Goal: Task Accomplishment & Management: Use online tool/utility

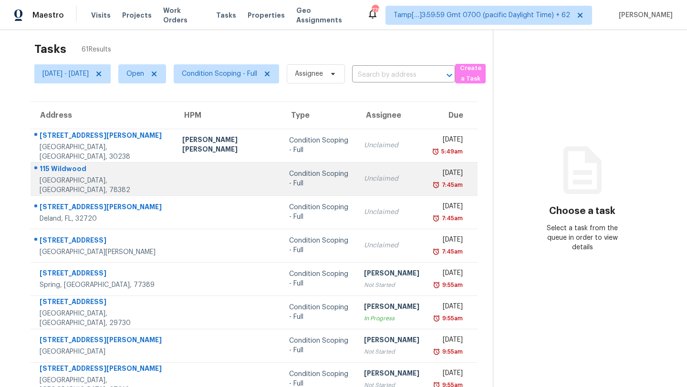
scroll to position [9, 0]
click at [307, 166] on td "Condition Scoping - Full" at bounding box center [319, 178] width 75 height 33
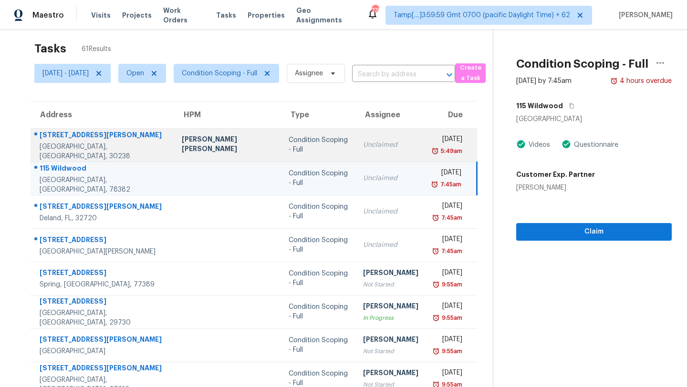
click at [355, 142] on td "Unclaimed" at bounding box center [390, 144] width 71 height 33
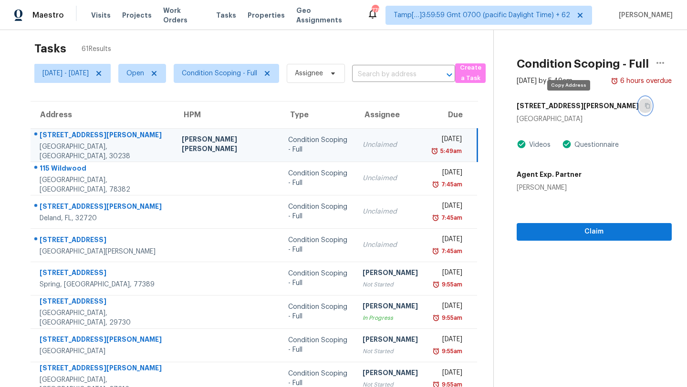
click at [645, 106] on icon "button" at bounding box center [648, 106] width 6 height 6
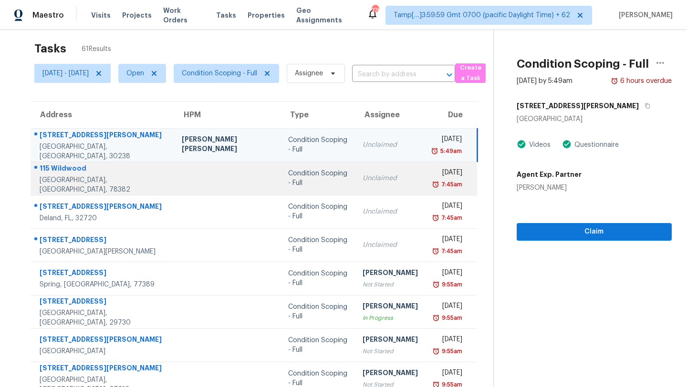
click at [302, 191] on td "Condition Scoping - Full" at bounding box center [318, 178] width 74 height 33
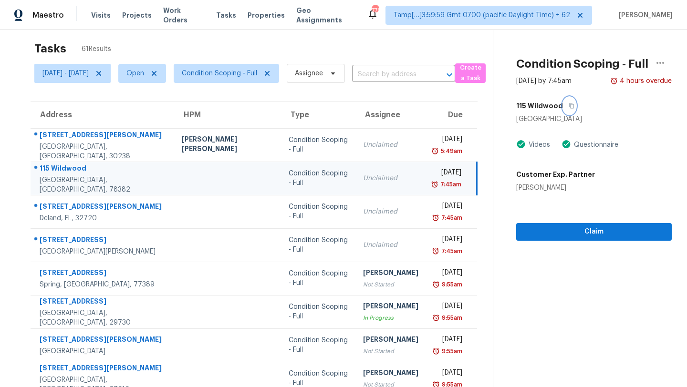
click at [569, 104] on icon "button" at bounding box center [572, 106] width 6 height 6
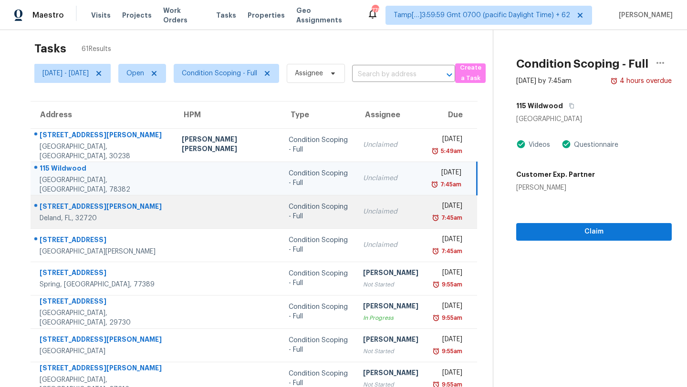
click at [434, 217] on div "7:45am" at bounding box center [448, 218] width 29 height 10
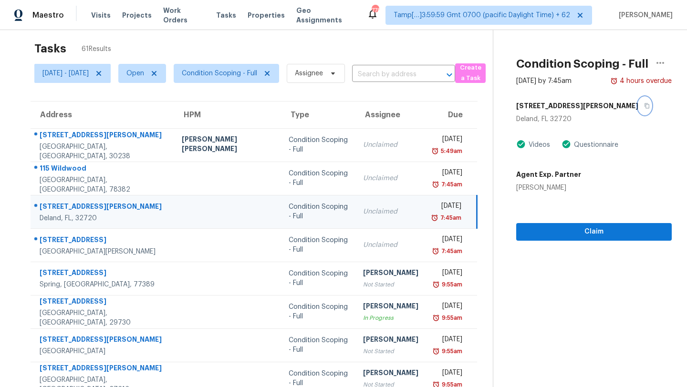
click at [644, 104] on icon "button" at bounding box center [647, 106] width 6 height 6
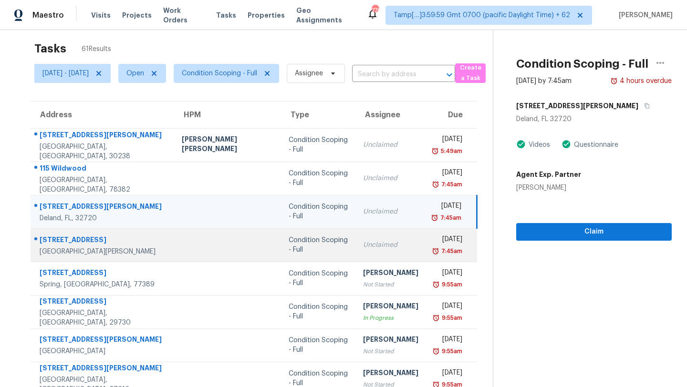
click at [426, 238] on td "Fri, Oct 3rd 2025 7:45am" at bounding box center [451, 245] width 51 height 33
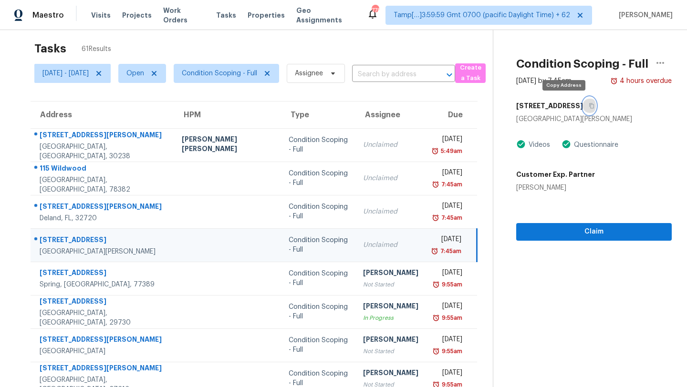
click at [589, 107] on icon "button" at bounding box center [592, 106] width 6 height 6
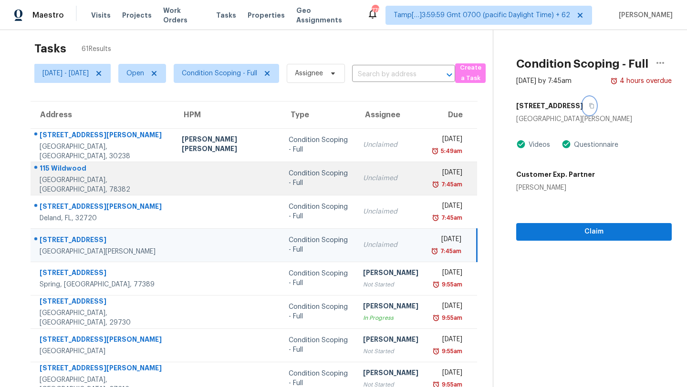
scroll to position [109, 0]
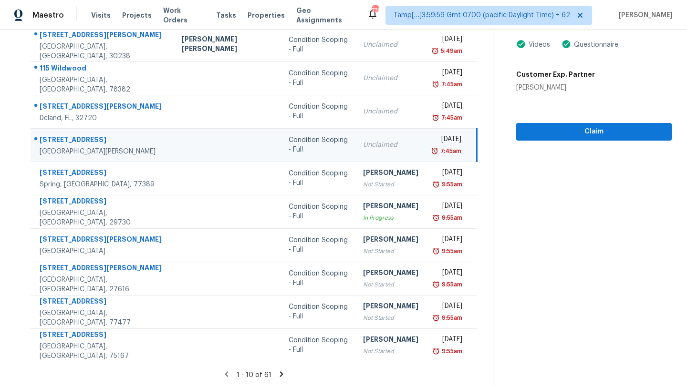
click at [280, 375] on icon at bounding box center [281, 374] width 3 height 5
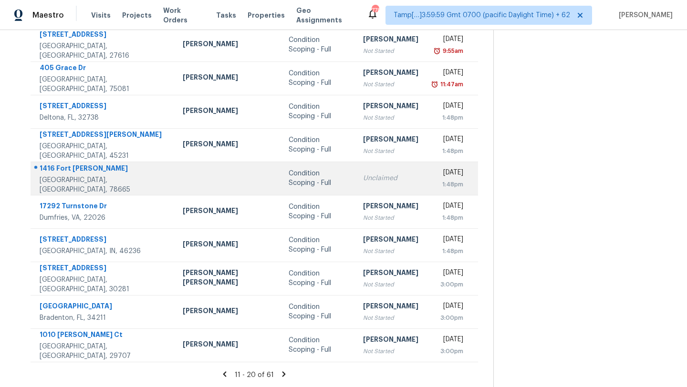
click at [355, 170] on td "Unclaimed" at bounding box center [390, 178] width 71 height 33
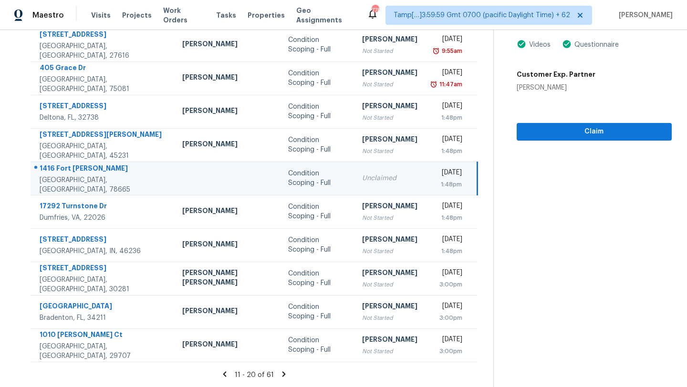
scroll to position [65, 0]
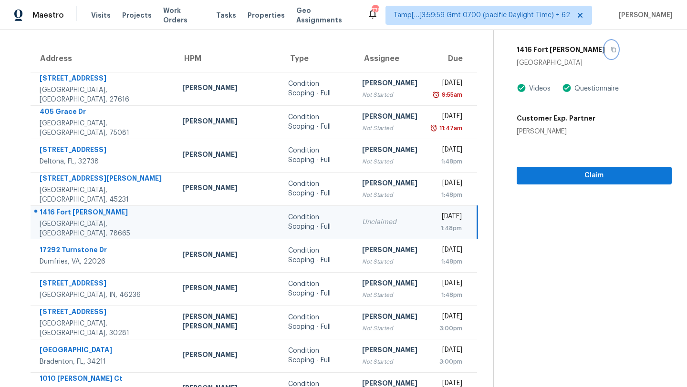
click at [611, 49] on icon "button" at bounding box center [614, 50] width 6 height 6
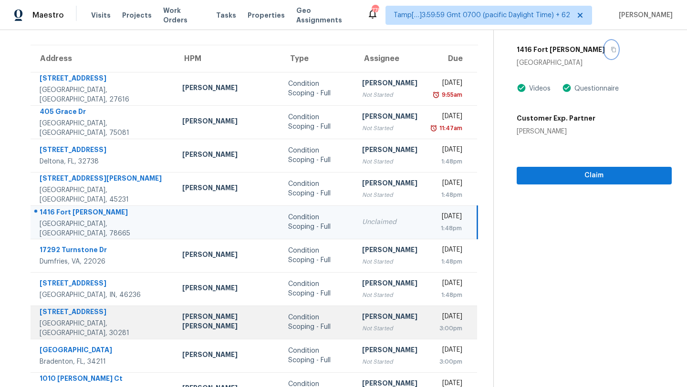
scroll to position [109, 0]
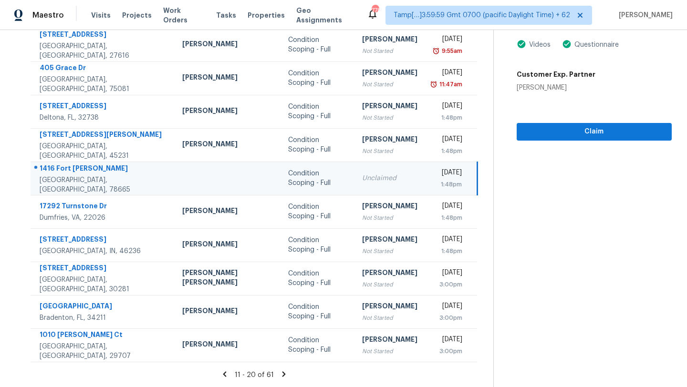
click at [284, 372] on icon at bounding box center [284, 374] width 9 height 9
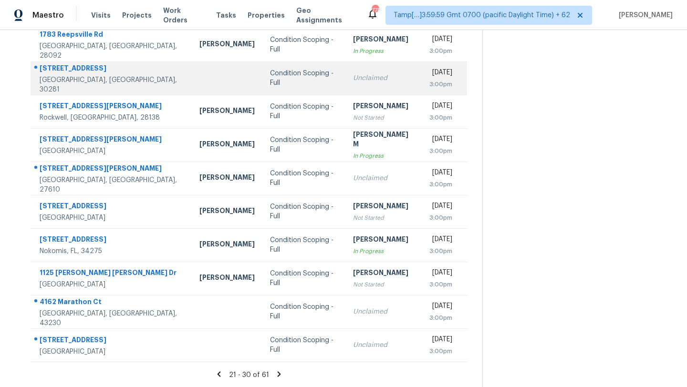
click at [353, 80] on div "Unclaimed" at bounding box center [383, 78] width 61 height 10
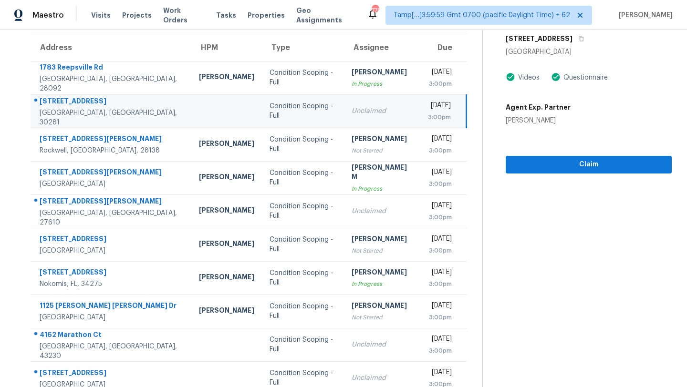
scroll to position [55, 0]
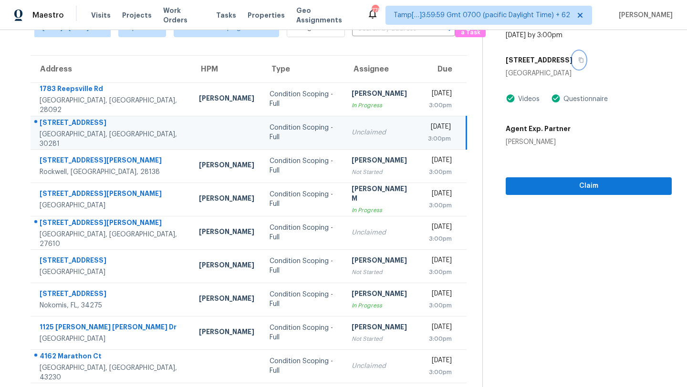
click at [584, 60] on icon "button" at bounding box center [581, 60] width 5 height 5
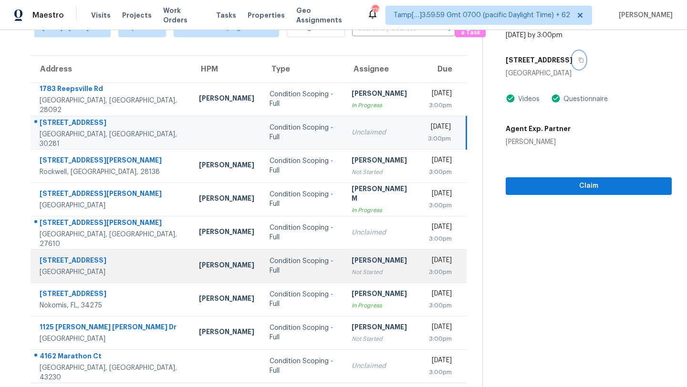
scroll to position [109, 0]
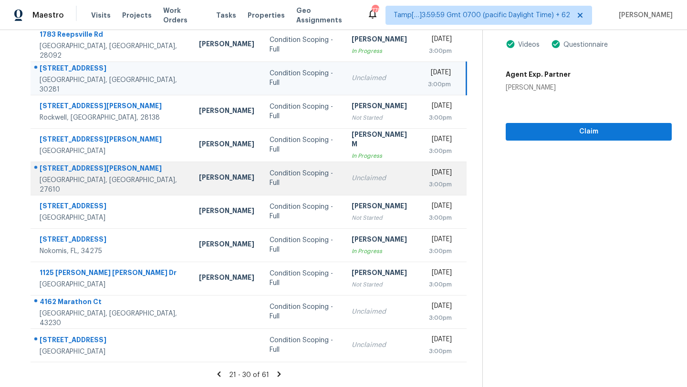
click at [348, 186] on td "Unclaimed" at bounding box center [382, 178] width 76 height 33
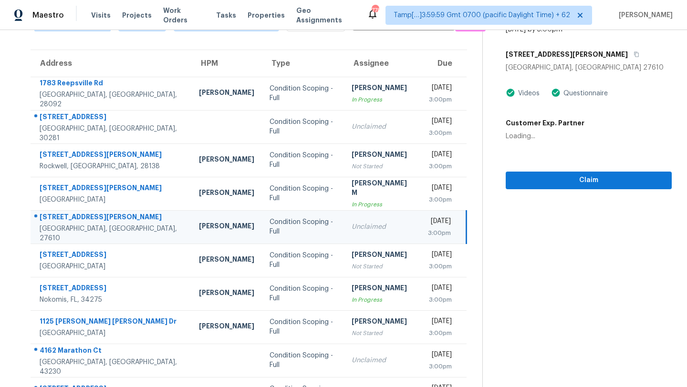
scroll to position [23, 0]
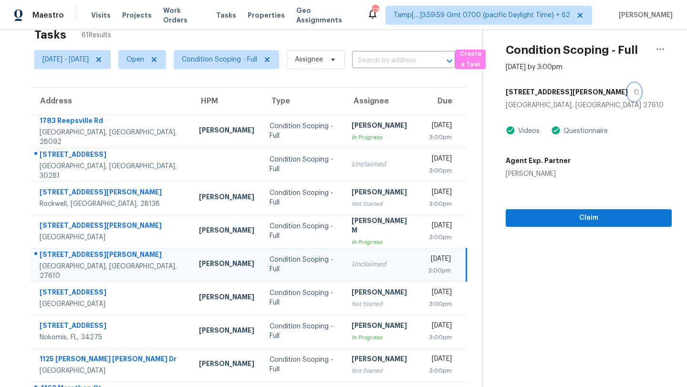
click at [628, 93] on button "button" at bounding box center [634, 91] width 13 height 17
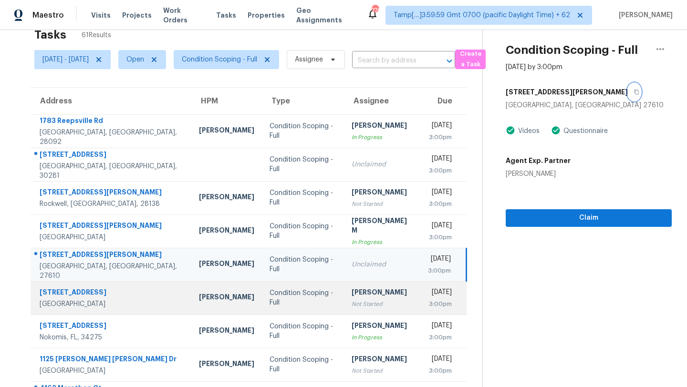
scroll to position [93, 0]
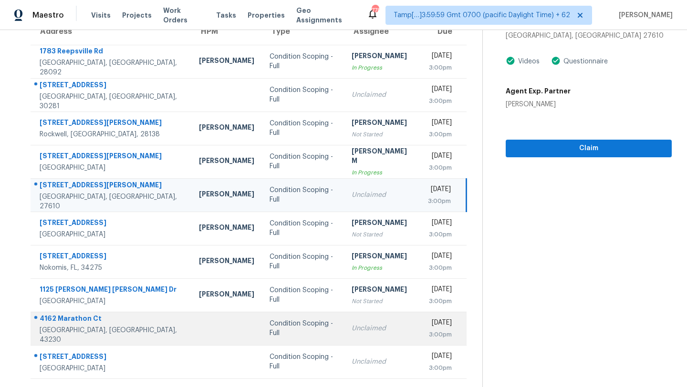
click at [352, 329] on div "Unclaimed" at bounding box center [382, 329] width 61 height 10
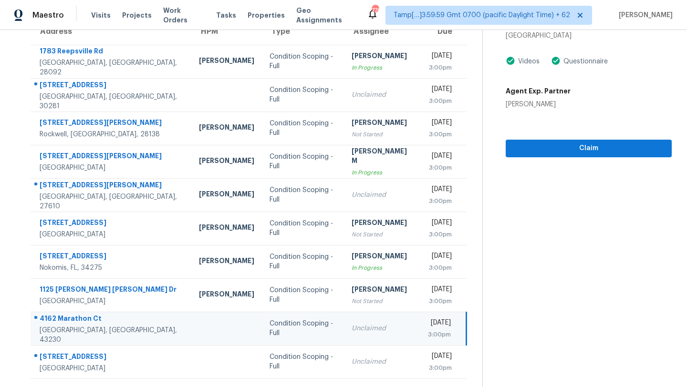
scroll to position [53, 0]
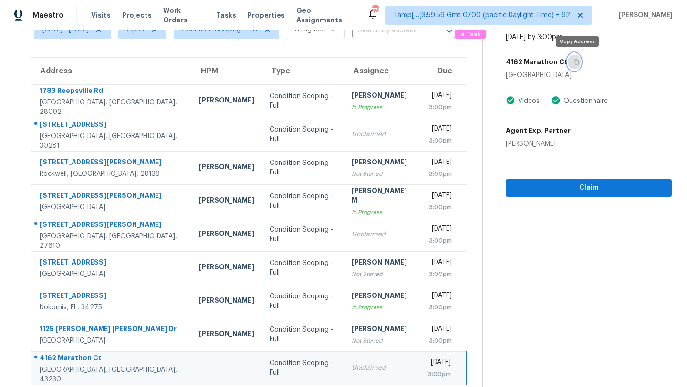
click at [574, 60] on button "button" at bounding box center [574, 61] width 13 height 17
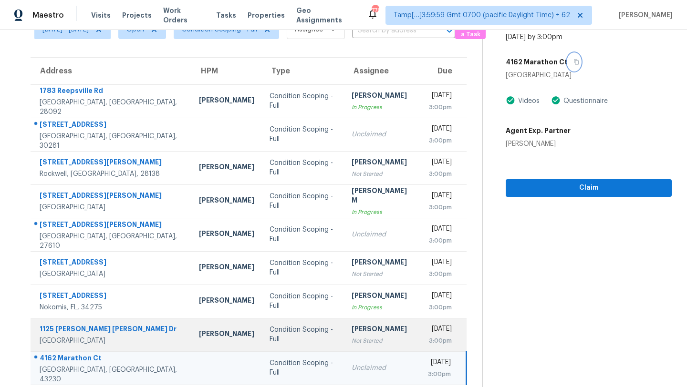
scroll to position [109, 0]
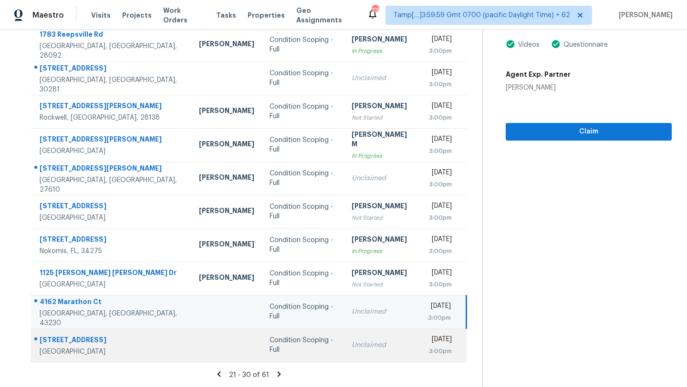
click at [420, 346] on td "Fri, Oct 3rd 2025 3:00pm" at bounding box center [443, 345] width 46 height 33
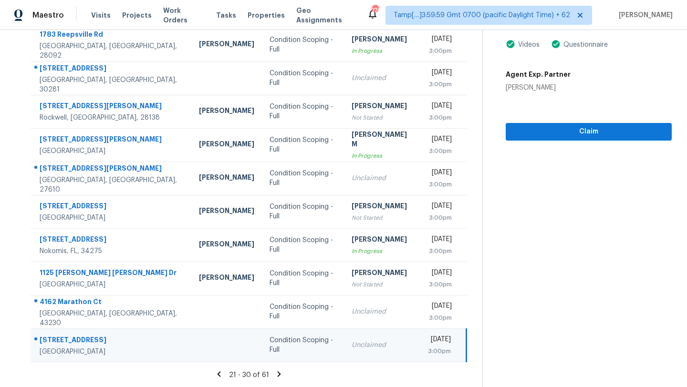
scroll to position [83, 0]
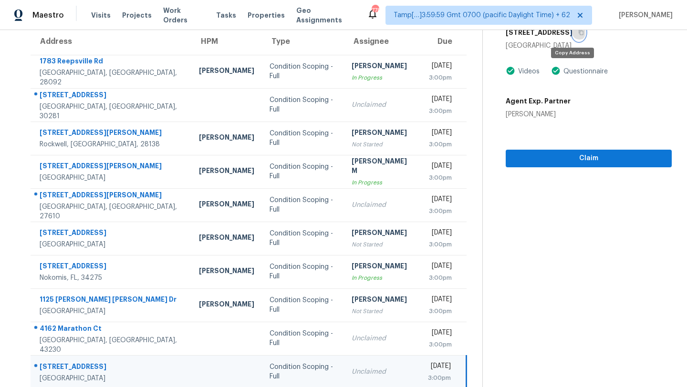
click at [579, 32] on icon "button" at bounding box center [581, 32] width 5 height 5
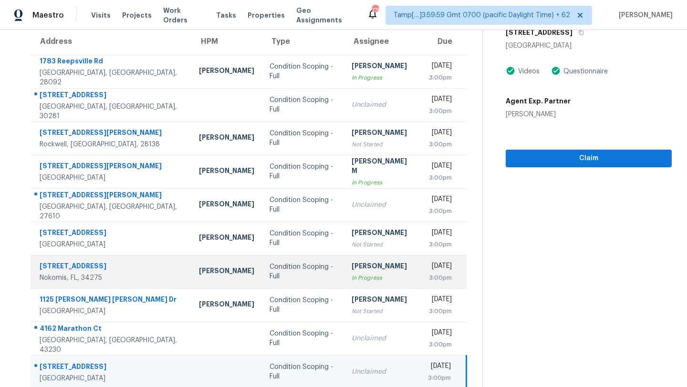
scroll to position [109, 0]
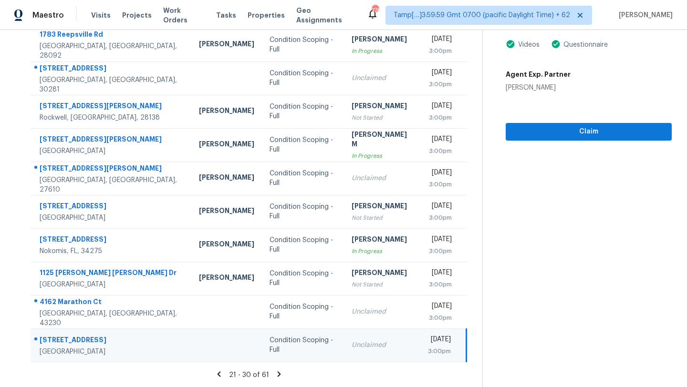
click at [282, 377] on icon at bounding box center [279, 374] width 9 height 9
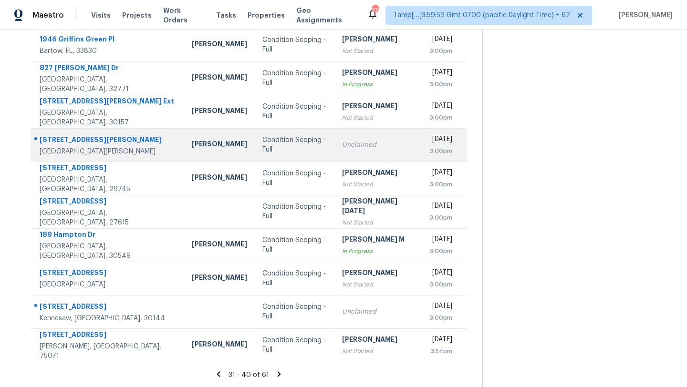
click at [334, 155] on td "Unclaimed" at bounding box center [378, 144] width 88 height 33
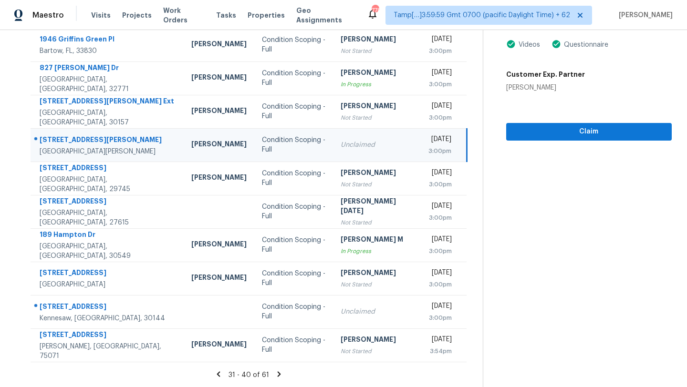
scroll to position [80, 0]
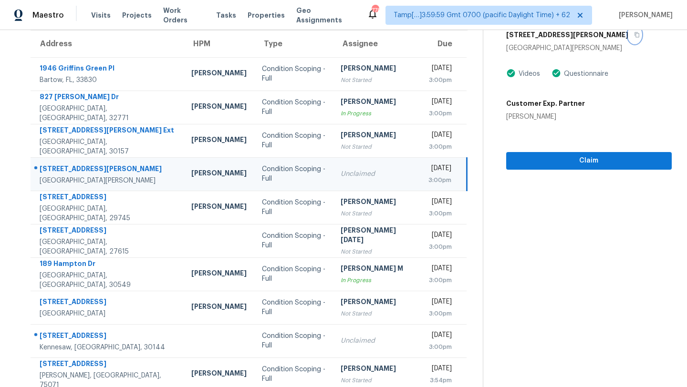
click at [628, 39] on button "button" at bounding box center [634, 34] width 13 height 17
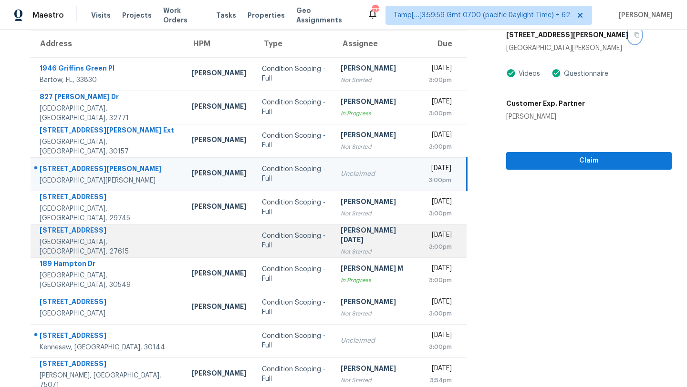
scroll to position [109, 0]
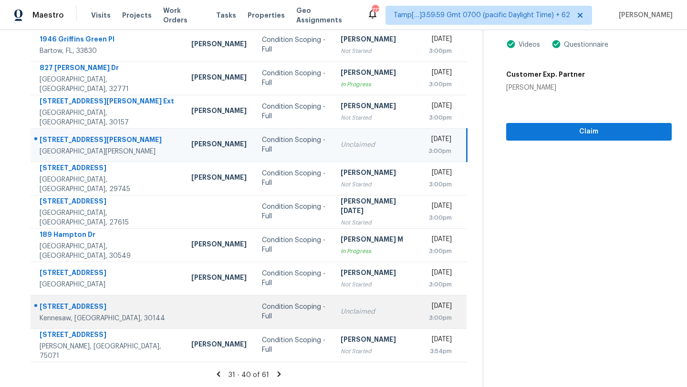
click at [342, 319] on td "Unclaimed" at bounding box center [376, 311] width 87 height 33
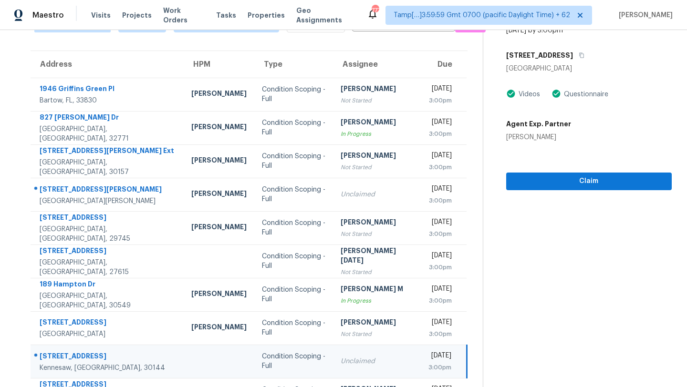
scroll to position [0, 0]
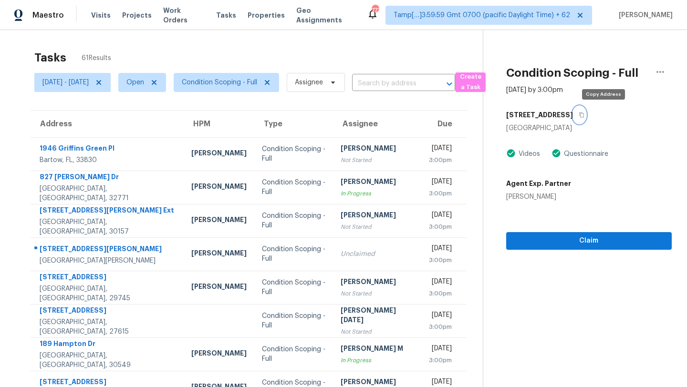
click at [584, 114] on icon "button" at bounding box center [582, 115] width 6 height 6
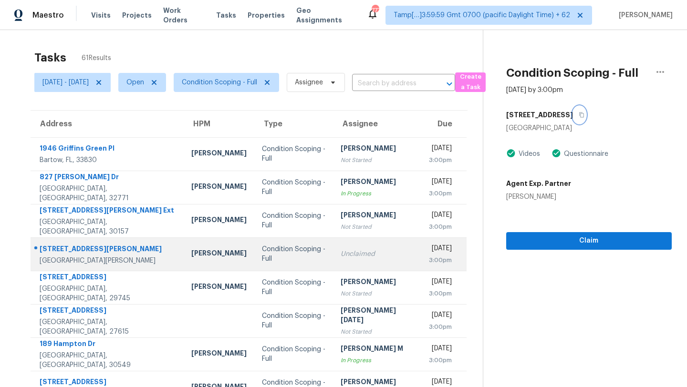
scroll to position [109, 0]
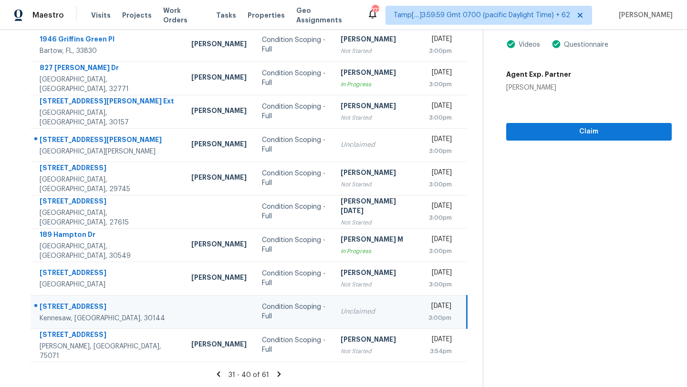
click at [285, 375] on div "31 - 40 of 61" at bounding box center [249, 375] width 468 height 10
click at [283, 375] on icon at bounding box center [279, 374] width 9 height 9
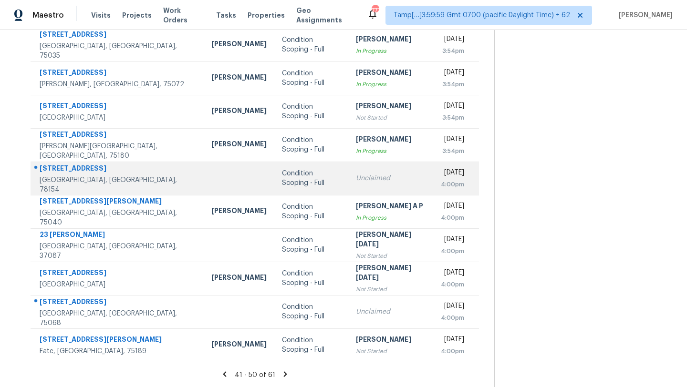
click at [348, 162] on td "Unclaimed" at bounding box center [390, 178] width 85 height 33
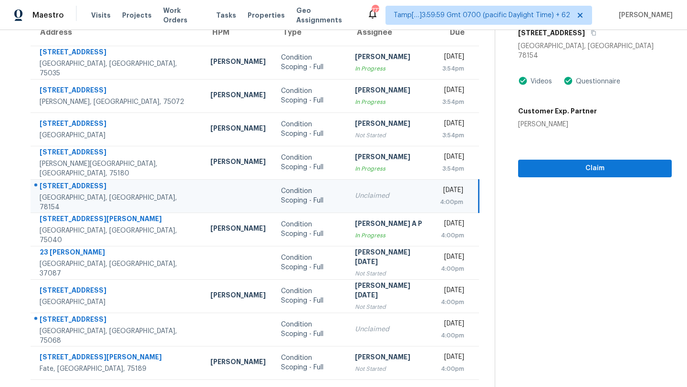
scroll to position [38, 0]
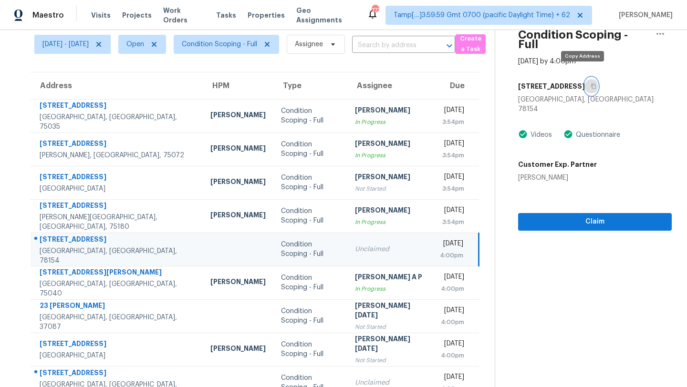
click at [591, 83] on icon "button" at bounding box center [594, 86] width 6 height 6
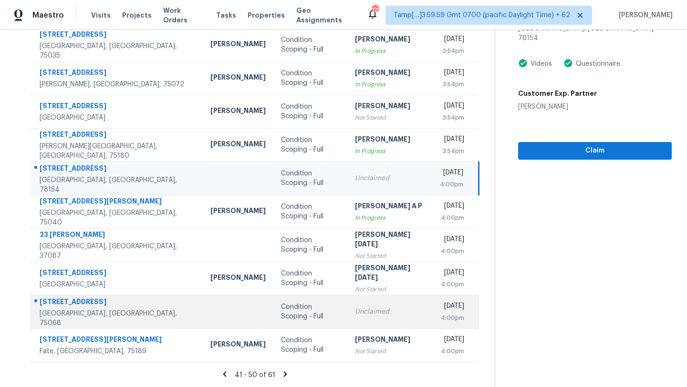
click at [347, 303] on td "Unclaimed" at bounding box center [389, 311] width 85 height 33
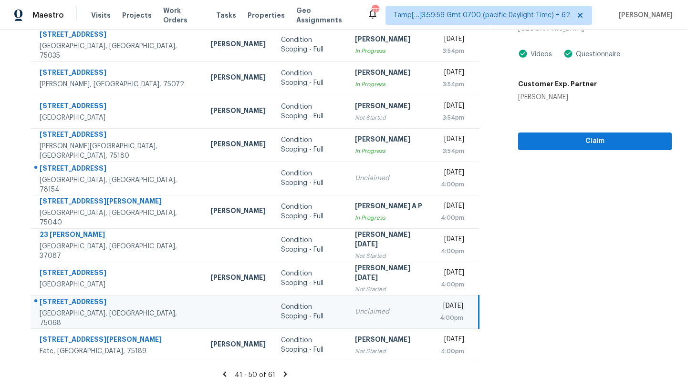
scroll to position [73, 0]
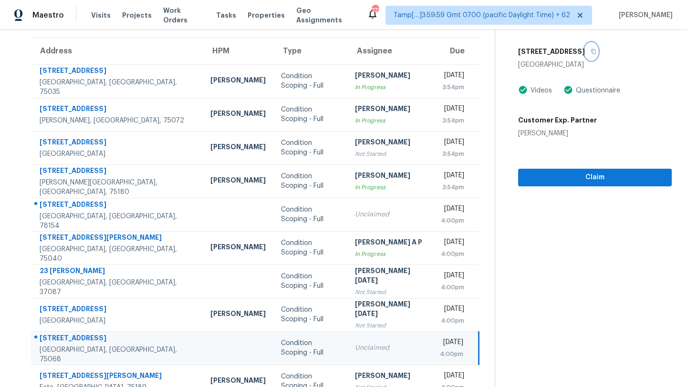
click at [591, 49] on icon "button" at bounding box center [594, 52] width 6 height 6
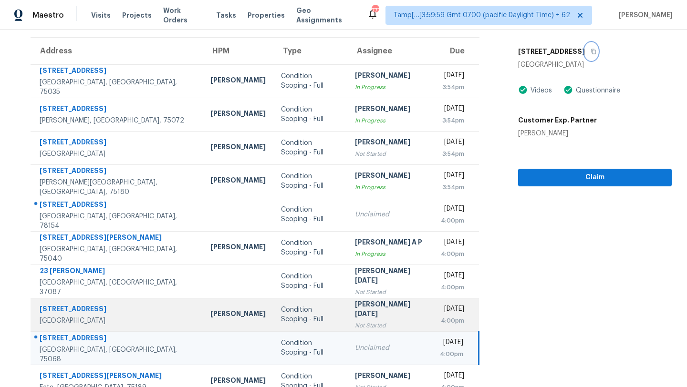
scroll to position [109, 0]
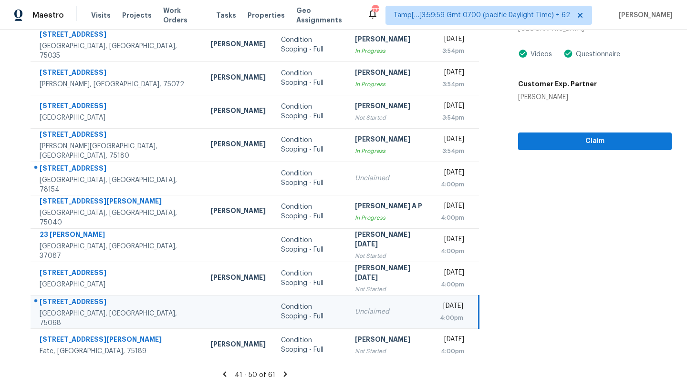
click at [284, 373] on icon at bounding box center [285, 374] width 3 height 5
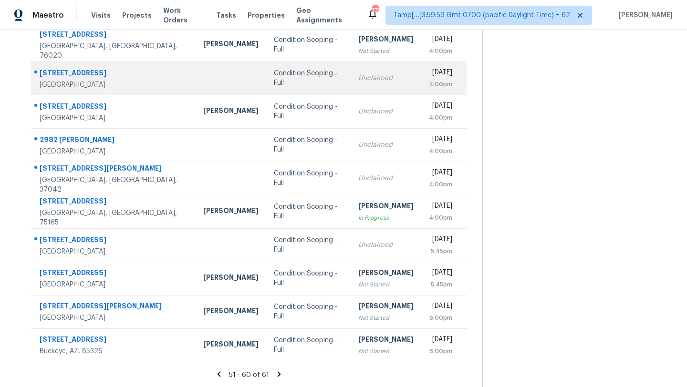
click at [351, 88] on td "Unclaimed" at bounding box center [386, 78] width 71 height 33
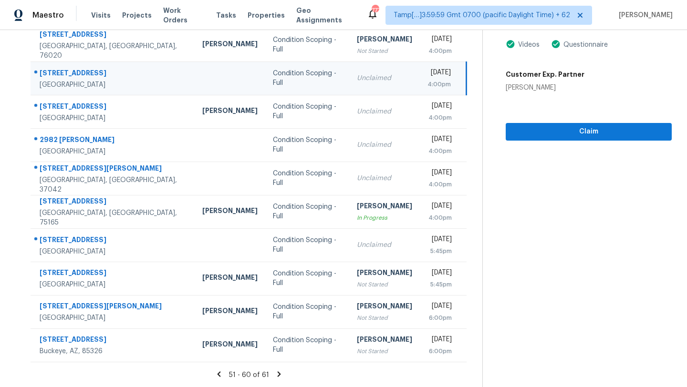
scroll to position [57, 0]
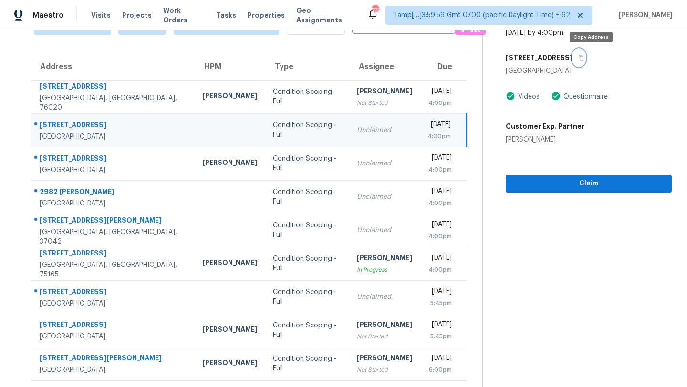
click at [585, 57] on button "button" at bounding box center [579, 57] width 13 height 17
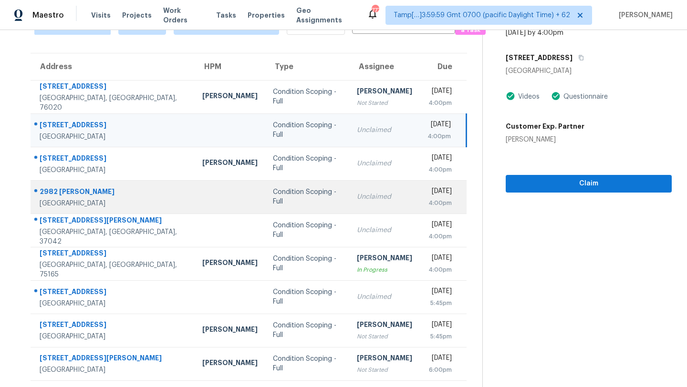
click at [356, 183] on td "Unclaimed" at bounding box center [384, 196] width 71 height 33
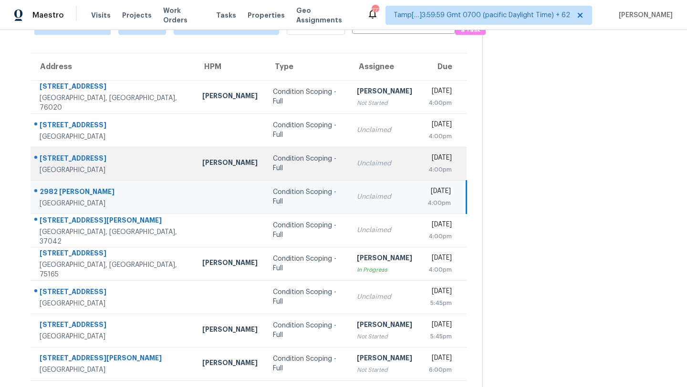
click at [360, 177] on td "Unclaimed" at bounding box center [384, 163] width 71 height 33
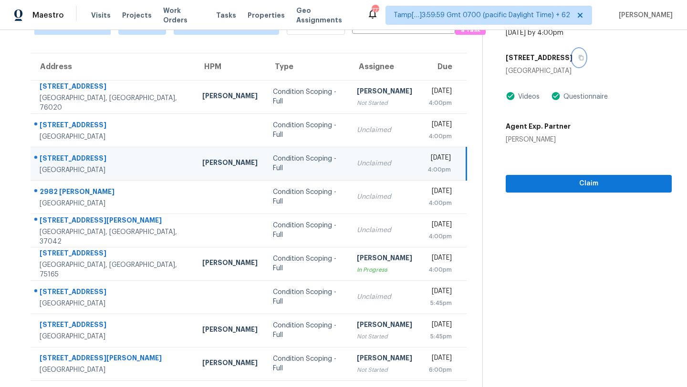
click at [573, 62] on button "button" at bounding box center [579, 57] width 13 height 17
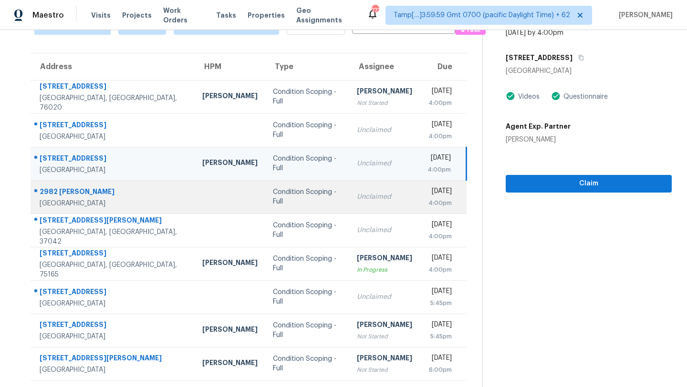
click at [391, 199] on td "Unclaimed" at bounding box center [384, 196] width 71 height 33
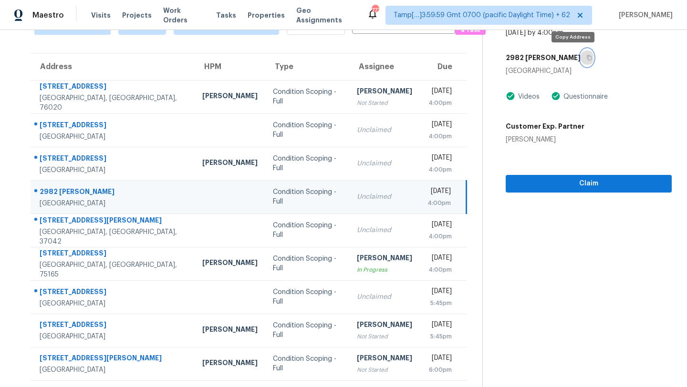
click at [581, 61] on button "button" at bounding box center [587, 57] width 13 height 17
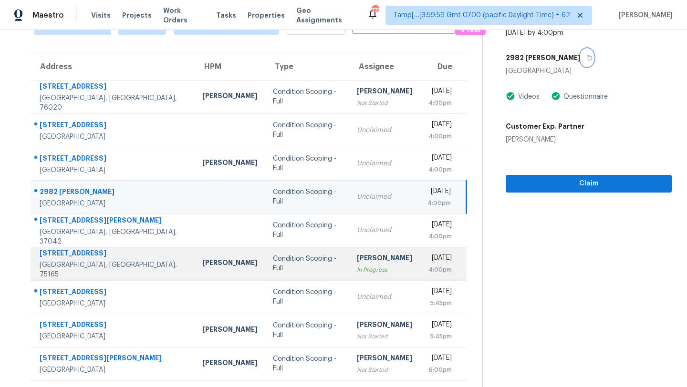
scroll to position [109, 0]
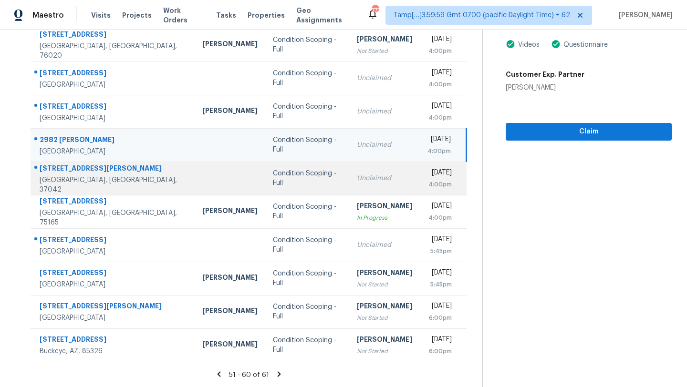
click at [370, 177] on div "Unclaimed" at bounding box center [384, 179] width 55 height 10
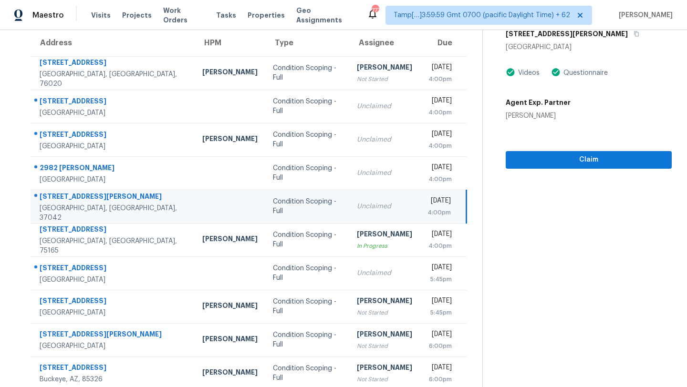
scroll to position [56, 0]
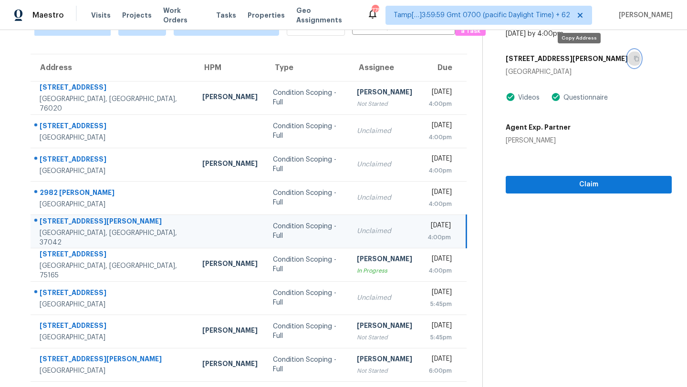
click at [635, 56] on icon "button" at bounding box center [637, 58] width 5 height 5
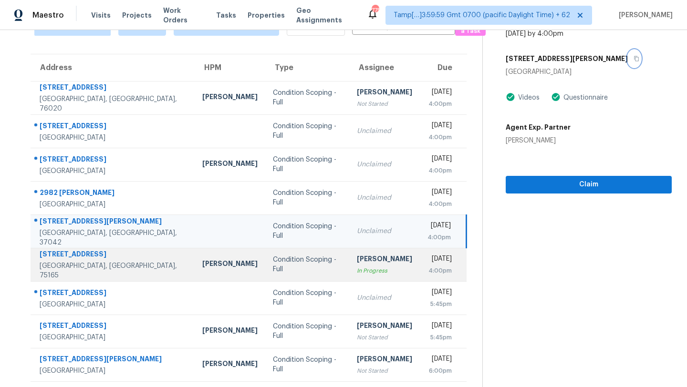
scroll to position [109, 0]
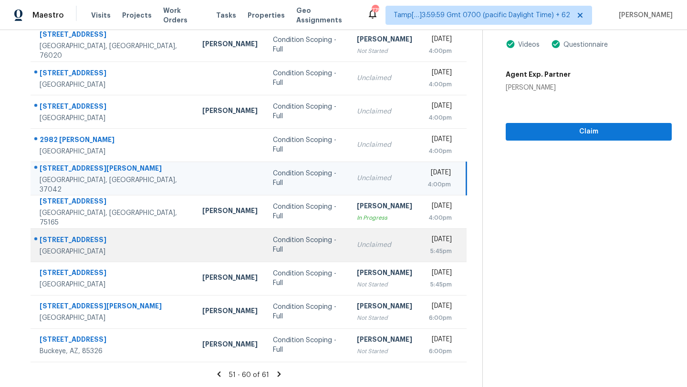
click at [357, 243] on div "Unclaimed" at bounding box center [384, 245] width 55 height 10
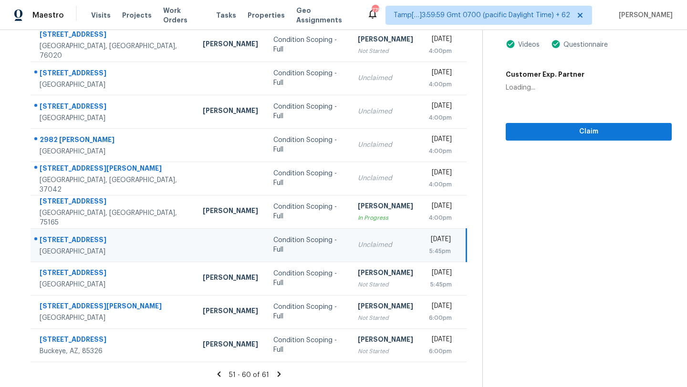
scroll to position [0, 0]
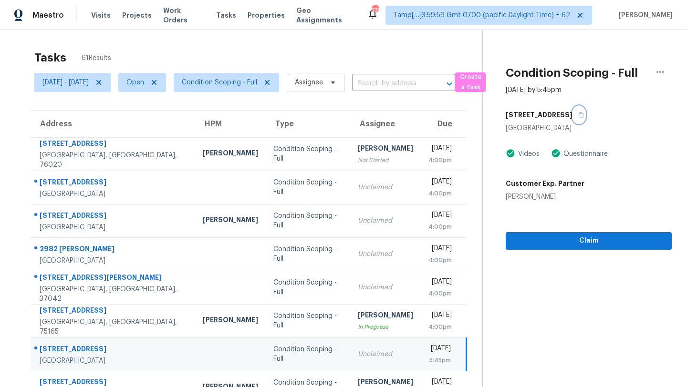
click at [585, 115] on button "button" at bounding box center [579, 114] width 13 height 17
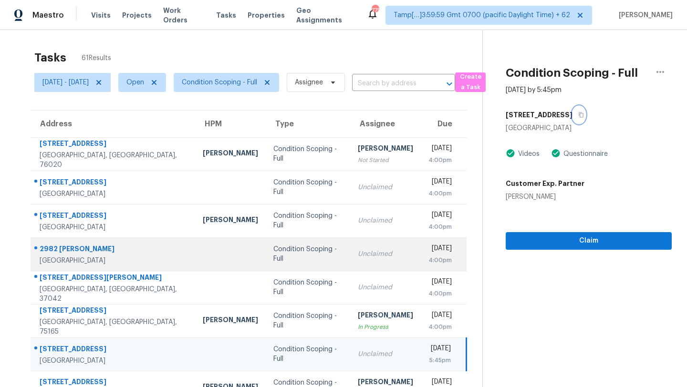
scroll to position [109, 0]
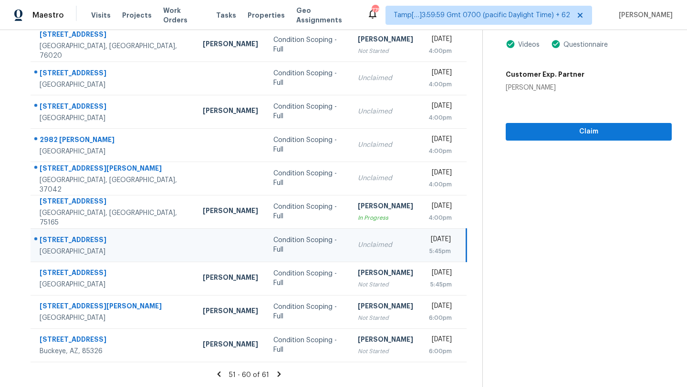
click at [287, 380] on section "Tasks 61 Results Fri, Oct 03 - Fri, Oct 03 Open Condition Scoping - Full Assign…" at bounding box center [248, 162] width 467 height 452
click at [281, 374] on icon at bounding box center [279, 374] width 9 height 9
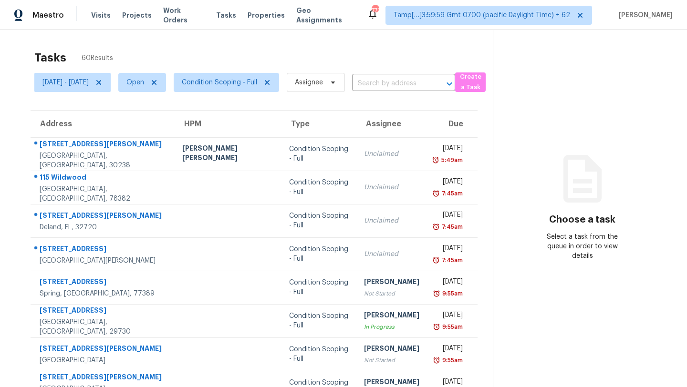
click at [418, 73] on div "[DATE] - [DATE] Open Condition Scoping - Full Assignee ​" at bounding box center [244, 82] width 421 height 25
click at [417, 79] on input "text" at bounding box center [390, 83] width 76 height 15
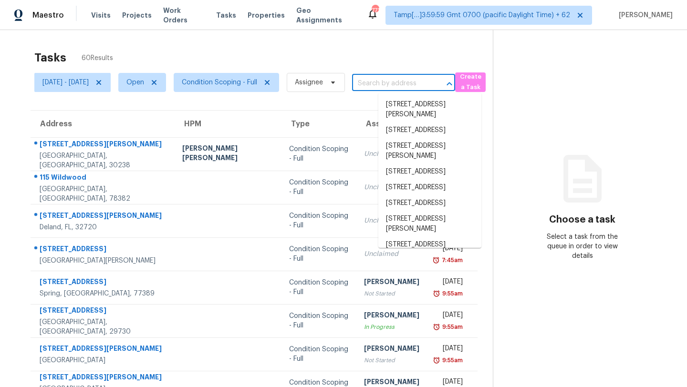
paste input "[STREET_ADDRESS][PERSON_NAME]"
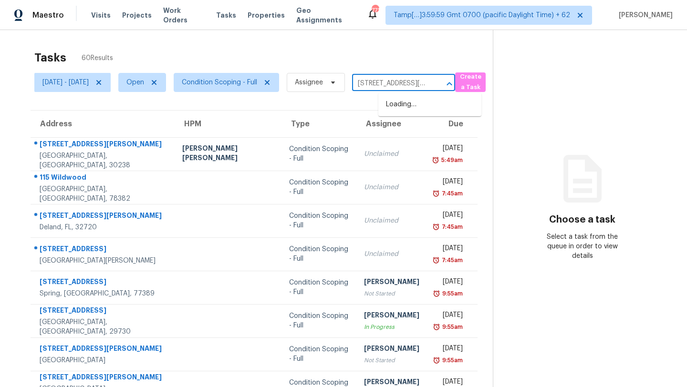
scroll to position [0, 55]
type input "[STREET_ADDRESS][PERSON_NAME]"
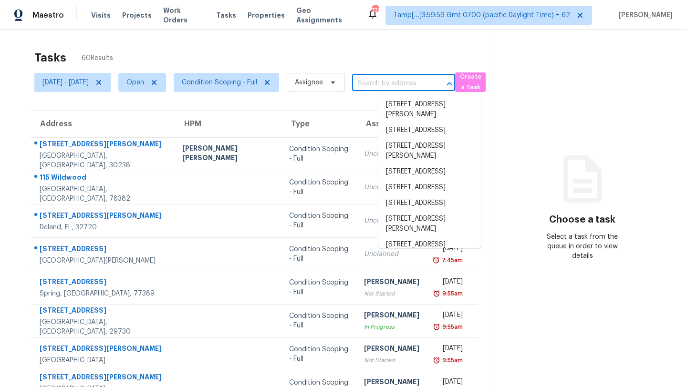
scroll to position [0, 0]
paste input "[STREET_ADDRESS]"
type input "[STREET_ADDRESS]"
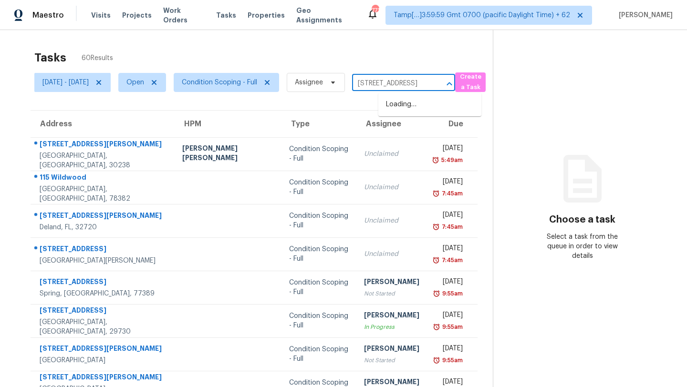
scroll to position [0, 74]
click at [431, 99] on li "[STREET_ADDRESS]" at bounding box center [429, 105] width 103 height 16
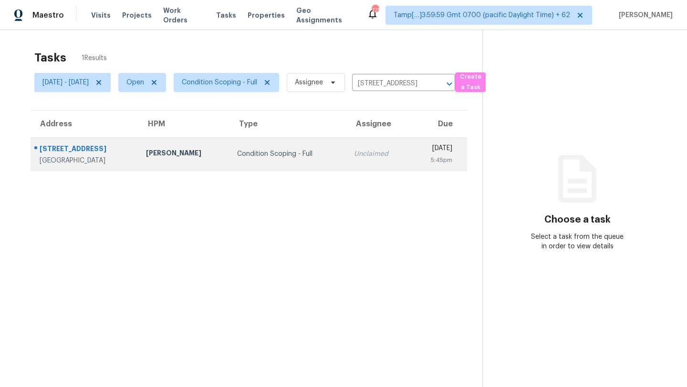
click at [418, 146] on div "[DATE]" at bounding box center [435, 150] width 34 height 12
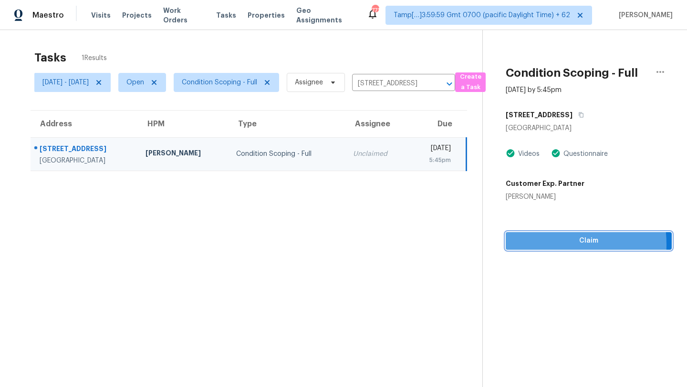
click at [538, 245] on span "Claim" at bounding box center [588, 241] width 151 height 12
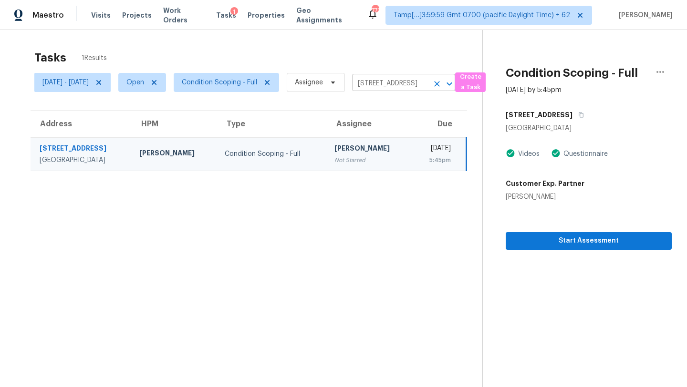
click at [411, 87] on input "9338 Apollo Heights Ave, Las Vegas, NV 89149" at bounding box center [390, 83] width 76 height 15
paste input "230 Jim Thorpe Dr, Clarksville, TN 37042"
type input "9338 Apollo Heights Ave, Las Vegas, NV 89149"
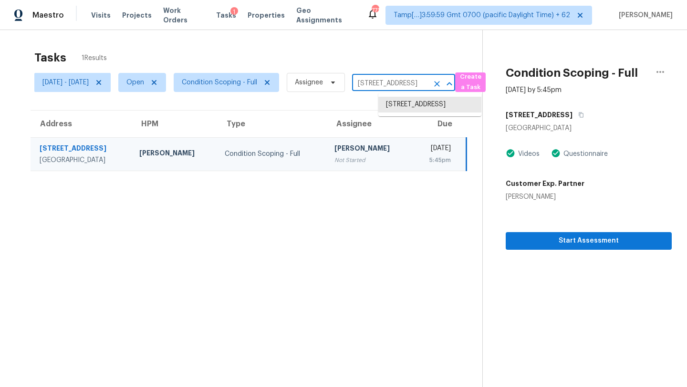
scroll to position [0, 0]
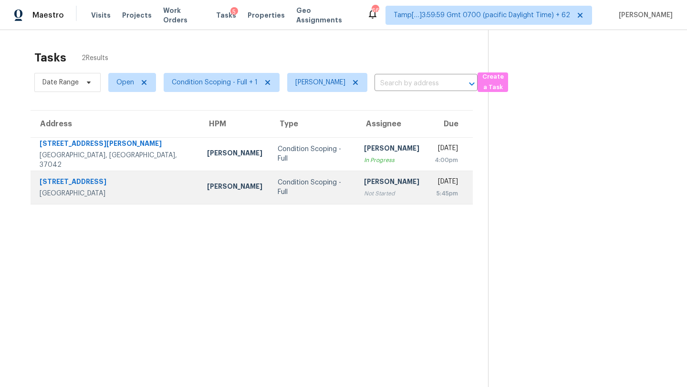
click at [297, 185] on div "Condition Scoping - Full" at bounding box center [313, 187] width 71 height 19
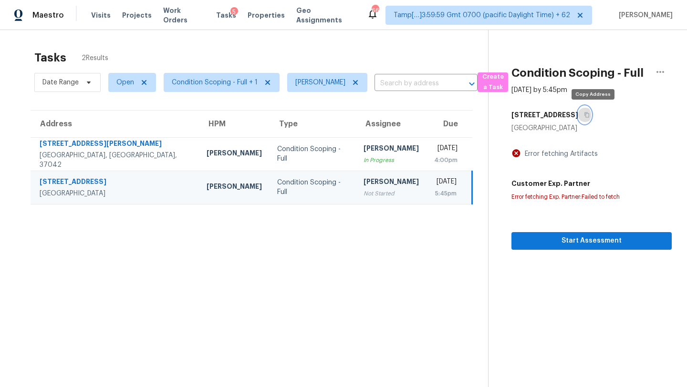
click at [591, 112] on button "button" at bounding box center [584, 114] width 13 height 17
click at [373, 178] on td "Rajesh M Not Started" at bounding box center [391, 187] width 71 height 33
click at [590, 117] on icon "button" at bounding box center [587, 115] width 6 height 6
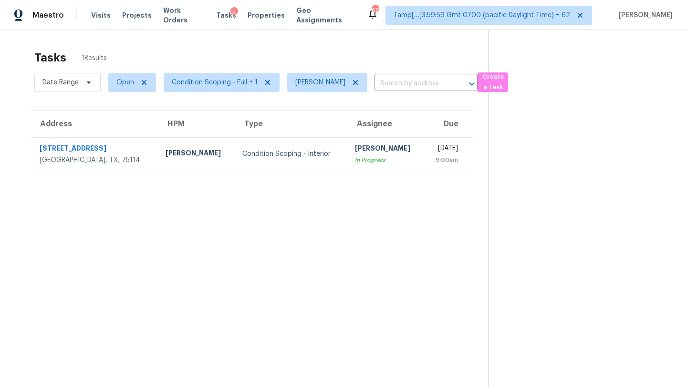
click at [331, 202] on section "Tasks 1 Results Date Range Open Condition Scoping - Full + 1 Rajesh M ​ Create …" at bounding box center [251, 231] width 473 height 372
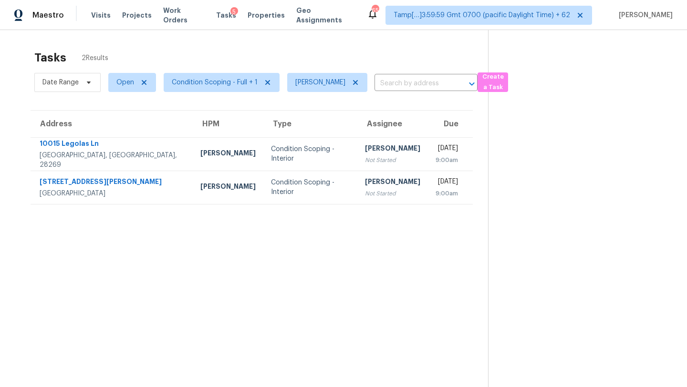
click at [227, 93] on span "Condition Scoping - Full + 1" at bounding box center [218, 82] width 124 height 25
click at [235, 78] on span "Condition Scoping - Full + 1" at bounding box center [215, 83] width 86 height 10
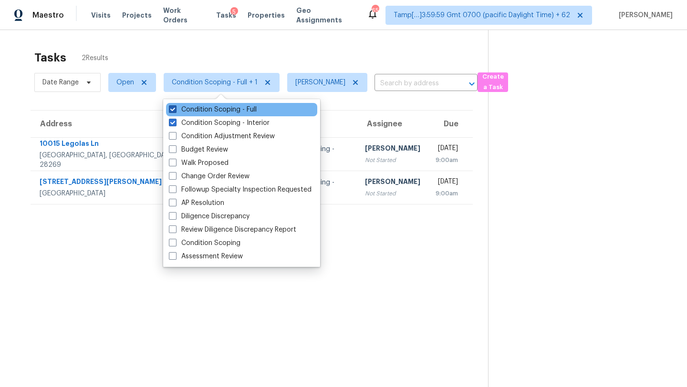
click at [231, 112] on label "Condition Scoping - Full" at bounding box center [213, 110] width 88 height 10
click at [175, 111] on input "Condition Scoping - Full" at bounding box center [172, 108] width 6 height 6
checkbox input "false"
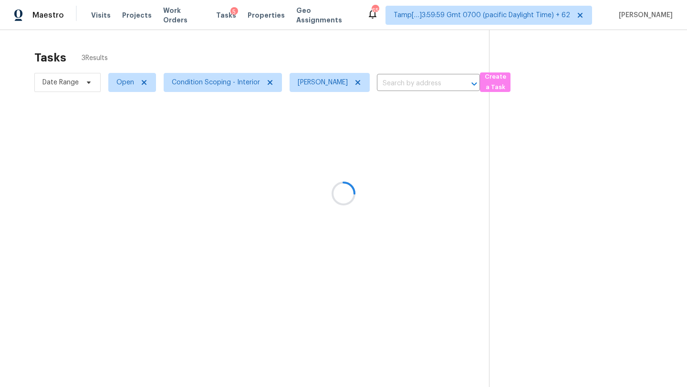
click at [292, 39] on div at bounding box center [343, 193] width 687 height 387
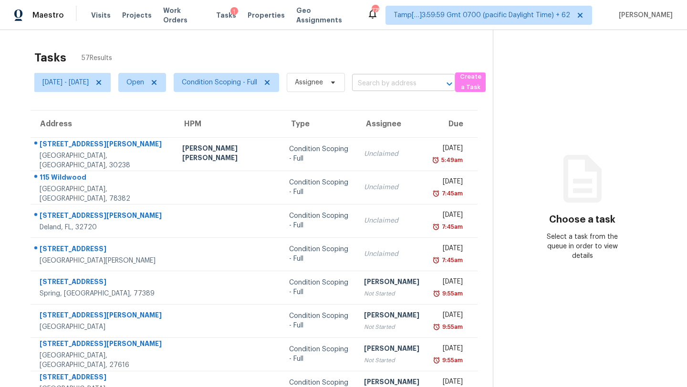
click at [402, 80] on input "text" at bounding box center [390, 83] width 76 height 15
paste input "230 Jim Thorpe Dr, Clarksville, TN 37042"
type input "230 Jim Thorpe Dr, Clarksville, TN 37042"
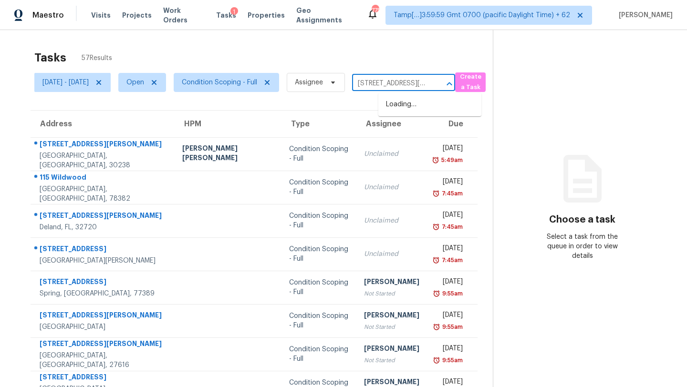
scroll to position [0, 55]
click at [402, 101] on li "230 Jim Thorpe Dr, Clarksville, TN 37042" at bounding box center [429, 110] width 103 height 26
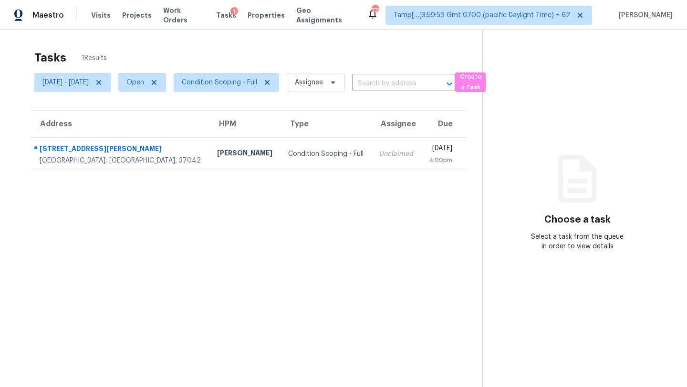
click at [421, 150] on td "Fri, Oct 3rd 2025 4:00pm" at bounding box center [444, 153] width 46 height 33
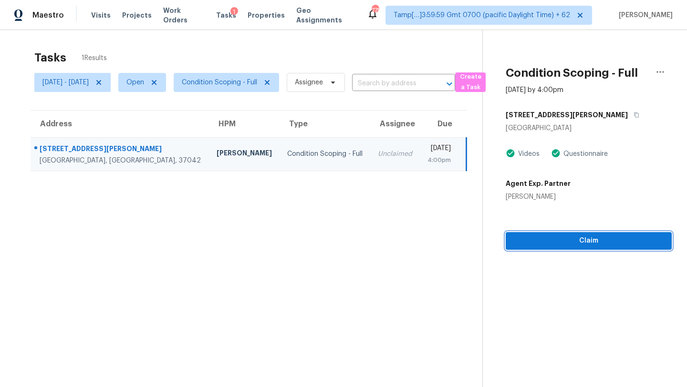
click at [533, 245] on span "Claim" at bounding box center [588, 241] width 151 height 12
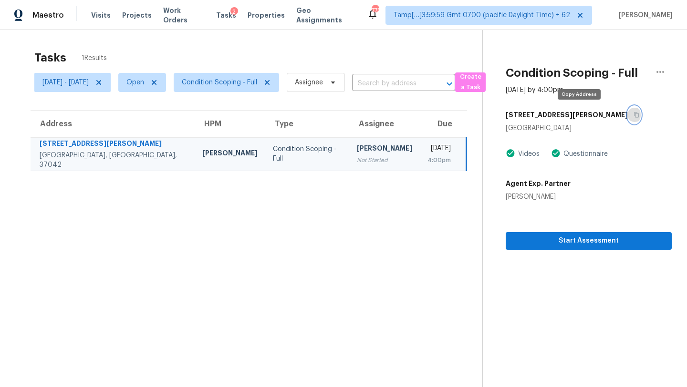
click at [635, 114] on icon "button" at bounding box center [637, 115] width 5 height 5
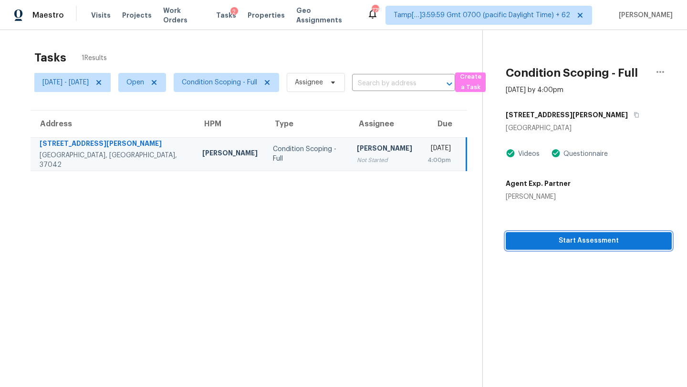
click at [539, 246] on span "Start Assessment" at bounding box center [588, 241] width 151 height 12
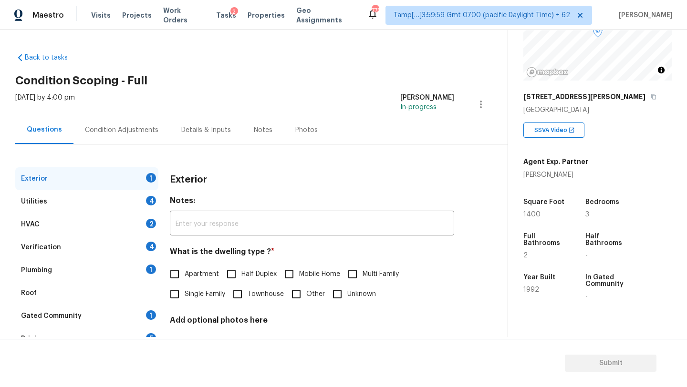
scroll to position [187, 0]
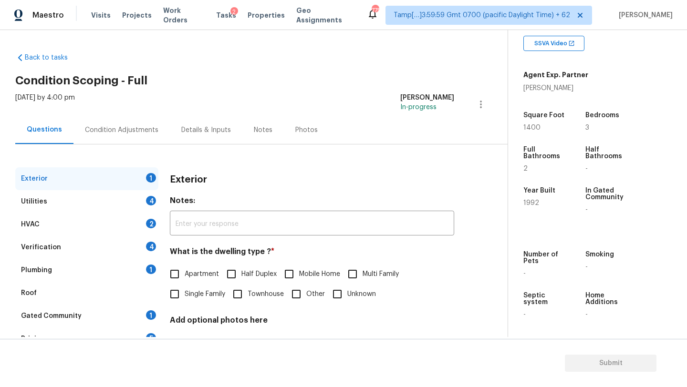
click at [190, 297] on span "Single Family" at bounding box center [205, 295] width 41 height 10
click at [185, 297] on input "Single Family" at bounding box center [175, 294] width 20 height 20
checkbox input "true"
click at [150, 312] on div "1" at bounding box center [151, 316] width 10 height 10
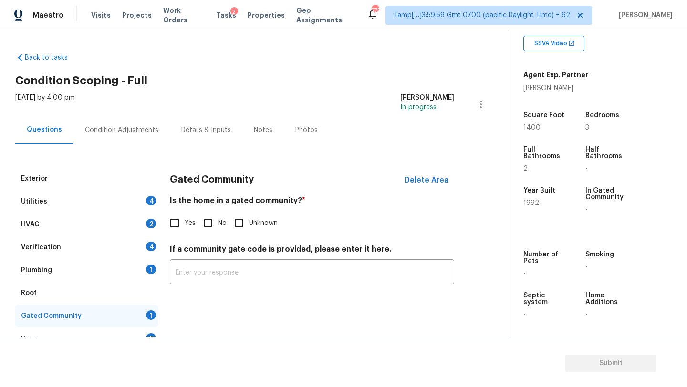
click at [205, 220] on input "No" at bounding box center [208, 223] width 20 height 20
checkbox input "true"
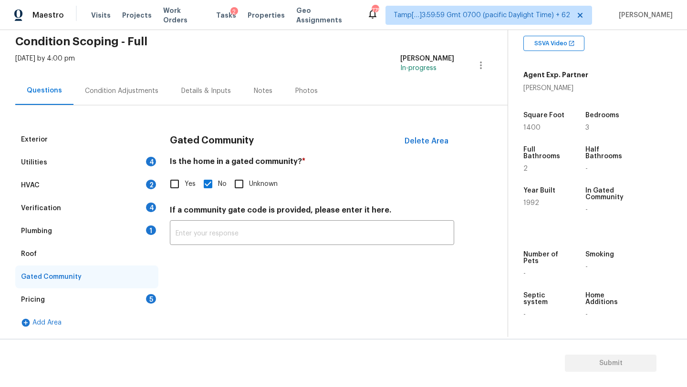
click at [125, 299] on div "Pricing 5" at bounding box center [86, 300] width 143 height 23
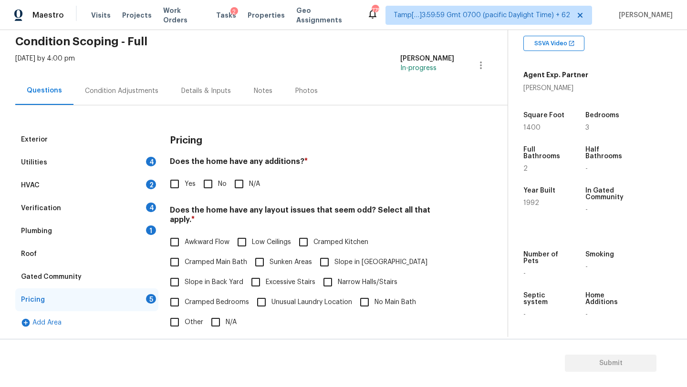
click at [214, 180] on input "No" at bounding box center [208, 184] width 20 height 20
checkbox input "true"
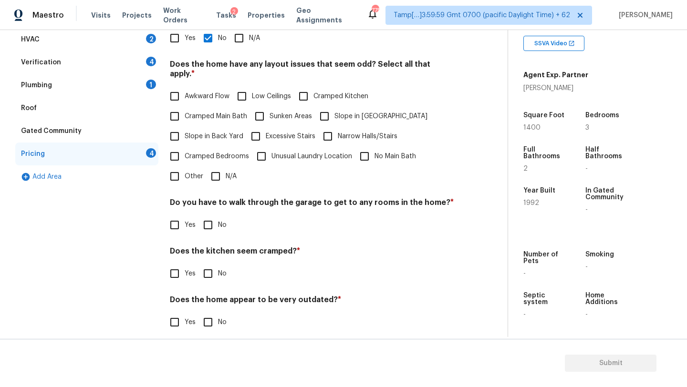
click at [214, 218] on input "No" at bounding box center [208, 225] width 20 height 20
checkbox input "true"
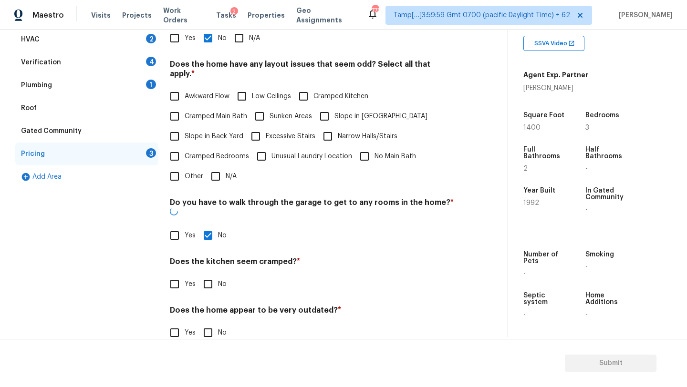
click at [218, 176] on input "N/A" at bounding box center [216, 177] width 20 height 20
checkbox input "true"
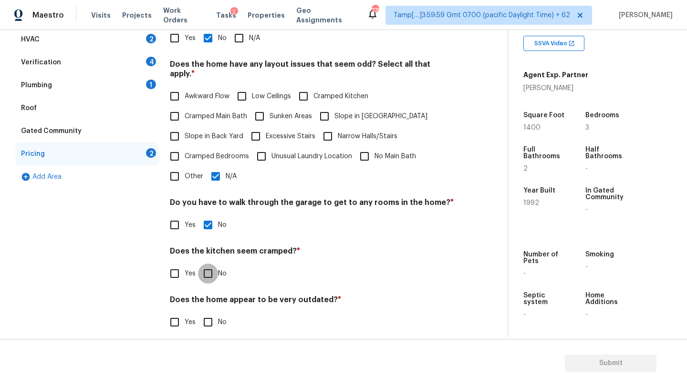
click at [212, 266] on input "No" at bounding box center [208, 274] width 20 height 20
checkbox input "true"
click at [211, 315] on input "No" at bounding box center [208, 323] width 20 height 20
checkbox input "true"
click at [58, 113] on div "Roof" at bounding box center [86, 108] width 143 height 23
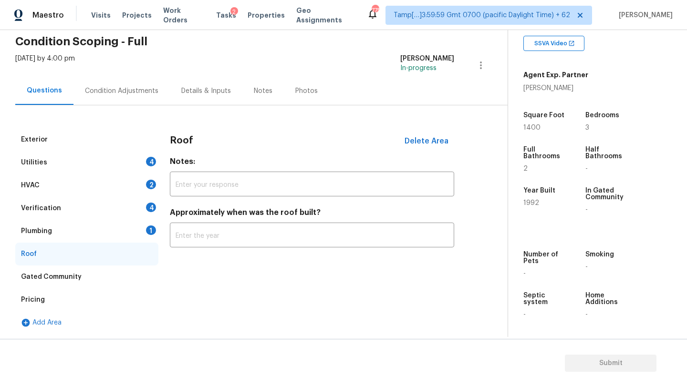
scroll to position [39, 0]
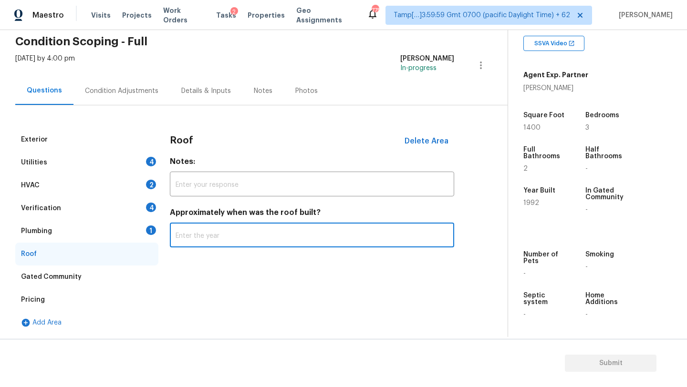
click at [227, 230] on input "text" at bounding box center [312, 236] width 284 height 22
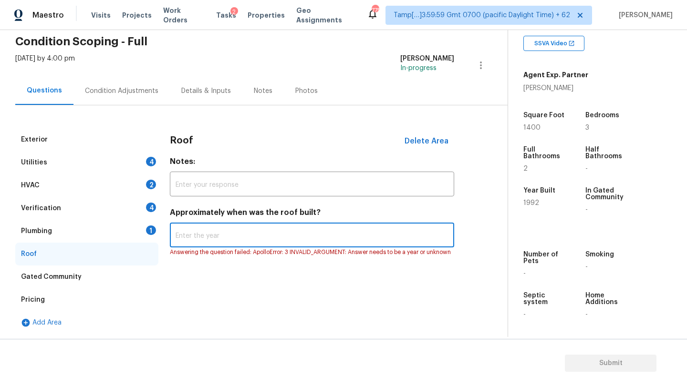
click at [182, 230] on input "text" at bounding box center [312, 236] width 284 height 22
type input "2022"
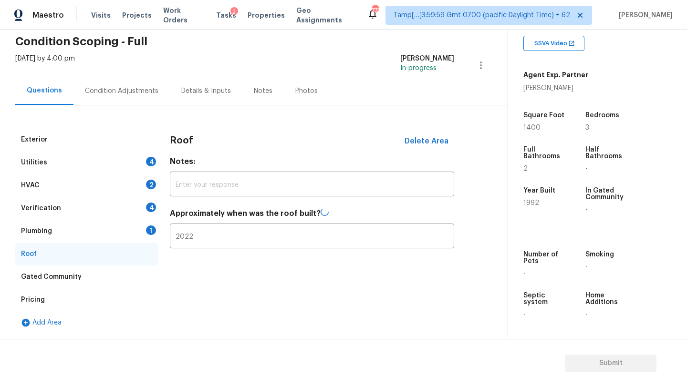
click at [90, 223] on div "Plumbing 1" at bounding box center [86, 231] width 143 height 23
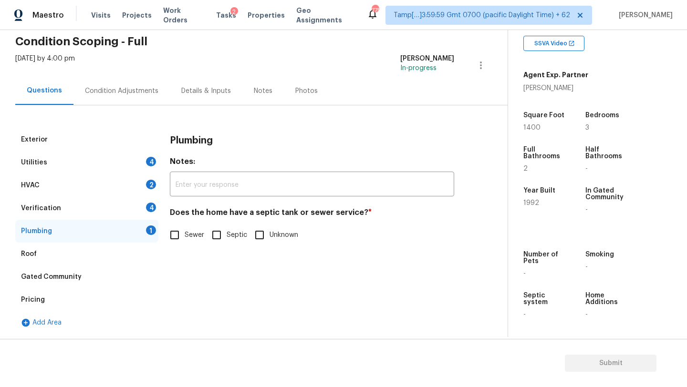
click at [188, 232] on span "Sewer" at bounding box center [195, 235] width 20 height 10
click at [185, 232] on input "Sewer" at bounding box center [175, 235] width 20 height 20
checkbox input "true"
click at [128, 211] on div "Verification 4" at bounding box center [86, 208] width 143 height 23
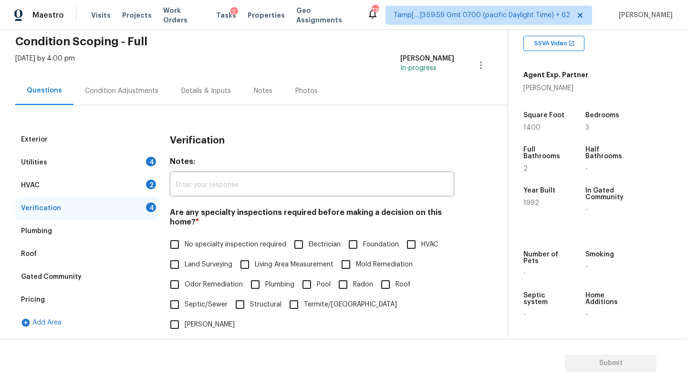
click at [175, 241] on input "No specialty inspection required" at bounding box center [175, 245] width 20 height 20
checkbox input "true"
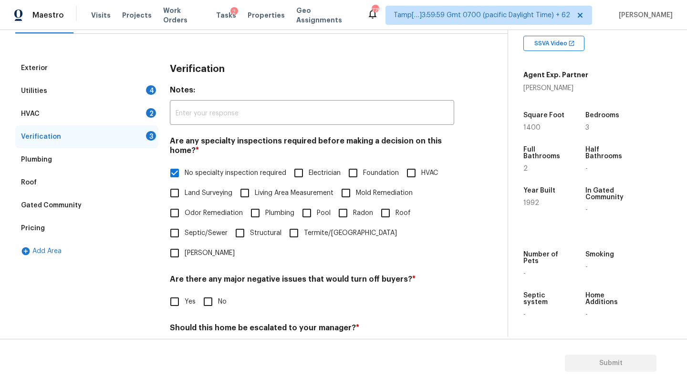
scroll to position [187, 0]
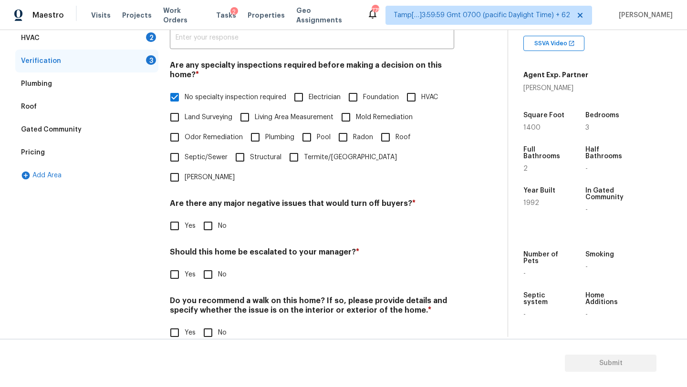
click at [204, 216] on input "No" at bounding box center [208, 226] width 20 height 20
checkbox input "true"
click at [204, 266] on input "No" at bounding box center [208, 276] width 20 height 20
checkbox input "true"
click at [205, 324] on input "No" at bounding box center [208, 334] width 20 height 20
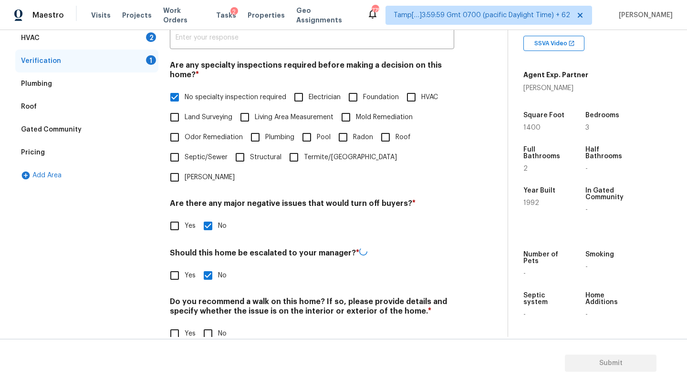
checkbox input "true"
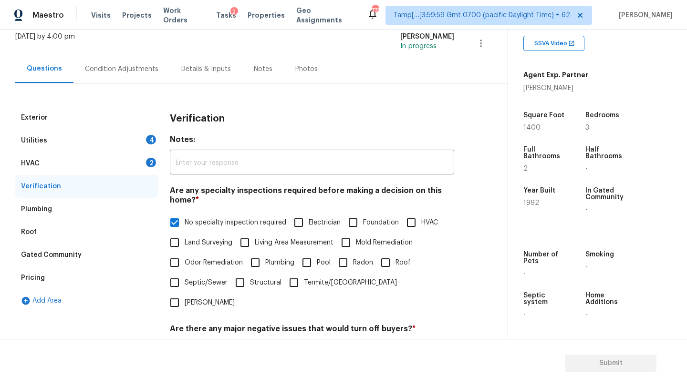
click at [105, 165] on div "HVAC 2" at bounding box center [86, 163] width 143 height 23
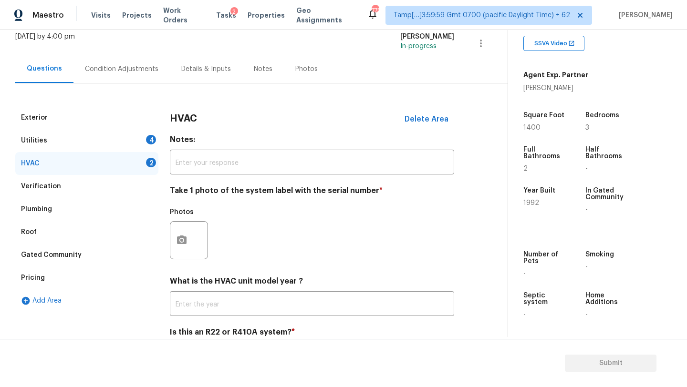
click at [200, 293] on div "What is the HVAC unit model year ? ​" at bounding box center [312, 297] width 284 height 40
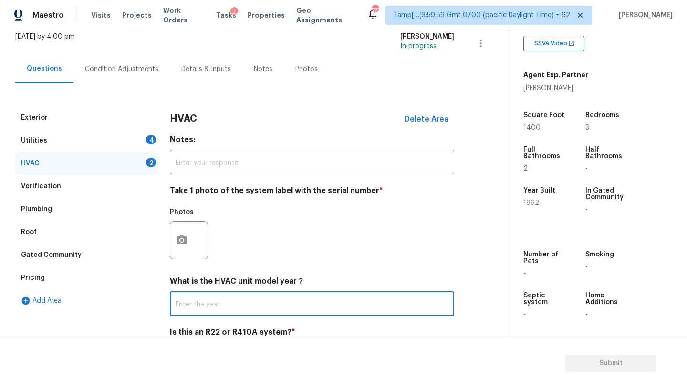
click at [201, 300] on input "text" at bounding box center [312, 305] width 284 height 22
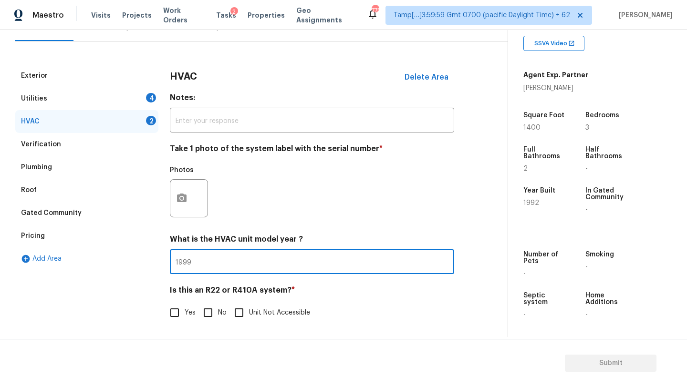
type input "1999"
click at [208, 313] on input "No" at bounding box center [208, 313] width 20 height 20
checkbox input "true"
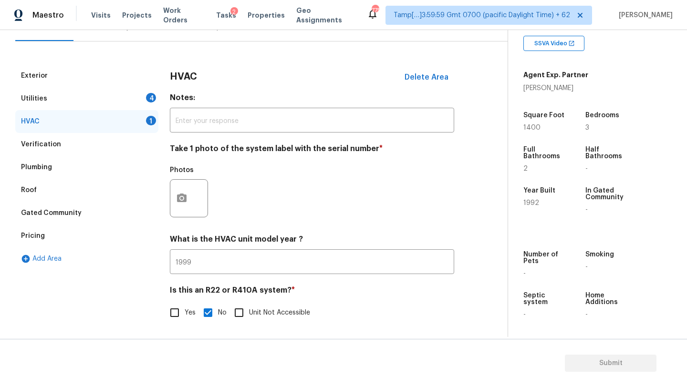
click at [112, 103] on div "Utilities 4" at bounding box center [86, 98] width 143 height 23
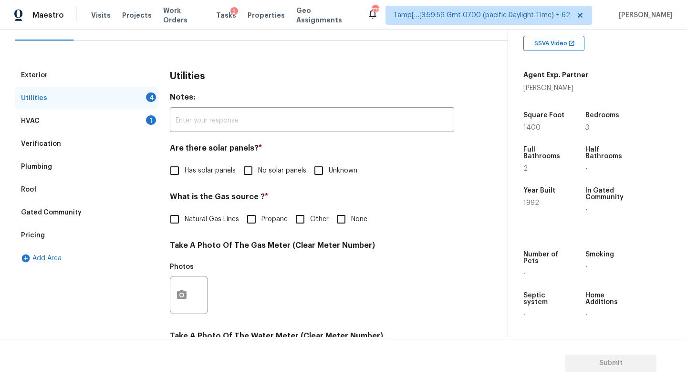
click at [258, 175] on span "No solar panels" at bounding box center [282, 171] width 48 height 10
click at [258, 175] on input "No solar panels" at bounding box center [248, 171] width 20 height 20
checkbox input "true"
click at [198, 214] on label "Natural Gas Lines" at bounding box center [202, 219] width 74 height 20
click at [185, 214] on input "Natural Gas Lines" at bounding box center [175, 219] width 20 height 20
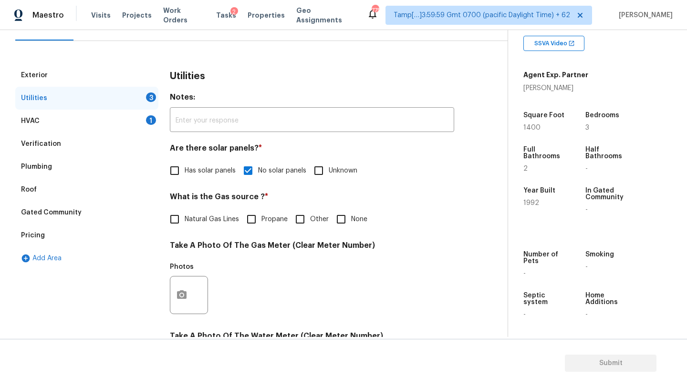
checkbox input "true"
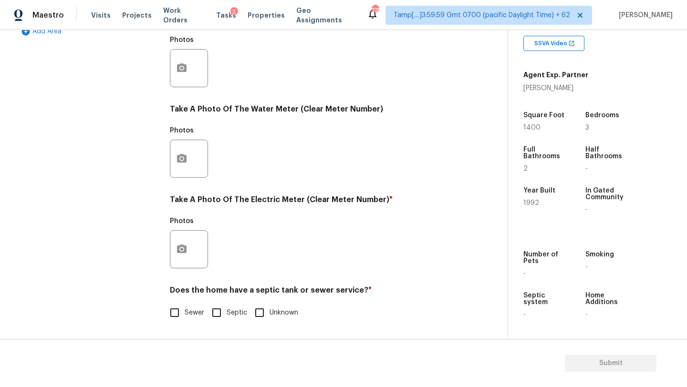
click at [182, 308] on input "Sewer" at bounding box center [175, 313] width 20 height 20
checkbox input "true"
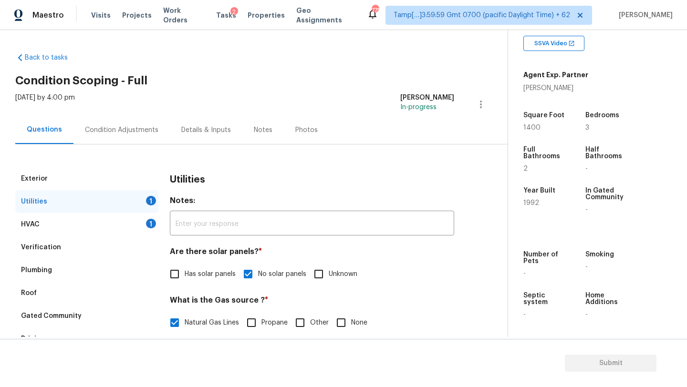
click at [135, 135] on div "Condition Adjustments" at bounding box center [121, 130] width 96 height 28
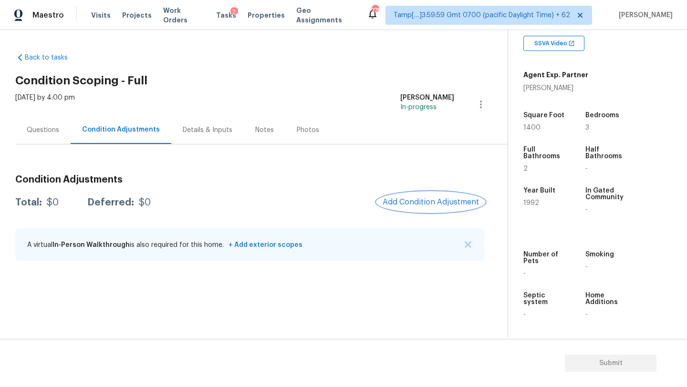
click at [430, 195] on button "Add Condition Adjustment" at bounding box center [431, 202] width 108 height 20
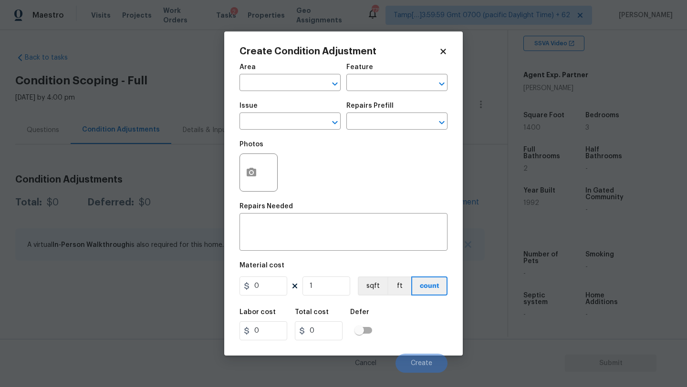
click at [300, 103] on div "Issue" at bounding box center [290, 109] width 101 height 12
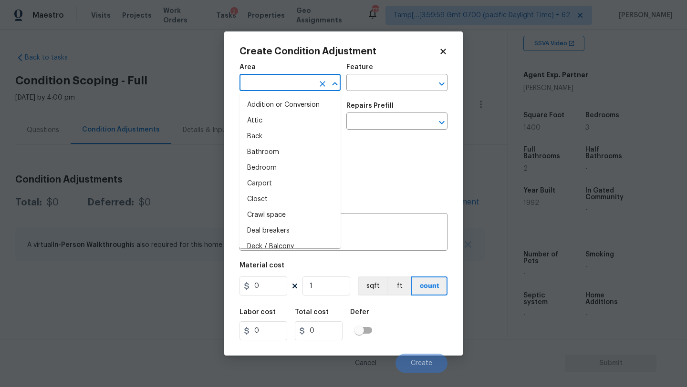
click at [299, 88] on input "text" at bounding box center [277, 83] width 74 height 15
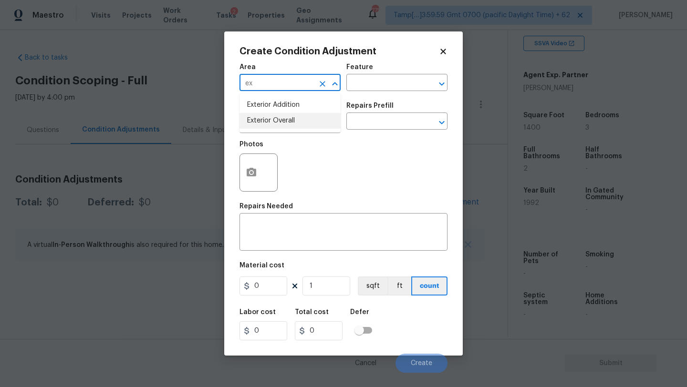
click at [302, 117] on li "Exterior Overall" at bounding box center [290, 121] width 101 height 16
type input "Exterior Overall"
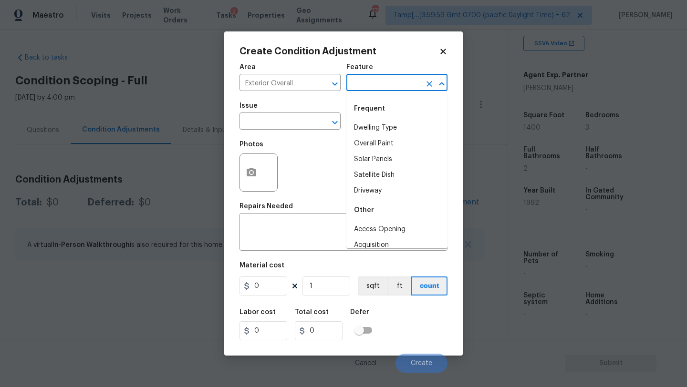
click at [376, 79] on input "text" at bounding box center [383, 83] width 74 height 15
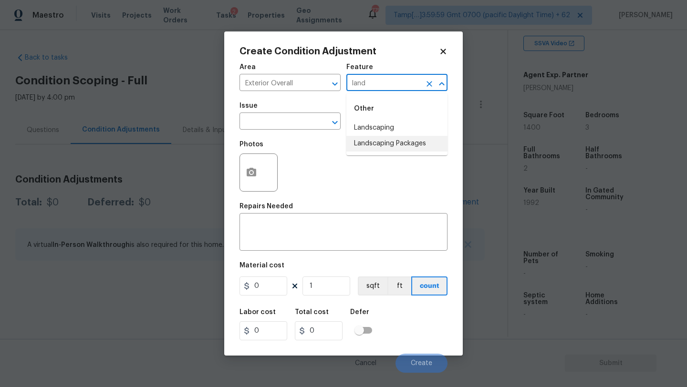
click at [378, 138] on li "Landscaping Packages" at bounding box center [396, 144] width 101 height 16
type input "Landscaping Packages"
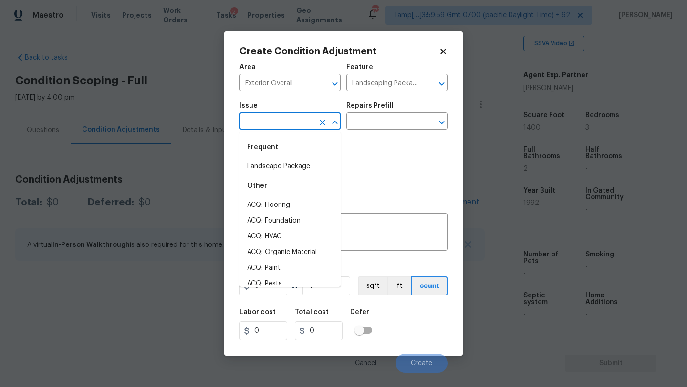
click at [295, 129] on input "text" at bounding box center [277, 122] width 74 height 15
click at [292, 160] on li "Landscape Package" at bounding box center [290, 167] width 101 height 16
type input "Landscape Package"
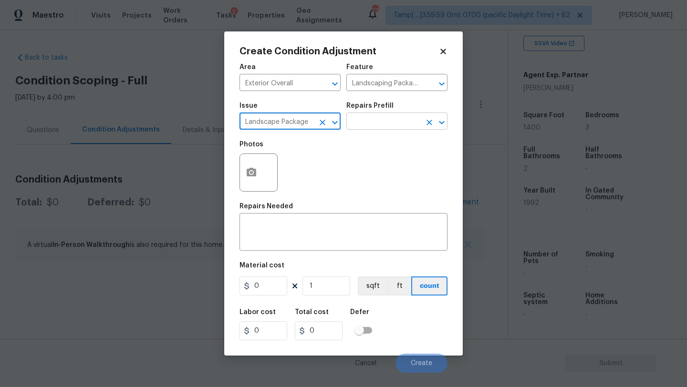
click at [377, 121] on input "text" at bounding box center [383, 122] width 74 height 15
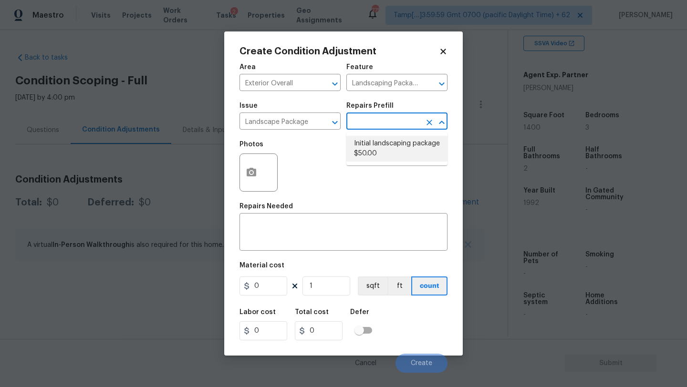
drag, startPoint x: 366, startPoint y: 156, endPoint x: 351, endPoint y: 173, distance: 23.0
click at [366, 156] on li "Initial landscaping package $50.00" at bounding box center [396, 149] width 101 height 26
type input "Home Readiness Packages"
type textarea "Mowing of grass up to 6" in height. Mow, edge along driveways & sidewalks, trim…"
type input "50"
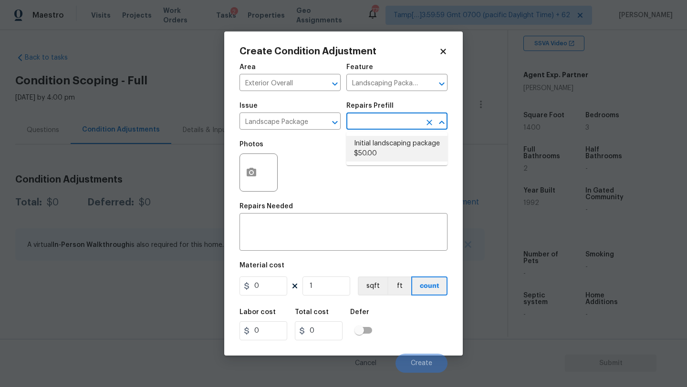
type input "50"
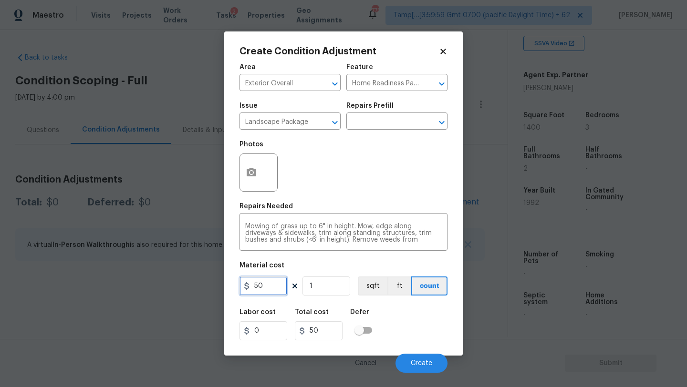
click at [255, 290] on input "50" at bounding box center [264, 286] width 48 height 19
type input "750"
click at [253, 175] on icon "button" at bounding box center [252, 172] width 10 height 9
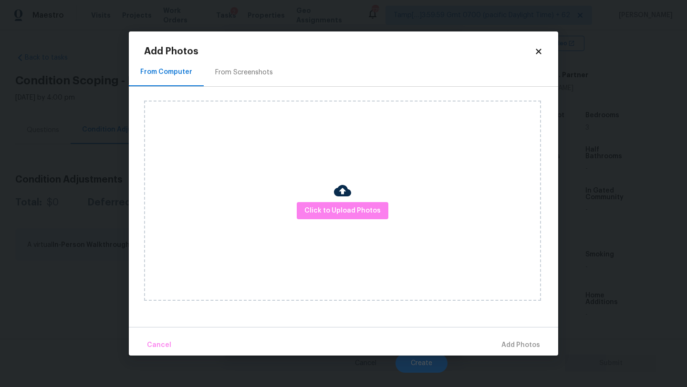
click at [258, 70] on div "From Screenshots" at bounding box center [244, 73] width 58 height 10
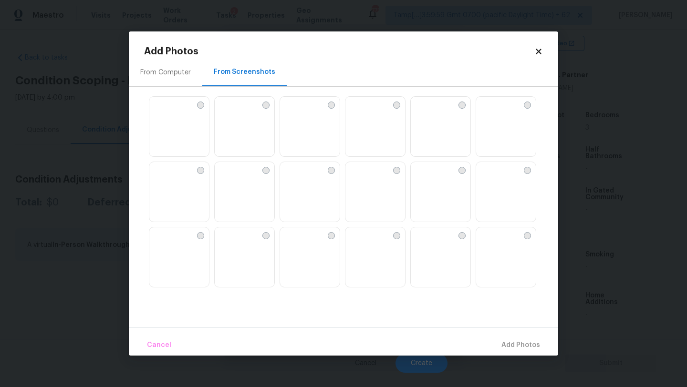
drag, startPoint x: 394, startPoint y: 126, endPoint x: 332, endPoint y: 127, distance: 62.0
click at [361, 112] on img at bounding box center [352, 104] width 15 height 15
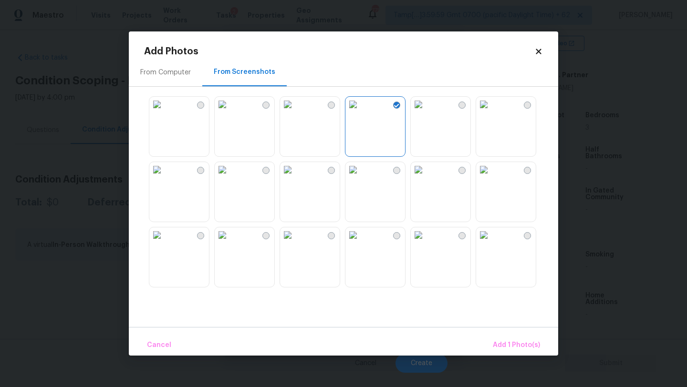
drag, startPoint x: 247, startPoint y: 130, endPoint x: 330, endPoint y: 130, distance: 83.0
click at [230, 112] on img at bounding box center [222, 104] width 15 height 15
click at [426, 112] on img at bounding box center [418, 104] width 15 height 15
click at [491, 112] on img at bounding box center [483, 104] width 15 height 15
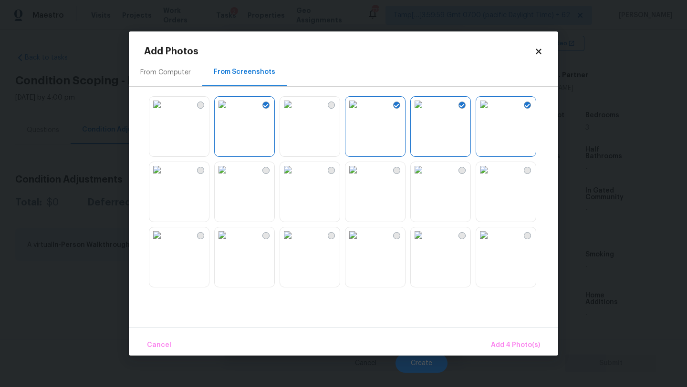
click at [165, 177] on img at bounding box center [156, 169] width 15 height 15
click at [361, 243] on img at bounding box center [352, 235] width 15 height 15
click at [426, 243] on img at bounding box center [418, 235] width 15 height 15
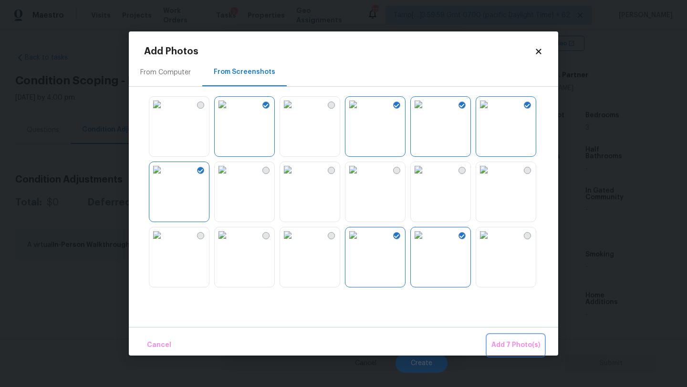
click at [508, 344] on span "Add 7 Photo(s)" at bounding box center [515, 346] width 49 height 12
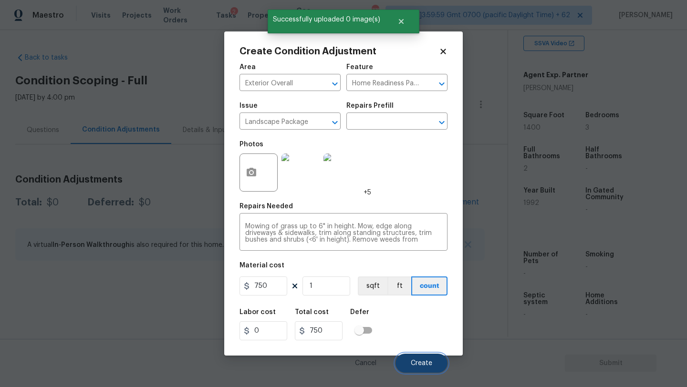
click at [413, 359] on button "Create" at bounding box center [422, 363] width 52 height 19
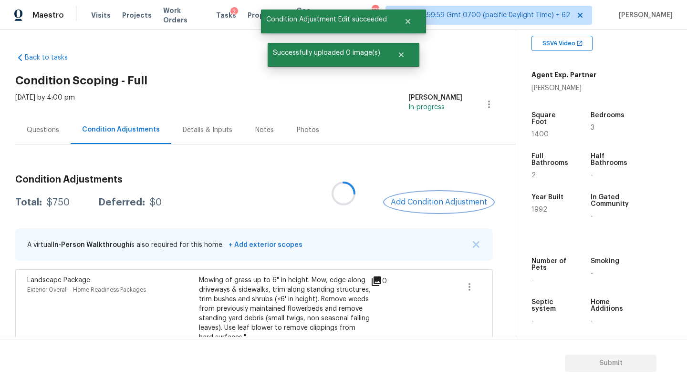
click at [433, 199] on span "Add Condition Adjustment" at bounding box center [439, 202] width 96 height 9
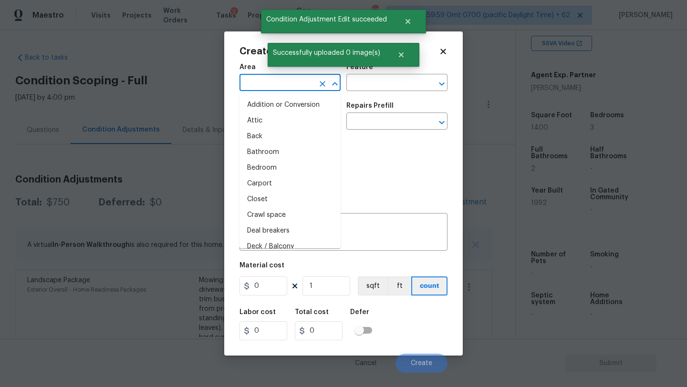
click at [271, 84] on input "text" at bounding box center [277, 83] width 74 height 15
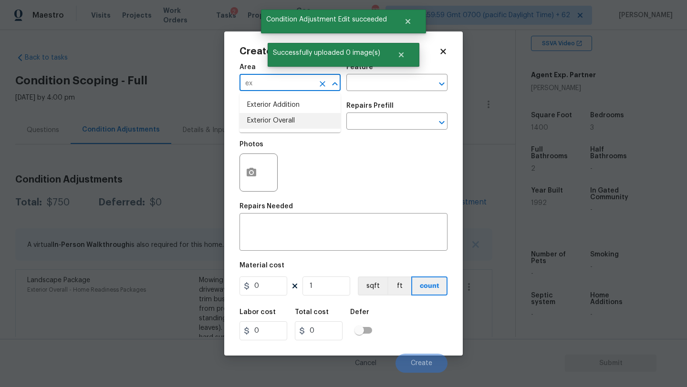
click at [271, 123] on li "Exterior Overall" at bounding box center [290, 121] width 101 height 16
type input "Exterior Overall"
click at [352, 84] on input "text" at bounding box center [383, 83] width 74 height 15
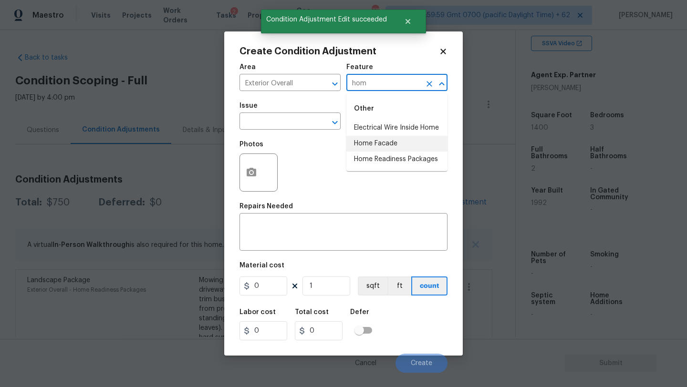
click at [373, 150] on li "Home Facade" at bounding box center [396, 144] width 101 height 16
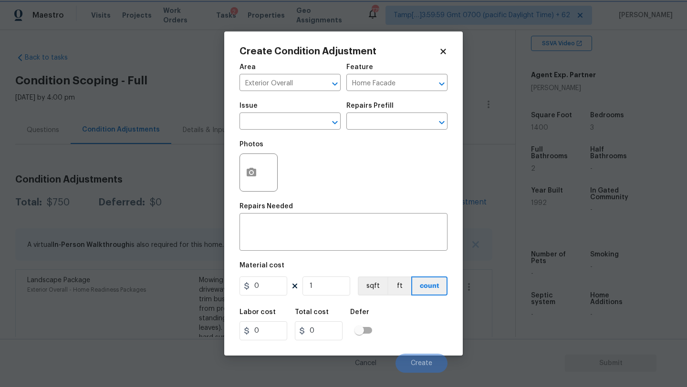
click at [373, 150] on div "Photos" at bounding box center [344, 167] width 208 height 62
click at [400, 80] on input "Home Facade" at bounding box center [383, 83] width 74 height 15
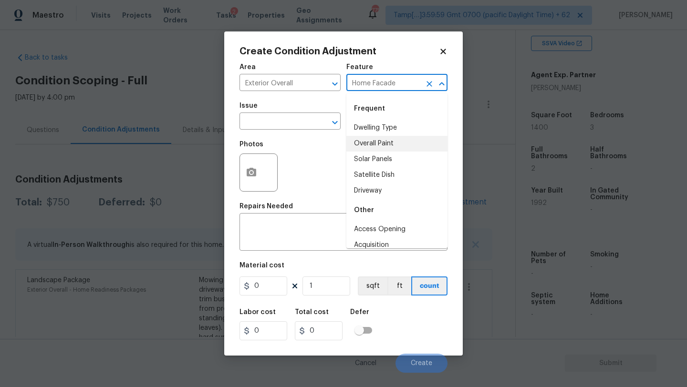
click at [400, 80] on input "Home Facade" at bounding box center [383, 83] width 74 height 15
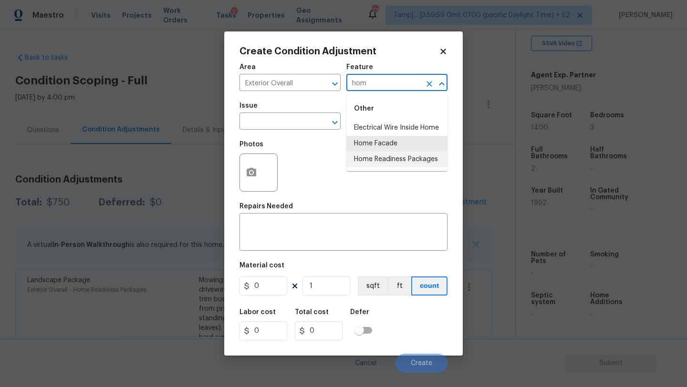
click at [415, 159] on li "Home Readiness Packages" at bounding box center [396, 160] width 101 height 16
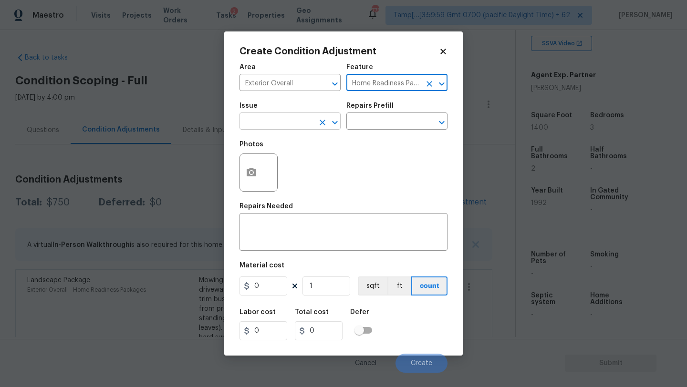
type input "Home Readiness Packages"
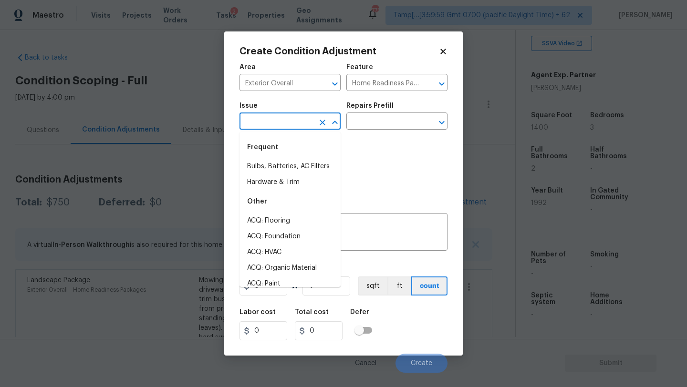
click at [293, 125] on input "text" at bounding box center [277, 122] width 74 height 15
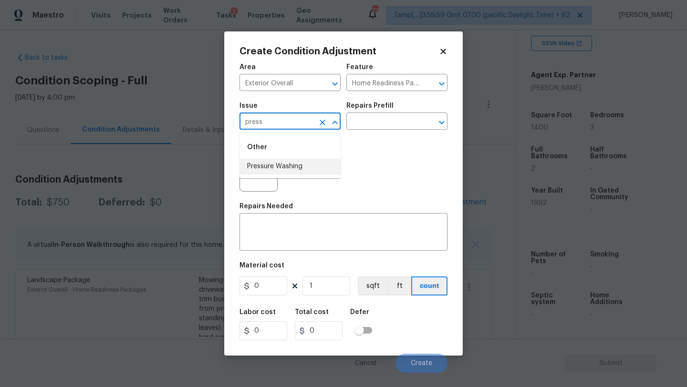
click at [289, 161] on li "Pressure Washing" at bounding box center [290, 167] width 101 height 16
type input "Pressure Washing"
click at [289, 222] on div "x ​" at bounding box center [344, 233] width 208 height 35
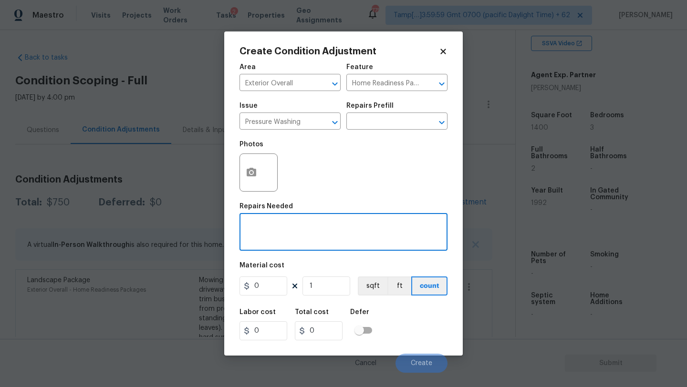
click at [250, 222] on div "x ​" at bounding box center [344, 233] width 208 height 35
paste textarea "Pressure wash home, driveway, walkways/sidewalks and patio. Must use a surface …"
type textarea "Pressure wash home, driveway, walkways/sidewalks and patio. Must use a surface …"
click at [260, 276] on figure "Material cost 0 1 sqft ft count" at bounding box center [344, 279] width 208 height 35
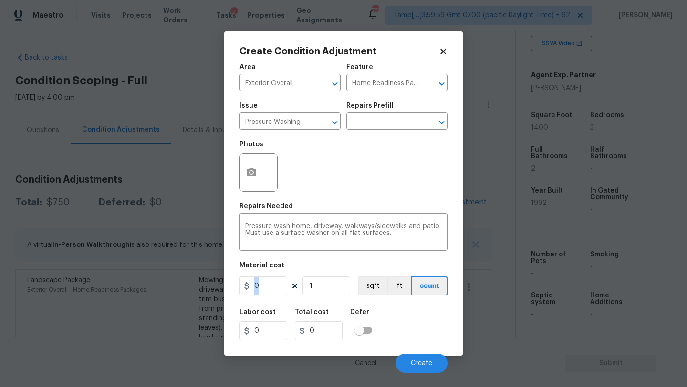
click at [260, 276] on figure "Material cost 0 1 sqft ft count" at bounding box center [344, 279] width 208 height 35
click at [265, 288] on input "0" at bounding box center [264, 286] width 48 height 19
type input "400"
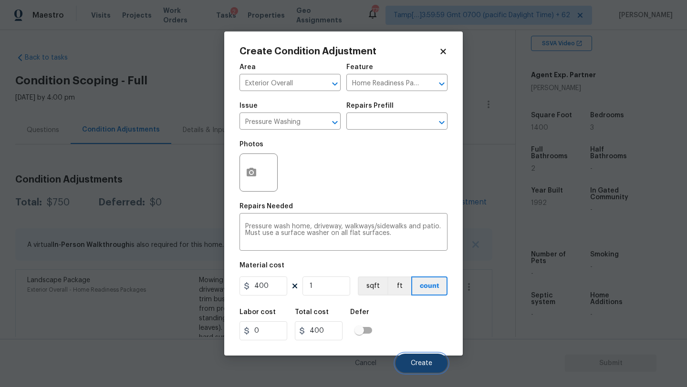
click at [413, 365] on span "Create" at bounding box center [421, 363] width 21 height 7
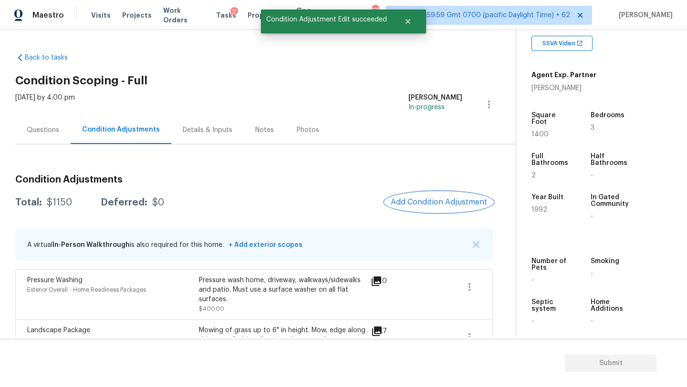
click at [442, 192] on button "Add Condition Adjustment" at bounding box center [439, 202] width 108 height 20
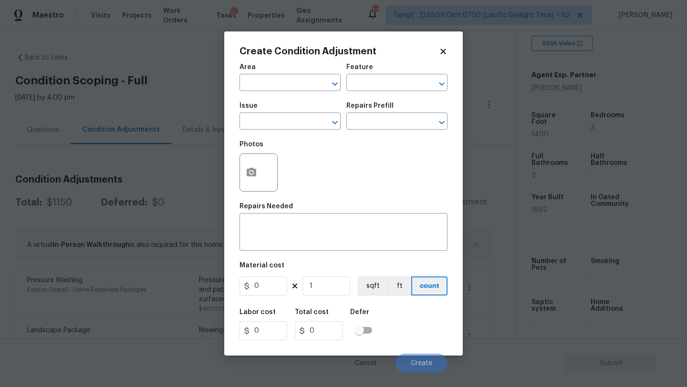
click at [257, 74] on div "Area" at bounding box center [290, 70] width 101 height 12
click at [257, 96] on span "Area ​" at bounding box center [290, 77] width 101 height 39
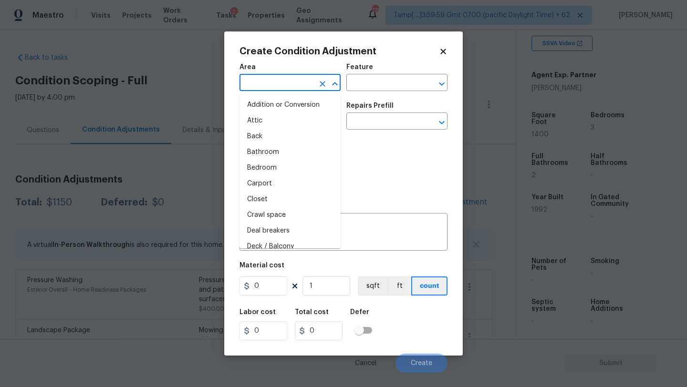
click at [261, 88] on input "text" at bounding box center [277, 83] width 74 height 15
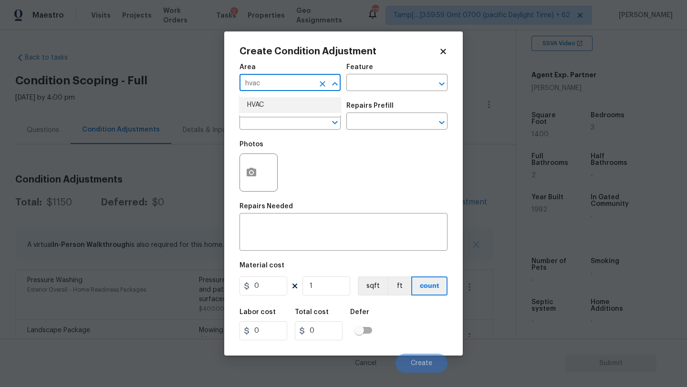
drag, startPoint x: 271, startPoint y: 109, endPoint x: 287, endPoint y: 104, distance: 16.8
click at [271, 109] on li "HVAC" at bounding box center [290, 105] width 101 height 16
type input "HVAC"
click at [379, 71] on div "Feature" at bounding box center [396, 70] width 101 height 12
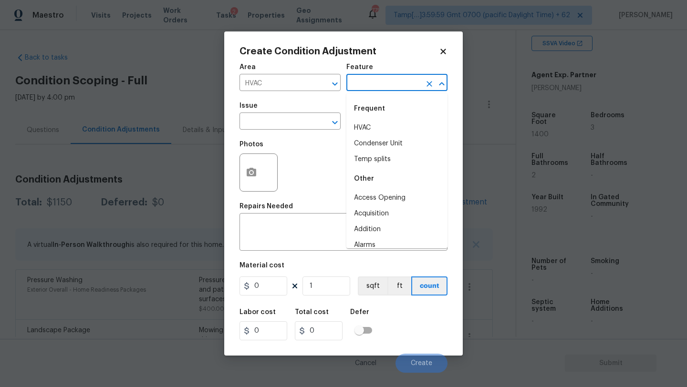
click at [379, 79] on input "text" at bounding box center [383, 83] width 74 height 15
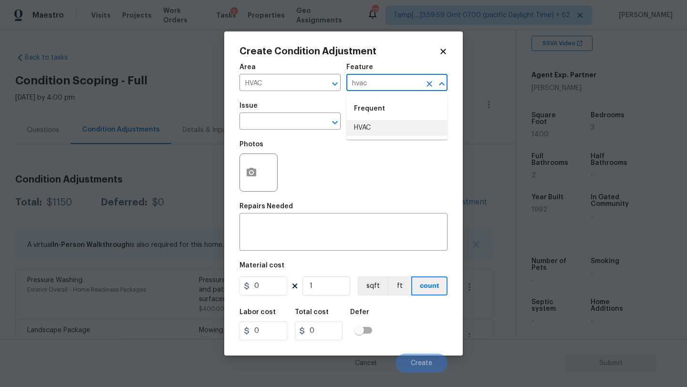
click at [377, 122] on li "HVAC" at bounding box center [396, 128] width 101 height 16
type input "HVAC"
click at [280, 122] on input "text" at bounding box center [277, 122] width 74 height 15
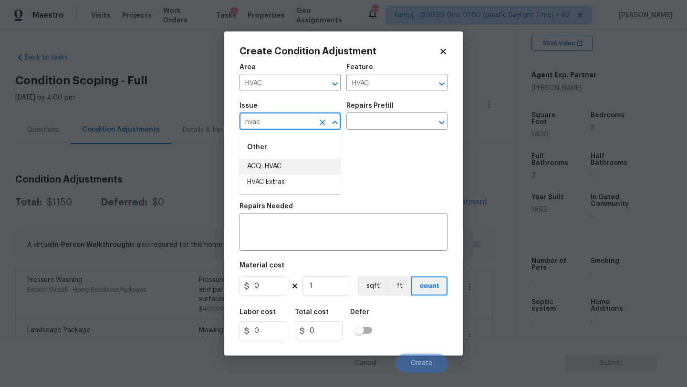
click at [282, 159] on li "ACQ: HVAC" at bounding box center [290, 167] width 101 height 16
type input "ACQ: HVAC"
click at [370, 125] on input "text" at bounding box center [383, 122] width 74 height 15
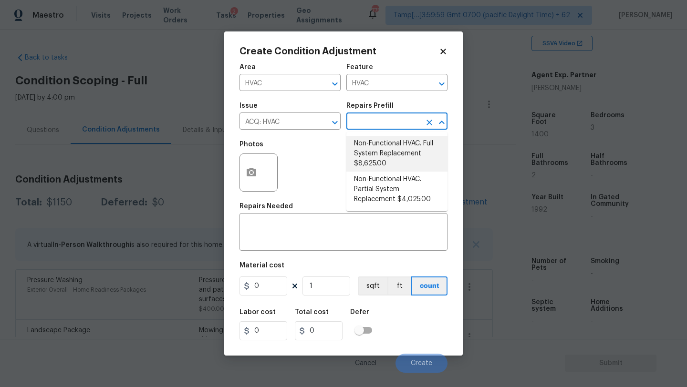
click at [372, 160] on li "Non-Functional HVAC. Full System Replacement $8,625.00" at bounding box center [396, 154] width 101 height 36
type input "Acquisition"
type textarea "Acquisition Scope: Full System Replacement"
type input "8625"
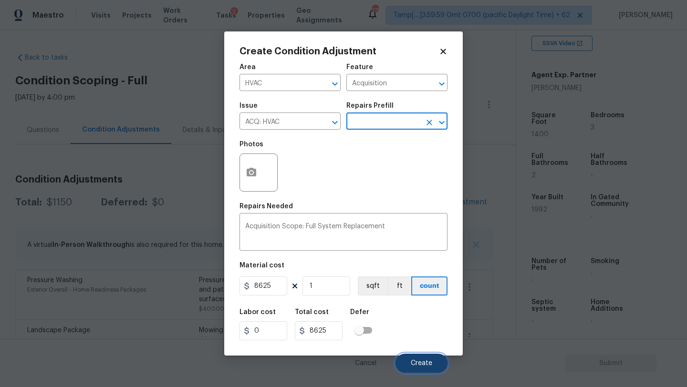
click at [419, 361] on span "Create" at bounding box center [421, 363] width 21 height 7
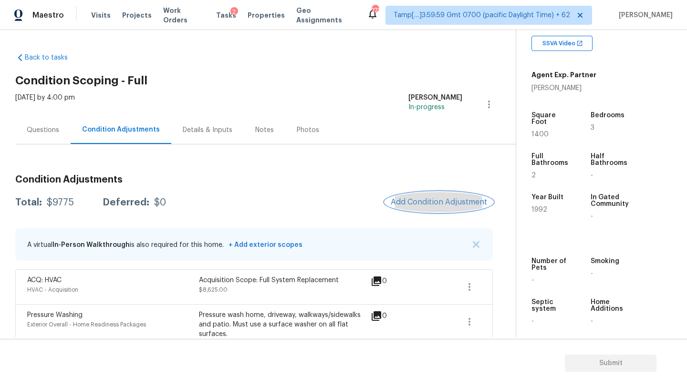
click at [421, 210] on button "Add Condition Adjustment" at bounding box center [439, 202] width 108 height 20
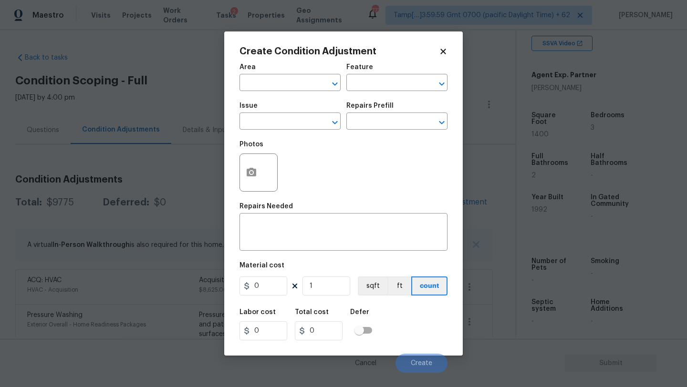
click at [292, 93] on span "Area ​" at bounding box center [290, 77] width 101 height 39
click at [288, 83] on input "text" at bounding box center [277, 83] width 74 height 15
drag, startPoint x: 295, startPoint y: 121, endPoint x: 301, endPoint y: 117, distance: 6.5
click at [295, 121] on li "Interior Overall" at bounding box center [290, 121] width 101 height 16
type input "Interior Overall"
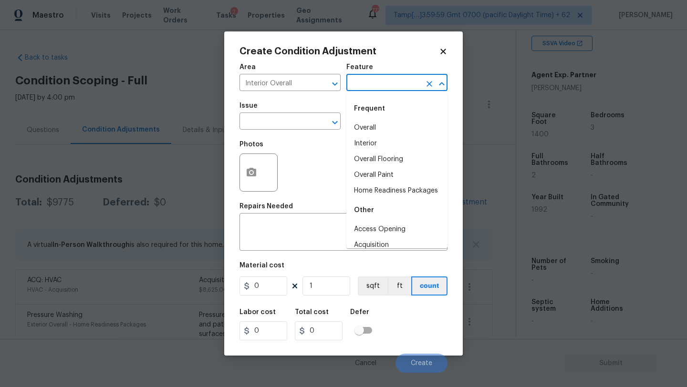
click at [378, 81] on input "text" at bounding box center [383, 83] width 74 height 15
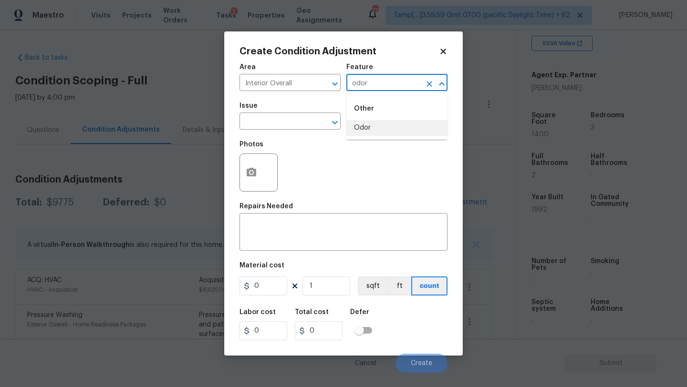
type input "odor"
click at [303, 105] on div "Issue" at bounding box center [290, 109] width 101 height 12
click at [348, 72] on div "Feature" at bounding box center [396, 70] width 101 height 12
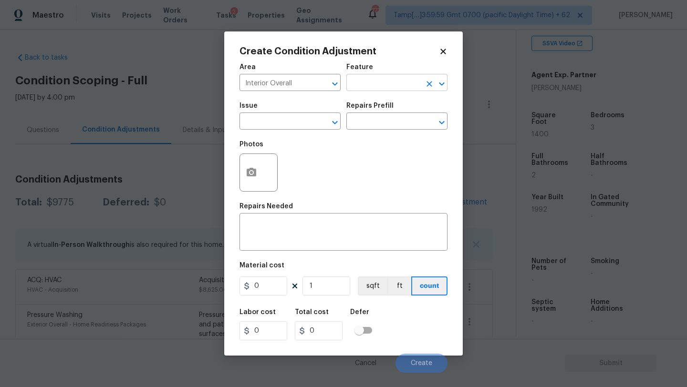
click at [355, 80] on input "text" at bounding box center [383, 83] width 74 height 15
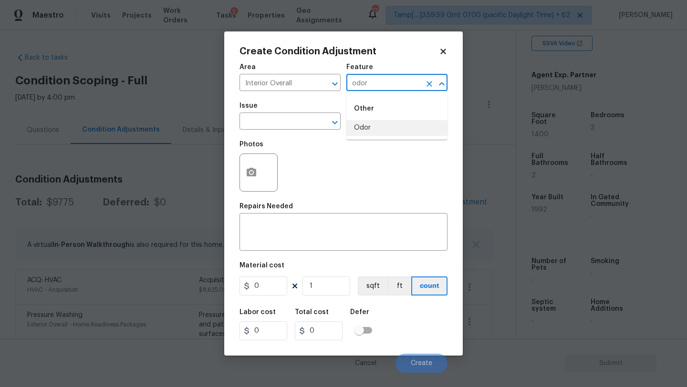
click at [374, 130] on li "Odor" at bounding box center [396, 128] width 101 height 16
type input "Odor"
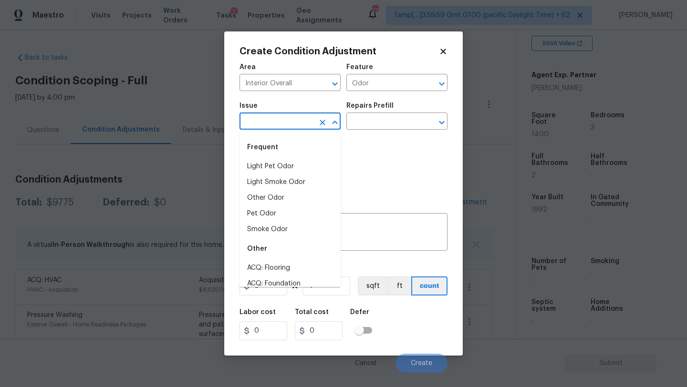
click at [269, 127] on input "text" at bounding box center [277, 122] width 74 height 15
click at [274, 216] on li "Pet Odor" at bounding box center [290, 214] width 101 height 16
type input "Pet Odor"
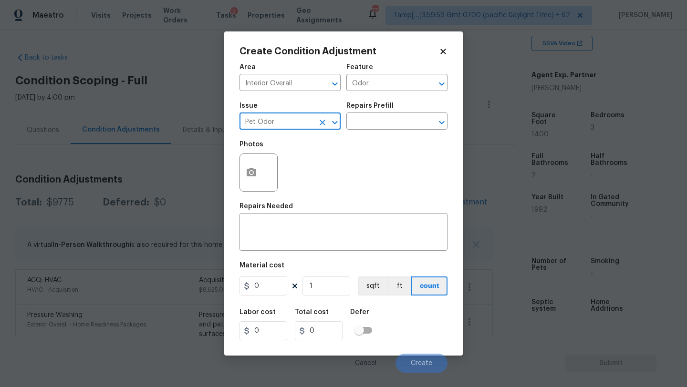
click at [405, 107] on div "Repairs Prefill" at bounding box center [396, 109] width 101 height 12
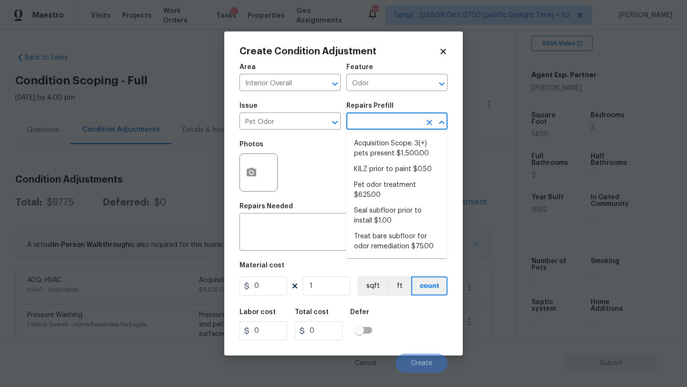
click at [405, 125] on input "text" at bounding box center [383, 122] width 74 height 15
click at [401, 148] on li "Acquisition Scope: 3(+) pets present $1,500.00" at bounding box center [396, 149] width 101 height 26
type textarea "Acquisition Scope: 3(+) pets present"
type input "1500"
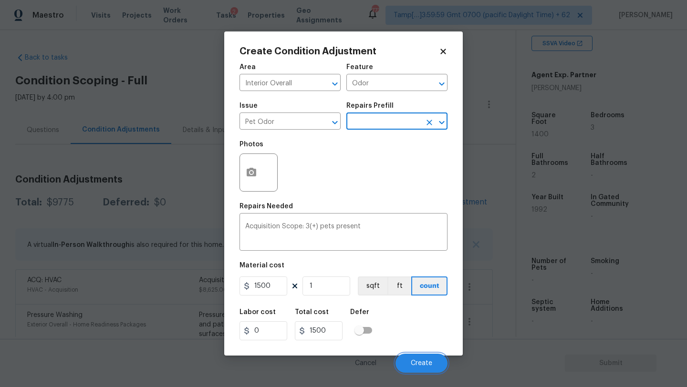
drag, startPoint x: 416, startPoint y: 360, endPoint x: 416, endPoint y: 315, distance: 44.9
click at [416, 360] on span "Create" at bounding box center [421, 363] width 21 height 7
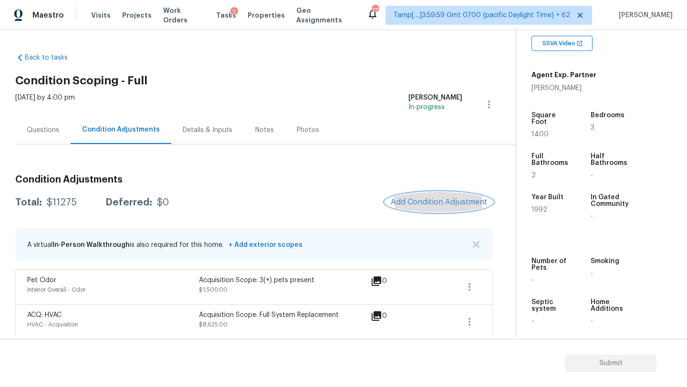
click at [424, 196] on button "Add Condition Adjustment" at bounding box center [439, 202] width 108 height 20
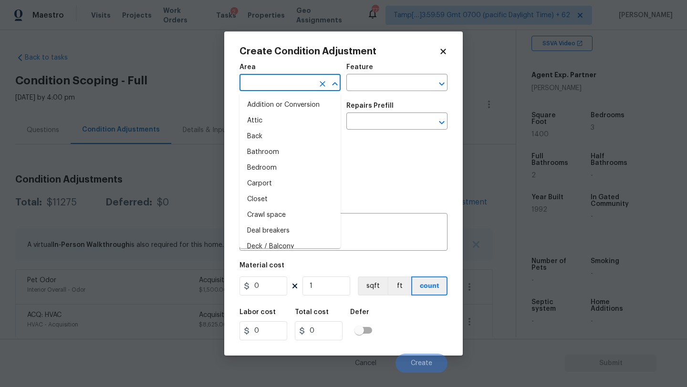
click at [290, 90] on input "text" at bounding box center [277, 83] width 74 height 15
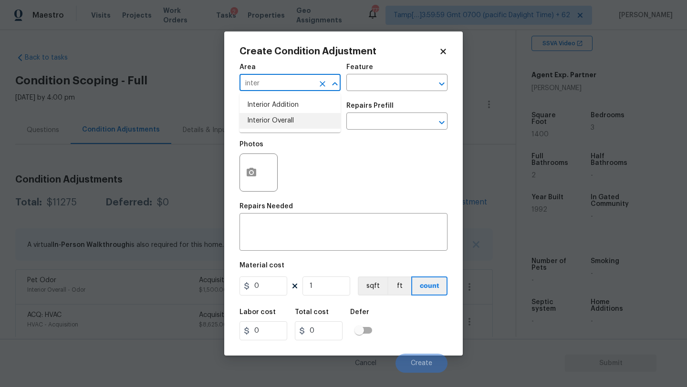
click at [296, 119] on li "Interior Overall" at bounding box center [290, 121] width 101 height 16
type input "Interior Overall"
click at [365, 82] on input "text" at bounding box center [383, 83] width 74 height 15
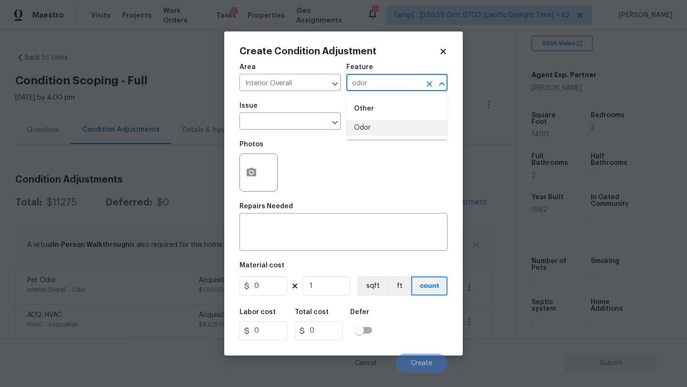
click at [369, 131] on li "Odor" at bounding box center [396, 128] width 101 height 16
type input "Odor"
click at [268, 131] on span "Issue ​" at bounding box center [290, 116] width 101 height 39
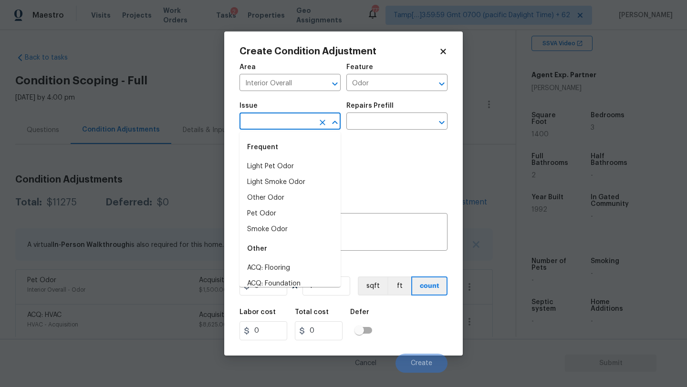
click at [269, 123] on input "text" at bounding box center [277, 122] width 74 height 15
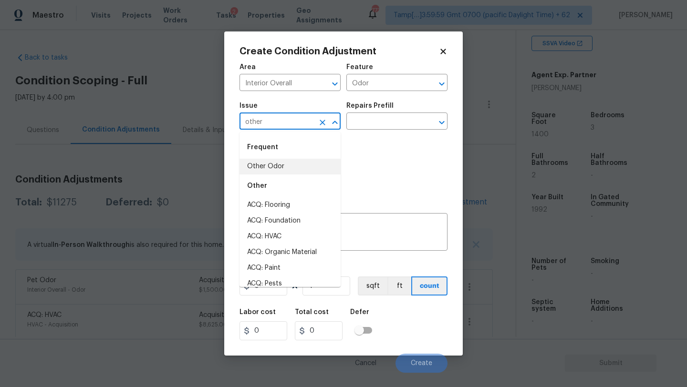
click at [271, 169] on li "Other Odor" at bounding box center [290, 167] width 101 height 16
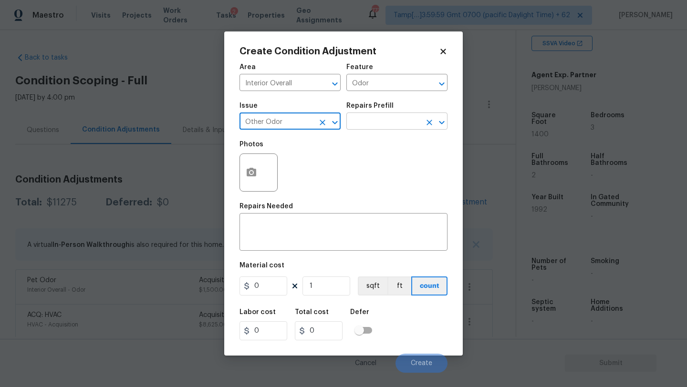
type input "Other Odor"
click at [377, 128] on input "text" at bounding box center [383, 122] width 74 height 15
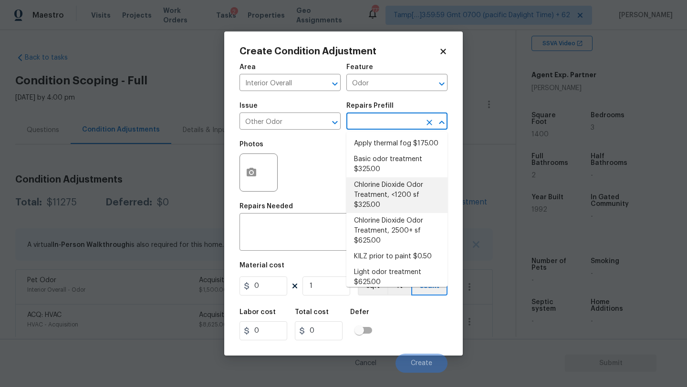
click at [375, 182] on li "Chlorine Dioxide Odor Treatment, <1200 sf $325.00" at bounding box center [396, 195] width 101 height 36
type textarea "Apply Chlorine dioxide treatment for odors in the home. Up to 1200 Sq Ft"
type input "325"
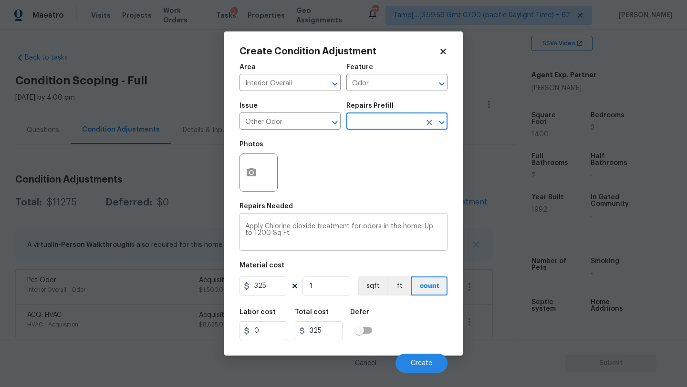
click at [337, 233] on textarea "Apply Chlorine dioxide treatment for odors in the home. Up to 1200 Sq Ft" at bounding box center [343, 233] width 197 height 20
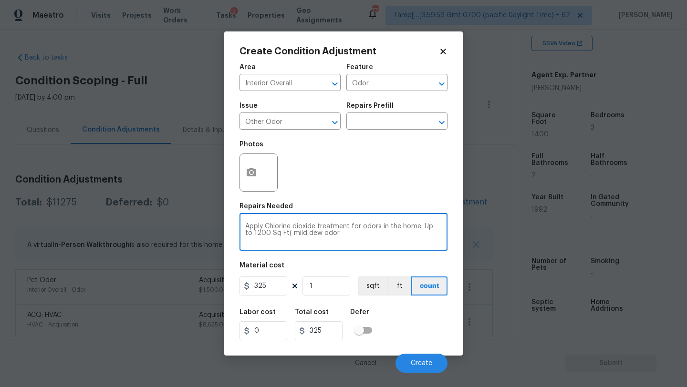
type textarea "Apply Chlorine dioxide treatment for odors in the home. Up to 1200 Sq Ft( mild …"
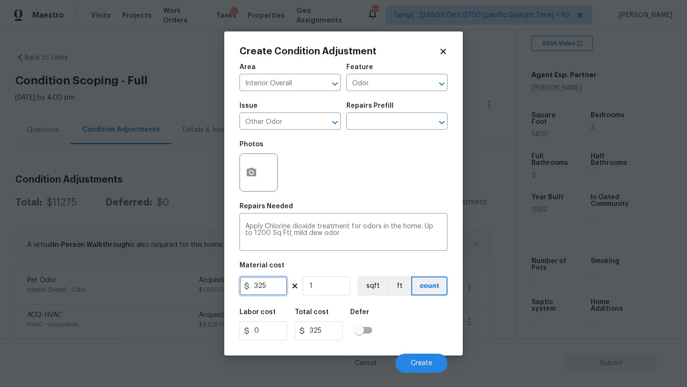
click at [269, 286] on input "325" at bounding box center [264, 286] width 48 height 19
type input "575"
click at [350, 236] on textarea "Apply Chlorine dioxide treatment for odors in the home. Up to 1200 Sq Ft( mild …" at bounding box center [343, 233] width 197 height 20
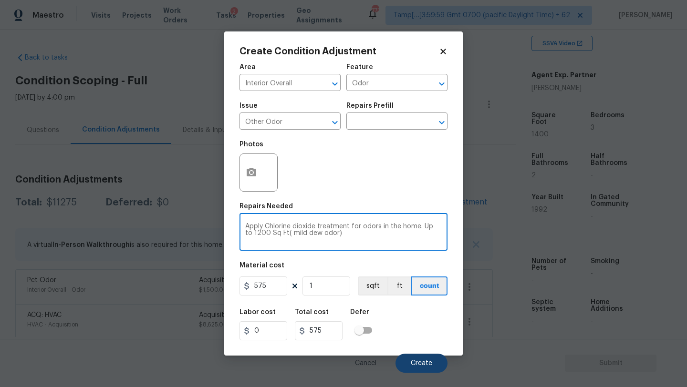
type textarea "Apply Chlorine dioxide treatment for odors in the home. Up to 1200 Sq Ft( mild …"
click at [421, 359] on button "Create" at bounding box center [422, 363] width 52 height 19
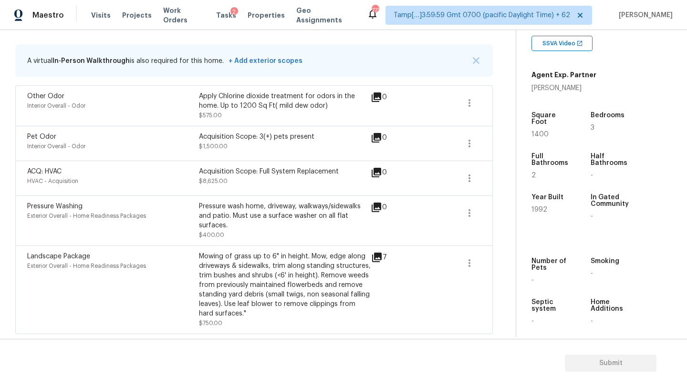
scroll to position [148, 0]
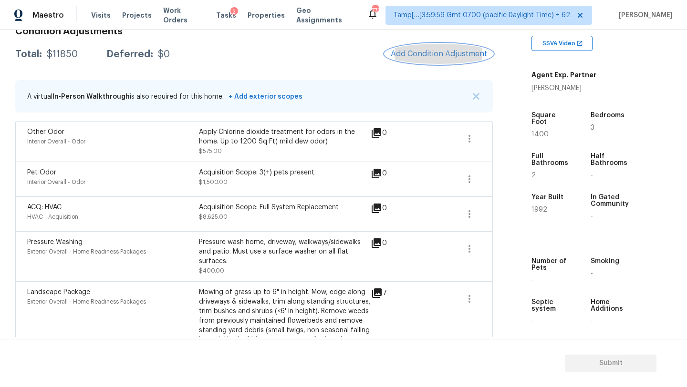
click at [433, 47] on button "Add Condition Adjustment" at bounding box center [439, 54] width 108 height 20
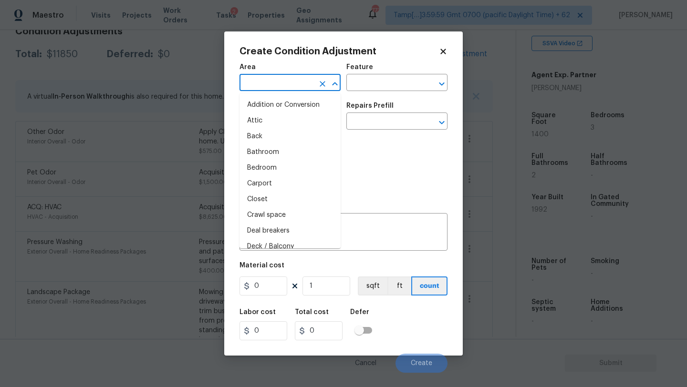
click at [285, 81] on input "text" at bounding box center [277, 83] width 74 height 15
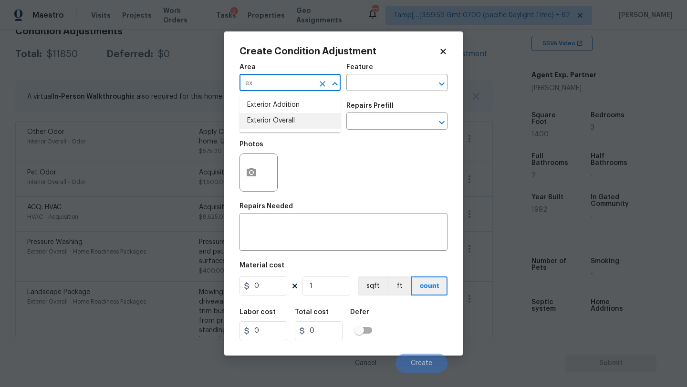
click at [283, 125] on li "Exterior Overall" at bounding box center [290, 121] width 101 height 16
type input "Exterior Overall"
click at [283, 247] on div "x ​" at bounding box center [344, 233] width 208 height 35
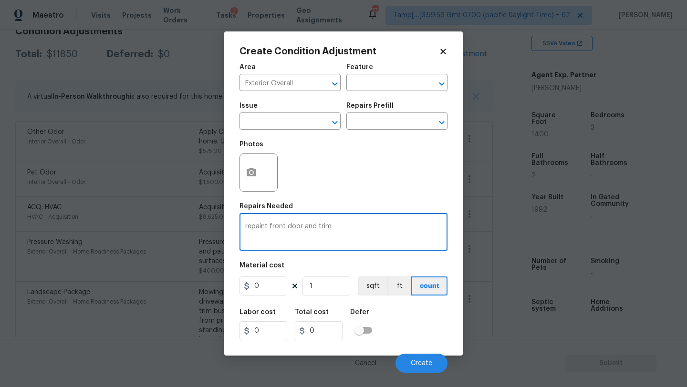
type textarea "repaint front door and trim"
click at [263, 287] on input "0" at bounding box center [264, 286] width 48 height 19
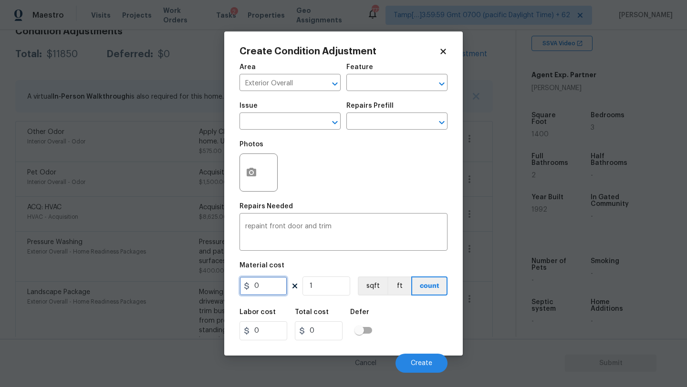
click at [263, 287] on input "0" at bounding box center [264, 286] width 48 height 19
type input "100"
click at [413, 358] on button "Create" at bounding box center [422, 363] width 52 height 19
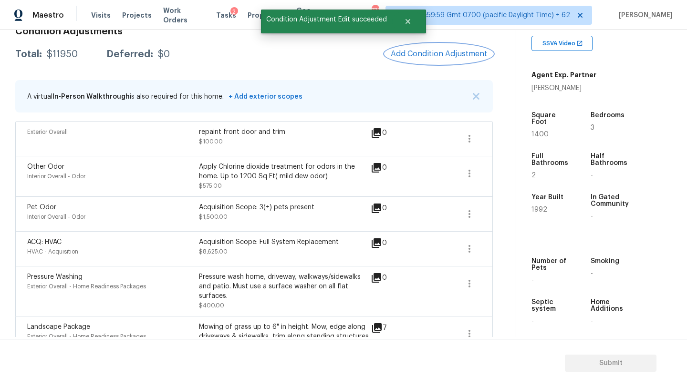
click at [445, 51] on span "Add Condition Adjustment" at bounding box center [439, 54] width 96 height 9
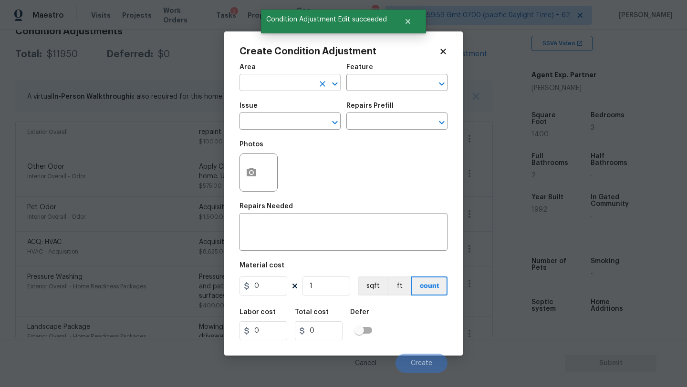
click at [290, 82] on input "text" at bounding box center [277, 83] width 74 height 15
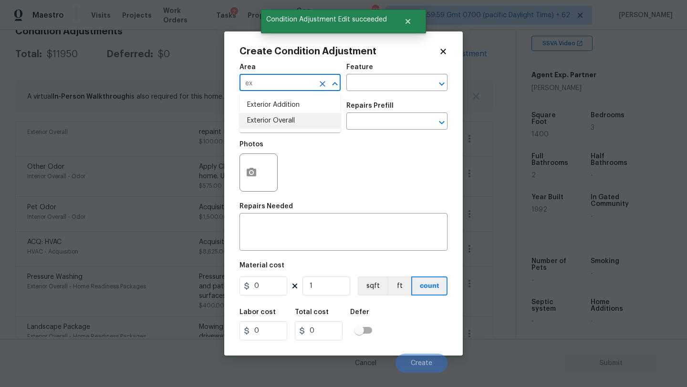
click at [292, 124] on li "Exterior Overall" at bounding box center [290, 121] width 101 height 16
type input "Exterior Overall"
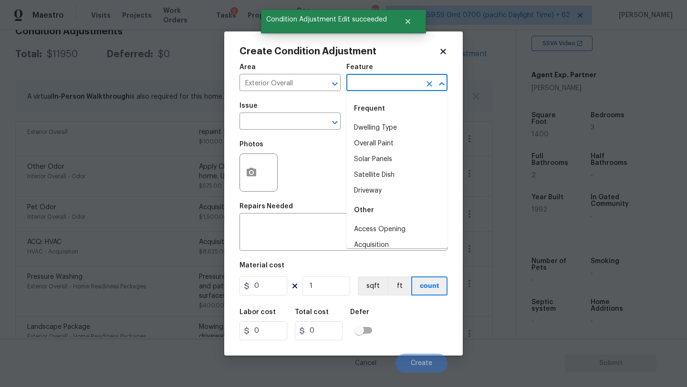
click at [373, 85] on input "text" at bounding box center [383, 83] width 74 height 15
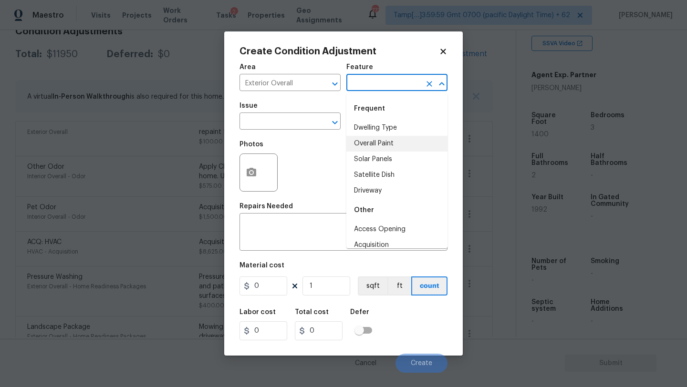
click at [371, 138] on li "Overall Paint" at bounding box center [396, 144] width 101 height 16
type input "Overall Paint"
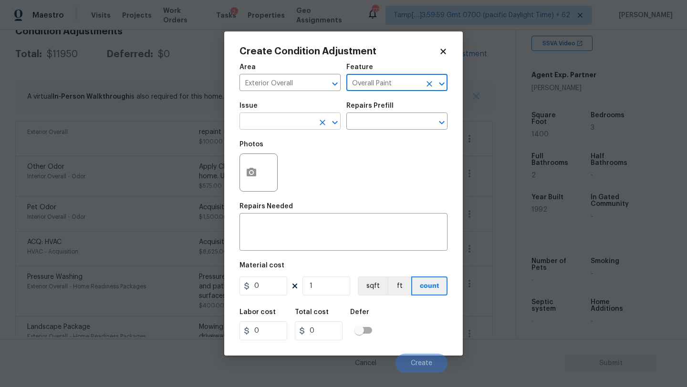
click at [292, 124] on input "text" at bounding box center [277, 122] width 74 height 15
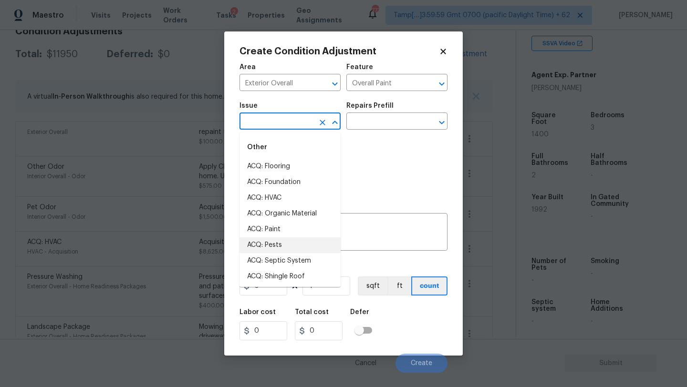
click at [278, 231] on li "ACQ: Paint" at bounding box center [290, 230] width 101 height 16
type input "ACQ: Paint"
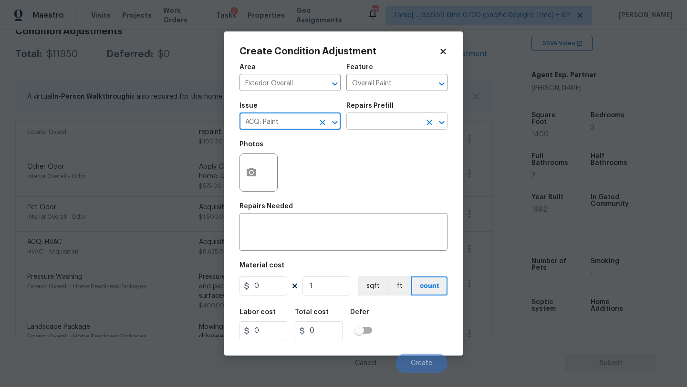
click at [369, 123] on input "text" at bounding box center [383, 122] width 74 height 15
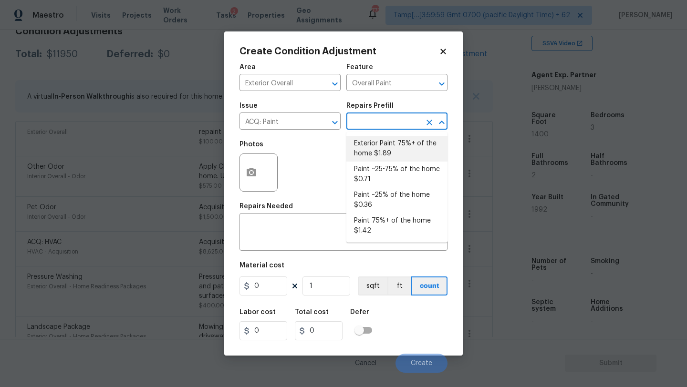
click at [371, 139] on li "Exterior Paint 75%+ of the home $1.89" at bounding box center [396, 149] width 101 height 26
type input "Acquisition"
type textarea "Acquisition Scope: 75%+ of the home exterior will likely require paint"
type input "1.89"
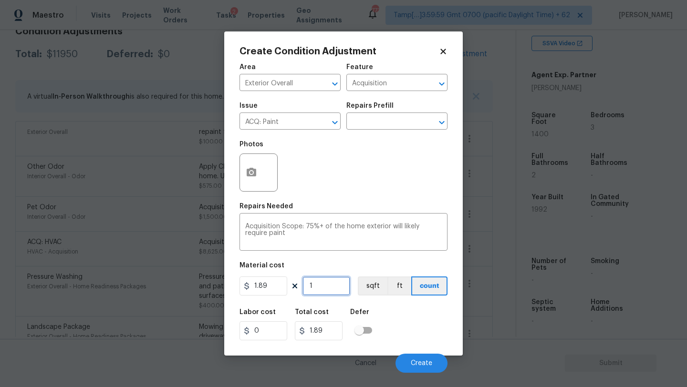
click at [329, 293] on input "1" at bounding box center [327, 286] width 48 height 19
type input "14"
type input "26.46"
type input "140"
type input "264.6"
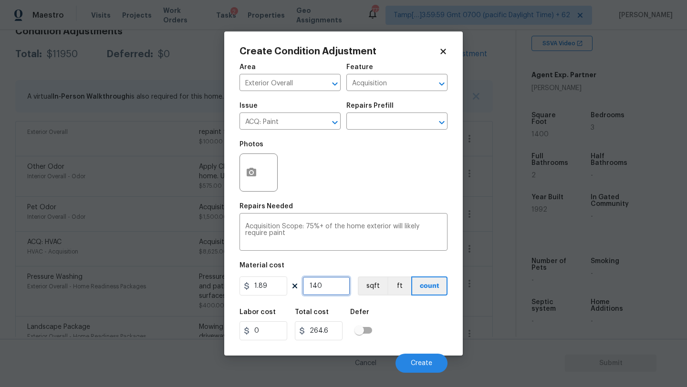
type input "1400"
type input "2646"
type input "1400"
click at [416, 361] on span "Create" at bounding box center [421, 363] width 21 height 7
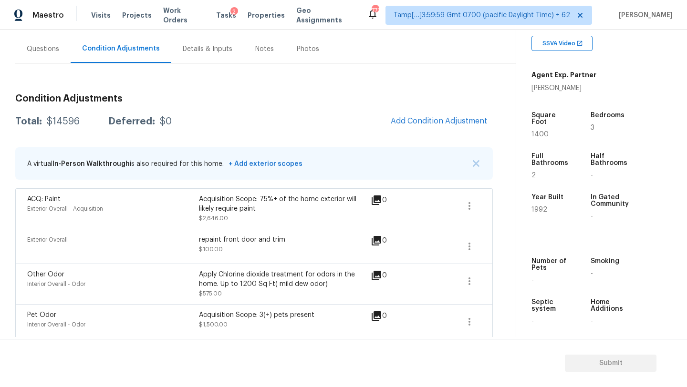
click at [51, 59] on div "Questions" at bounding box center [42, 49] width 55 height 28
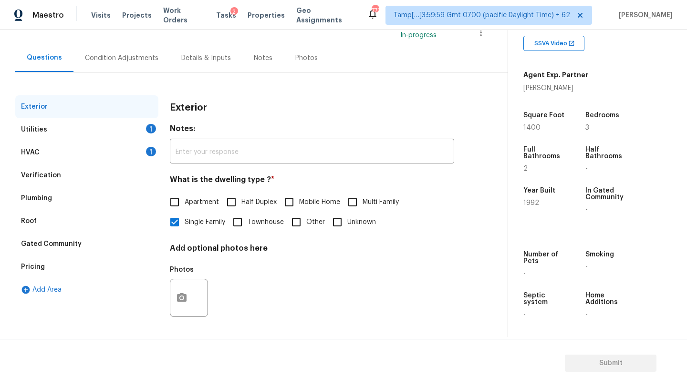
click at [64, 175] on div "Verification" at bounding box center [86, 175] width 143 height 23
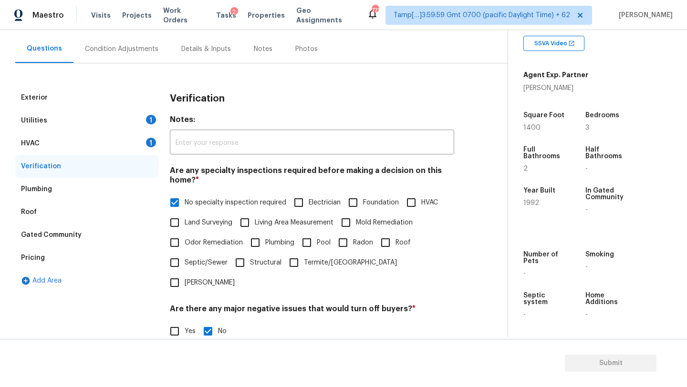
scroll to position [187, 0]
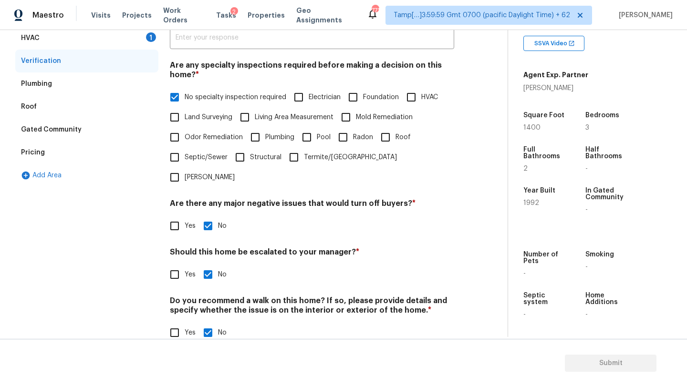
click at [192, 270] on span "Yes" at bounding box center [190, 275] width 11 height 10
click at [185, 265] on input "Yes" at bounding box center [175, 275] width 20 height 20
checkbox input "true"
checkbox input "false"
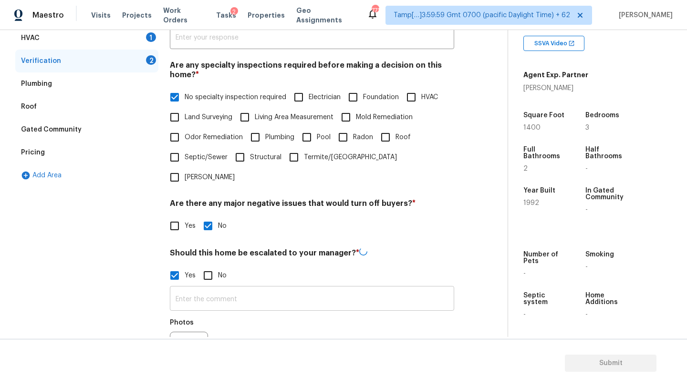
click at [195, 289] on input "text" at bounding box center [312, 300] width 284 height 22
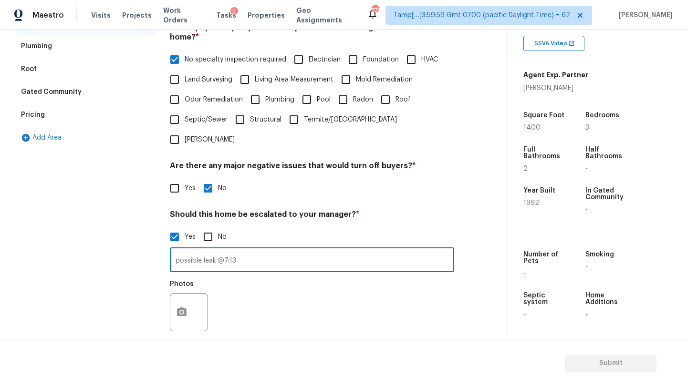
scroll to position [277, 0]
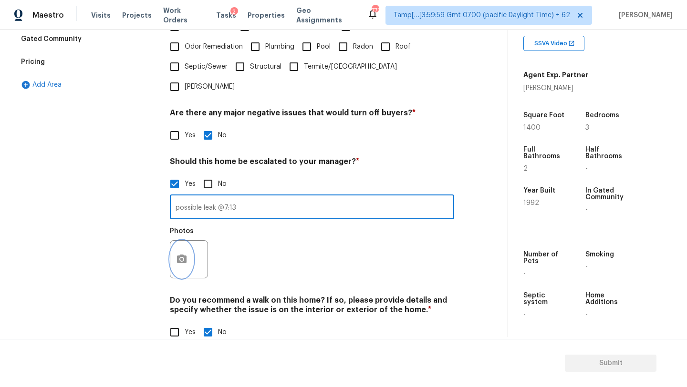
click at [188, 241] on button "button" at bounding box center [181, 259] width 23 height 37
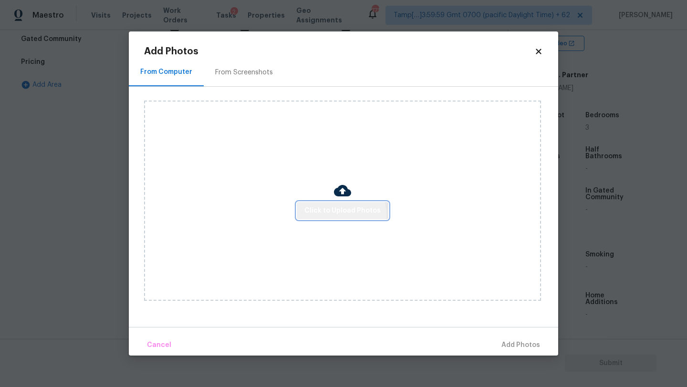
click at [333, 215] on span "Click to Upload Photos" at bounding box center [342, 211] width 76 height 12
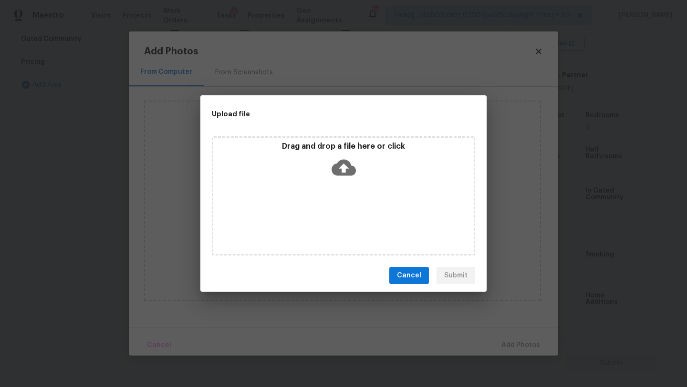
click at [368, 161] on div "Drag and drop a file here or click" at bounding box center [343, 162] width 261 height 41
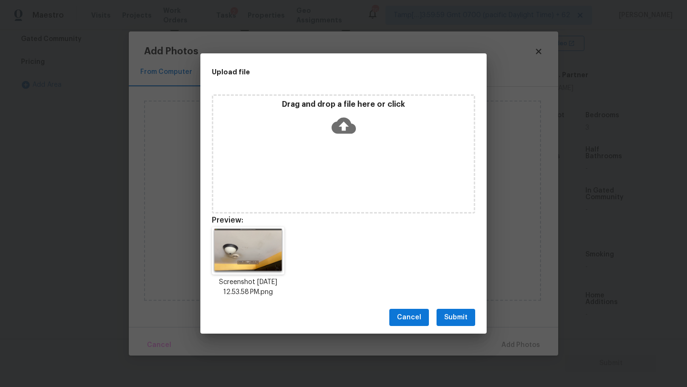
click at [460, 320] on span "Submit" at bounding box center [455, 318] width 23 height 12
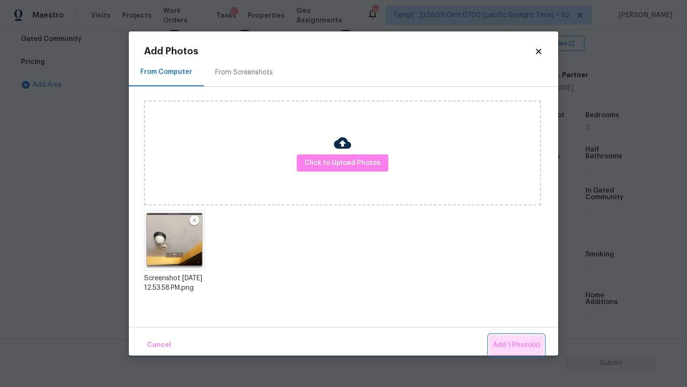
click at [508, 344] on span "Add 1 Photo(s)" at bounding box center [516, 346] width 47 height 12
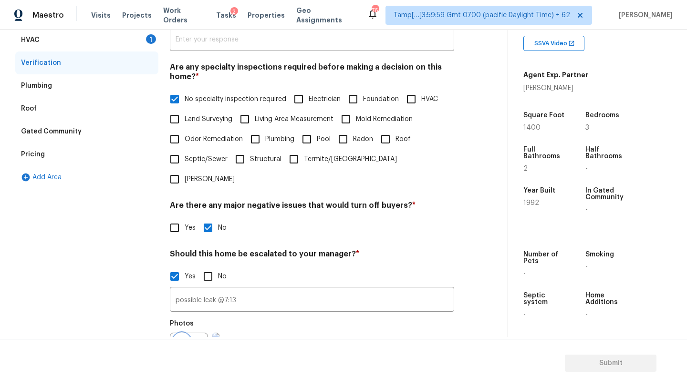
scroll to position [176, 0]
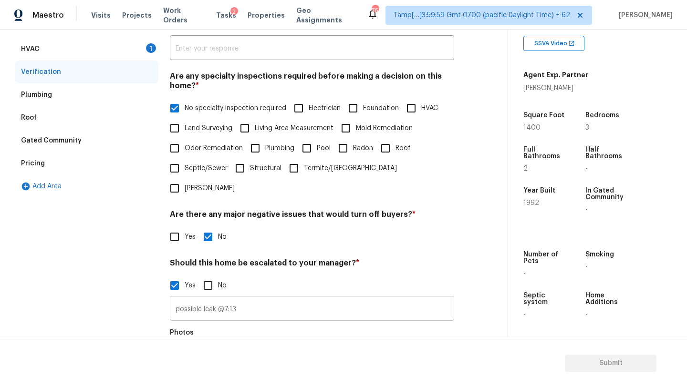
click at [265, 299] on input "possible leak @7:13" at bounding box center [312, 310] width 284 height 22
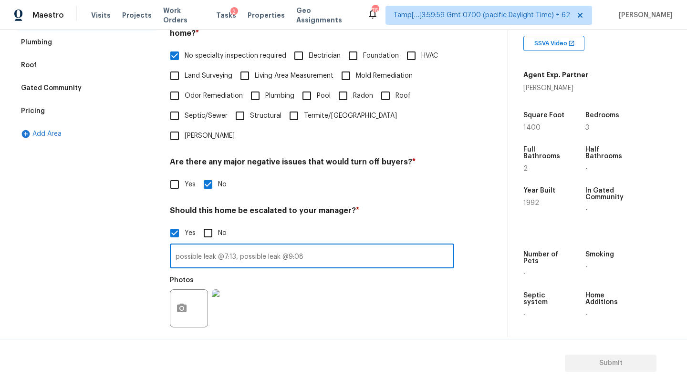
scroll to position [277, 0]
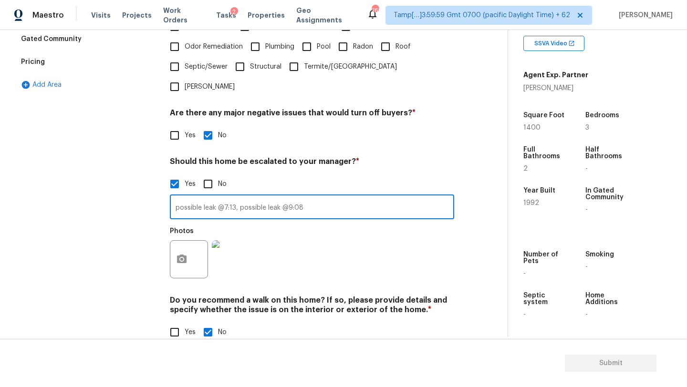
type input "possible leak @7:13, possible leak @9:08"
click at [173, 243] on button "button" at bounding box center [181, 259] width 23 height 37
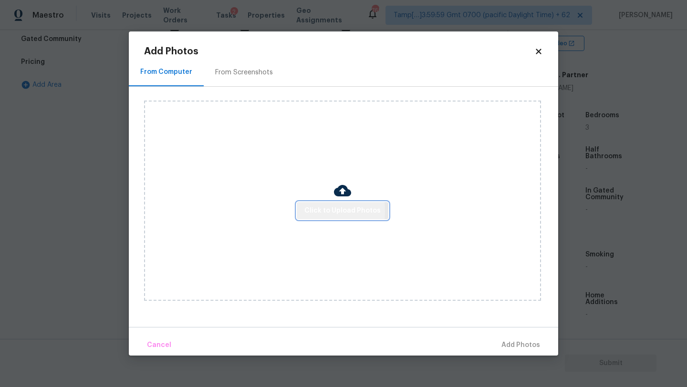
click at [313, 211] on span "Click to Upload Photos" at bounding box center [342, 211] width 76 height 12
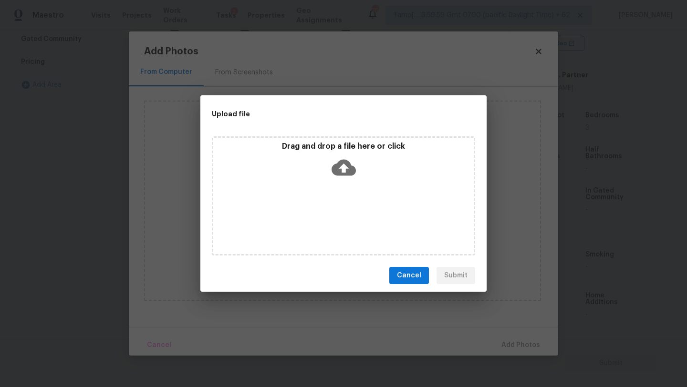
click at [355, 171] on icon at bounding box center [344, 168] width 24 height 16
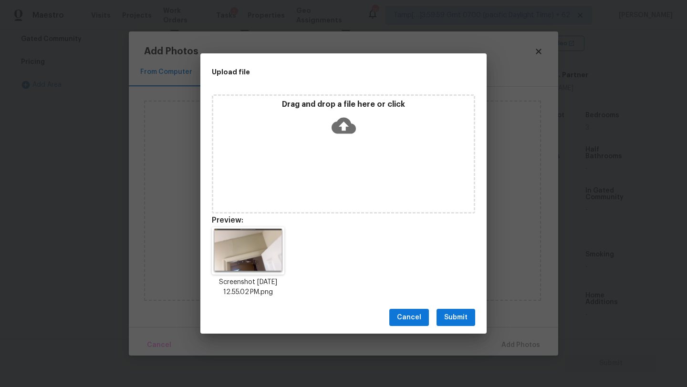
click at [468, 319] on button "Submit" at bounding box center [456, 318] width 39 height 18
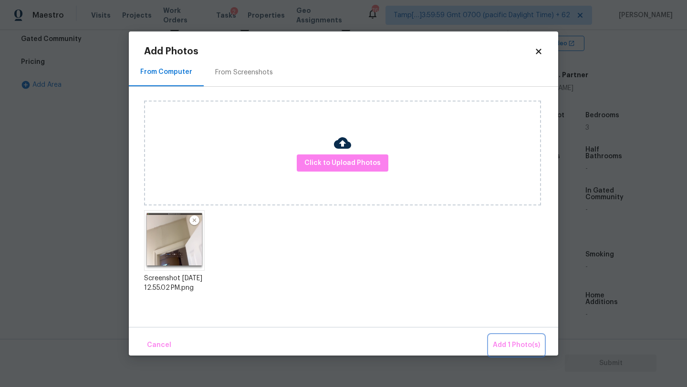
click at [516, 345] on span "Add 1 Photo(s)" at bounding box center [516, 346] width 47 height 12
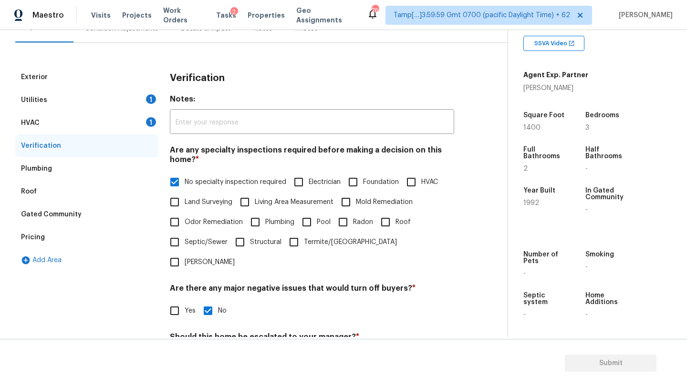
scroll to position [56, 0]
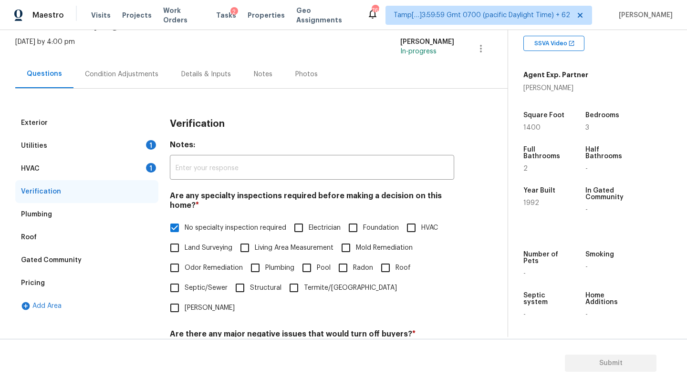
click at [107, 74] on div "Condition Adjustments" at bounding box center [121, 75] width 73 height 10
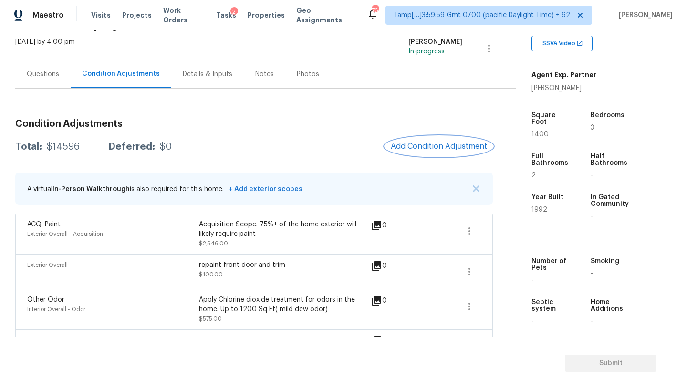
click at [443, 145] on span "Add Condition Adjustment" at bounding box center [439, 146] width 96 height 9
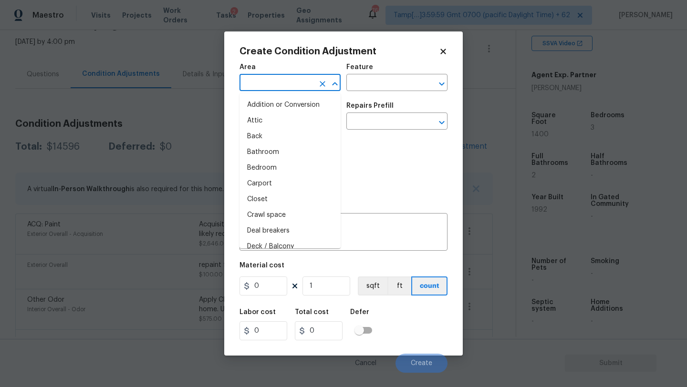
click at [249, 78] on input "text" at bounding box center [277, 83] width 74 height 15
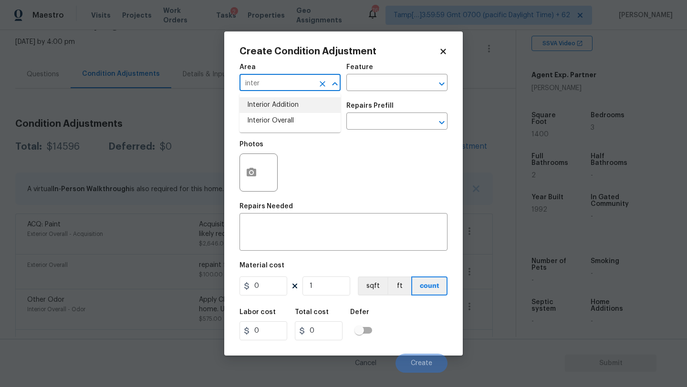
click at [263, 112] on li "Interior Addition" at bounding box center [290, 105] width 101 height 16
type input "Interior Addition"
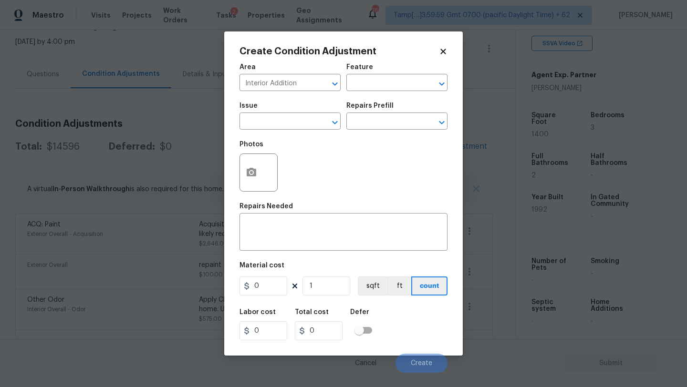
click at [263, 112] on div "Issue" at bounding box center [290, 109] width 101 height 12
click at [319, 81] on icon "Clear" at bounding box center [323, 84] width 10 height 10
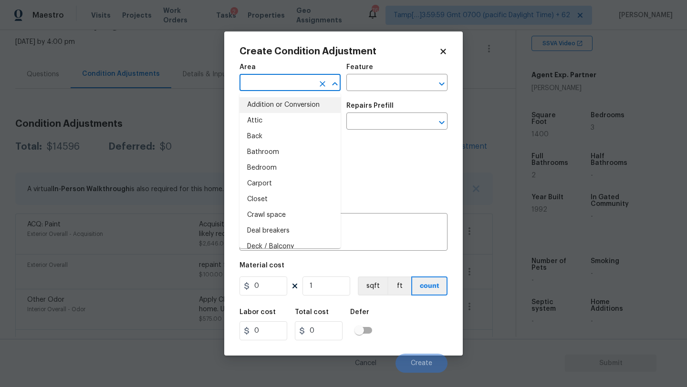
click at [296, 82] on input "text" at bounding box center [277, 83] width 74 height 15
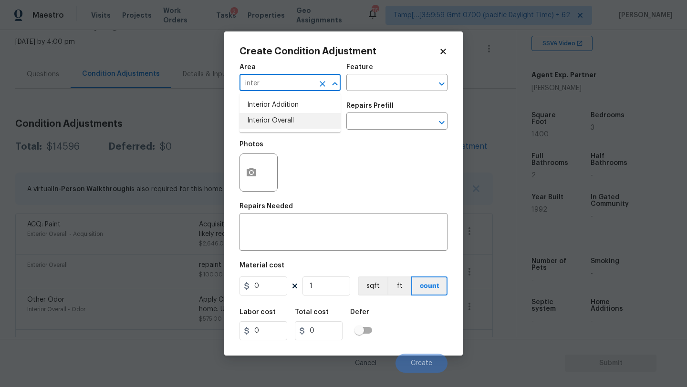
click at [297, 129] on ul "Interior Addition Interior Overall" at bounding box center [290, 113] width 101 height 39
type input "inter"
click at [359, 85] on input "text" at bounding box center [383, 83] width 74 height 15
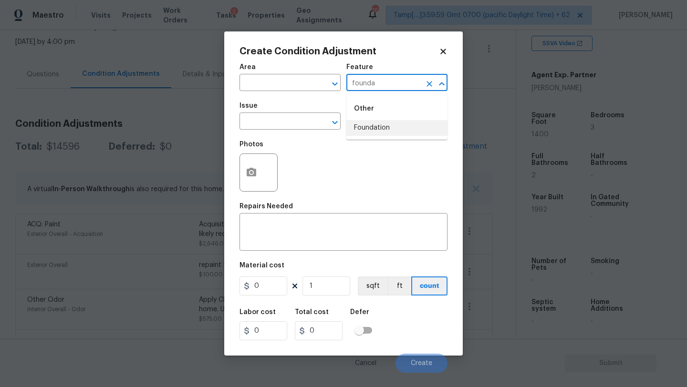
click at [363, 125] on li "Foundation" at bounding box center [396, 128] width 101 height 16
type input "Foundation"
click at [306, 124] on input "text" at bounding box center [277, 122] width 74 height 15
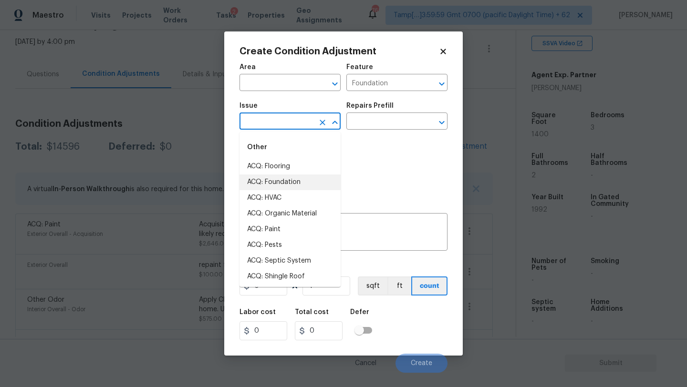
click at [292, 183] on li "ACQ: Foundation" at bounding box center [290, 183] width 101 height 16
type input "ACQ: Foundation"
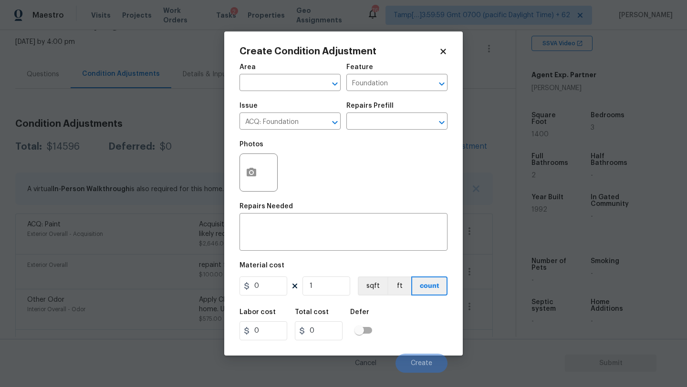
click at [386, 111] on div "Repairs Prefill" at bounding box center [396, 109] width 101 height 12
click at [386, 114] on div "Repairs Prefill" at bounding box center [396, 109] width 101 height 12
click at [386, 116] on input "text" at bounding box center [383, 122] width 74 height 15
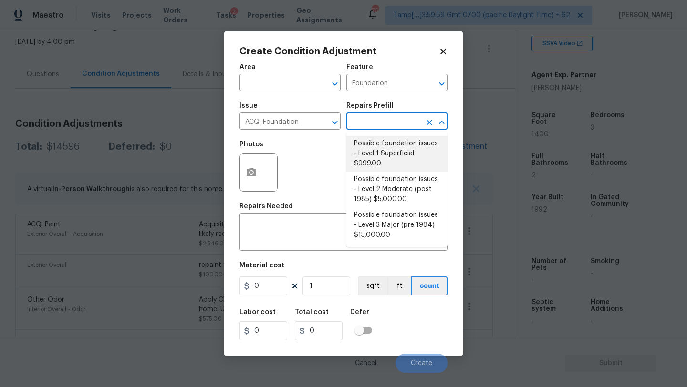
click at [384, 152] on li "Possible foundation issues - Level 1 Superficial $999.00" at bounding box center [396, 154] width 101 height 36
type input "Acquisition"
type textarea "Possible foundation issues - Level 1 - Superficial. Disclaimer: This is NOT a t…"
type input "999"
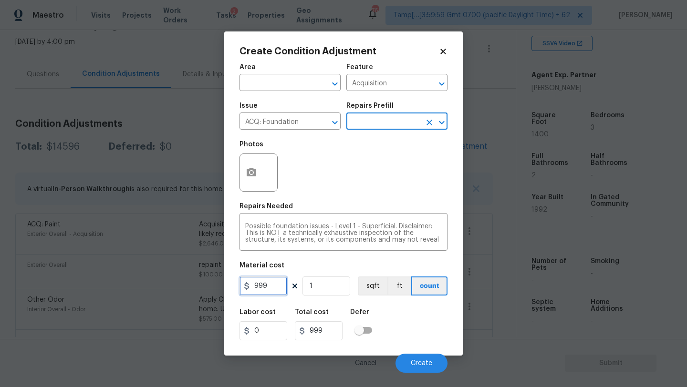
click at [282, 284] on input "999" at bounding box center [264, 286] width 48 height 19
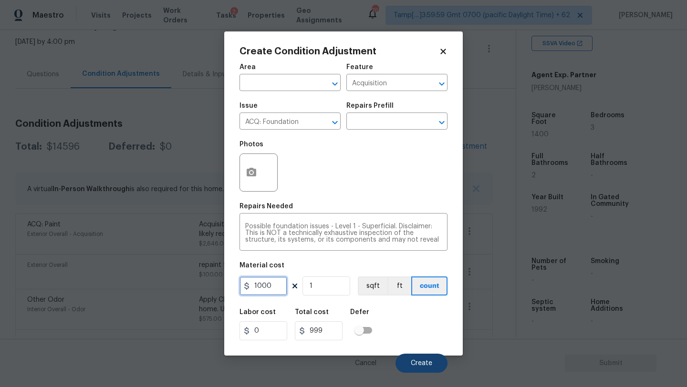
type input "1000"
click at [419, 359] on button "Create" at bounding box center [422, 363] width 52 height 19
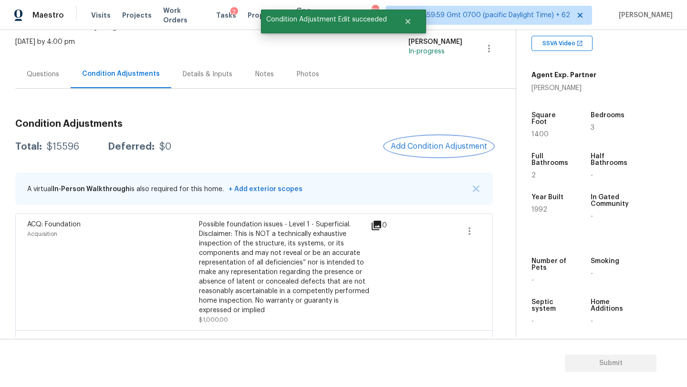
click at [433, 146] on span "Add Condition Adjustment" at bounding box center [439, 146] width 96 height 9
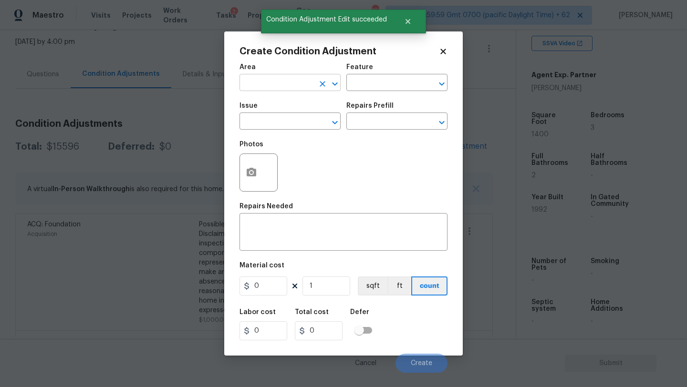
click at [288, 79] on input "text" at bounding box center [277, 83] width 74 height 15
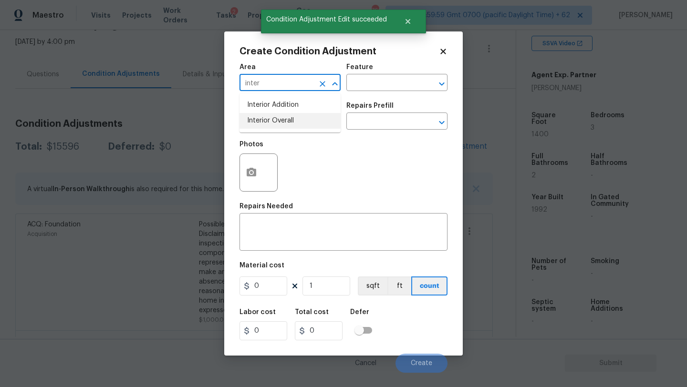
click at [295, 119] on li "Interior Overall" at bounding box center [290, 121] width 101 height 16
type input "Interior Overall"
click at [367, 71] on div "Feature" at bounding box center [396, 70] width 101 height 12
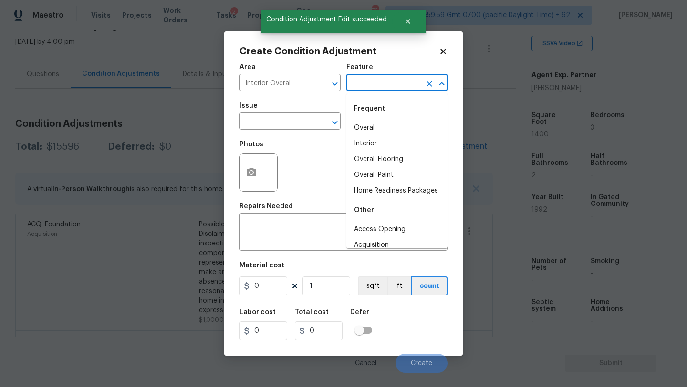
click at [367, 81] on input "text" at bounding box center [383, 83] width 74 height 15
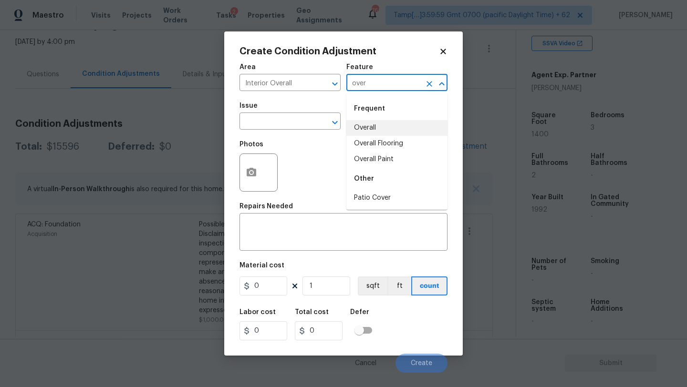
click at [368, 132] on li "Overall" at bounding box center [396, 128] width 101 height 16
type input "Overall"
click at [281, 132] on span "Issue ​" at bounding box center [290, 116] width 101 height 39
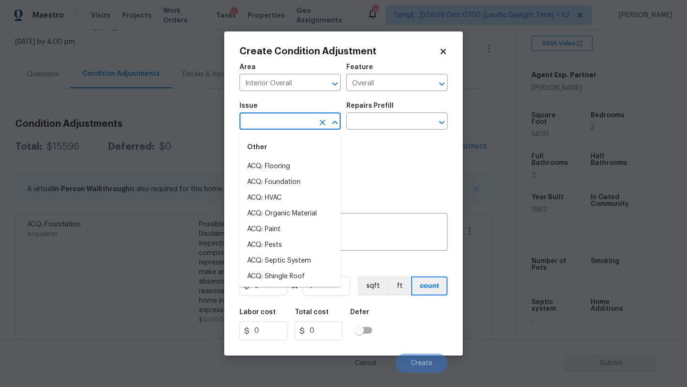
click at [281, 116] on input "text" at bounding box center [277, 122] width 74 height 15
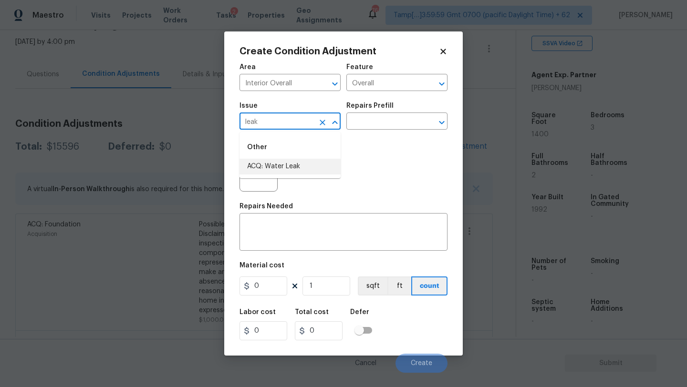
click at [281, 173] on li "ACQ: Water Leak" at bounding box center [290, 167] width 101 height 16
type input "ACQ: Water Leak"
click at [381, 124] on input "text" at bounding box center [383, 122] width 74 height 15
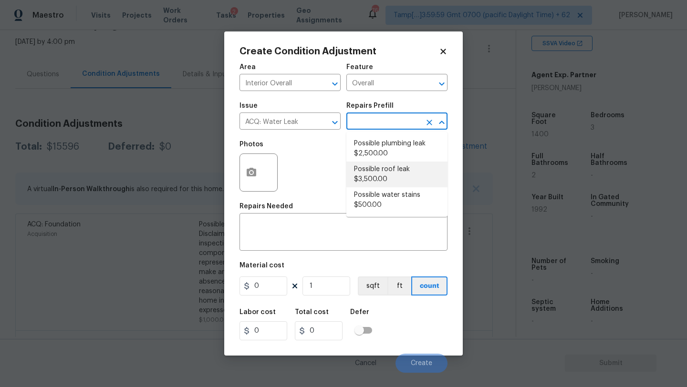
click at [377, 176] on li "Possible roof leak $3,500.00" at bounding box center [396, 175] width 101 height 26
type input "Acquisition"
type textarea "Acquisition Scope: Possible roof leak"
type input "3500"
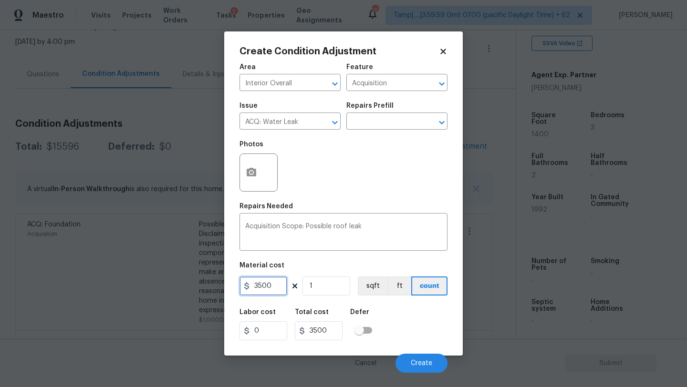
drag, startPoint x: 258, startPoint y: 287, endPoint x: 250, endPoint y: 288, distance: 8.1
click at [250, 288] on div "3500" at bounding box center [264, 286] width 48 height 19
type input "2500"
click at [415, 356] on button "Create" at bounding box center [422, 363] width 52 height 19
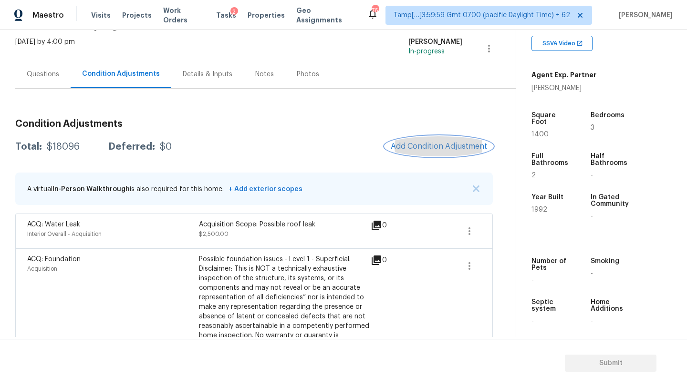
click at [421, 145] on span "Add Condition Adjustment" at bounding box center [439, 146] width 96 height 9
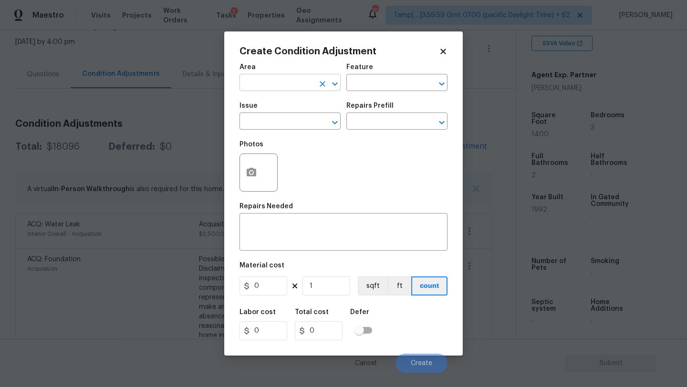
click at [253, 86] on input "text" at bounding box center [277, 83] width 74 height 15
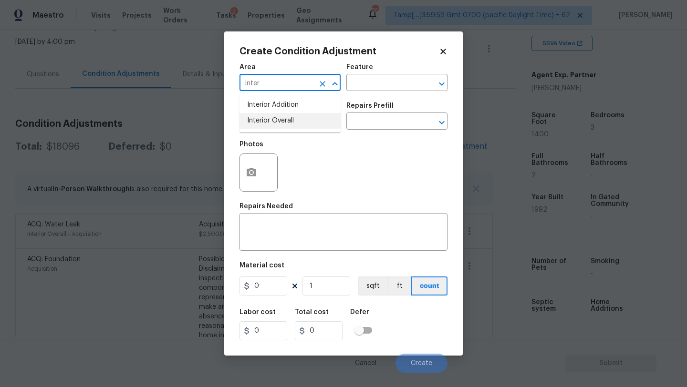
click at [258, 122] on li "Interior Overall" at bounding box center [290, 121] width 101 height 16
type input "Interior Overall"
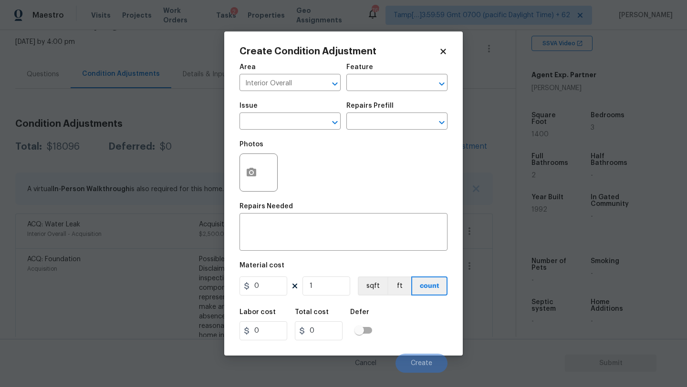
click at [344, 93] on div "Area Interior Overall ​ Feature ​" at bounding box center [344, 77] width 208 height 39
click at [361, 87] on input "text" at bounding box center [383, 83] width 74 height 15
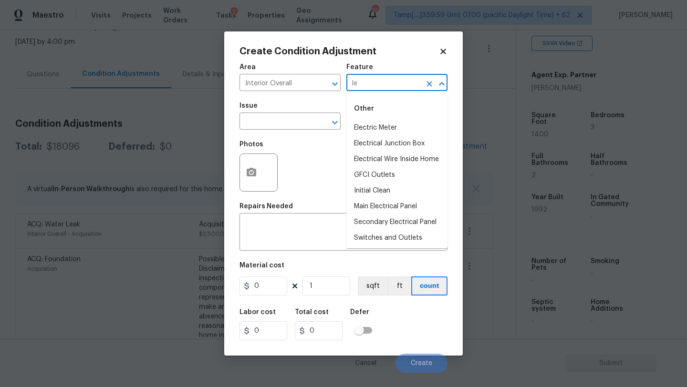
type input "l"
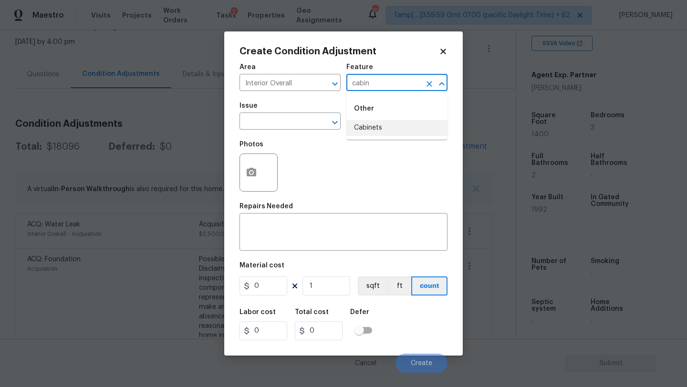
click at [376, 125] on li "Cabinets" at bounding box center [396, 128] width 101 height 16
type input "Cabinets"
click at [325, 258] on div "Area Interior Overall ​ Feature Cabinets ​ Issue ​ Repairs Prefill ​ Photos Rep…" at bounding box center [344, 215] width 208 height 315
click at [336, 230] on textarea at bounding box center [343, 233] width 197 height 20
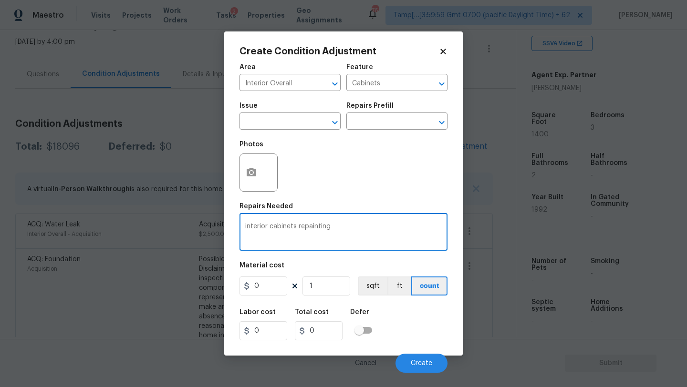
type textarea "interior cabinets repainting"
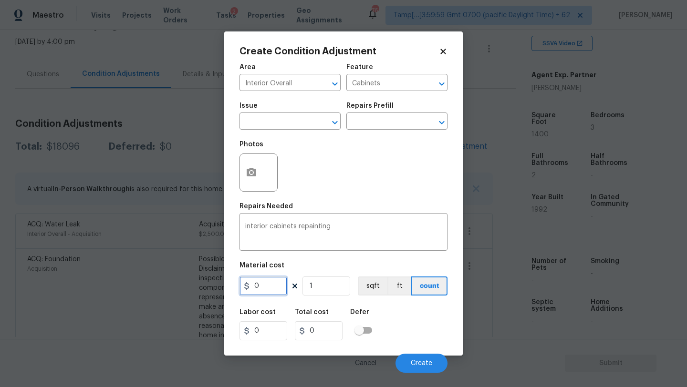
click at [261, 290] on input "0" at bounding box center [264, 286] width 48 height 19
type input "2200"
click at [258, 171] on button "button" at bounding box center [251, 172] width 23 height 37
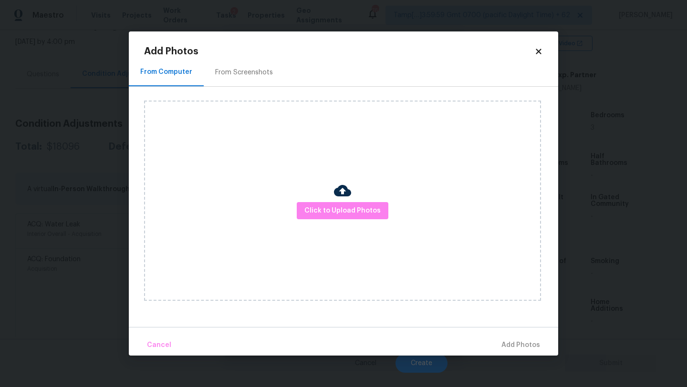
click at [248, 53] on h2 "Add Photos" at bounding box center [339, 52] width 390 height 10
click at [248, 76] on div "From Screenshots" at bounding box center [244, 73] width 58 height 10
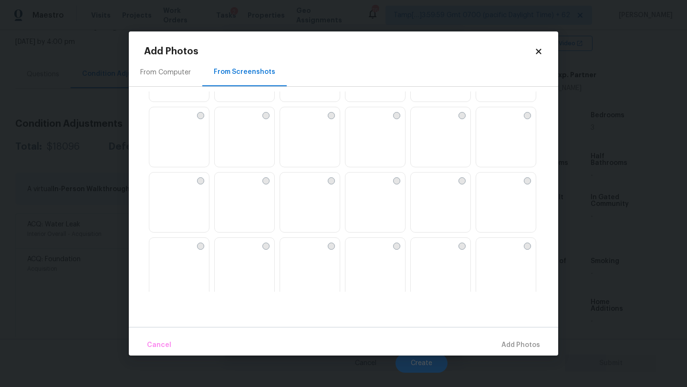
click at [380, 162] on img at bounding box center [375, 137] width 60 height 61
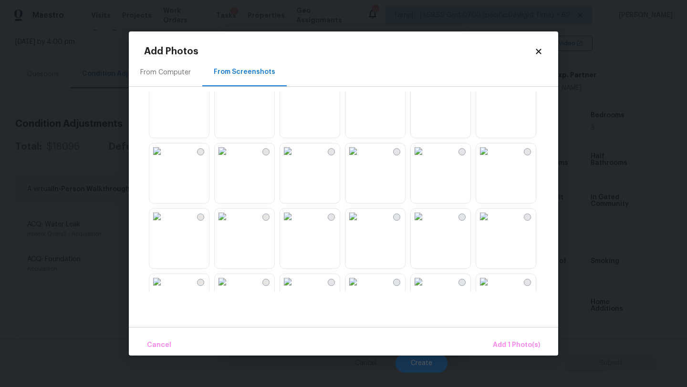
scroll to position [373, 0]
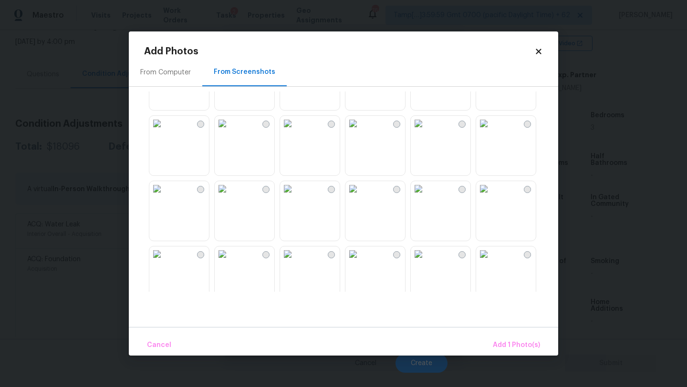
click at [361, 197] on img at bounding box center [352, 188] width 15 height 15
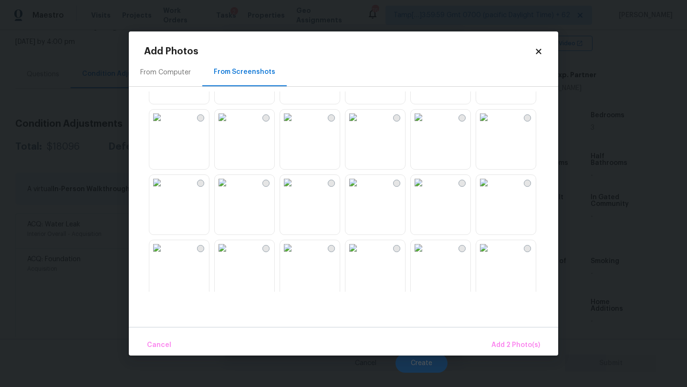
click at [295, 125] on img at bounding box center [287, 117] width 15 height 15
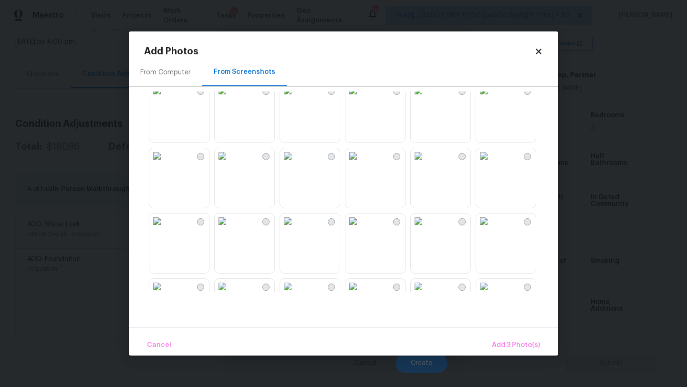
scroll to position [911, 0]
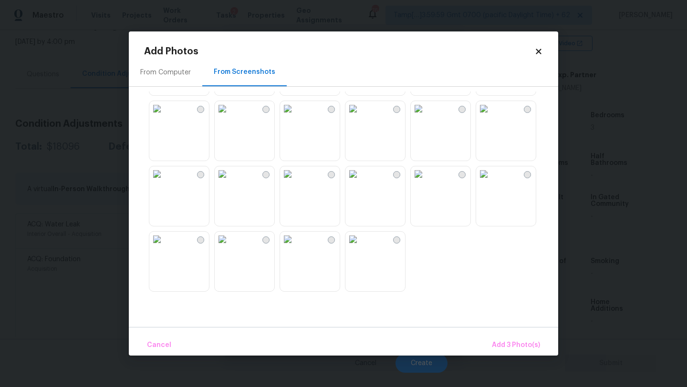
click at [426, 182] on img at bounding box center [418, 174] width 15 height 15
click at [491, 116] on img at bounding box center [483, 108] width 15 height 15
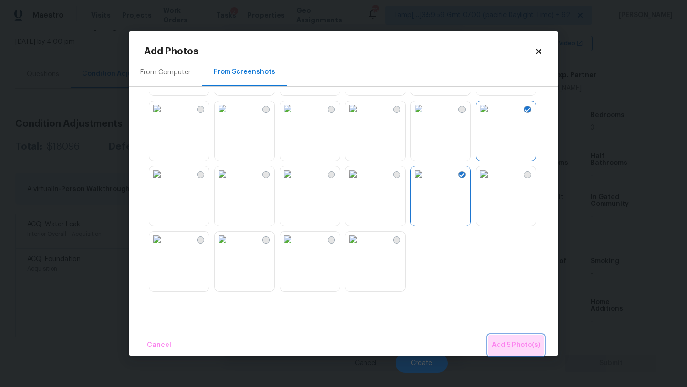
click at [518, 352] on button "Add 5 Photo(s)" at bounding box center [516, 345] width 56 height 21
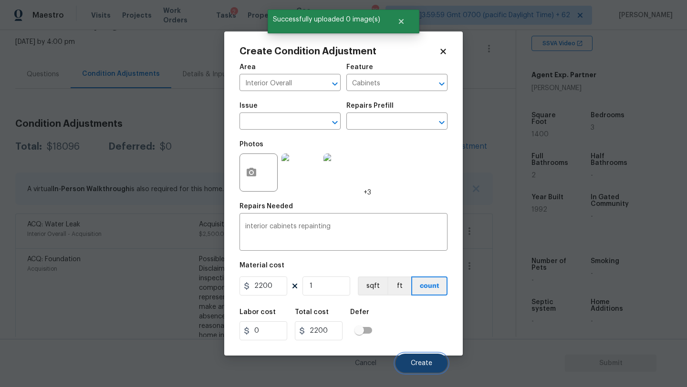
click at [415, 365] on span "Create" at bounding box center [421, 363] width 21 height 7
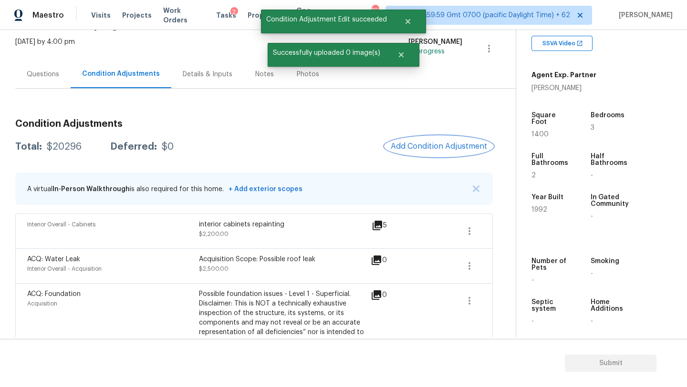
click at [443, 145] on span "Add Condition Adjustment" at bounding box center [439, 146] width 96 height 9
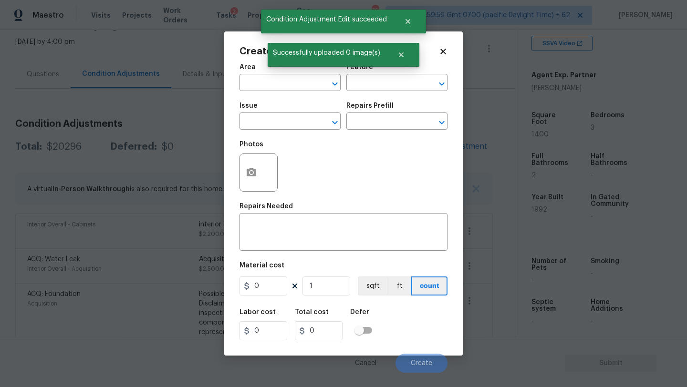
click at [289, 73] on div "Area" at bounding box center [290, 70] width 101 height 12
click at [289, 85] on input "text" at bounding box center [277, 83] width 74 height 15
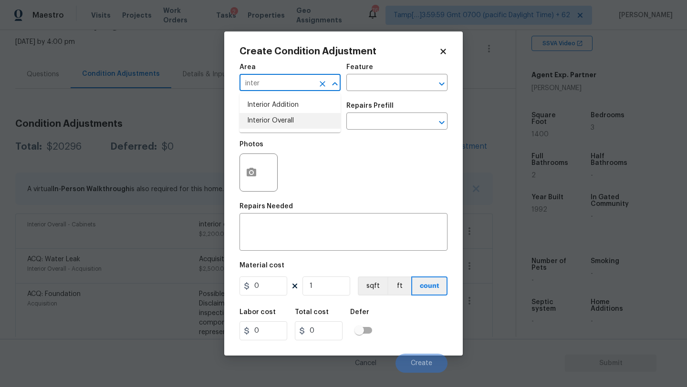
click at [313, 123] on li "Interior Overall" at bounding box center [290, 121] width 101 height 16
type input "Interior Overall"
click at [367, 85] on input "text" at bounding box center [383, 83] width 74 height 15
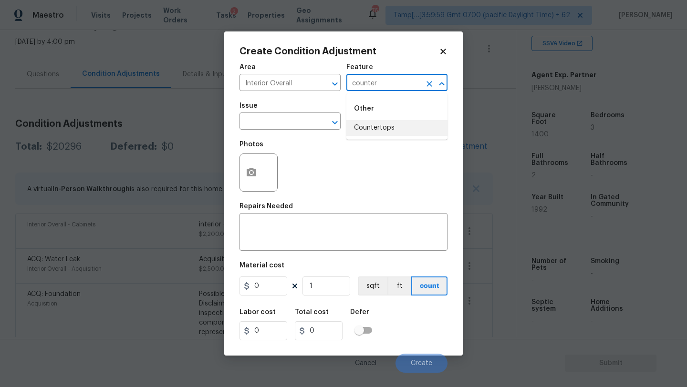
click at [378, 127] on li "Countertops" at bounding box center [396, 128] width 101 height 16
type input "Countertops"
click at [371, 205] on div "Repairs Needed" at bounding box center [344, 209] width 208 height 12
click at [371, 250] on div "x ​" at bounding box center [344, 233] width 208 height 35
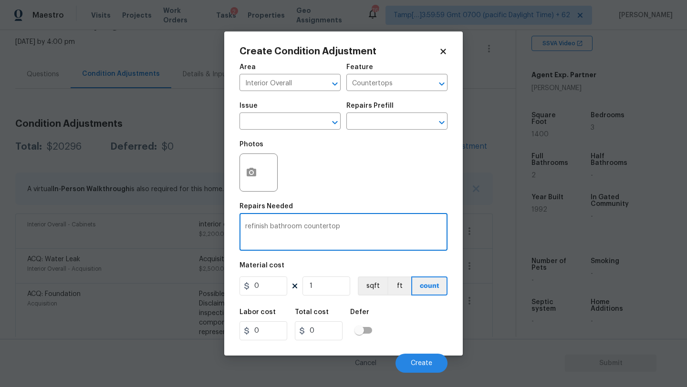
type textarea "refinish bathroom countertop"
click at [268, 290] on input "0" at bounding box center [264, 286] width 48 height 19
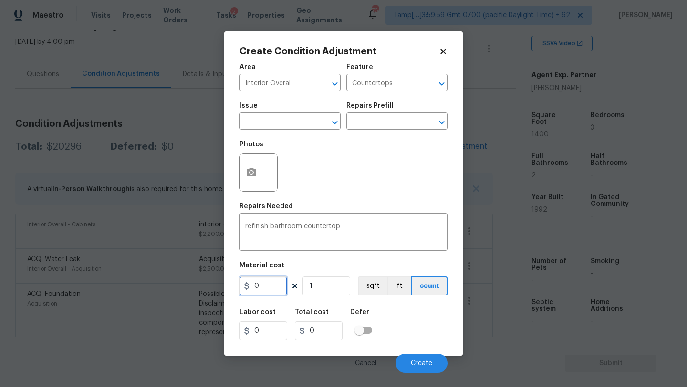
click at [268, 290] on input "0" at bounding box center [264, 286] width 48 height 19
type input "300"
click at [417, 365] on span "Create" at bounding box center [421, 363] width 21 height 7
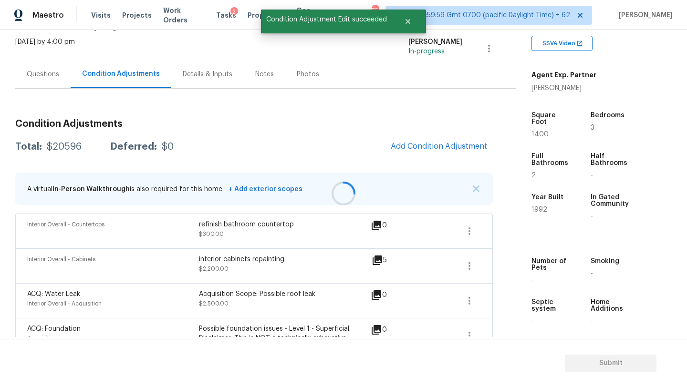
click at [426, 140] on div at bounding box center [343, 193] width 687 height 387
click at [418, 144] on span "Add Condition Adjustment" at bounding box center [439, 146] width 96 height 9
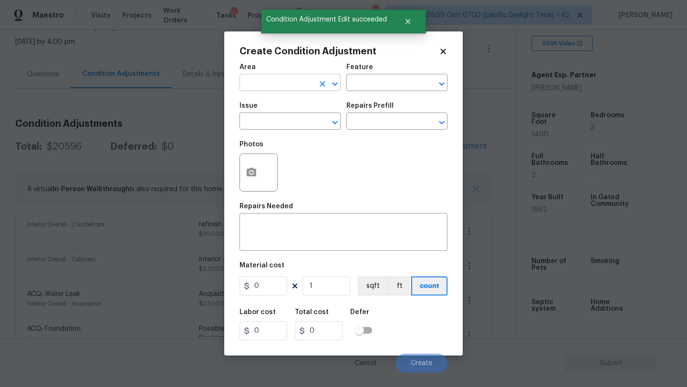
click at [280, 87] on input "text" at bounding box center [277, 83] width 74 height 15
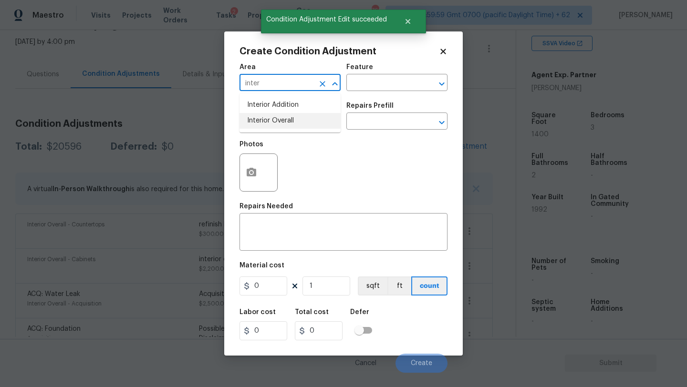
click at [287, 122] on li "Interior Overall" at bounding box center [290, 121] width 101 height 16
type input "Interior Overall"
click at [377, 92] on div "Area Interior Overall ​ Feature ​" at bounding box center [344, 77] width 208 height 39
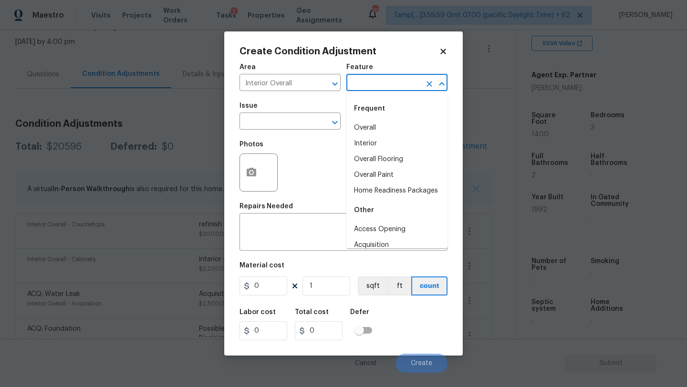
click at [377, 90] on input "text" at bounding box center [383, 83] width 74 height 15
click at [379, 153] on li "Overall Flooring" at bounding box center [396, 160] width 101 height 16
type input "Overall Flooring"
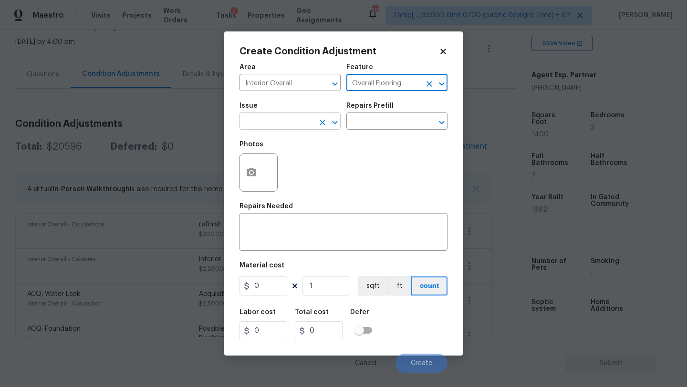
click at [286, 125] on input "text" at bounding box center [277, 122] width 74 height 15
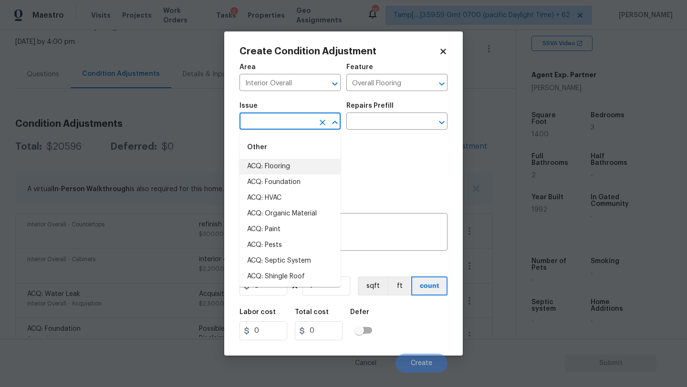
click at [286, 170] on li "ACQ: Flooring" at bounding box center [290, 167] width 101 height 16
type input "ACQ: Flooring"
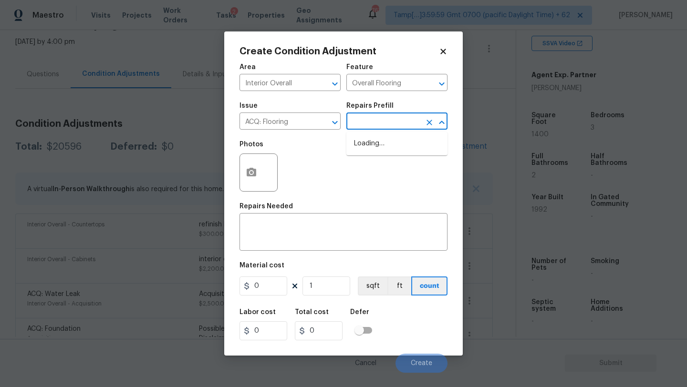
click at [369, 129] on input "text" at bounding box center [383, 122] width 74 height 15
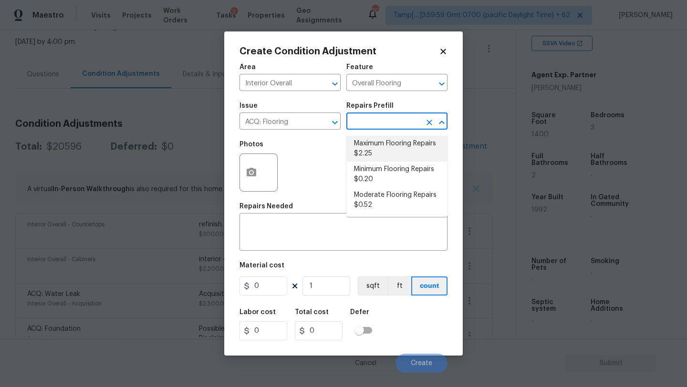
click at [380, 152] on li "Maximum Flooring Repairs $2.25" at bounding box center [396, 149] width 101 height 26
type input "Acquisition"
type textarea "Acquisition Scope: Maximum flooring repairs"
type input "2.25"
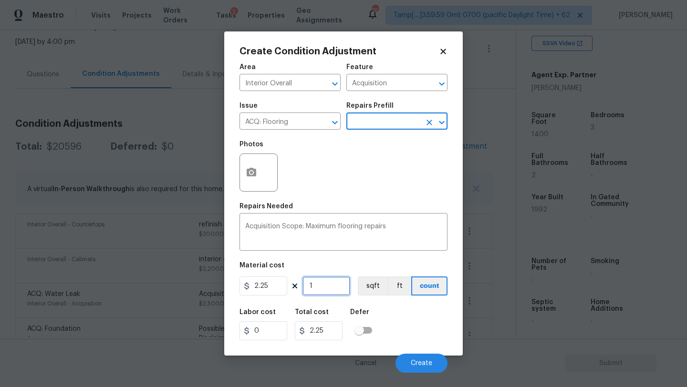
click at [332, 282] on input "1" at bounding box center [327, 286] width 48 height 19
type input "14"
type input "31.5"
type input "140"
type input "315"
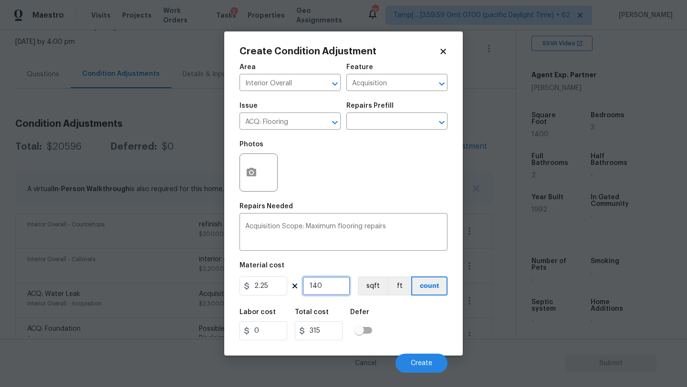
type input "1400"
type input "3150"
type input "1400"
click at [416, 363] on span "Create" at bounding box center [421, 363] width 21 height 7
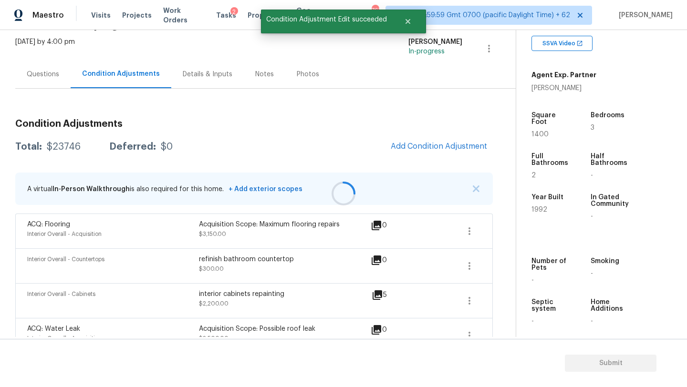
click at [436, 146] on span "Add Condition Adjustment" at bounding box center [439, 146] width 96 height 9
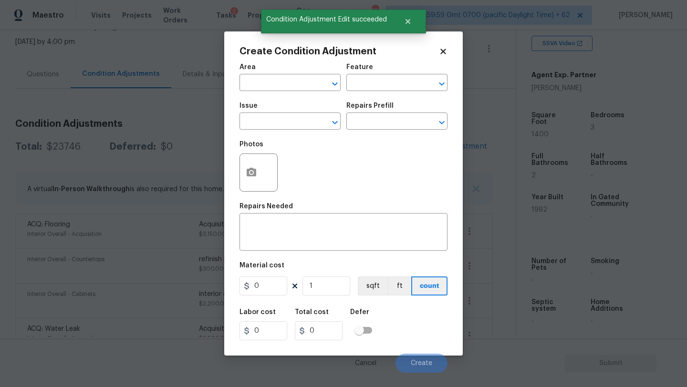
click at [267, 69] on div "Area" at bounding box center [290, 70] width 101 height 12
click at [267, 100] on span "Issue ​" at bounding box center [290, 116] width 101 height 39
click at [274, 93] on span "Area ​" at bounding box center [290, 77] width 101 height 39
click at [278, 91] on input "text" at bounding box center [277, 83] width 74 height 15
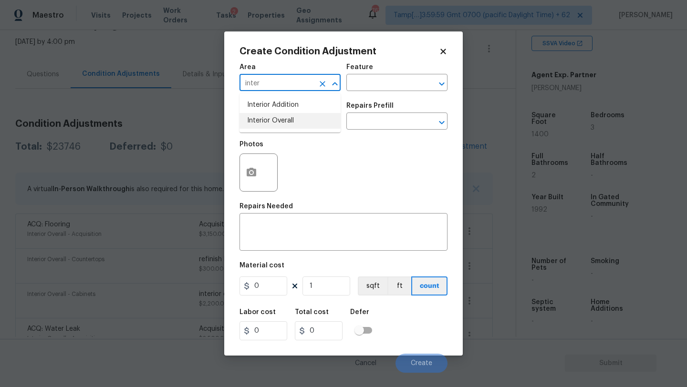
click at [282, 127] on li "Interior Overall" at bounding box center [290, 121] width 101 height 16
type input "Interior Overall"
click at [360, 91] on input "text" at bounding box center [383, 83] width 74 height 15
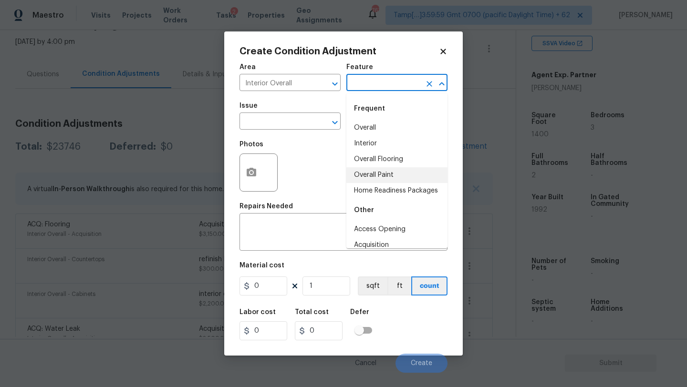
click at [364, 171] on li "Overall Paint" at bounding box center [396, 175] width 101 height 16
type input "Overall Paint"
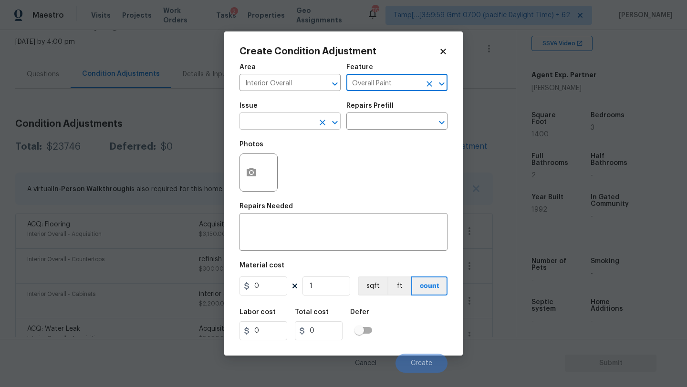
click at [299, 119] on input "text" at bounding box center [277, 122] width 74 height 15
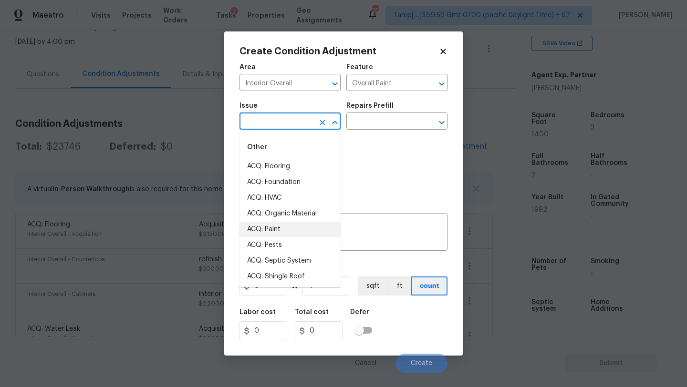
click at [285, 226] on li "ACQ: Paint" at bounding box center [290, 230] width 101 height 16
type input "ACQ: Paint"
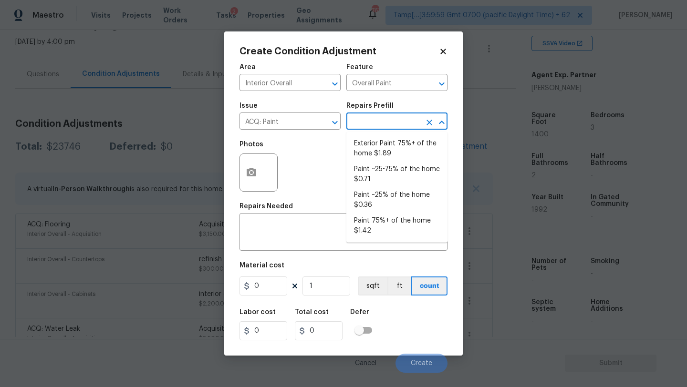
click at [385, 119] on input "text" at bounding box center [383, 122] width 74 height 15
click at [381, 219] on li "Paint 75%+ of the home $1.42" at bounding box center [396, 226] width 101 height 26
type input "Acquisition"
type textarea "Acquisition Scope: 75%+ of the home will likely require interior paint"
type input "1.42"
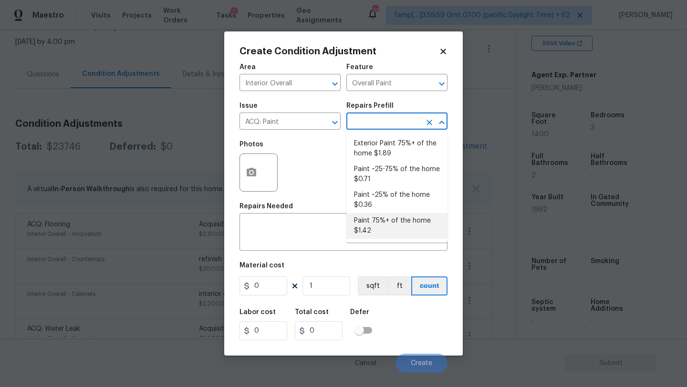
type input "1.42"
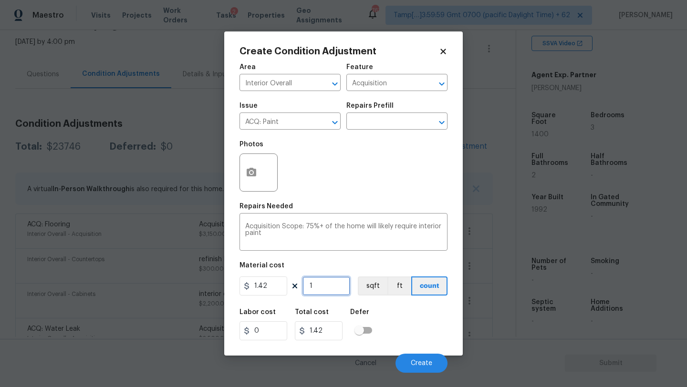
click at [335, 284] on input "1" at bounding box center [327, 286] width 48 height 19
type input "14"
type input "19.88"
type input "140"
type input "198.8"
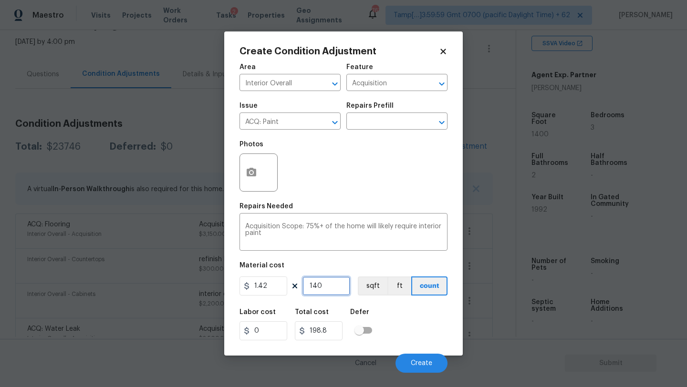
type input "1400"
type input "1988"
type input "1400"
click at [408, 363] on button "Create" at bounding box center [422, 363] width 52 height 19
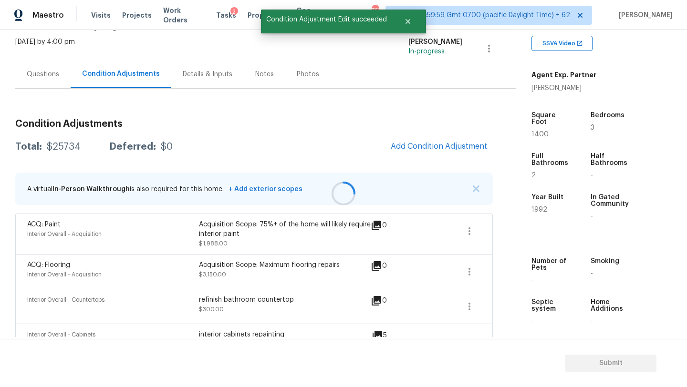
click at [425, 146] on div at bounding box center [343, 193] width 687 height 387
click at [425, 146] on span "Add Condition Adjustment" at bounding box center [439, 146] width 96 height 9
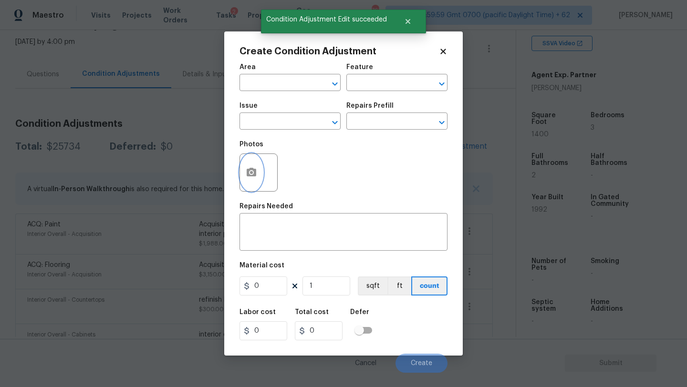
click at [261, 176] on button "button" at bounding box center [251, 172] width 23 height 37
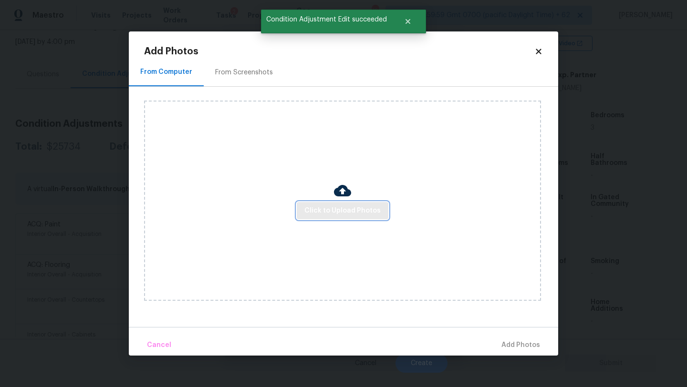
click at [327, 210] on span "Click to Upload Photos" at bounding box center [342, 211] width 76 height 12
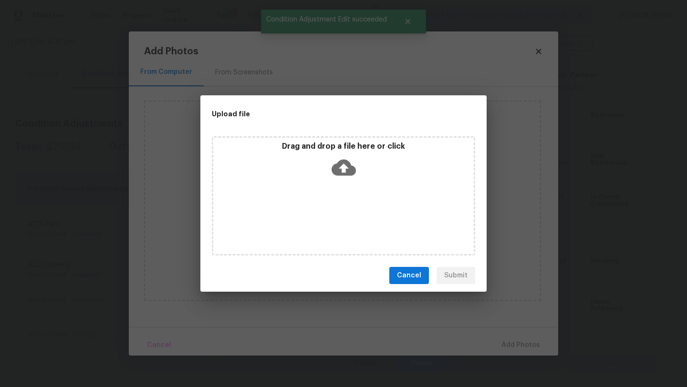
click at [338, 190] on div "Drag and drop a file here or click" at bounding box center [343, 195] width 263 height 119
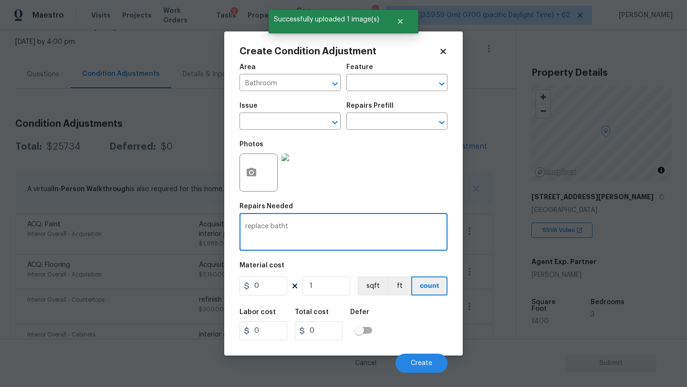
scroll to position [187, 0]
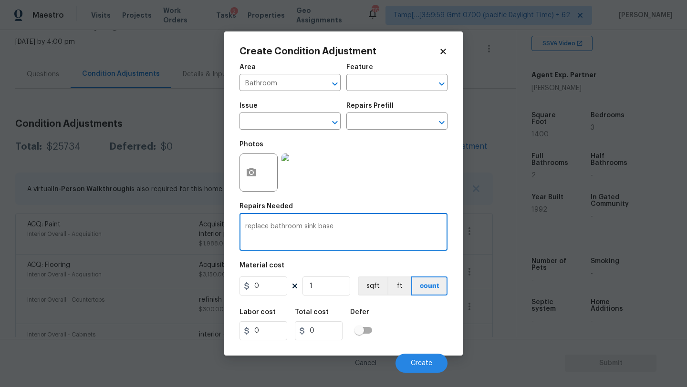
type textarea "replace bathroom sink base"
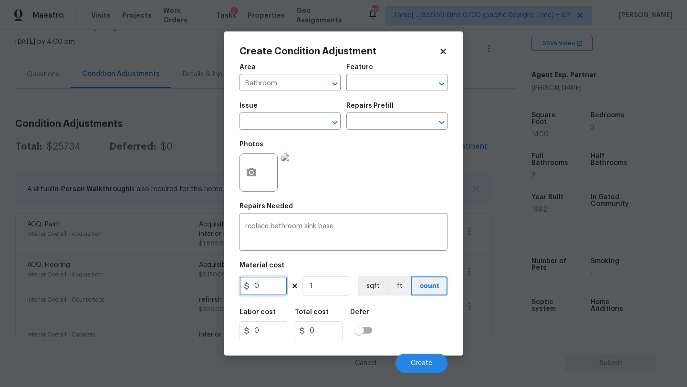
click at [271, 282] on input "0" at bounding box center [264, 286] width 48 height 19
type input "200"
click at [433, 363] on button "Create" at bounding box center [422, 363] width 52 height 19
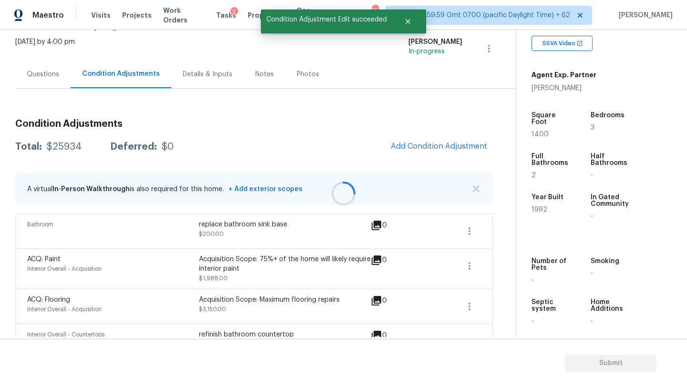
click at [440, 146] on div at bounding box center [343, 193] width 687 height 387
click at [440, 146] on span "Add Condition Adjustment" at bounding box center [439, 146] width 96 height 9
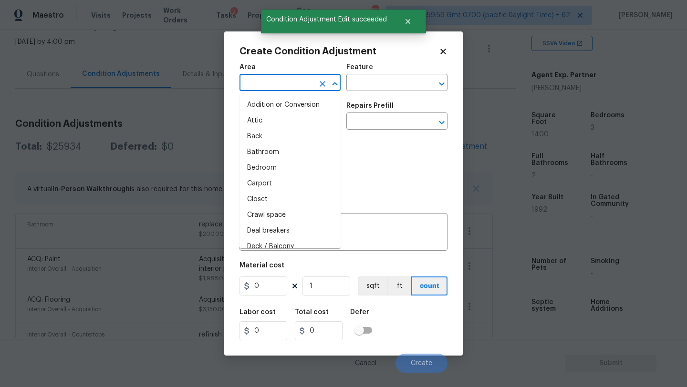
click at [294, 90] on input "text" at bounding box center [277, 83] width 74 height 15
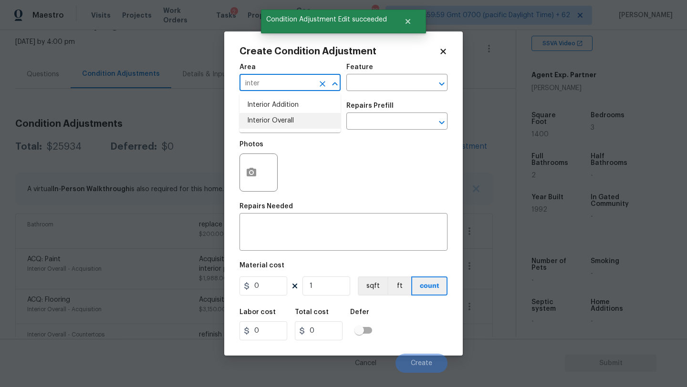
click at [293, 124] on li "Interior Overall" at bounding box center [290, 121] width 101 height 16
type input "Interior Overall"
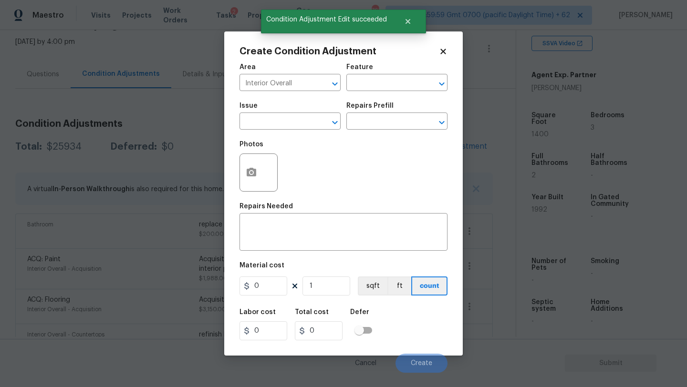
click at [389, 67] on div "Feature" at bounding box center [396, 70] width 101 height 12
click at [389, 83] on input "text" at bounding box center [383, 83] width 74 height 15
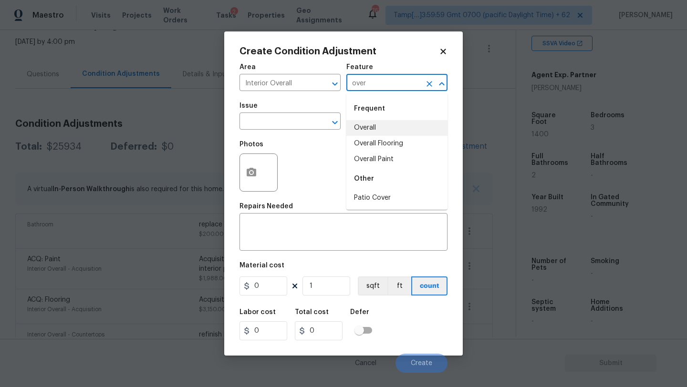
click at [386, 128] on li "Overall" at bounding box center [396, 128] width 101 height 16
type input "Overall"
click at [299, 123] on input "text" at bounding box center [277, 122] width 74 height 15
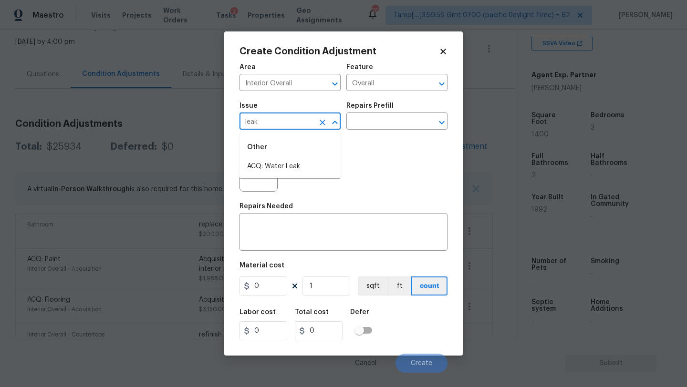
click at [307, 160] on li "ACQ: Water Leak" at bounding box center [290, 167] width 101 height 16
type input "ACQ: Water Leak"
click at [379, 124] on input "text" at bounding box center [383, 122] width 74 height 15
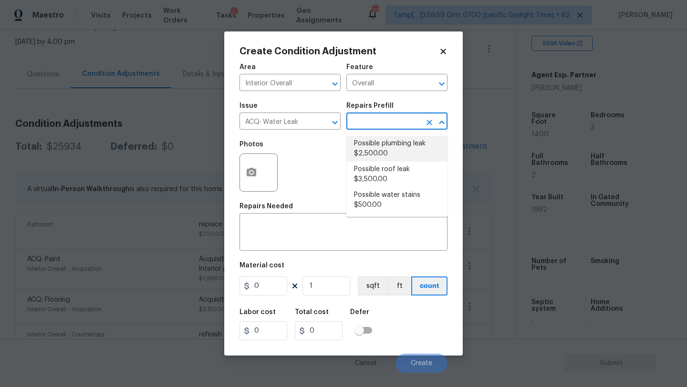
click at [379, 160] on li "Possible plumbing leak $2,500.00" at bounding box center [396, 149] width 101 height 26
type input "Acquisition"
type textarea "Acquisition Scope: Possible plumbing leak"
type input "2500"
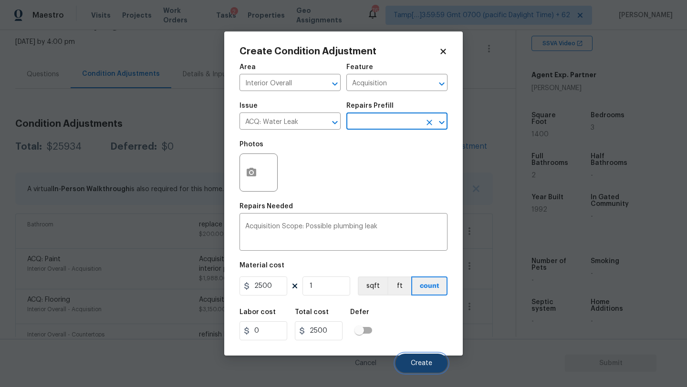
click at [413, 355] on button "Create" at bounding box center [422, 363] width 52 height 19
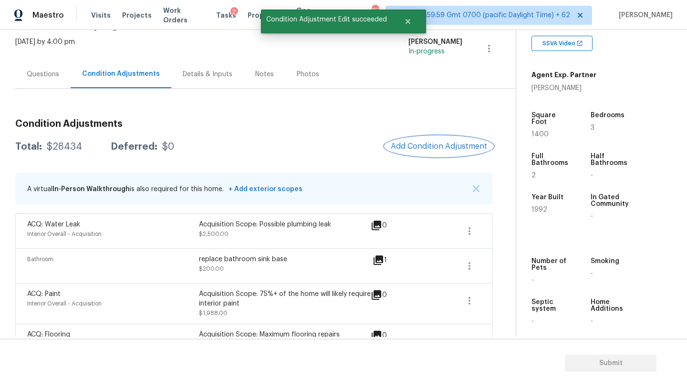
click at [421, 148] on span "Add Condition Adjustment" at bounding box center [439, 146] width 96 height 9
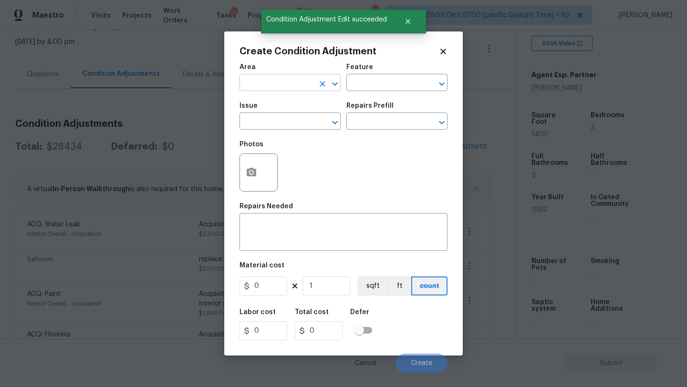
click at [304, 82] on input "text" at bounding box center [277, 83] width 74 height 15
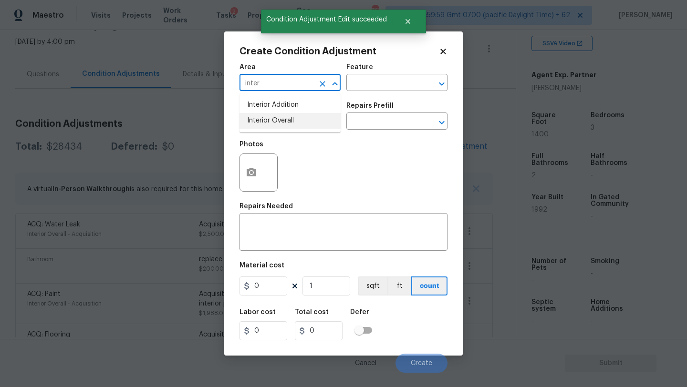
click at [307, 124] on li "Interior Overall" at bounding box center [290, 121] width 101 height 16
type input "Interior Overall"
click at [362, 80] on input "text" at bounding box center [383, 83] width 74 height 15
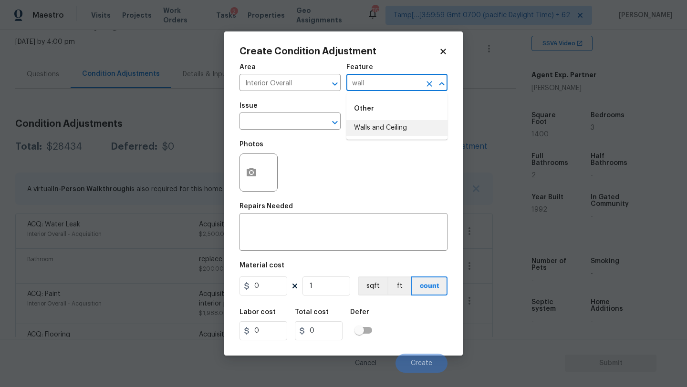
click at [369, 126] on li "Walls and Ceiling" at bounding box center [396, 128] width 101 height 16
type input "Walls and Ceiling"
click at [283, 126] on input "text" at bounding box center [277, 122] width 74 height 15
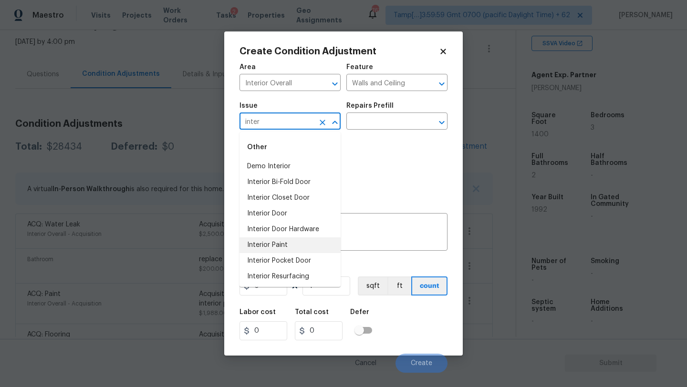
click at [287, 246] on li "Interior Paint" at bounding box center [290, 246] width 101 height 16
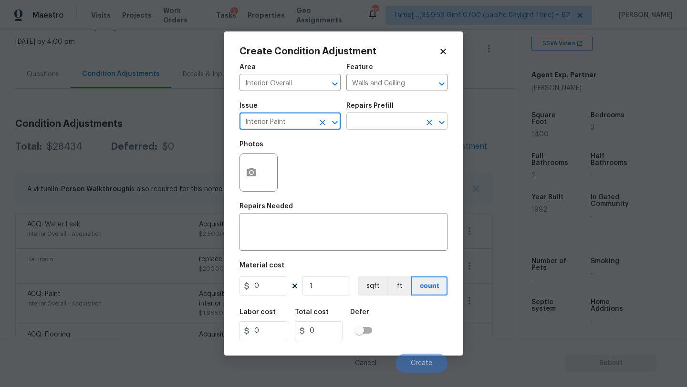
type input "Interior Paint"
click at [401, 120] on input "text" at bounding box center [383, 122] width 74 height 15
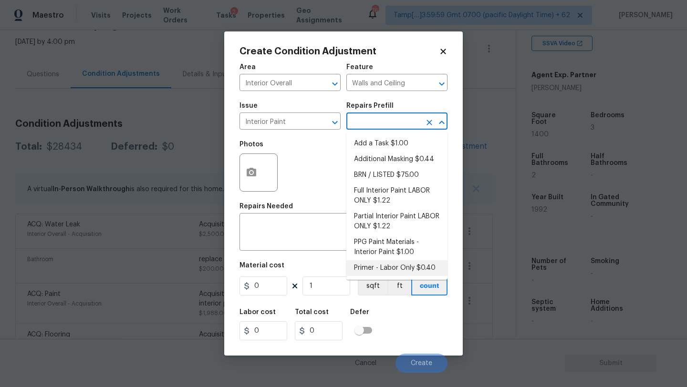
click at [385, 271] on li "Primer - Labor Only $0.40" at bounding box center [396, 269] width 101 height 16
type input "Overall Paint"
type textarea "Interior primer - PRIMER PROVIDED BY OPENDOOR - All nails, screws, drywall anch…"
type input "0.4"
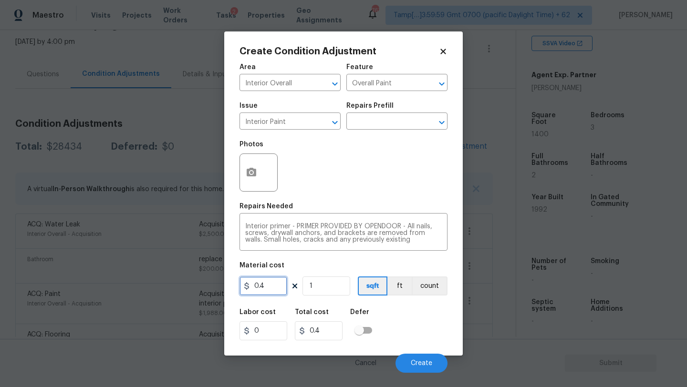
click at [283, 286] on input "0.4" at bounding box center [264, 286] width 48 height 19
type input "500"
click at [418, 362] on span "Create" at bounding box center [421, 363] width 21 height 7
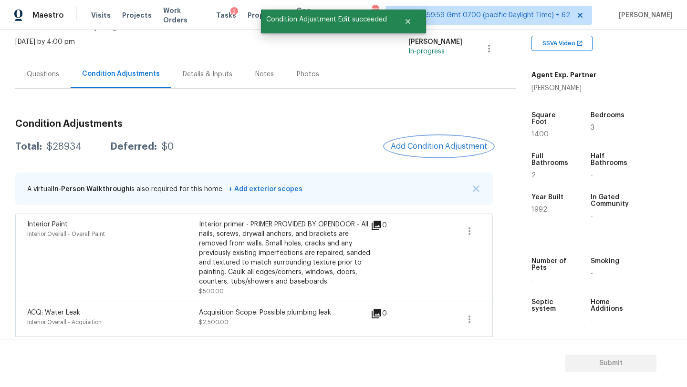
click at [426, 146] on span "Add Condition Adjustment" at bounding box center [439, 146] width 96 height 9
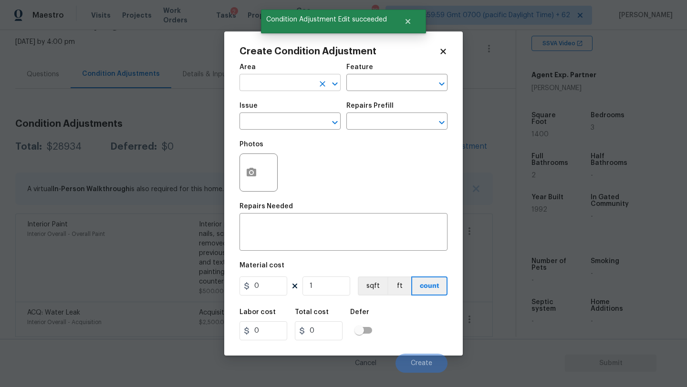
click at [269, 80] on input "text" at bounding box center [277, 83] width 74 height 15
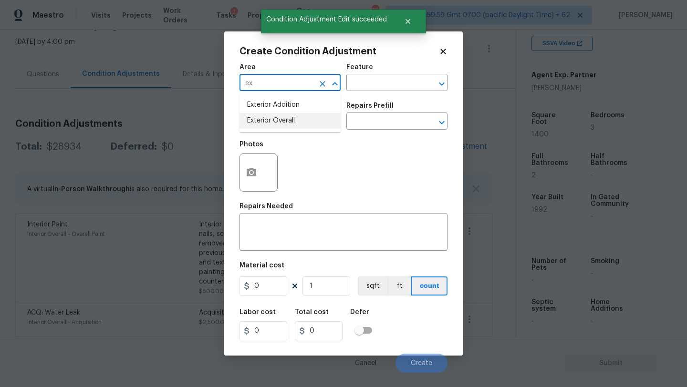
click at [278, 120] on li "Exterior Overall" at bounding box center [290, 121] width 101 height 16
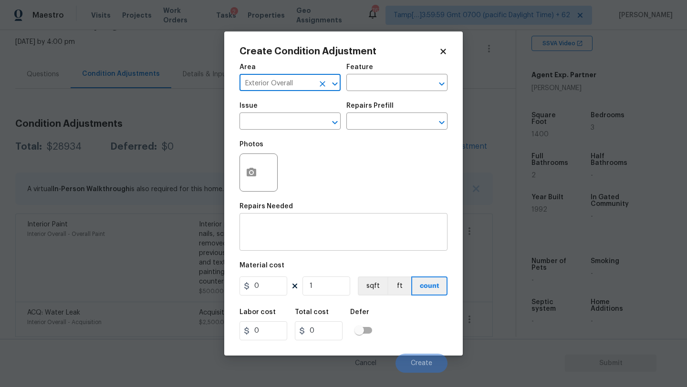
type input "Exterior Overall"
click at [279, 229] on textarea at bounding box center [343, 233] width 197 height 20
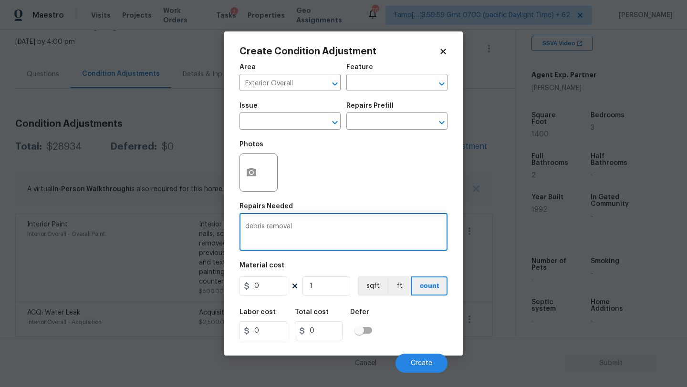
type textarea "debris removal"
click at [267, 296] on input "0" at bounding box center [264, 286] width 48 height 19
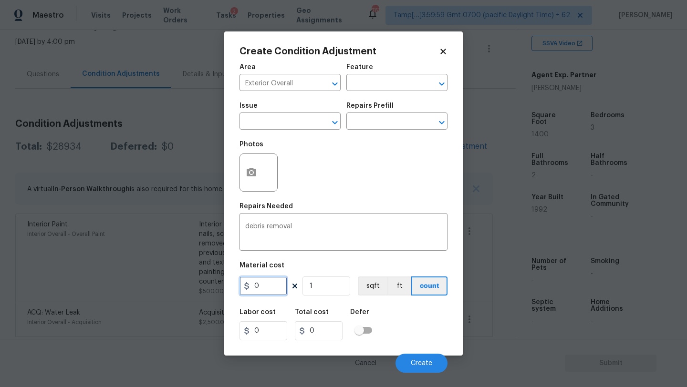
click at [267, 296] on input "0" at bounding box center [264, 286] width 48 height 19
type input "500"
click at [404, 361] on button "Create" at bounding box center [422, 363] width 52 height 19
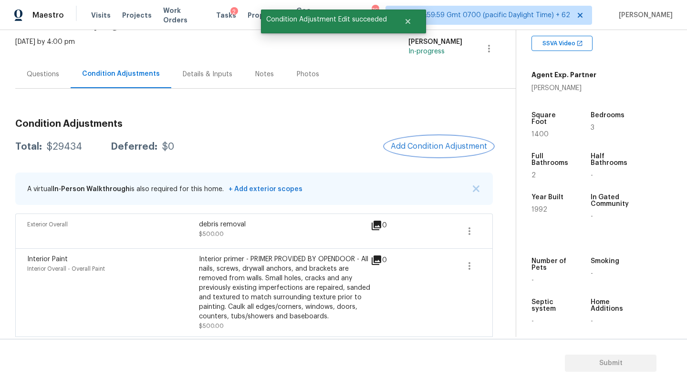
click at [417, 141] on button "Add Condition Adjustment" at bounding box center [439, 146] width 108 height 20
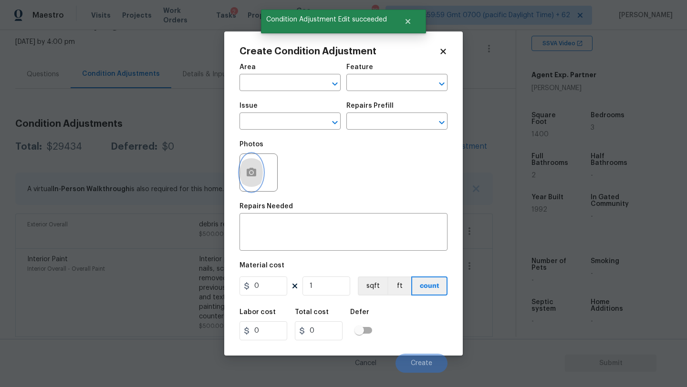
click at [253, 171] on icon "button" at bounding box center [252, 172] width 10 height 9
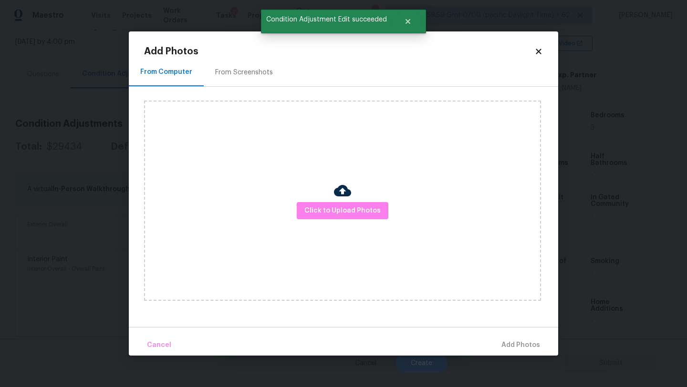
click at [325, 200] on div "Click to Upload Photos" at bounding box center [342, 201] width 397 height 200
click at [327, 204] on button "Click to Upload Photos" at bounding box center [343, 211] width 92 height 18
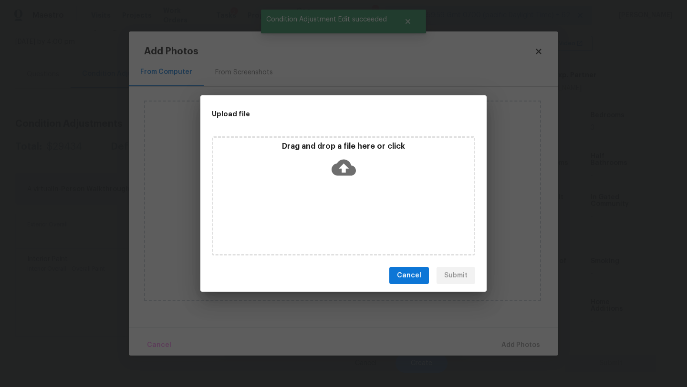
click at [329, 188] on div "Drag and drop a file here or click" at bounding box center [343, 195] width 263 height 119
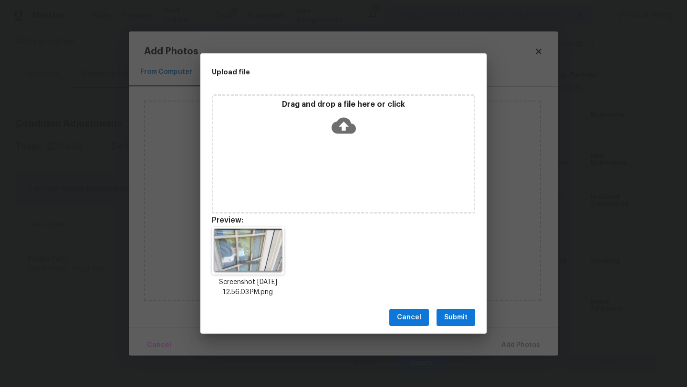
click at [453, 317] on span "Submit" at bounding box center [455, 318] width 23 height 12
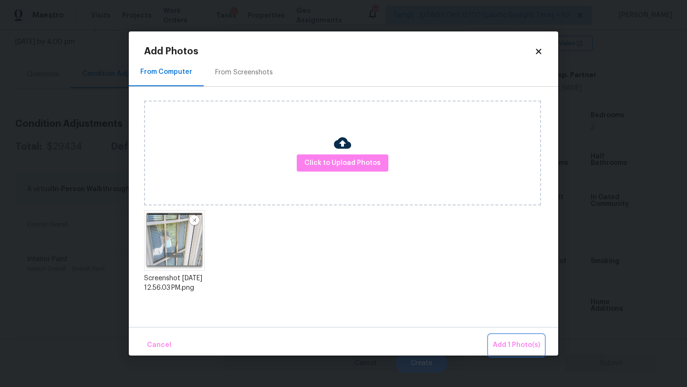
click at [506, 339] on button "Add 1 Photo(s)" at bounding box center [516, 345] width 55 height 21
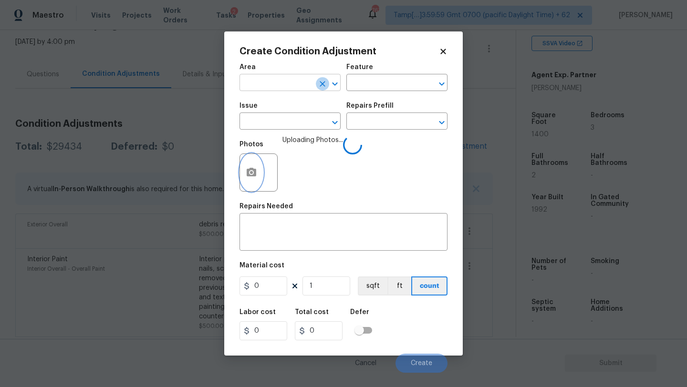
click at [318, 79] on icon "Clear" at bounding box center [323, 84] width 10 height 10
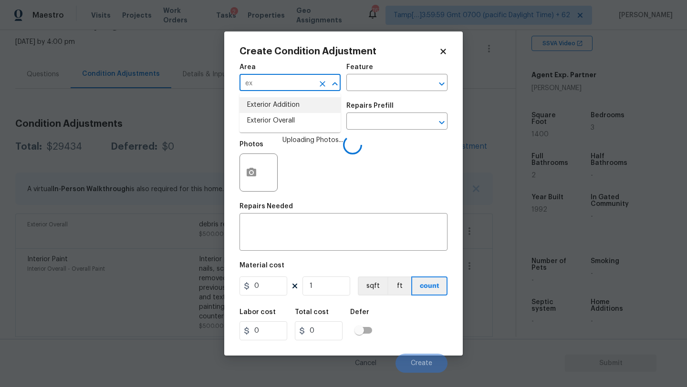
click at [305, 115] on li "Exterior Overall" at bounding box center [290, 121] width 101 height 16
type input "Exterior Overall"
click at [305, 219] on div "x ​" at bounding box center [344, 233] width 208 height 35
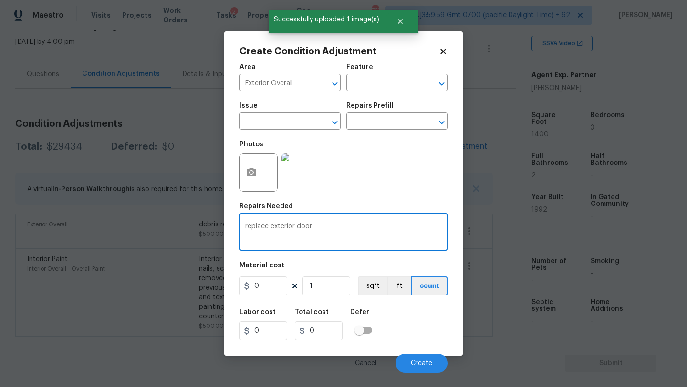
type textarea "replace exterior door"
click at [274, 282] on input "0" at bounding box center [264, 286] width 48 height 19
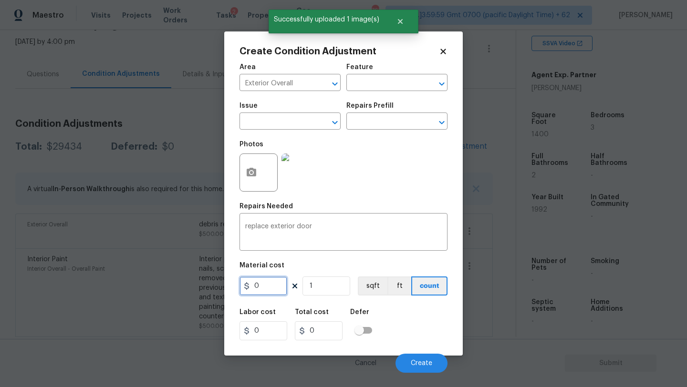
click at [274, 282] on input "0" at bounding box center [264, 286] width 48 height 19
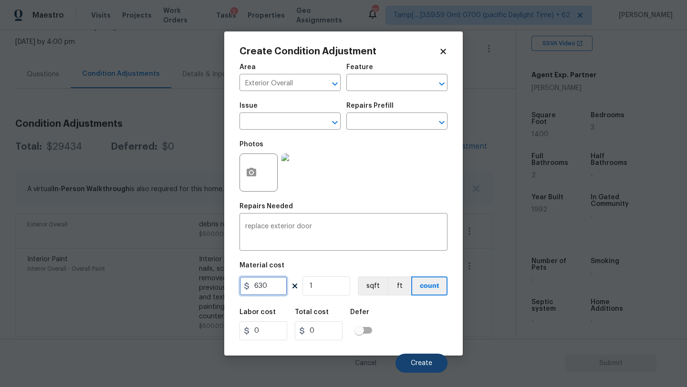
type input "630"
click at [412, 361] on span "Create" at bounding box center [421, 363] width 21 height 7
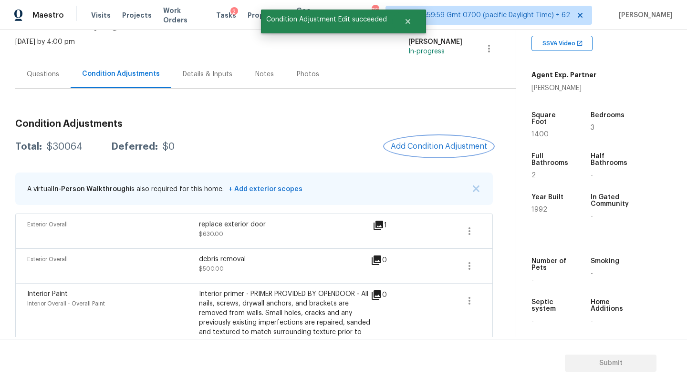
click at [434, 145] on span "Add Condition Adjustment" at bounding box center [439, 146] width 96 height 9
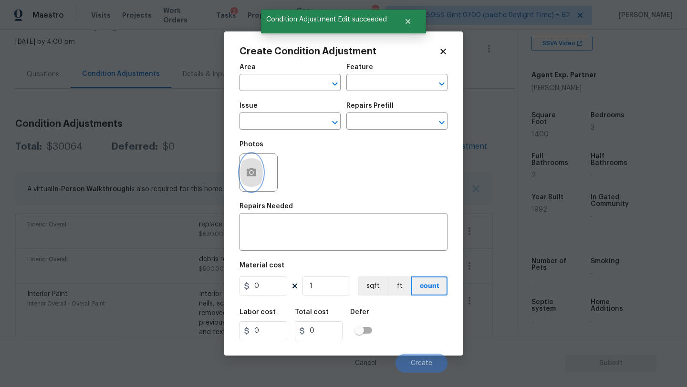
click at [260, 180] on button "button" at bounding box center [251, 172] width 23 height 37
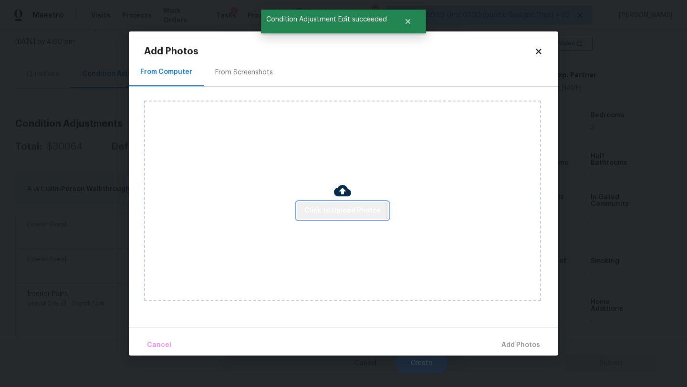
click at [317, 215] on span "Click to Upload Photos" at bounding box center [342, 211] width 76 height 12
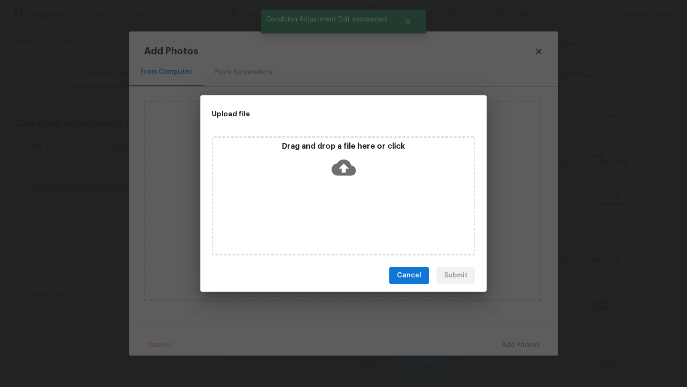
click at [324, 203] on div "Drag and drop a file here or click" at bounding box center [343, 195] width 263 height 119
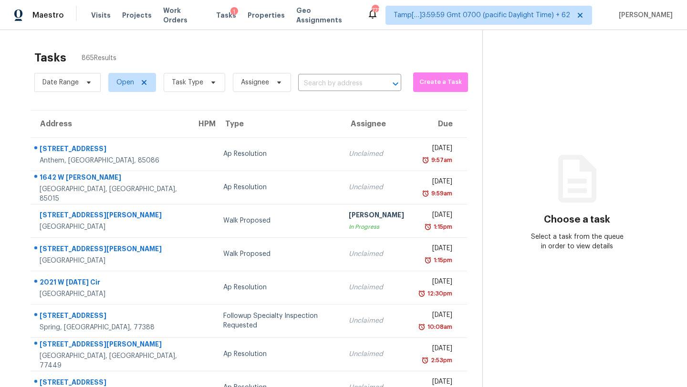
click at [326, 93] on div "Date Range Open Task Type Assignee ​" at bounding box center [217, 82] width 367 height 25
click at [349, 76] on input "text" at bounding box center [336, 83] width 76 height 15
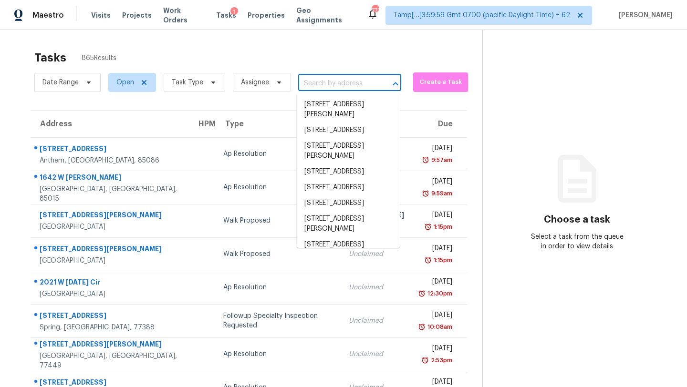
paste input "9338 Apollo Heights Ave, Las Vegas, NV 89149"
type input "9338 Apollo Heights Ave, Las Vegas, NV 89149"
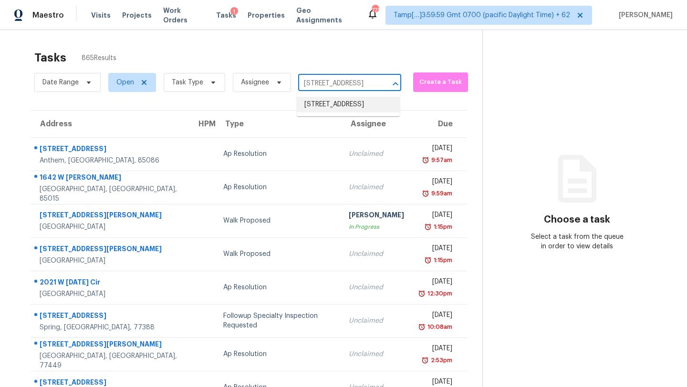
click at [343, 109] on li "9338 Apollo Heights Ave, Las Vegas, NV 89149" at bounding box center [348, 105] width 103 height 16
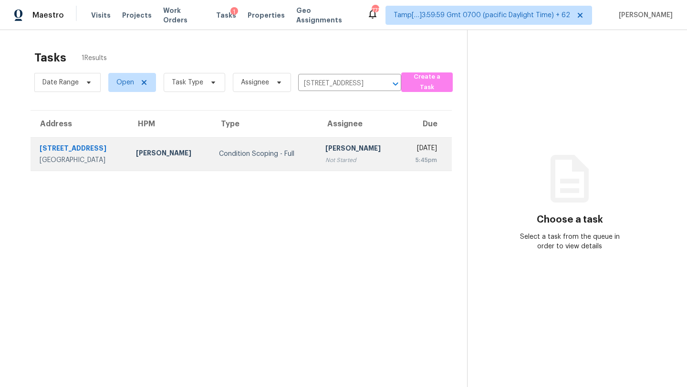
click at [329, 142] on td "Rajesh M Not Started" at bounding box center [359, 153] width 83 height 33
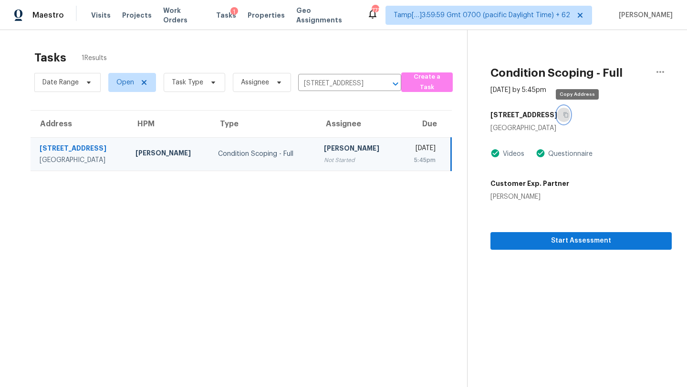
click at [570, 120] on button "button" at bounding box center [563, 114] width 13 height 17
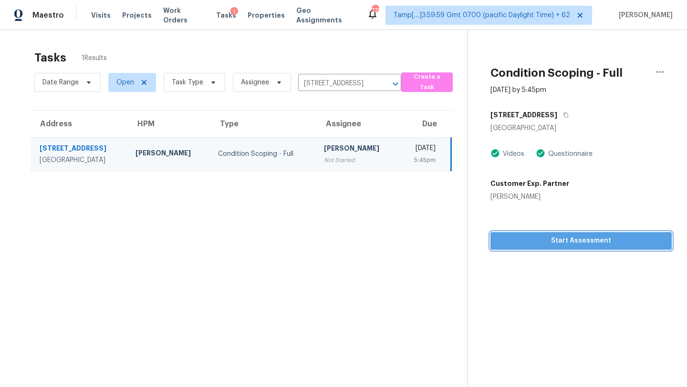
click at [532, 249] on button "Start Assessment" at bounding box center [580, 241] width 181 height 18
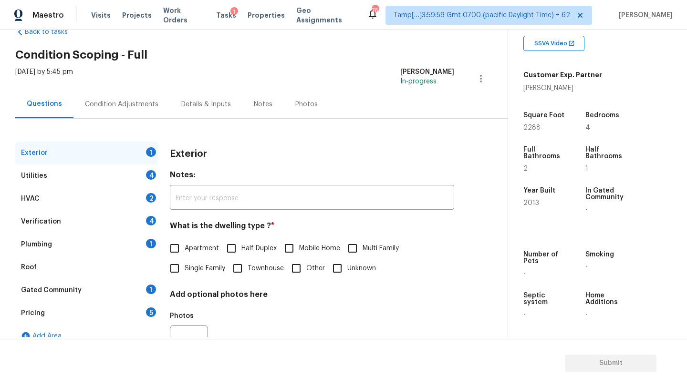
scroll to position [42, 0]
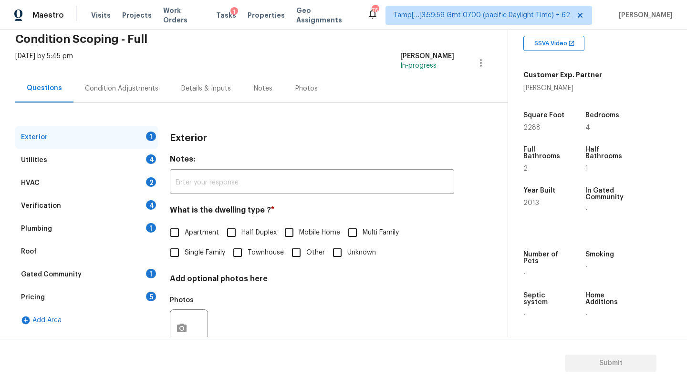
click at [80, 271] on div "Gated Community 1" at bounding box center [86, 274] width 143 height 23
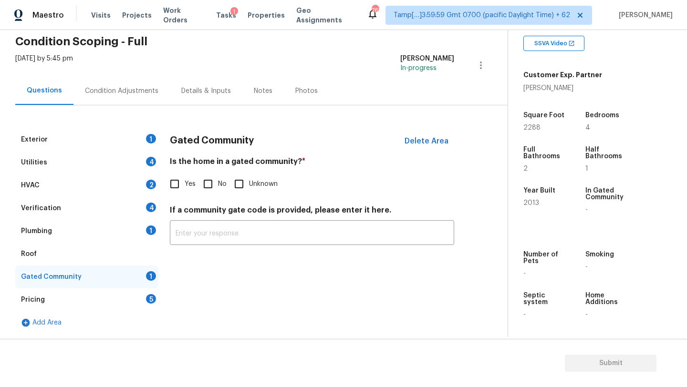
scroll to position [39, 0]
click at [215, 179] on input "No" at bounding box center [208, 184] width 20 height 20
checkbox input "true"
click at [128, 312] on div "Add Area" at bounding box center [86, 323] width 143 height 23
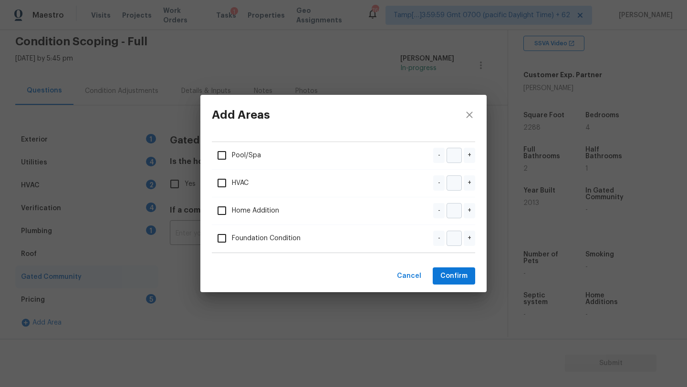
click at [110, 296] on div "Add Areas Pool/Spa - + HVAC - + Home Addition - + Foundation Condition - + Canc…" at bounding box center [343, 193] width 687 height 387
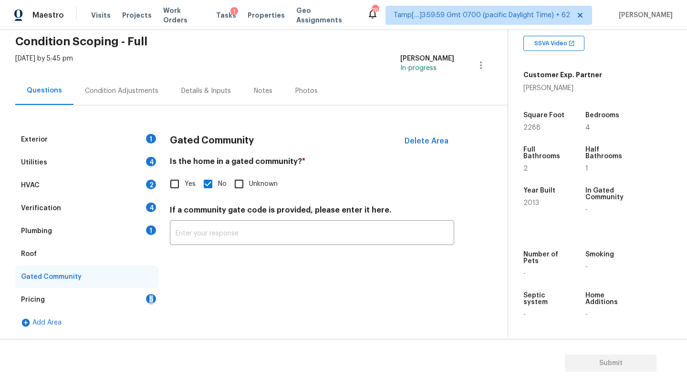
click at [110, 296] on div "Pricing 5" at bounding box center [86, 300] width 143 height 23
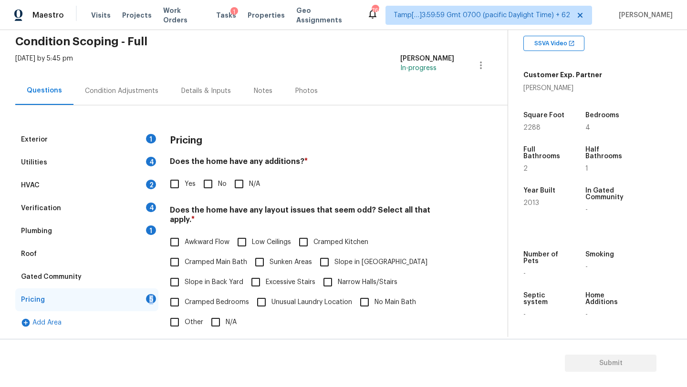
click at [214, 180] on input "No" at bounding box center [208, 184] width 20 height 20
checkbox input "true"
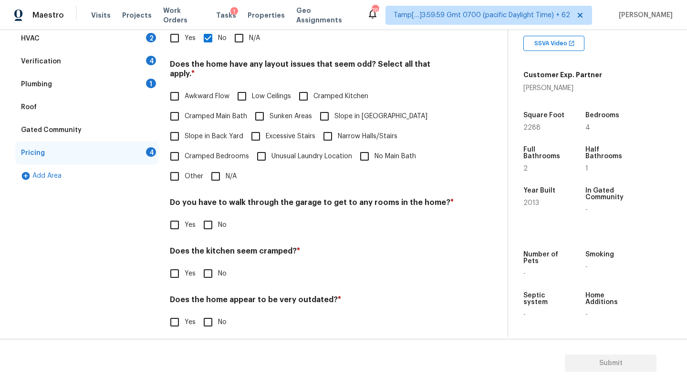
scroll to position [185, 0]
click at [186, 132] on span "Slope in Back Yard" at bounding box center [214, 137] width 59 height 10
click at [185, 127] on input "Slope in Back Yard" at bounding box center [175, 136] width 20 height 20
checkbox input "true"
click at [341, 115] on label "Slope in Front Yard" at bounding box center [370, 116] width 113 height 20
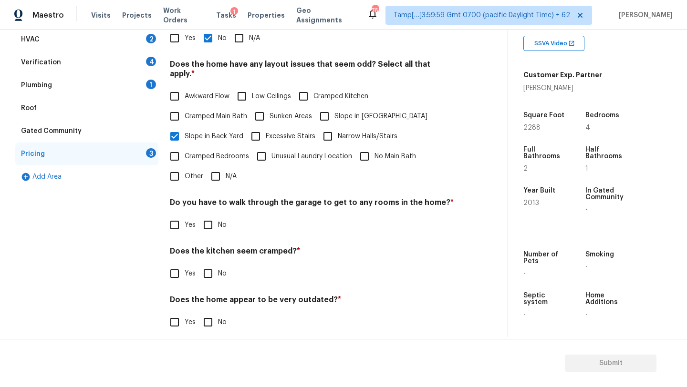
click at [334, 115] on input "Slope in Front Yard" at bounding box center [324, 116] width 20 height 20
checkbox input "true"
click at [203, 216] on input "No" at bounding box center [208, 225] width 20 height 20
checkbox input "true"
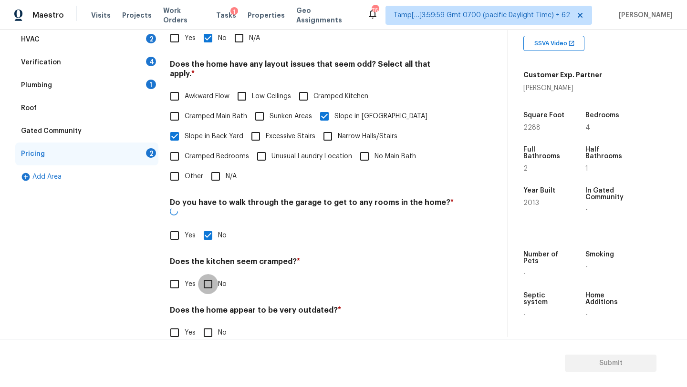
click at [216, 274] on input "No" at bounding box center [208, 284] width 20 height 20
checkbox input "true"
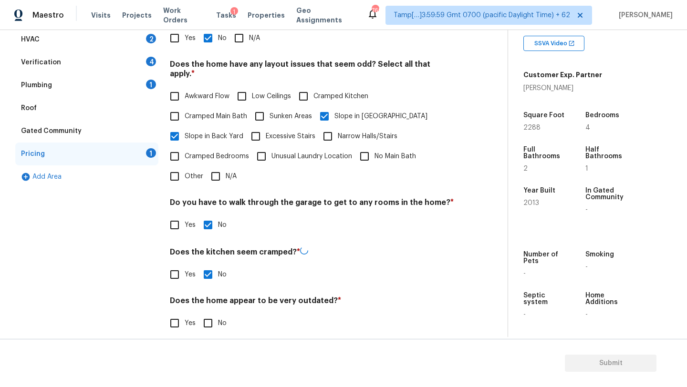
click at [215, 315] on input "No" at bounding box center [208, 323] width 20 height 20
checkbox input "true"
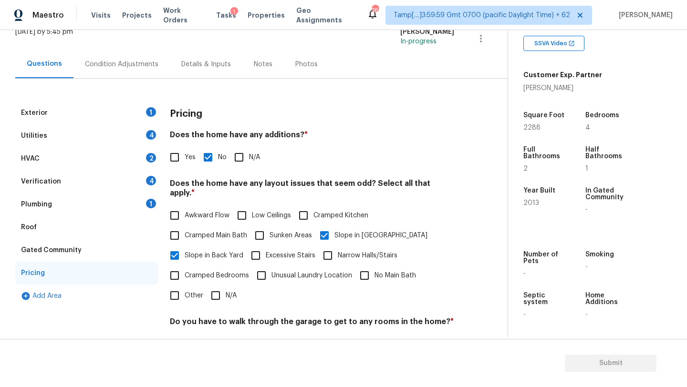
scroll to position [0, 0]
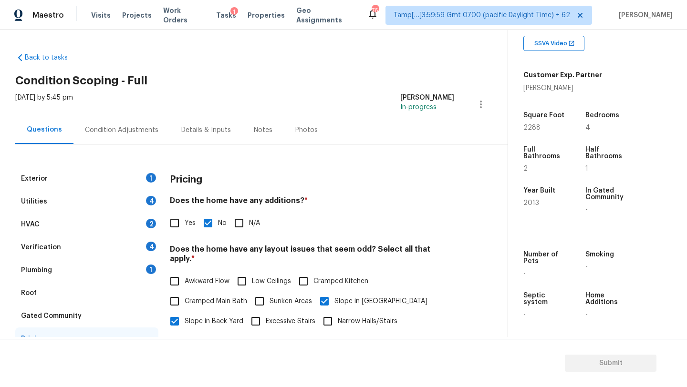
click at [97, 268] on div "Plumbing 1" at bounding box center [86, 270] width 143 height 23
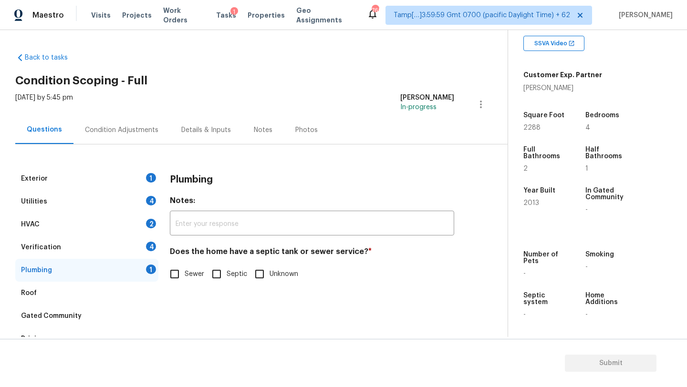
click at [176, 276] on input "Sewer" at bounding box center [175, 274] width 20 height 20
checkbox input "true"
click at [135, 251] on div "Verification 4" at bounding box center [86, 247] width 143 height 23
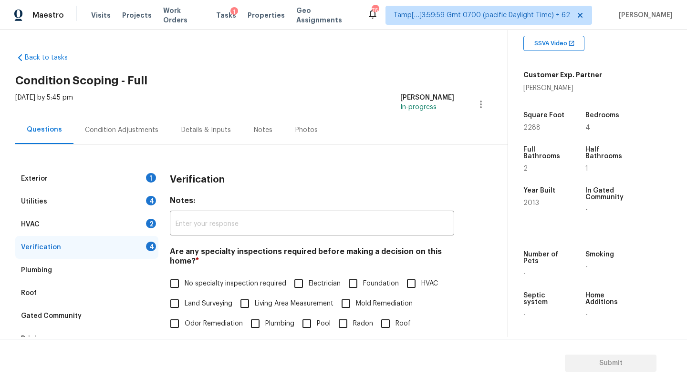
click at [181, 267] on h4 "Are any specialty inspections required before making a decision on this home? *" at bounding box center [312, 258] width 284 height 23
click at [181, 281] on input "No specialty inspection required" at bounding box center [175, 284] width 20 height 20
checkbox input "true"
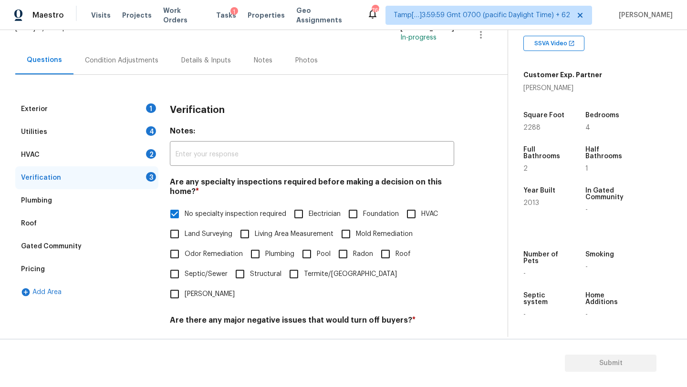
scroll to position [127, 0]
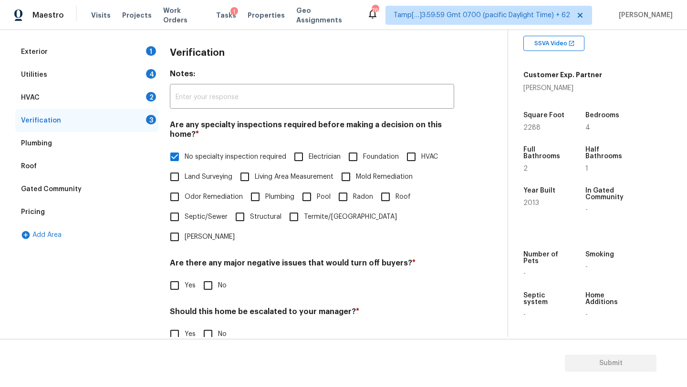
click at [209, 276] on div "Verification Notes: ​ Are any specialty inspections required before making a de…" at bounding box center [312, 228] width 284 height 374
click at [209, 324] on input "No" at bounding box center [208, 334] width 20 height 20
checkbox input "true"
click at [207, 276] on input "No" at bounding box center [208, 286] width 20 height 20
checkbox input "true"
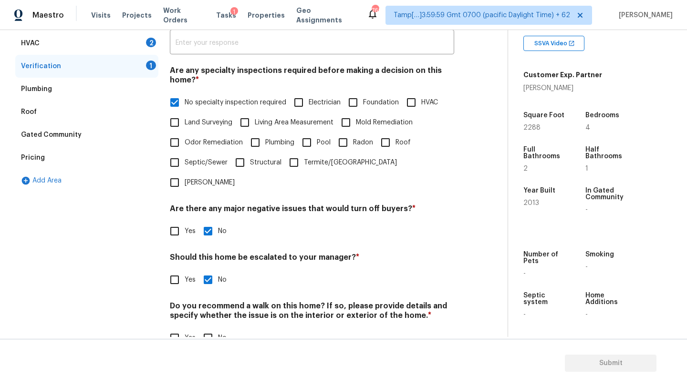
scroll to position [187, 0]
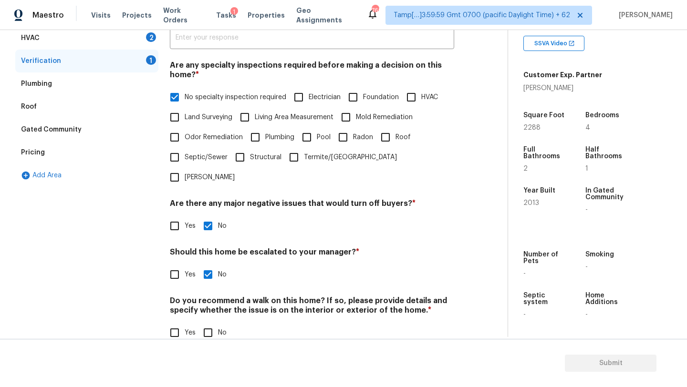
click at [208, 323] on input "No" at bounding box center [208, 333] width 20 height 20
checkbox input "true"
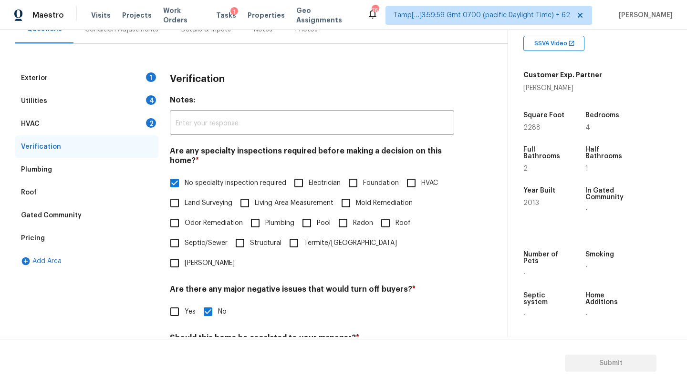
click at [92, 134] on div "HVAC 2" at bounding box center [86, 124] width 143 height 23
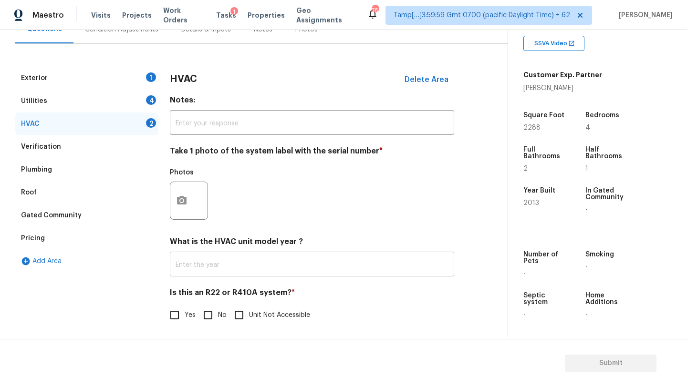
click at [206, 267] on input "text" at bounding box center [312, 265] width 284 height 22
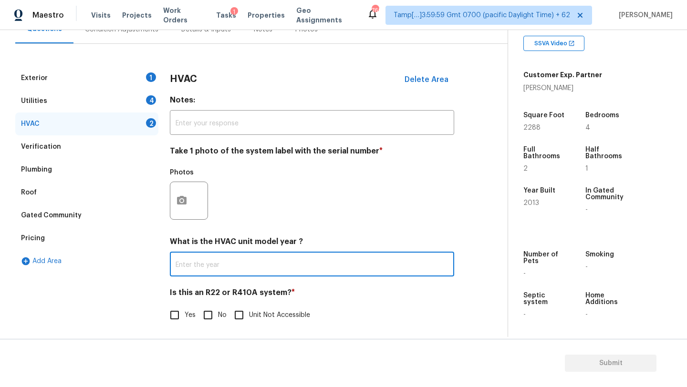
click at [213, 307] on input "No" at bounding box center [208, 315] width 20 height 20
checkbox input "true"
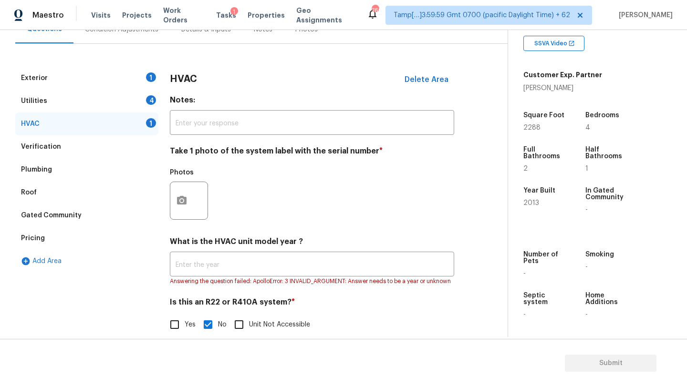
click at [313, 252] on div "What is the HVAC unit model year ? ​ Answering the question failed: ApolloError…" at bounding box center [312, 261] width 284 height 49
click at [265, 267] on input "text" at bounding box center [312, 265] width 284 height 22
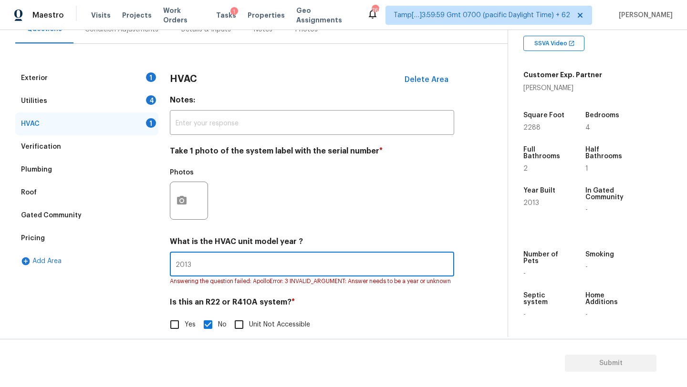
type input "2013"
click at [91, 101] on div "Utilities 4" at bounding box center [86, 101] width 143 height 23
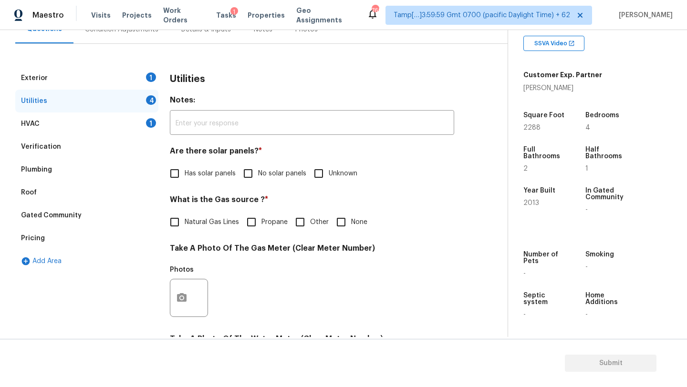
click at [253, 176] on input "No solar panels" at bounding box center [248, 174] width 20 height 20
checkbox input "true"
click at [218, 222] on span "Natural Gas Lines" at bounding box center [212, 224] width 54 height 10
click at [185, 222] on input "Natural Gas Lines" at bounding box center [175, 223] width 20 height 20
checkbox input "true"
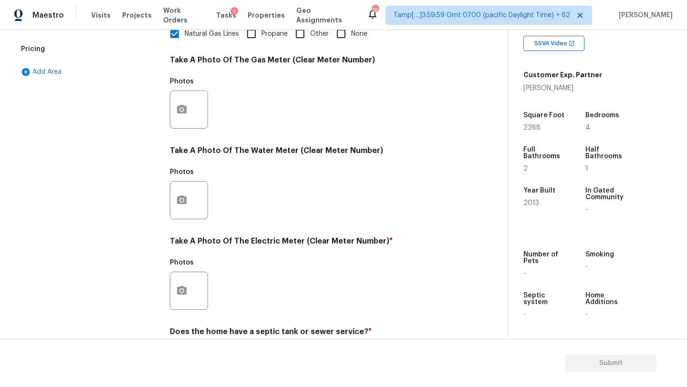
scroll to position [331, 0]
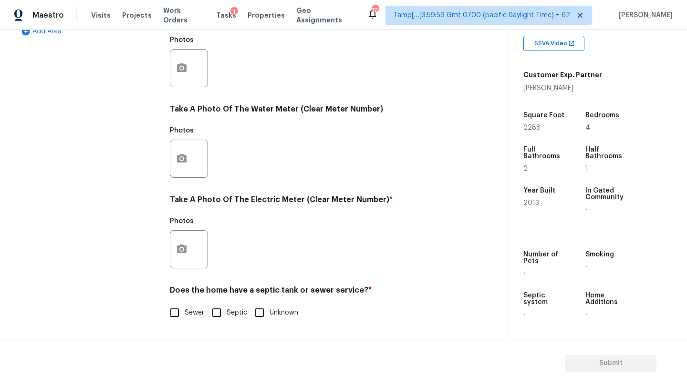
click at [187, 316] on span "Sewer" at bounding box center [195, 313] width 20 height 10
click at [185, 316] on input "Sewer" at bounding box center [175, 313] width 20 height 20
checkbox input "true"
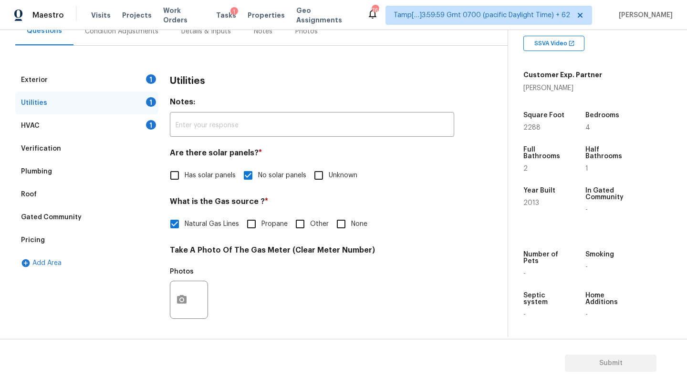
click at [62, 88] on div "Exterior 1" at bounding box center [86, 80] width 143 height 23
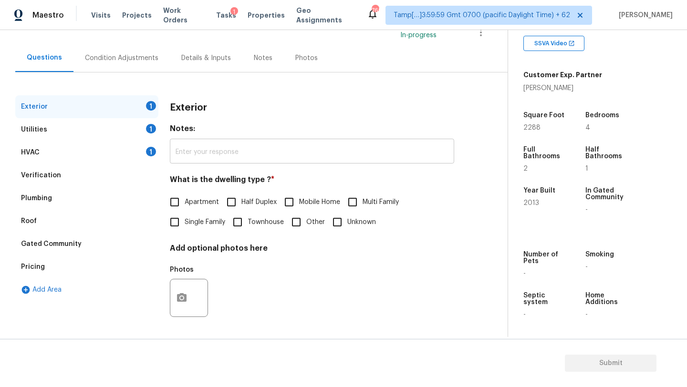
scroll to position [72, 0]
click at [181, 216] on input "Single Family" at bounding box center [175, 222] width 20 height 20
checkbox input "true"
click at [136, 62] on div "Condition Adjustments" at bounding box center [121, 58] width 73 height 10
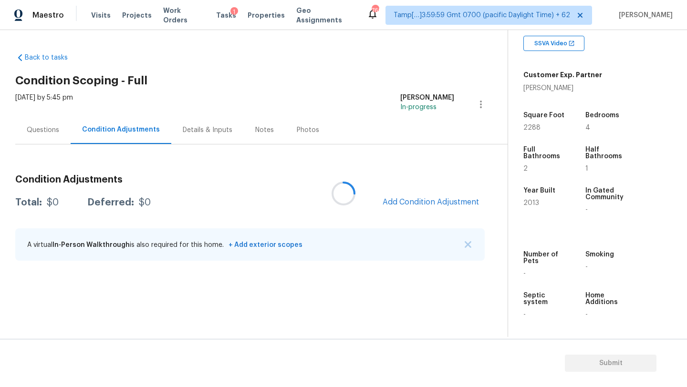
click at [336, 153] on div at bounding box center [343, 193] width 687 height 387
click at [407, 193] on span "Add Condition Adjustment" at bounding box center [431, 202] width 108 height 21
click at [407, 204] on span "Add Condition Adjustment" at bounding box center [431, 202] width 96 height 9
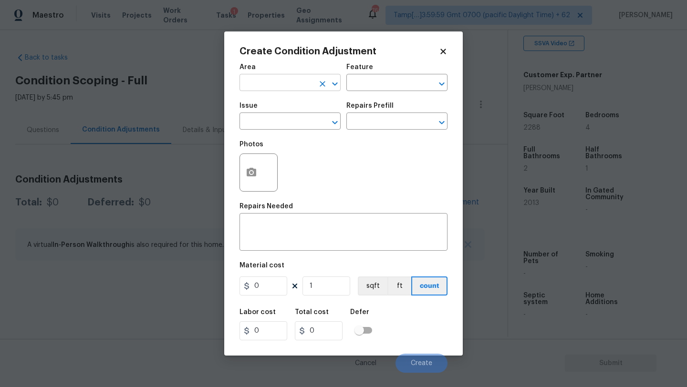
click at [282, 79] on input "text" at bounding box center [277, 83] width 74 height 15
click at [288, 114] on li "Exterior Overall" at bounding box center [290, 121] width 101 height 16
type input "Exterior Overall"
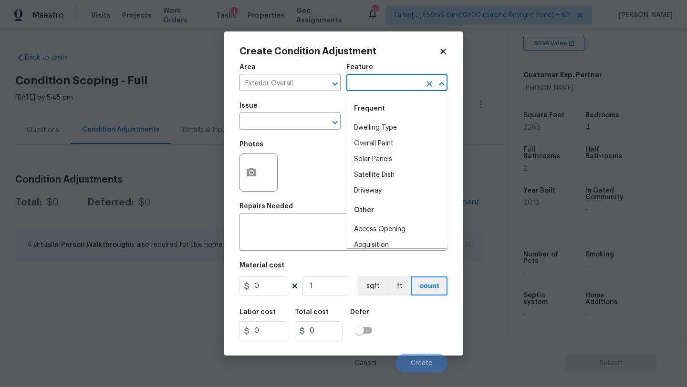
click at [362, 81] on input "text" at bounding box center [383, 83] width 74 height 15
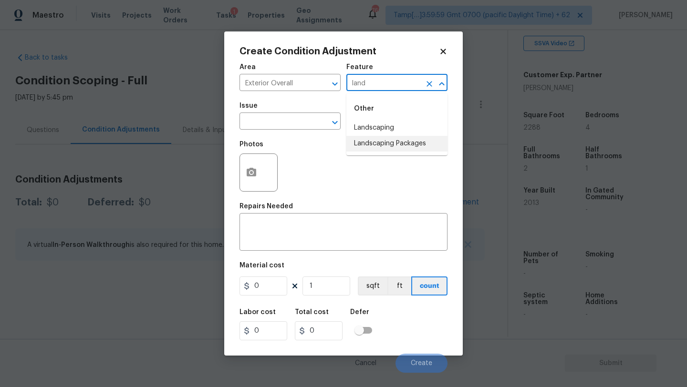
click at [363, 147] on li "Landscaping Packages" at bounding box center [396, 144] width 101 height 16
type input "Landscaping Packages"
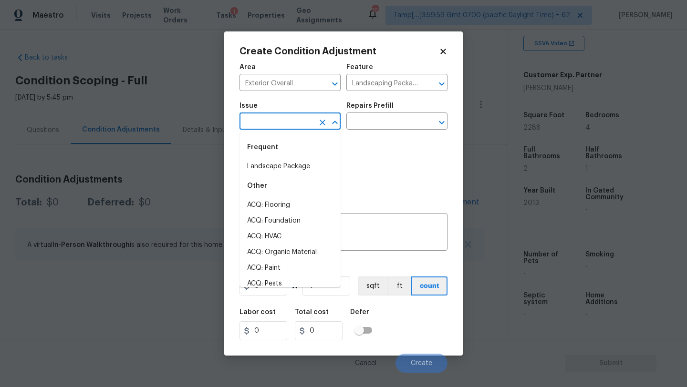
click at [299, 120] on input "text" at bounding box center [277, 122] width 74 height 15
click at [278, 169] on li "Landscape Package" at bounding box center [290, 167] width 101 height 16
type input "Landscape Package"
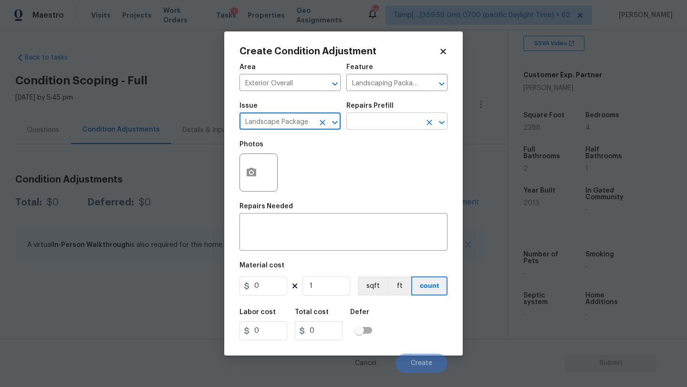
click at [390, 115] on figure "Repairs Prefill ​" at bounding box center [396, 116] width 101 height 27
click at [390, 118] on input "text" at bounding box center [383, 122] width 74 height 15
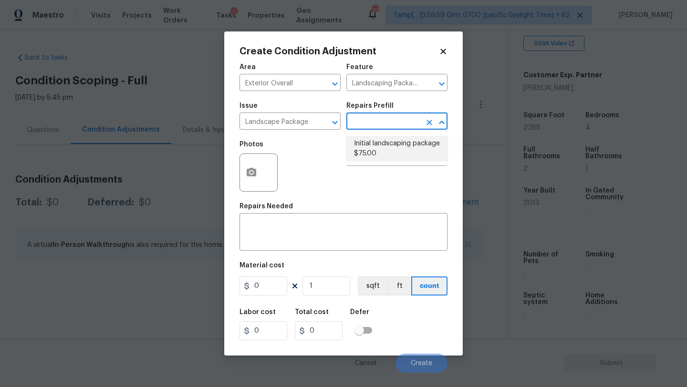
click at [387, 140] on li "Initial landscaping package $75.00" at bounding box center [396, 149] width 101 height 26
type input "Home Readiness Packages"
type textarea "Mowing of grass up to 6" in height. Mow, edge along driveways & sidewalks, trim…"
type input "75"
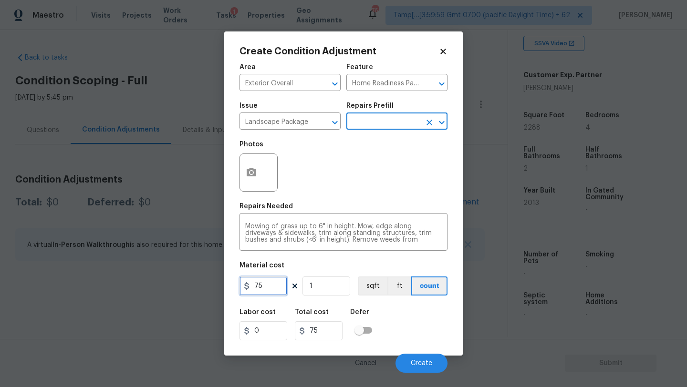
click at [273, 287] on input "75" at bounding box center [264, 286] width 48 height 19
type input "300"
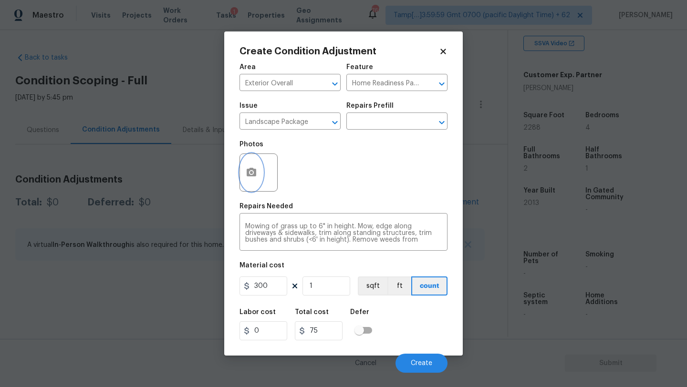
type input "300"
click at [252, 178] on icon "button" at bounding box center [251, 172] width 11 height 11
click at [225, 31] on body "Maestro Visits Projects Work Orders Tasks 1 Properties Geo Assignments 769 Tamp…" at bounding box center [343, 193] width 687 height 387
click at [225, 49] on div "Create Condition Adjustment Area Exterior Overall ​ Feature Home Readiness Pack…" at bounding box center [343, 193] width 239 height 324
click at [249, 176] on icon "button" at bounding box center [252, 172] width 10 height 9
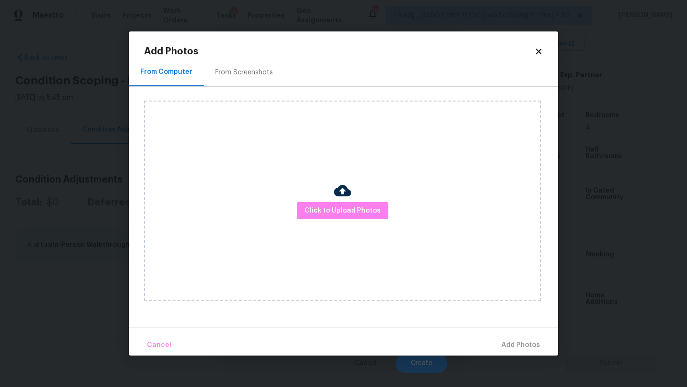
click at [240, 63] on div "From Screenshots" at bounding box center [244, 72] width 81 height 28
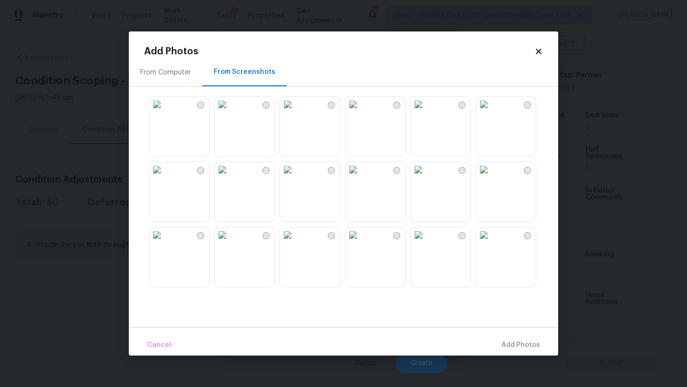
click at [361, 112] on img at bounding box center [352, 104] width 15 height 15
click at [515, 350] on span "Add 1 Photo(s)" at bounding box center [516, 346] width 47 height 12
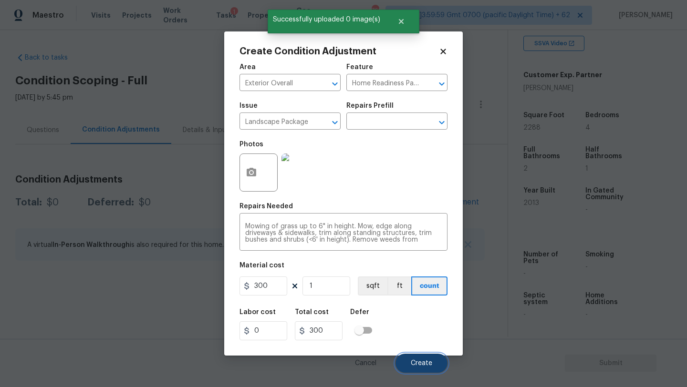
click at [422, 363] on span "Create" at bounding box center [421, 363] width 21 height 7
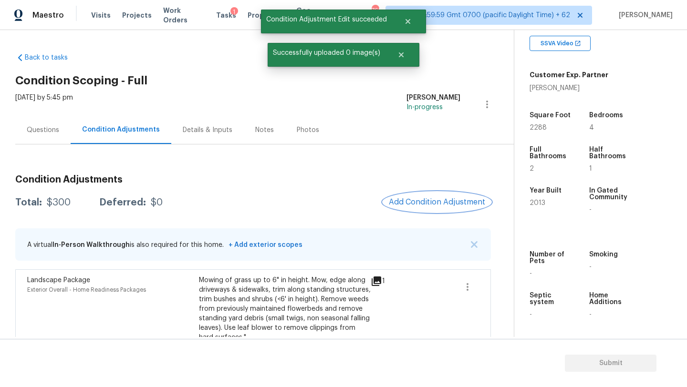
click at [425, 195] on button "Add Condition Adjustment" at bounding box center [437, 202] width 108 height 20
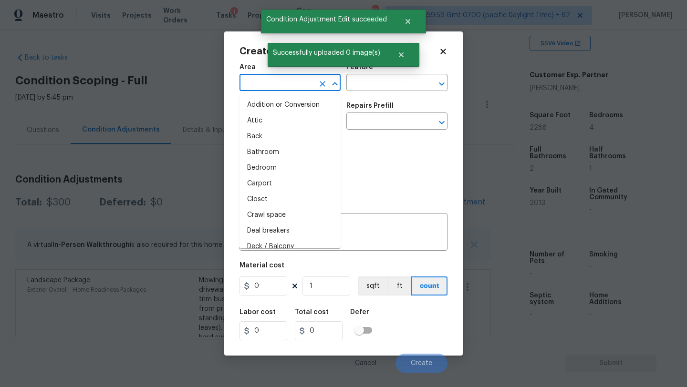
click at [289, 91] on input "text" at bounding box center [277, 83] width 74 height 15
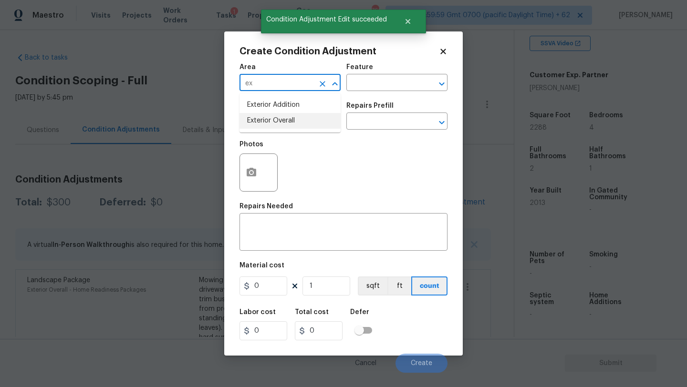
click at [289, 121] on li "Exterior Overall" at bounding box center [290, 121] width 101 height 16
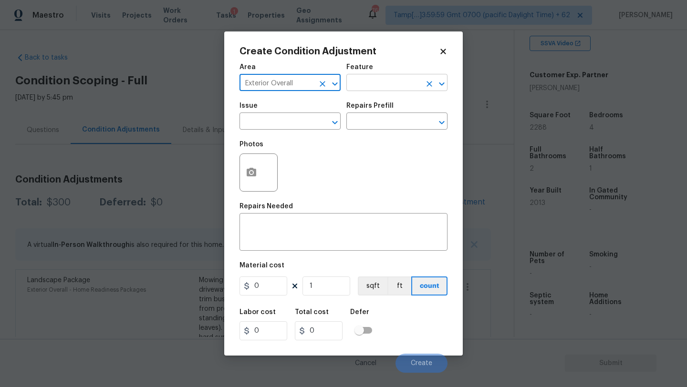
type input "Exterior Overall"
click at [369, 87] on input "text" at bounding box center [383, 83] width 74 height 15
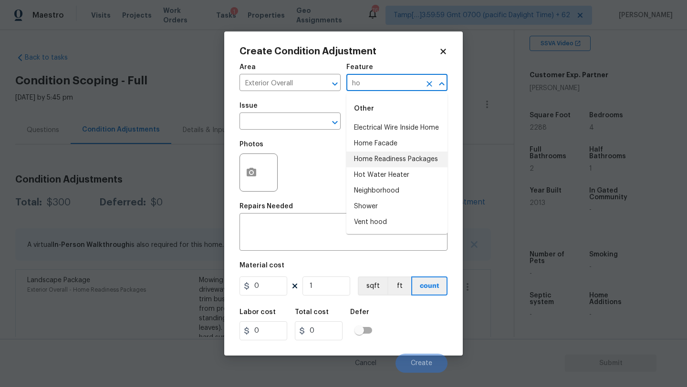
click at [390, 158] on li "Home Readiness Packages" at bounding box center [396, 160] width 101 height 16
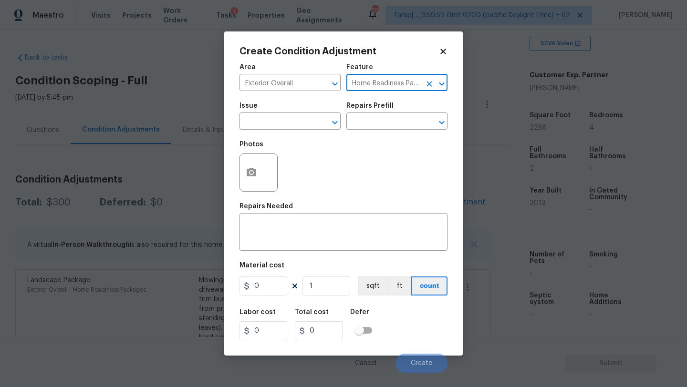
type input "Home Readiness Packages"
click at [295, 109] on div "Issue" at bounding box center [290, 109] width 101 height 12
click at [295, 114] on div "Issue" at bounding box center [290, 109] width 101 height 12
click at [296, 134] on span "Issue ​" at bounding box center [290, 116] width 101 height 39
click at [296, 116] on input "text" at bounding box center [277, 122] width 74 height 15
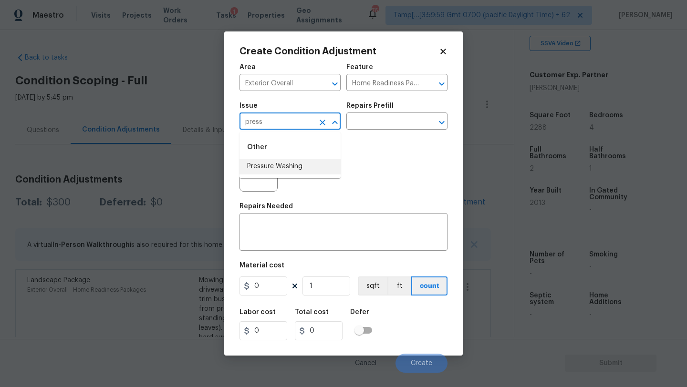
click at [308, 165] on li "Pressure Washing" at bounding box center [290, 167] width 101 height 16
type input "Pressure Washing"
click at [366, 128] on input "text" at bounding box center [383, 122] width 74 height 15
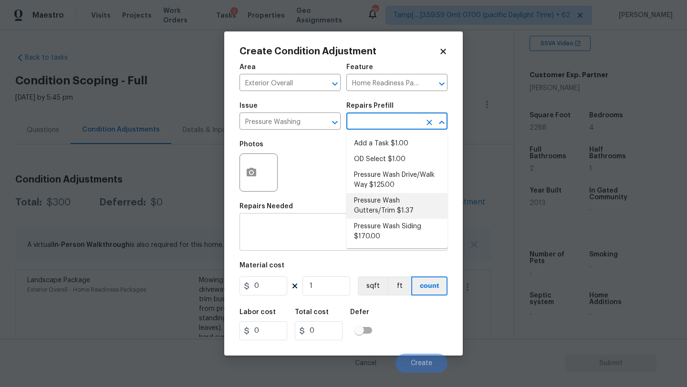
click at [287, 238] on textarea at bounding box center [343, 233] width 197 height 20
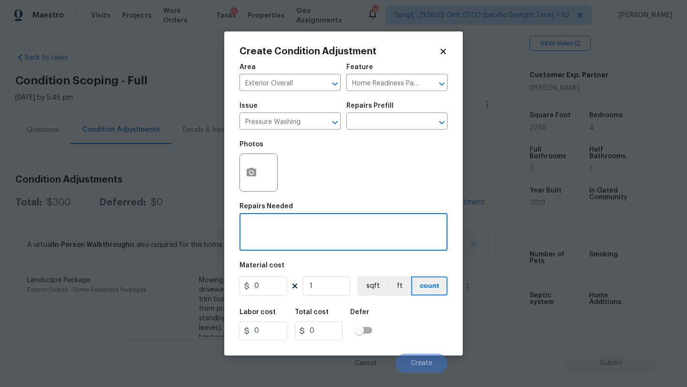
click at [275, 225] on textarea at bounding box center [343, 233] width 197 height 20
paste textarea "Pressure wash home, driveway, walkways/sidewalks and patio. Must use a surface …"
type textarea "Pressure wash home, driveway, walkways/sidewalks and patio. Must use a surface …"
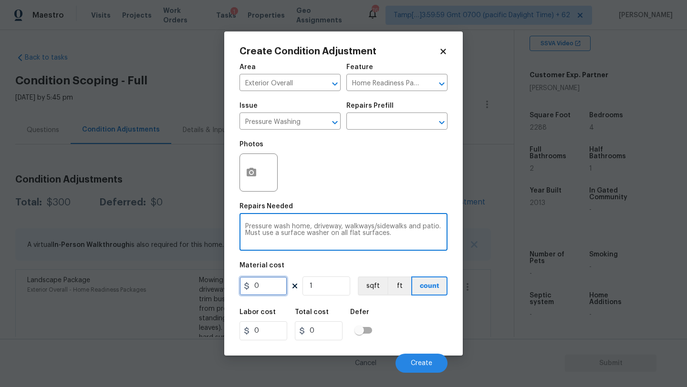
click at [267, 282] on input "0" at bounding box center [264, 286] width 48 height 19
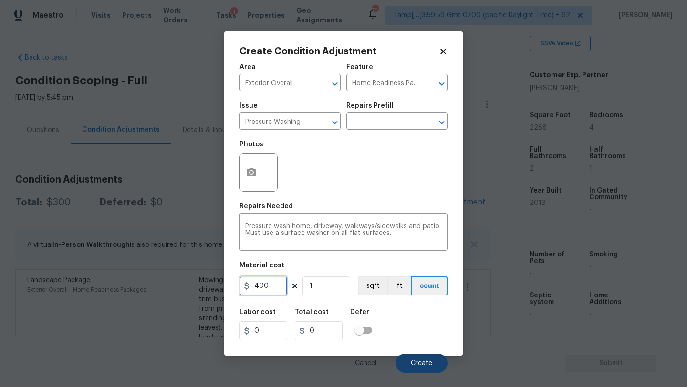
type input "400"
click at [413, 370] on button "Create" at bounding box center [422, 363] width 52 height 19
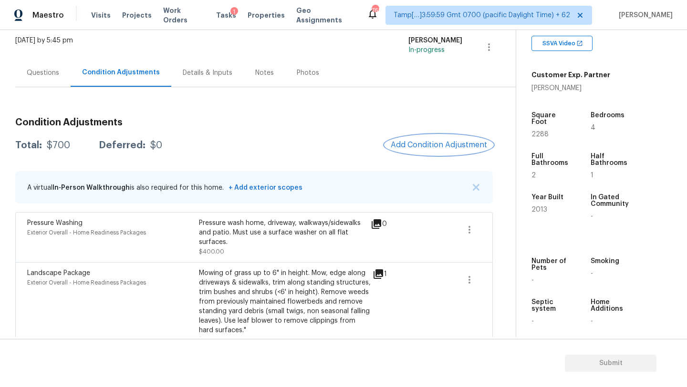
scroll to position [58, 0]
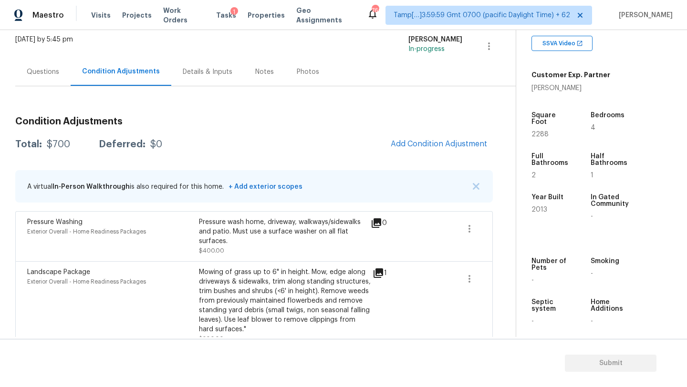
click at [424, 156] on div "Condition Adjustments Total: $700 Deferred: $0 Add Condition Adjustment A virtu…" at bounding box center [254, 229] width 478 height 241
click at [424, 148] on span "Add Condition Adjustment" at bounding box center [439, 144] width 96 height 9
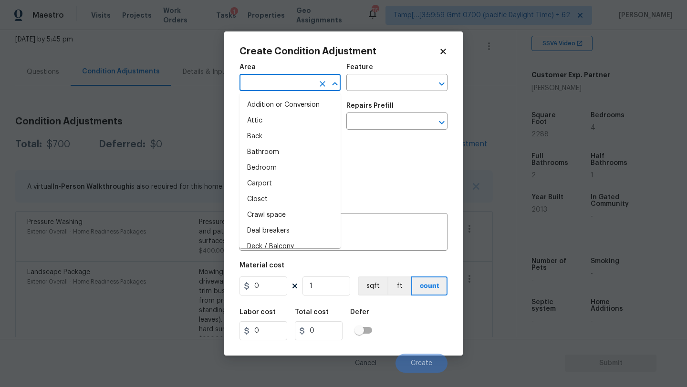
click at [286, 83] on input "text" at bounding box center [277, 83] width 74 height 15
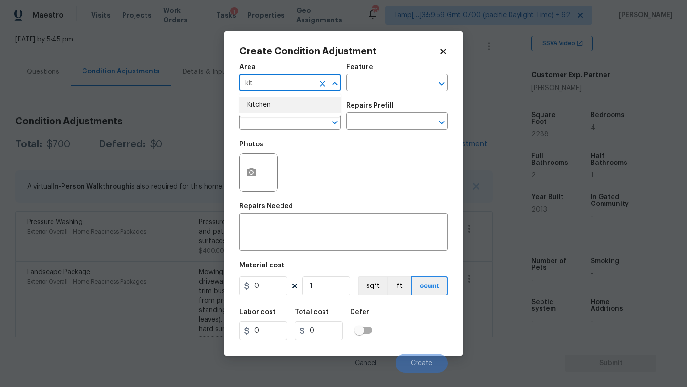
click at [292, 107] on li "Kitchen" at bounding box center [290, 105] width 101 height 16
type input "Kitchen"
click at [368, 85] on input "text" at bounding box center [383, 83] width 74 height 15
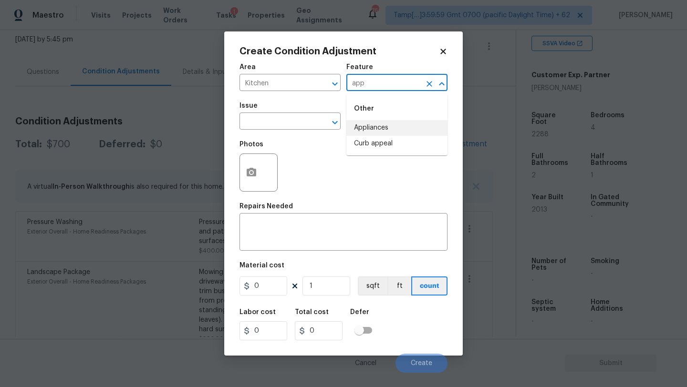
click at [364, 123] on li "Appliances" at bounding box center [396, 128] width 101 height 16
type input "Appliances"
click at [301, 123] on input "text" at bounding box center [277, 122] width 74 height 15
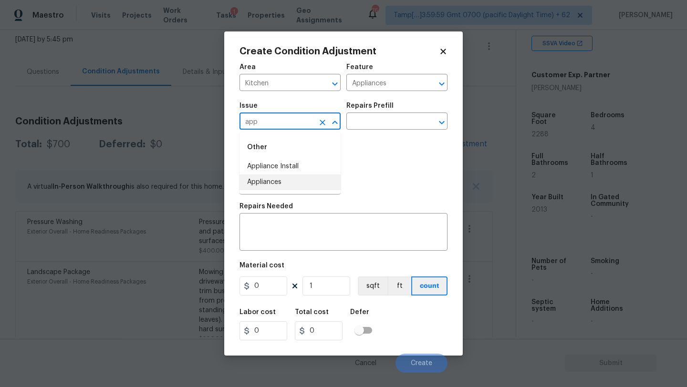
click at [301, 190] on ul "Other Appliance Install Appliances" at bounding box center [290, 163] width 101 height 62
click at [314, 184] on li "Appliances" at bounding box center [290, 183] width 101 height 16
type input "Appliances"
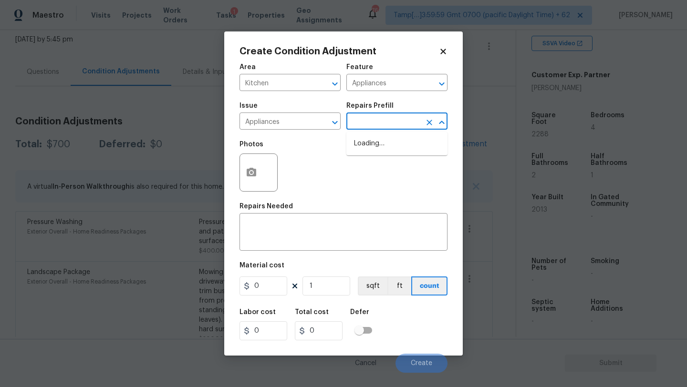
click at [367, 125] on input "text" at bounding box center [383, 122] width 74 height 15
type input "mic"
click at [391, 155] on li "Replace Microwave $225.00" at bounding box center [396, 149] width 101 height 26
type textarea "Remove the existing microwave and replace it with a new microwave"
type input "225"
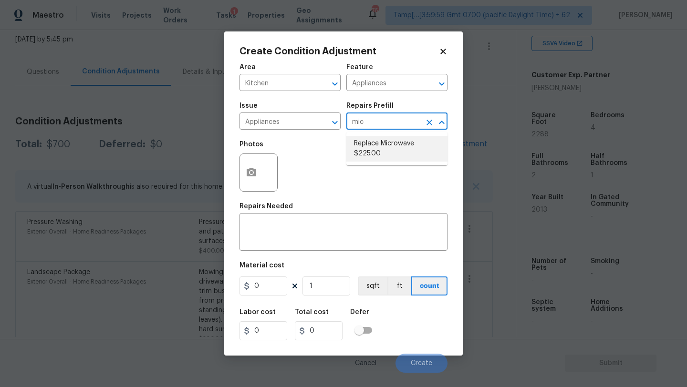
type input "225"
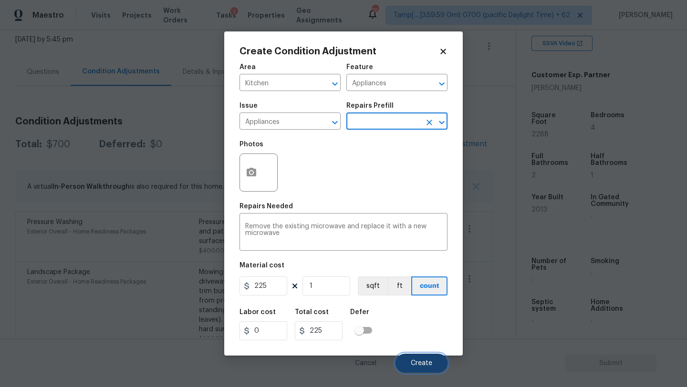
click at [416, 363] on span "Create" at bounding box center [421, 363] width 21 height 7
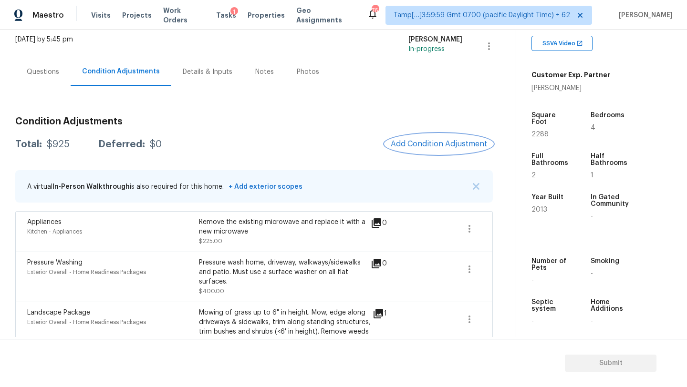
click at [437, 145] on span "Add Condition Adjustment" at bounding box center [439, 144] width 96 height 9
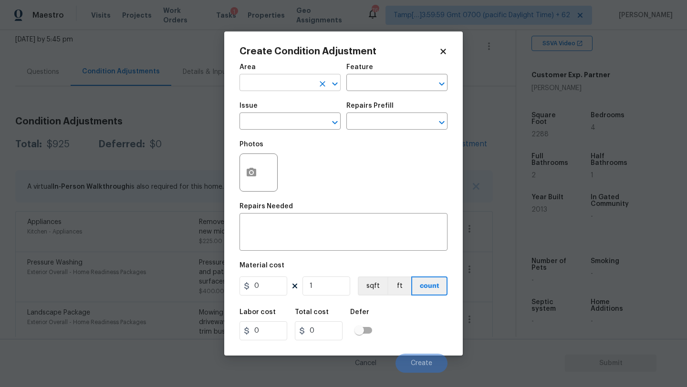
click at [286, 79] on input "text" at bounding box center [277, 83] width 74 height 15
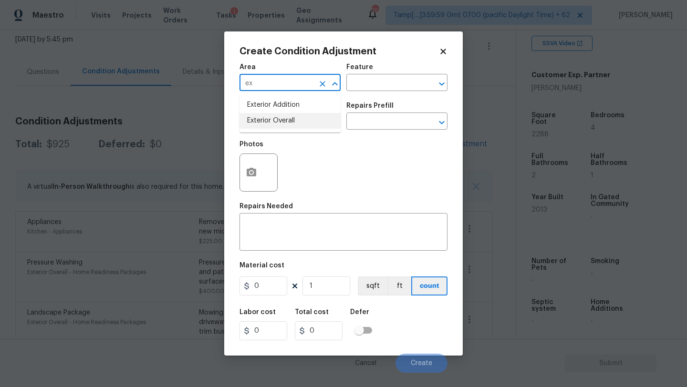
click at [288, 122] on li "Exterior Overall" at bounding box center [290, 121] width 101 height 16
type input "Exterior Overall"
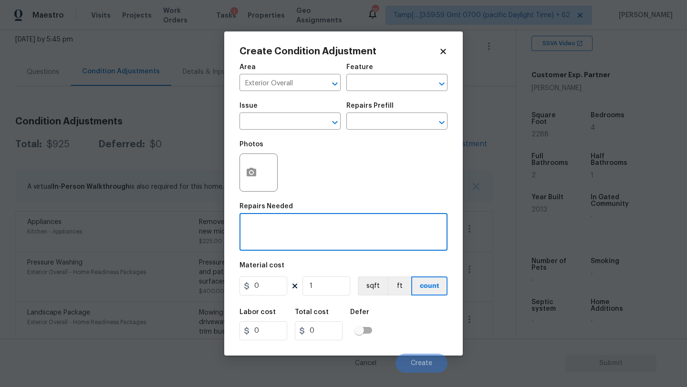
click at [262, 233] on textarea at bounding box center [343, 233] width 197 height 20
type textarea "debris removal"
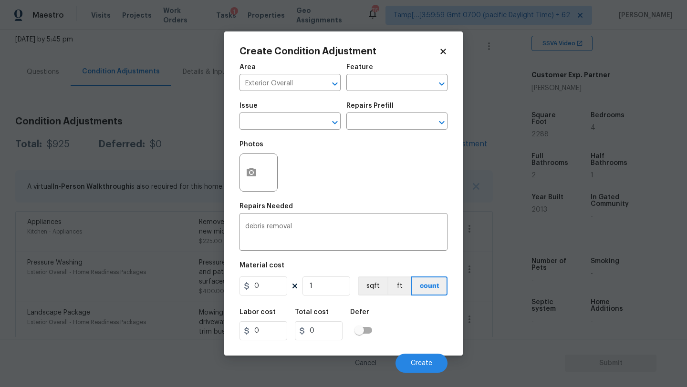
click at [289, 287] on div "0 1 sqft ft count" at bounding box center [344, 286] width 208 height 19
click at [278, 287] on input "0" at bounding box center [264, 286] width 48 height 19
type input "300"
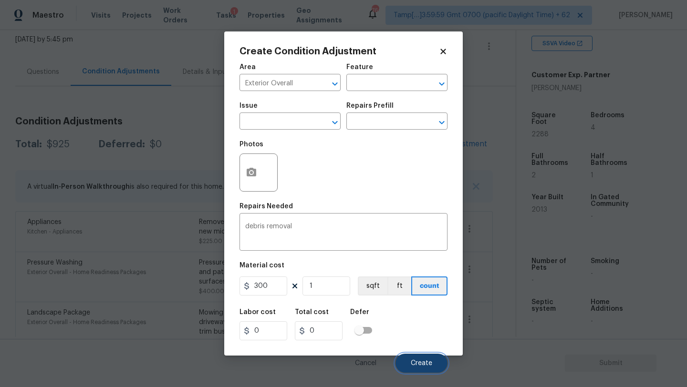
type input "300"
click at [419, 357] on button "Create" at bounding box center [422, 363] width 52 height 19
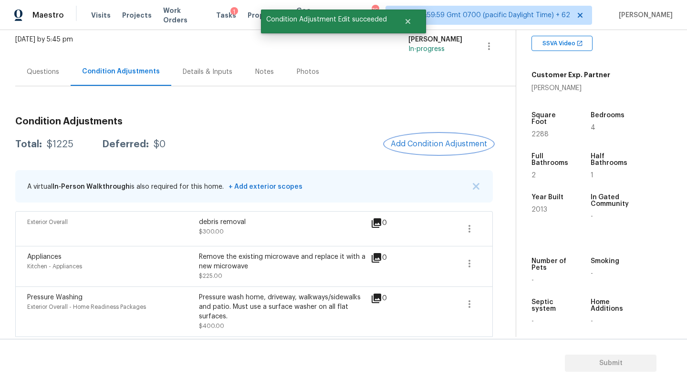
click at [424, 145] on span "Add Condition Adjustment" at bounding box center [439, 144] width 96 height 9
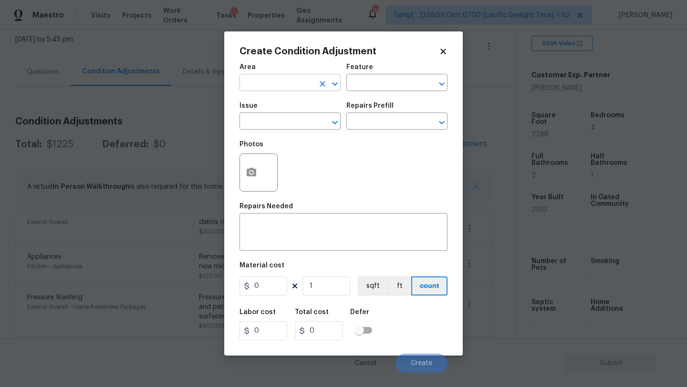
click at [295, 78] on input "text" at bounding box center [277, 83] width 74 height 15
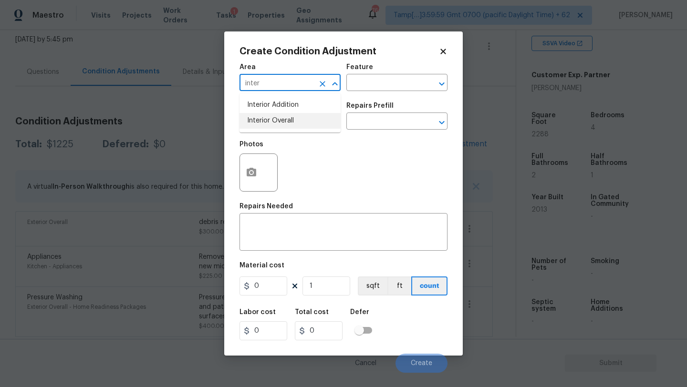
click at [301, 122] on li "Interior Overall" at bounding box center [290, 121] width 101 height 16
type input "Interior Overall"
click at [360, 84] on input "text" at bounding box center [383, 83] width 74 height 15
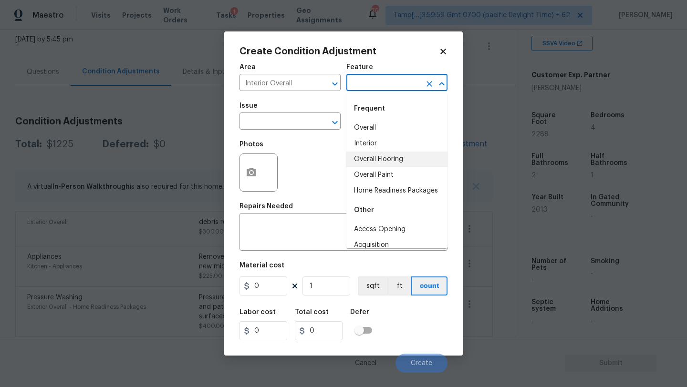
click at [375, 162] on li "Overall Flooring" at bounding box center [396, 160] width 101 height 16
type input "Overall Flooring"
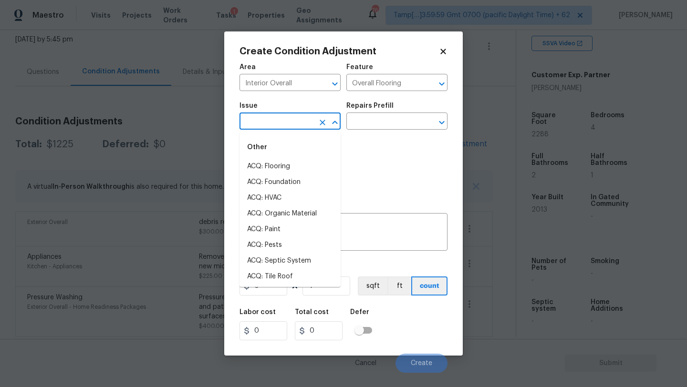
click at [287, 122] on input "text" at bounding box center [277, 122] width 74 height 15
click at [280, 167] on li "ACQ: Flooring" at bounding box center [290, 167] width 101 height 16
type input "ACQ: Flooring"
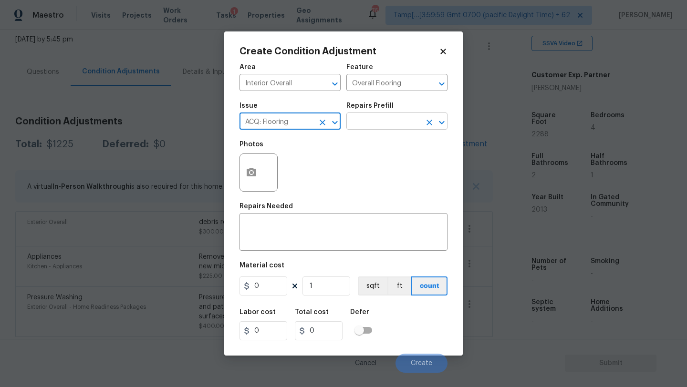
click at [364, 128] on input "text" at bounding box center [383, 122] width 74 height 15
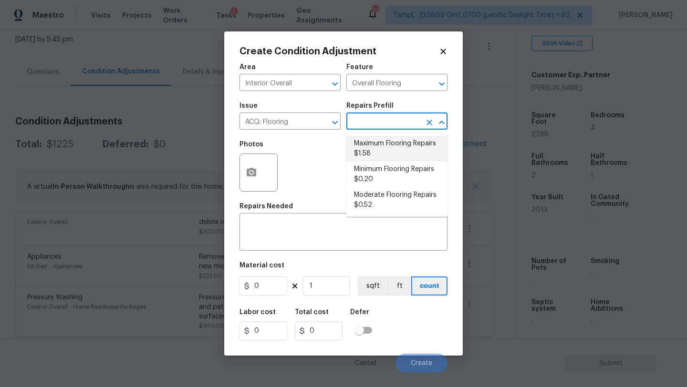
click at [391, 148] on li "Maximum Flooring Repairs $1.58" at bounding box center [396, 149] width 101 height 26
type input "Acquisition"
type textarea "Acquisition Scope: Maximum flooring repairs"
type input "1.58"
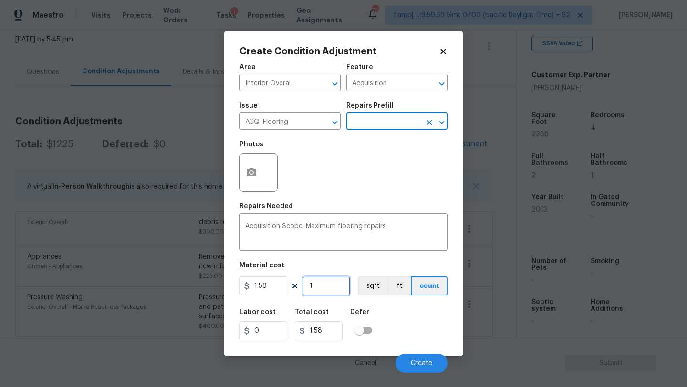
click at [331, 282] on input "1" at bounding box center [327, 286] width 48 height 19
type input "2"
type input "3.16"
type input "22"
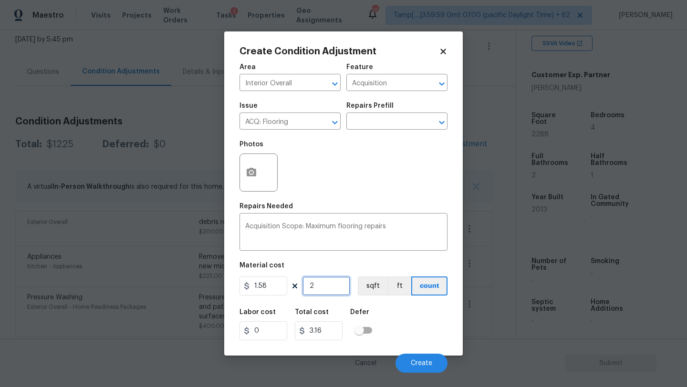
type input "34.76"
type input "228"
type input "360.24"
type input "2288"
type input "3615.04"
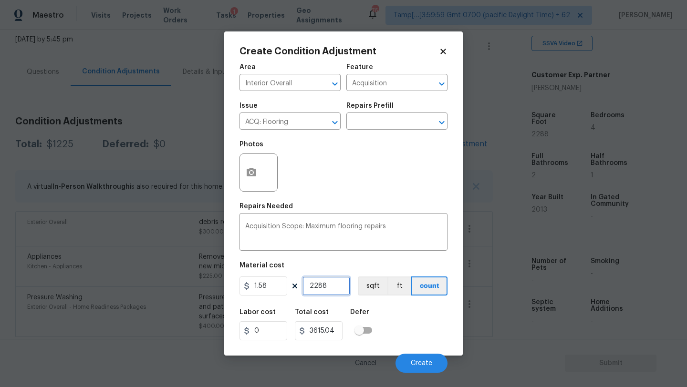
type input "2288"
click at [255, 174] on icon "button" at bounding box center [252, 172] width 10 height 9
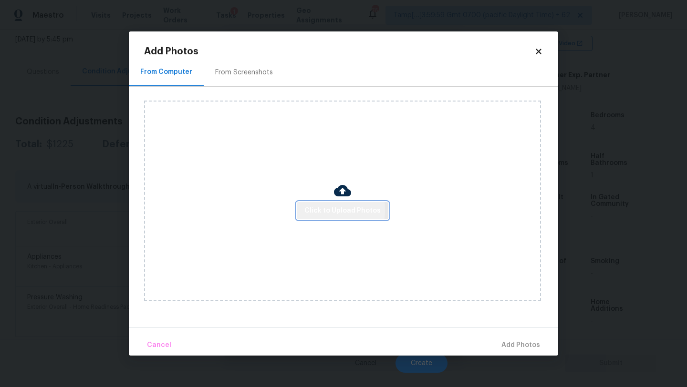
click at [314, 210] on span "Click to Upload Photos" at bounding box center [342, 211] width 76 height 12
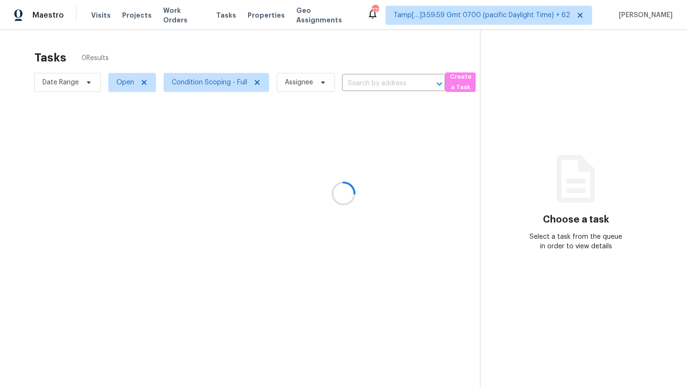
click at [186, 64] on div at bounding box center [343, 193] width 687 height 387
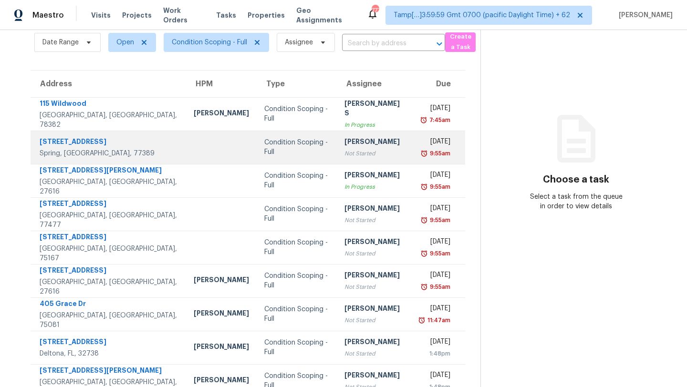
scroll to position [109, 0]
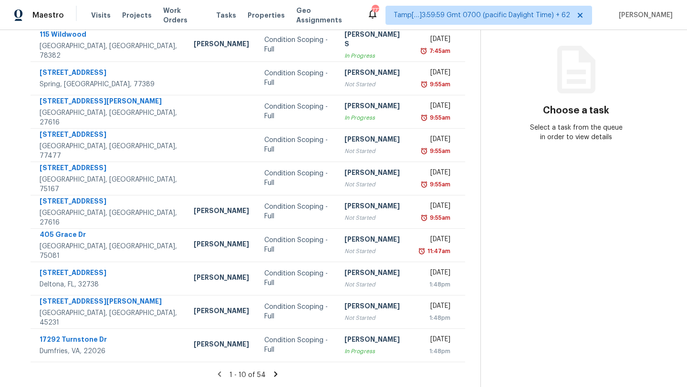
click at [272, 370] on icon at bounding box center [275, 374] width 9 height 9
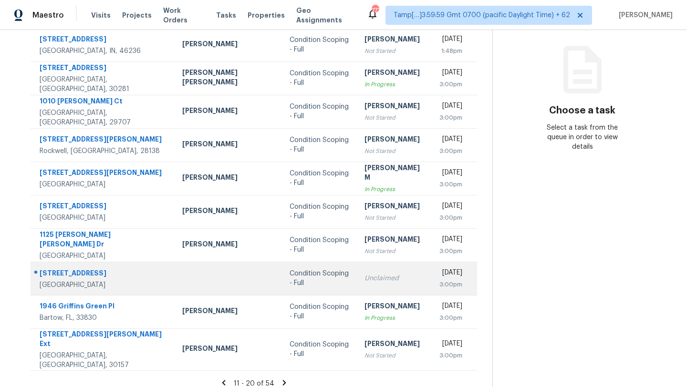
click at [311, 269] on td "Condition Scoping - Full" at bounding box center [319, 278] width 75 height 33
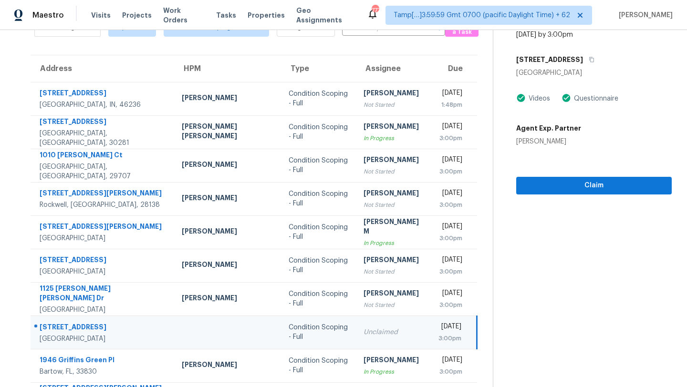
scroll to position [43, 0]
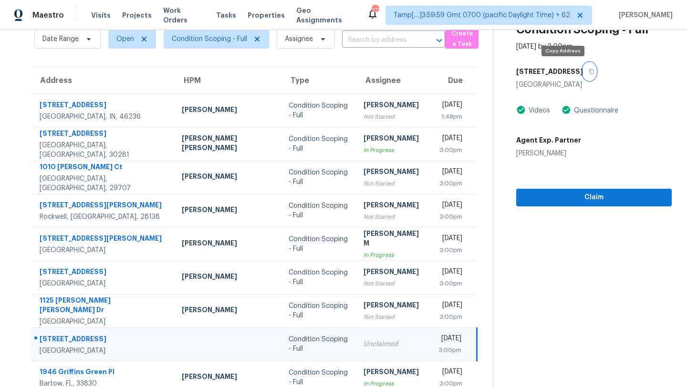
click at [589, 73] on icon "button" at bounding box center [592, 72] width 6 height 6
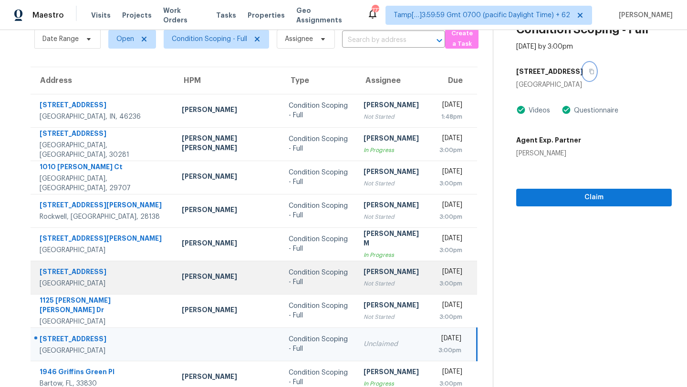
scroll to position [109, 0]
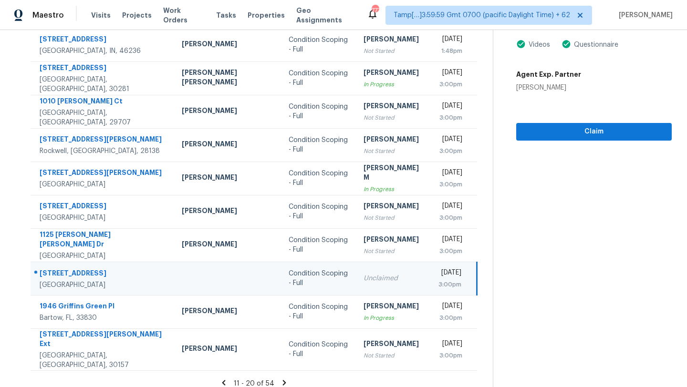
click at [283, 380] on icon at bounding box center [284, 382] width 3 height 5
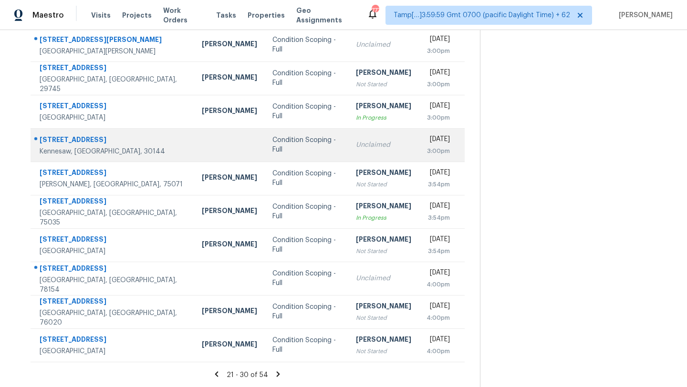
click at [348, 151] on td "Unclaimed" at bounding box center [383, 144] width 71 height 33
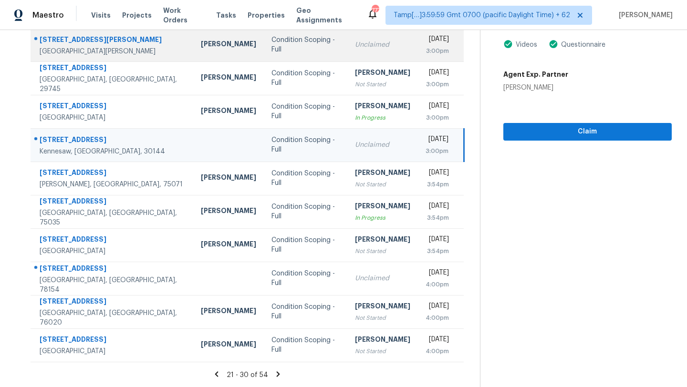
click at [355, 45] on div "Unclaimed" at bounding box center [382, 45] width 55 height 10
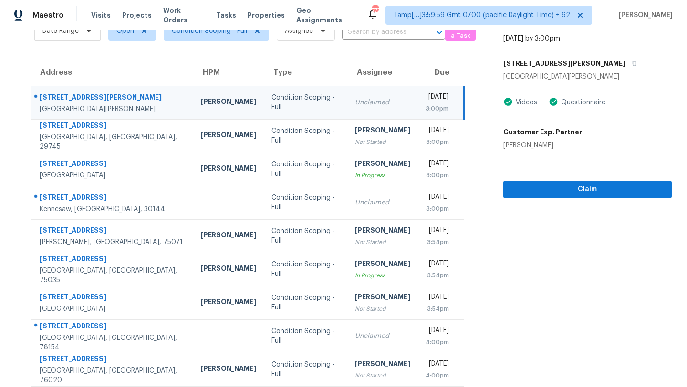
scroll to position [33, 0]
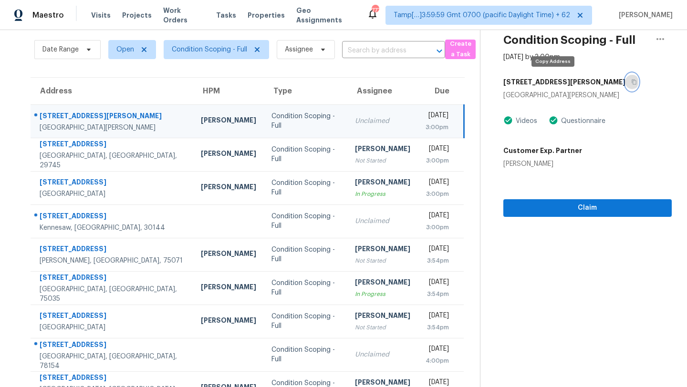
click at [626, 83] on button "button" at bounding box center [632, 81] width 13 height 17
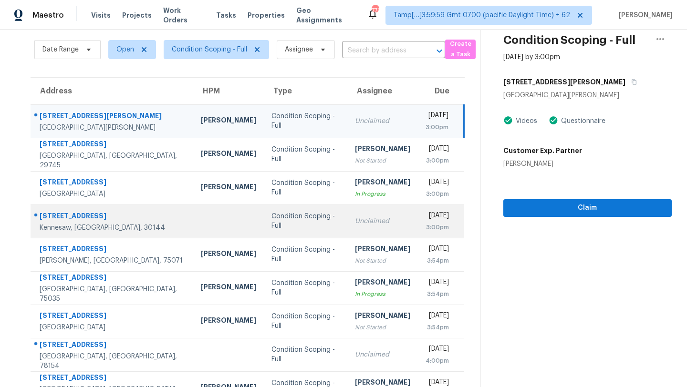
click at [373, 218] on div "Unclaimed" at bounding box center [382, 222] width 55 height 10
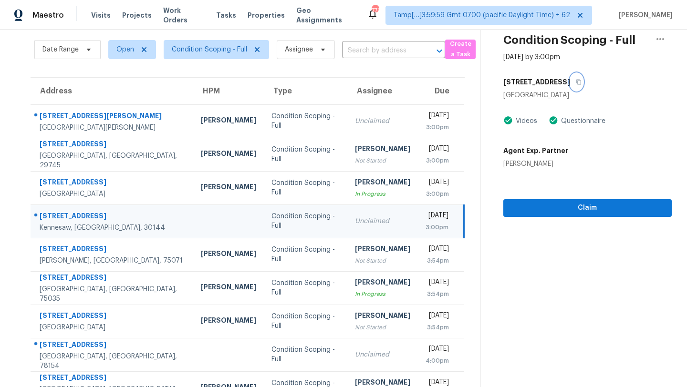
click at [583, 85] on button "button" at bounding box center [576, 81] width 13 height 17
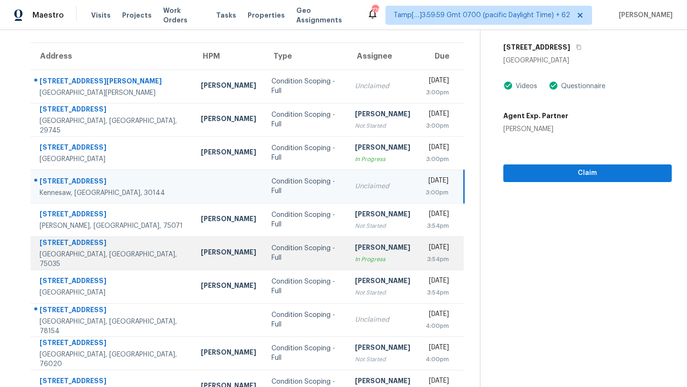
scroll to position [109, 0]
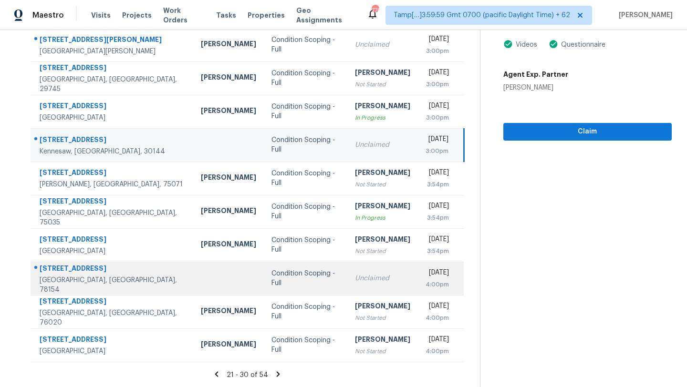
click at [351, 272] on td "Unclaimed" at bounding box center [382, 278] width 71 height 33
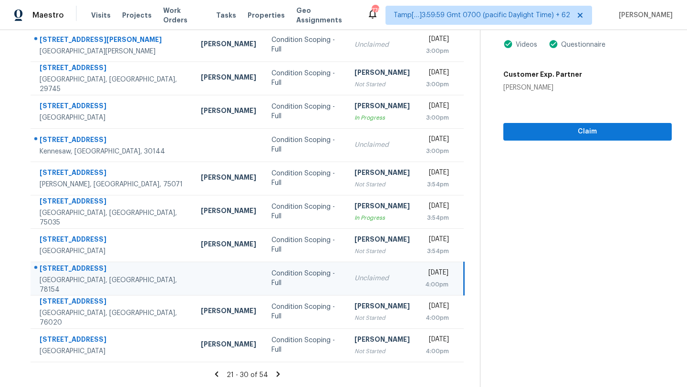
click at [277, 376] on icon at bounding box center [278, 374] width 3 height 5
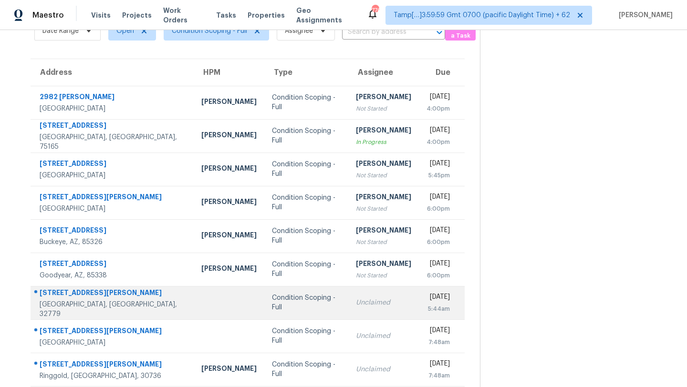
scroll to position [0, 0]
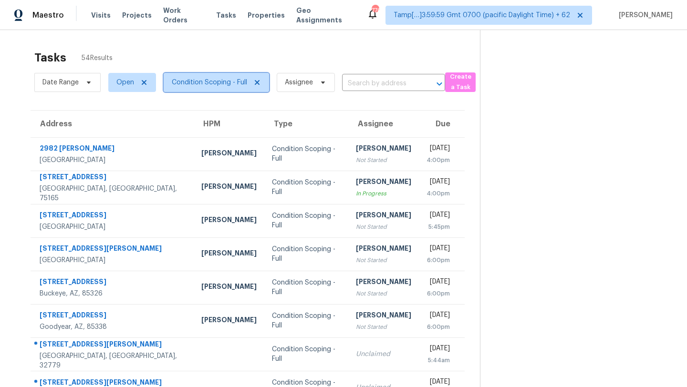
click at [193, 82] on span "Condition Scoping - Full" at bounding box center [209, 83] width 75 height 10
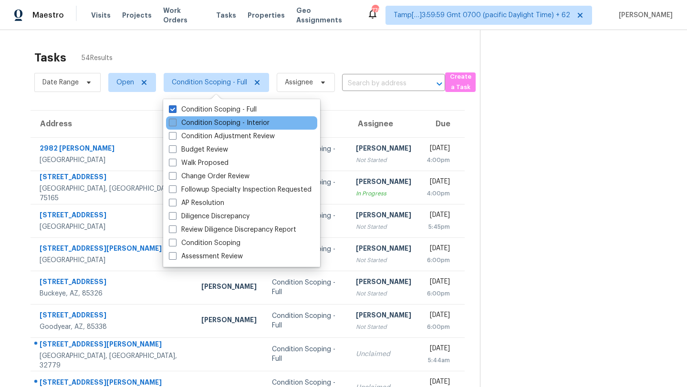
click at [195, 124] on label "Condition Scoping - Interior" at bounding box center [219, 123] width 101 height 10
click at [175, 124] on input "Condition Scoping - Interior" at bounding box center [172, 121] width 6 height 6
checkbox input "true"
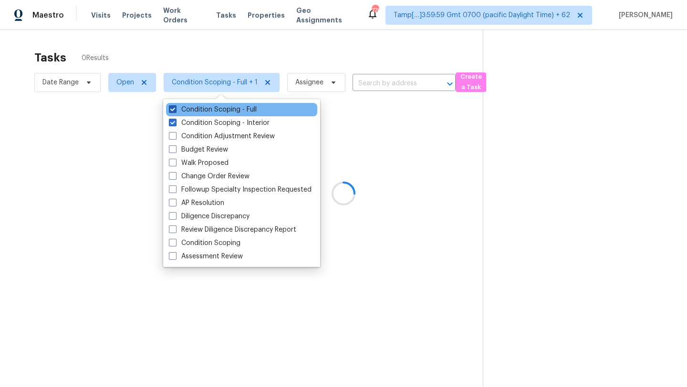
click at [199, 111] on label "Condition Scoping - Full" at bounding box center [213, 110] width 88 height 10
click at [175, 111] on input "Condition Scoping - Full" at bounding box center [172, 108] width 6 height 6
checkbox input "false"
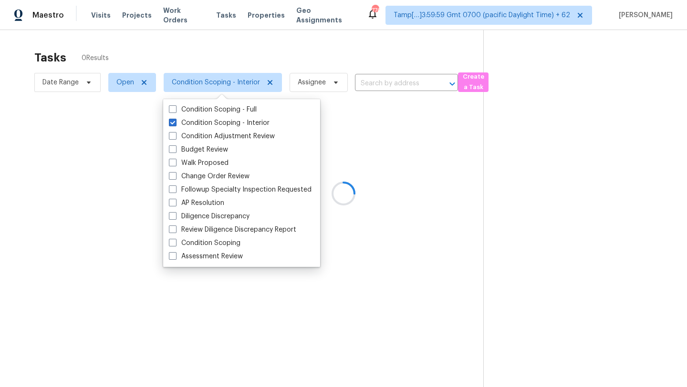
click at [266, 37] on div at bounding box center [343, 193] width 687 height 387
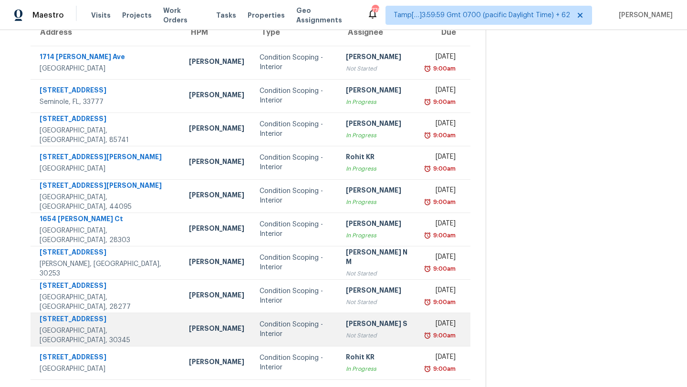
scroll to position [109, 0]
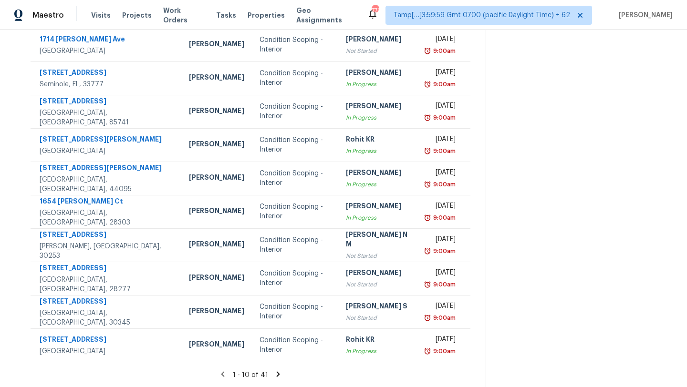
click at [277, 372] on icon at bounding box center [278, 374] width 3 height 5
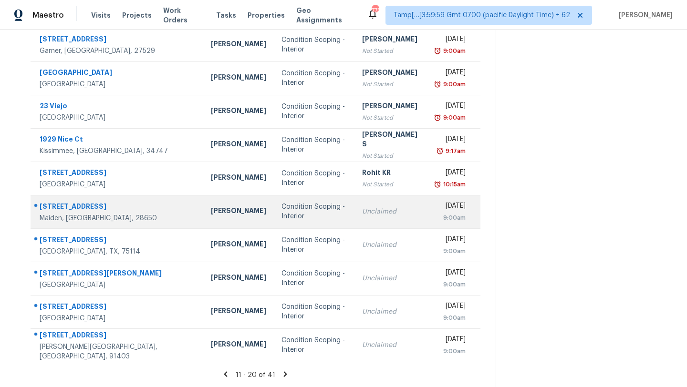
click at [362, 214] on div "Unclaimed" at bounding box center [391, 212] width 59 height 10
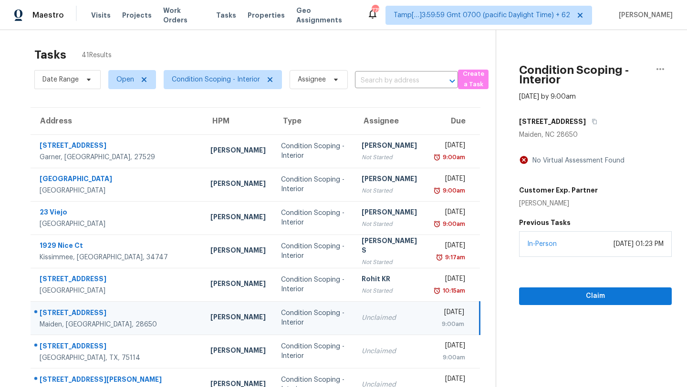
scroll to position [2, 0]
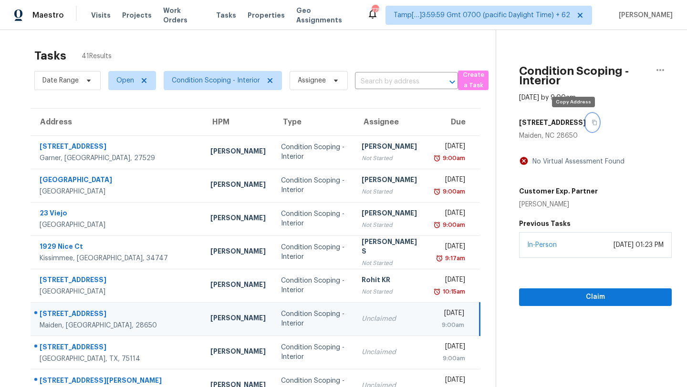
click at [586, 129] on button "button" at bounding box center [592, 122] width 13 height 17
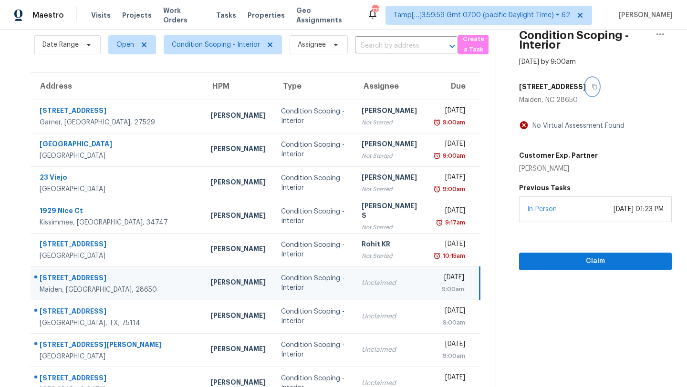
scroll to position [97, 0]
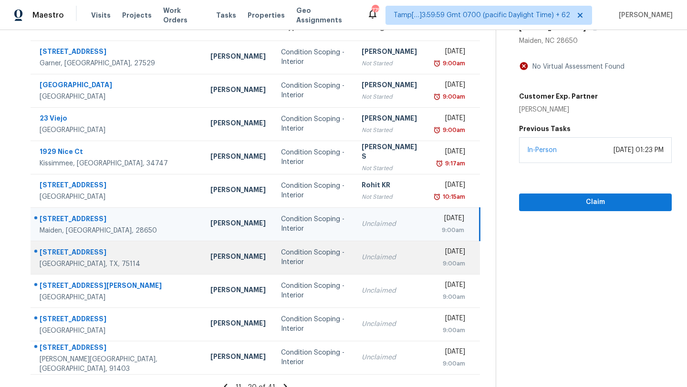
click at [354, 268] on td "Unclaimed" at bounding box center [391, 257] width 74 height 33
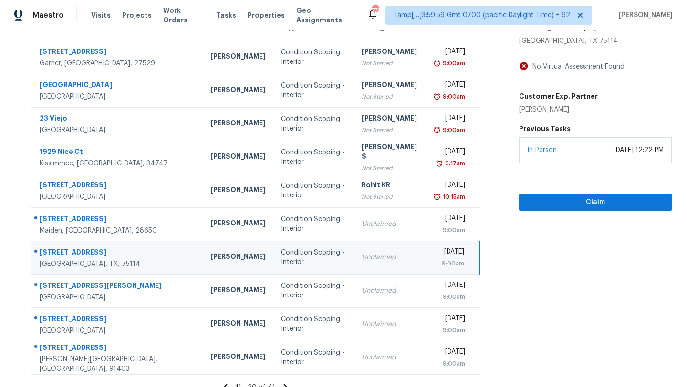
scroll to position [0, 0]
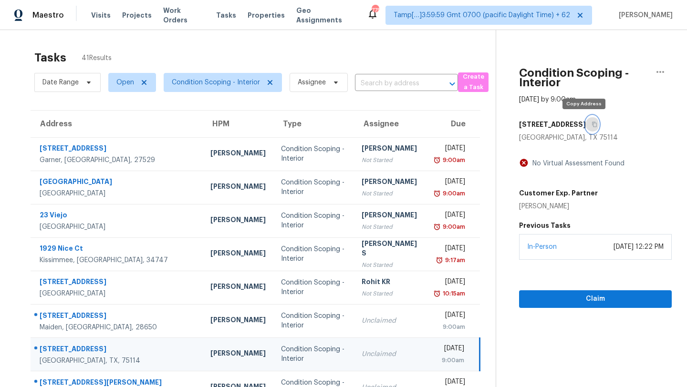
click at [586, 128] on button "button" at bounding box center [592, 124] width 13 height 17
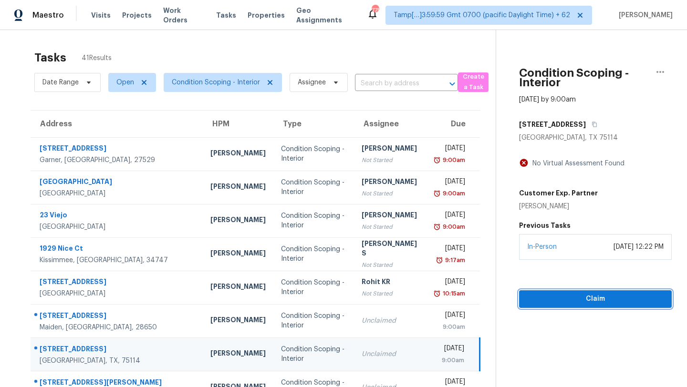
click at [531, 302] on span "Claim" at bounding box center [595, 299] width 137 height 12
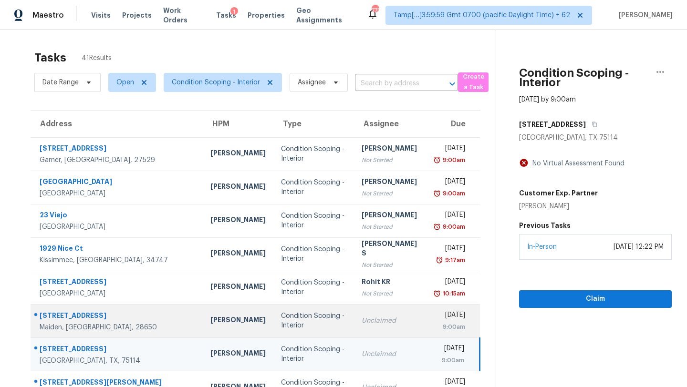
scroll to position [109, 0]
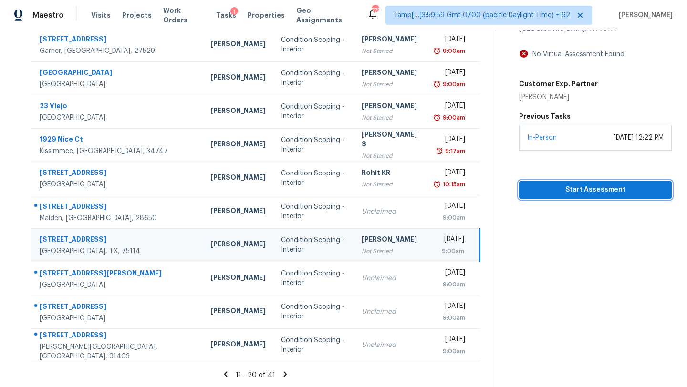
click at [529, 187] on span "Start Assessment" at bounding box center [595, 190] width 137 height 12
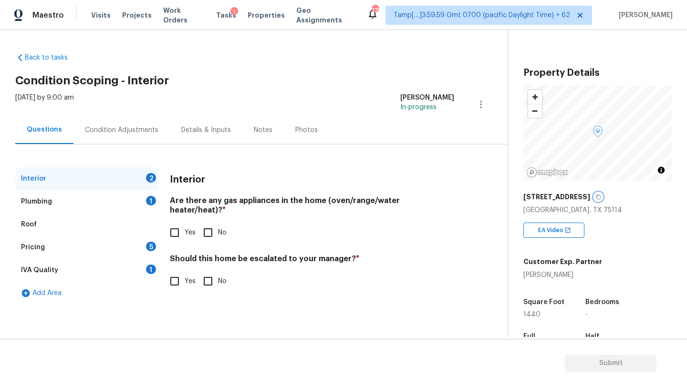
click at [601, 198] on icon "button" at bounding box center [598, 197] width 5 height 5
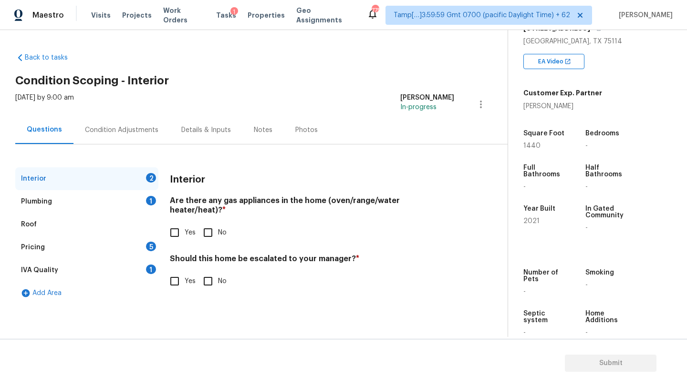
scroll to position [187, 0]
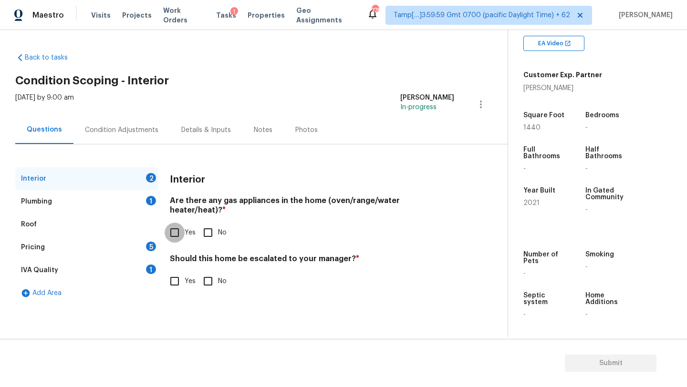
click at [171, 230] on input "Yes" at bounding box center [175, 233] width 20 height 20
checkbox input "true"
click at [212, 269] on div "Should this home be escalated to your manager? * Yes No" at bounding box center [312, 272] width 284 height 37
click at [146, 269] on div "1" at bounding box center [151, 270] width 10 height 10
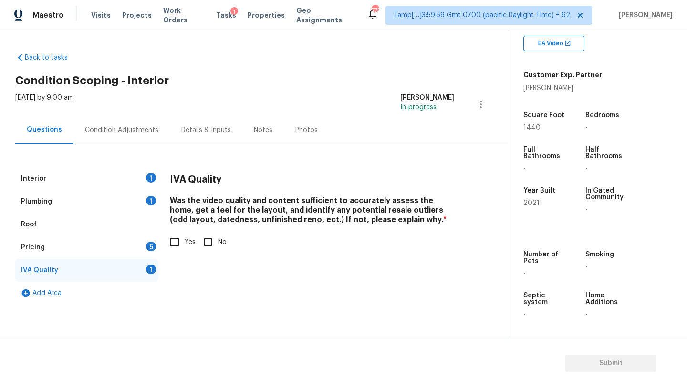
click at [183, 241] on input "Yes" at bounding box center [175, 242] width 20 height 20
checkbox input "true"
click at [159, 241] on div "Interior 1 Plumbing 1 Roof Pricing 5 IVA Quality Add Area IVA Quality Was the v…" at bounding box center [250, 235] width 470 height 137
click at [151, 246] on div "5" at bounding box center [151, 247] width 10 height 10
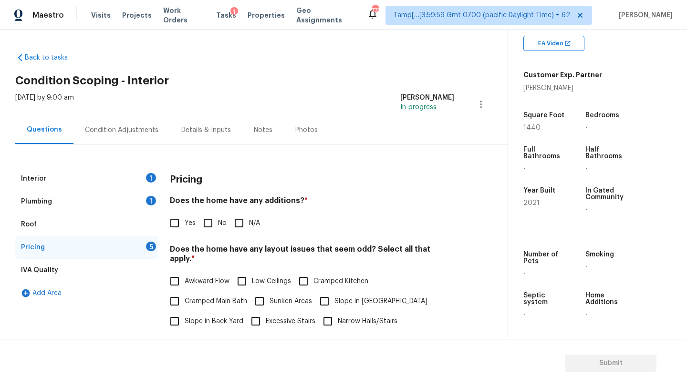
click at [204, 228] on input "No" at bounding box center [208, 223] width 20 height 20
checkbox input "true"
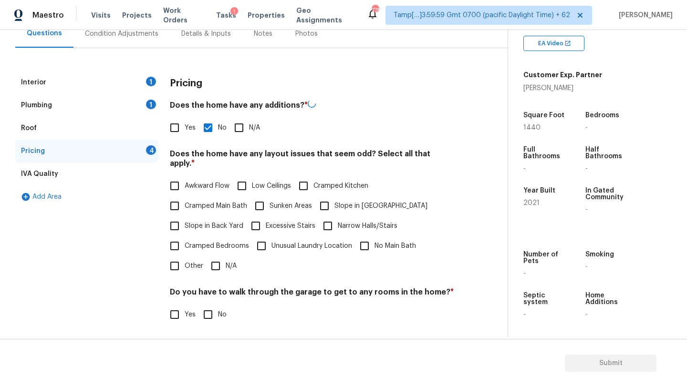
scroll to position [177, 0]
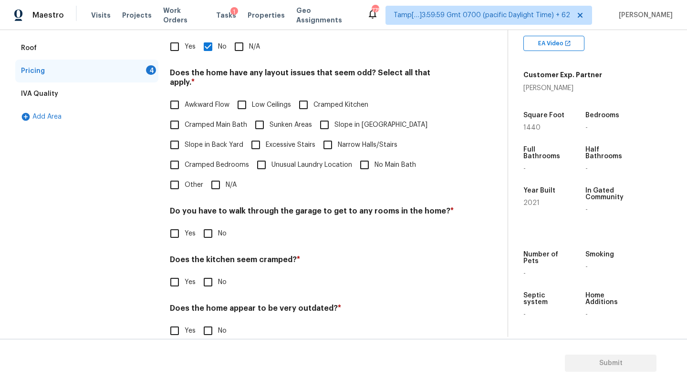
click at [218, 178] on input "N/A" at bounding box center [216, 185] width 20 height 20
checkbox input "true"
click at [217, 231] on input "No" at bounding box center [208, 235] width 20 height 20
checkbox input "true"
click at [212, 272] on input "No" at bounding box center [208, 282] width 20 height 20
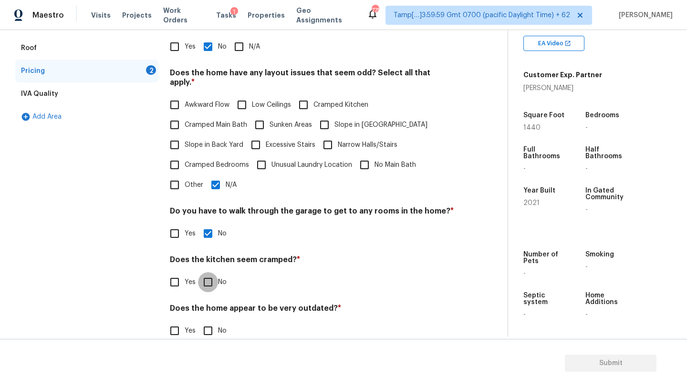
checkbox input "true"
click at [212, 309] on div "Does the home appear to be very outdated? * Yes No" at bounding box center [312, 323] width 284 height 37
click at [212, 324] on input "No" at bounding box center [208, 331] width 20 height 20
checkbox input "true"
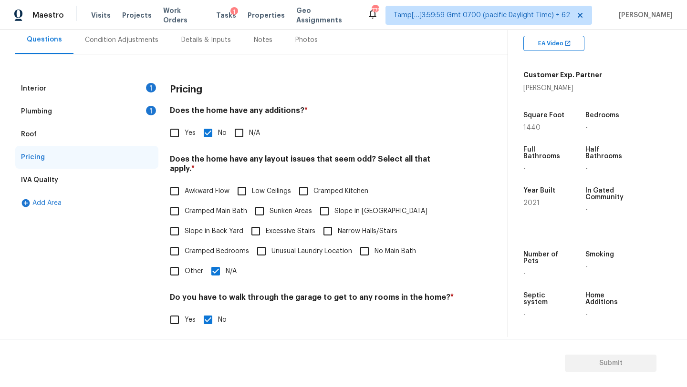
scroll to position [6, 0]
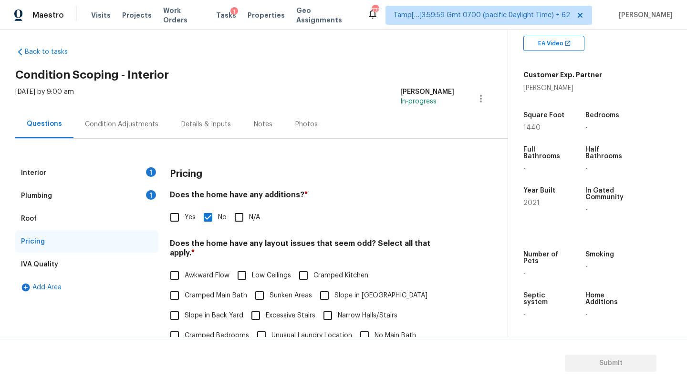
click at [141, 191] on div "Plumbing 1" at bounding box center [86, 196] width 143 height 23
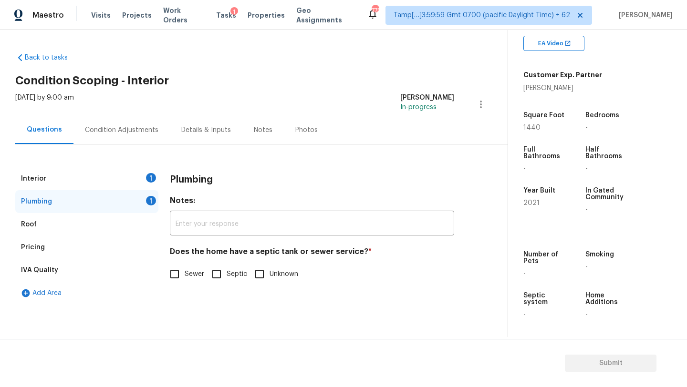
scroll to position [0, 0]
click at [211, 279] on input "Septic" at bounding box center [217, 274] width 20 height 20
checkbox input "true"
click at [194, 286] on div "Plumbing Notes: ​ Does the home have a septic tank or sewer service? * Sewer Se…" at bounding box center [312, 231] width 284 height 129
click at [188, 278] on span "Sewer" at bounding box center [195, 275] width 20 height 10
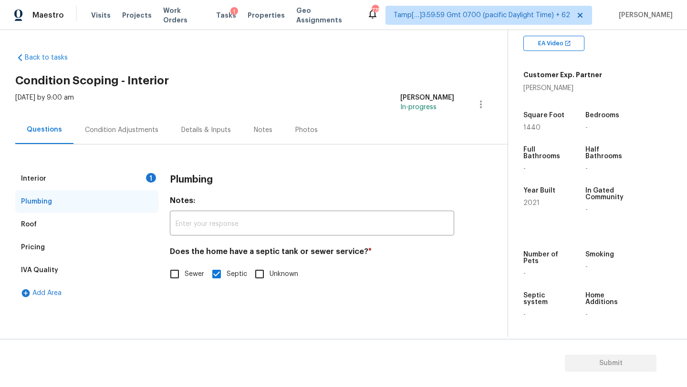
click at [185, 278] on input "Sewer" at bounding box center [175, 274] width 20 height 20
checkbox input "true"
checkbox input "false"
click at [129, 180] on div "Interior 1" at bounding box center [86, 178] width 143 height 23
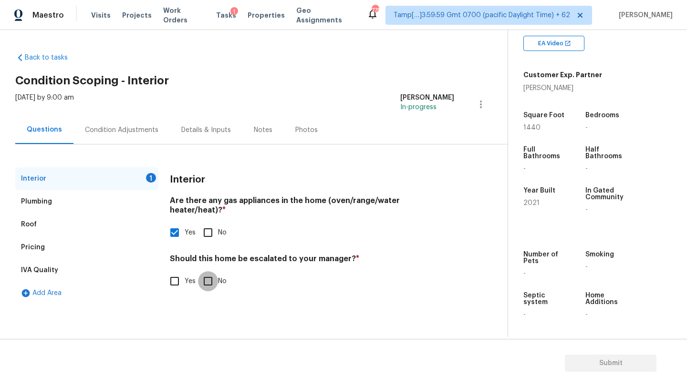
click at [211, 275] on input "No" at bounding box center [208, 281] width 20 height 20
checkbox input "true"
click at [379, 52] on div "Back to tasks Condition Scoping - Interior Mon, Oct 06 2025 by 9:00 am Rajesh M…" at bounding box center [261, 176] width 492 height 262
click at [146, 125] on div "Condition Adjustments" at bounding box center [121, 130] width 73 height 10
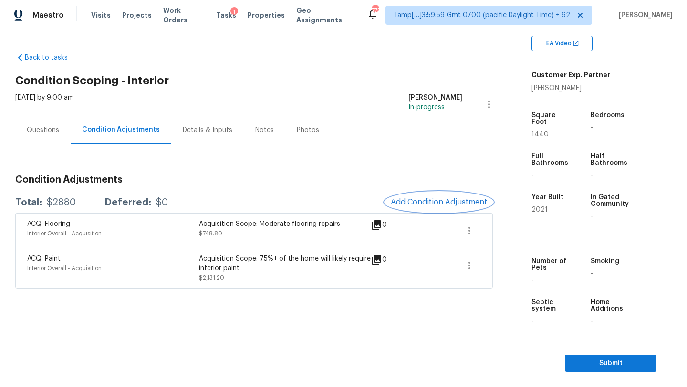
click at [453, 203] on span "Add Condition Adjustment" at bounding box center [439, 202] width 96 height 9
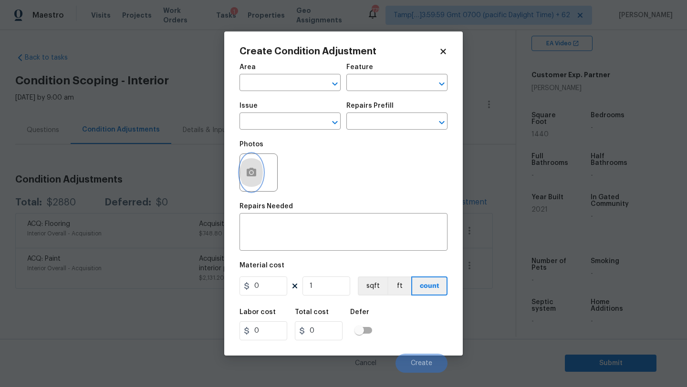
click at [244, 174] on button "button" at bounding box center [251, 172] width 23 height 37
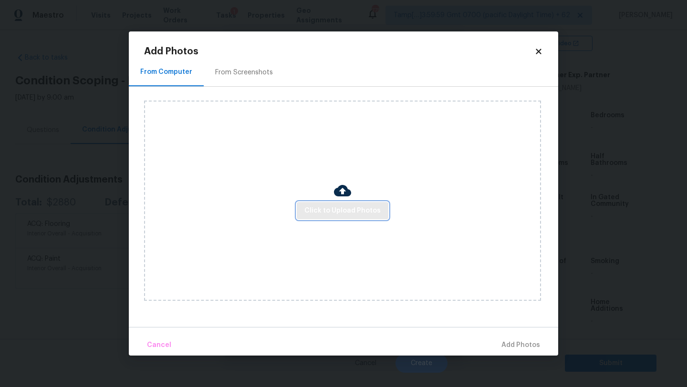
click at [353, 203] on button "Click to Upload Photos" at bounding box center [343, 211] width 92 height 18
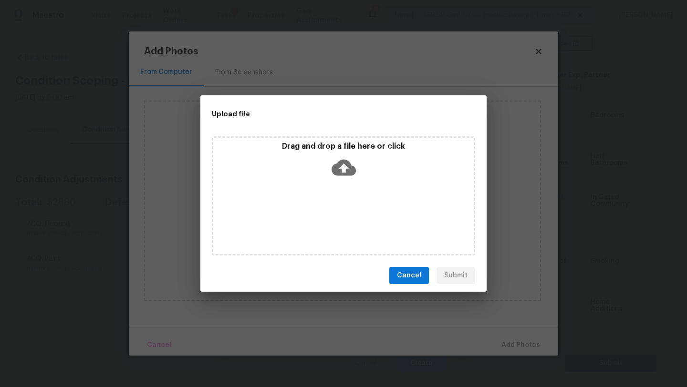
click at [353, 195] on div "Drag and drop a file here or click" at bounding box center [343, 195] width 263 height 119
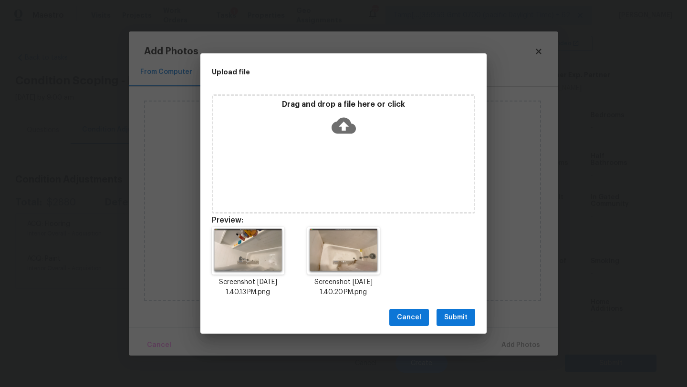
click at [458, 323] on span "Submit" at bounding box center [455, 318] width 23 height 12
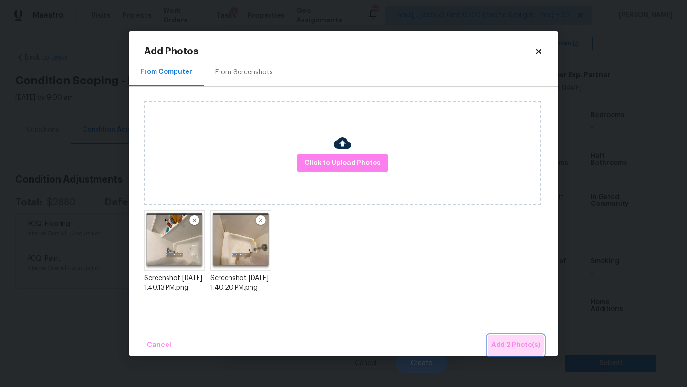
click at [500, 340] on span "Add 2 Photo(s)" at bounding box center [515, 346] width 49 height 12
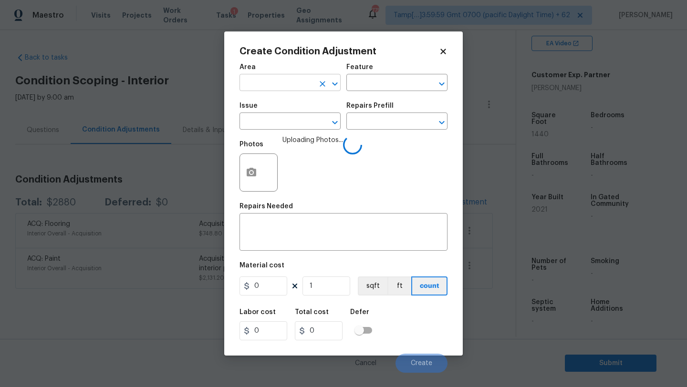
click at [271, 79] on input "text" at bounding box center [277, 83] width 74 height 15
click at [270, 96] on ul "Bathroom Main Bathroom" at bounding box center [290, 113] width 101 height 39
click at [270, 101] on li "Bathroom" at bounding box center [290, 105] width 101 height 16
type input "Bathroom"
click at [395, 75] on div "Feature" at bounding box center [396, 70] width 101 height 12
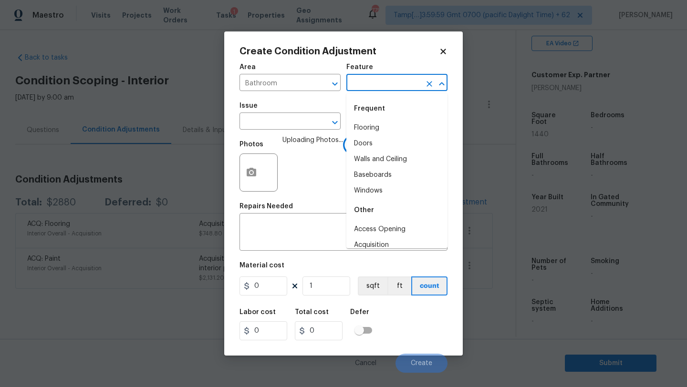
click at [395, 79] on input "text" at bounding box center [383, 83] width 74 height 15
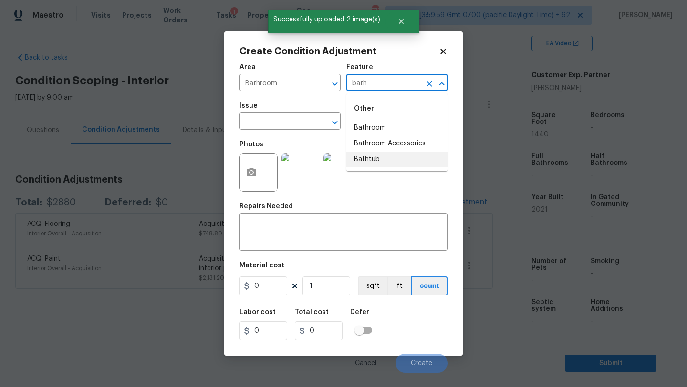
click at [396, 152] on li "Bathtub" at bounding box center [396, 160] width 101 height 16
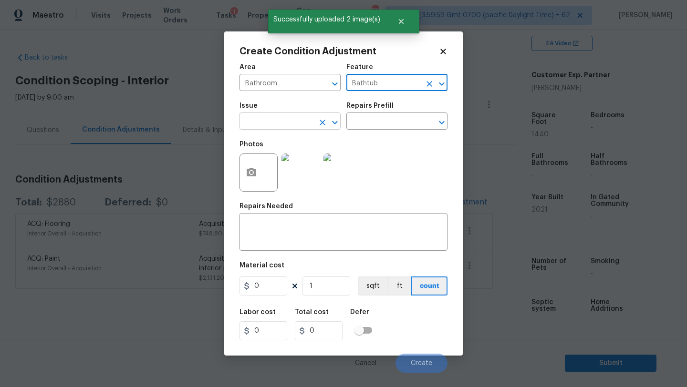
type input "Bathtub"
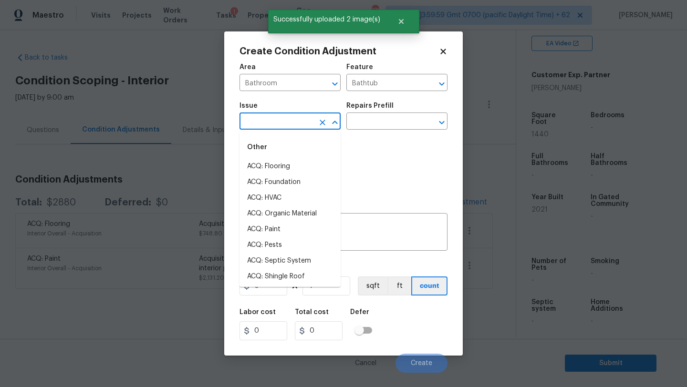
click at [290, 128] on input "text" at bounding box center [277, 122] width 74 height 15
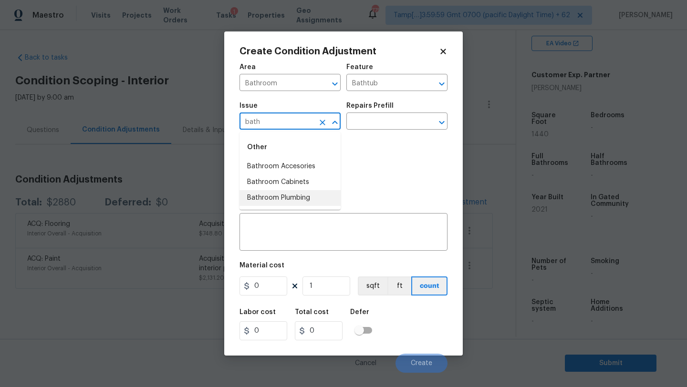
drag, startPoint x: 292, startPoint y: 188, endPoint x: 294, endPoint y: 196, distance: 8.3
click at [294, 198] on ul "Bathroom Accesories Bathroom Cabinets Bathroom Plumbing" at bounding box center [290, 182] width 101 height 47
click at [294, 196] on li "Bathroom Plumbing" at bounding box center [290, 198] width 101 height 16
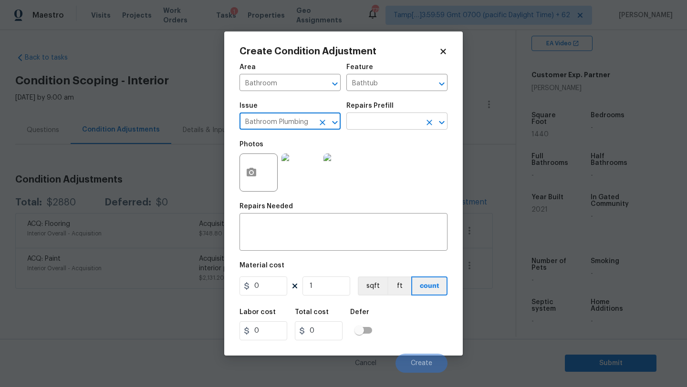
type input "Bathroom Plumbing"
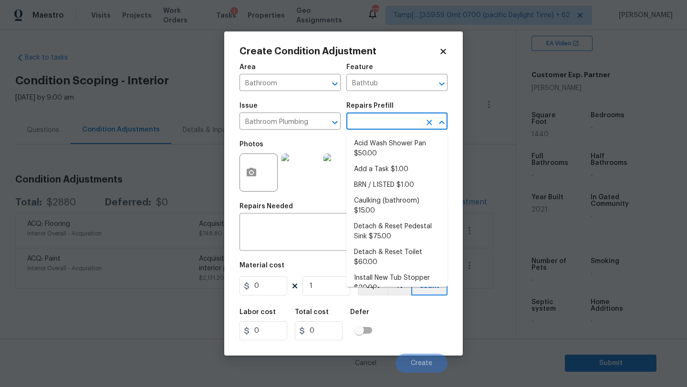
click at [401, 121] on input "text" at bounding box center [383, 122] width 74 height 15
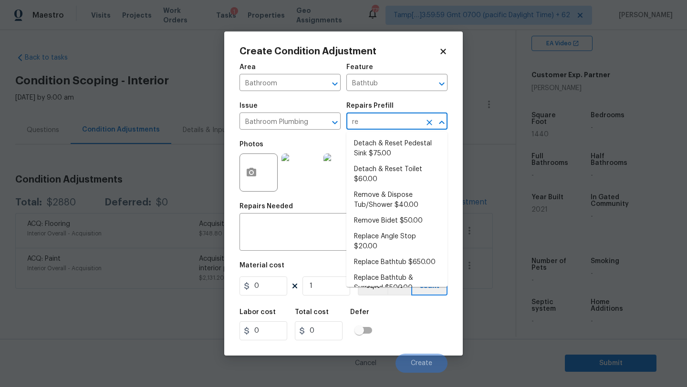
type input "ref"
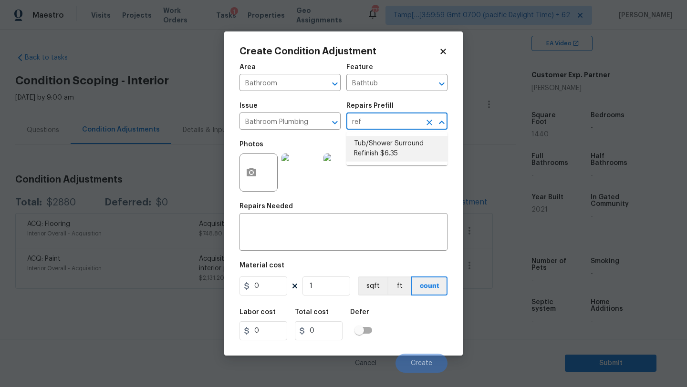
click at [397, 145] on li "Tub/Shower Surround Refinish $6.35" at bounding box center [396, 149] width 101 height 26
type input "Plumbing"
type textarea "Prep, mask, clean and refinish the tub/shower tile surround both all sides ensu…"
type input "6.35"
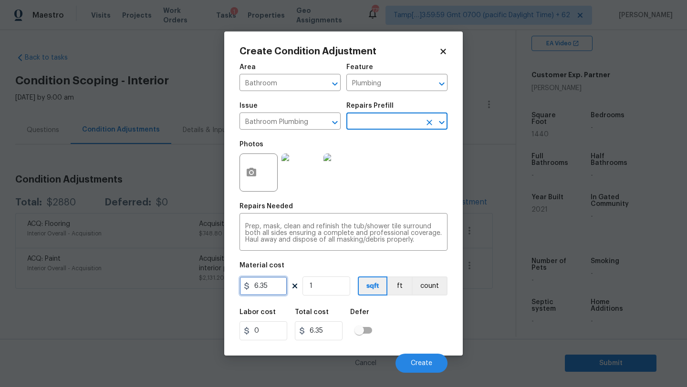
click at [283, 284] on input "6.35" at bounding box center [264, 286] width 48 height 19
type input "350"
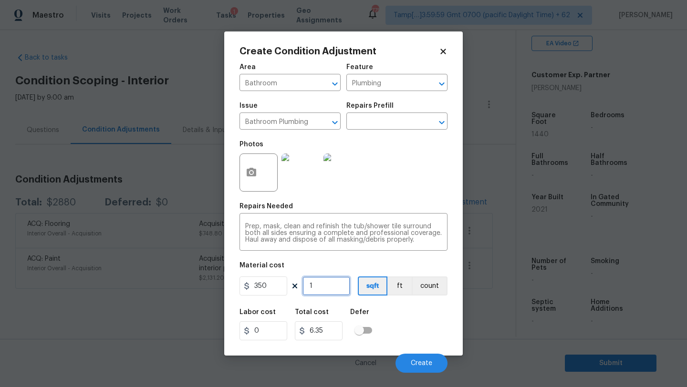
type input "350"
click at [320, 288] on input "1" at bounding box center [327, 286] width 48 height 19
type input "2"
type input "700"
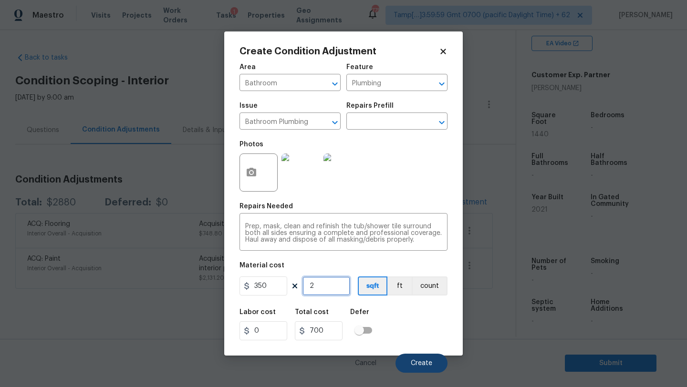
type input "2"
click at [420, 361] on span "Create" at bounding box center [421, 363] width 21 height 7
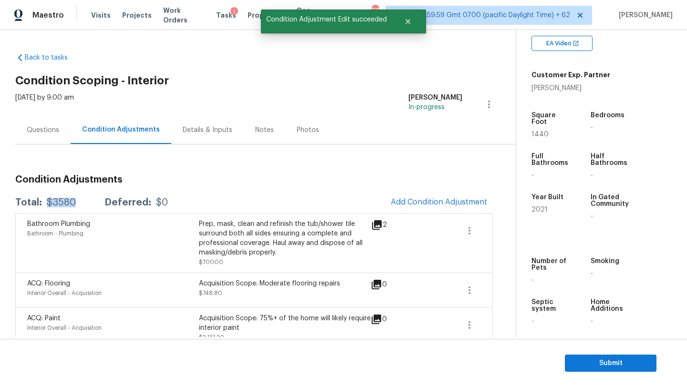
drag, startPoint x: 45, startPoint y: 202, endPoint x: 82, endPoint y: 202, distance: 36.3
click at [82, 202] on div "Total: $3580 Deferred: $0" at bounding box center [91, 203] width 153 height 10
copy div "$3580"
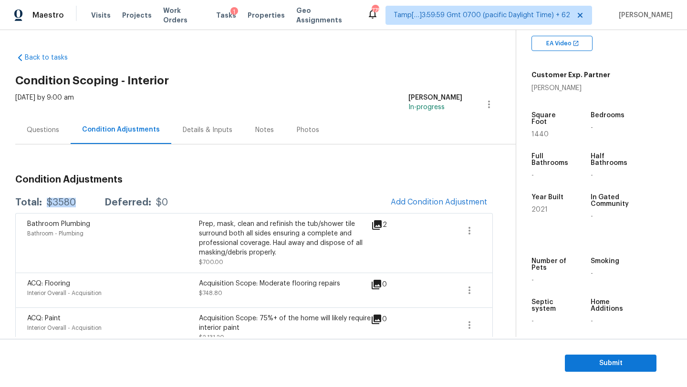
scroll to position [15, 0]
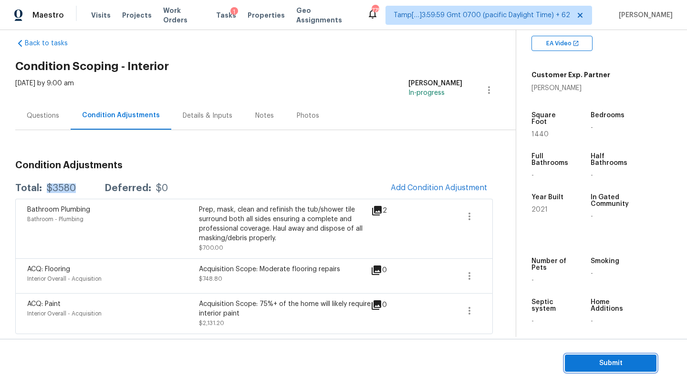
click at [600, 364] on span "Submit" at bounding box center [611, 364] width 76 height 12
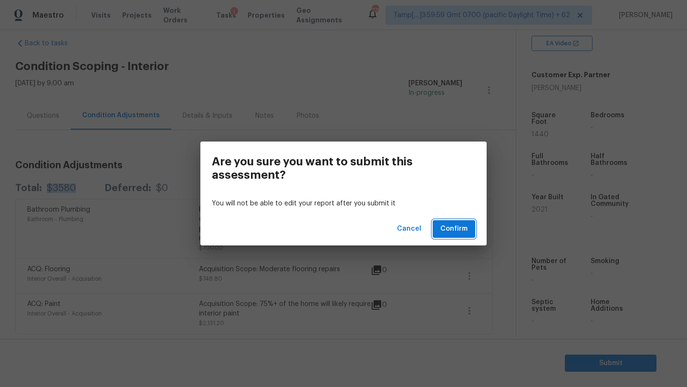
click at [458, 231] on span "Confirm" at bounding box center [453, 229] width 27 height 12
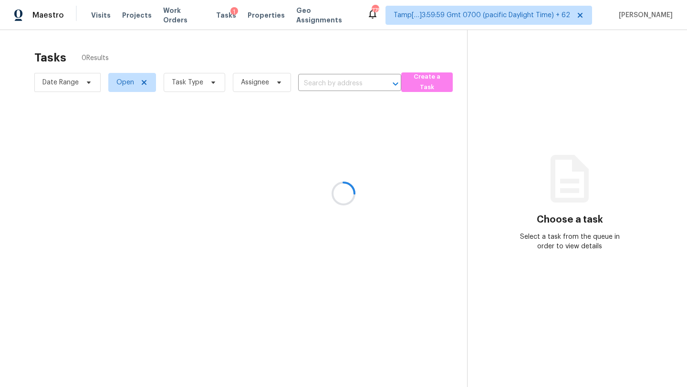
click at [188, 82] on div at bounding box center [343, 193] width 687 height 387
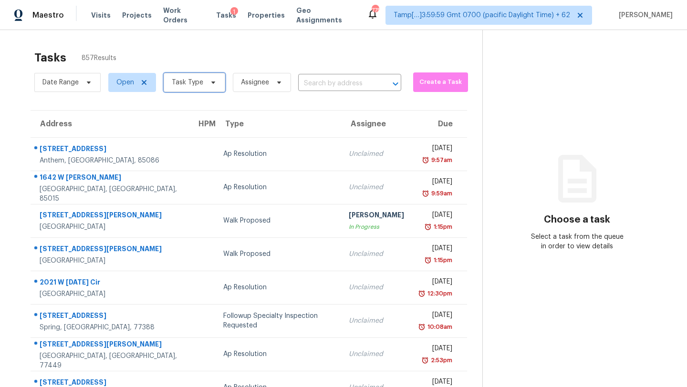
click at [188, 82] on span "Task Type" at bounding box center [187, 83] width 31 height 10
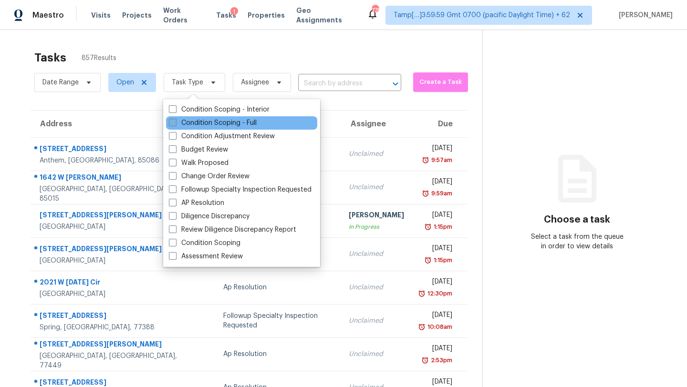
click at [199, 125] on label "Condition Scoping - Full" at bounding box center [213, 123] width 88 height 10
click at [175, 125] on input "Condition Scoping - Full" at bounding box center [172, 121] width 6 height 6
checkbox input "true"
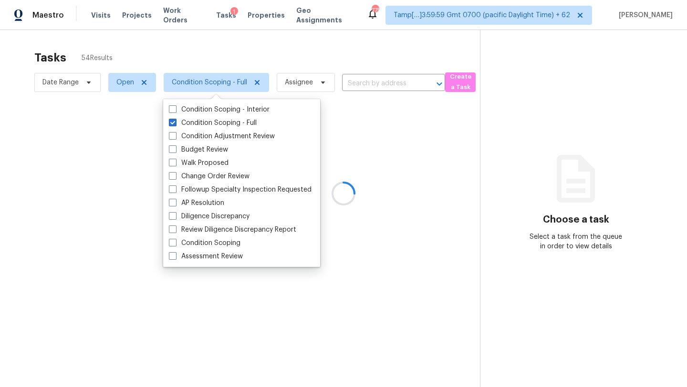
click at [243, 46] on div at bounding box center [343, 193] width 687 height 387
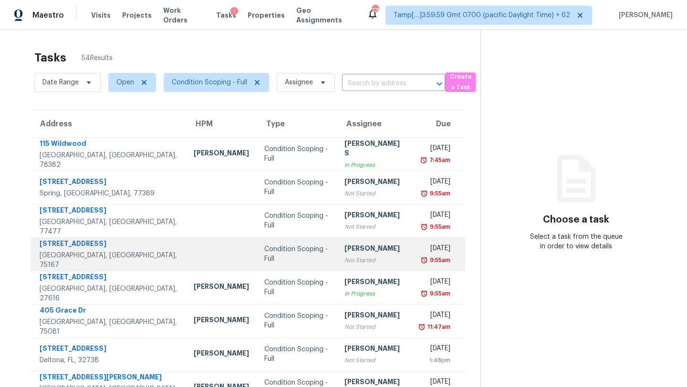
scroll to position [109, 0]
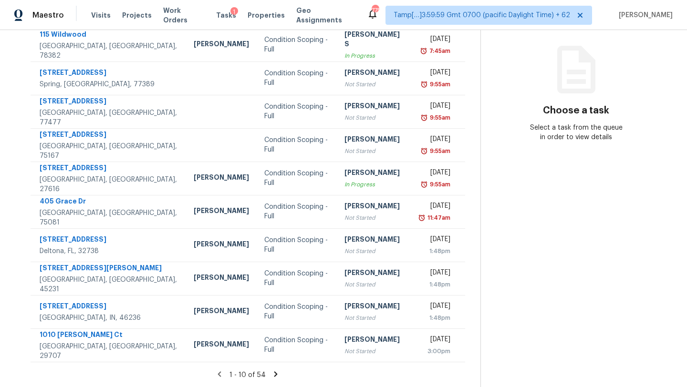
click at [276, 374] on icon at bounding box center [275, 374] width 3 height 5
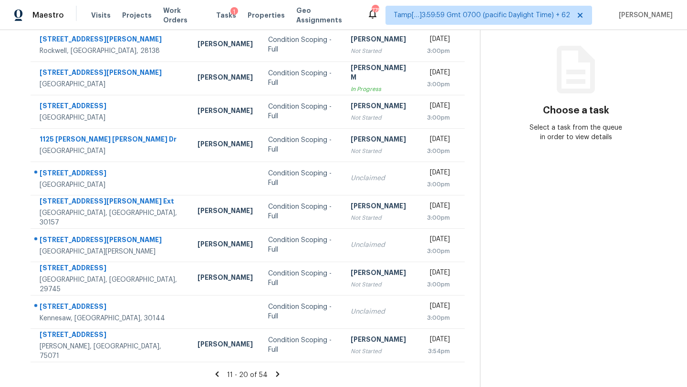
click at [276, 375] on icon at bounding box center [277, 374] width 3 height 5
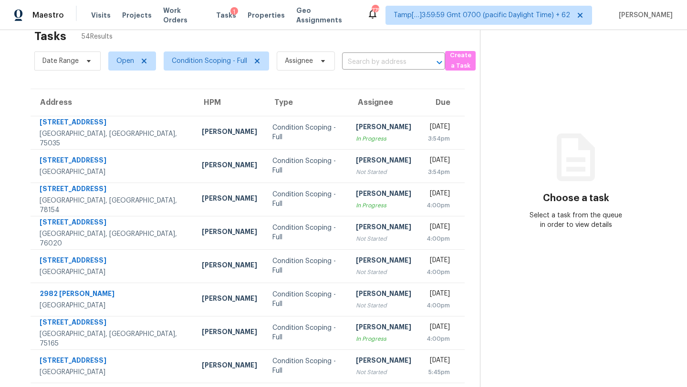
scroll to position [0, 0]
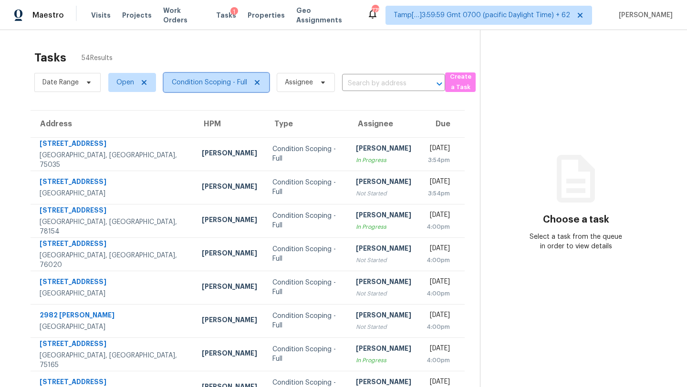
click at [217, 85] on span "Condition Scoping - Full" at bounding box center [209, 83] width 75 height 10
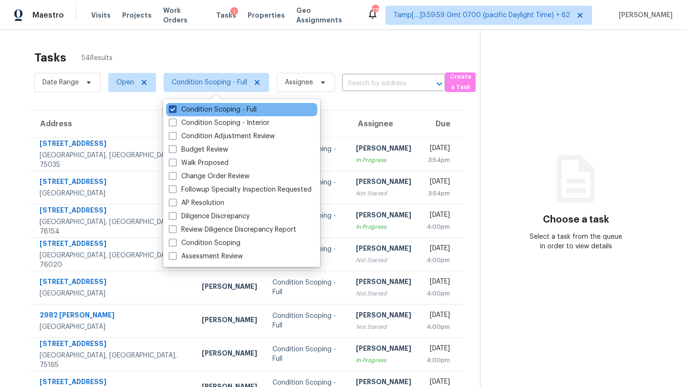
click at [217, 107] on label "Condition Scoping - Full" at bounding box center [213, 110] width 88 height 10
click at [175, 107] on input "Condition Scoping - Full" at bounding box center [172, 108] width 6 height 6
checkbox input "false"
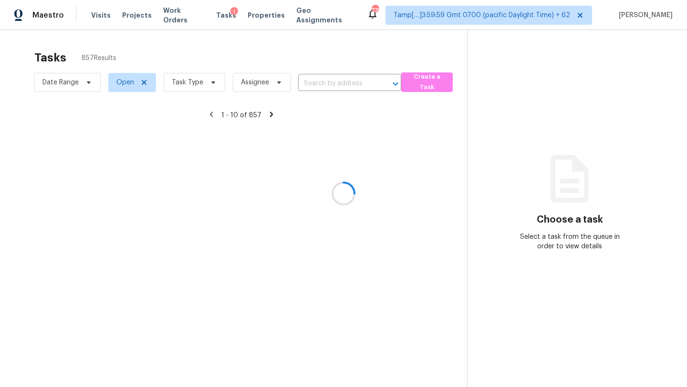
click at [293, 47] on div at bounding box center [343, 193] width 687 height 387
click at [194, 85] on div at bounding box center [343, 193] width 687 height 387
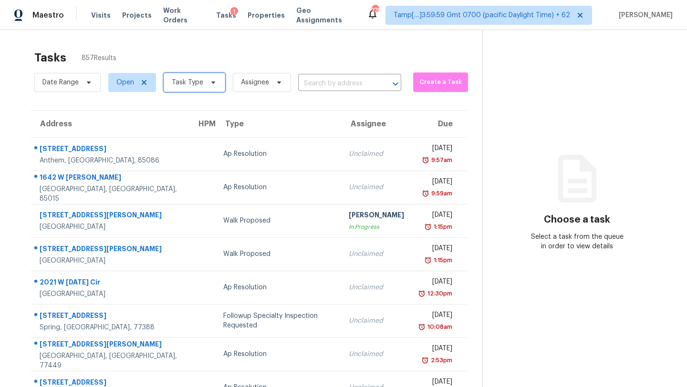
click at [188, 89] on span "Task Type" at bounding box center [195, 82] width 62 height 19
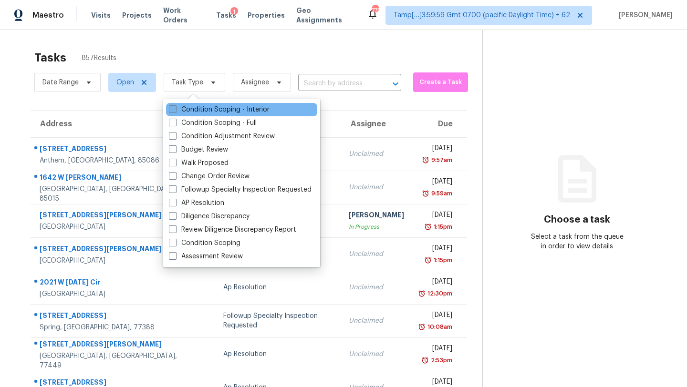
click at [198, 112] on label "Condition Scoping - Interior" at bounding box center [219, 110] width 101 height 10
click at [175, 111] on input "Condition Scoping - Interior" at bounding box center [172, 108] width 6 height 6
checkbox input "true"
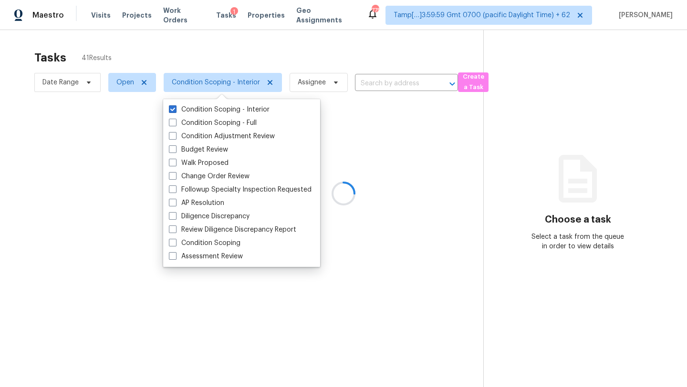
click at [288, 63] on div at bounding box center [343, 193] width 687 height 387
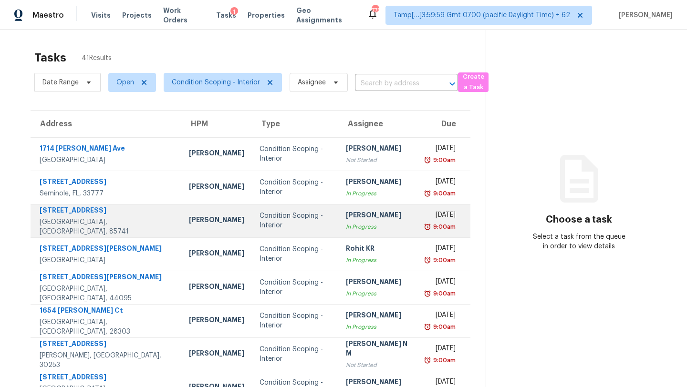
scroll to position [109, 0]
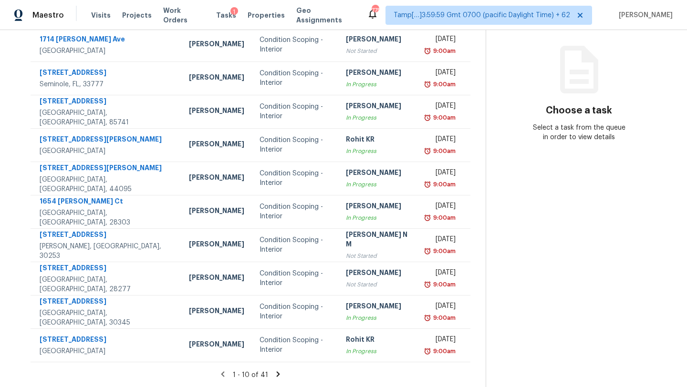
click at [277, 373] on icon at bounding box center [278, 374] width 9 height 9
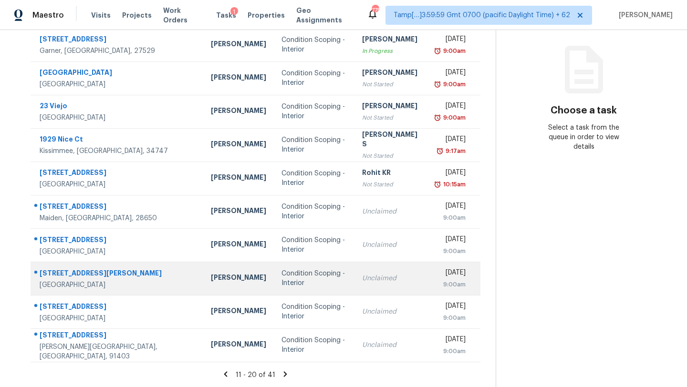
click at [355, 280] on td "Unclaimed" at bounding box center [392, 278] width 74 height 33
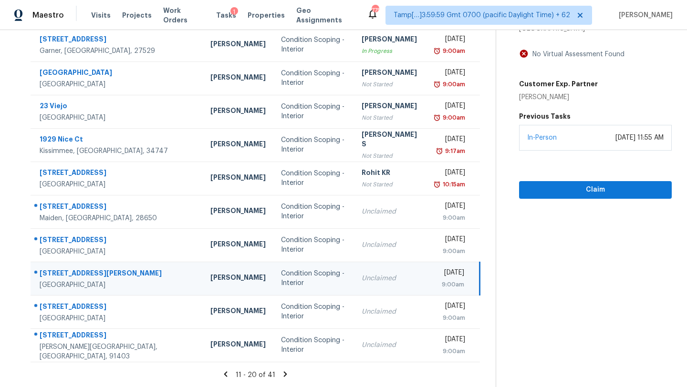
scroll to position [71, 0]
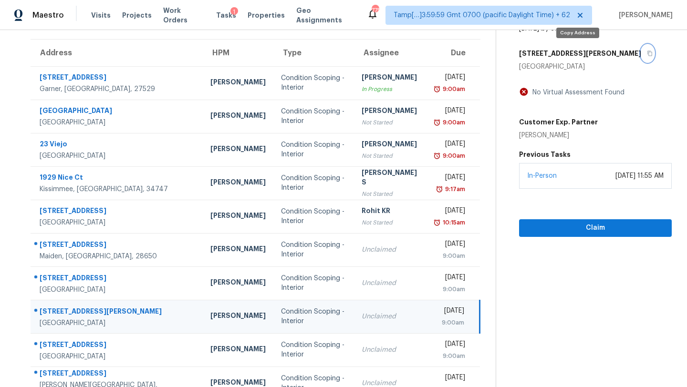
click at [641, 58] on button "button" at bounding box center [647, 53] width 13 height 17
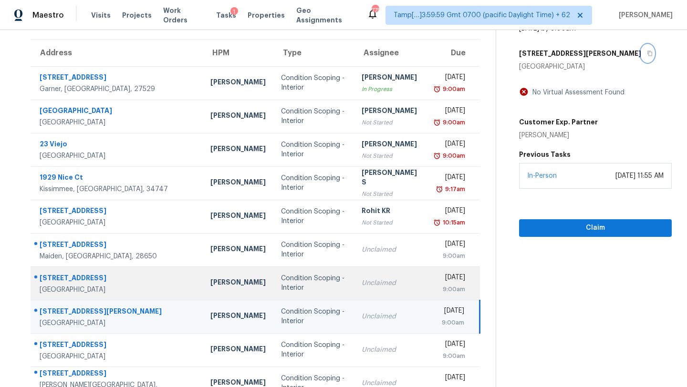
scroll to position [109, 0]
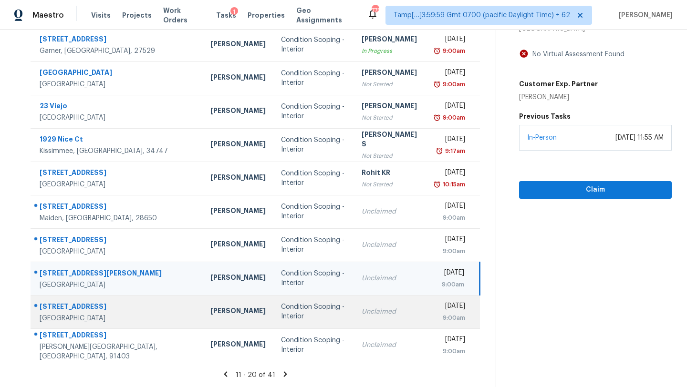
click at [363, 300] on td "Unclaimed" at bounding box center [391, 311] width 74 height 33
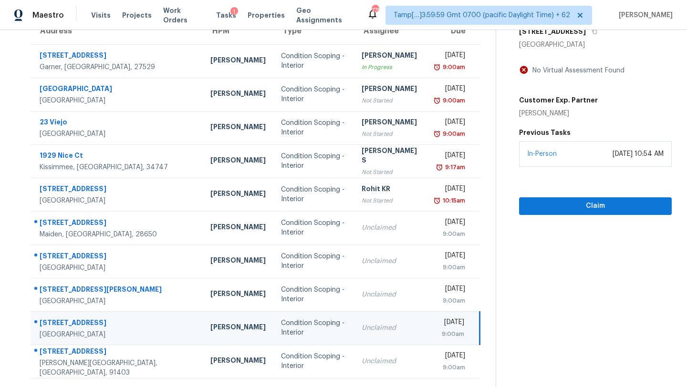
scroll to position [82, 0]
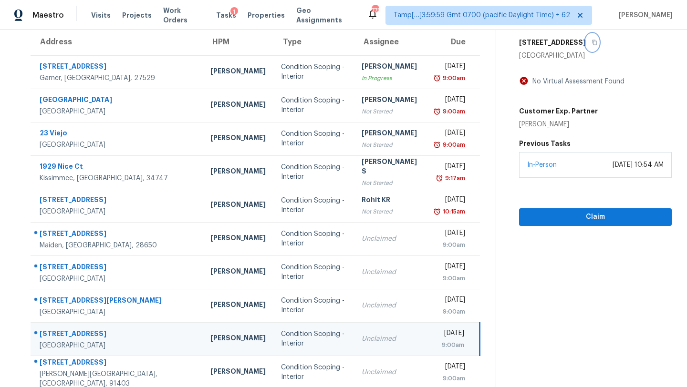
drag, startPoint x: 573, startPoint y: 42, endPoint x: 573, endPoint y: 34, distance: 7.6
click at [592, 42] on icon "button" at bounding box center [595, 43] width 6 height 6
click at [538, 215] on span "Claim" at bounding box center [595, 217] width 137 height 12
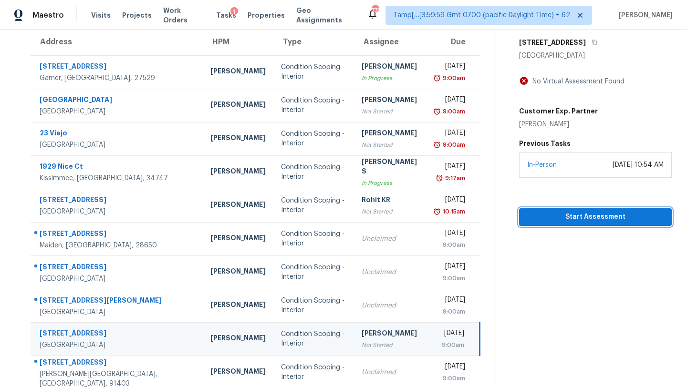
click at [558, 220] on span "Start Assessment" at bounding box center [595, 217] width 137 height 12
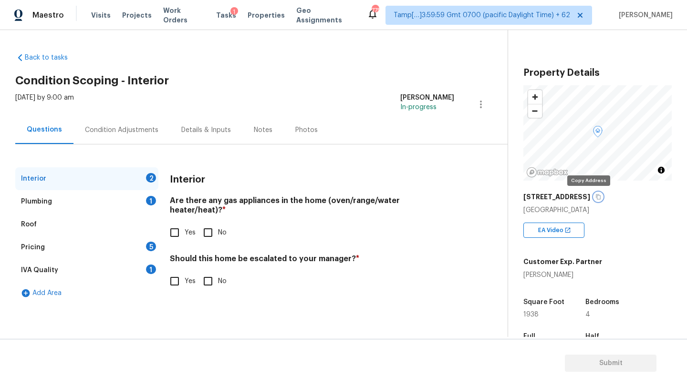
click at [595, 196] on icon "button" at bounding box center [598, 197] width 6 height 6
click at [594, 197] on button "button" at bounding box center [598, 197] width 9 height 9
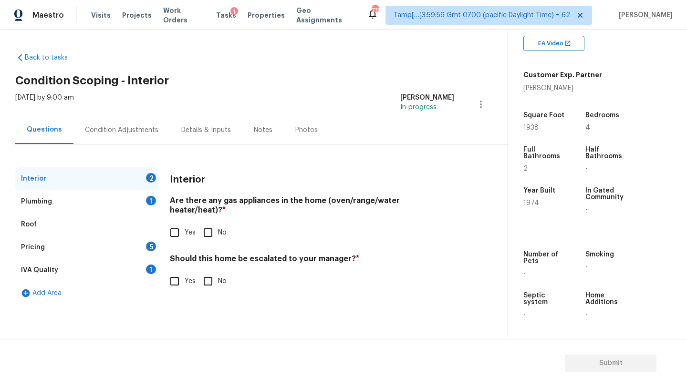
click at [170, 224] on input "Yes" at bounding box center [175, 233] width 20 height 20
checkbox input "true"
click at [215, 279] on input "No" at bounding box center [208, 282] width 20 height 20
checkbox input "true"
click at [123, 273] on div "IVA Quality 1" at bounding box center [86, 270] width 143 height 23
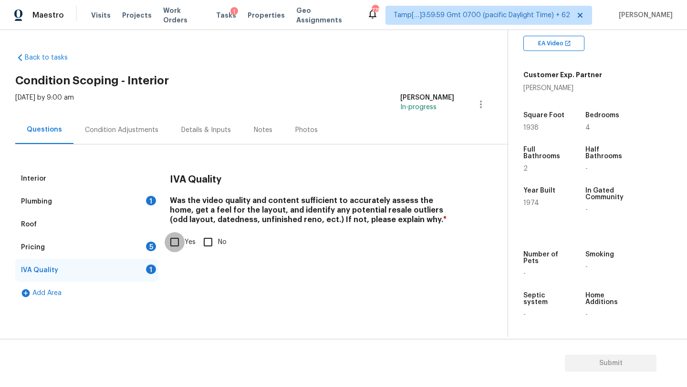
click at [179, 246] on input "Yes" at bounding box center [175, 242] width 20 height 20
checkbox input "true"
click at [128, 199] on div "Plumbing 1" at bounding box center [86, 201] width 143 height 23
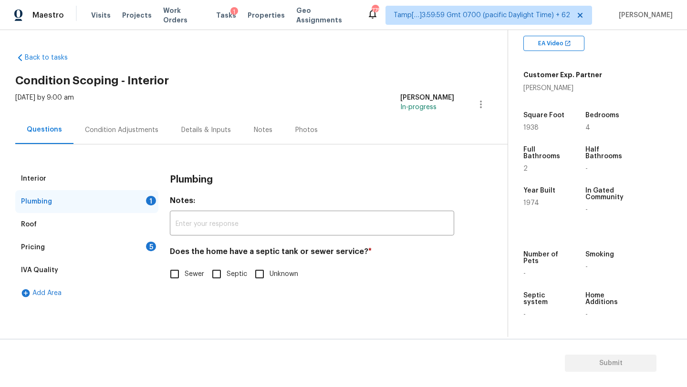
click at [190, 263] on div "Does the home have a septic tank or sewer service? * Sewer Septic Unknown" at bounding box center [312, 265] width 284 height 37
click at [181, 277] on input "Sewer" at bounding box center [175, 274] width 20 height 20
checkbox input "true"
click at [151, 249] on div "5" at bounding box center [151, 247] width 10 height 10
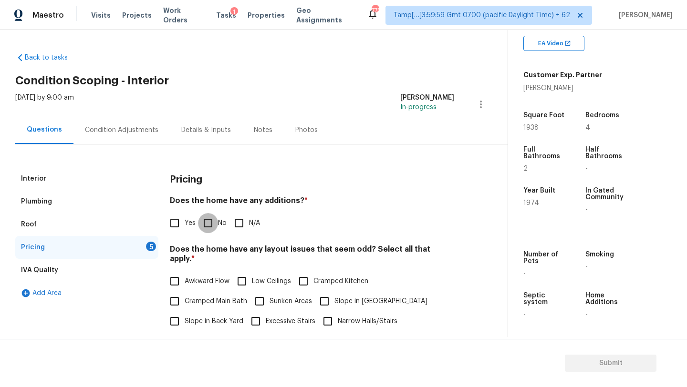
click at [206, 230] on input "No" at bounding box center [208, 223] width 20 height 20
checkbox input "true"
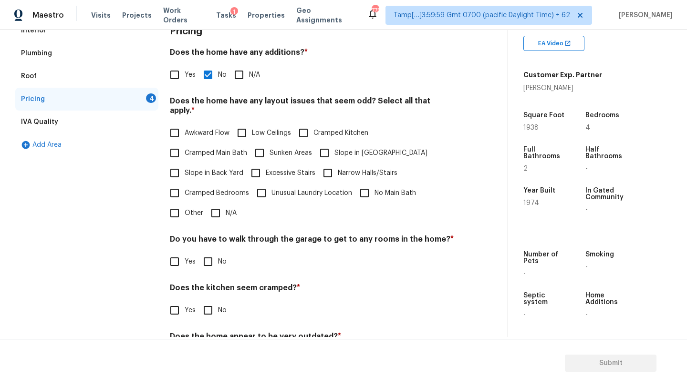
click at [226, 209] on span "N/A" at bounding box center [231, 214] width 11 height 10
click at [225, 204] on input "N/A" at bounding box center [216, 213] width 20 height 20
checkbox input "true"
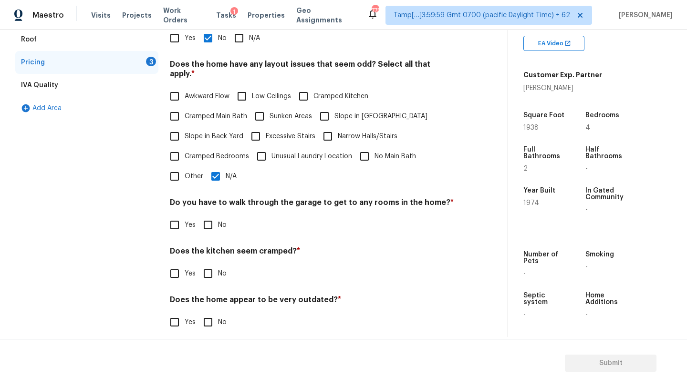
click at [217, 220] on input "No" at bounding box center [208, 225] width 20 height 20
checkbox input "true"
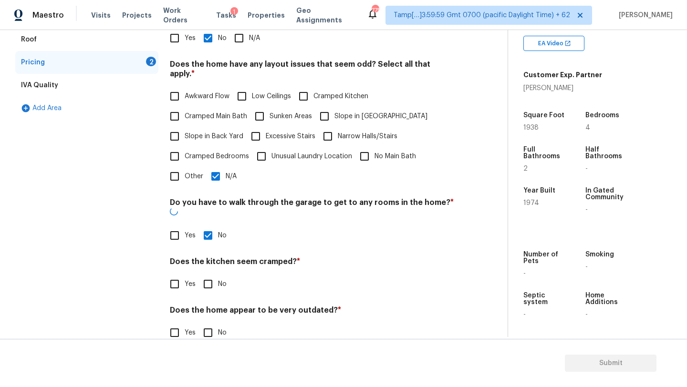
click at [217, 274] on input "No" at bounding box center [208, 284] width 20 height 20
checkbox input "true"
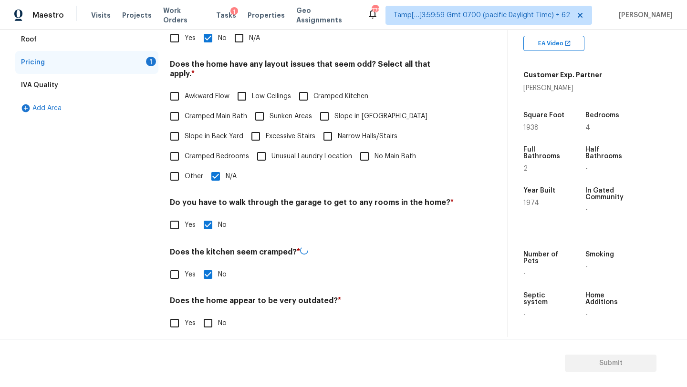
click at [217, 327] on div "Pricing Does the home have any additions? * Yes No N/A Does the home have any l…" at bounding box center [312, 163] width 284 height 363
click at [217, 313] on input "No" at bounding box center [208, 323] width 20 height 20
checkbox input "true"
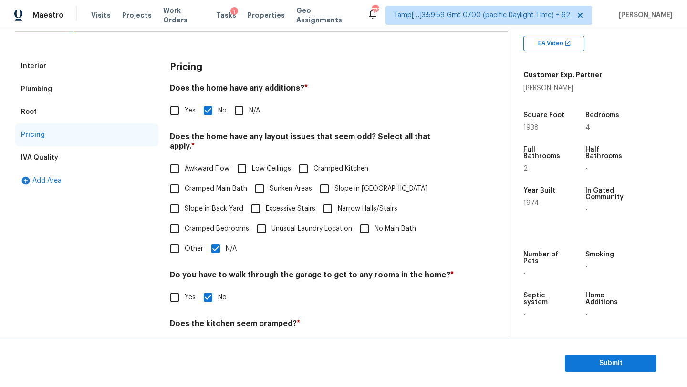
scroll to position [0, 0]
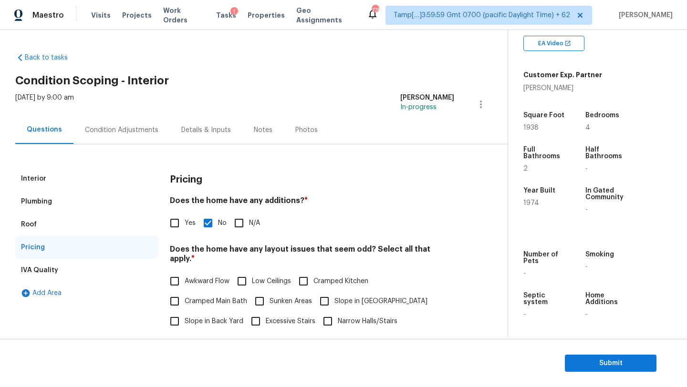
click at [149, 134] on div "Condition Adjustments" at bounding box center [121, 130] width 73 height 10
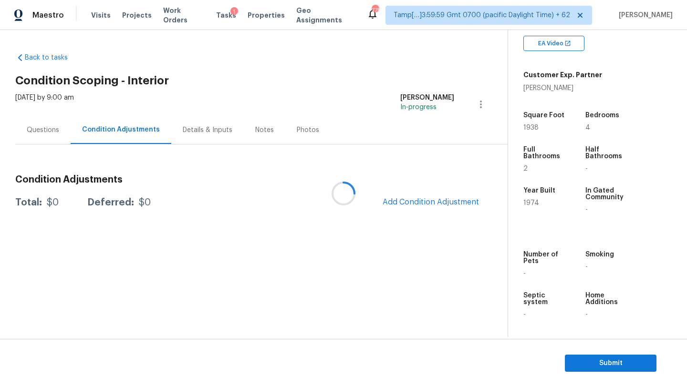
click at [438, 198] on div at bounding box center [343, 193] width 687 height 387
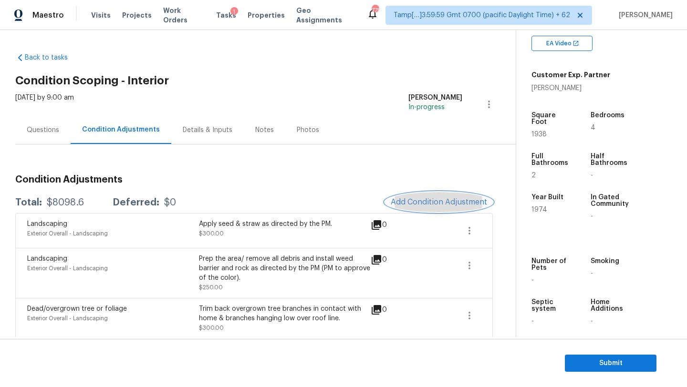
click at [438, 198] on span "Add Condition Adjustment" at bounding box center [439, 202] width 96 height 9
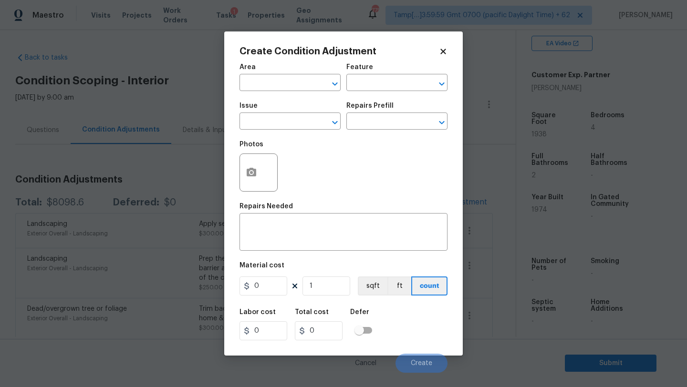
click at [263, 69] on div "Area" at bounding box center [290, 70] width 101 height 12
click at [263, 75] on div "Area" at bounding box center [290, 70] width 101 height 12
click at [263, 83] on input "text" at bounding box center [277, 83] width 74 height 15
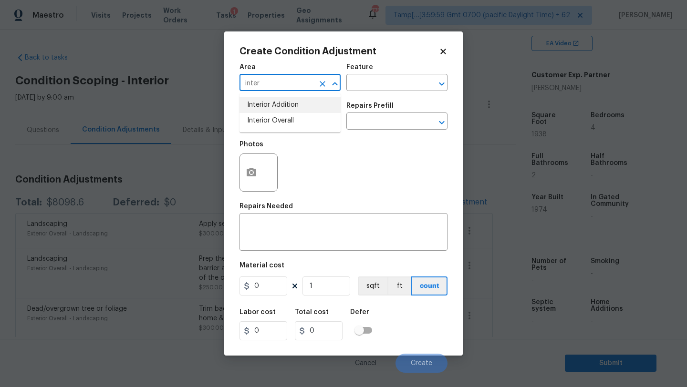
click at [262, 125] on li "Interior Overall" at bounding box center [290, 121] width 101 height 16
type input "Interior Overall"
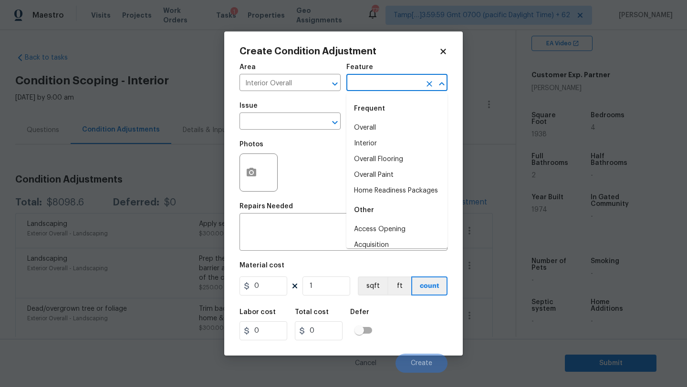
click at [385, 83] on input "text" at bounding box center [383, 83] width 74 height 15
click at [380, 155] on li "Overall Flooring" at bounding box center [396, 160] width 101 height 16
type input "Overall Flooring"
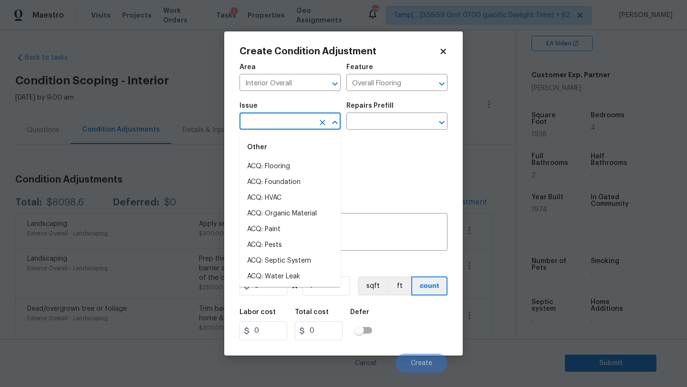
click at [275, 120] on input "text" at bounding box center [277, 122] width 74 height 15
click at [275, 167] on li "ACQ: Flooring" at bounding box center [290, 167] width 101 height 16
type input "ACQ: Flooring"
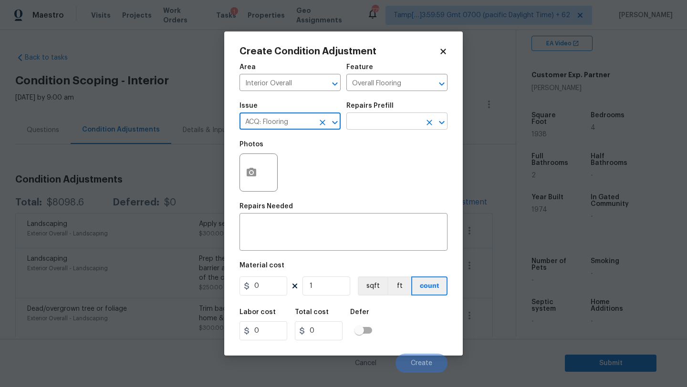
click at [369, 124] on input "text" at bounding box center [383, 122] width 74 height 15
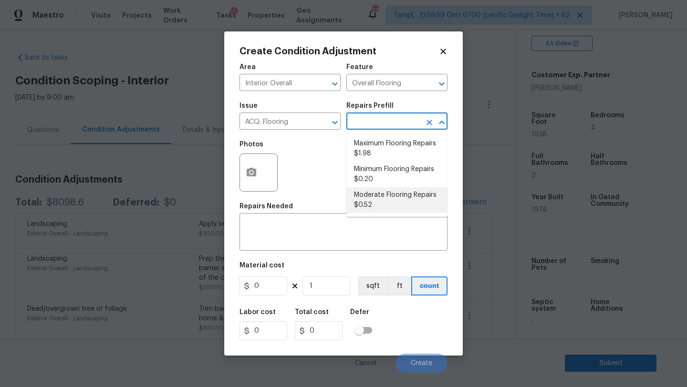
click at [370, 204] on li "Moderate Flooring Repairs $0.52" at bounding box center [396, 201] width 101 height 26
type input "Acquisition"
type textarea "Acquisition Scope: Moderate flooring repairs"
type input "0.52"
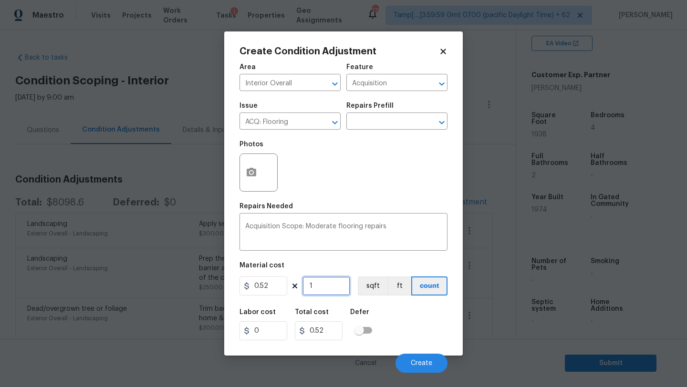
click at [333, 292] on input "1" at bounding box center [327, 286] width 48 height 19
type input "19"
type input "9.88"
type input "193"
type input "100.36"
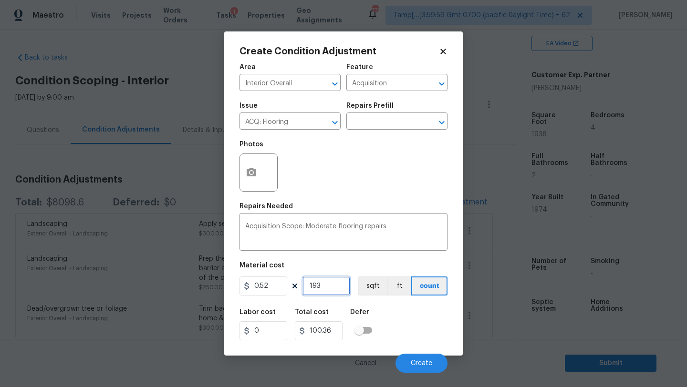
type input "1938"
type input "1007.76"
type input "1938"
click at [414, 360] on span "Create" at bounding box center [421, 363] width 21 height 7
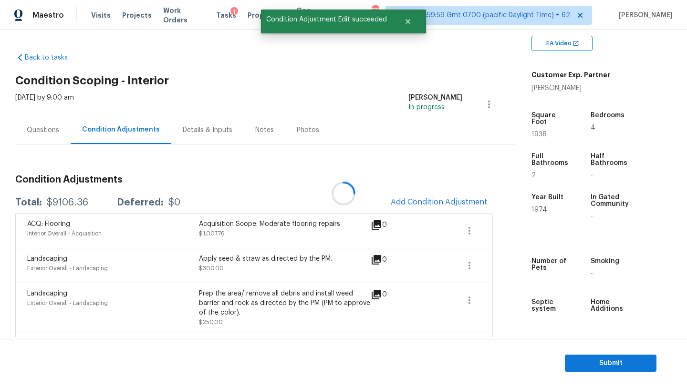
click at [444, 202] on div at bounding box center [343, 193] width 687 height 387
click at [444, 201] on span "Add Condition Adjustment" at bounding box center [439, 202] width 96 height 9
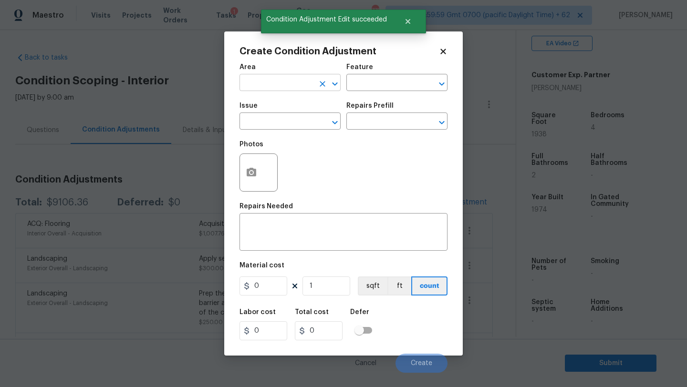
click at [310, 87] on input "text" at bounding box center [277, 83] width 74 height 15
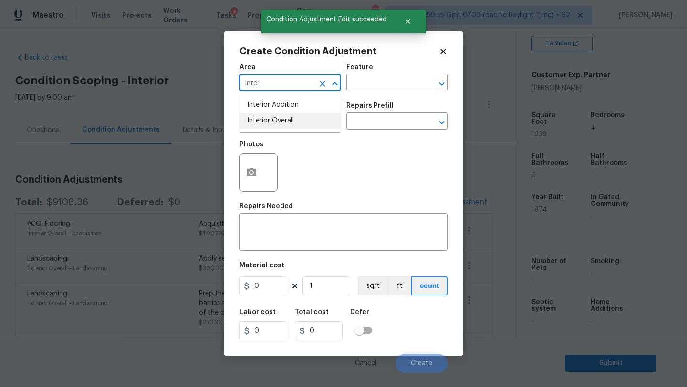
click at [310, 117] on li "Interior Overall" at bounding box center [290, 121] width 101 height 16
type input "Interior Overall"
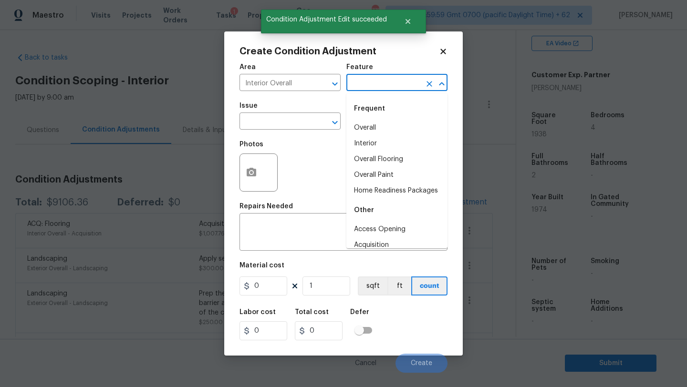
click at [367, 88] on input "text" at bounding box center [383, 83] width 74 height 15
click at [376, 173] on li "Overall Paint" at bounding box center [396, 175] width 101 height 16
type input "Overall Paint"
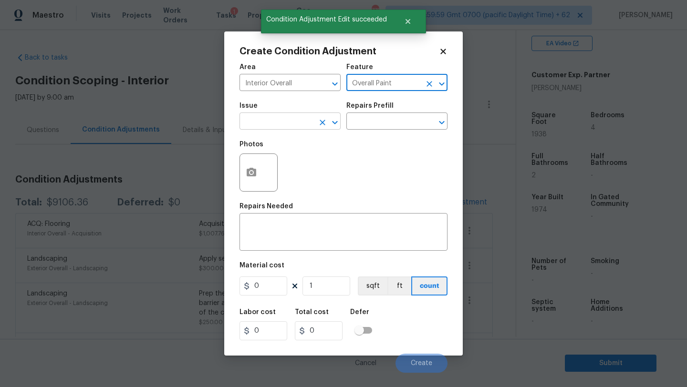
click at [316, 129] on div at bounding box center [328, 122] width 25 height 13
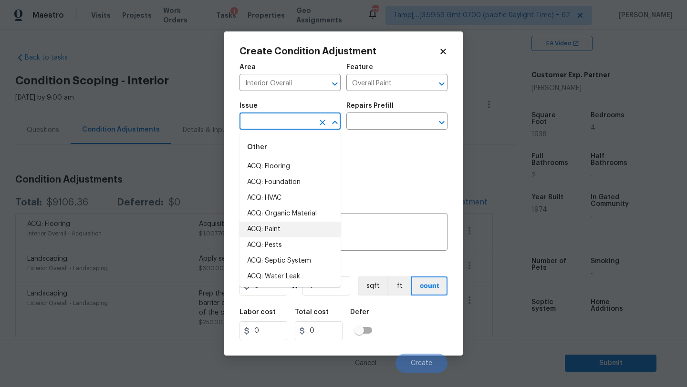
click at [277, 233] on li "ACQ: Paint" at bounding box center [290, 230] width 101 height 16
type input "ACQ: Paint"
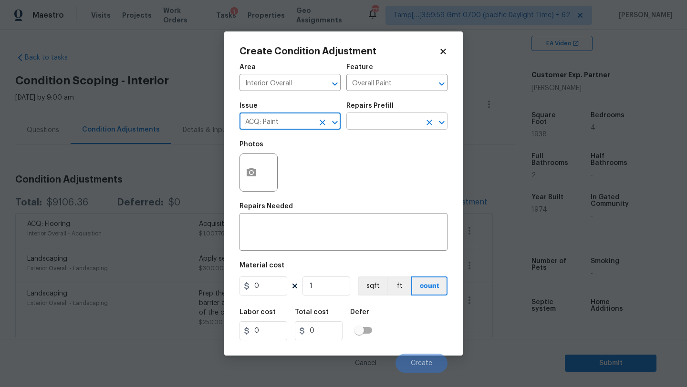
click at [392, 125] on input "text" at bounding box center [383, 122] width 74 height 15
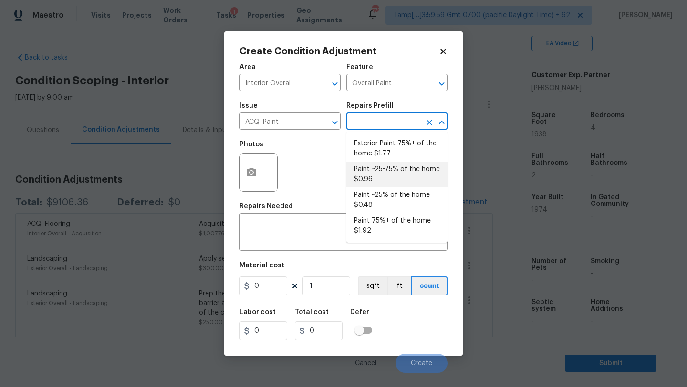
click at [392, 180] on li "Paint ~25-75% of the home $0.96" at bounding box center [396, 175] width 101 height 26
type input "Acquisition"
type textarea "Acquisition Scope: ~25 - 75% of the home needs interior paint"
type input "0.96"
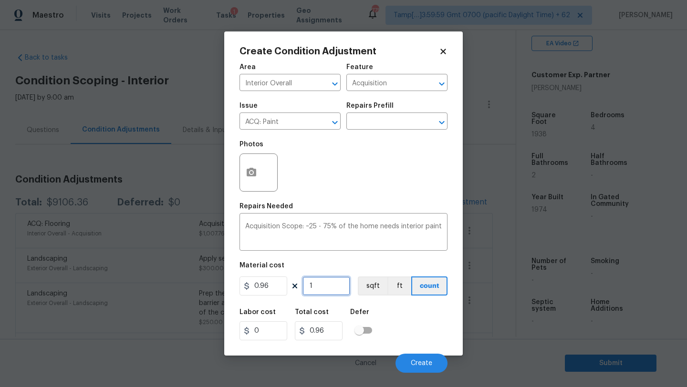
click at [328, 292] on input "1" at bounding box center [327, 286] width 48 height 19
type input "19"
type input "18.24"
type input "193"
type input "185.28"
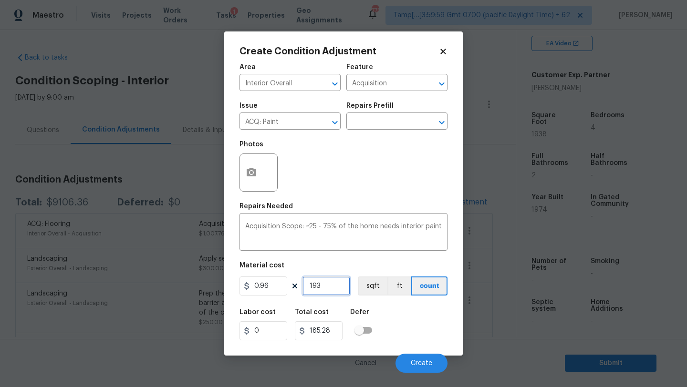
type input "1938"
type input "1860.48"
type input "1938"
click at [409, 356] on button "Create" at bounding box center [422, 363] width 52 height 19
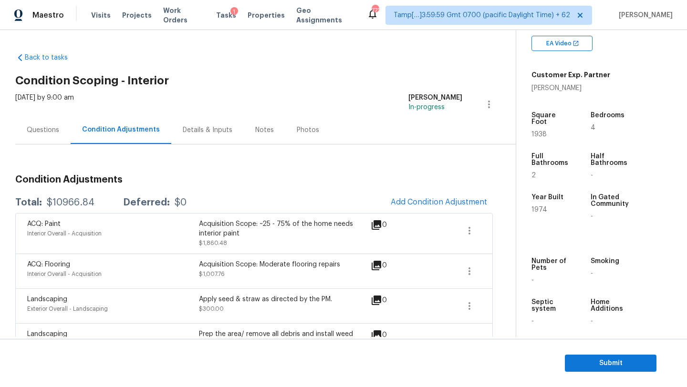
click at [433, 215] on div "ACQ: Paint Interior Overall - Acquisition Acquisition Scope: ~25 - 75% of the h…" at bounding box center [254, 233] width 478 height 41
click at [428, 204] on span "Add Condition Adjustment" at bounding box center [439, 202] width 96 height 9
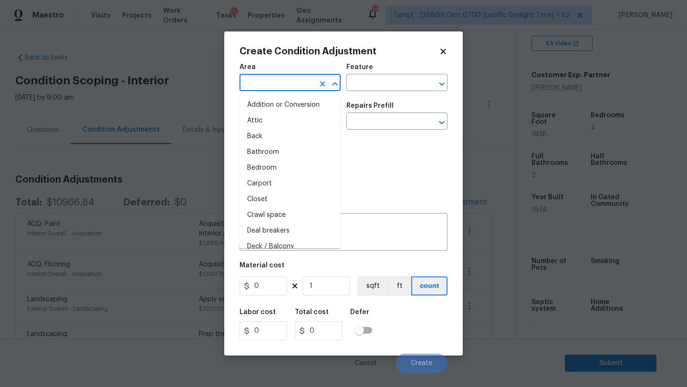
click at [298, 87] on input "text" at bounding box center [277, 83] width 74 height 15
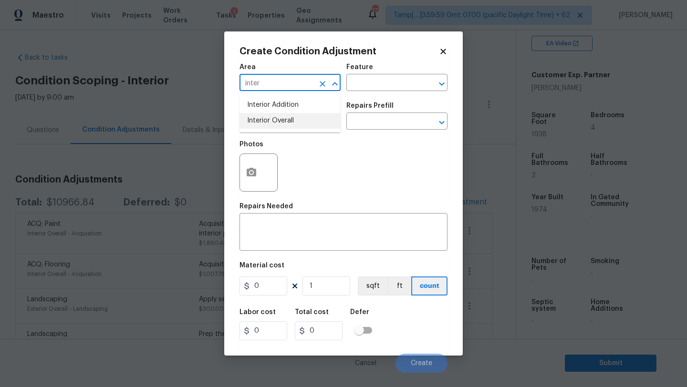
click at [302, 126] on li "Interior Overall" at bounding box center [290, 121] width 101 height 16
type input "Interior Overall"
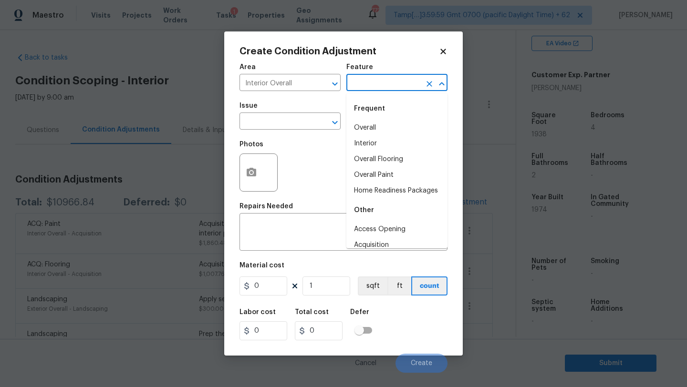
click at [376, 77] on input "text" at bounding box center [383, 83] width 74 height 15
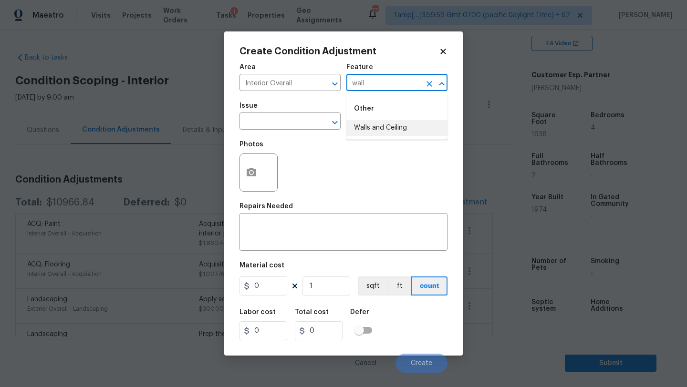
click at [378, 125] on li "Walls and Ceiling" at bounding box center [396, 128] width 101 height 16
type input "Walls and Ceiling"
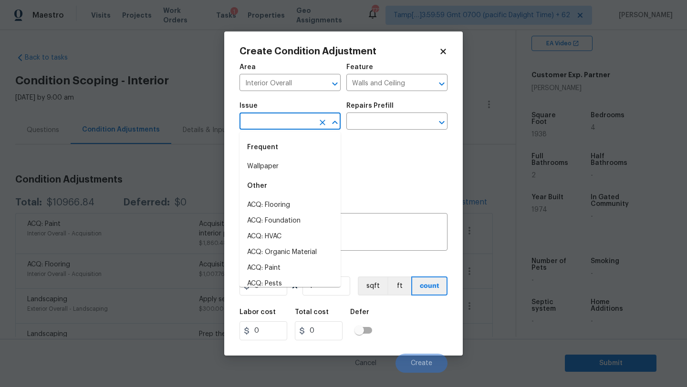
click at [305, 125] on input "text" at bounding box center [277, 122] width 74 height 15
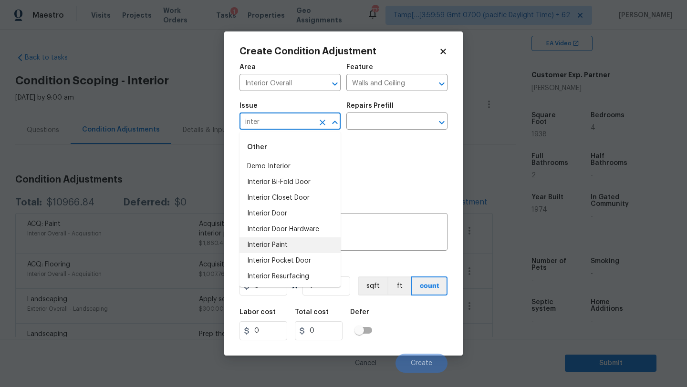
click at [299, 247] on li "Interior Paint" at bounding box center [290, 246] width 101 height 16
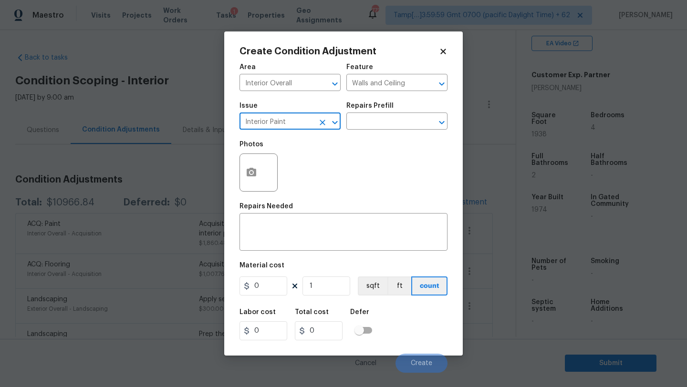
type input "Interior Paint"
click at [401, 98] on div "Issue Interior Paint ​ Repairs Prefill ​" at bounding box center [344, 116] width 208 height 39
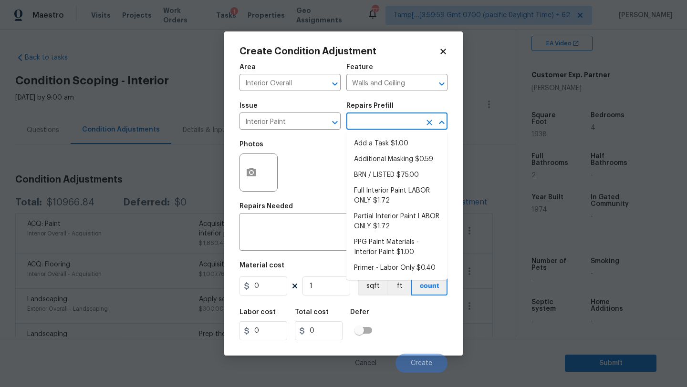
click at [401, 127] on input "text" at bounding box center [383, 122] width 74 height 15
click at [395, 270] on li "Primer - Labor Only $0.40" at bounding box center [396, 269] width 101 height 16
type input "Overall Paint"
type textarea "Interior primer - PRIMER PROVIDED BY OPENDOOR - All nails, screws, drywall anch…"
type input "0.4"
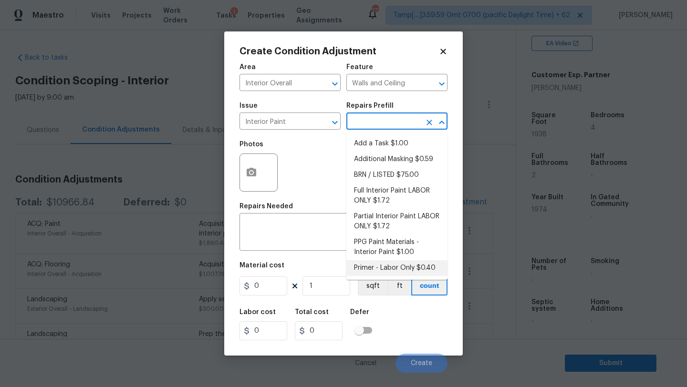
type input "0.4"
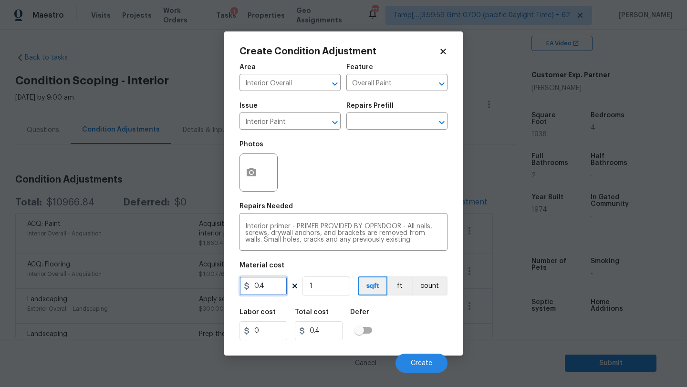
click at [278, 281] on input "0.4" at bounding box center [264, 286] width 48 height 19
type input "400"
click at [243, 185] on button "button" at bounding box center [251, 172] width 23 height 37
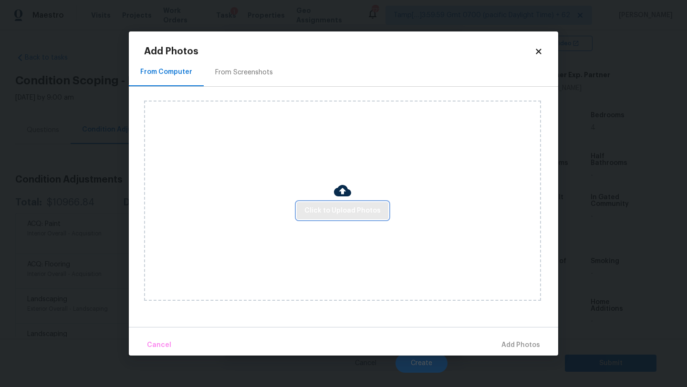
click at [308, 218] on button "Click to Upload Photos" at bounding box center [343, 211] width 92 height 18
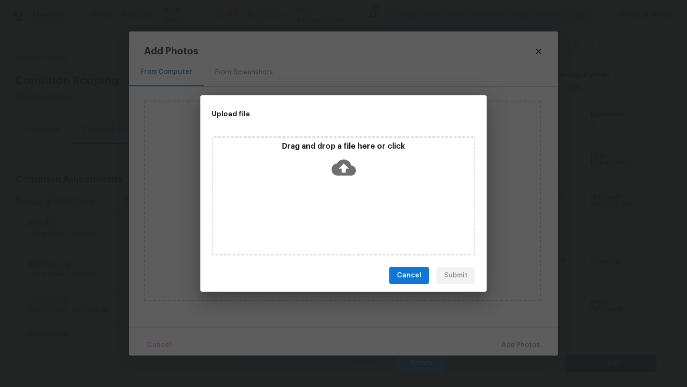
click at [324, 201] on div "Drag and drop a file here or click" at bounding box center [343, 195] width 263 height 119
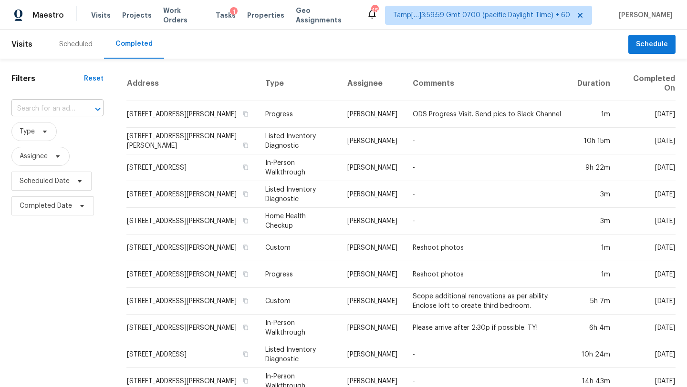
click at [68, 113] on input "text" at bounding box center [43, 109] width 65 height 15
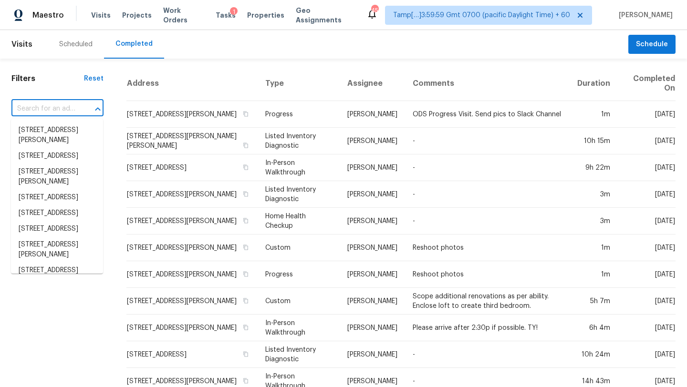
paste input "[STREET_ADDRESS]"
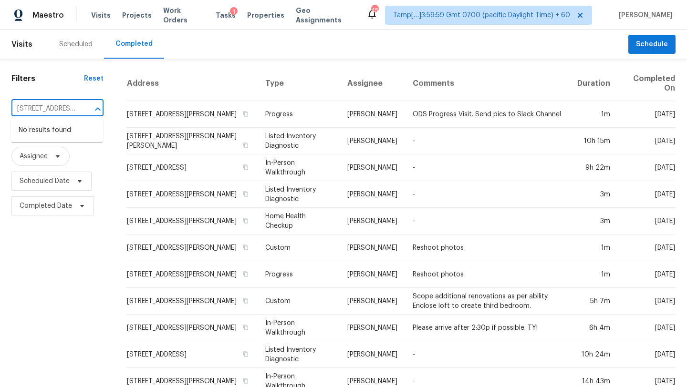
click at [52, 110] on input "[STREET_ADDRESS]" at bounding box center [43, 109] width 65 height 15
drag, startPoint x: 56, startPoint y: 108, endPoint x: 102, endPoint y: 108, distance: 45.3
click at [102, 108] on div "[STREET_ADDRESS] ​" at bounding box center [57, 109] width 92 height 15
type input "[STREET_ADDRESS]"
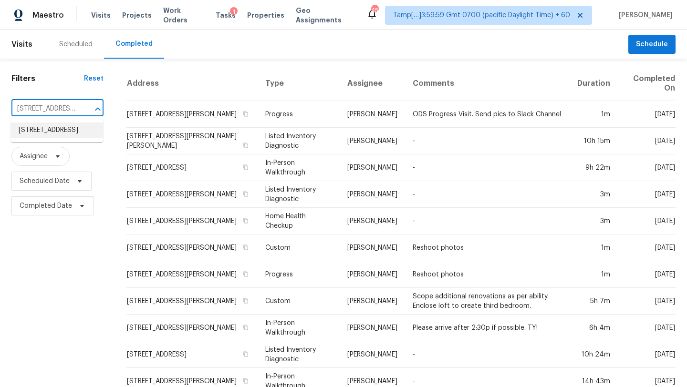
click at [73, 138] on li "[STREET_ADDRESS]" at bounding box center [57, 131] width 92 height 16
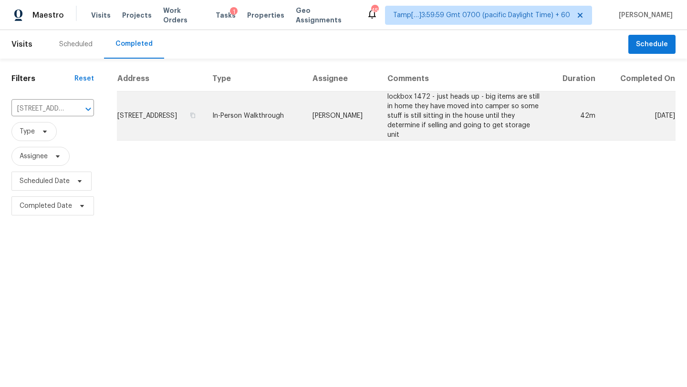
click at [169, 129] on td "[STREET_ADDRESS]" at bounding box center [161, 116] width 88 height 49
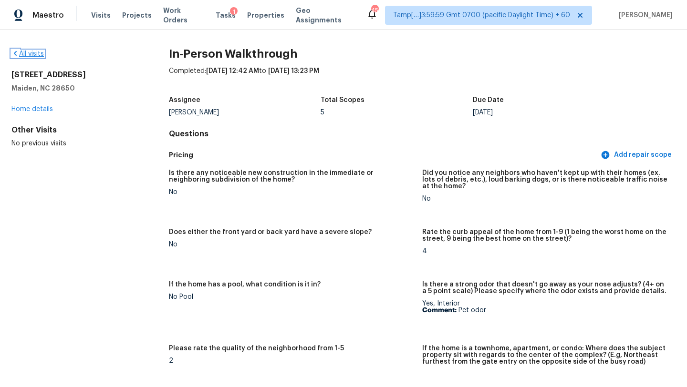
click at [22, 53] on link "All visits" at bounding box center [27, 54] width 32 height 7
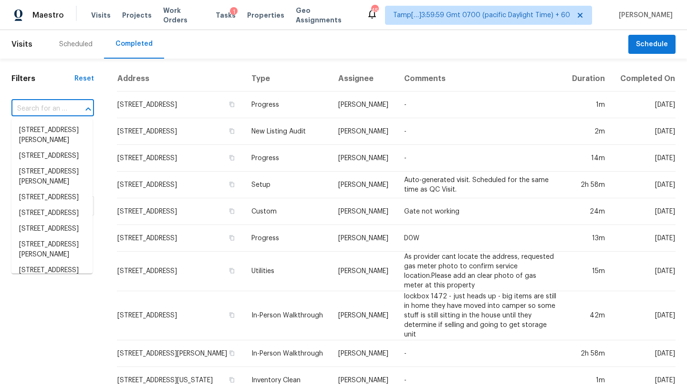
click at [53, 108] on input "text" at bounding box center [39, 109] width 56 height 15
paste input "[STREET_ADDRESS][PERSON_NAME]"
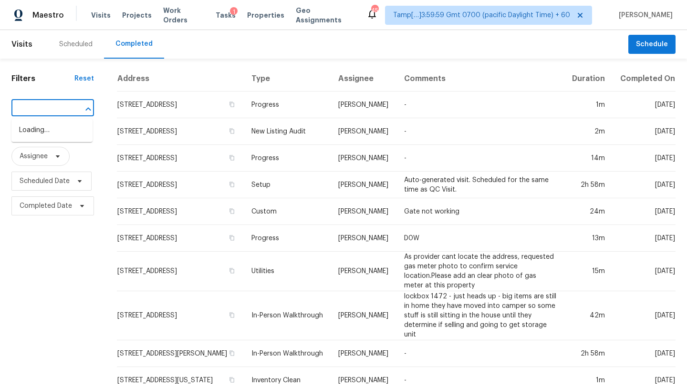
type input "[STREET_ADDRESS][PERSON_NAME]"
click at [61, 130] on li "[STREET_ADDRESS][PERSON_NAME]" at bounding box center [51, 136] width 81 height 26
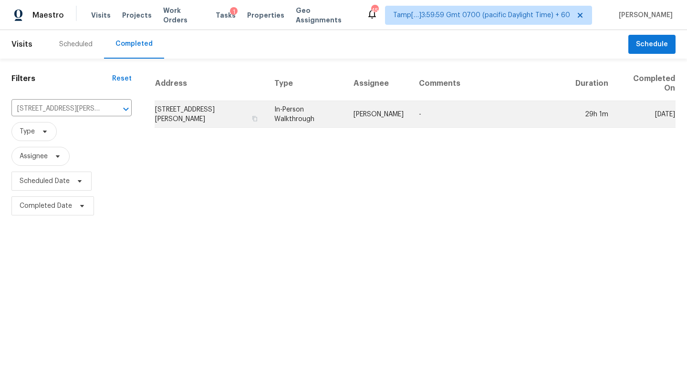
click at [437, 124] on td "-" at bounding box center [489, 114] width 157 height 27
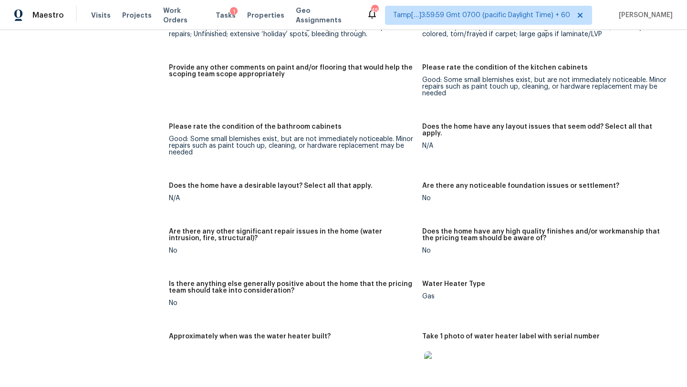
scroll to position [1302, 0]
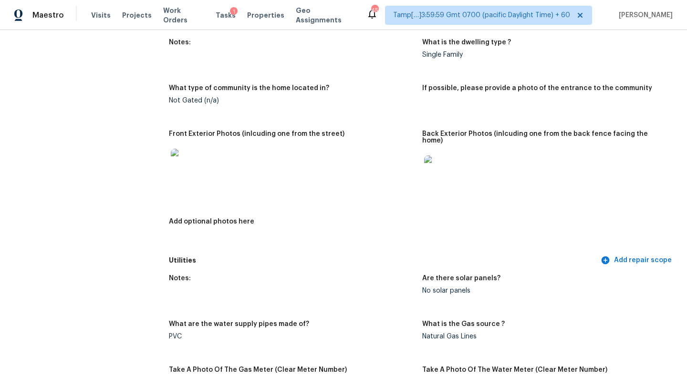
click at [316, 321] on div "What are the water supply pipes made of?" at bounding box center [292, 327] width 246 height 12
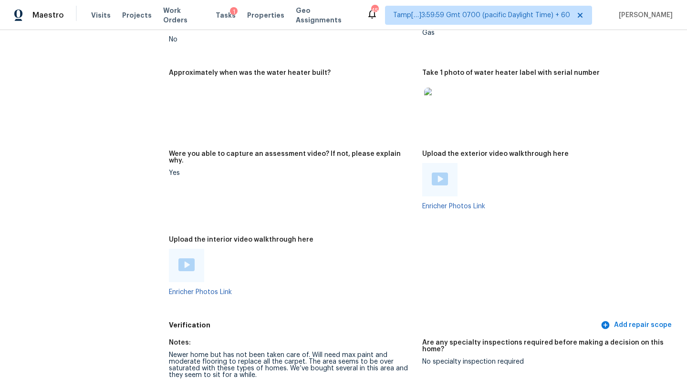
scroll to position [1623, 0]
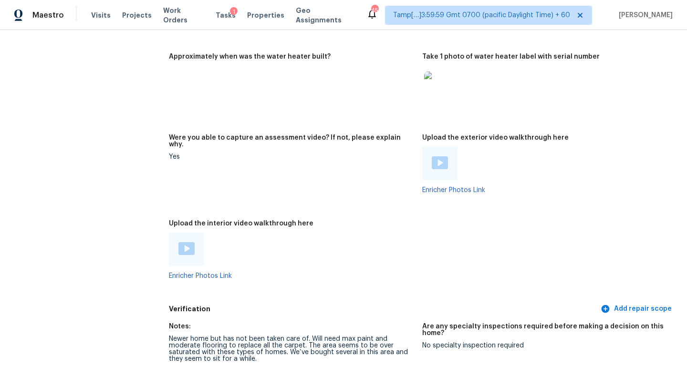
click at [188, 242] on img at bounding box center [186, 248] width 16 height 13
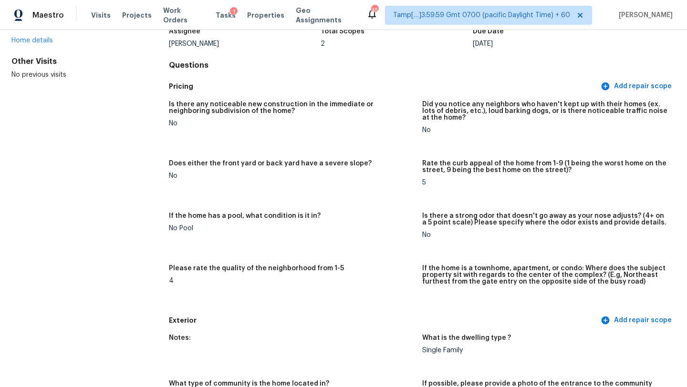
scroll to position [0, 0]
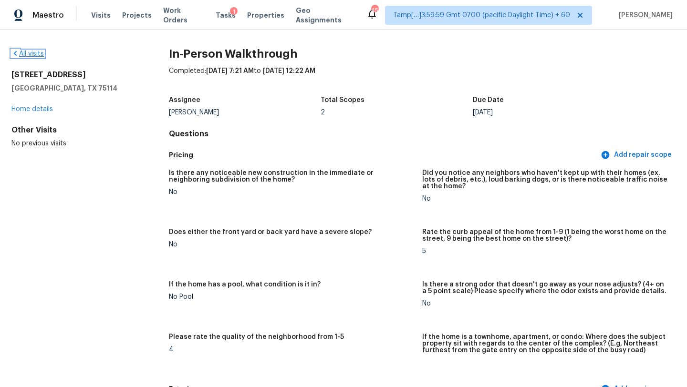
click at [31, 53] on link "All visits" at bounding box center [27, 54] width 32 height 7
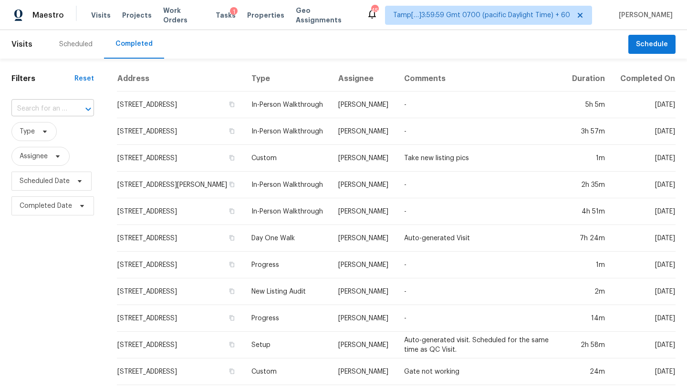
click at [59, 110] on input "text" at bounding box center [39, 109] width 56 height 15
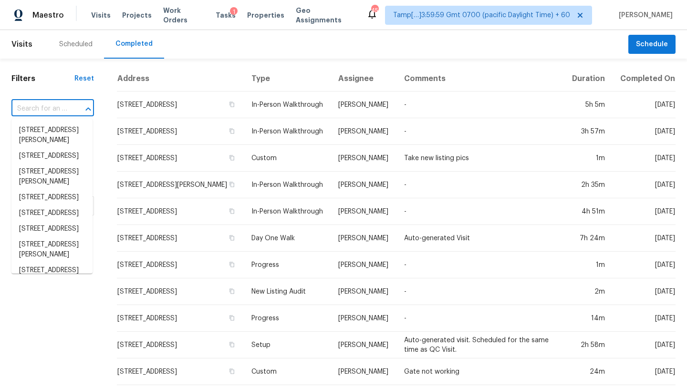
paste input "[STREET_ADDRESS]"
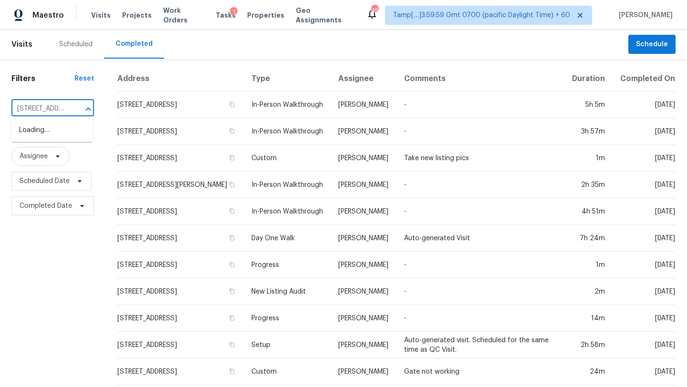
scroll to position [0, 84]
type input "[STREET_ADDRESS]"
click at [60, 137] on li "[STREET_ADDRESS]" at bounding box center [51, 131] width 81 height 16
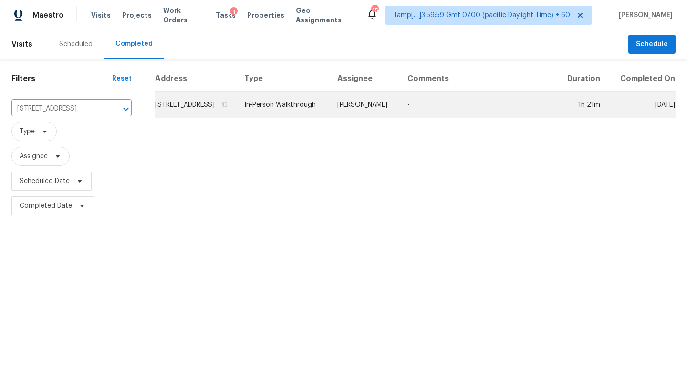
click at [514, 118] on td "-" at bounding box center [478, 105] width 157 height 27
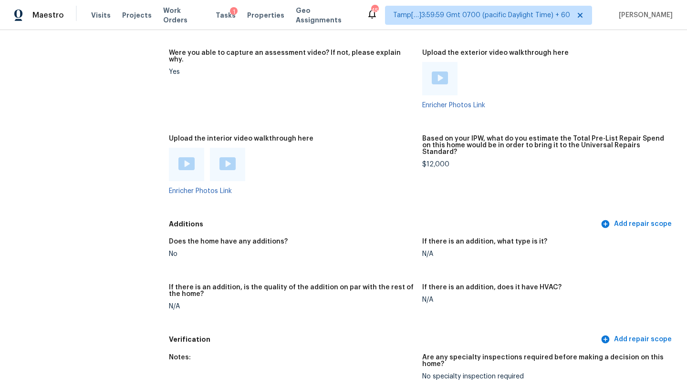
scroll to position [1921, 0]
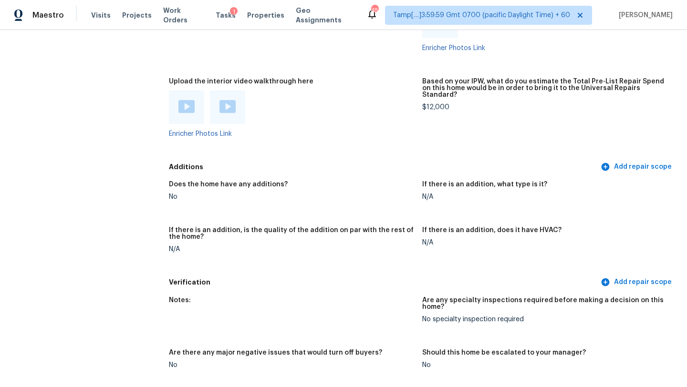
click at [184, 107] on div at bounding box center [186, 107] width 16 height 14
click at [229, 100] on img at bounding box center [227, 106] width 16 height 13
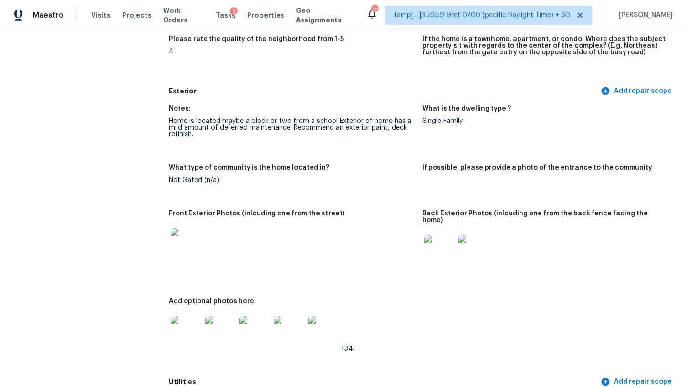
scroll to position [0, 0]
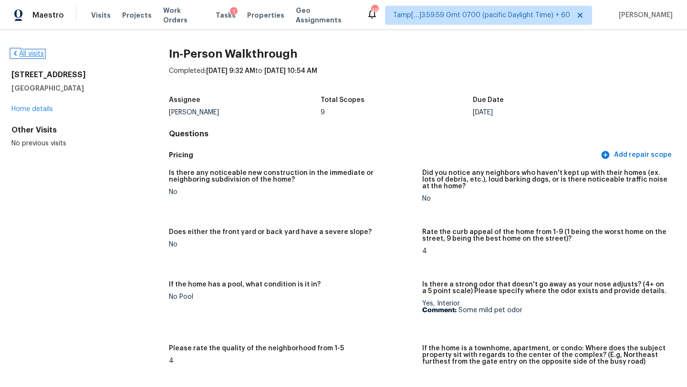
click at [22, 55] on link "All visits" at bounding box center [27, 54] width 32 height 7
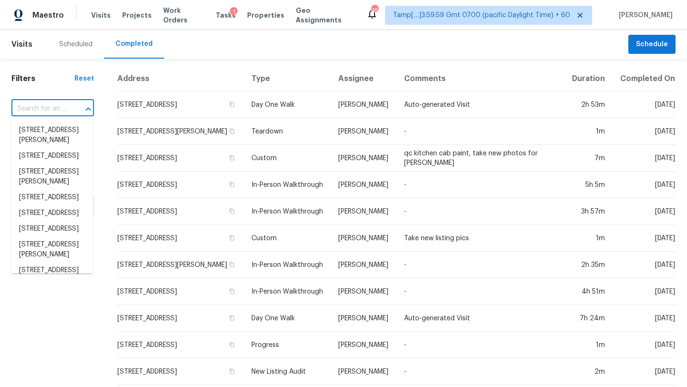
click at [46, 116] on input "text" at bounding box center [39, 109] width 56 height 15
paste input "$6,931.16"
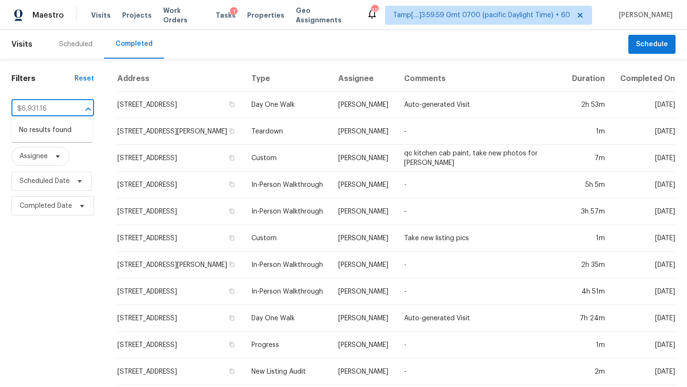
type input "$6,931.16"
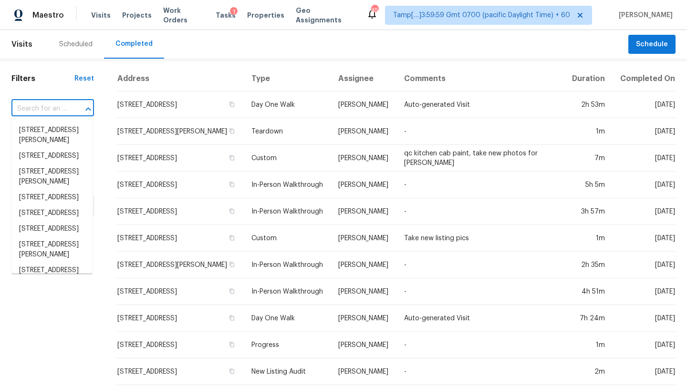
click at [78, 112] on div at bounding box center [81, 109] width 25 height 13
paste input "[STREET_ADDRESS][PERSON_NAME]"
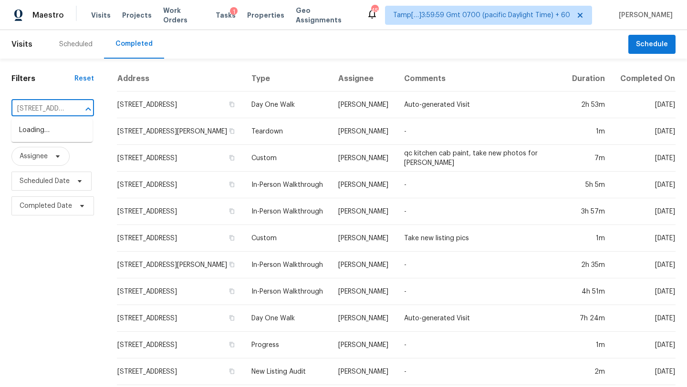
scroll to position [0, 95]
type input "[STREET_ADDRESS][PERSON_NAME]"
click at [52, 142] on li "[STREET_ADDRESS][PERSON_NAME]" at bounding box center [51, 136] width 81 height 26
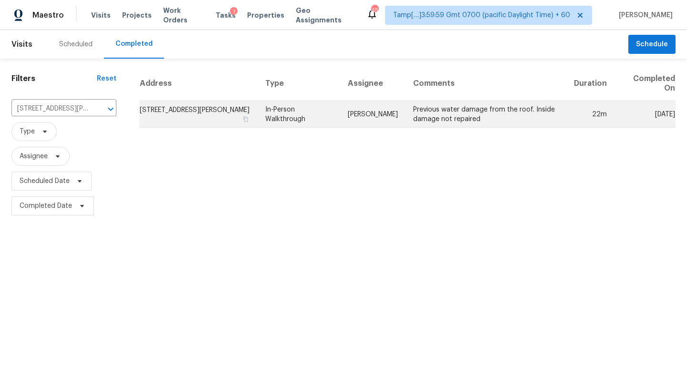
click at [481, 117] on td "Previous water damage from the roof. Inside damage not repaired" at bounding box center [486, 114] width 161 height 27
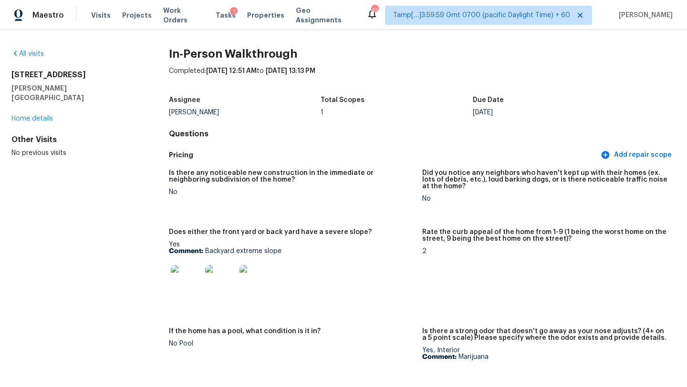
click at [24, 49] on div "All visits" at bounding box center [74, 54] width 127 height 10
click at [27, 52] on link "All visits" at bounding box center [27, 54] width 32 height 7
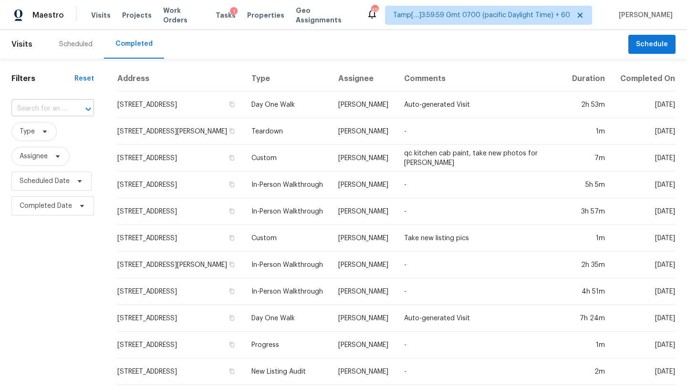
click at [70, 104] on div at bounding box center [81, 109] width 25 height 13
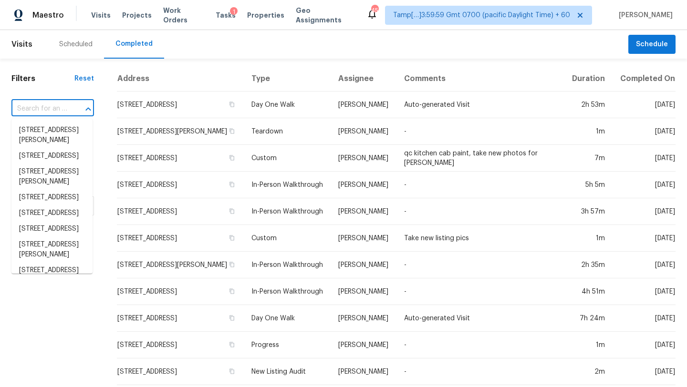
paste input "[STREET_ADDRESS][PERSON_NAME]"
type input "[STREET_ADDRESS][PERSON_NAME]"
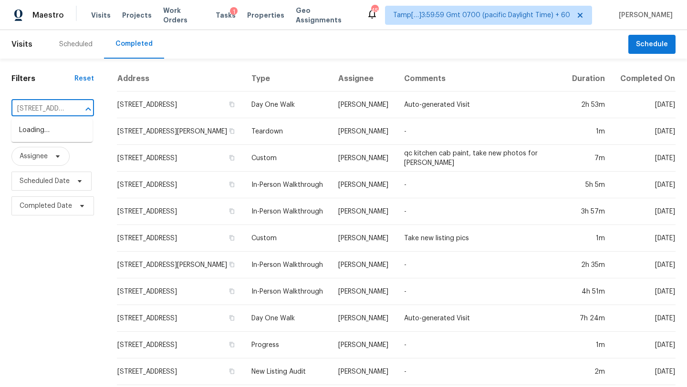
scroll to position [0, 72]
click at [54, 139] on li "[STREET_ADDRESS][PERSON_NAME]" at bounding box center [51, 136] width 81 height 26
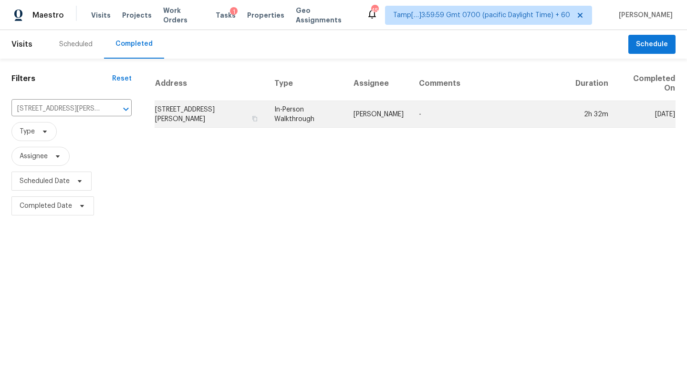
click at [523, 112] on td "-" at bounding box center [489, 114] width 157 height 27
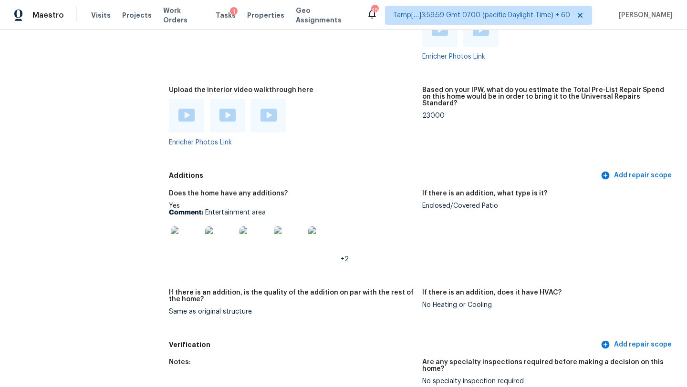
scroll to position [2084, 0]
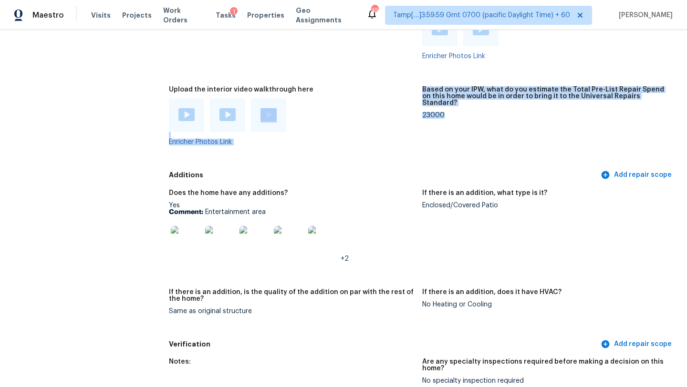
drag, startPoint x: 421, startPoint y: 100, endPoint x: 448, endPoint y: 100, distance: 27.2
click at [448, 100] on figure "Based on your IPW, what do you estimate the Total Pre-List Repair Spend on this…" at bounding box center [548, 123] width 253 height 74
drag, startPoint x: 448, startPoint y: 97, endPoint x: 421, endPoint y: 98, distance: 26.7
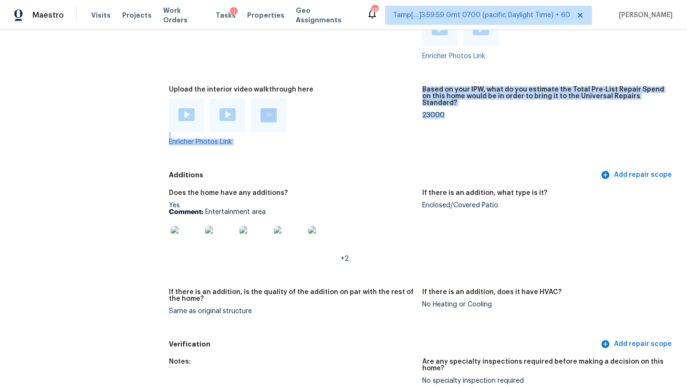
click at [421, 98] on figure "Upload the interior video walkthrough here Enricher Photos Link" at bounding box center [295, 123] width 253 height 74
drag, startPoint x: 421, startPoint y: 98, endPoint x: 446, endPoint y: 98, distance: 24.3
click at [446, 112] on div "23000" at bounding box center [545, 115] width 246 height 7
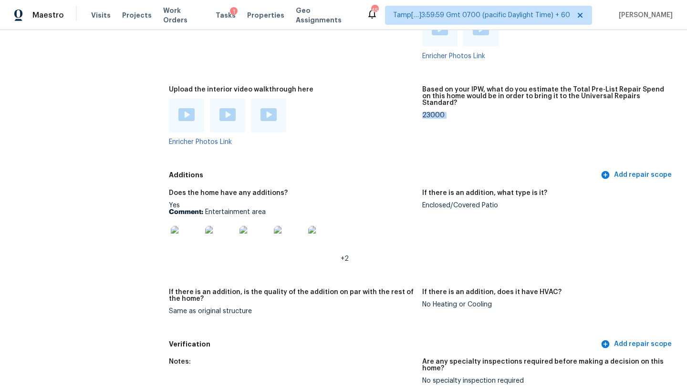
drag, startPoint x: 446, startPoint y: 98, endPoint x: 438, endPoint y: 98, distance: 8.1
click at [437, 112] on div "23000" at bounding box center [545, 115] width 246 height 7
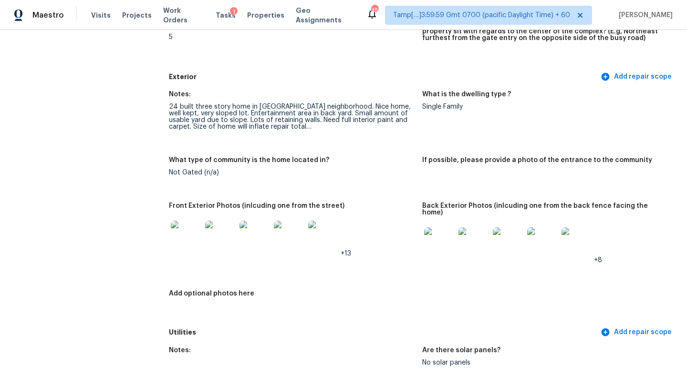
scroll to position [0, 0]
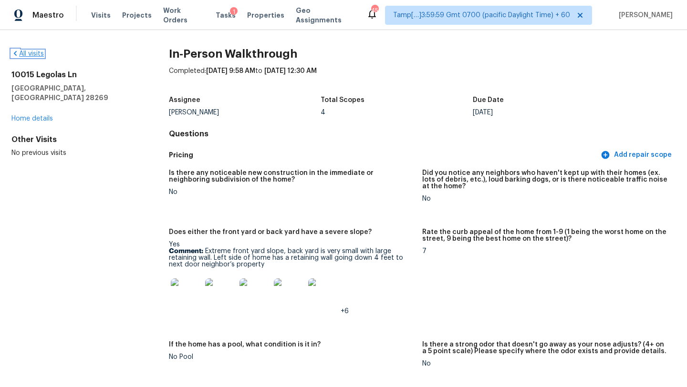
click at [30, 53] on link "All visits" at bounding box center [27, 54] width 32 height 7
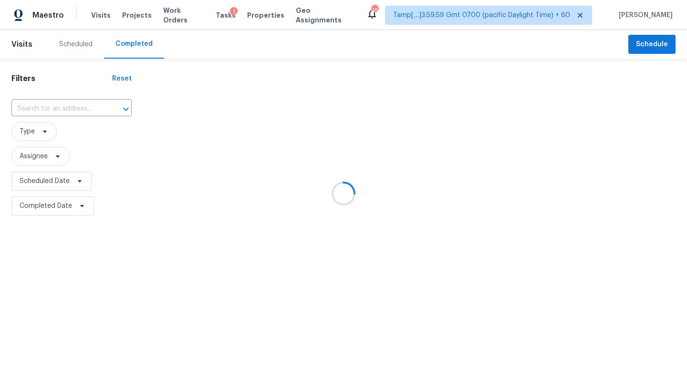
click at [81, 103] on div at bounding box center [343, 193] width 687 height 387
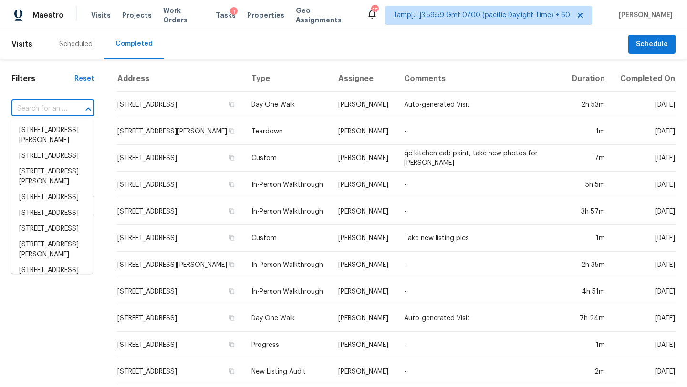
click at [65, 107] on input "text" at bounding box center [39, 109] width 56 height 15
paste input "[STREET_ADDRESS][PERSON_NAME]"
type input "[STREET_ADDRESS][PERSON_NAME]"
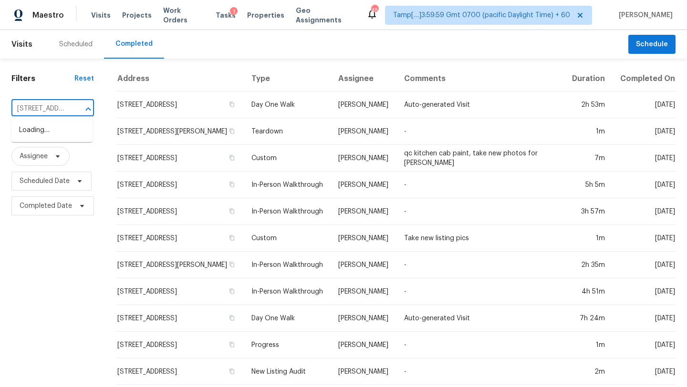
scroll to position [0, 81]
click at [61, 133] on li "[STREET_ADDRESS][PERSON_NAME]" at bounding box center [51, 136] width 81 height 26
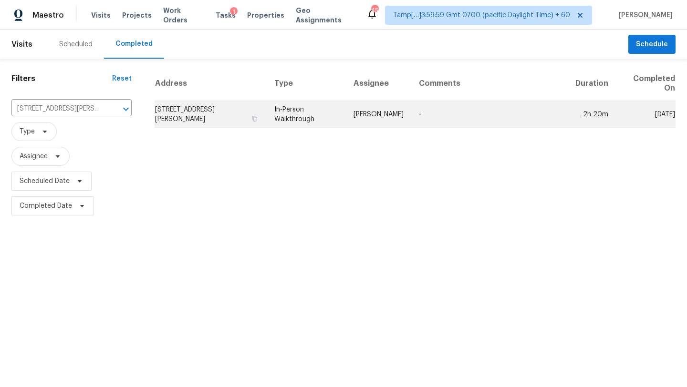
click at [512, 115] on td "-" at bounding box center [489, 114] width 157 height 27
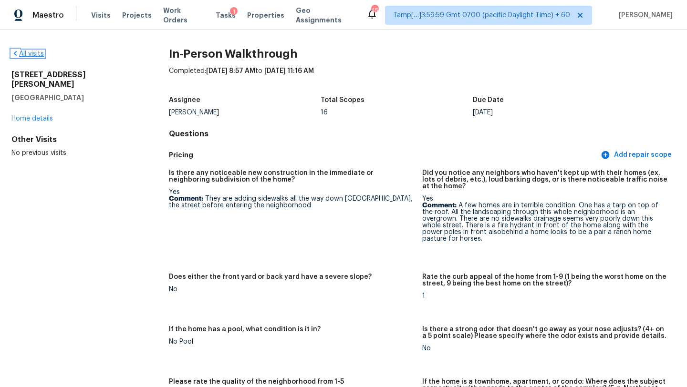
click at [31, 54] on link "All visits" at bounding box center [27, 54] width 32 height 7
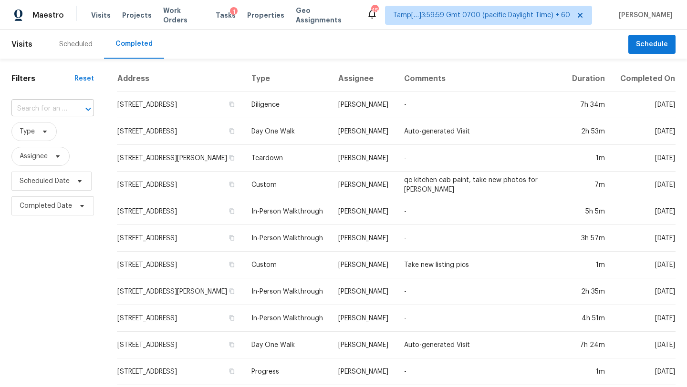
click at [23, 109] on input "text" at bounding box center [39, 109] width 56 height 15
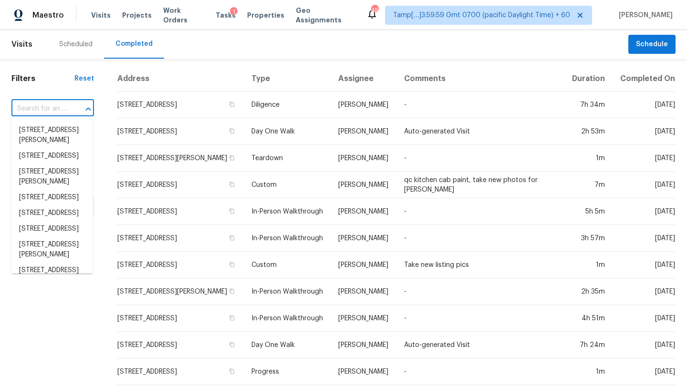
paste input "[STREET_ADDRESS][US_STATE]"
type input "[STREET_ADDRESS][US_STATE]"
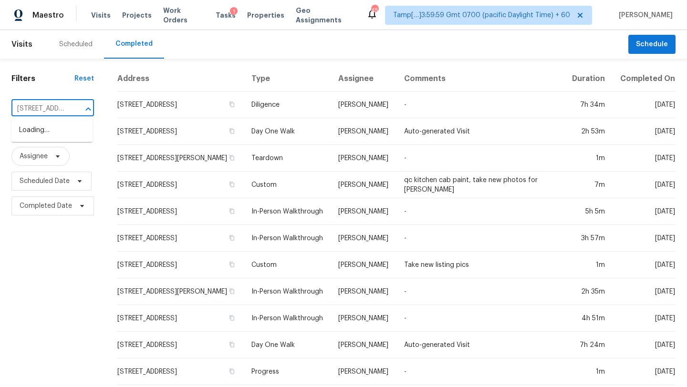
scroll to position [0, 63]
click at [42, 133] on li "[STREET_ADDRESS][US_STATE]" at bounding box center [51, 136] width 81 height 26
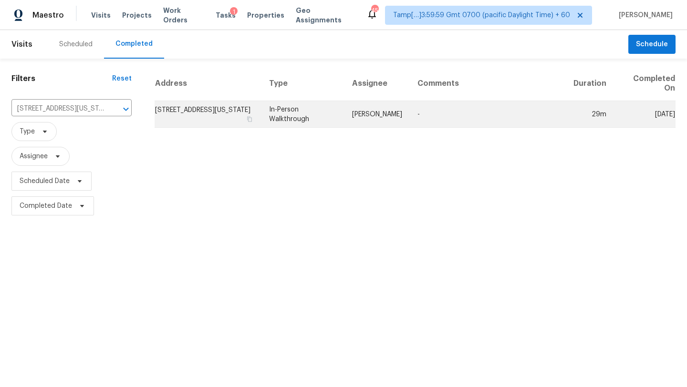
click at [381, 119] on td "[PERSON_NAME]" at bounding box center [376, 114] width 65 height 27
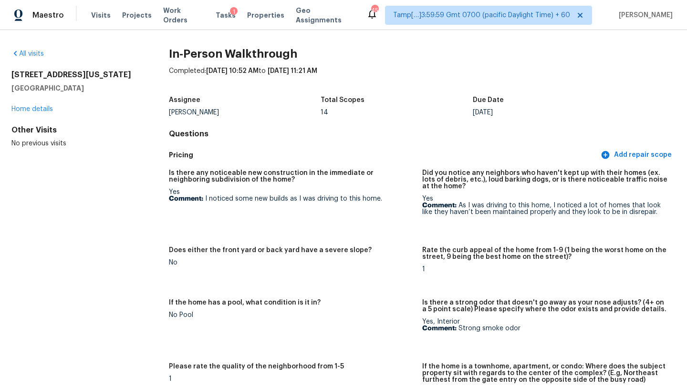
click at [33, 60] on div "All visits [STREET_ADDRESS][US_STATE] Home details Other Visits No previous vis…" at bounding box center [74, 98] width 127 height 99
click at [32, 57] on link "All visits" at bounding box center [27, 54] width 32 height 7
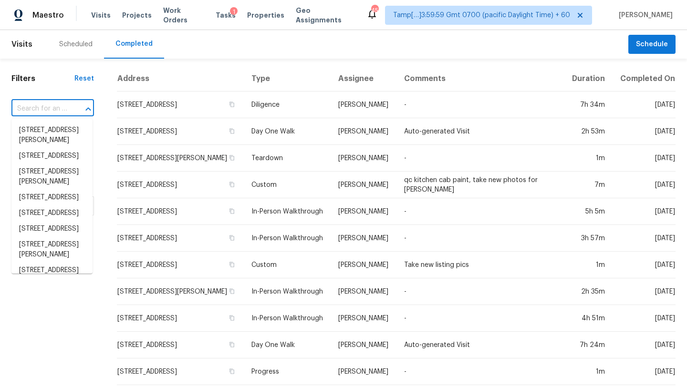
click at [43, 108] on input "text" at bounding box center [39, 109] width 56 height 15
paste input "[STREET_ADDRESS]"
type input "[STREET_ADDRESS]"
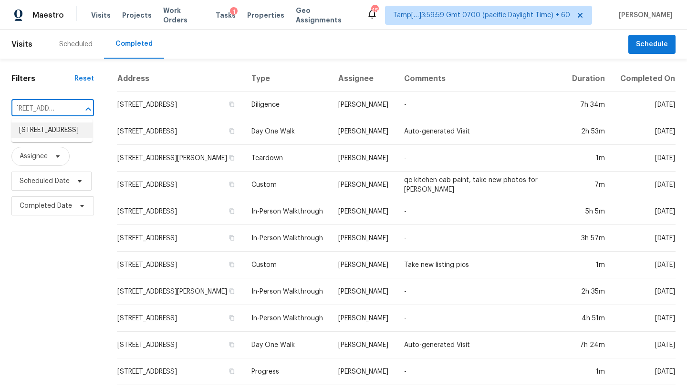
click at [47, 135] on li "[STREET_ADDRESS]" at bounding box center [51, 131] width 81 height 16
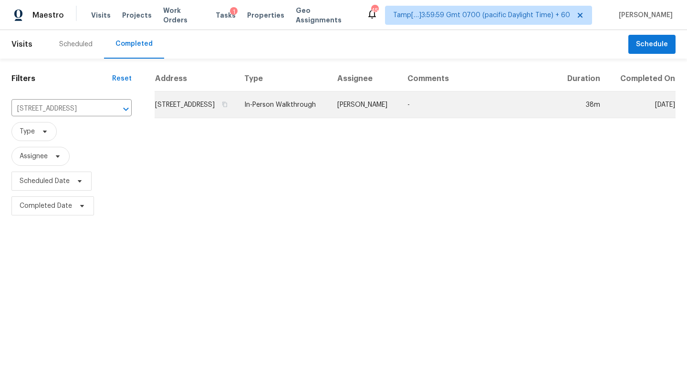
click at [438, 118] on td "-" at bounding box center [478, 105] width 157 height 27
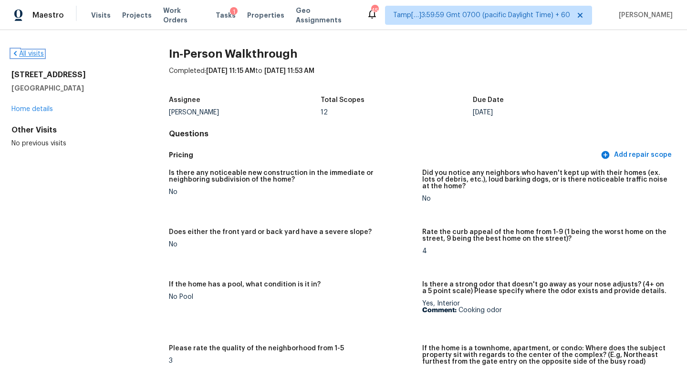
click at [39, 53] on link "All visits" at bounding box center [27, 54] width 32 height 7
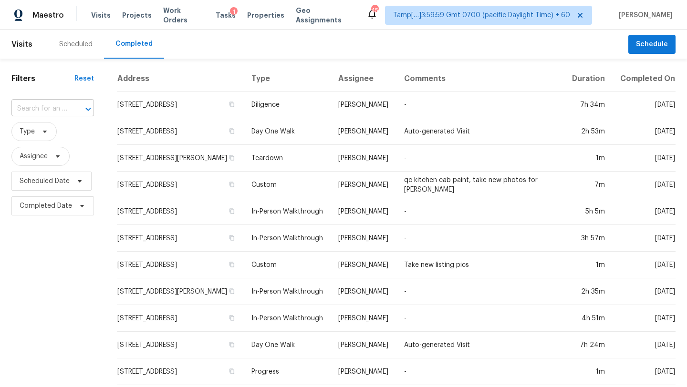
click at [51, 104] on input "text" at bounding box center [39, 109] width 56 height 15
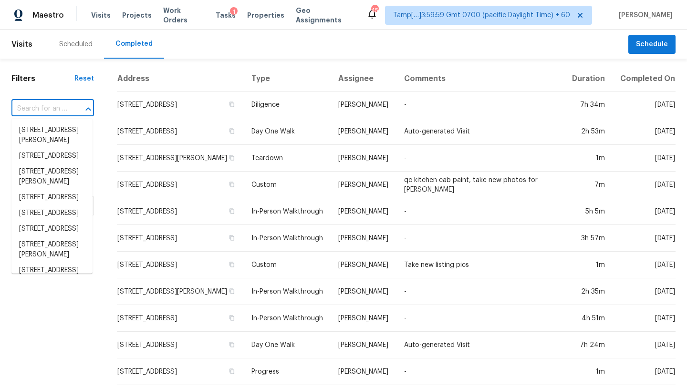
paste input "[STREET_ADDRESS][PERSON_NAME]"
type input "[STREET_ADDRESS][PERSON_NAME]"
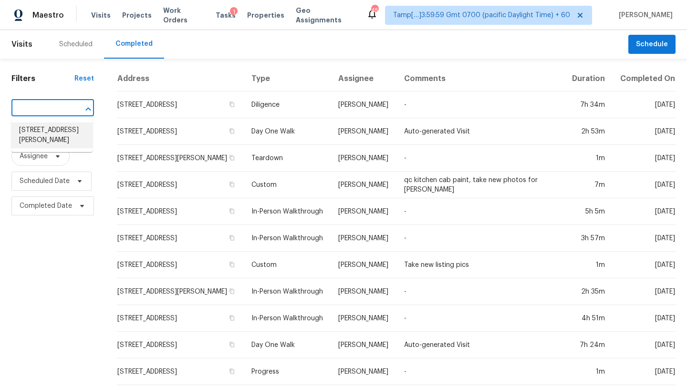
click at [57, 131] on li "[STREET_ADDRESS][PERSON_NAME]" at bounding box center [51, 136] width 81 height 26
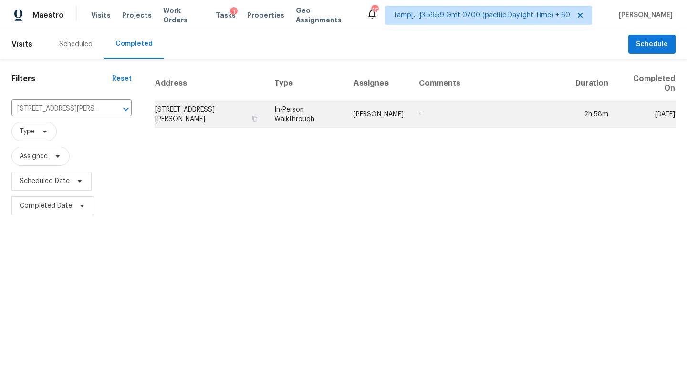
click at [472, 119] on td "-" at bounding box center [489, 114] width 157 height 27
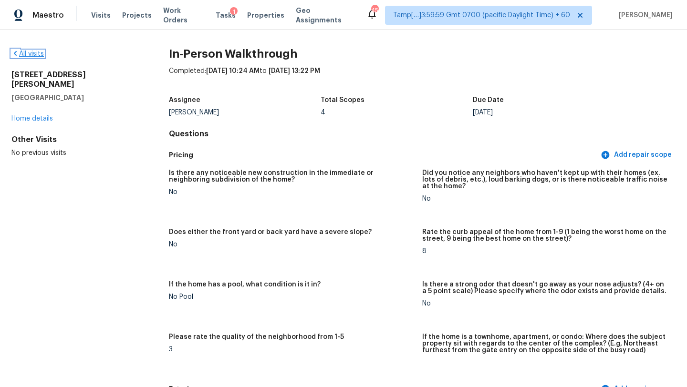
click at [34, 53] on link "All visits" at bounding box center [27, 54] width 32 height 7
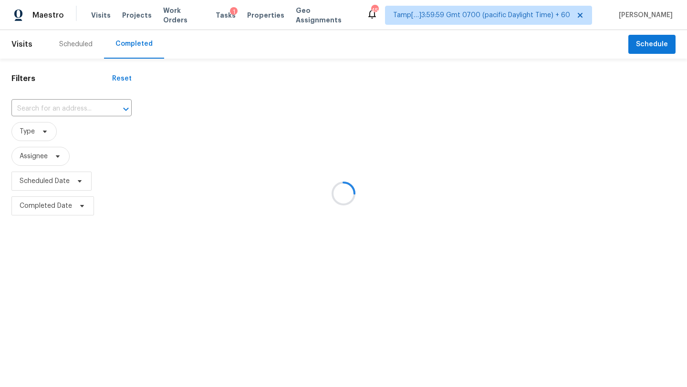
click at [92, 113] on div at bounding box center [343, 193] width 687 height 387
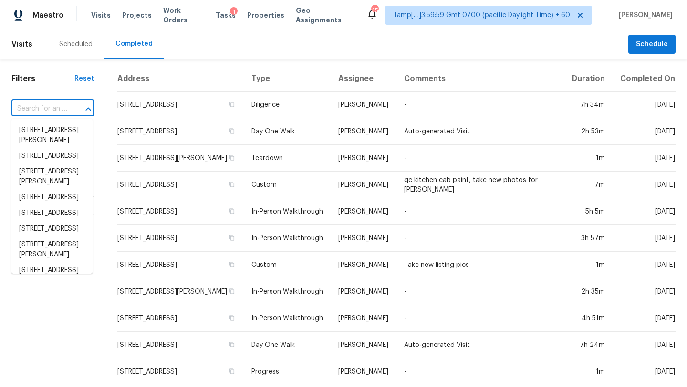
click at [56, 114] on input "text" at bounding box center [39, 109] width 56 height 15
paste input "[STREET_ADDRESS]"
type input "[STREET_ADDRESS]"
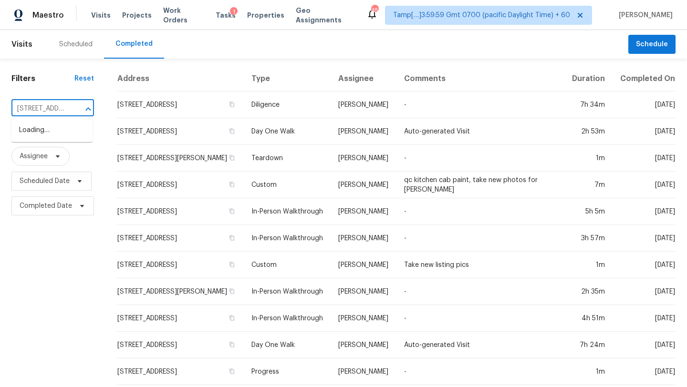
scroll to position [0, 81]
click at [57, 135] on li "[STREET_ADDRESS]" at bounding box center [51, 131] width 81 height 16
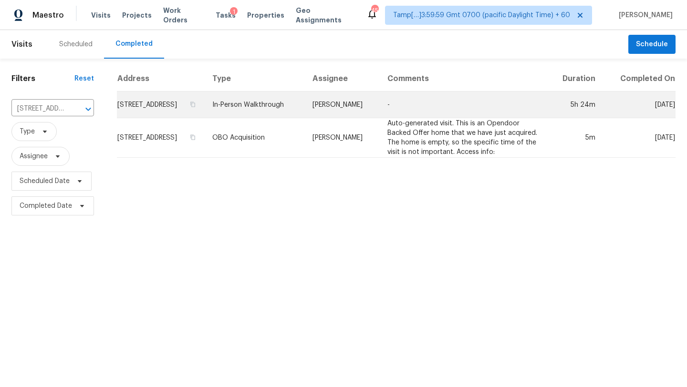
click at [480, 115] on td "-" at bounding box center [463, 105] width 167 height 27
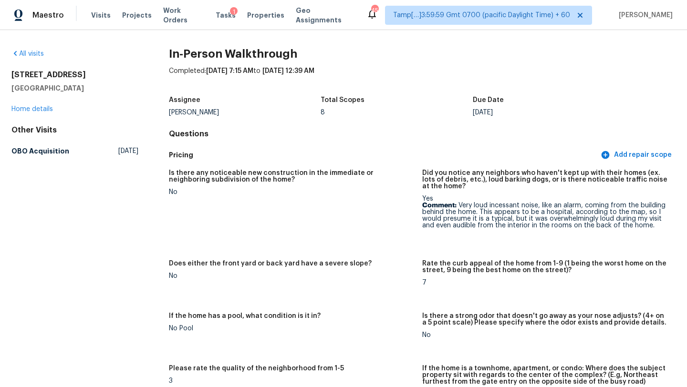
click at [35, 50] on div "All visits" at bounding box center [74, 54] width 127 height 10
click at [35, 52] on link "All visits" at bounding box center [27, 54] width 32 height 7
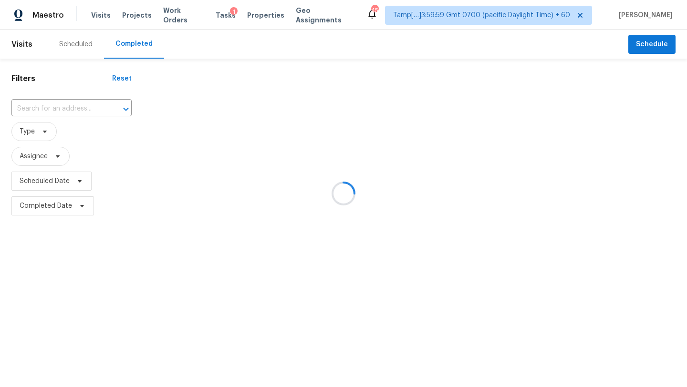
click at [75, 113] on div at bounding box center [343, 193] width 687 height 387
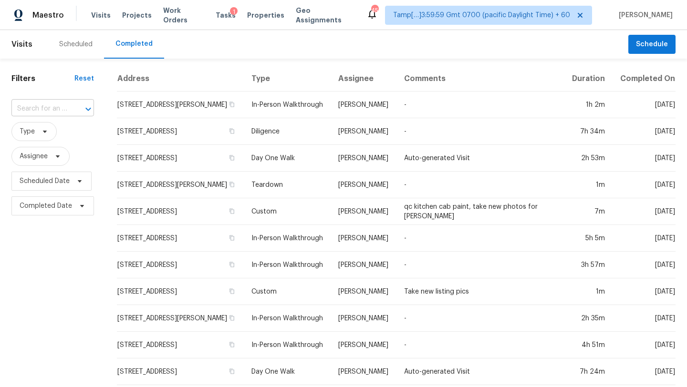
click at [74, 113] on div at bounding box center [81, 109] width 25 height 13
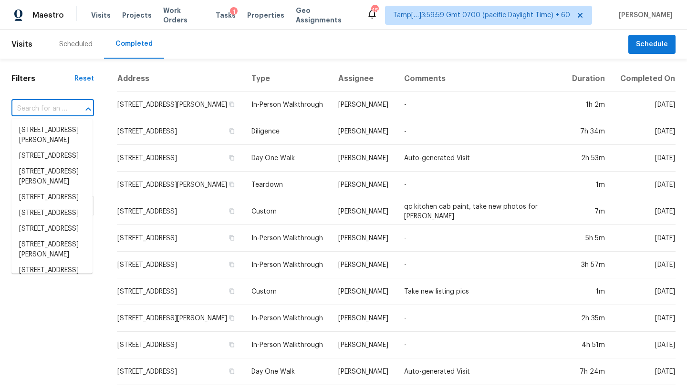
paste input "[STREET_ADDRESS]"
type input "[STREET_ADDRESS]"
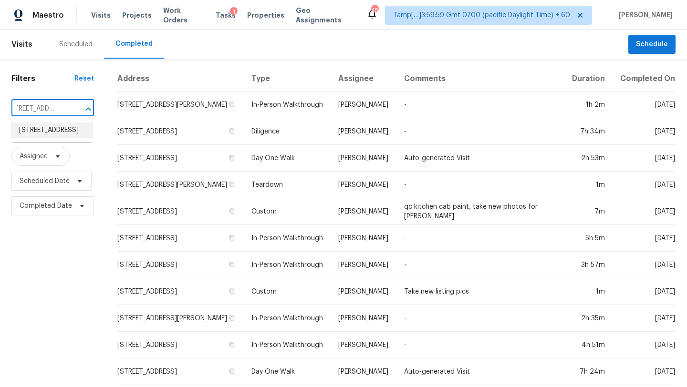
click at [57, 128] on li "[STREET_ADDRESS]" at bounding box center [51, 131] width 81 height 16
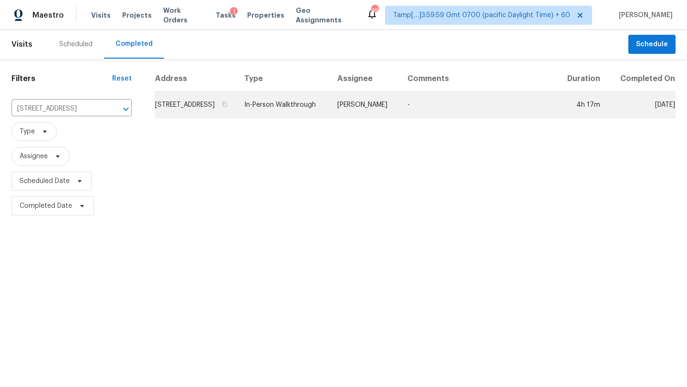
click at [442, 115] on td "-" at bounding box center [478, 105] width 157 height 27
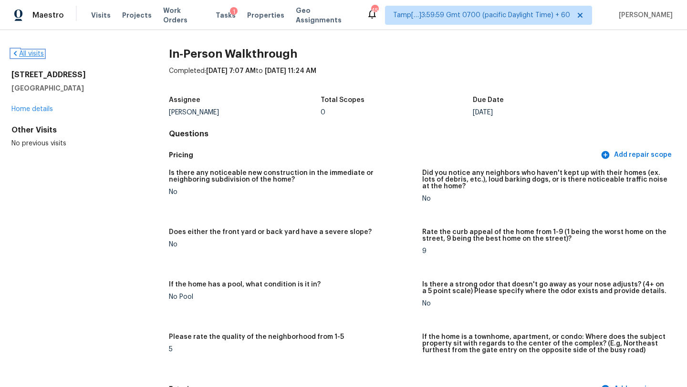
click at [17, 51] on icon at bounding box center [15, 54] width 8 height 8
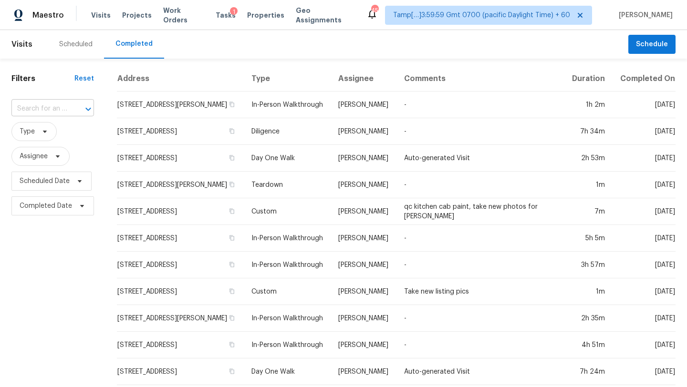
click at [44, 111] on input "text" at bounding box center [39, 109] width 56 height 15
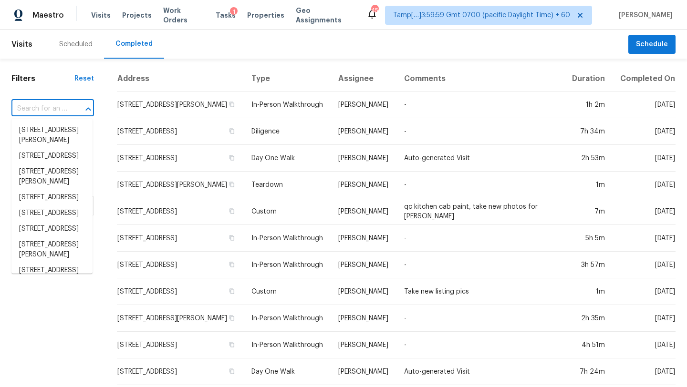
paste input "[STREET_ADDRESS][PERSON_NAME]"
type input "[STREET_ADDRESS][PERSON_NAME]"
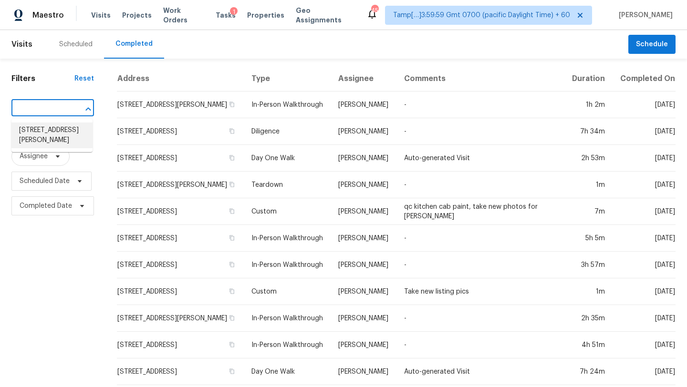
click at [60, 132] on li "[STREET_ADDRESS][PERSON_NAME]" at bounding box center [51, 136] width 81 height 26
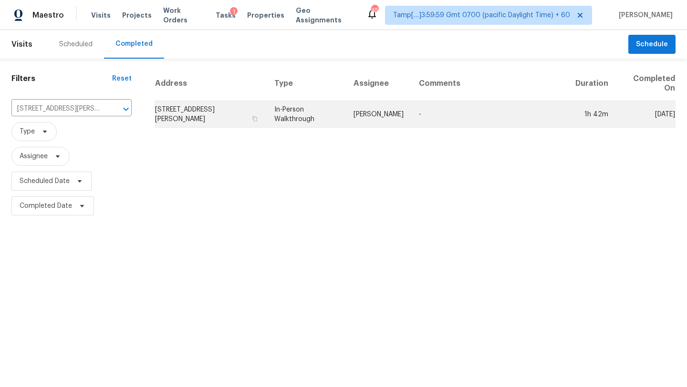
click at [517, 106] on td "-" at bounding box center [489, 114] width 157 height 27
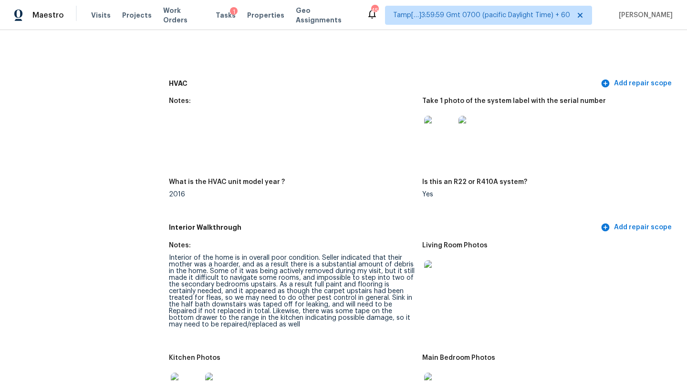
scroll to position [1172, 0]
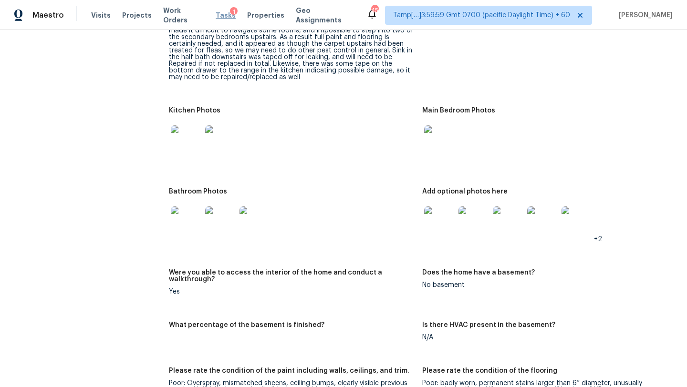
click at [222, 17] on span "Tasks" at bounding box center [226, 15] width 20 height 7
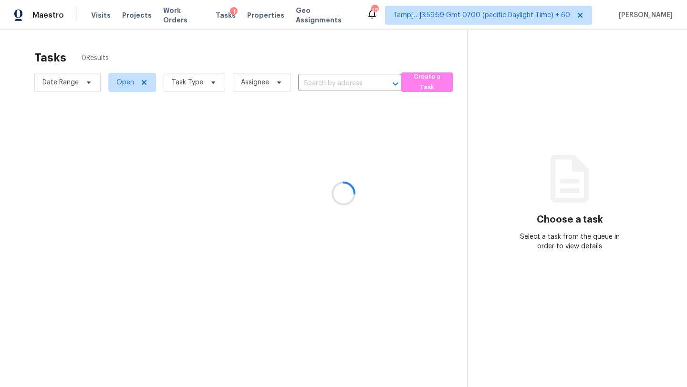
click at [324, 88] on div at bounding box center [343, 193] width 687 height 387
click at [324, 86] on div at bounding box center [343, 193] width 687 height 387
click at [325, 85] on div at bounding box center [343, 193] width 687 height 387
click at [326, 84] on div at bounding box center [343, 193] width 687 height 387
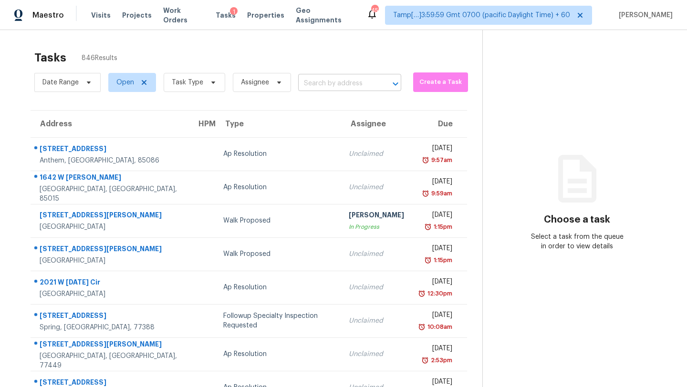
click at [326, 84] on input "text" at bounding box center [336, 83] width 76 height 15
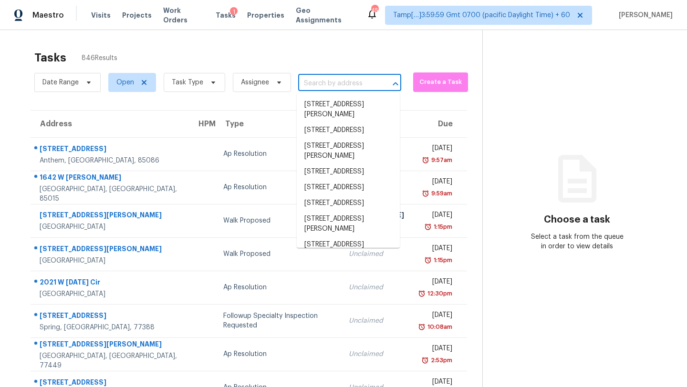
paste input "[STREET_ADDRESS][PERSON_NAME]"
type input "[STREET_ADDRESS][PERSON_NAME]"
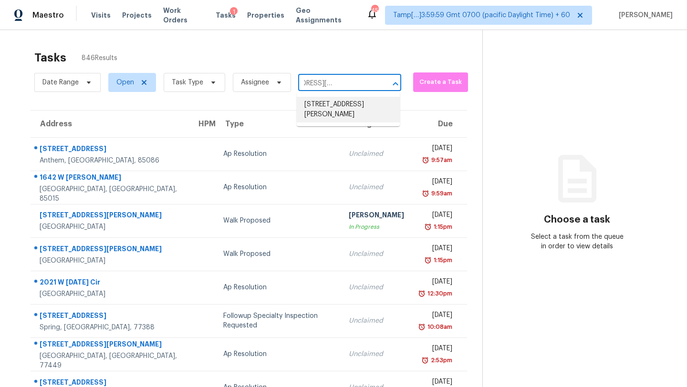
click at [323, 107] on li "[STREET_ADDRESS][PERSON_NAME]" at bounding box center [348, 110] width 103 height 26
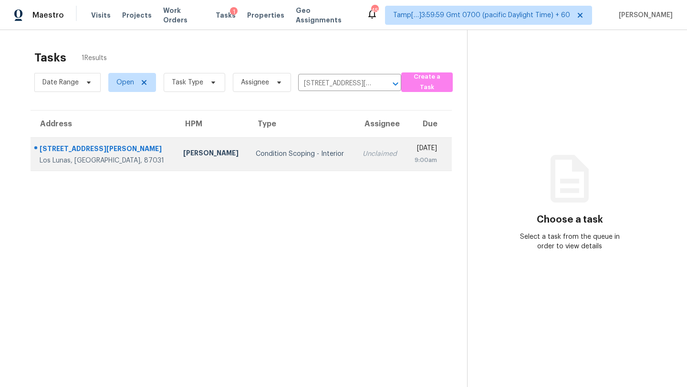
click at [355, 159] on td "Unclaimed" at bounding box center [380, 153] width 51 height 33
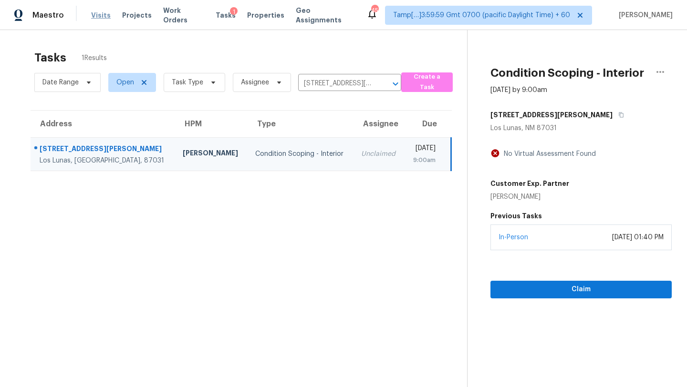
click at [100, 19] on span "Visits" at bounding box center [101, 15] width 20 height 10
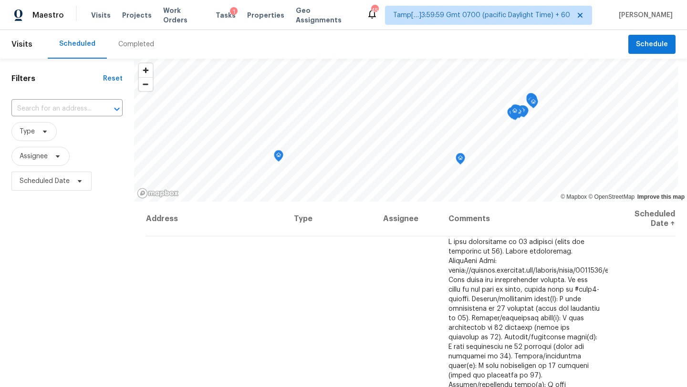
click at [130, 47] on div "Completed" at bounding box center [136, 45] width 36 height 10
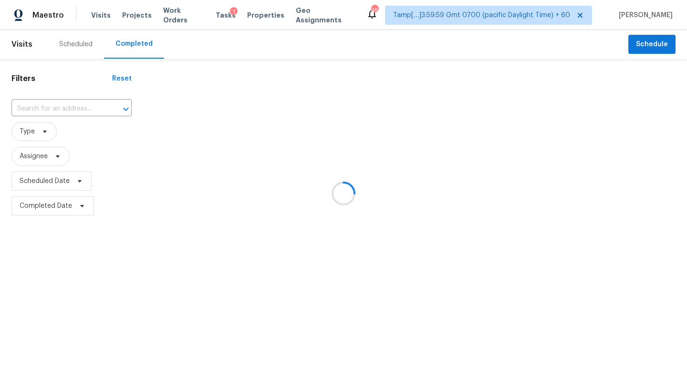
click at [67, 115] on div at bounding box center [343, 193] width 687 height 387
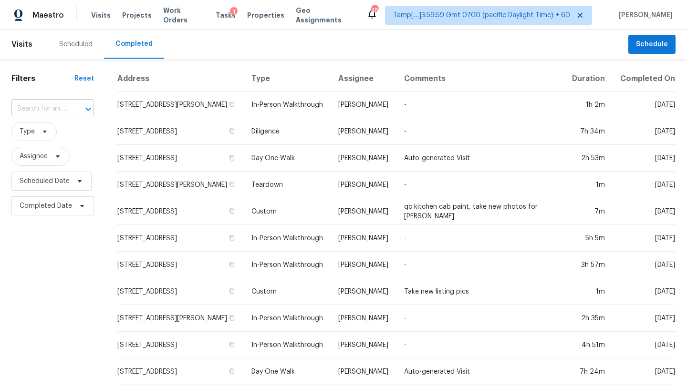
click at [31, 114] on input "text" at bounding box center [39, 109] width 56 height 15
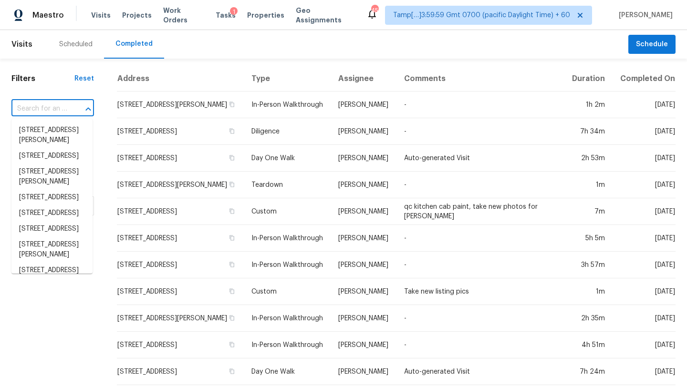
paste input "[STREET_ADDRESS][PERSON_NAME]"
type input "[STREET_ADDRESS][PERSON_NAME]"
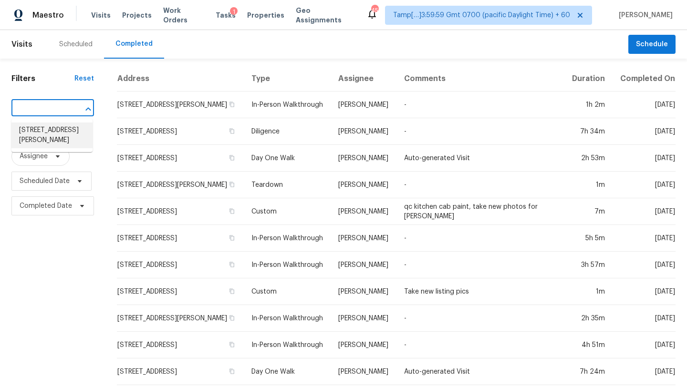
click at [53, 136] on li "[STREET_ADDRESS][PERSON_NAME]" at bounding box center [51, 136] width 81 height 26
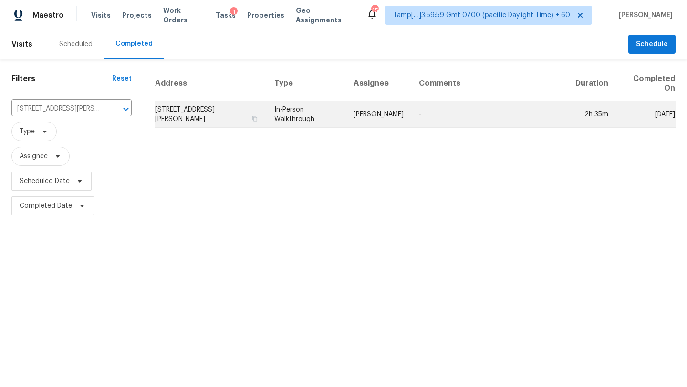
click at [532, 123] on td "-" at bounding box center [489, 114] width 157 height 27
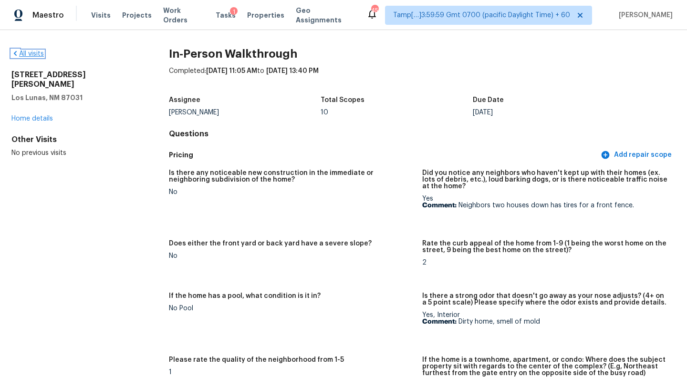
click at [32, 52] on link "All visits" at bounding box center [27, 54] width 32 height 7
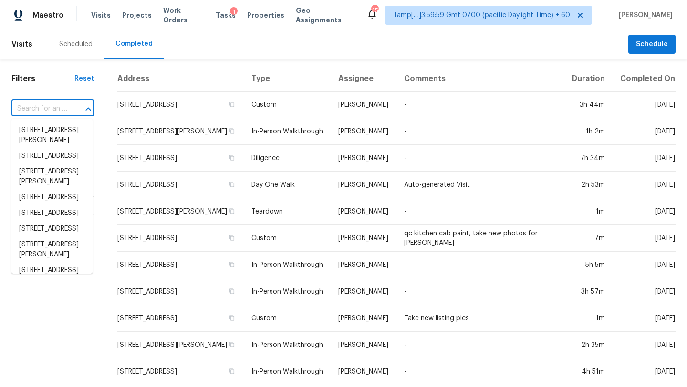
click at [55, 106] on input "text" at bounding box center [39, 109] width 56 height 15
paste input "[STREET_ADDRESS]"
type input "[STREET_ADDRESS]"
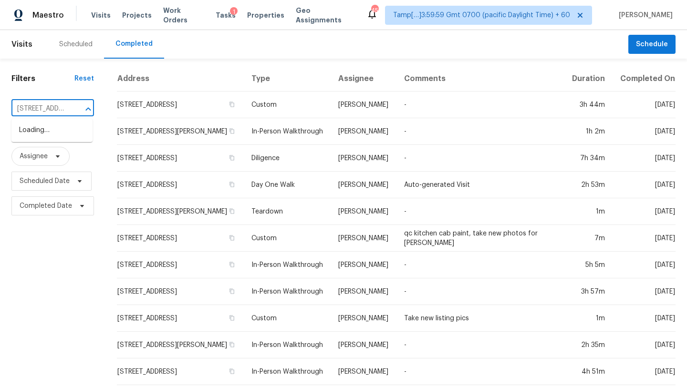
scroll to position [0, 47]
click at [66, 135] on li "[STREET_ADDRESS]" at bounding box center [51, 131] width 81 height 16
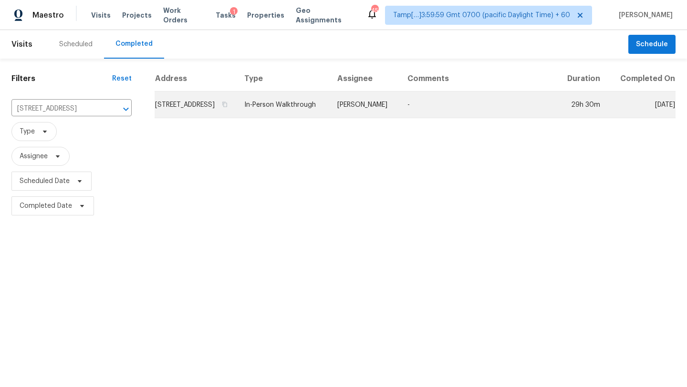
click at [518, 105] on td "-" at bounding box center [478, 105] width 157 height 27
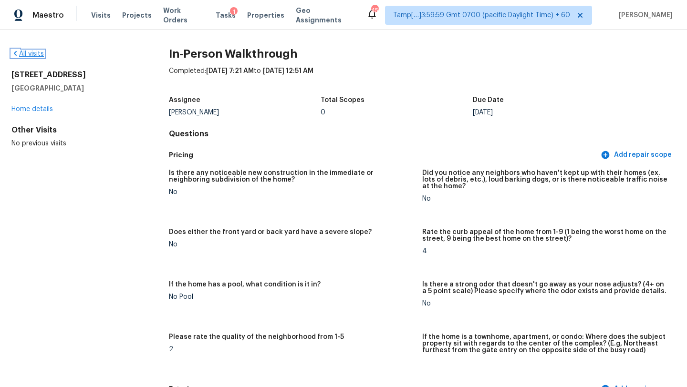
click at [35, 55] on link "All visits" at bounding box center [27, 54] width 32 height 7
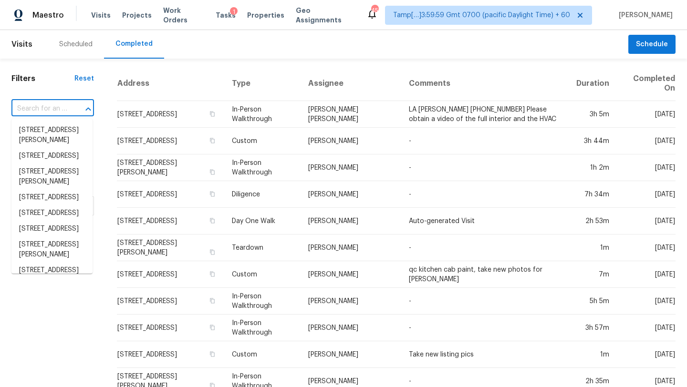
click at [50, 113] on input "text" at bounding box center [39, 109] width 56 height 15
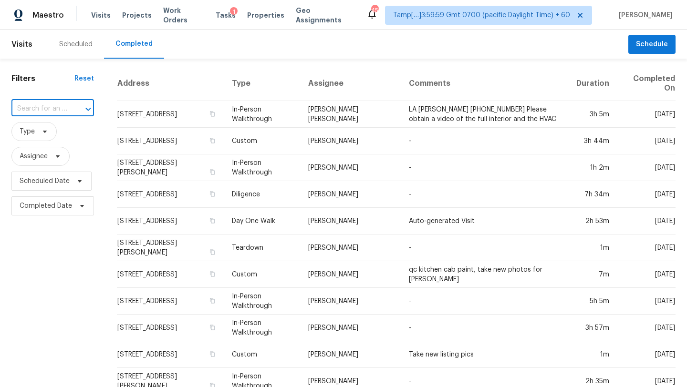
paste input "[STREET_ADDRESS][PERSON_NAME]"
type input "[STREET_ADDRESS][PERSON_NAME]"
click at [60, 137] on li "[STREET_ADDRESS][PERSON_NAME]" at bounding box center [51, 136] width 81 height 26
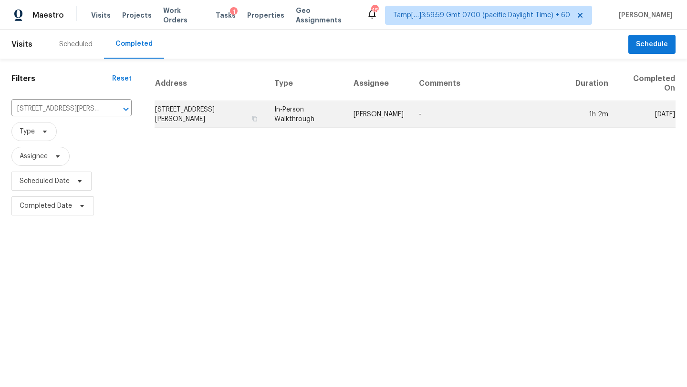
click at [470, 125] on td "-" at bounding box center [489, 114] width 157 height 27
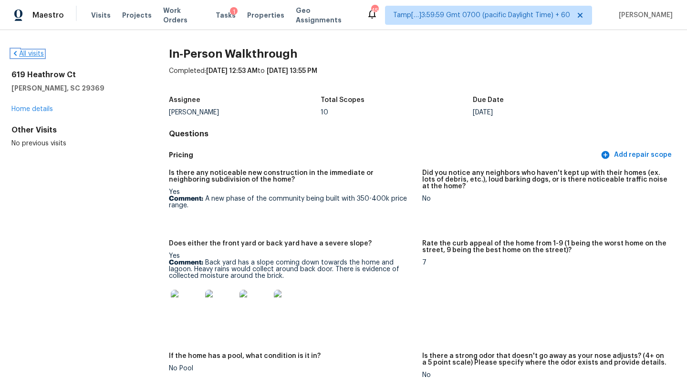
click at [24, 51] on link "All visits" at bounding box center [27, 54] width 32 height 7
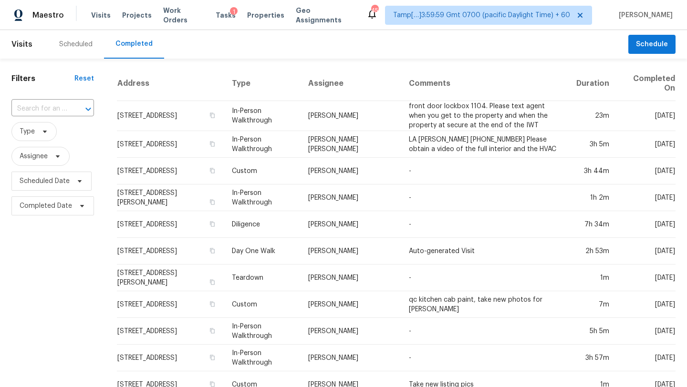
click at [45, 118] on div "​" at bounding box center [52, 109] width 83 height 21
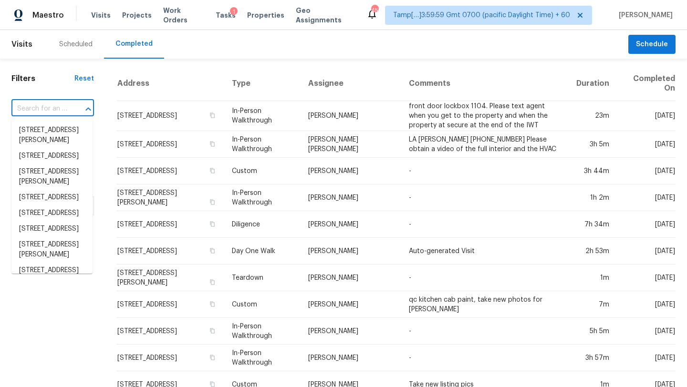
click at [50, 110] on input "text" at bounding box center [39, 109] width 56 height 15
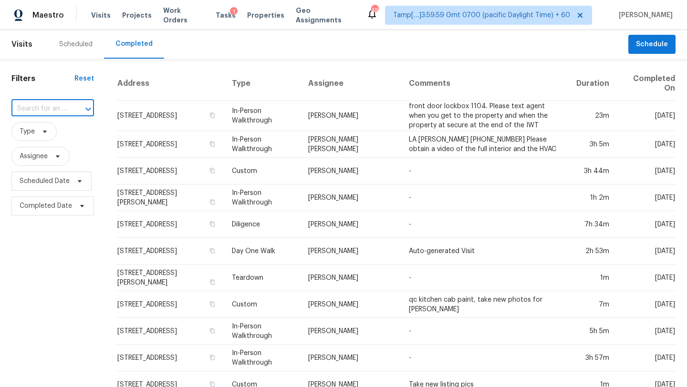
paste input "[STREET_ADDRESS]"
type input "[STREET_ADDRESS]"
click at [52, 125] on li "[STREET_ADDRESS]" at bounding box center [51, 131] width 81 height 16
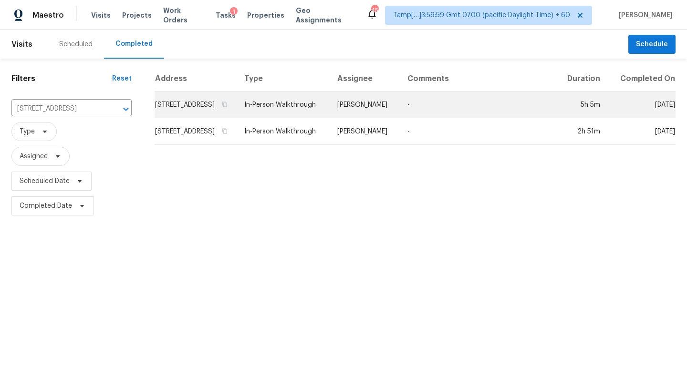
click at [550, 105] on td "-" at bounding box center [478, 105] width 157 height 27
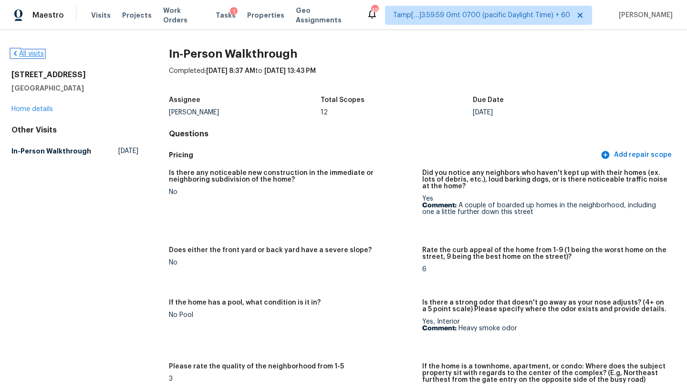
click at [34, 52] on link "All visits" at bounding box center [27, 54] width 32 height 7
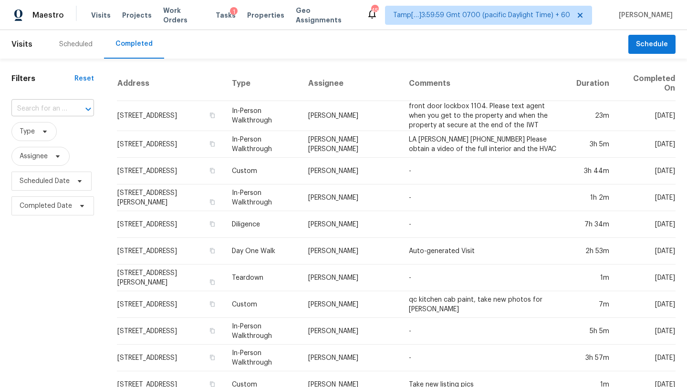
click at [47, 106] on input "text" at bounding box center [39, 109] width 56 height 15
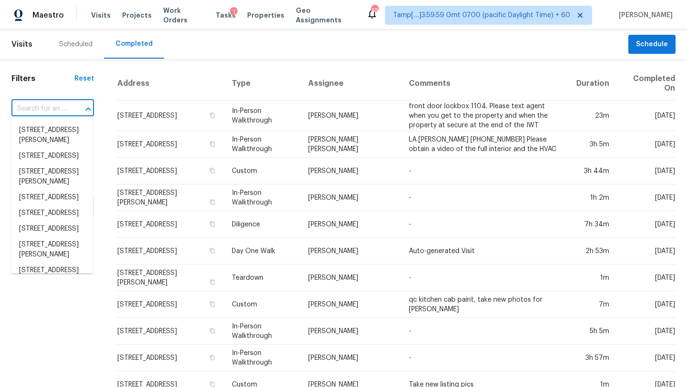
paste input "[STREET_ADDRESS]"
type input "[STREET_ADDRESS]"
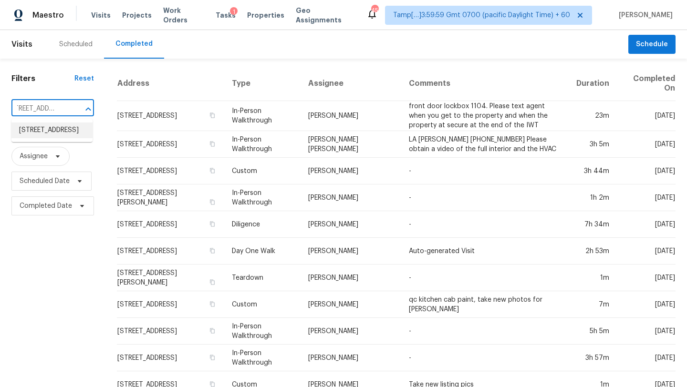
click at [53, 131] on li "[STREET_ADDRESS]" at bounding box center [51, 131] width 81 height 16
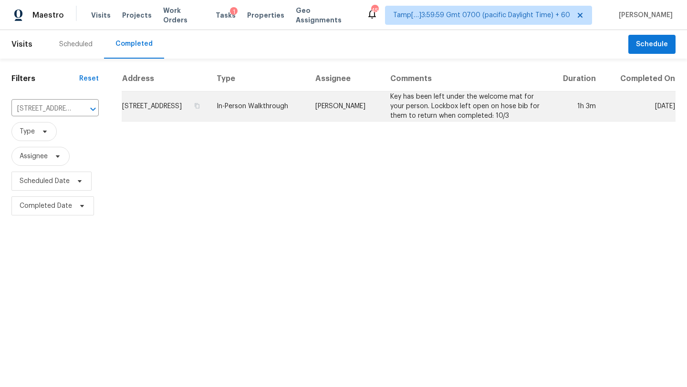
click at [470, 122] on td "Key has been left under the welcome mat for your person. Lockbox left open on h…" at bounding box center [466, 107] width 166 height 30
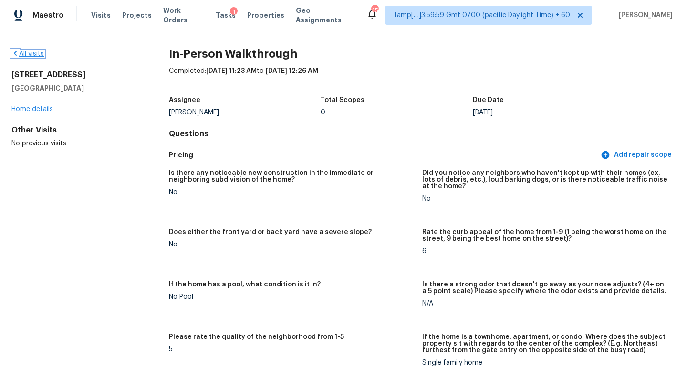
click at [30, 52] on link "All visits" at bounding box center [27, 54] width 32 height 7
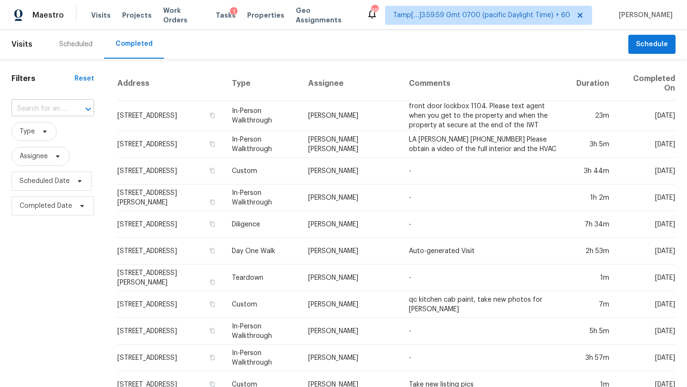
click at [25, 114] on input "text" at bounding box center [39, 109] width 56 height 15
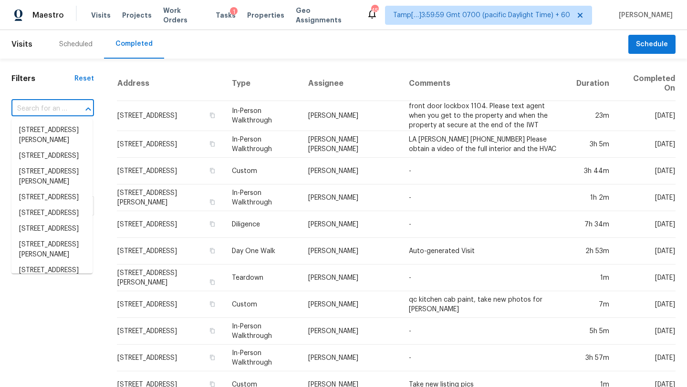
paste input "[STREET_ADDRESS]"
type input "[STREET_ADDRESS]"
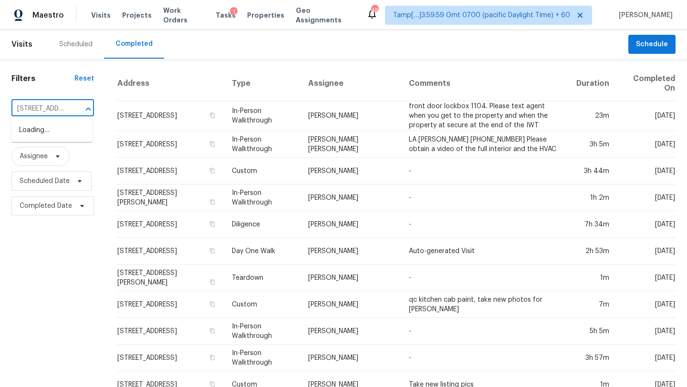
scroll to position [0, 70]
click at [54, 138] on li "[STREET_ADDRESS]" at bounding box center [51, 131] width 81 height 16
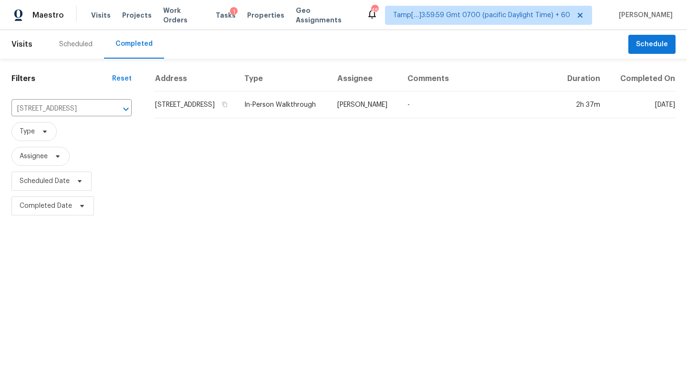
click at [330, 115] on td "In-Person Walkthrough" at bounding box center [283, 105] width 93 height 27
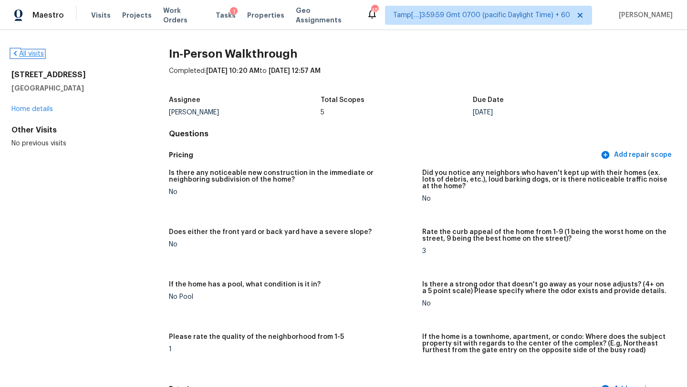
click at [26, 55] on link "All visits" at bounding box center [27, 54] width 32 height 7
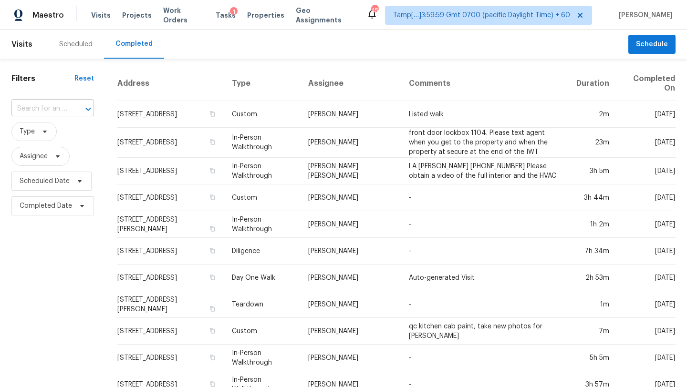
click at [66, 107] on div "​" at bounding box center [52, 109] width 83 height 15
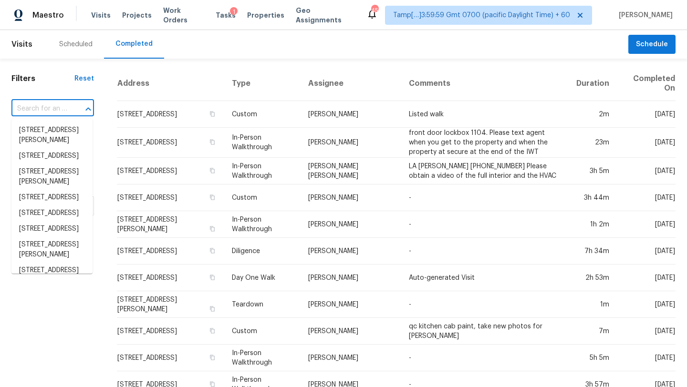
paste input "[STREET_ADDRESS]"
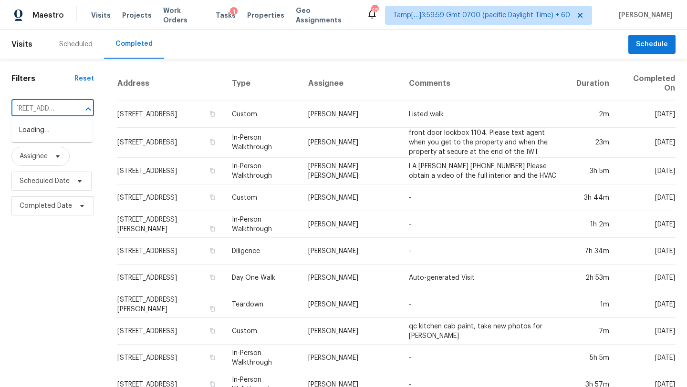
type input "[STREET_ADDRESS]"
click at [58, 106] on input "text" at bounding box center [39, 109] width 56 height 15
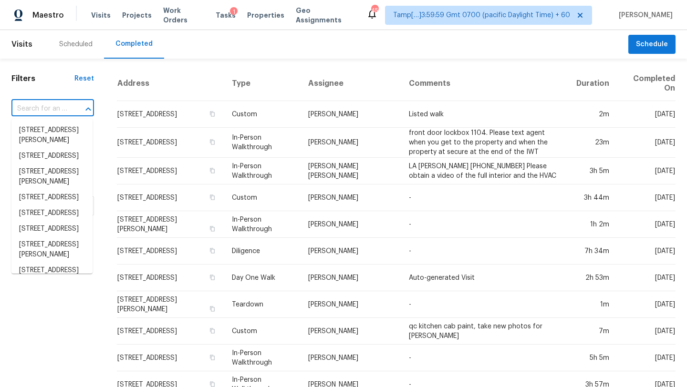
paste input "[STREET_ADDRESS]"
type input "[STREET_ADDRESS]"
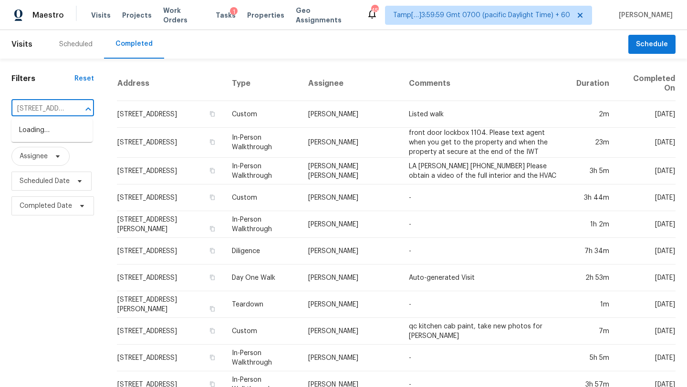
scroll to position [0, 67]
click at [53, 136] on li "[STREET_ADDRESS]" at bounding box center [51, 131] width 81 height 16
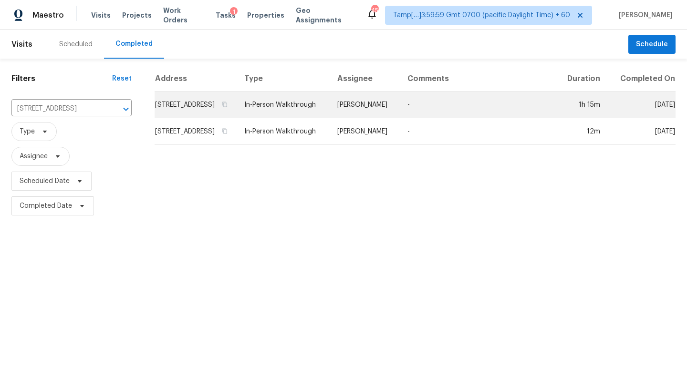
click at [475, 118] on td "-" at bounding box center [478, 105] width 157 height 27
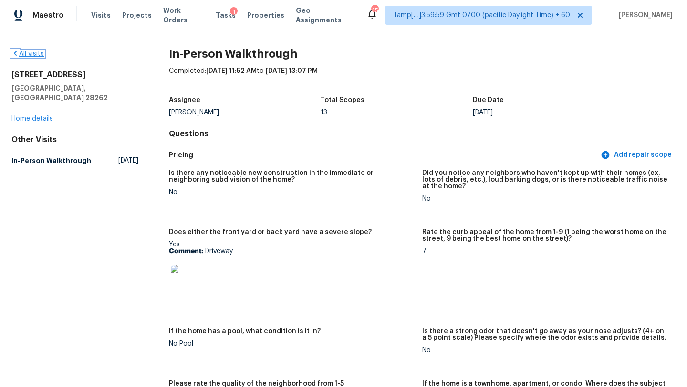
click at [32, 51] on link "All visits" at bounding box center [27, 54] width 32 height 7
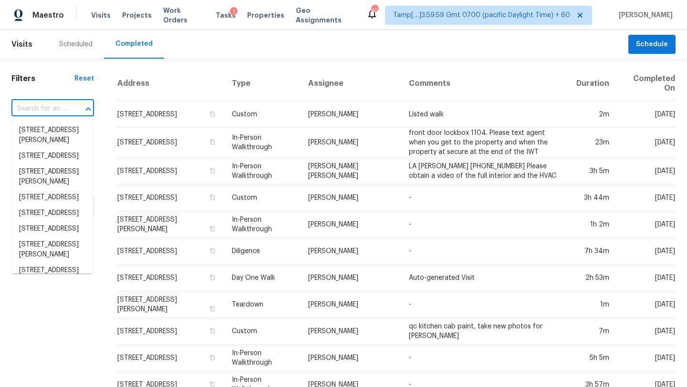
click at [45, 105] on input "text" at bounding box center [39, 109] width 56 height 15
paste input "[STREET_ADDRESS]"
type input "[STREET_ADDRESS]"
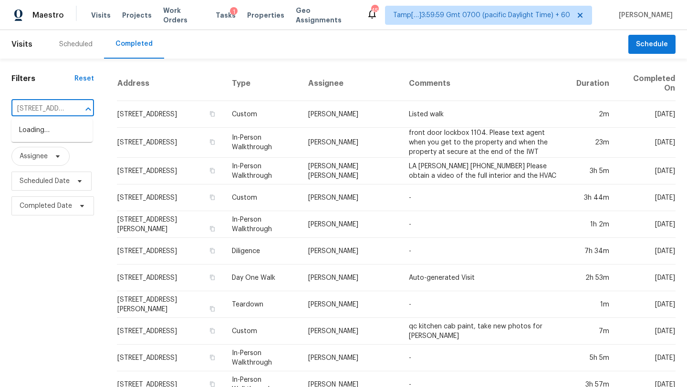
scroll to position [0, 88]
click at [54, 132] on li "[STREET_ADDRESS]" at bounding box center [51, 131] width 81 height 16
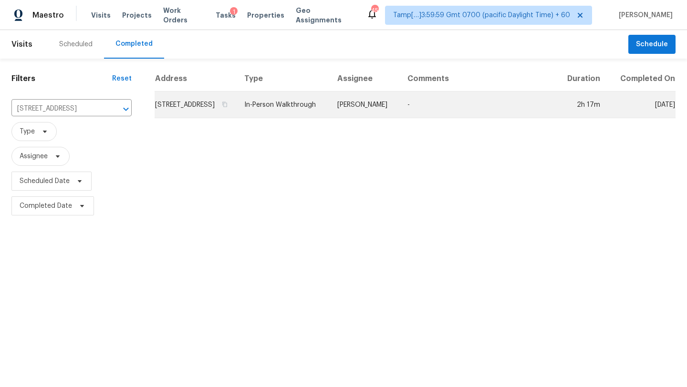
click at [501, 115] on td "-" at bounding box center [478, 105] width 157 height 27
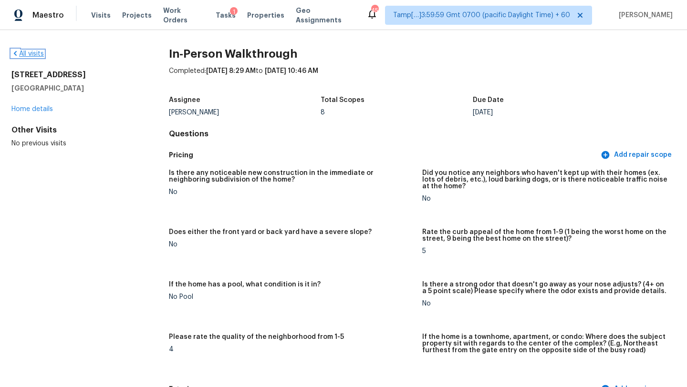
click at [23, 55] on link "All visits" at bounding box center [27, 54] width 32 height 7
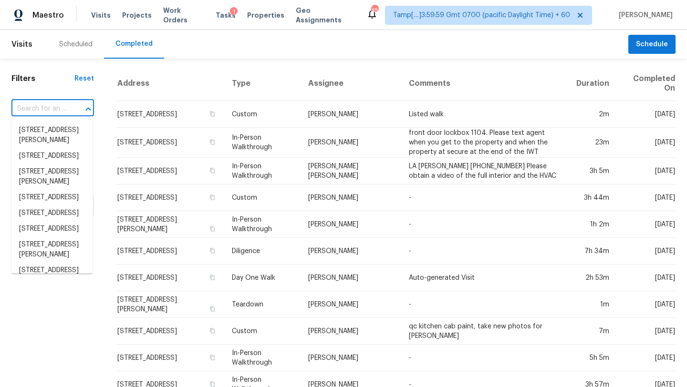
click at [48, 102] on input "text" at bounding box center [39, 109] width 56 height 15
paste input "[STREET_ADDRESS][PERSON_NAME]"
type input "[STREET_ADDRESS][PERSON_NAME]"
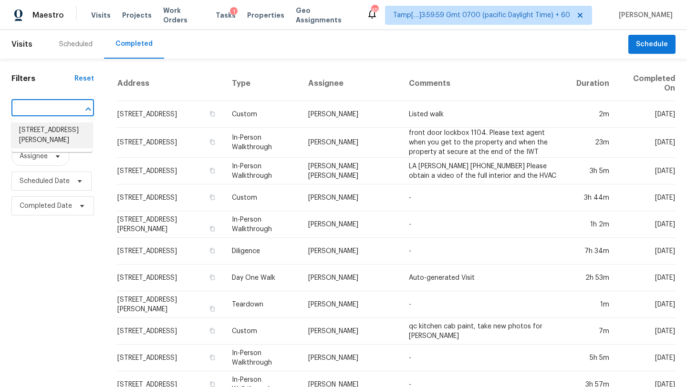
click at [46, 128] on li "[STREET_ADDRESS][PERSON_NAME]" at bounding box center [51, 136] width 81 height 26
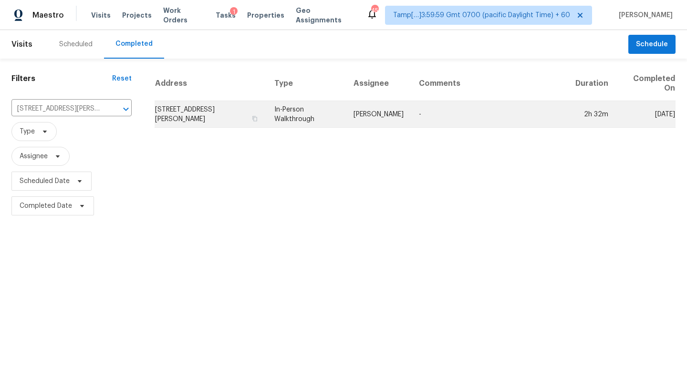
click at [464, 117] on td "-" at bounding box center [489, 114] width 157 height 27
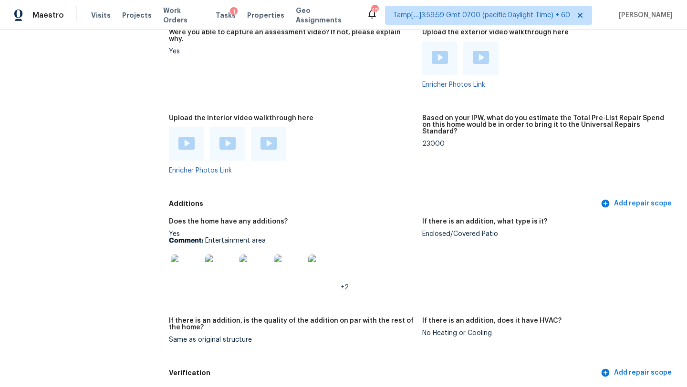
scroll to position [2075, 0]
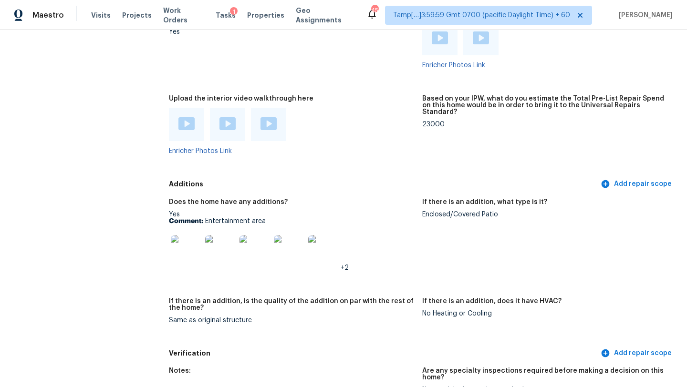
click at [183, 117] on img at bounding box center [186, 123] width 16 height 13
click at [228, 117] on img at bounding box center [227, 123] width 16 height 13
click at [270, 117] on img at bounding box center [269, 123] width 16 height 13
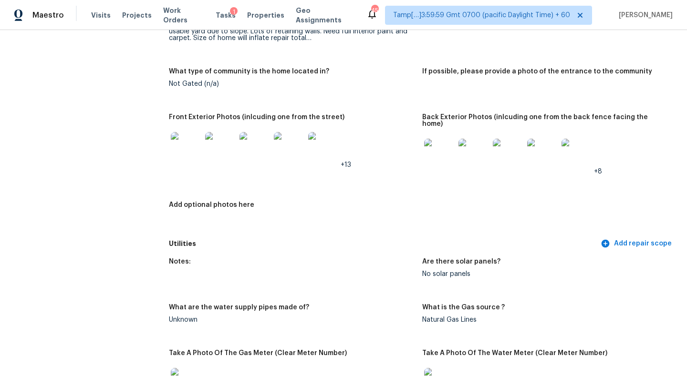
scroll to position [0, 0]
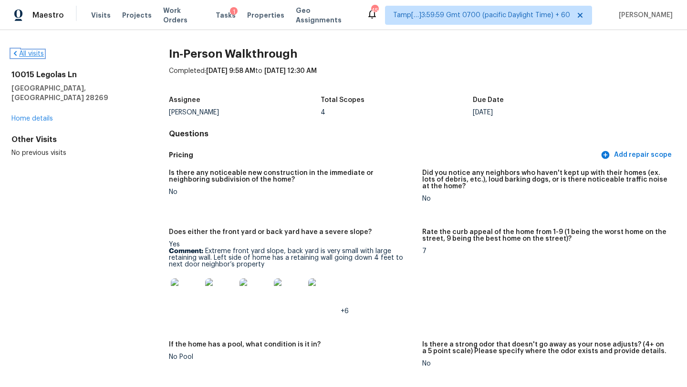
click at [24, 52] on link "All visits" at bounding box center [27, 54] width 32 height 7
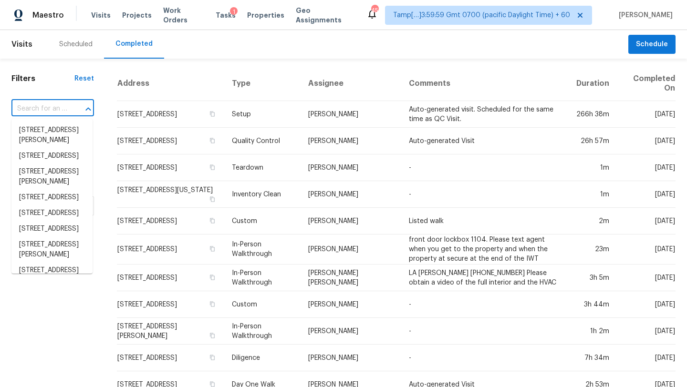
click at [34, 105] on input "text" at bounding box center [39, 109] width 56 height 15
paste input "[STREET_ADDRESS][PERSON_NAME]"
type input "[STREET_ADDRESS][PERSON_NAME]"
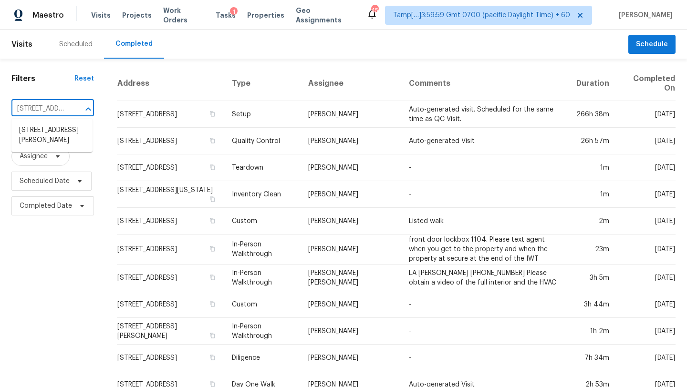
scroll to position [0, 71]
click at [51, 137] on li "[STREET_ADDRESS][PERSON_NAME]" at bounding box center [51, 136] width 81 height 26
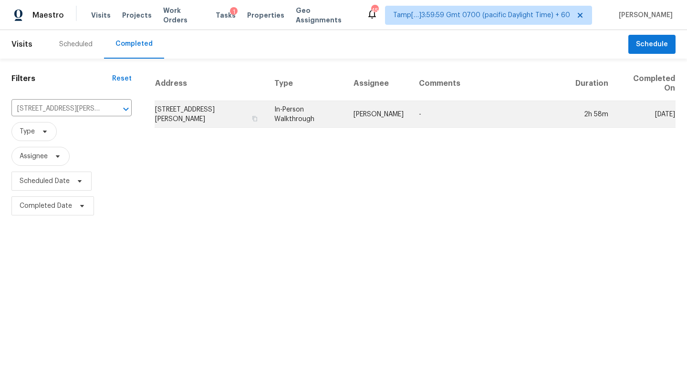
click at [465, 120] on td "-" at bounding box center [489, 114] width 157 height 27
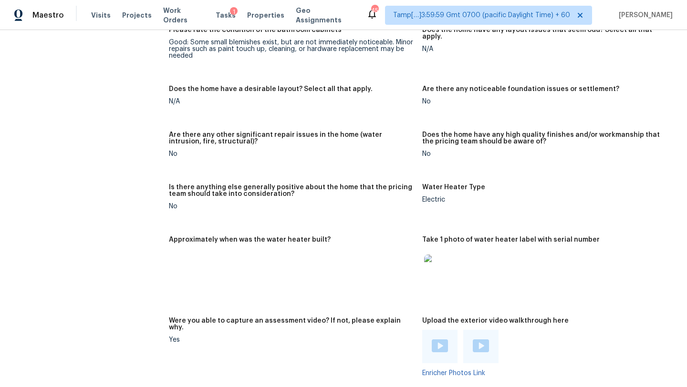
scroll to position [1624, 0]
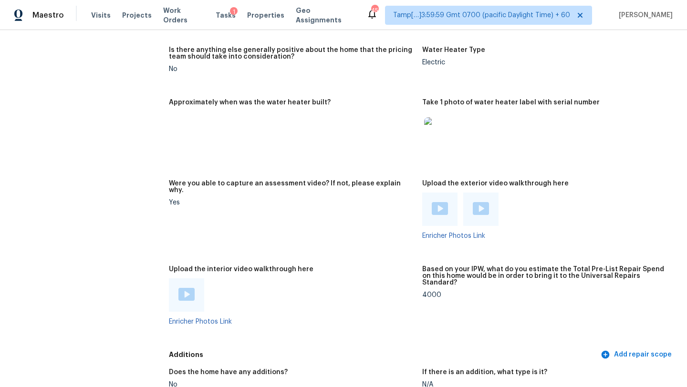
click at [185, 288] on img at bounding box center [186, 294] width 16 height 13
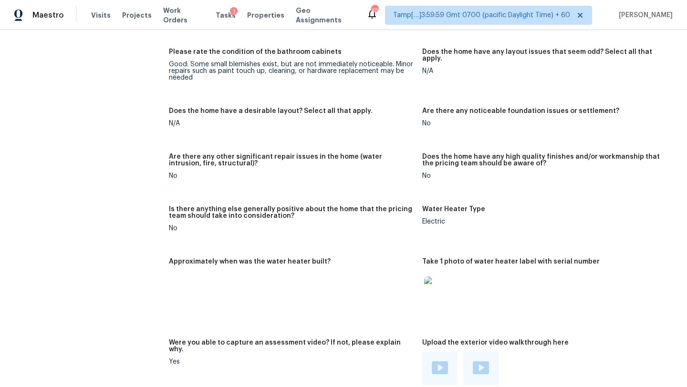
scroll to position [1606, 0]
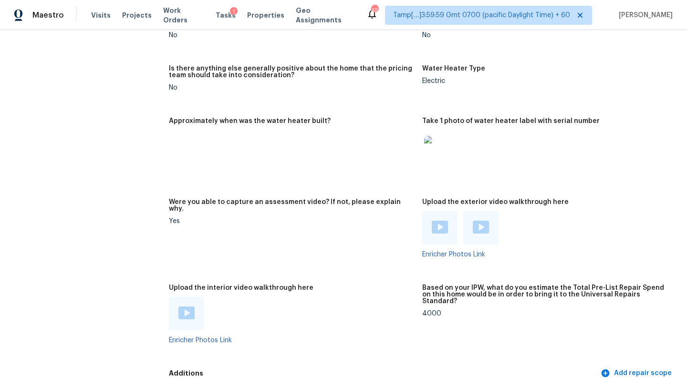
click at [186, 307] on img at bounding box center [186, 313] width 16 height 13
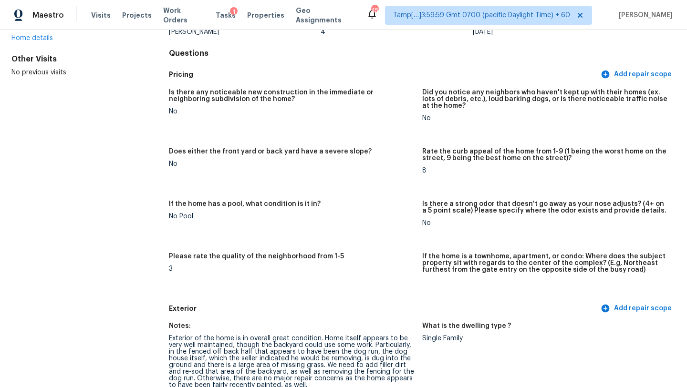
scroll to position [0, 0]
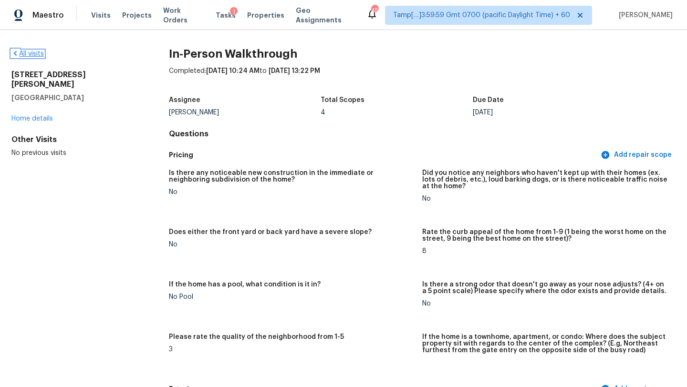
click at [31, 54] on link "All visits" at bounding box center [27, 54] width 32 height 7
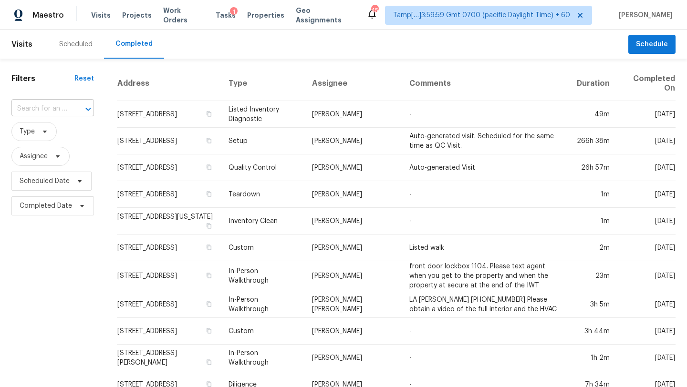
click at [63, 107] on input "text" at bounding box center [39, 109] width 56 height 15
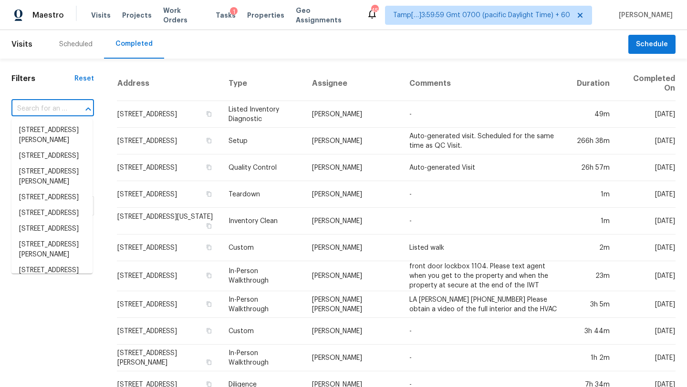
paste input "[STREET_ADDRESS]"
type input "[STREET_ADDRESS]"
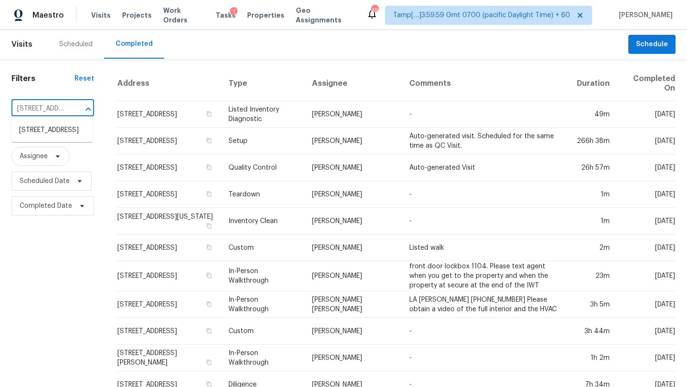
scroll to position [0, 81]
click at [59, 136] on li "[STREET_ADDRESS]" at bounding box center [51, 131] width 81 height 16
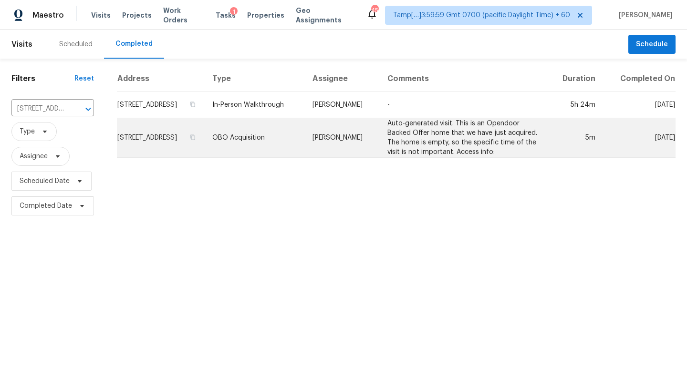
click at [461, 151] on td "Auto-generated visit. This is an Opendoor Backed Offer home that we have just a…" at bounding box center [463, 138] width 167 height 40
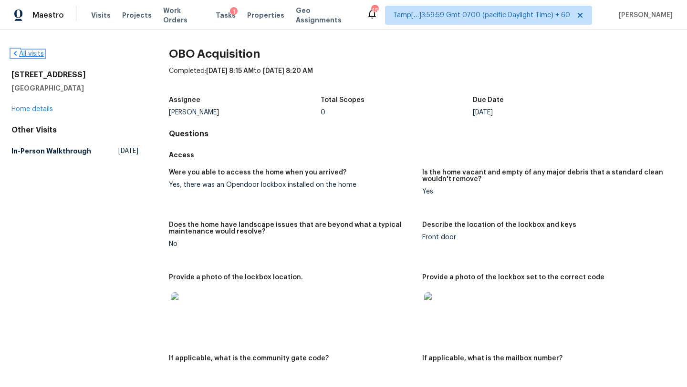
click at [35, 51] on link "All visits" at bounding box center [27, 54] width 32 height 7
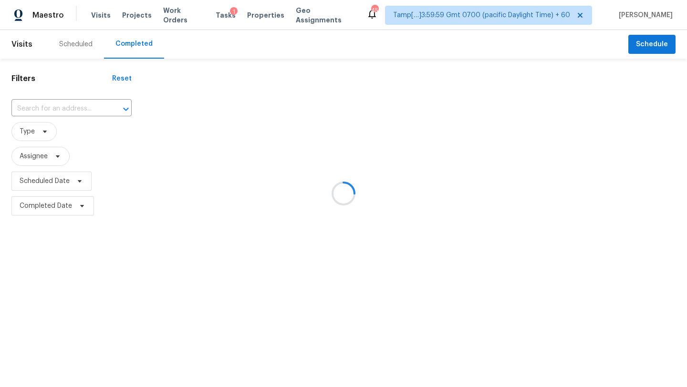
click at [61, 107] on div at bounding box center [343, 193] width 687 height 387
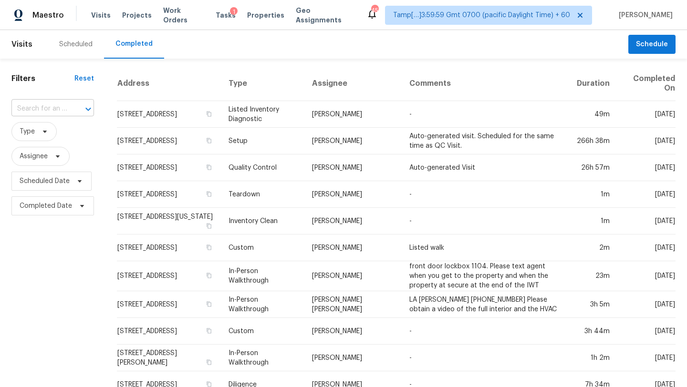
click at [51, 107] on input "text" at bounding box center [39, 109] width 56 height 15
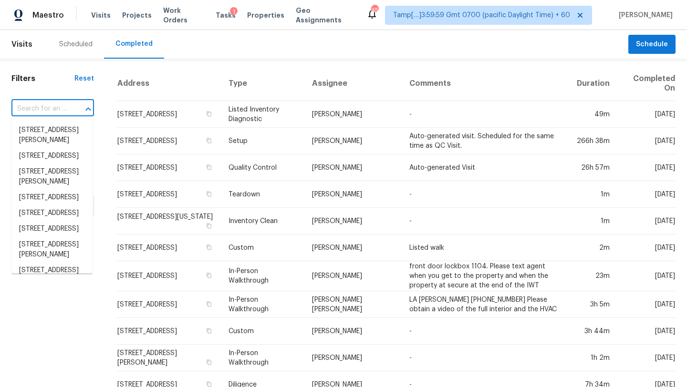
paste input "[STREET_ADDRESS]"
type input "[STREET_ADDRESS]"
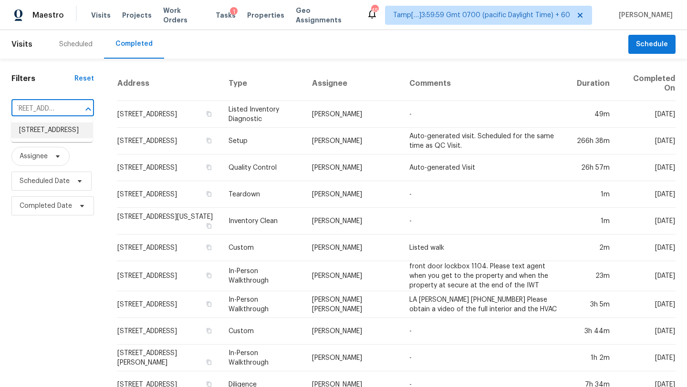
click at [52, 138] on li "[STREET_ADDRESS]" at bounding box center [51, 131] width 81 height 16
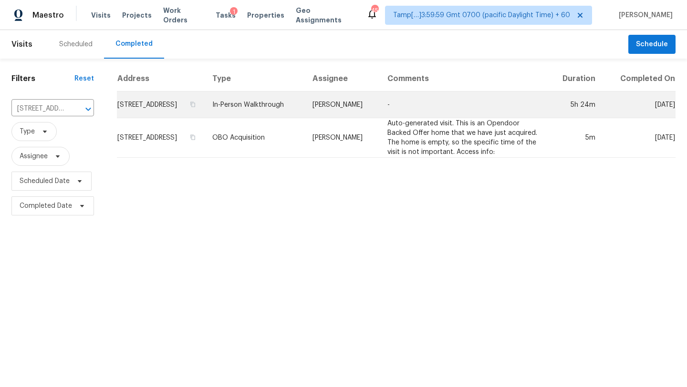
click at [490, 118] on td "-" at bounding box center [463, 105] width 167 height 27
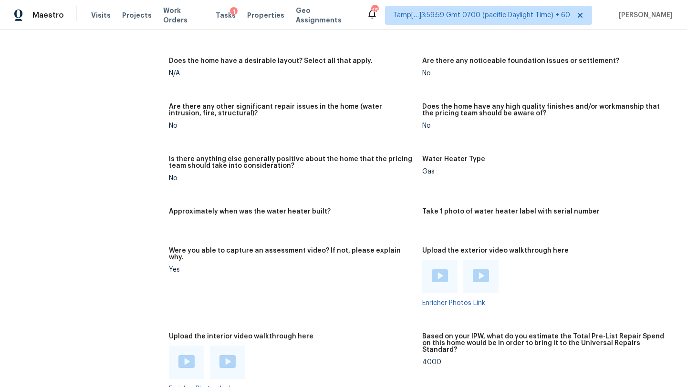
scroll to position [1862, 0]
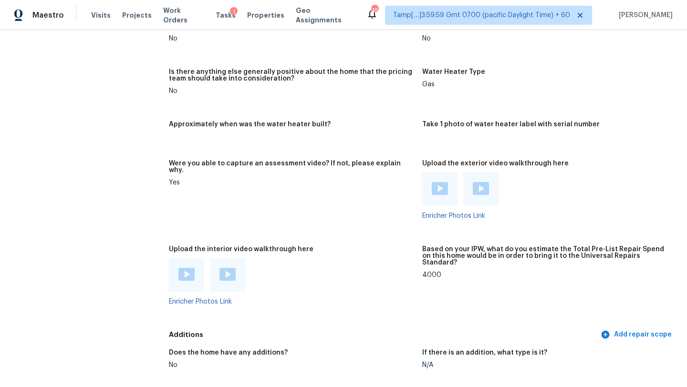
click at [187, 268] on img at bounding box center [186, 274] width 16 height 13
click at [225, 268] on img at bounding box center [227, 274] width 16 height 13
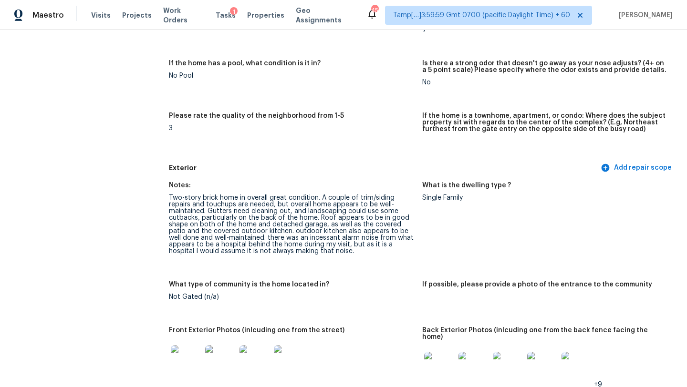
scroll to position [282, 0]
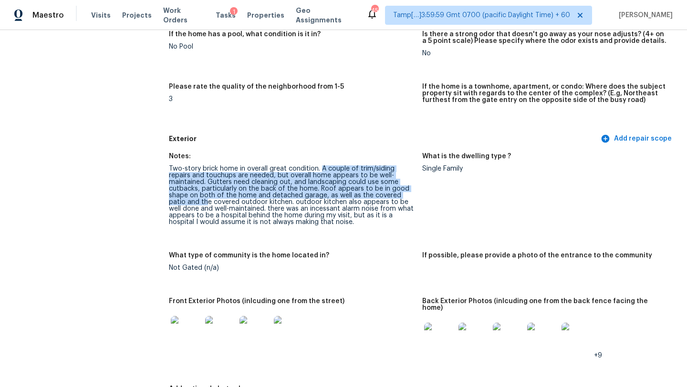
drag, startPoint x: 320, startPoint y: 168, endPoint x: 404, endPoint y: 193, distance: 87.6
click at [404, 194] on div "Two-story brick home in overall great condition. A couple of trim/siding repair…" at bounding box center [292, 196] width 246 height 60
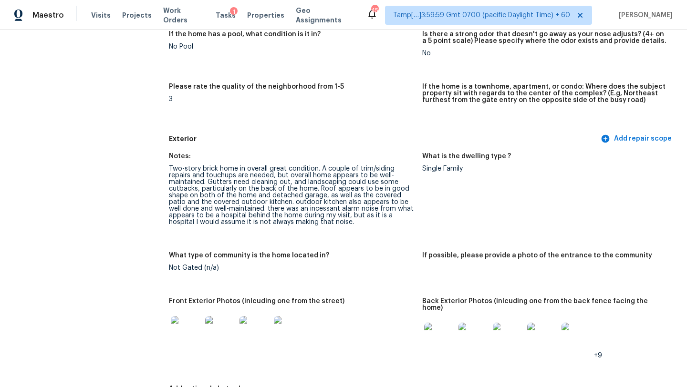
click at [346, 200] on div "Two-story brick home in overall great condition. A couple of trim/siding repair…" at bounding box center [292, 196] width 246 height 60
drag, startPoint x: 168, startPoint y: 196, endPoint x: 383, endPoint y: 198, distance: 214.2
click at [383, 198] on div "Two-story brick home in overall great condition. A couple of trim/siding repair…" at bounding box center [292, 196] width 246 height 60
copy div "both of the home and detached garage, as well as the covered patio"
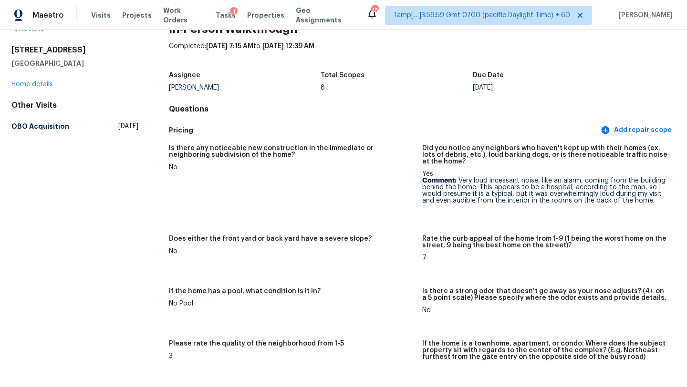
scroll to position [0, 0]
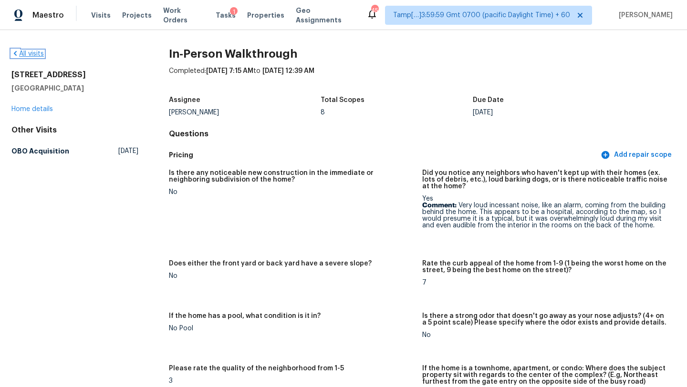
click at [37, 51] on link "All visits" at bounding box center [27, 54] width 32 height 7
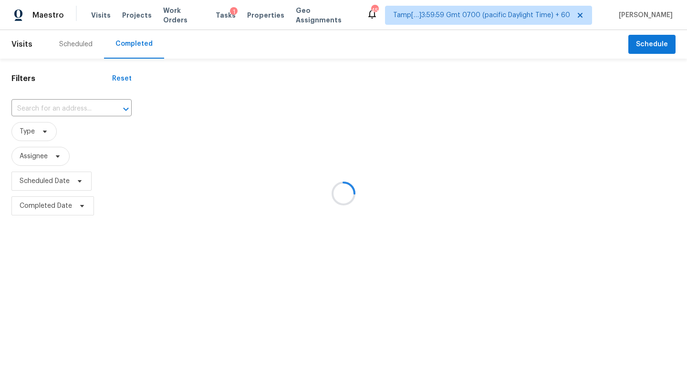
click at [47, 107] on div at bounding box center [343, 193] width 687 height 387
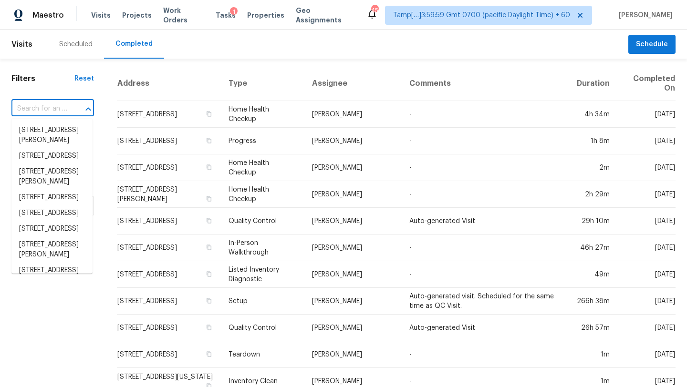
click at [47, 107] on input "text" at bounding box center [39, 109] width 56 height 15
paste input "[STREET_ADDRESS][PERSON_NAME]"
type input "[STREET_ADDRESS][PERSON_NAME]"
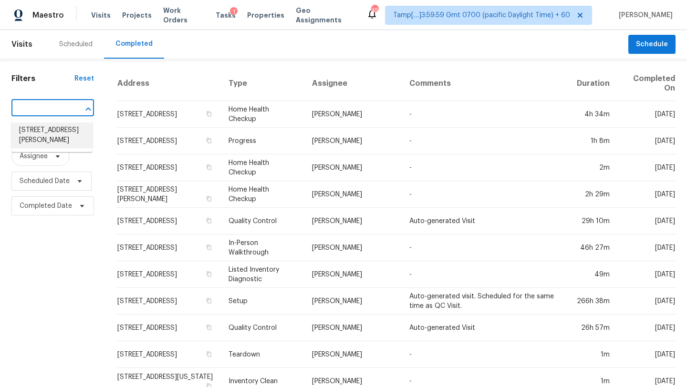
click at [48, 148] on li "[STREET_ADDRESS][PERSON_NAME]" at bounding box center [51, 136] width 81 height 26
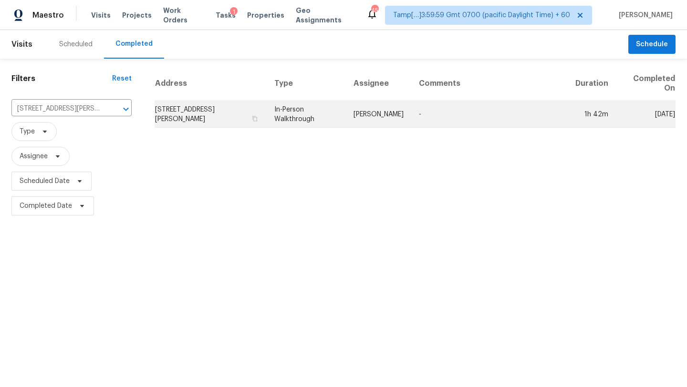
click at [465, 121] on td "-" at bounding box center [489, 114] width 157 height 27
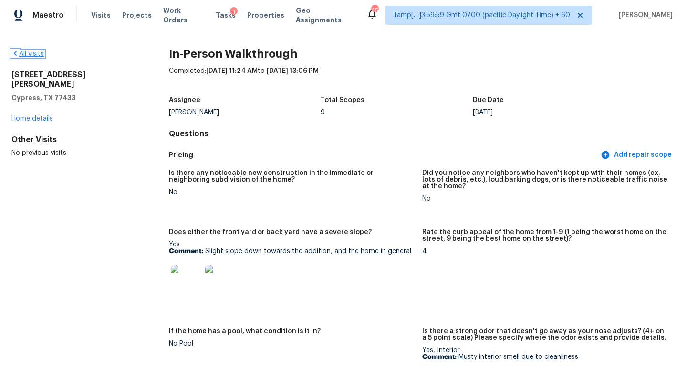
click at [11, 52] on icon at bounding box center [15, 54] width 8 height 8
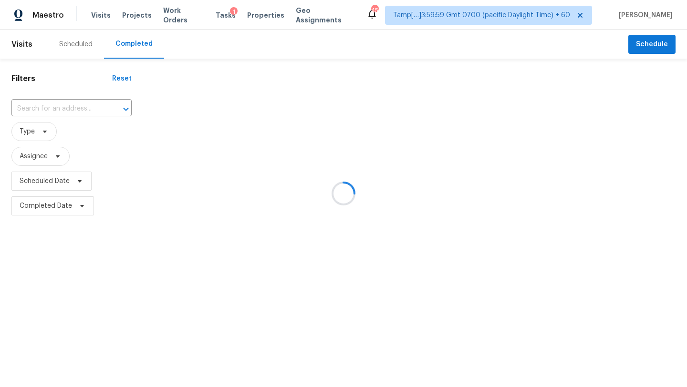
click at [61, 107] on div at bounding box center [343, 193] width 687 height 387
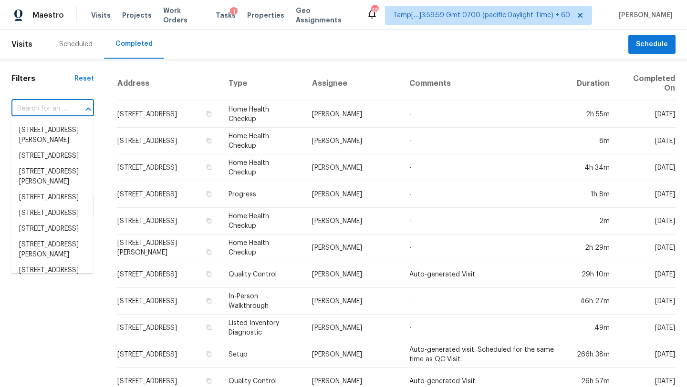
click at [61, 107] on input "text" at bounding box center [39, 109] width 56 height 15
paste input "[STREET_ADDRESS]"
type input "[STREET_ADDRESS]"
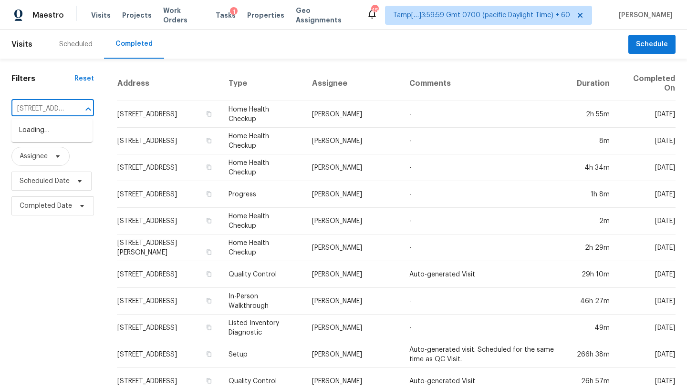
scroll to position [0, 92]
click at [63, 128] on li "[STREET_ADDRESS]" at bounding box center [51, 131] width 81 height 16
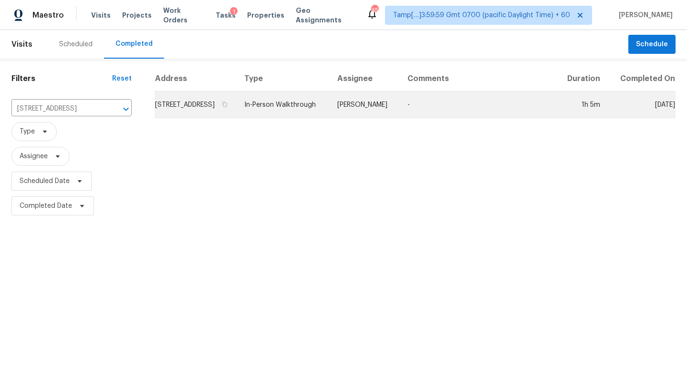
click at [415, 108] on td "-" at bounding box center [478, 105] width 157 height 27
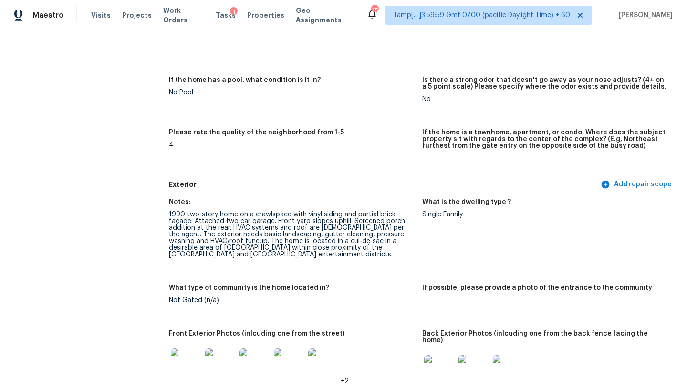
scroll to position [304, 0]
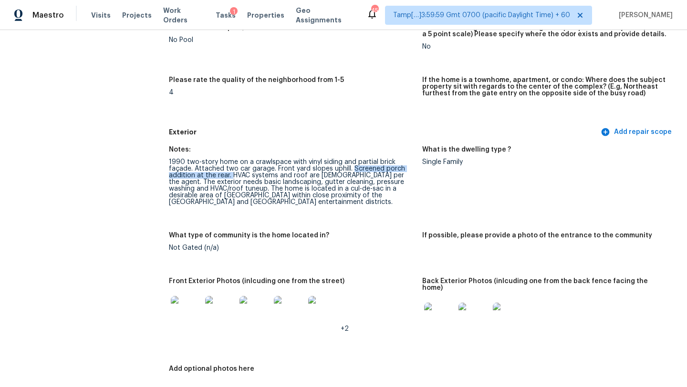
drag, startPoint x: 352, startPoint y: 169, endPoint x: 232, endPoint y: 177, distance: 120.5
click at [232, 177] on div "1990 two-story home on a crawlspace with vinyl siding and partial brick façade.…" at bounding box center [292, 182] width 246 height 47
copy div "Screened porch addition at the rear."
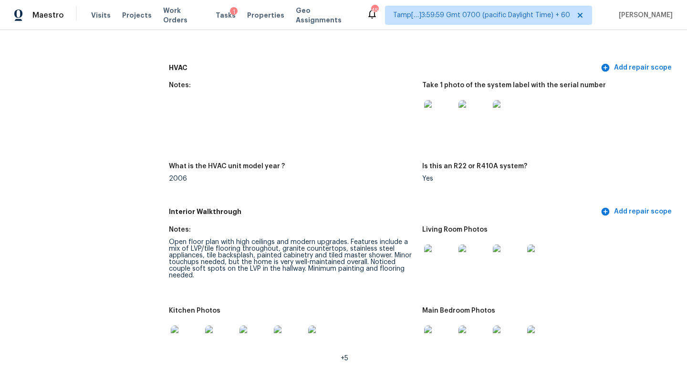
scroll to position [962, 0]
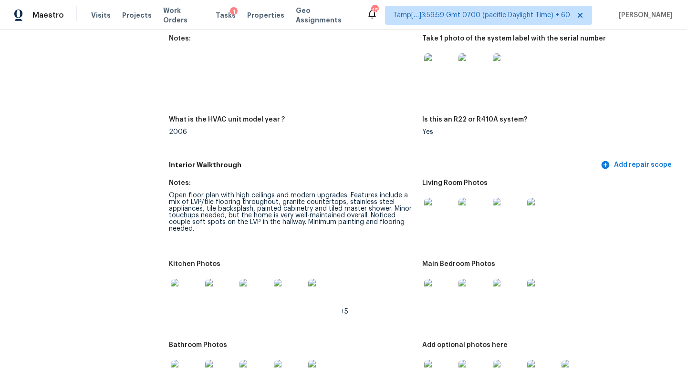
drag, startPoint x: 351, startPoint y: 190, endPoint x: 368, endPoint y: 190, distance: 17.7
click at [354, 192] on div "Open floor plan with high ceilings and modern upgrades. Features include a mix …" at bounding box center [292, 212] width 246 height 40
click at [308, 199] on div "Open floor plan with high ceilings and modern upgrades. Features include a mix …" at bounding box center [292, 212] width 246 height 40
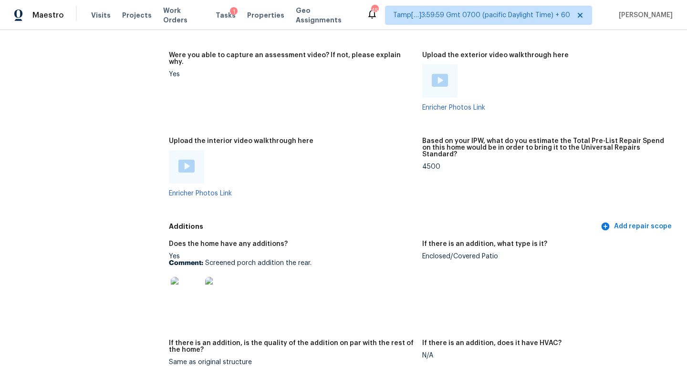
scroll to position [1972, 0]
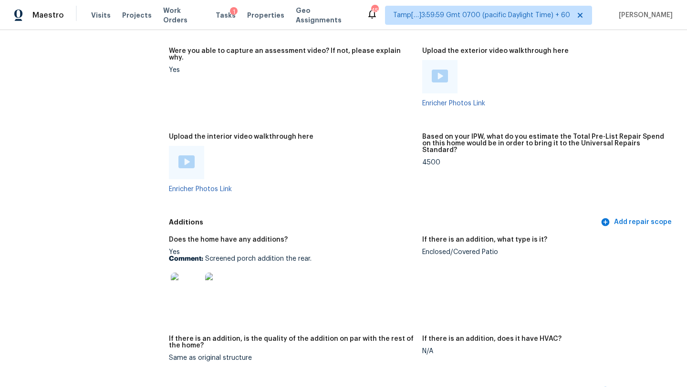
click at [191, 275] on img at bounding box center [186, 288] width 31 height 31
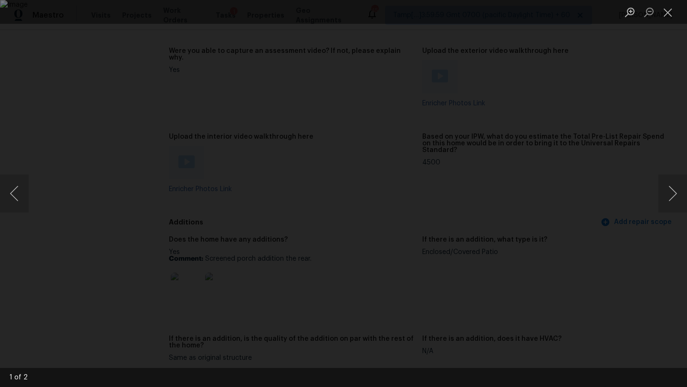
click at [623, 167] on div "Lightbox" at bounding box center [343, 193] width 687 height 387
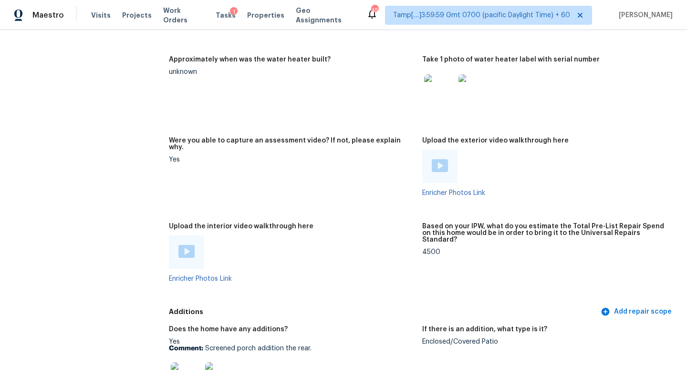
scroll to position [1858, 0]
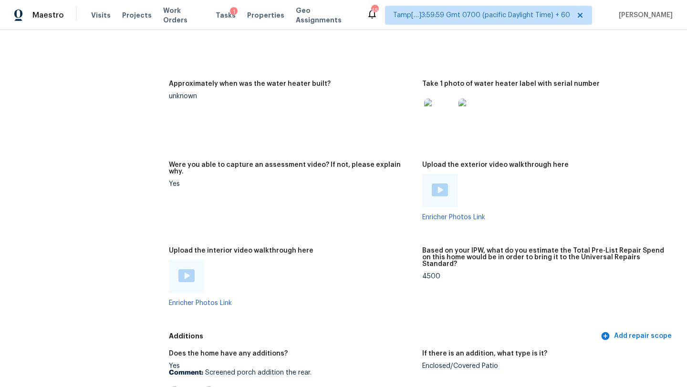
click at [182, 270] on div at bounding box center [186, 277] width 16 height 14
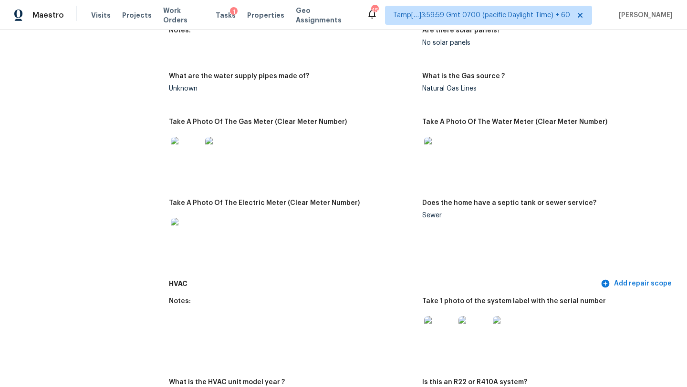
scroll to position [0, 0]
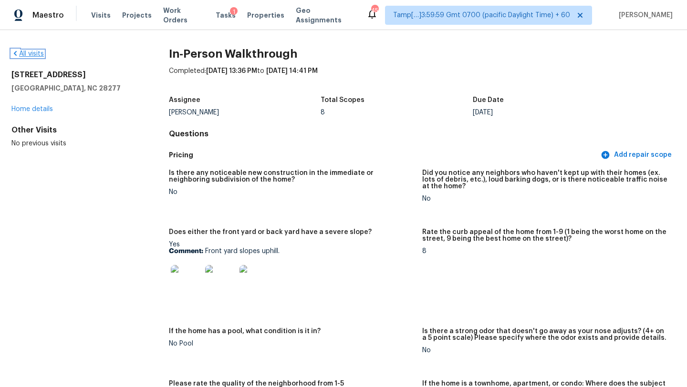
click at [31, 53] on link "All visits" at bounding box center [27, 54] width 32 height 7
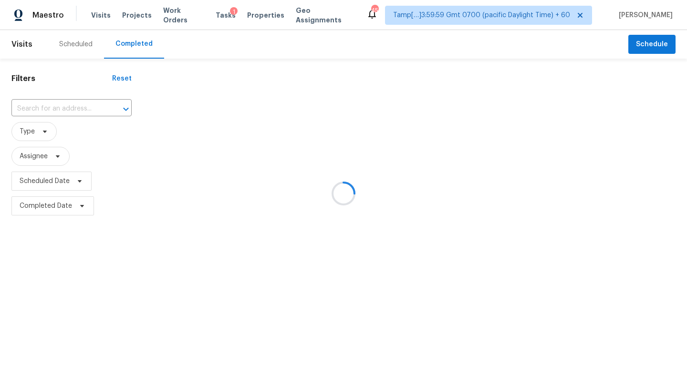
click at [94, 111] on div at bounding box center [343, 193] width 687 height 387
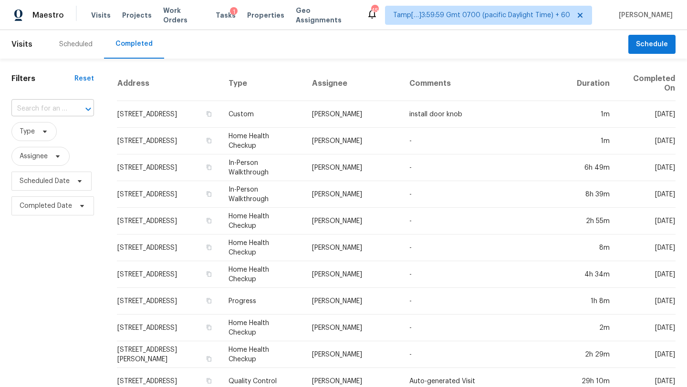
click at [55, 107] on input "text" at bounding box center [39, 109] width 56 height 15
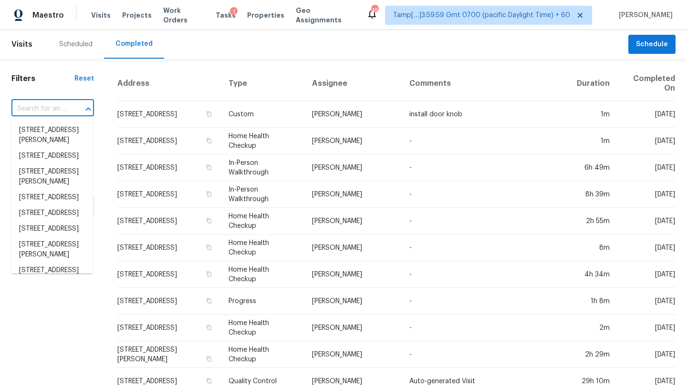
paste input "5103 Risada St, San Antonio, TX 78233"
type input "5103 Risada St, San Antonio, TX 78233"
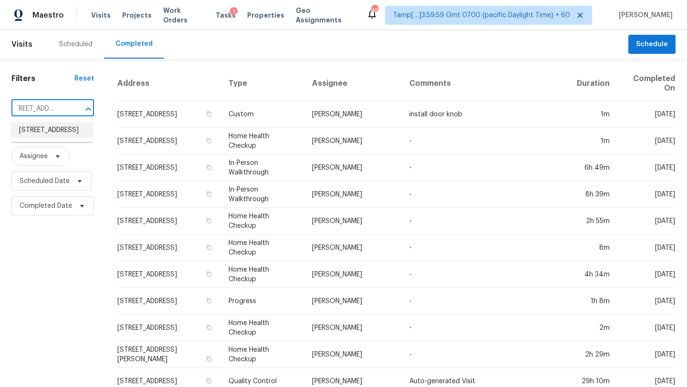
click at [51, 129] on li "5103 Risada St, San Antonio, TX 78233" at bounding box center [51, 131] width 81 height 16
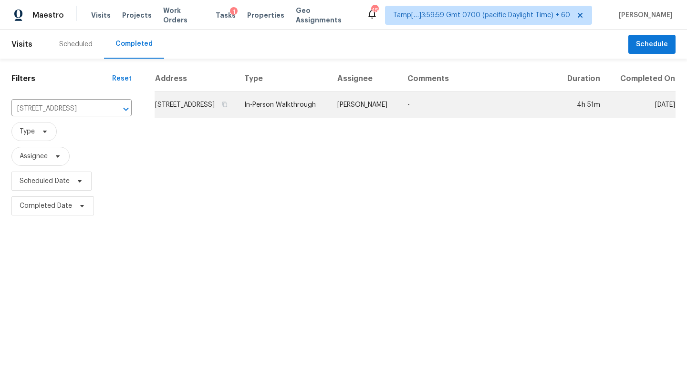
click at [475, 118] on td "-" at bounding box center [478, 105] width 157 height 27
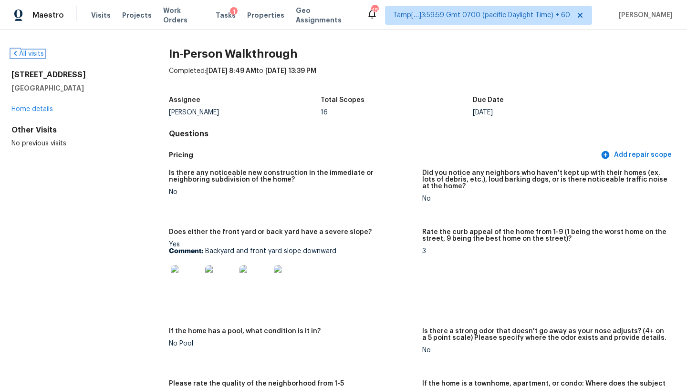
click at [40, 54] on link "All visits" at bounding box center [27, 54] width 32 height 7
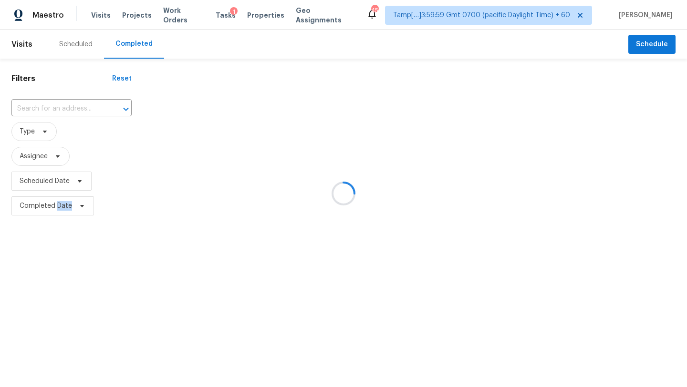
click at [40, 53] on div at bounding box center [343, 193] width 687 height 387
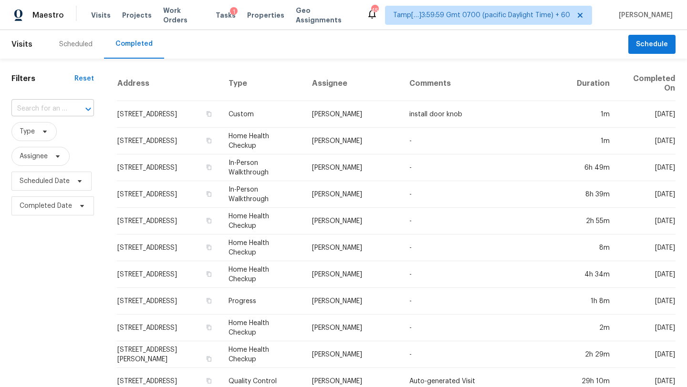
click at [34, 106] on input "text" at bounding box center [39, 109] width 56 height 15
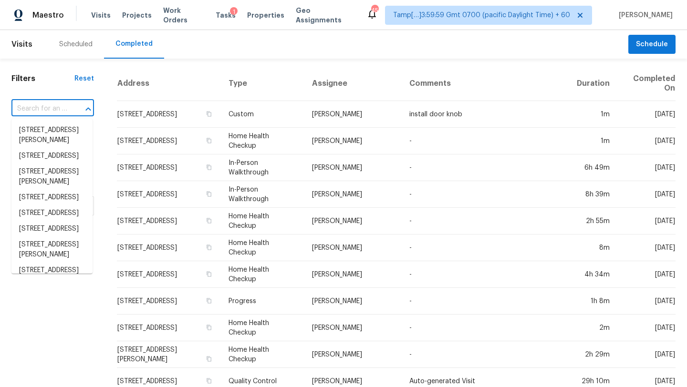
paste input "427 Fairhaven Dr, Taylors, SC 29687"
type input "427 Fairhaven Dr, Taylors, SC 29687"
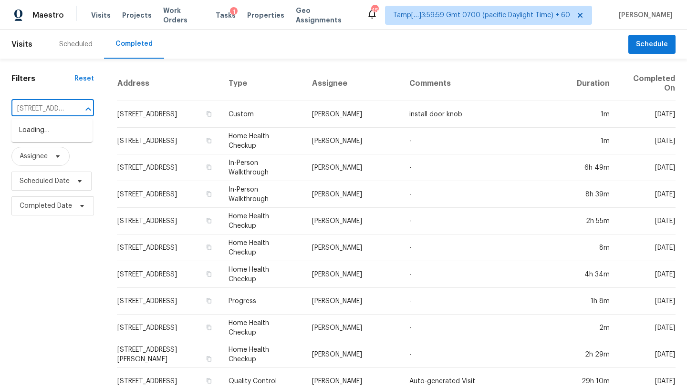
scroll to position [0, 62]
click at [47, 135] on li "427 Fairhaven Dr, Taylors, SC 29687" at bounding box center [51, 131] width 81 height 16
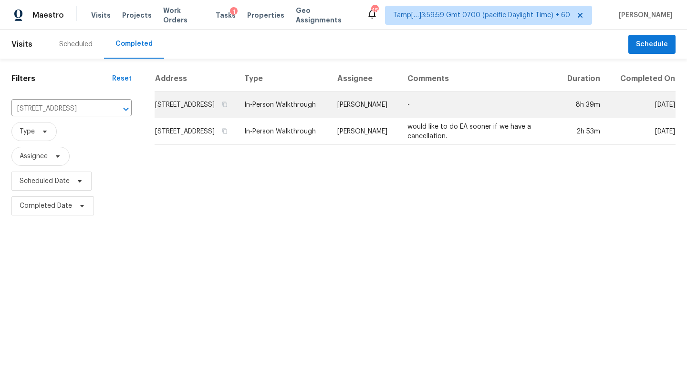
click at [447, 115] on td "-" at bounding box center [478, 105] width 157 height 27
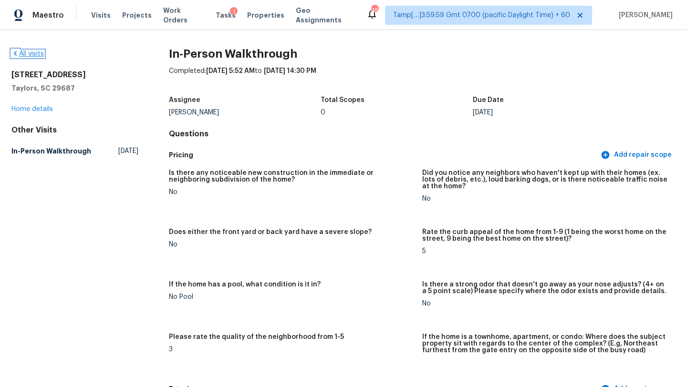
click at [31, 54] on link "All visits" at bounding box center [27, 54] width 32 height 7
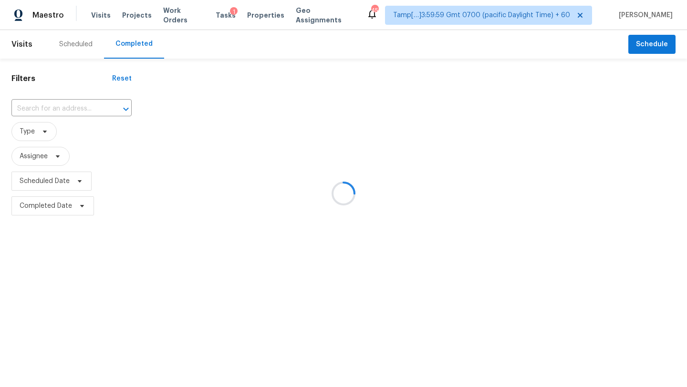
click at [98, 109] on div at bounding box center [343, 193] width 687 height 387
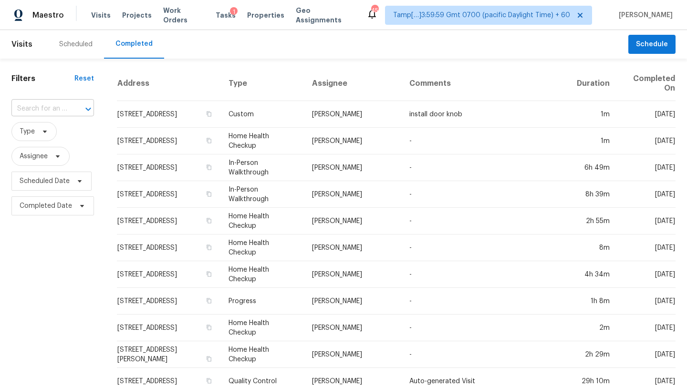
click at [78, 107] on div at bounding box center [81, 109] width 25 height 13
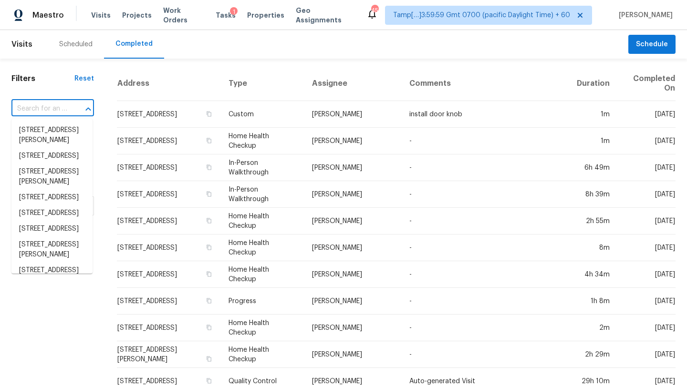
paste input "9204 Summer Pond Ct, Elk Grove, CA 95624"
type input "9204 Summer Pond Ct, Elk Grove, CA 95624"
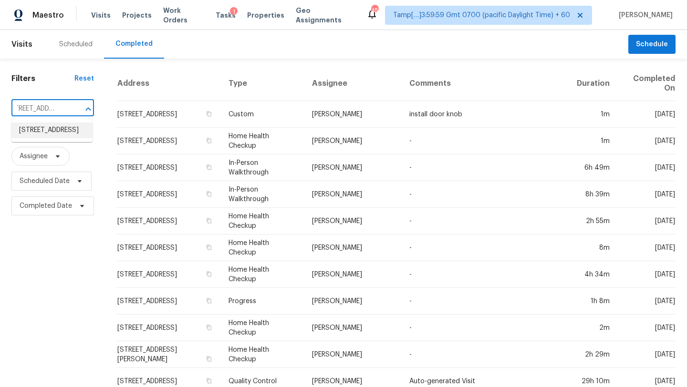
click at [68, 137] on li "9204 Summer Pond Ct, Elk Grove, CA 95624" at bounding box center [51, 131] width 81 height 16
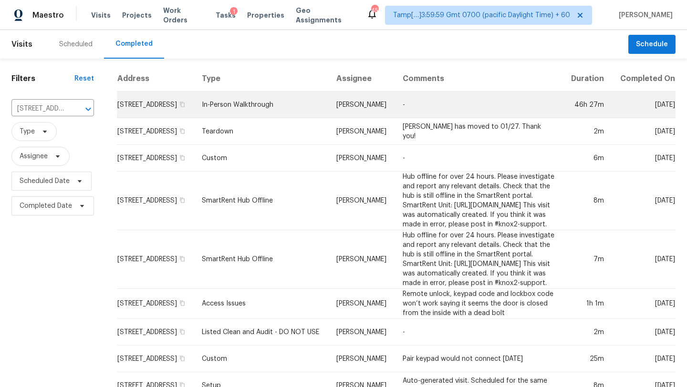
click at [495, 116] on td "-" at bounding box center [478, 105] width 167 height 27
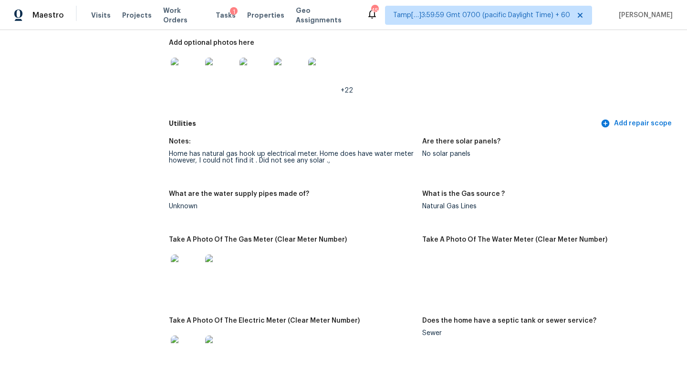
scroll to position [123, 0]
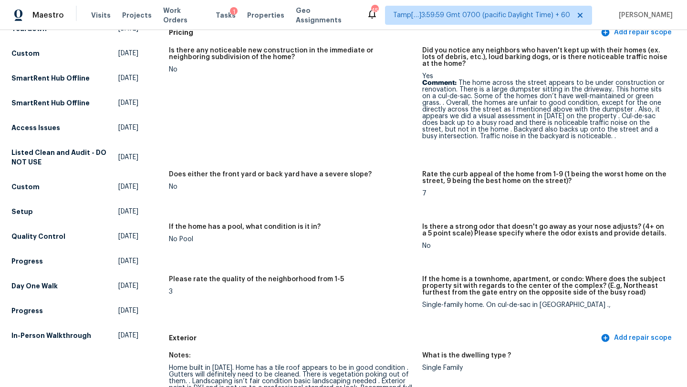
click at [401, 273] on div "Is there any noticeable new construction in the immediate or neighboring subdiv…" at bounding box center [422, 186] width 507 height 288
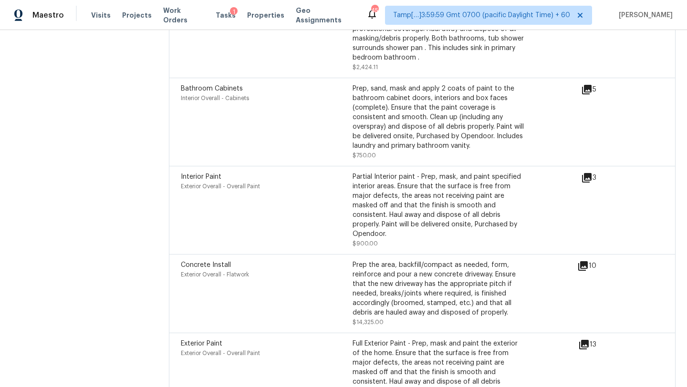
scroll to position [3003, 0]
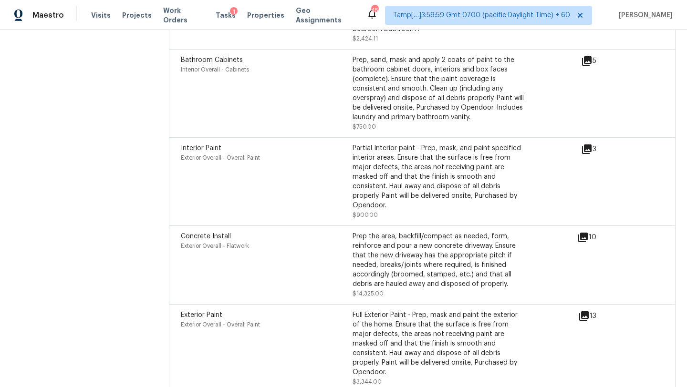
click at [357, 144] on div "Partial Interior paint - Prep, mask, and paint specified interior areas. Ensure…" at bounding box center [439, 177] width 172 height 67
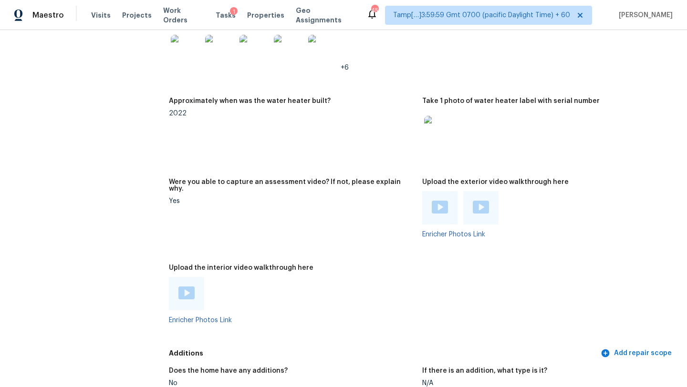
scroll to position [2012, 0]
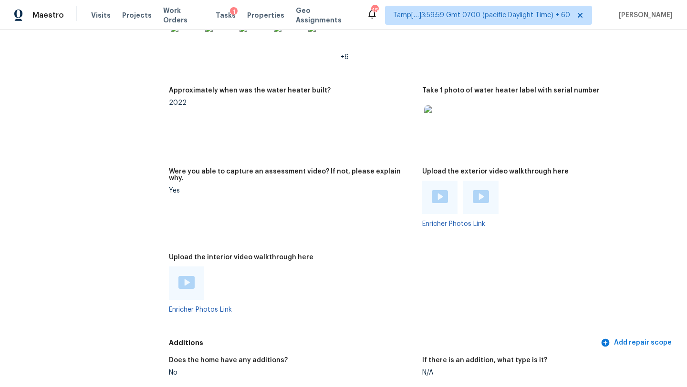
click at [183, 276] on img at bounding box center [186, 282] width 16 height 13
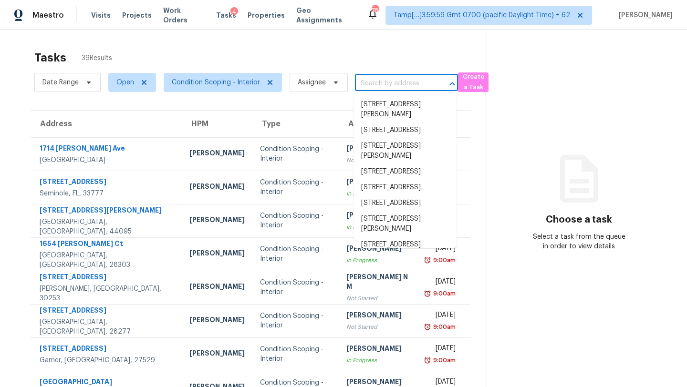
click at [403, 82] on input "text" at bounding box center [393, 83] width 76 height 15
paste input "[STREET_ADDRESS][PERSON_NAME]"
type input "[STREET_ADDRESS][PERSON_NAME]"
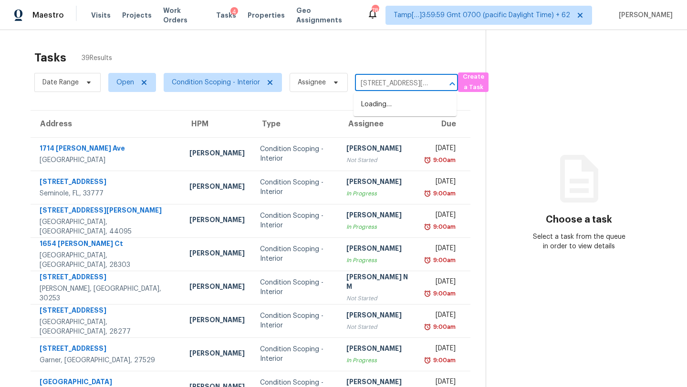
scroll to position [0, 50]
click at [403, 101] on li "[STREET_ADDRESS][PERSON_NAME]" at bounding box center [405, 110] width 103 height 26
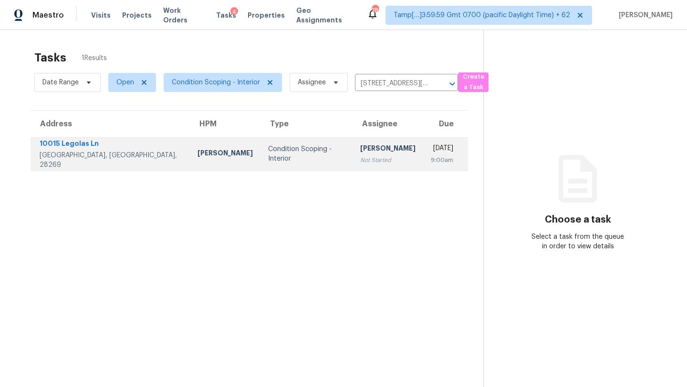
click at [366, 147] on td "[PERSON_NAME] Not Started" at bounding box center [388, 153] width 71 height 33
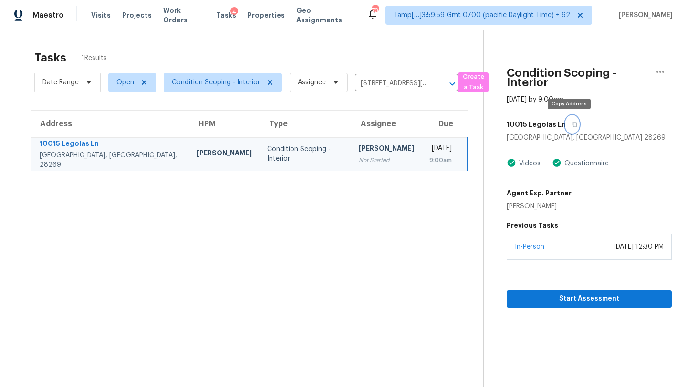
click at [572, 122] on icon "button" at bounding box center [575, 125] width 6 height 6
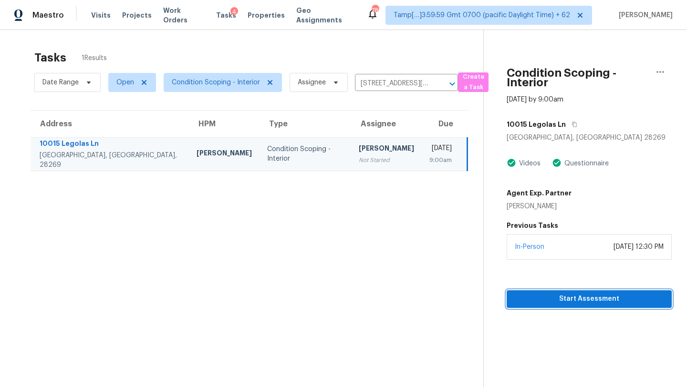
click at [566, 301] on span "Start Assessment" at bounding box center [589, 299] width 150 height 12
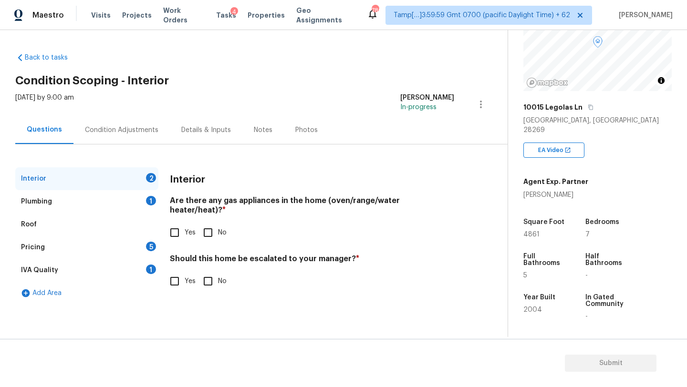
scroll to position [187, 0]
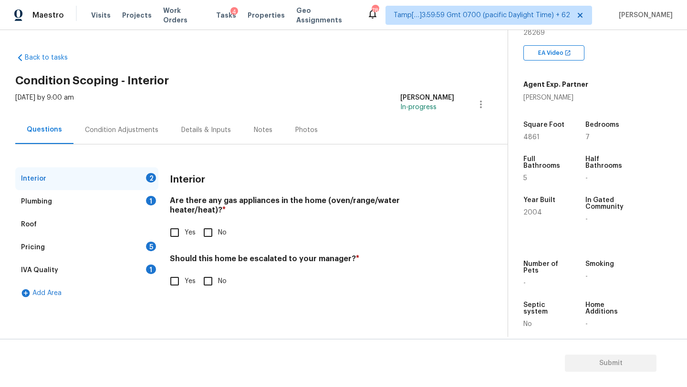
click at [182, 211] on div "Are there any gas appliances in the home (oven/range/water heater/heat)? * Yes …" at bounding box center [312, 219] width 284 height 47
click at [168, 223] on input "Yes" at bounding box center [175, 233] width 20 height 20
checkbox input "true"
click at [205, 271] on input "No" at bounding box center [208, 281] width 20 height 20
checkbox input "true"
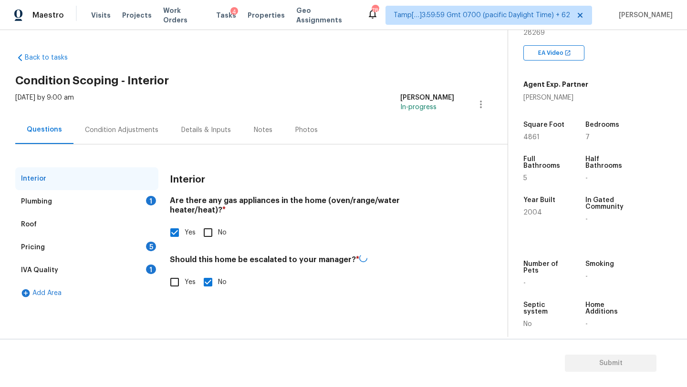
click at [131, 201] on div "Plumbing 1" at bounding box center [86, 201] width 143 height 23
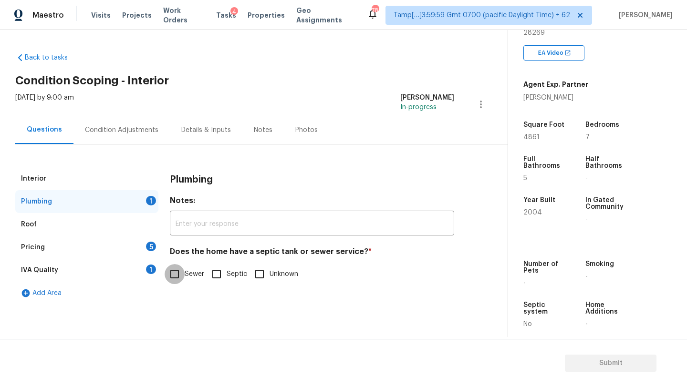
click at [171, 275] on input "Sewer" at bounding box center [175, 274] width 20 height 20
checkbox input "true"
click at [149, 275] on div "IVA Quality 1" at bounding box center [86, 270] width 143 height 23
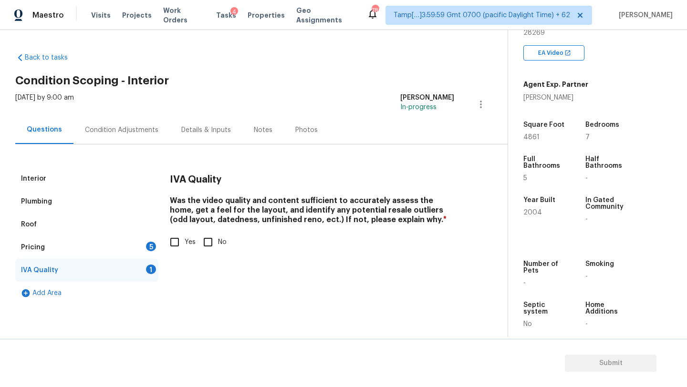
click at [177, 247] on input "Yes" at bounding box center [175, 242] width 20 height 20
checkbox input "true"
click at [146, 247] on div "Pricing 5" at bounding box center [86, 247] width 143 height 23
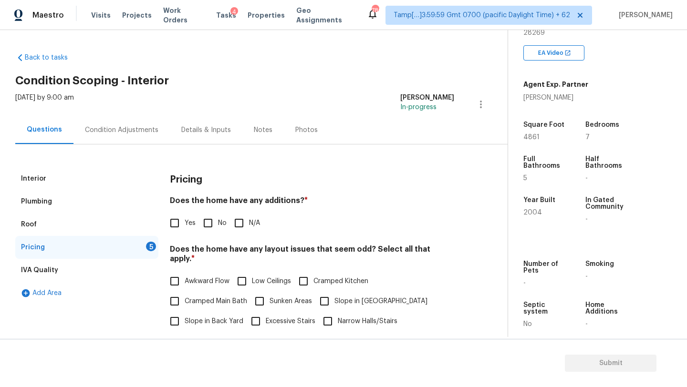
click at [205, 229] on input "No" at bounding box center [208, 223] width 20 height 20
checkbox input "true"
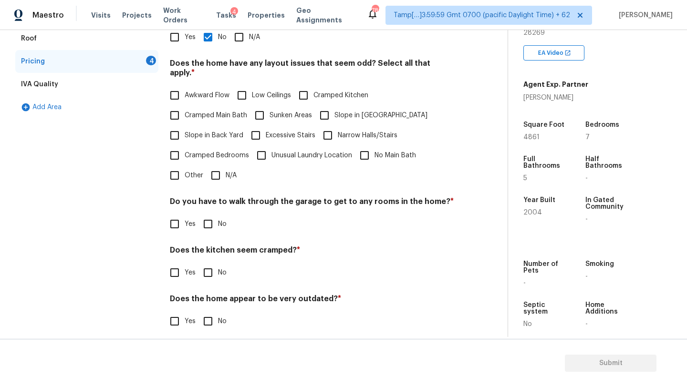
scroll to position [185, 0]
click at [217, 167] on input "N/A" at bounding box center [216, 177] width 20 height 20
checkbox input "true"
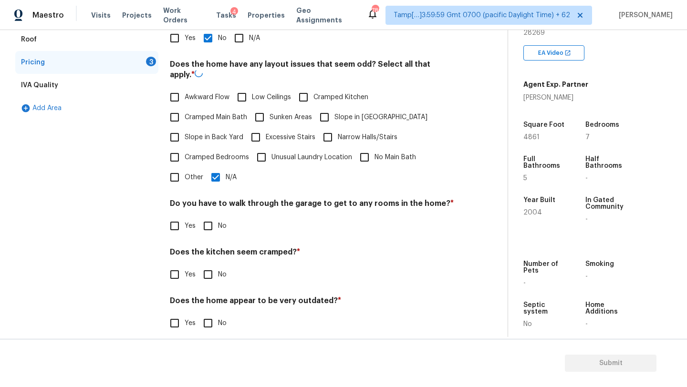
click at [212, 212] on div "Do you have to walk through the garage to get to any rooms in the home? * Yes No" at bounding box center [312, 217] width 284 height 37
click at [212, 218] on input "No" at bounding box center [208, 225] width 20 height 20
checkbox input "true"
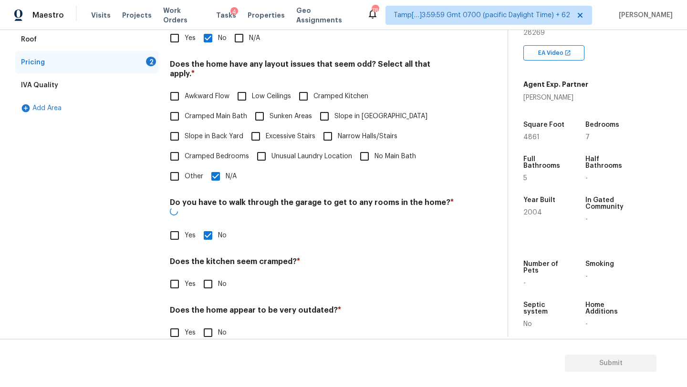
click at [212, 274] on input "No" at bounding box center [208, 284] width 20 height 20
checkbox input "true"
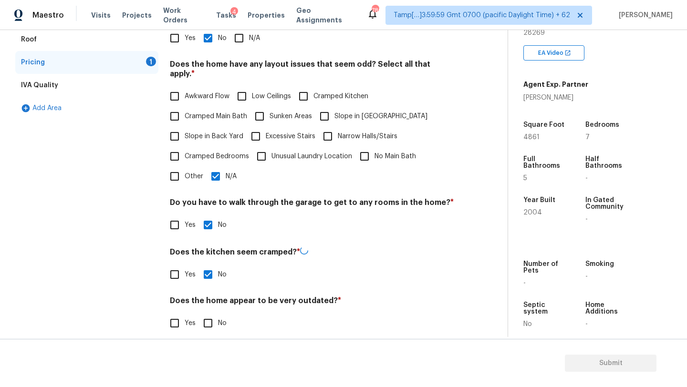
click at [212, 324] on div "Pricing Does the home have any additions? * Yes No N/A Does the home have any l…" at bounding box center [312, 163] width 284 height 363
click at [210, 318] on input "No" at bounding box center [208, 323] width 20 height 20
checkbox input "true"
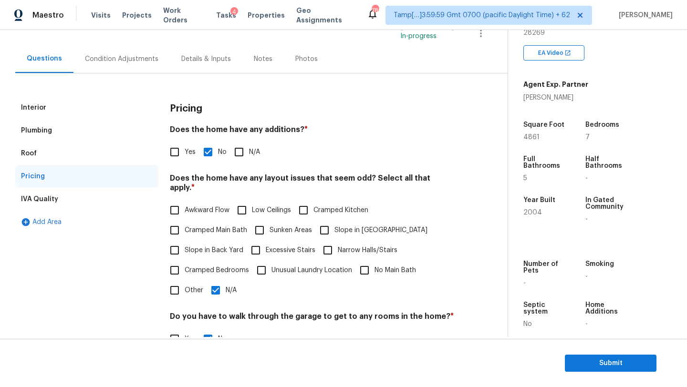
scroll to position [0, 0]
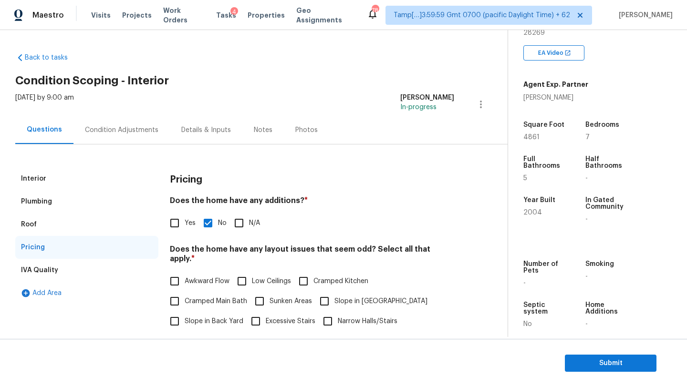
click at [106, 133] on div "Condition Adjustments" at bounding box center [121, 130] width 73 height 10
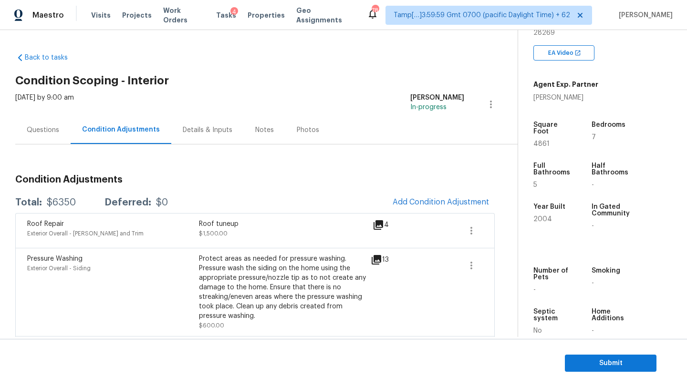
click at [50, 131] on div "Questions" at bounding box center [43, 130] width 32 height 10
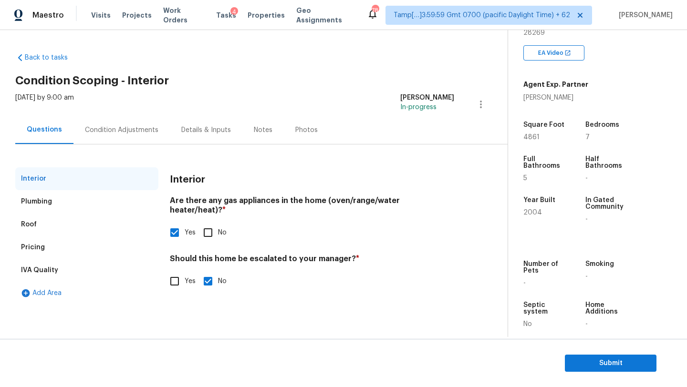
click at [56, 246] on div "Pricing" at bounding box center [86, 247] width 143 height 23
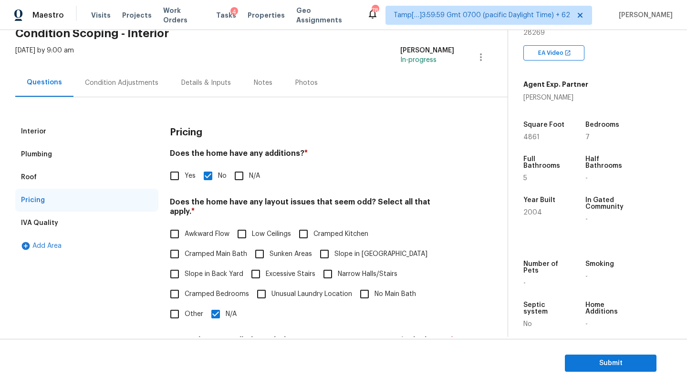
scroll to position [97, 0]
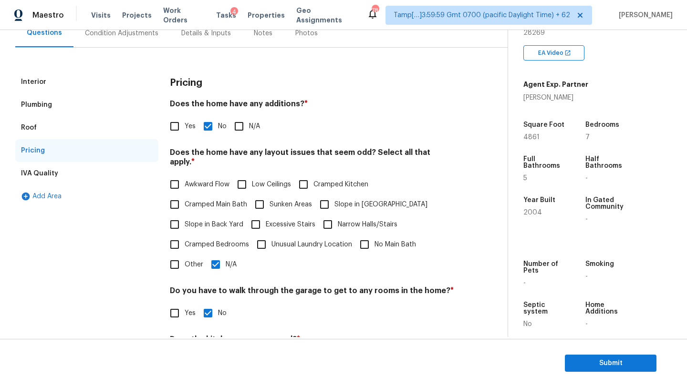
click at [189, 220] on span "Slope in Back Yard" at bounding box center [214, 225] width 59 height 10
click at [185, 215] on input "Slope in Back Yard" at bounding box center [175, 225] width 20 height 20
checkbox input "true"
click at [356, 195] on label "Slope in [GEOGRAPHIC_DATA]" at bounding box center [370, 205] width 113 height 20
click at [334, 195] on input "Slope in [GEOGRAPHIC_DATA]" at bounding box center [324, 205] width 20 height 20
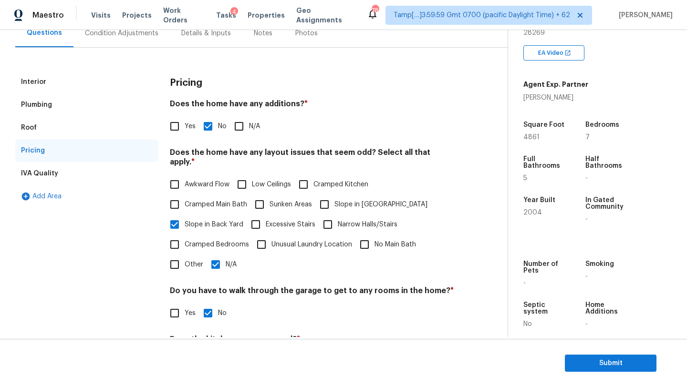
checkbox input "true"
click at [220, 258] on input "N/A" at bounding box center [216, 265] width 20 height 20
checkbox input "false"
click at [138, 42] on div "Condition Adjustments" at bounding box center [121, 33] width 96 height 28
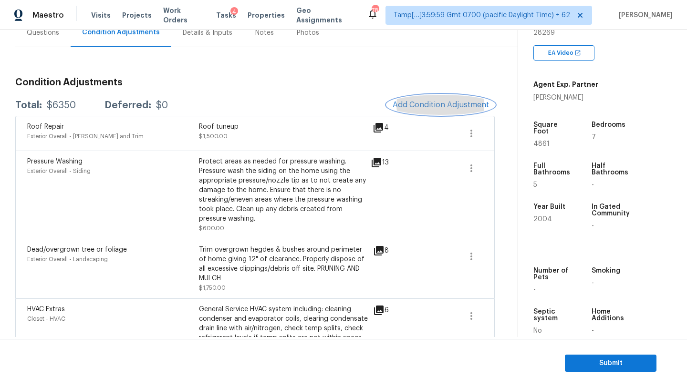
click at [428, 115] on button "Add Condition Adjustment" at bounding box center [441, 105] width 108 height 20
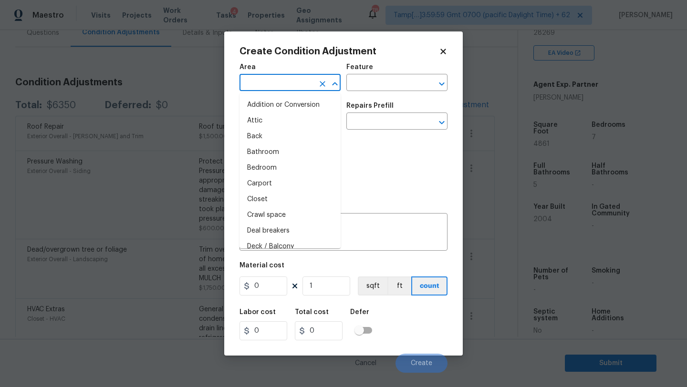
click at [279, 80] on input "text" at bounding box center [277, 83] width 74 height 15
type input "i"
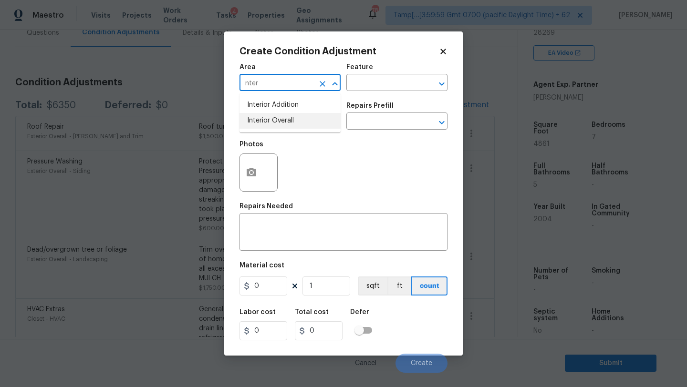
click at [279, 115] on li "Interior Overall" at bounding box center [290, 121] width 101 height 16
type input "Interior Overall"
click at [347, 84] on input "text" at bounding box center [383, 83] width 74 height 15
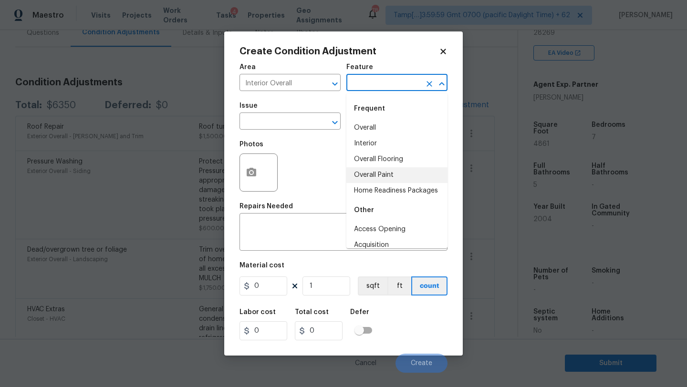
click at [385, 169] on li "Overall Paint" at bounding box center [396, 175] width 101 height 16
type input "Overall Paint"
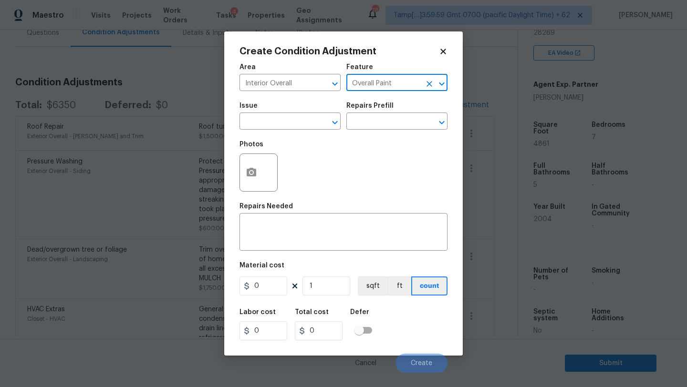
click at [248, 109] on div "Issue" at bounding box center [290, 109] width 101 height 12
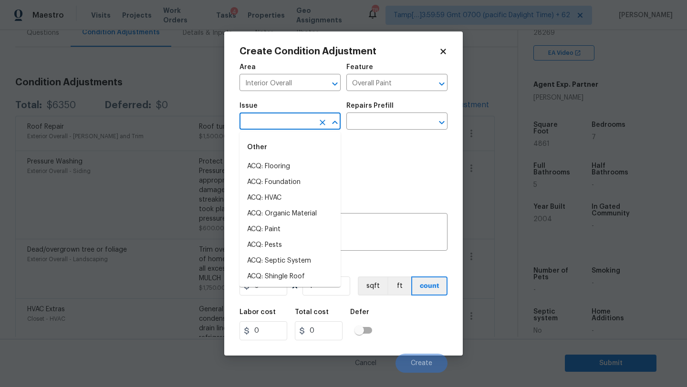
click at [250, 124] on input "text" at bounding box center [277, 122] width 74 height 15
click at [266, 234] on li "ACQ: Paint" at bounding box center [290, 230] width 101 height 16
type input "ACQ: Paint"
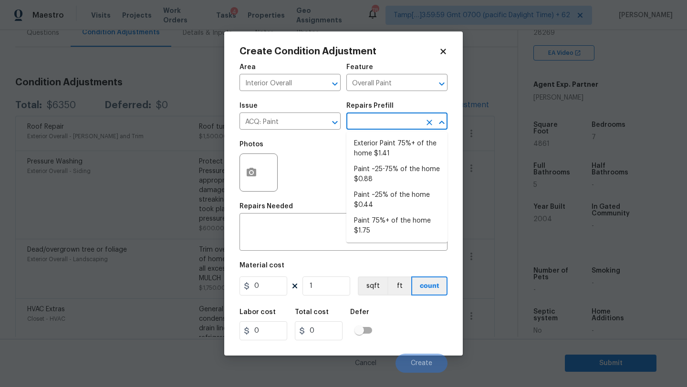
click at [373, 125] on input "text" at bounding box center [383, 122] width 74 height 15
click at [380, 221] on li "Paint 75%+ of the home $1.75" at bounding box center [396, 226] width 101 height 26
type input "Acquisition"
type textarea "Acquisition Scope: 75%+ of the home will likely require interior paint"
type input "1.75"
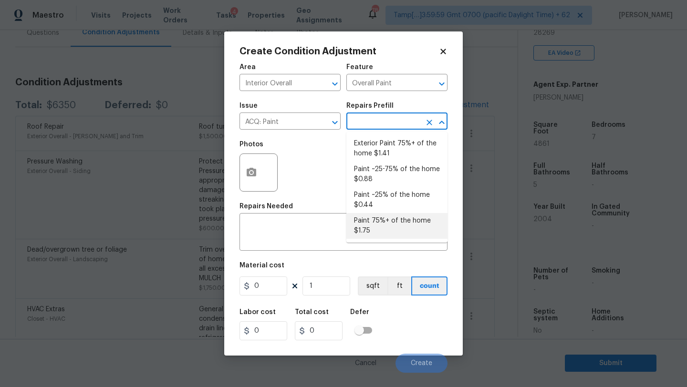
type input "1.75"
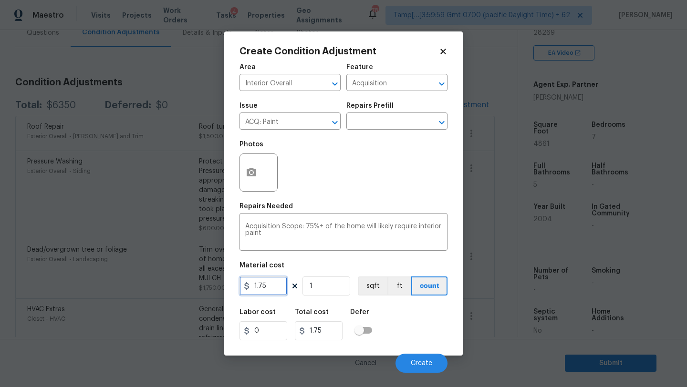
click at [280, 283] on input "1.75" at bounding box center [264, 286] width 48 height 19
type input "10000"
click at [417, 357] on button "Create" at bounding box center [422, 363] width 52 height 19
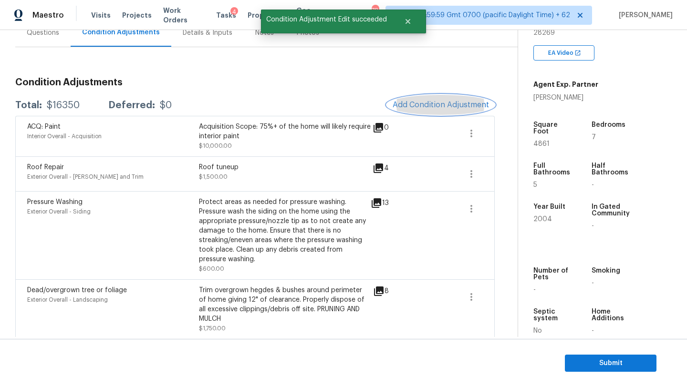
click at [440, 109] on span "Add Condition Adjustment" at bounding box center [441, 105] width 96 height 9
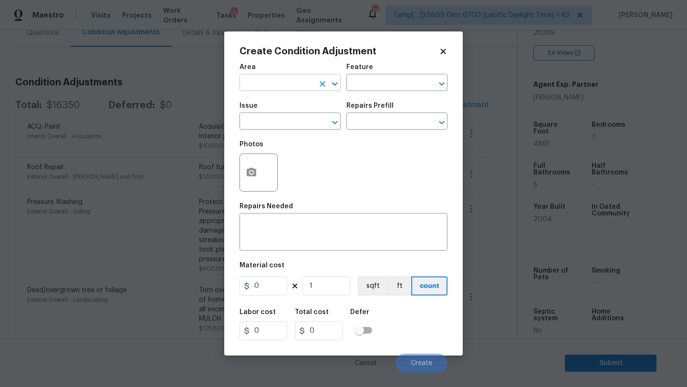
click at [289, 88] on input "text" at bounding box center [277, 83] width 74 height 15
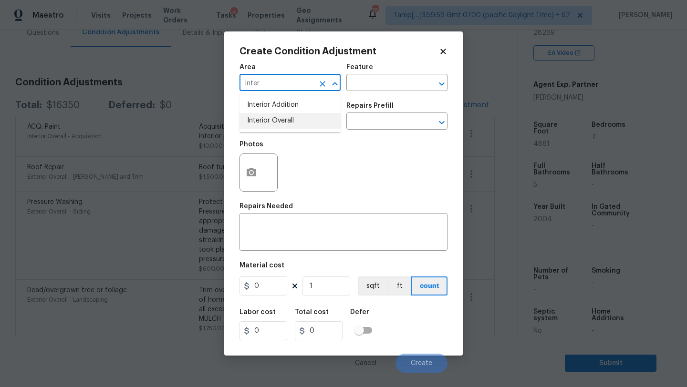
click at [288, 122] on li "Interior Overall" at bounding box center [290, 121] width 101 height 16
type input "Interior Overall"
click at [365, 90] on input "text" at bounding box center [383, 83] width 74 height 15
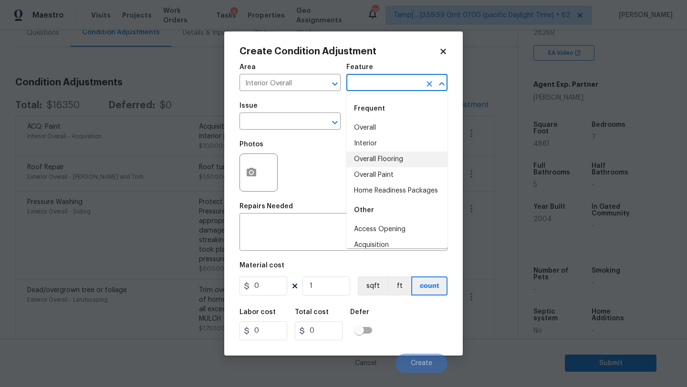
click at [367, 154] on li "Overall Flooring" at bounding box center [396, 160] width 101 height 16
type input "Overall Flooring"
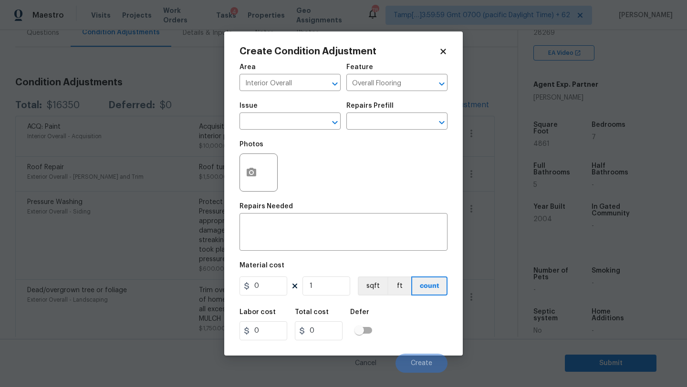
click at [276, 131] on span "Issue ​" at bounding box center [290, 116] width 101 height 39
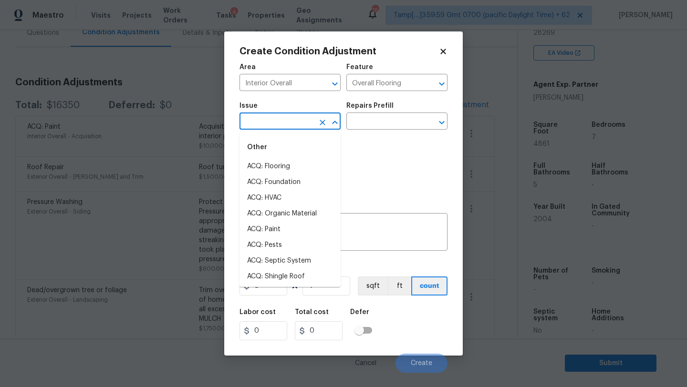
click at [276, 127] on input "text" at bounding box center [277, 122] width 74 height 15
click at [276, 159] on li "ACQ: Flooring" at bounding box center [290, 167] width 101 height 16
type input "ACQ: Flooring"
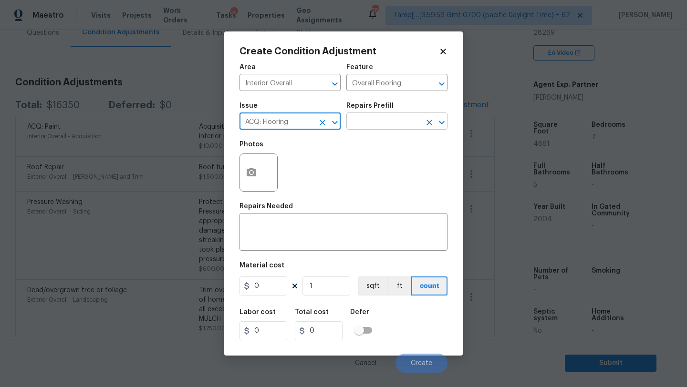
click at [368, 127] on input "text" at bounding box center [383, 122] width 74 height 15
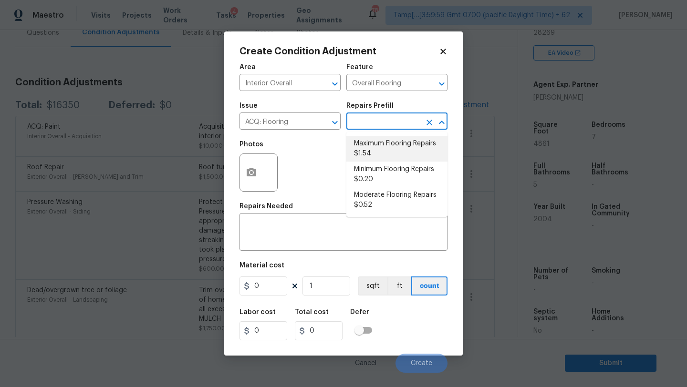
click at [376, 160] on li "Maximum Flooring Repairs $1.54" at bounding box center [396, 149] width 101 height 26
type input "Acquisition"
type textarea "Acquisition Scope: Maximum flooring repairs"
type input "1.54"
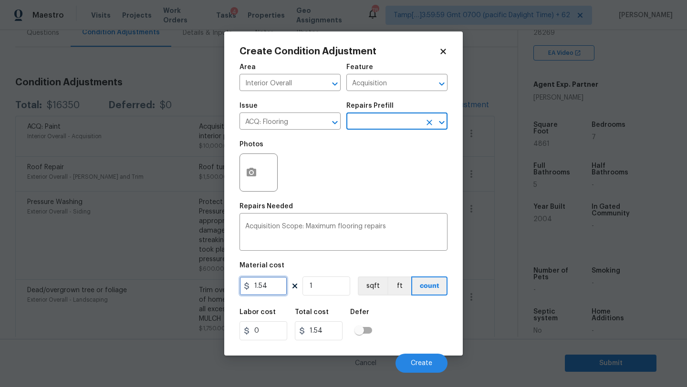
click at [276, 286] on input "1.54" at bounding box center [264, 286] width 48 height 19
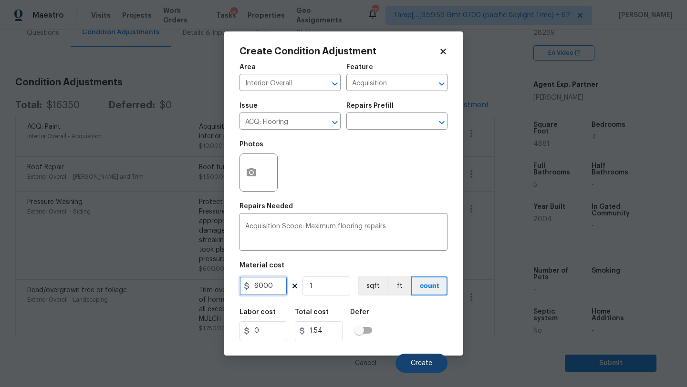
type input "6000"
click at [425, 364] on span "Create" at bounding box center [421, 363] width 21 height 7
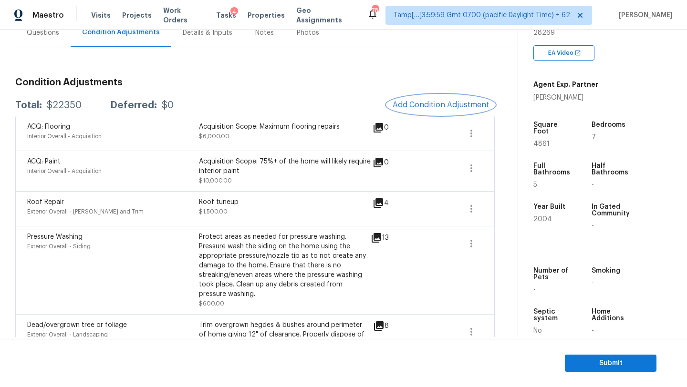
scroll to position [60, 0]
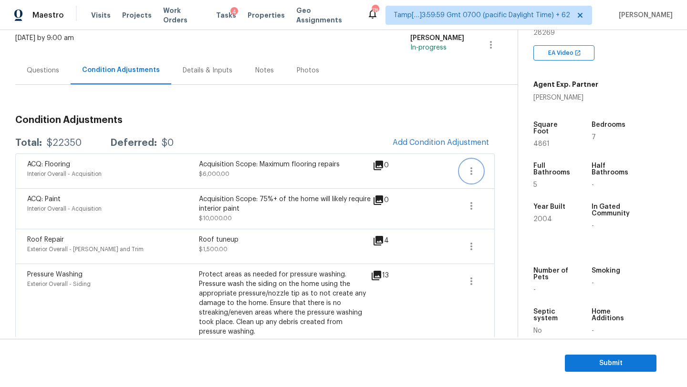
click at [477, 175] on icon "button" at bounding box center [471, 171] width 11 height 11
click at [528, 175] on link "Edit" at bounding box center [525, 169] width 81 height 14
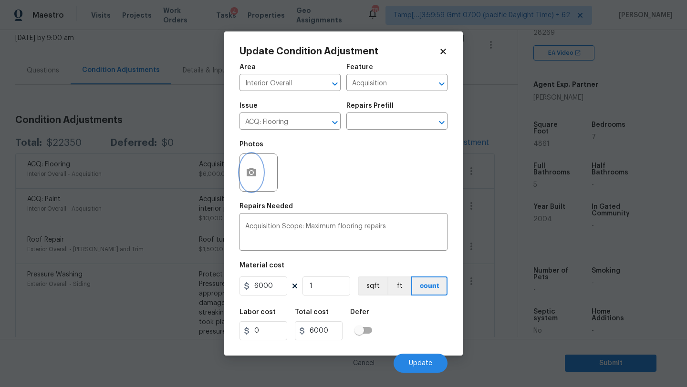
click at [261, 171] on button "button" at bounding box center [251, 172] width 23 height 37
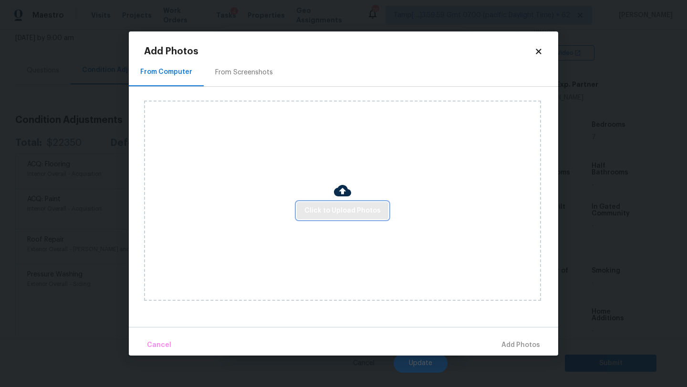
click at [338, 209] on span "Click to Upload Photos" at bounding box center [342, 211] width 76 height 12
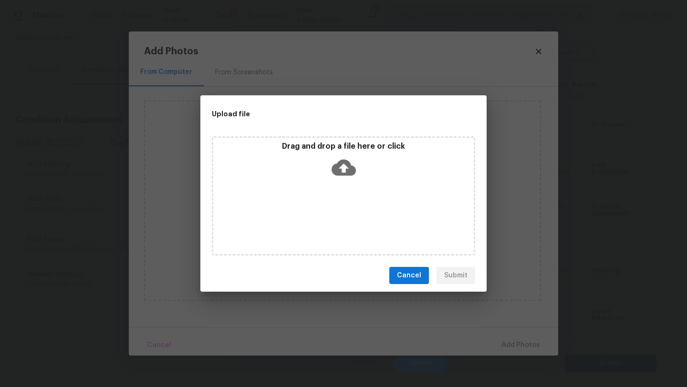
click at [338, 185] on div "Drag and drop a file here or click" at bounding box center [343, 195] width 263 height 119
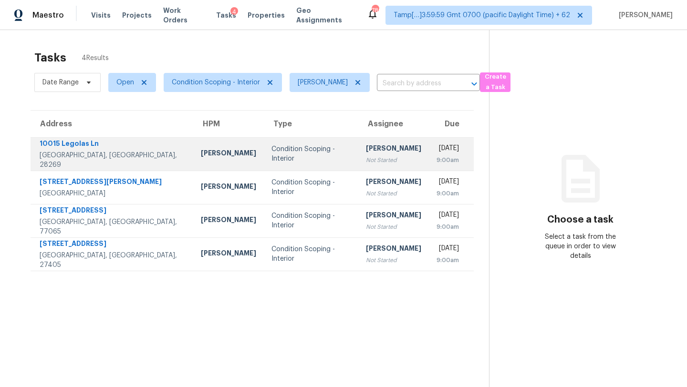
click at [304, 148] on td "Condition Scoping - Interior" at bounding box center [311, 153] width 94 height 33
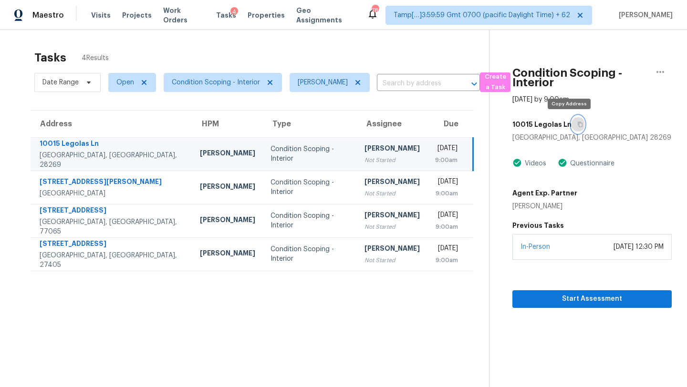
click at [578, 124] on icon "button" at bounding box center [580, 124] width 5 height 5
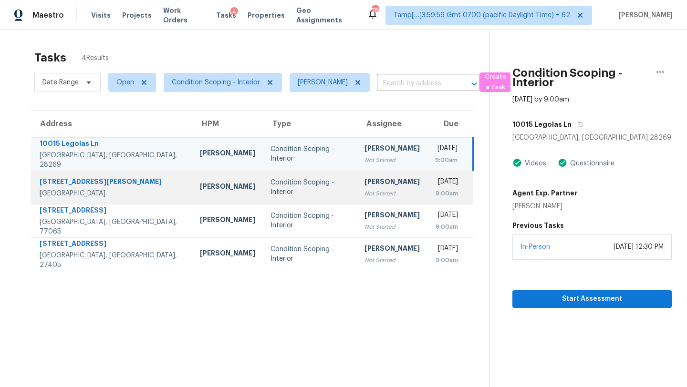
click at [428, 176] on td "Mon, Oct 6th 2025 9:00am" at bounding box center [451, 187] width 46 height 33
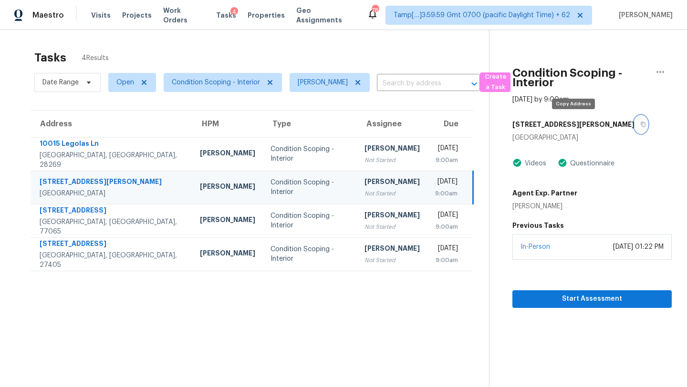
click at [635, 122] on button "button" at bounding box center [641, 124] width 13 height 17
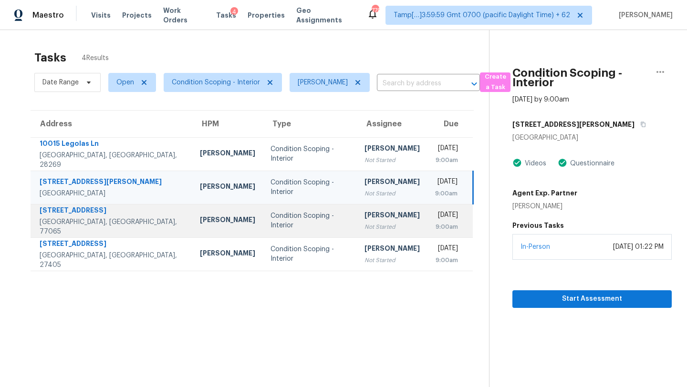
click at [435, 219] on div "[DATE]" at bounding box center [446, 216] width 23 height 12
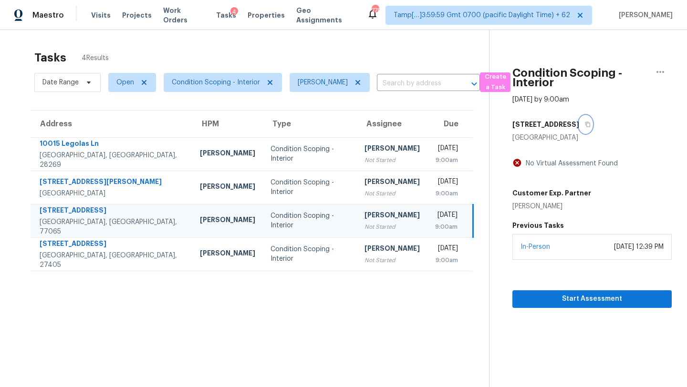
click at [585, 125] on icon "button" at bounding box center [587, 124] width 5 height 5
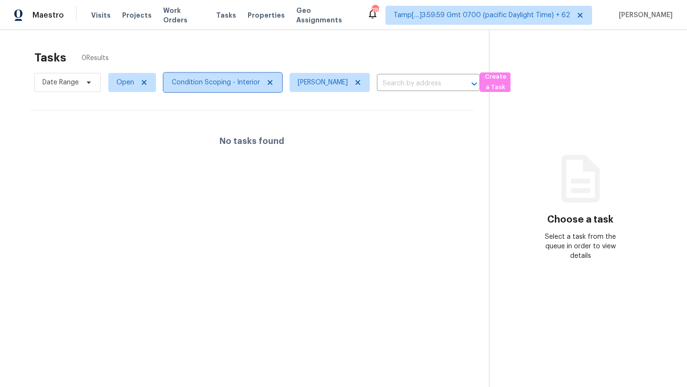
click at [229, 87] on span "Condition Scoping - Interior" at bounding box center [223, 82] width 118 height 19
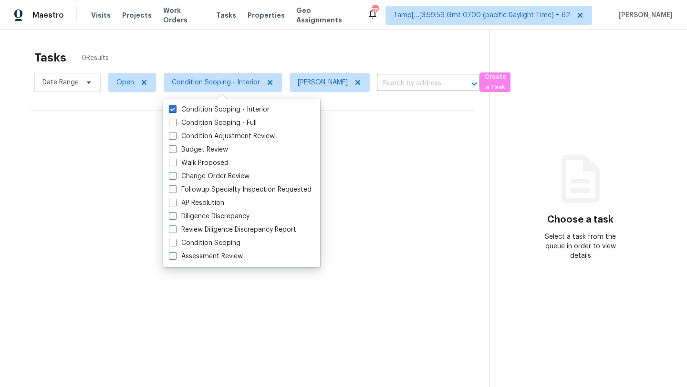
click at [283, 47] on div "Tasks 0 Results" at bounding box center [261, 57] width 455 height 25
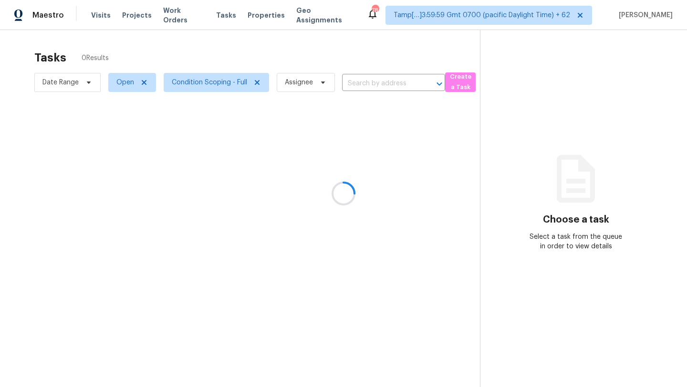
click at [206, 86] on div at bounding box center [343, 193] width 687 height 387
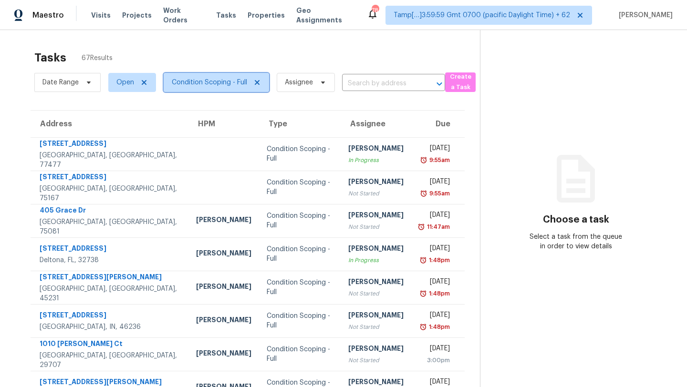
click at [215, 82] on span "Condition Scoping - Full" at bounding box center [209, 83] width 75 height 10
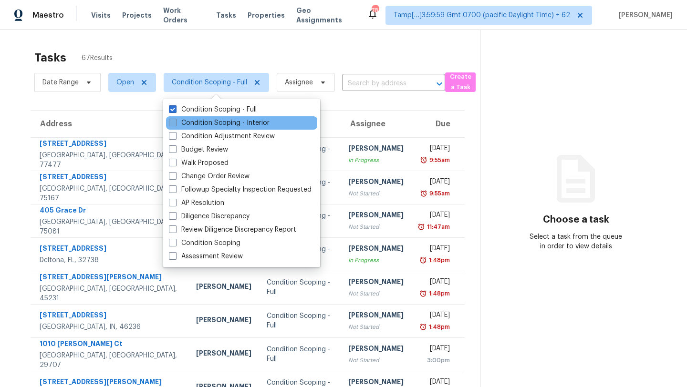
click at [218, 122] on label "Condition Scoping - Interior" at bounding box center [219, 123] width 101 height 10
click at [175, 122] on input "Condition Scoping - Interior" at bounding box center [172, 121] width 6 height 6
checkbox input "true"
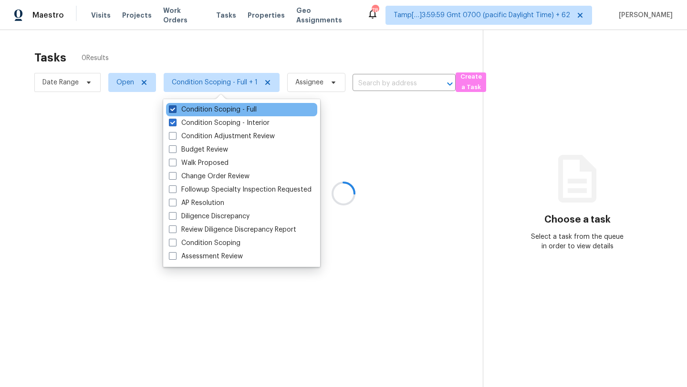
click at [219, 106] on label "Condition Scoping - Full" at bounding box center [213, 110] width 88 height 10
click at [175, 106] on input "Condition Scoping - Full" at bounding box center [172, 108] width 6 height 6
checkbox input "false"
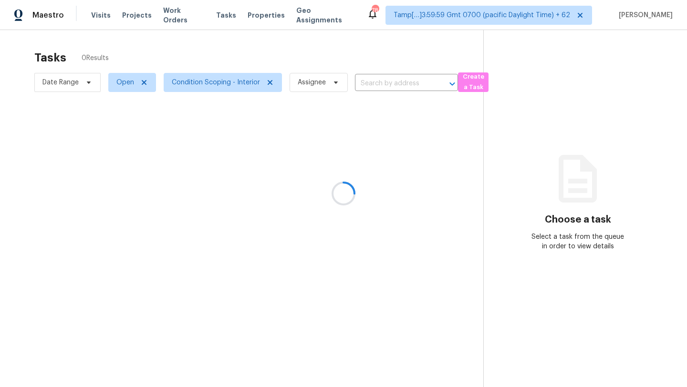
click at [249, 64] on div at bounding box center [343, 193] width 687 height 387
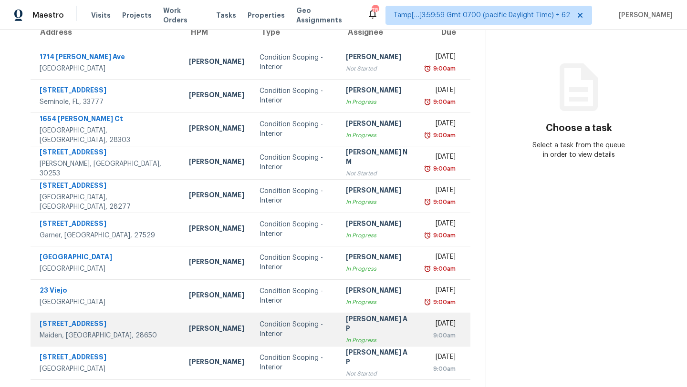
scroll to position [107, 0]
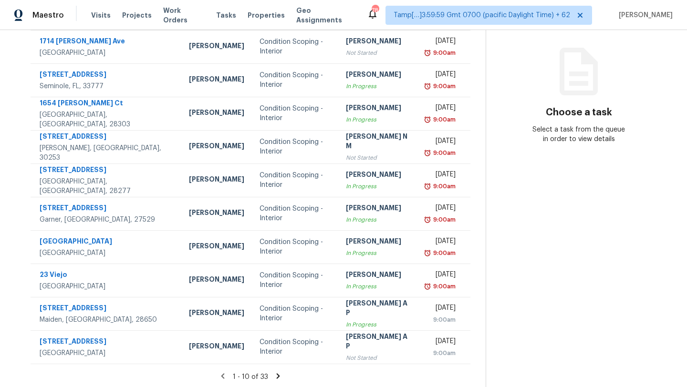
click at [274, 374] on icon at bounding box center [278, 376] width 9 height 9
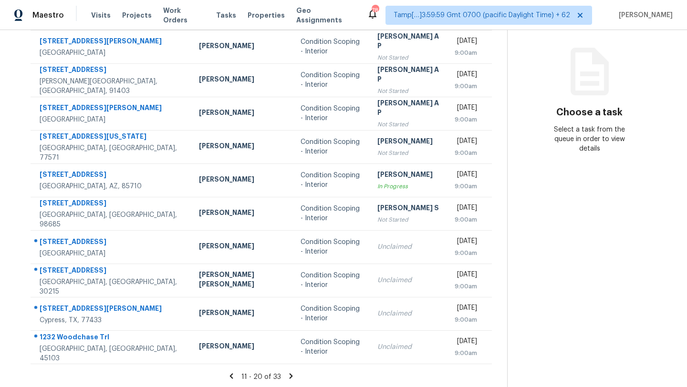
scroll to position [109, 0]
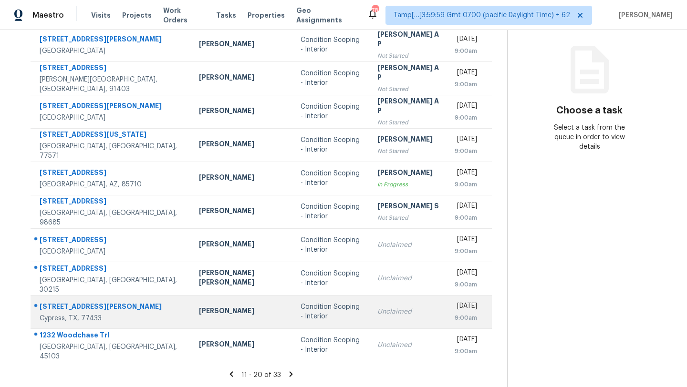
click at [370, 320] on td "Unclaimed" at bounding box center [408, 311] width 77 height 33
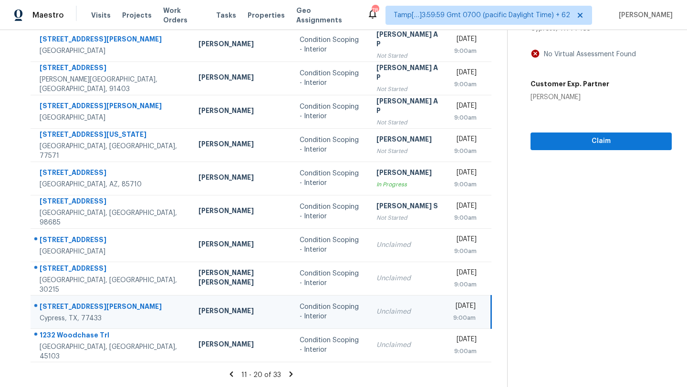
scroll to position [32, 0]
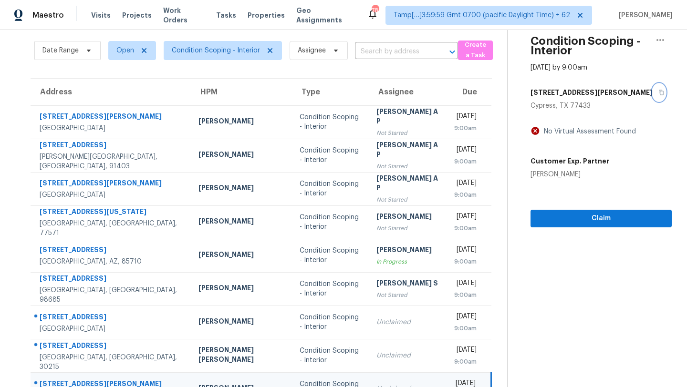
click at [653, 95] on button "button" at bounding box center [659, 92] width 13 height 17
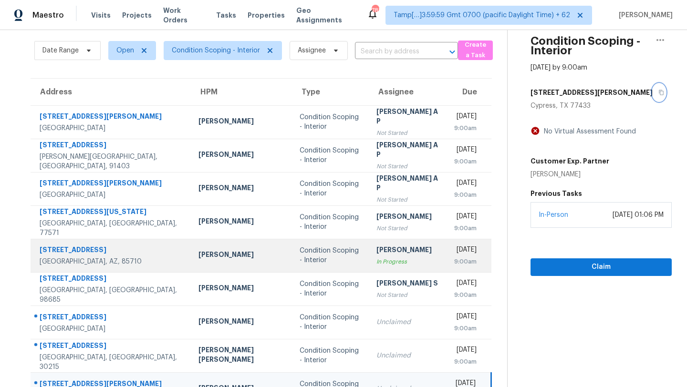
scroll to position [109, 0]
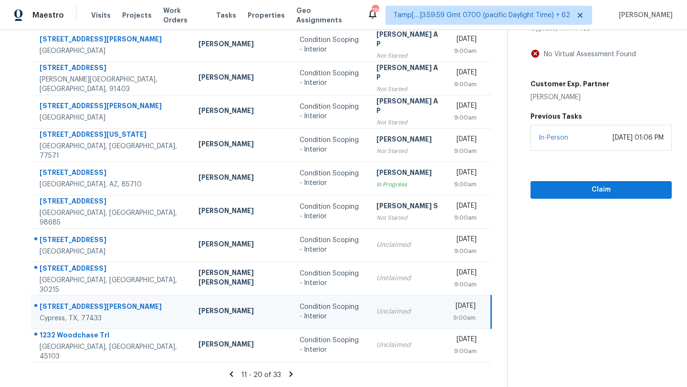
click at [290, 372] on icon at bounding box center [291, 374] width 3 height 5
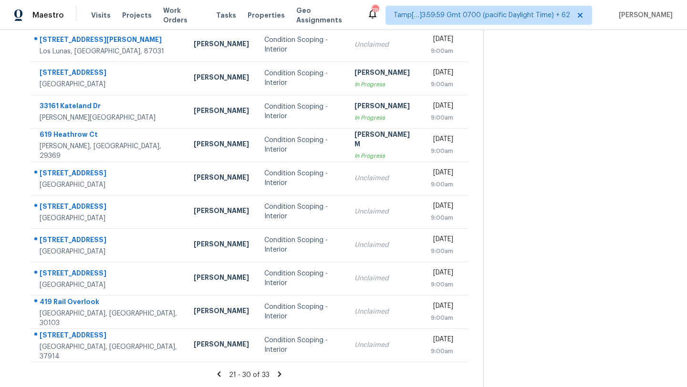
click at [282, 373] on icon at bounding box center [279, 374] width 3 height 5
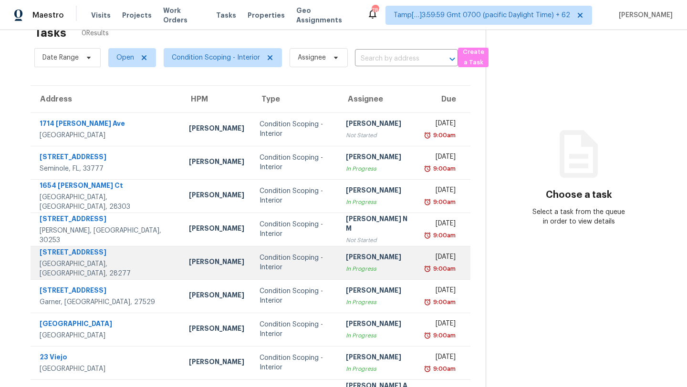
scroll to position [109, 0]
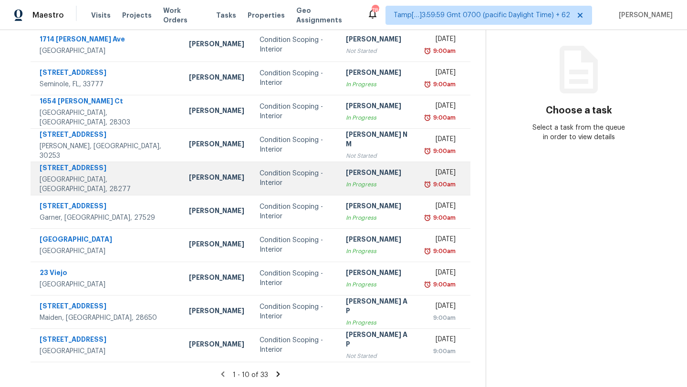
click at [360, 182] on div "In Progress" at bounding box center [378, 185] width 65 height 10
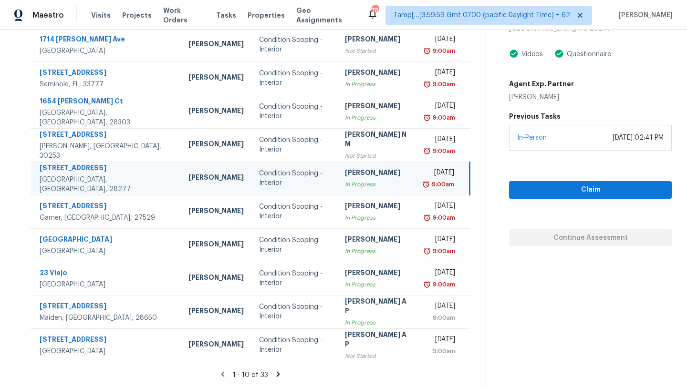
click at [360, 182] on div "In Progress" at bounding box center [377, 185] width 64 height 10
click at [556, 200] on div "Claim Continue Assessment" at bounding box center [590, 199] width 163 height 96
click at [558, 191] on span "Claim" at bounding box center [590, 190] width 147 height 12
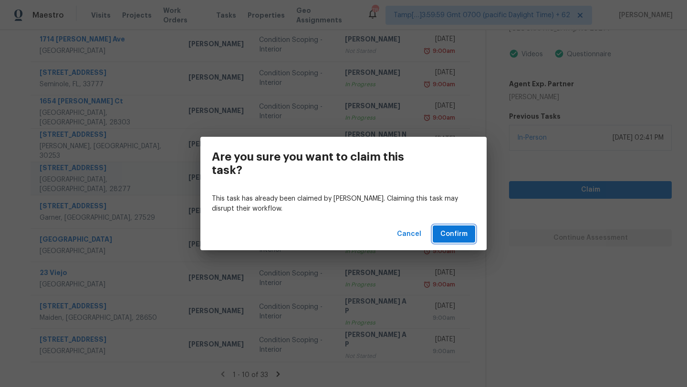
click at [467, 231] on span "Confirm" at bounding box center [453, 235] width 27 height 12
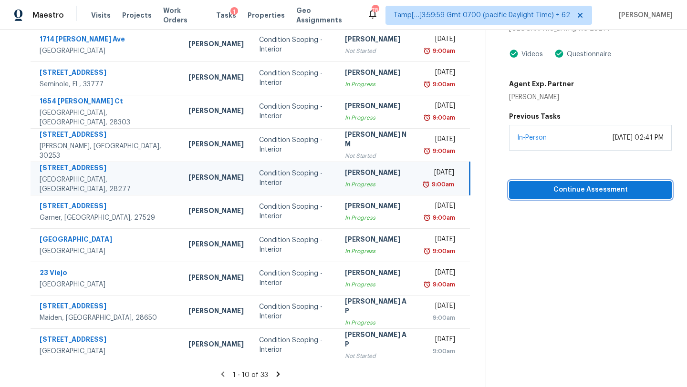
click at [558, 193] on span "Continue Assessment" at bounding box center [590, 190] width 147 height 12
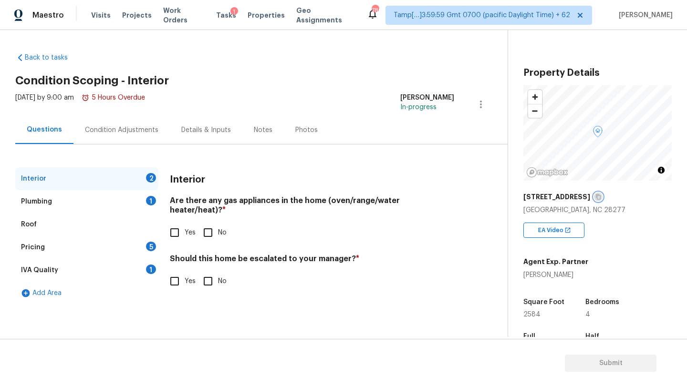
click at [601, 196] on icon "button" at bounding box center [598, 197] width 6 height 6
click at [603, 200] on button "button" at bounding box center [598, 197] width 9 height 9
click at [177, 223] on input "Yes" at bounding box center [175, 233] width 20 height 20
checkbox input "true"
click at [208, 279] on input "No" at bounding box center [208, 281] width 20 height 20
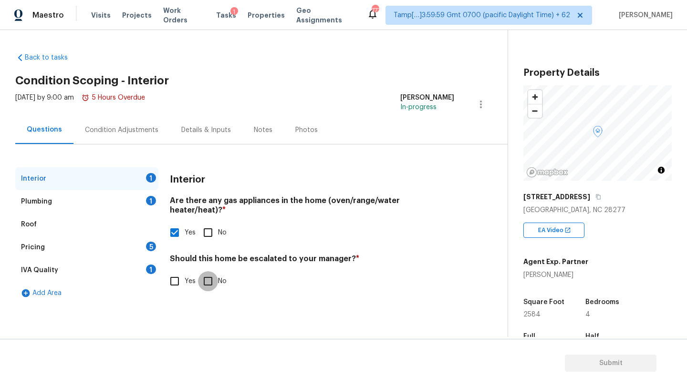
checkbox input "true"
click at [140, 205] on div "Plumbing 1" at bounding box center [86, 201] width 143 height 23
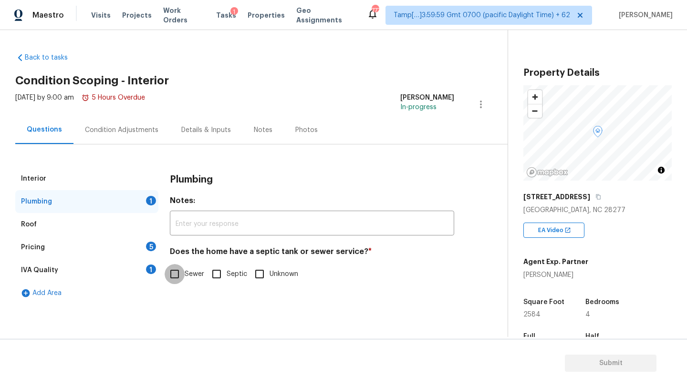
click at [176, 271] on input "Sewer" at bounding box center [175, 274] width 20 height 20
checkbox input "true"
click at [152, 271] on div "1" at bounding box center [151, 270] width 10 height 10
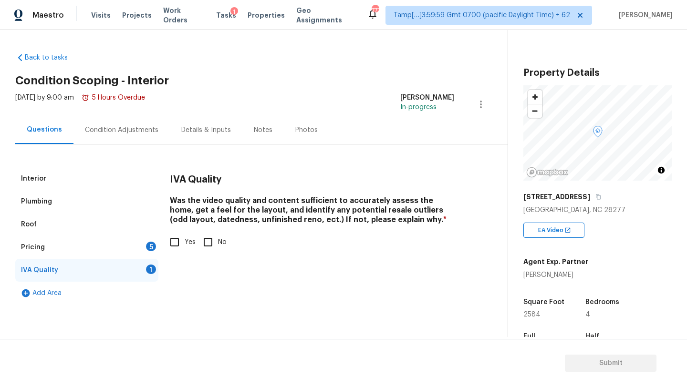
click at [183, 245] on input "Yes" at bounding box center [175, 242] width 20 height 20
checkbox input "true"
click at [150, 245] on div "5" at bounding box center [151, 247] width 10 height 10
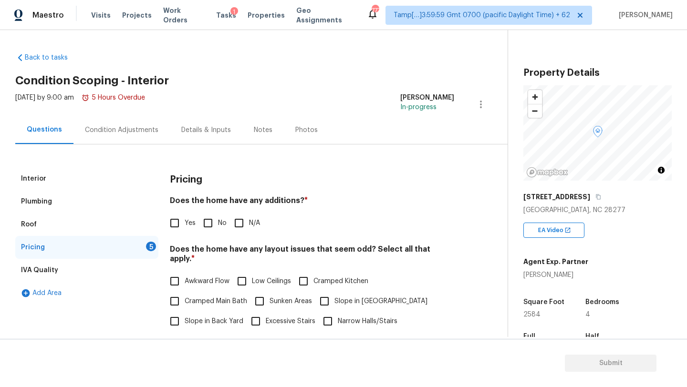
click at [199, 220] on input "No" at bounding box center [208, 223] width 20 height 20
checkbox input "true"
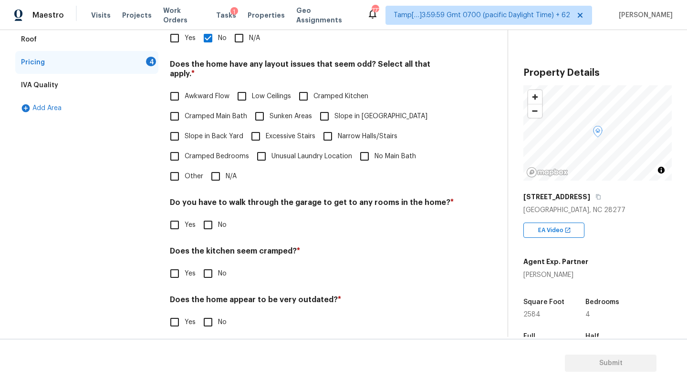
click at [319, 112] on input "Slope in [GEOGRAPHIC_DATA]" at bounding box center [324, 116] width 20 height 20
checkbox input "true"
click at [218, 215] on label "No" at bounding box center [212, 225] width 29 height 20
click at [218, 215] on input "No" at bounding box center [208, 225] width 20 height 20
checkbox input "true"
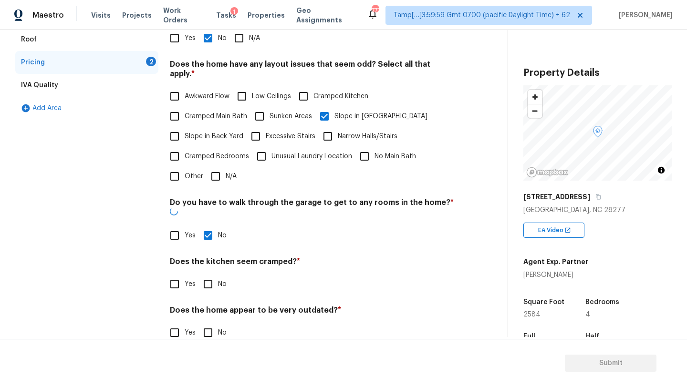
click at [218, 274] on input "No" at bounding box center [208, 284] width 20 height 20
checkbox input "true"
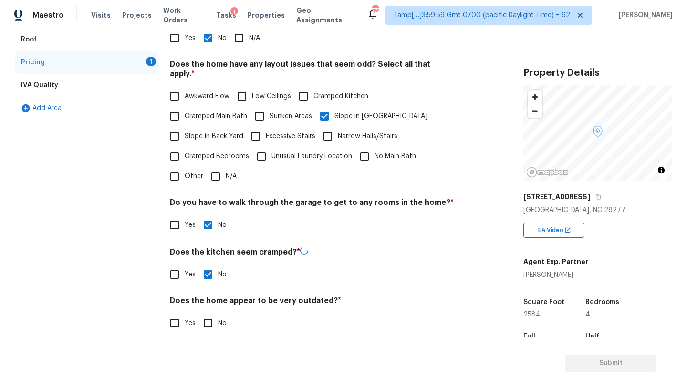
click at [218, 313] on input "No" at bounding box center [208, 323] width 20 height 20
checkbox input "true"
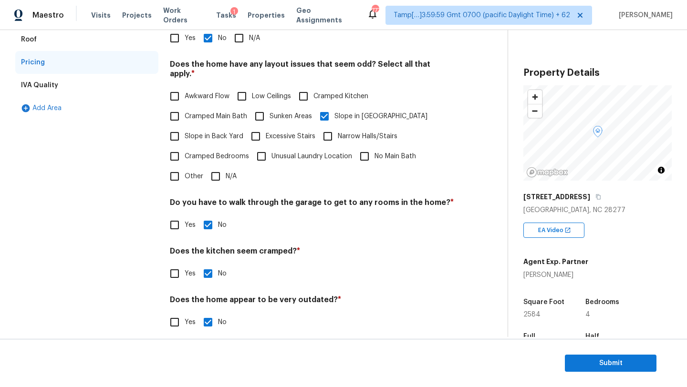
scroll to position [14, 0]
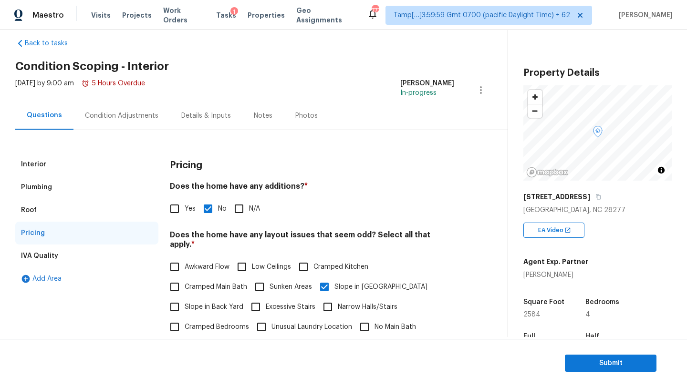
click at [144, 121] on div "Condition Adjustments" at bounding box center [121, 116] width 96 height 28
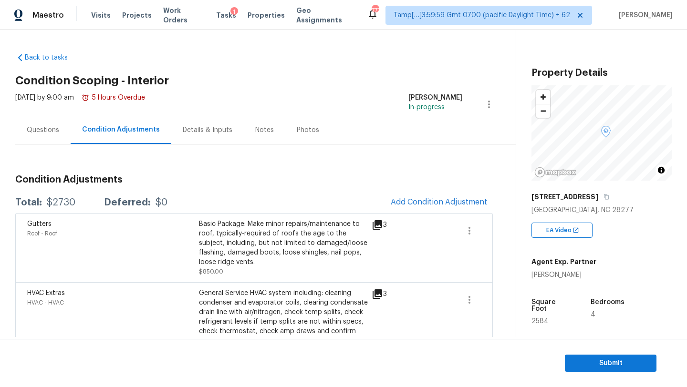
click at [67, 132] on div "Questions" at bounding box center [42, 130] width 55 height 28
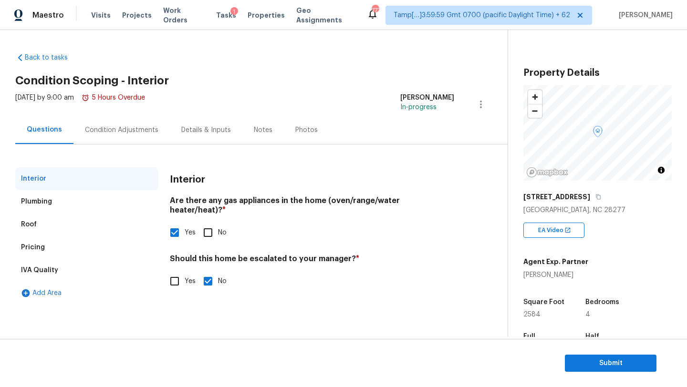
click at [57, 240] on div "Pricing" at bounding box center [86, 247] width 143 height 23
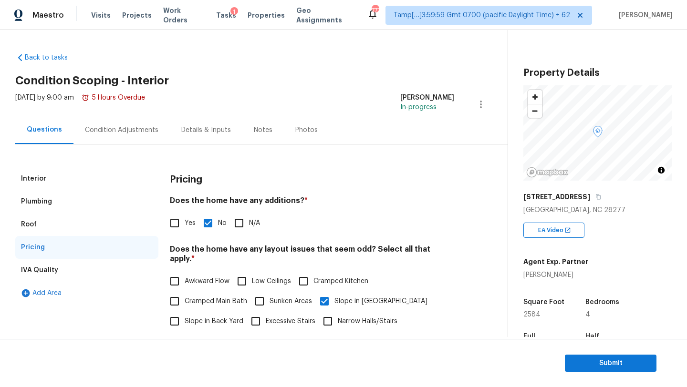
click at [169, 223] on input "Yes" at bounding box center [175, 223] width 20 height 20
checkbox input "true"
checkbox input "false"
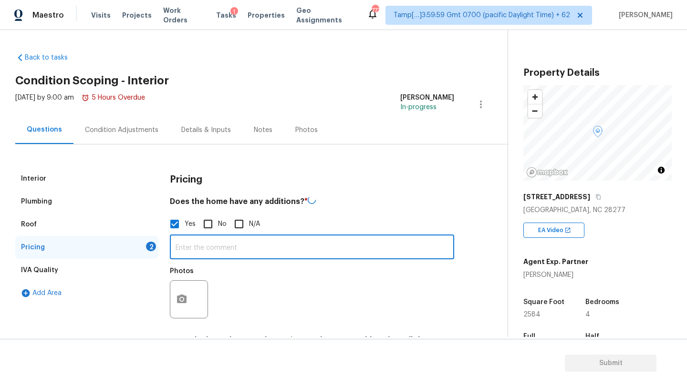
click at [200, 249] on input "text" at bounding box center [312, 248] width 284 height 22
paste input "Screened porch addition at the rear."
type input "Screened porch addition at the rear."
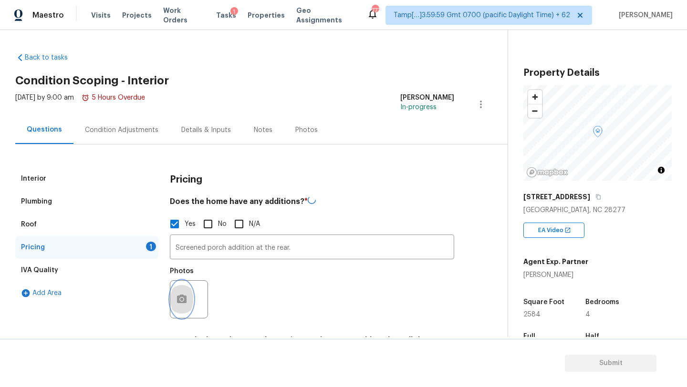
click at [189, 303] on button "button" at bounding box center [181, 299] width 23 height 37
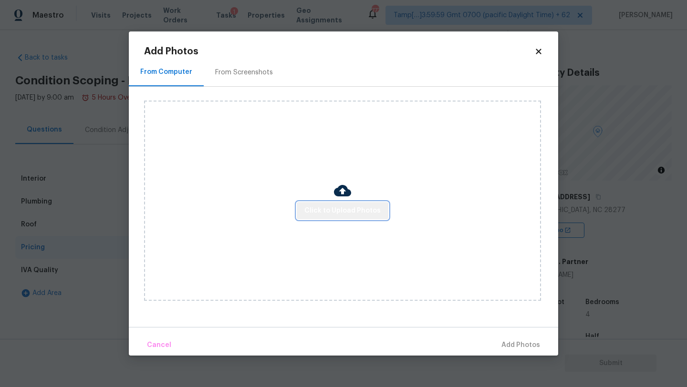
click at [362, 207] on span "Click to Upload Photos" at bounding box center [342, 211] width 76 height 12
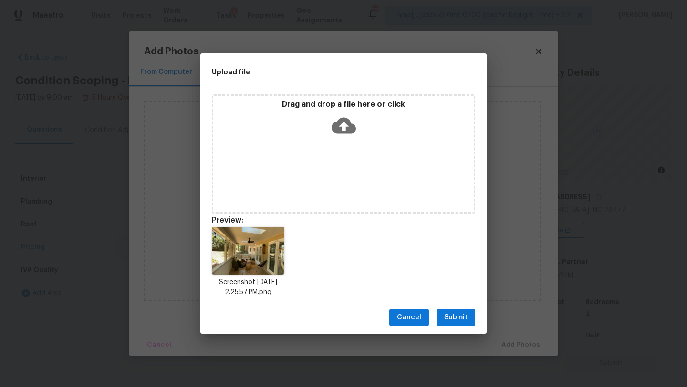
click at [443, 312] on button "Submit" at bounding box center [456, 318] width 39 height 18
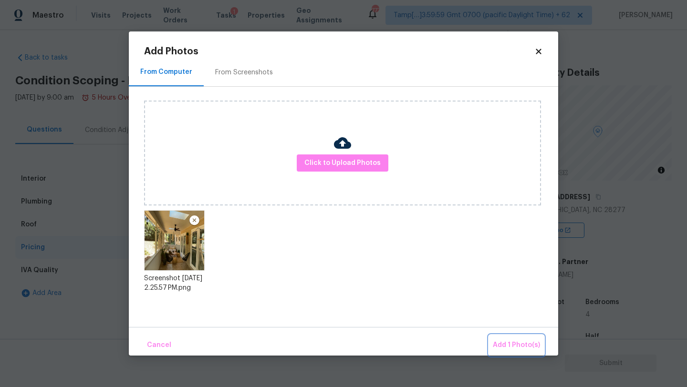
click at [506, 344] on span "Add 1 Photo(s)" at bounding box center [516, 346] width 47 height 12
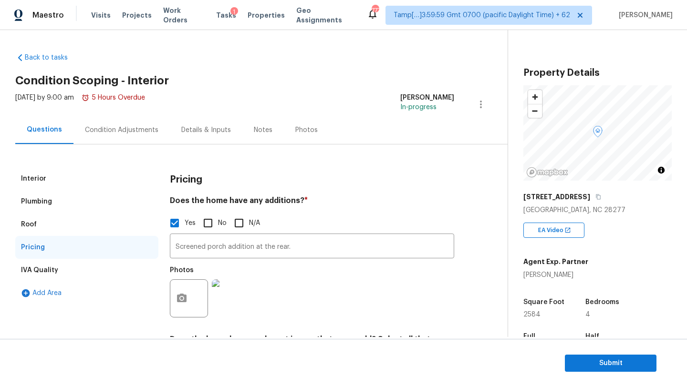
click at [109, 137] on div "Condition Adjustments" at bounding box center [121, 130] width 96 height 28
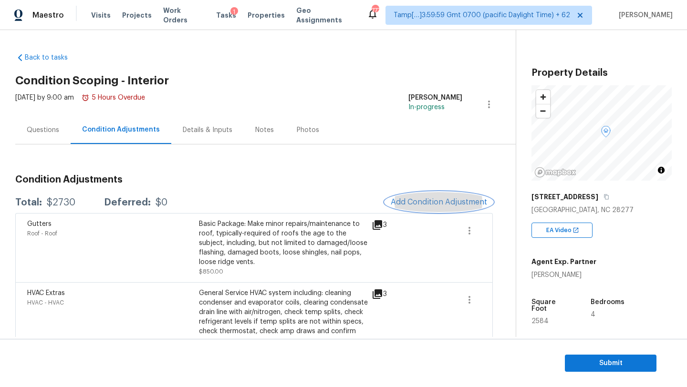
click at [452, 206] on span "Add Condition Adjustment" at bounding box center [439, 202] width 96 height 9
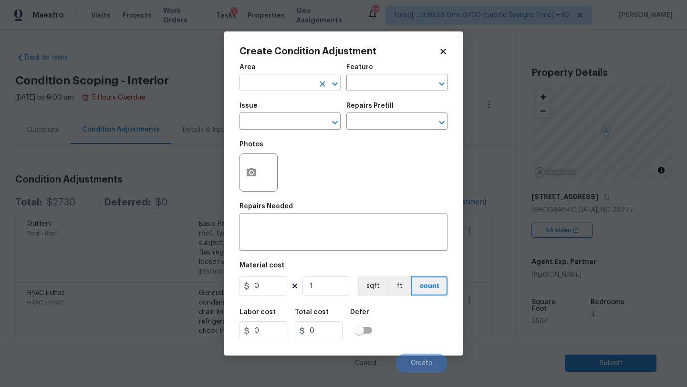
click at [277, 85] on input "text" at bounding box center [277, 83] width 74 height 15
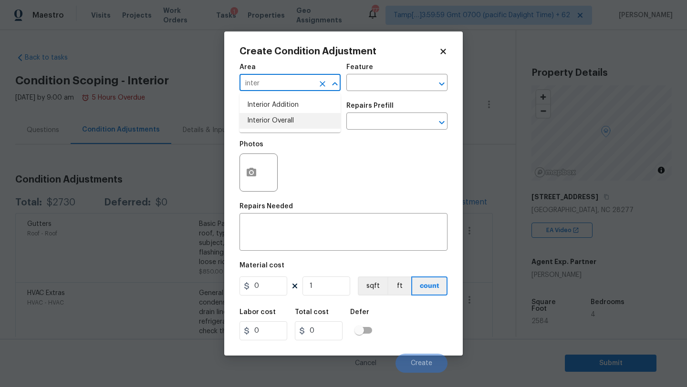
click at [280, 123] on li "Interior Overall" at bounding box center [290, 121] width 101 height 16
type input "Interior Overall"
click at [362, 87] on input "text" at bounding box center [383, 83] width 74 height 15
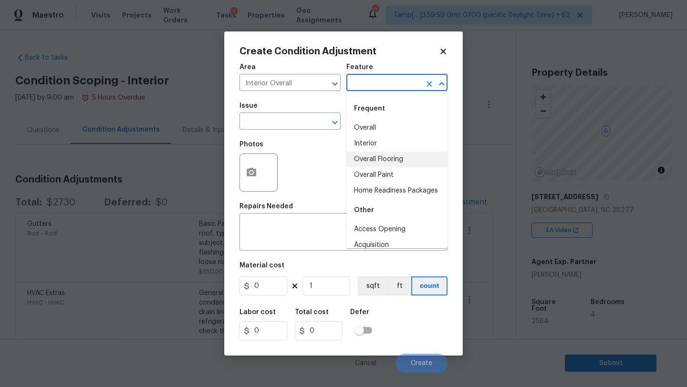
click at [365, 152] on li "Overall Flooring" at bounding box center [396, 160] width 101 height 16
type input "Overall Flooring"
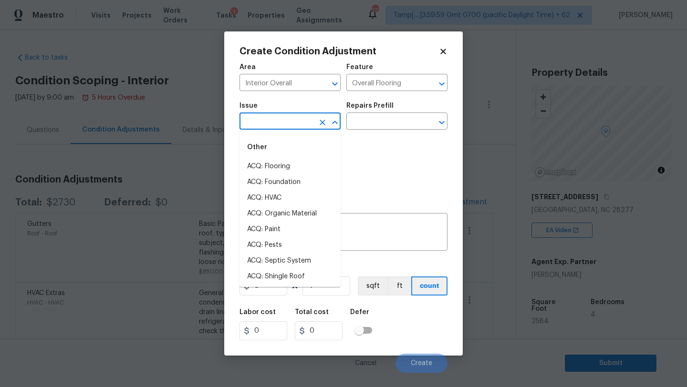
click at [283, 122] on input "text" at bounding box center [277, 122] width 74 height 15
click at [284, 168] on li "ACQ: Flooring" at bounding box center [290, 167] width 101 height 16
type input "ACQ: Flooring"
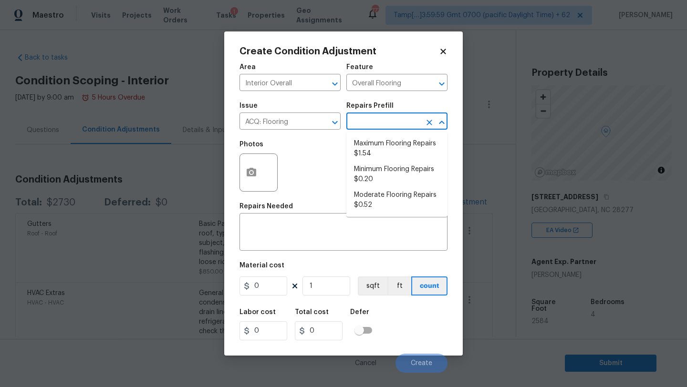
click at [381, 129] on input "text" at bounding box center [383, 122] width 74 height 15
click at [380, 171] on li "Minimum Flooring Repairs $0.20" at bounding box center [396, 175] width 101 height 26
type input "Acquisition"
type textarea "Acquisition Scope: Minimum flooring repairs"
type input "0.2"
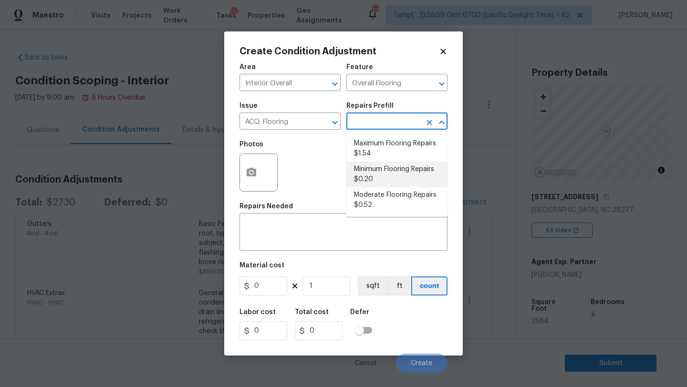
type input "0.2"
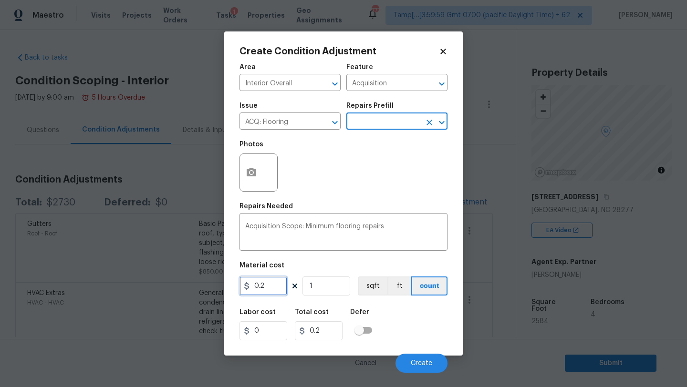
click at [270, 291] on input "0.2" at bounding box center [264, 286] width 48 height 19
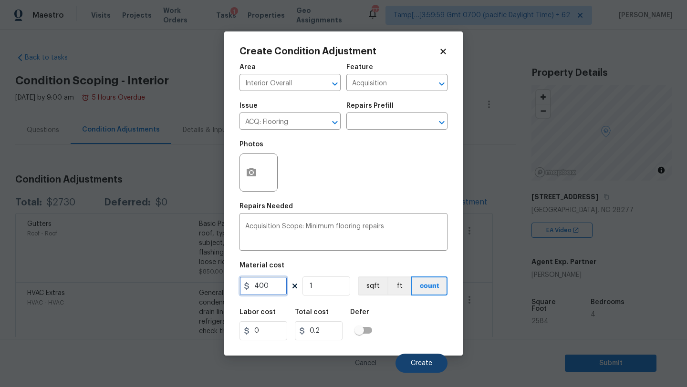
type input "400"
click at [418, 359] on button "Create" at bounding box center [422, 363] width 52 height 19
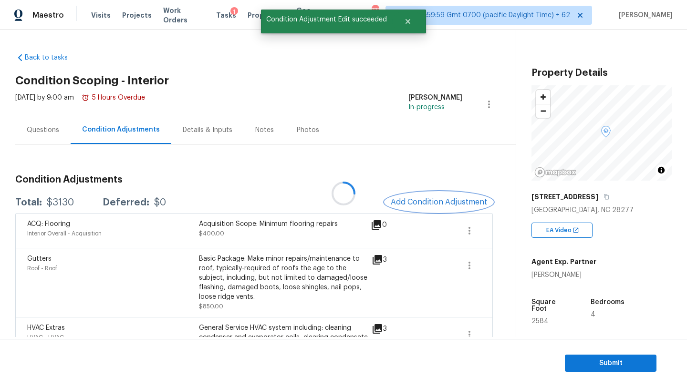
click at [409, 197] on button "Add Condition Adjustment" at bounding box center [439, 202] width 108 height 20
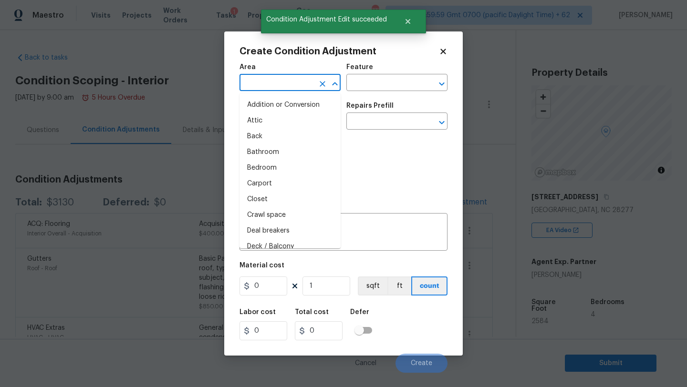
click at [267, 80] on input "text" at bounding box center [277, 83] width 74 height 15
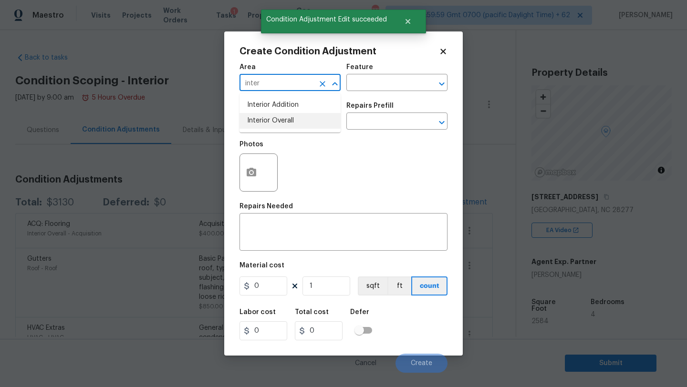
click at [284, 117] on li "Interior Overall" at bounding box center [290, 121] width 101 height 16
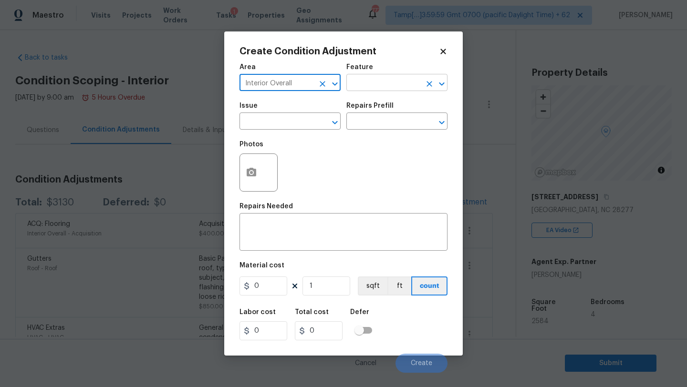
type input "Interior Overall"
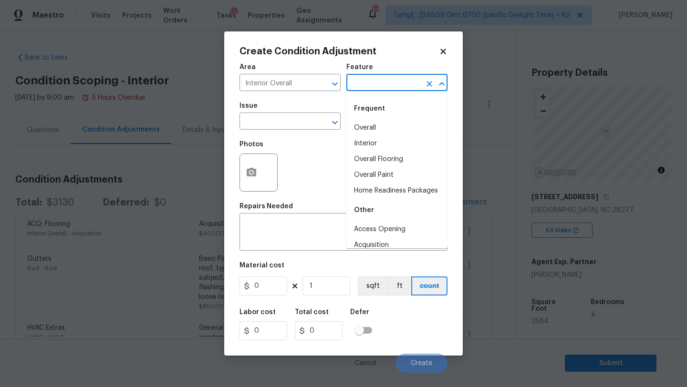
click at [390, 85] on input "text" at bounding box center [383, 83] width 74 height 15
drag, startPoint x: 390, startPoint y: 175, endPoint x: 343, endPoint y: 157, distance: 51.0
click at [390, 175] on li "Overall Paint" at bounding box center [396, 175] width 101 height 16
type input "Overall Paint"
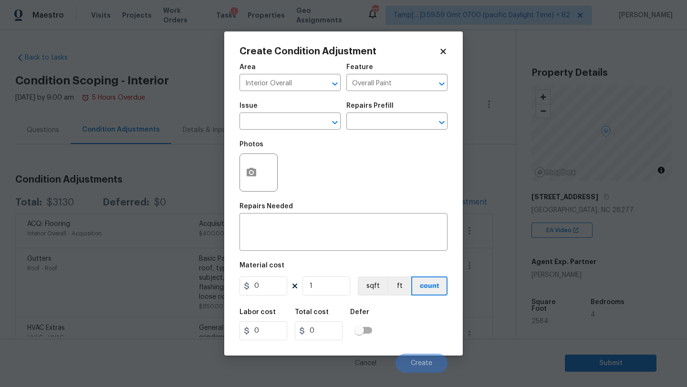
click at [324, 146] on div "Photos" at bounding box center [344, 167] width 208 height 62
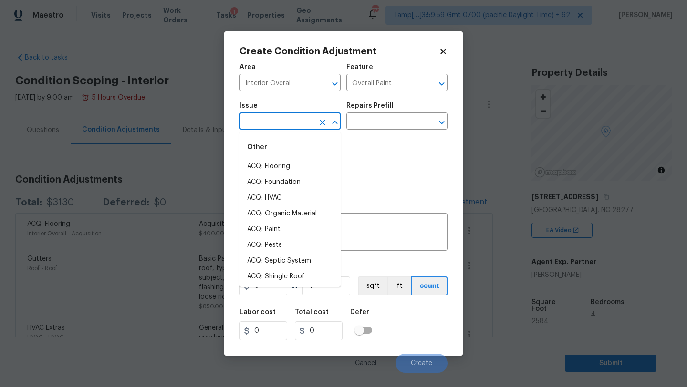
click at [303, 126] on input "text" at bounding box center [277, 122] width 74 height 15
click at [297, 225] on li "ACQ: Paint" at bounding box center [290, 230] width 101 height 16
type input "ACQ: Paint"
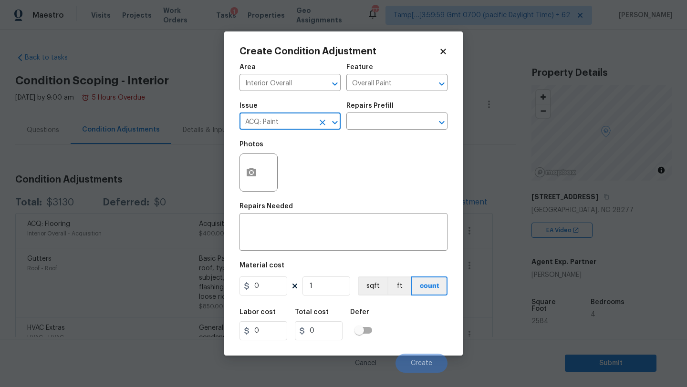
click at [380, 137] on div "Photos" at bounding box center [344, 167] width 208 height 62
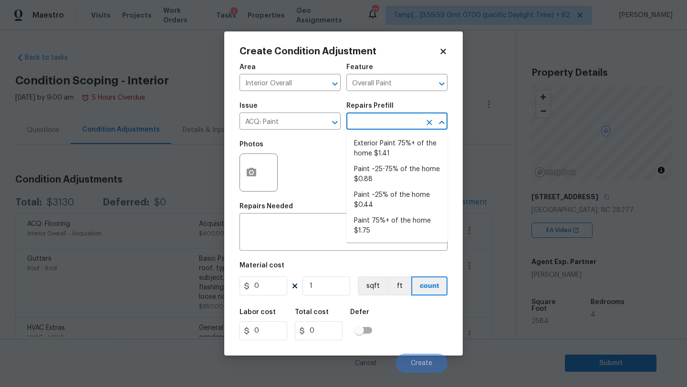
click at [382, 125] on input "text" at bounding box center [383, 122] width 74 height 15
click at [382, 199] on li "Paint ~25% of the home $0.44" at bounding box center [396, 201] width 101 height 26
type input "Acquisition"
type textarea "Acquisition Scope: ~25% of the home needs interior paint"
type input "0.44"
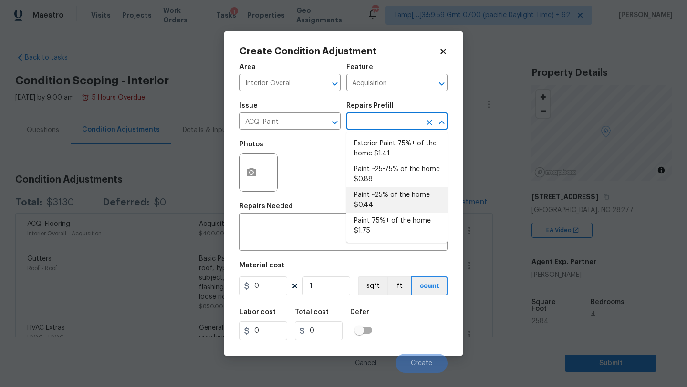
type input "0.44"
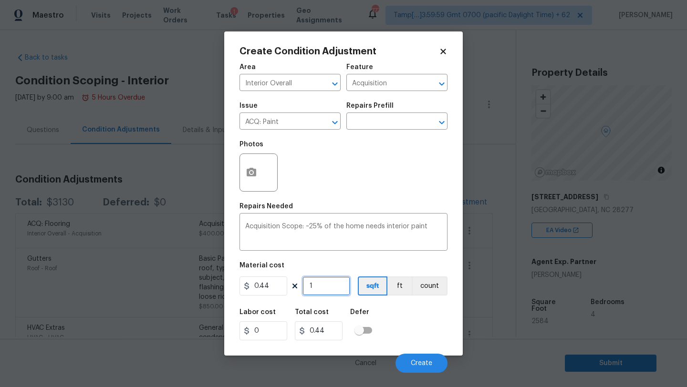
click at [329, 288] on input "1" at bounding box center [327, 286] width 48 height 19
type input "2"
type input "0.88"
type input "25"
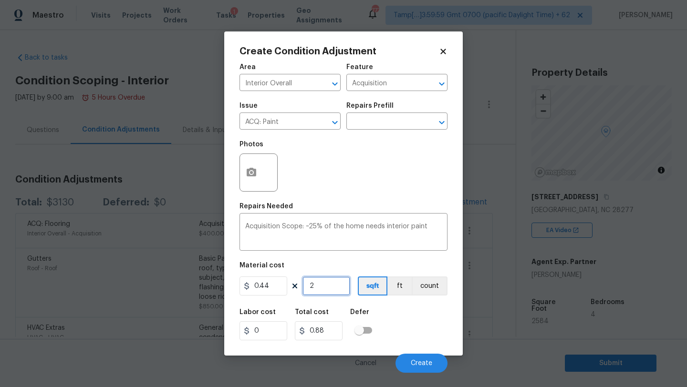
type input "11"
type input "258"
type input "113.52"
type input "2584"
type input "1136.96"
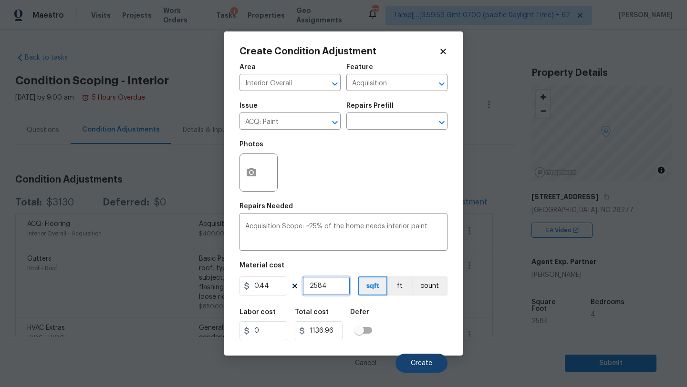
type input "2584"
click at [426, 365] on span "Create" at bounding box center [421, 363] width 21 height 7
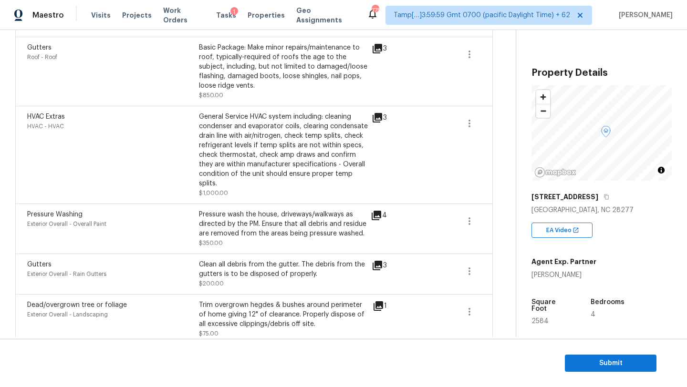
scroll to position [105, 0]
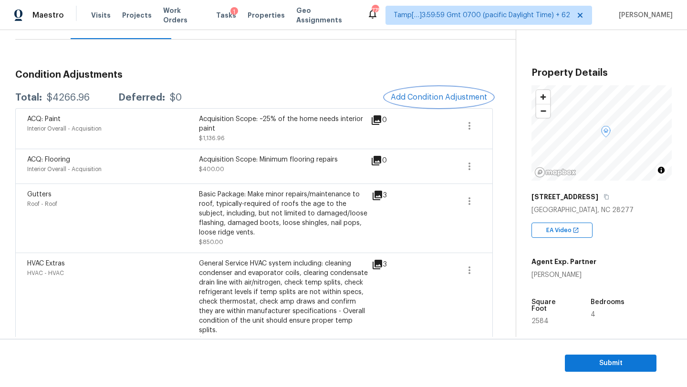
click at [421, 104] on button "Add Condition Adjustment" at bounding box center [439, 97] width 108 height 20
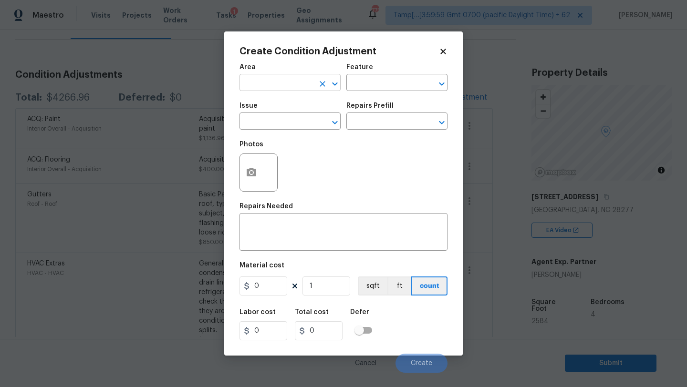
click at [300, 86] on input "text" at bounding box center [277, 83] width 74 height 15
click at [302, 103] on li "Kitchen" at bounding box center [290, 105] width 101 height 16
type input "Kitchen"
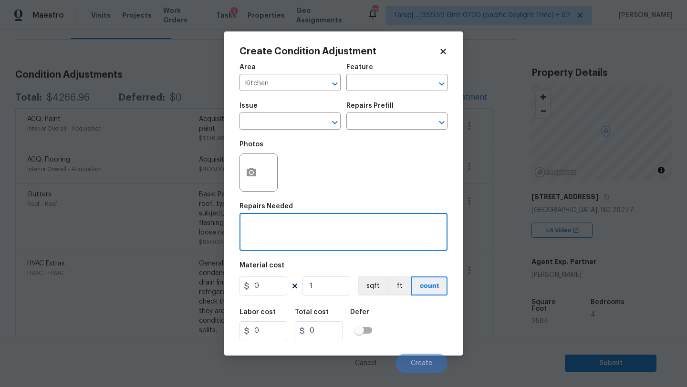
click at [280, 234] on textarea at bounding box center [343, 233] width 197 height 20
type textarea "kitchen cabinet repainting"
click at [275, 285] on input "0" at bounding box center [264, 286] width 48 height 19
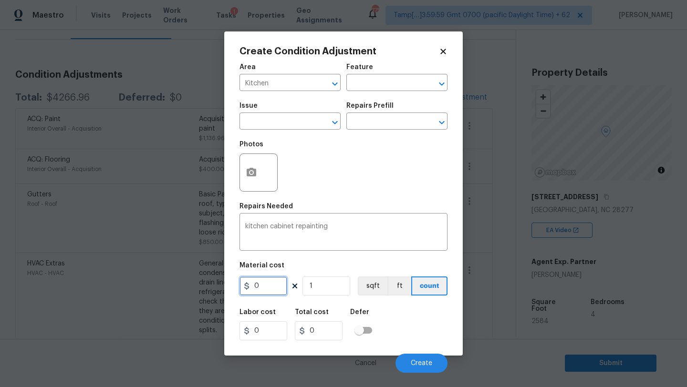
click at [275, 285] on input "0" at bounding box center [264, 286] width 48 height 19
type input "1200"
click at [426, 318] on div "Labor cost 0 Total cost 1200 Defer" at bounding box center [344, 324] width 208 height 43
click at [422, 365] on span "Create" at bounding box center [421, 363] width 21 height 7
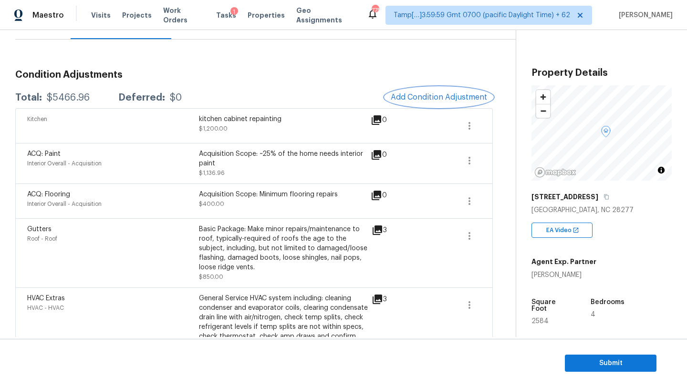
scroll to position [0, 0]
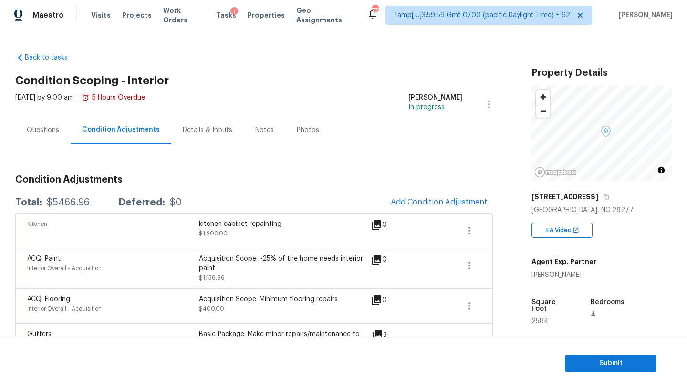
click at [45, 124] on div "Questions" at bounding box center [42, 130] width 55 height 28
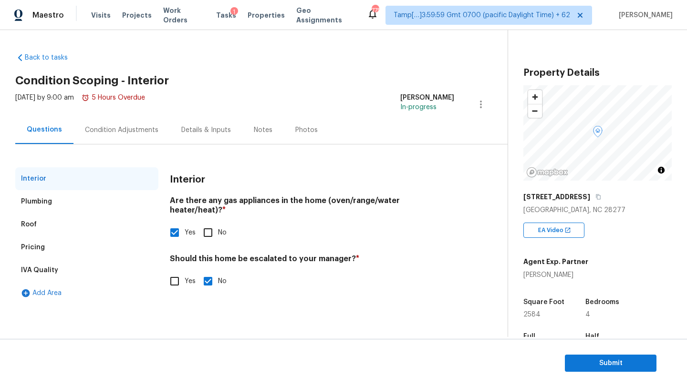
click at [106, 251] on div "Pricing" at bounding box center [86, 247] width 143 height 23
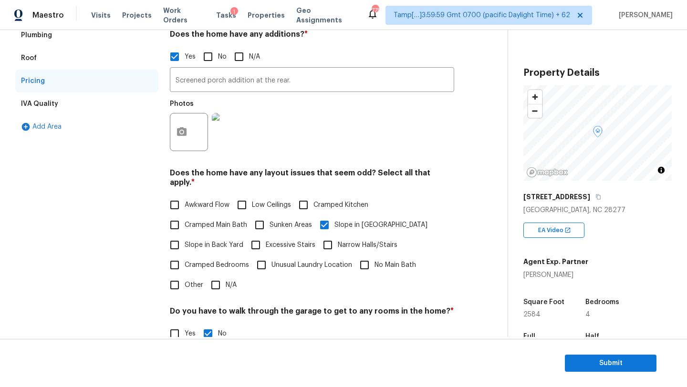
scroll to position [201, 0]
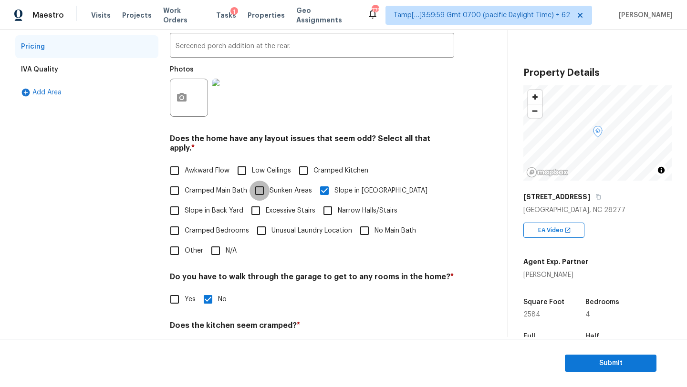
click at [255, 189] on input "Sunken Areas" at bounding box center [260, 191] width 20 height 20
checkbox input "true"
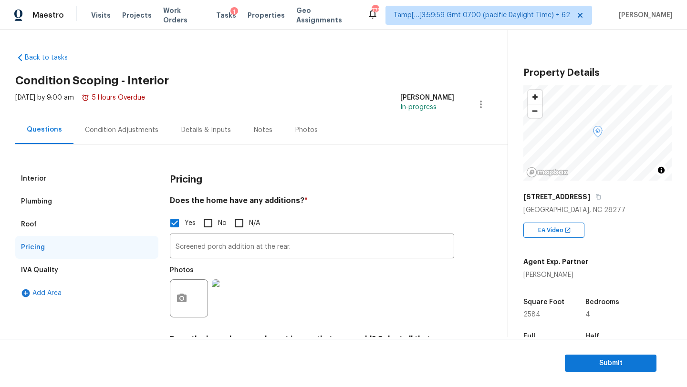
click at [141, 130] on div "Condition Adjustments" at bounding box center [121, 130] width 73 height 10
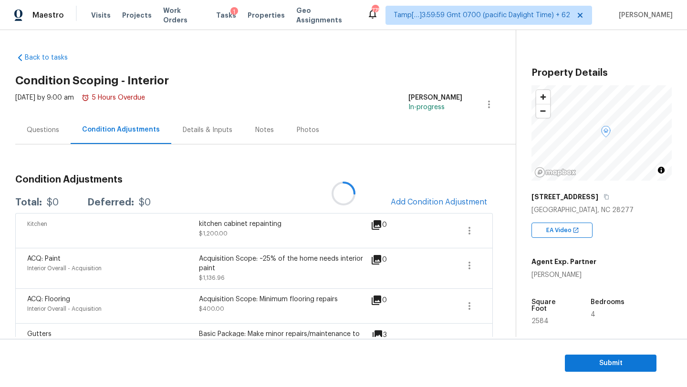
click at [425, 193] on div at bounding box center [343, 193] width 687 height 387
click at [425, 201] on div at bounding box center [343, 193] width 687 height 387
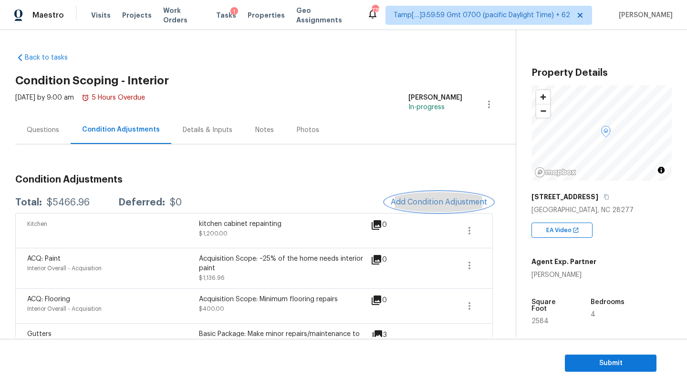
click at [434, 204] on span "Add Condition Adjustment" at bounding box center [439, 202] width 96 height 9
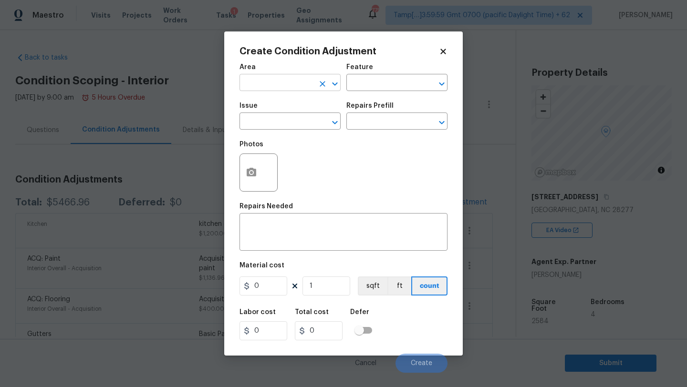
click at [260, 88] on input "text" at bounding box center [277, 83] width 74 height 15
click at [260, 110] on li "Bathroom" at bounding box center [290, 105] width 101 height 16
type input "Bathroom"
click at [270, 223] on div "x ​" at bounding box center [344, 233] width 208 height 35
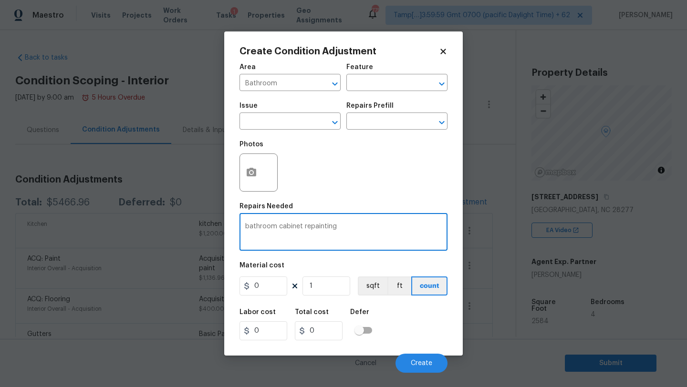
type textarea "bathroom cabinet repainting"
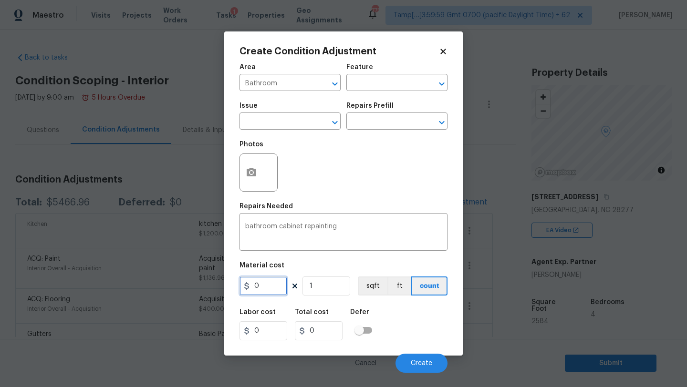
click at [271, 283] on input "0" at bounding box center [264, 286] width 48 height 19
click at [276, 294] on input "200" at bounding box center [264, 286] width 48 height 19
click at [276, 293] on input "200" at bounding box center [264, 286] width 48 height 19
click at [276, 293] on input "200300" at bounding box center [264, 286] width 48 height 19
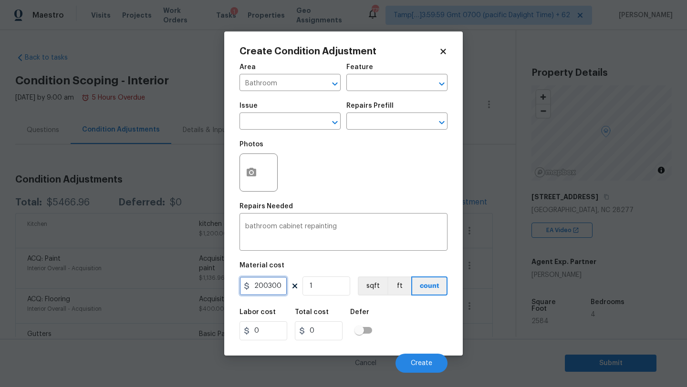
click at [276, 293] on input "200300" at bounding box center [264, 286] width 48 height 19
type input "300"
click at [417, 344] on div "Labor cost 0 Total cost 300 Defer" at bounding box center [344, 324] width 208 height 43
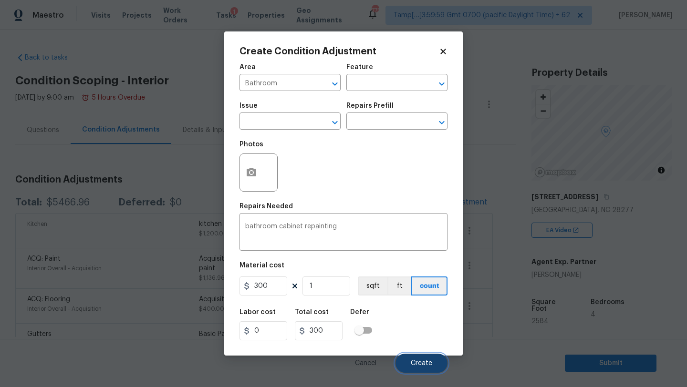
click at [421, 362] on span "Create" at bounding box center [421, 363] width 21 height 7
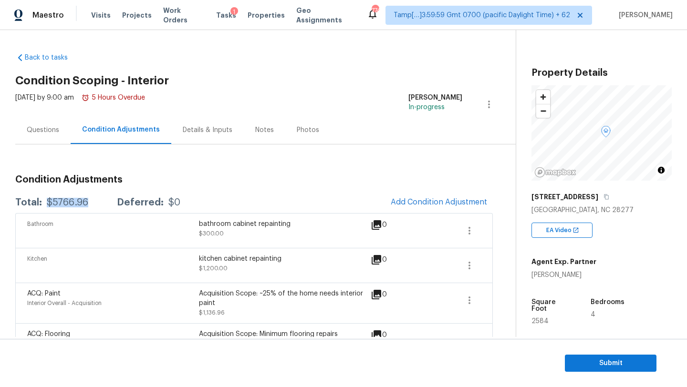
drag, startPoint x: 44, startPoint y: 203, endPoint x: 85, endPoint y: 202, distance: 40.6
click at [86, 203] on div "Total: $5766.96 Deferred: $0" at bounding box center [97, 203] width 165 height 10
copy div "$5766.96"
click at [44, 133] on div "Questions" at bounding box center [43, 130] width 32 height 10
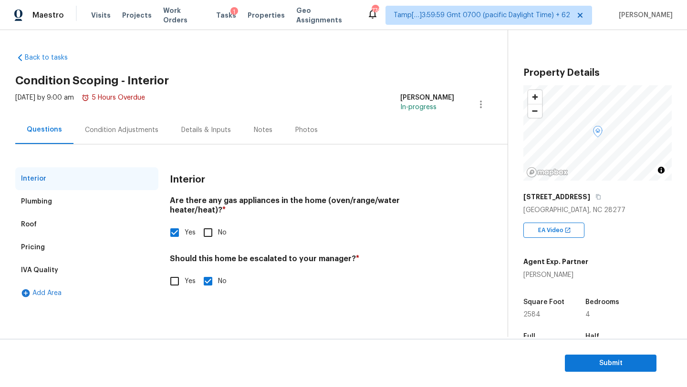
click at [103, 254] on div "Pricing" at bounding box center [86, 247] width 143 height 23
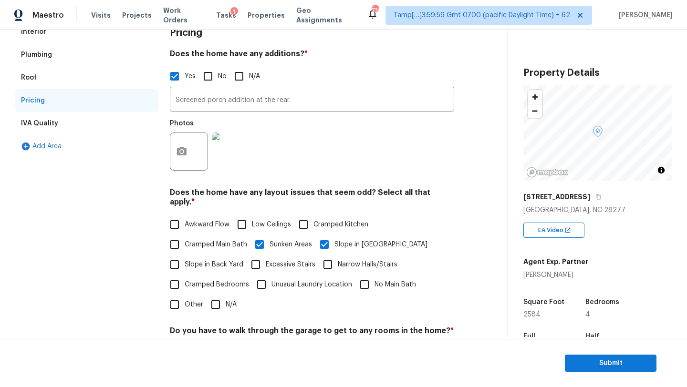
scroll to position [189, 0]
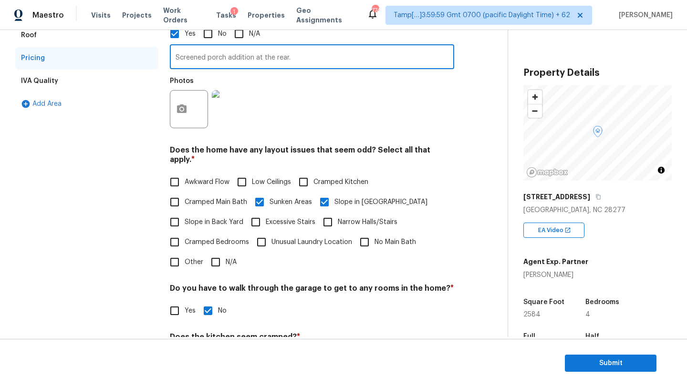
click at [249, 55] on input "Screened porch addition at the rear." at bounding box center [312, 58] width 284 height 22
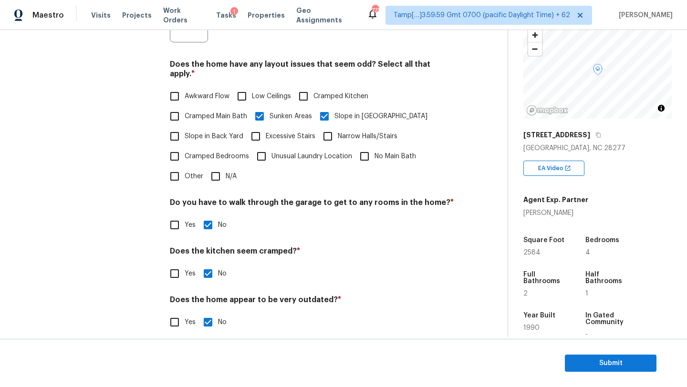
scroll to position [38, 0]
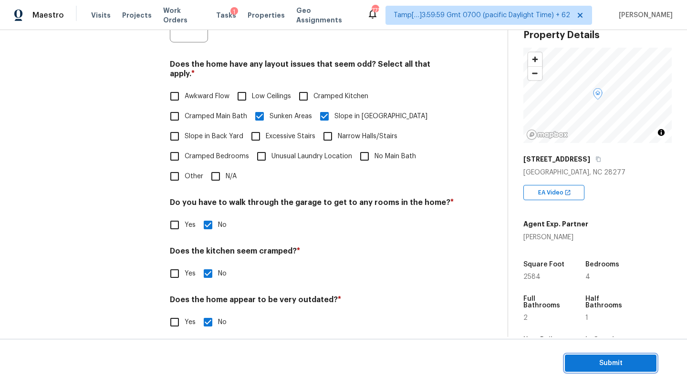
click at [585, 365] on span "Submit" at bounding box center [611, 364] width 76 height 12
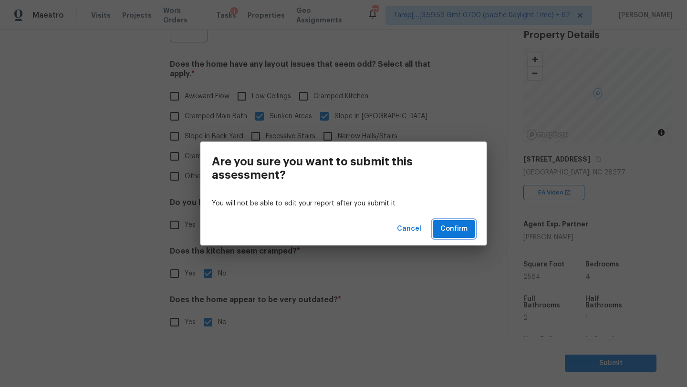
click at [457, 231] on span "Confirm" at bounding box center [453, 229] width 27 height 12
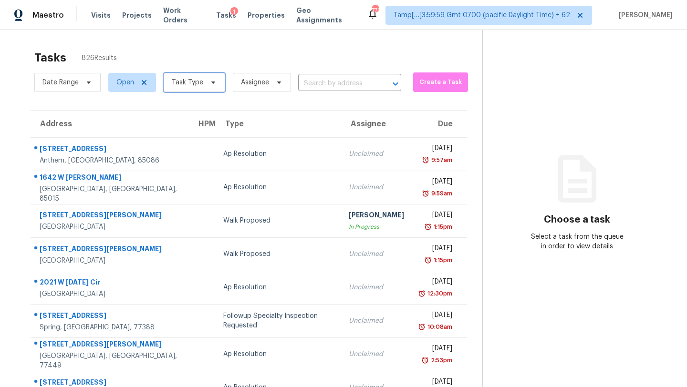
click at [192, 90] on span "Task Type" at bounding box center [195, 82] width 62 height 19
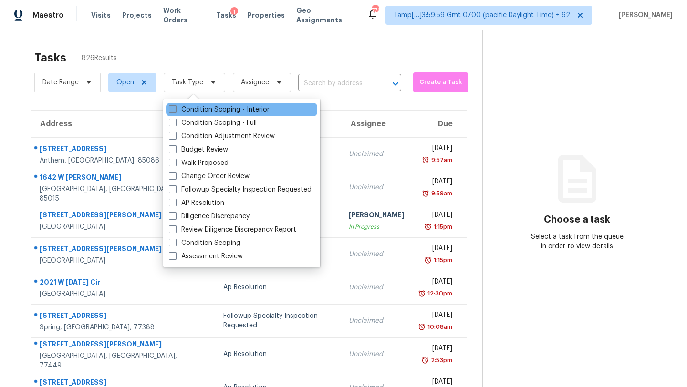
click at [194, 113] on label "Condition Scoping - Interior" at bounding box center [219, 110] width 101 height 10
click at [175, 111] on input "Condition Scoping - Interior" at bounding box center [172, 108] width 6 height 6
checkbox input "true"
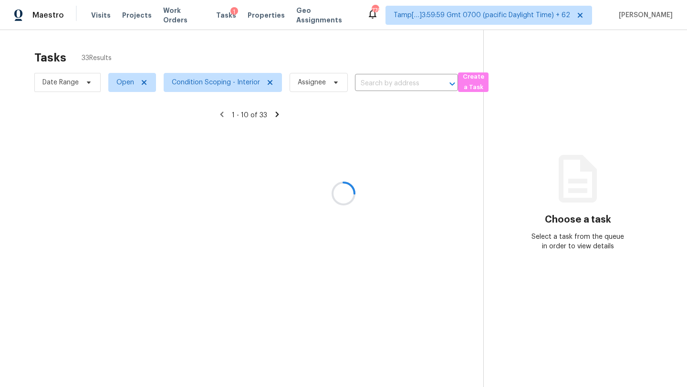
click at [261, 57] on div at bounding box center [343, 193] width 687 height 387
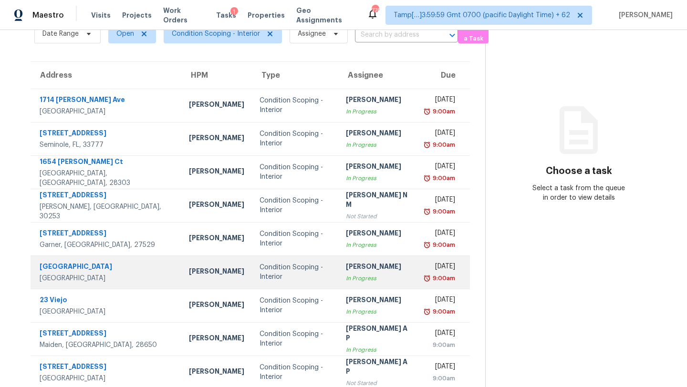
scroll to position [109, 0]
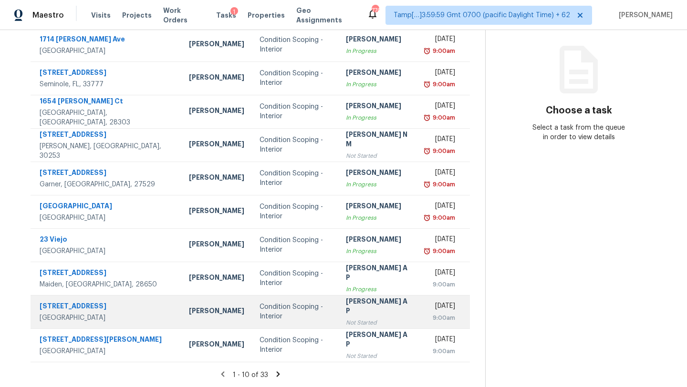
click at [338, 318] on td "[PERSON_NAME] A P Not Started" at bounding box center [378, 311] width 80 height 33
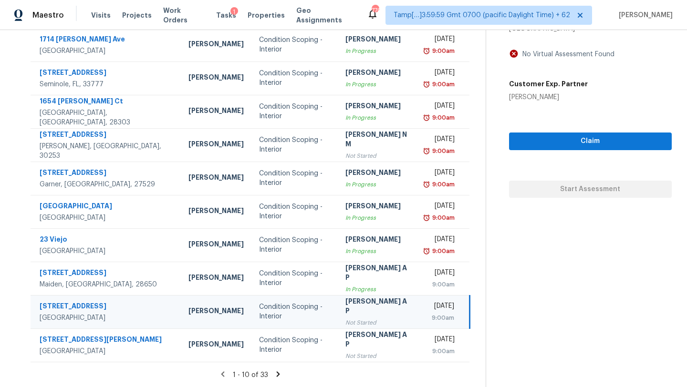
scroll to position [7, 0]
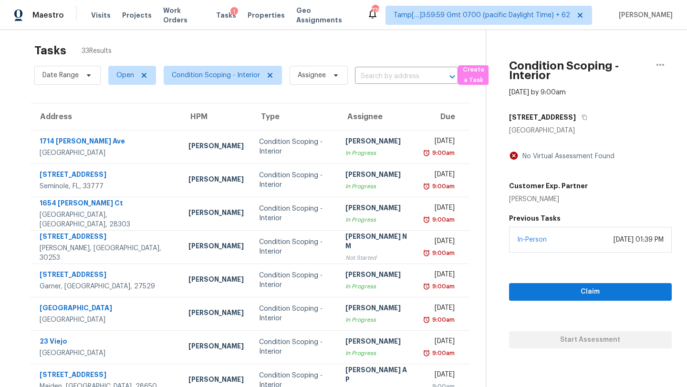
click at [567, 115] on div "[STREET_ADDRESS]" at bounding box center [590, 117] width 163 height 17
click at [582, 115] on icon "button" at bounding box center [584, 117] width 5 height 5
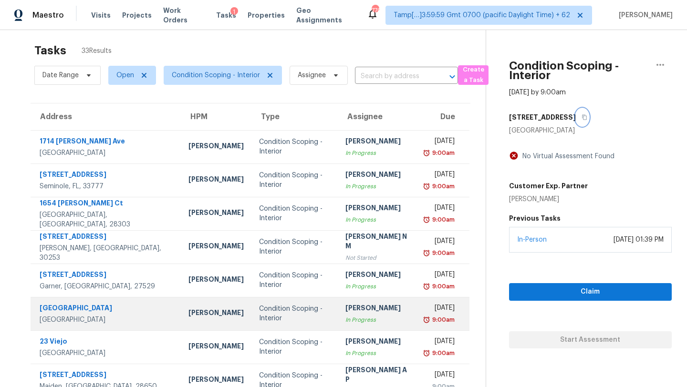
scroll to position [109, 0]
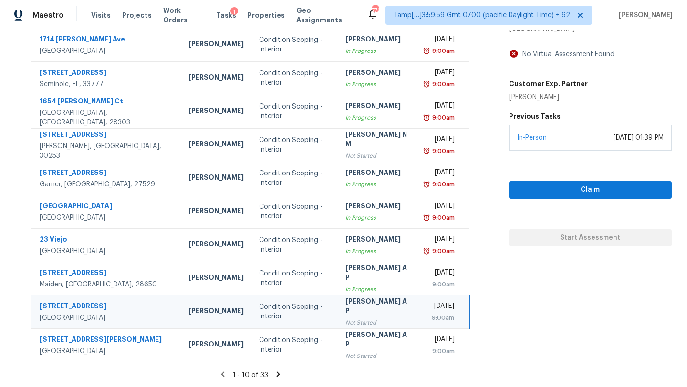
click at [267, 376] on div "1 - 10 of 33" at bounding box center [250, 375] width 470 height 10
click at [277, 376] on icon at bounding box center [278, 374] width 9 height 9
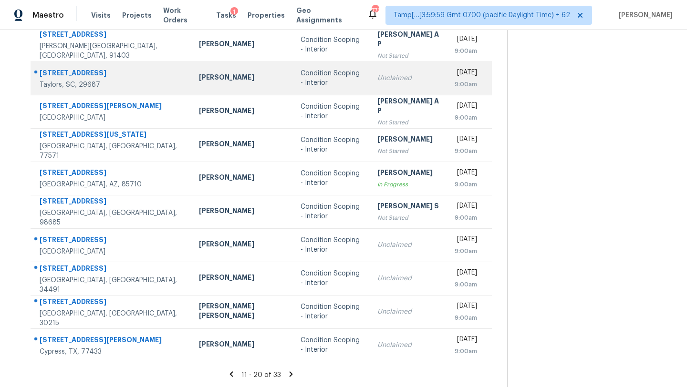
click at [370, 73] on td "Unclaimed" at bounding box center [408, 78] width 77 height 33
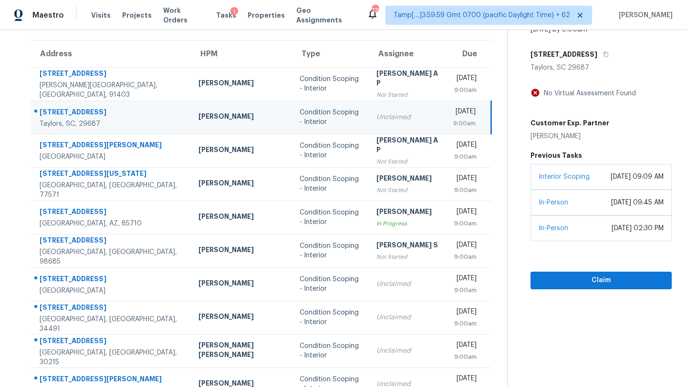
scroll to position [42, 0]
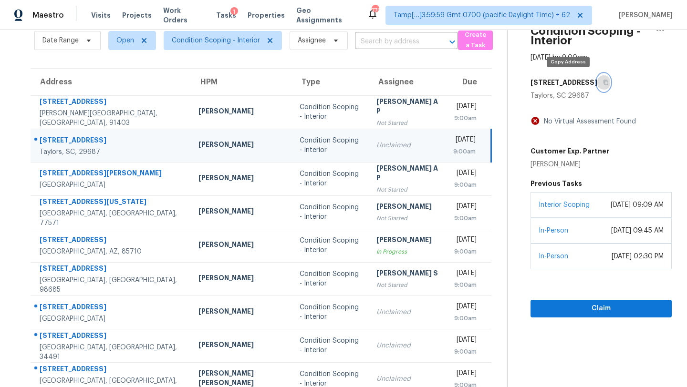
click at [597, 86] on button "button" at bounding box center [603, 82] width 13 height 17
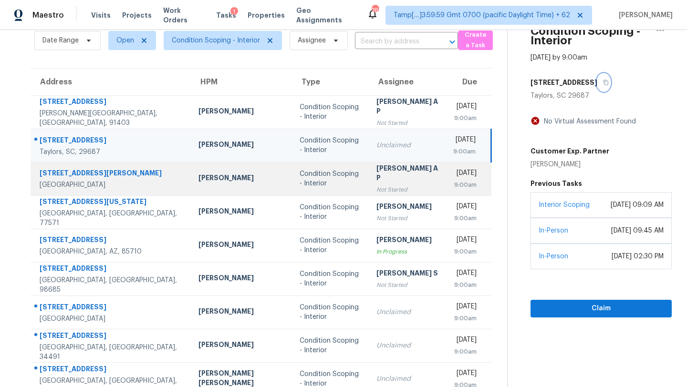
scroll to position [109, 0]
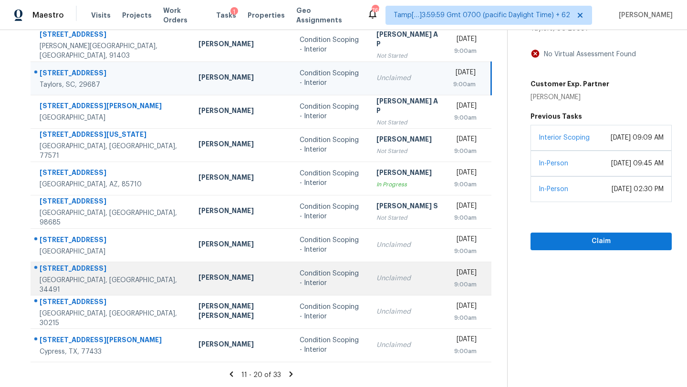
click at [369, 283] on td "Unclaimed" at bounding box center [407, 278] width 77 height 33
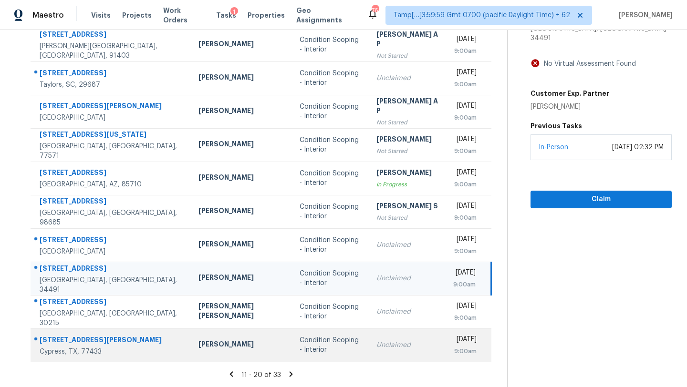
click at [369, 352] on td "Unclaimed" at bounding box center [407, 345] width 77 height 33
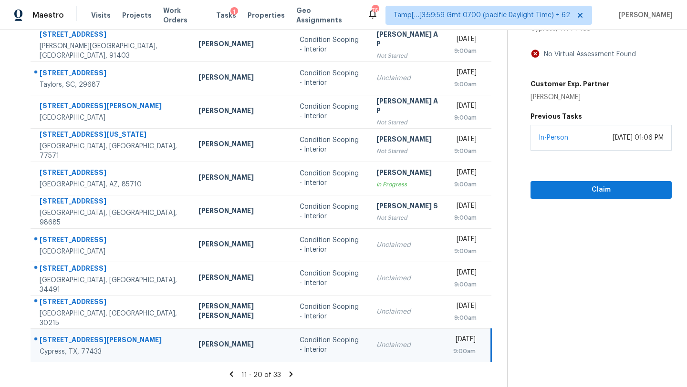
click at [283, 374] on div "11 - 20 of 33" at bounding box center [261, 375] width 492 height 10
click at [287, 374] on icon at bounding box center [291, 374] width 9 height 9
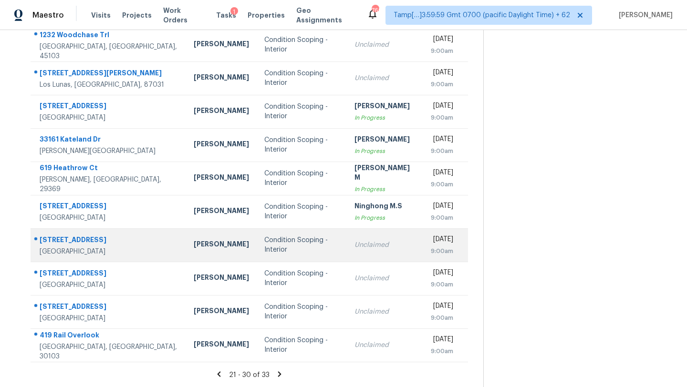
click at [355, 249] on div "Unclaimed" at bounding box center [385, 245] width 61 height 10
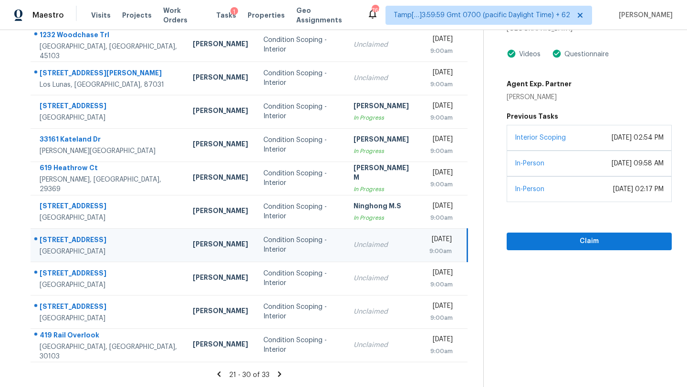
scroll to position [42, 0]
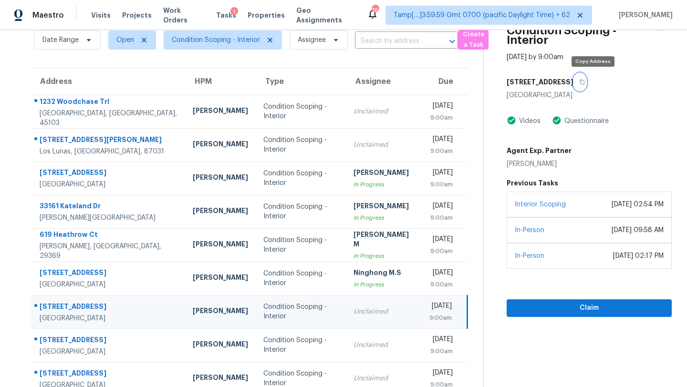
click at [585, 81] on icon "button" at bounding box center [582, 82] width 6 height 6
click at [545, 316] on button "Claim" at bounding box center [589, 309] width 165 height 18
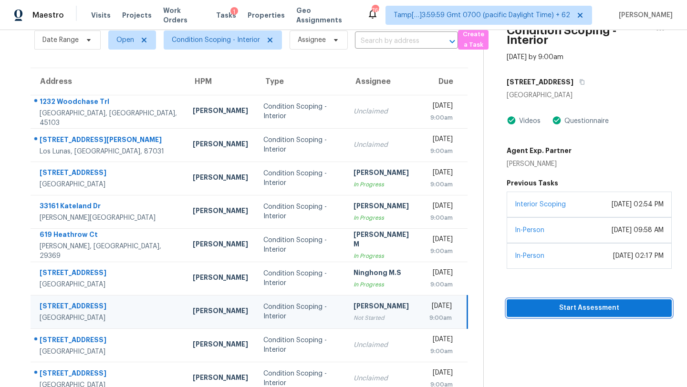
click at [544, 315] on button "Start Assessment" at bounding box center [589, 309] width 165 height 18
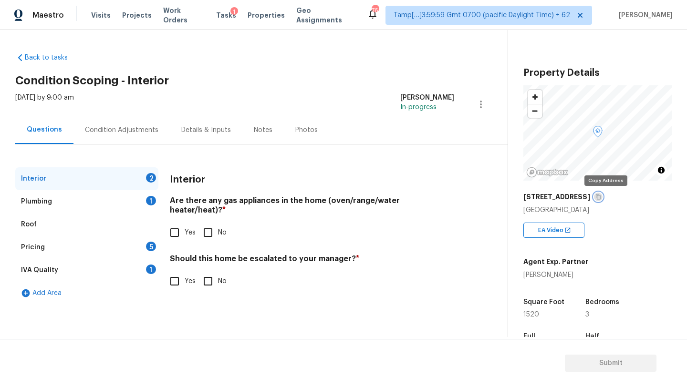
click at [601, 199] on icon "button" at bounding box center [598, 197] width 6 height 6
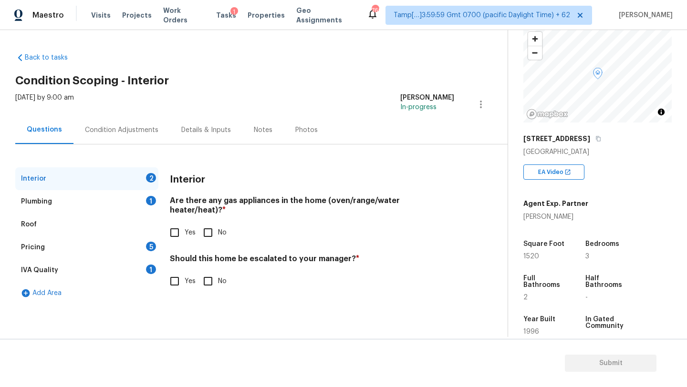
scroll to position [187, 0]
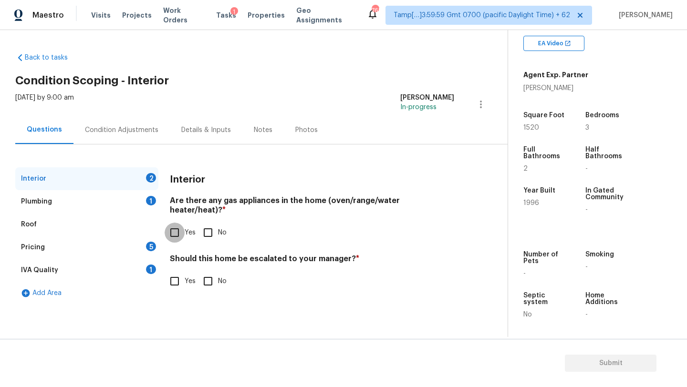
click at [181, 225] on input "Yes" at bounding box center [175, 233] width 20 height 20
checkbox input "true"
click at [211, 280] on input "No" at bounding box center [208, 281] width 20 height 20
checkbox input "true"
click at [125, 203] on div "Plumbing 1" at bounding box center [86, 201] width 143 height 23
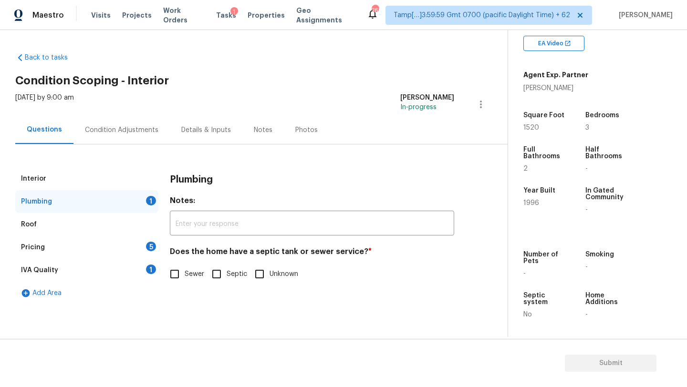
click at [172, 262] on div "Does the home have a septic tank or sewer service? * Sewer Septic Unknown" at bounding box center [312, 265] width 284 height 37
click at [172, 270] on input "Sewer" at bounding box center [175, 274] width 20 height 20
checkbox input "true"
click at [147, 270] on div "1" at bounding box center [151, 270] width 10 height 10
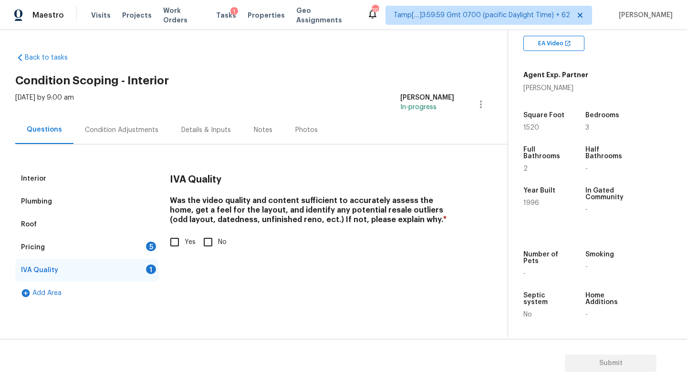
click at [189, 240] on span "Yes" at bounding box center [190, 243] width 11 height 10
click at [185, 240] on input "Yes" at bounding box center [175, 242] width 20 height 20
checkbox input "true"
click at [147, 249] on div "5" at bounding box center [151, 247] width 10 height 10
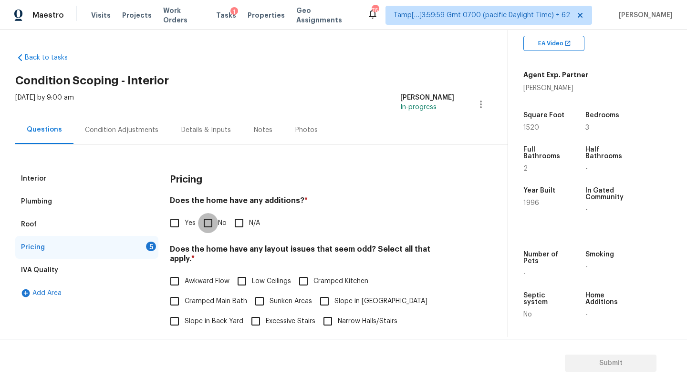
click at [211, 219] on input "No" at bounding box center [208, 223] width 20 height 20
checkbox input "true"
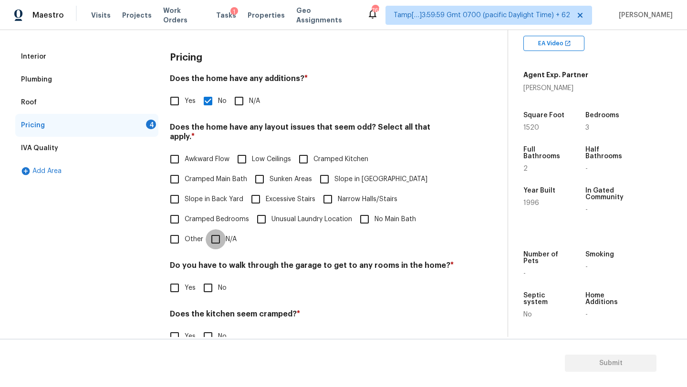
click at [213, 230] on input "N/A" at bounding box center [216, 240] width 20 height 20
checkbox input "true"
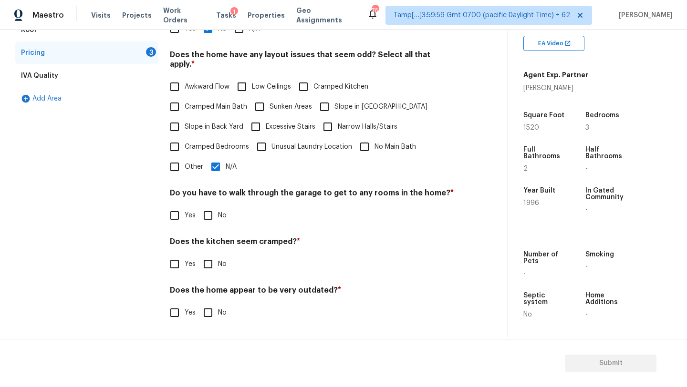
scroll to position [185, 0]
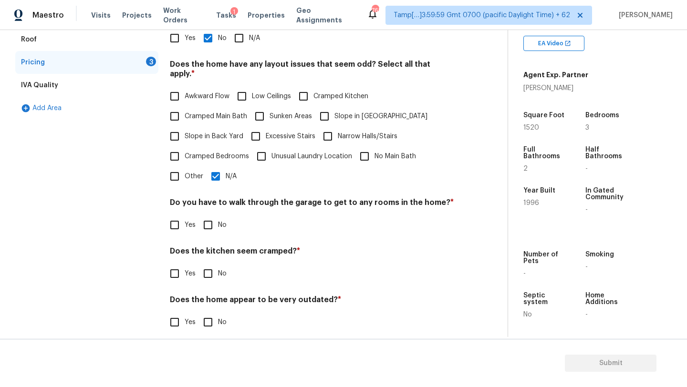
click at [212, 220] on input "No" at bounding box center [208, 225] width 20 height 20
checkbox input "true"
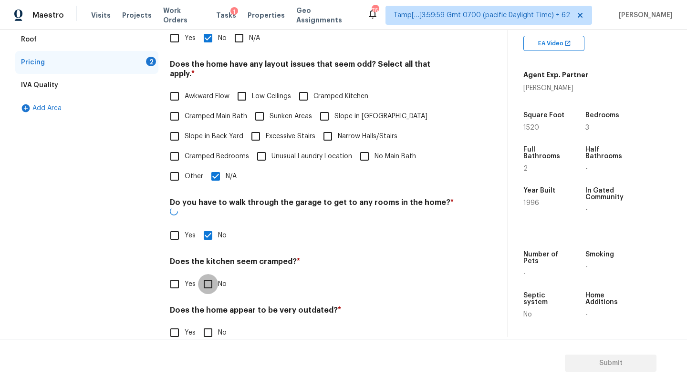
click at [212, 274] on input "No" at bounding box center [208, 284] width 20 height 20
checkbox input "true"
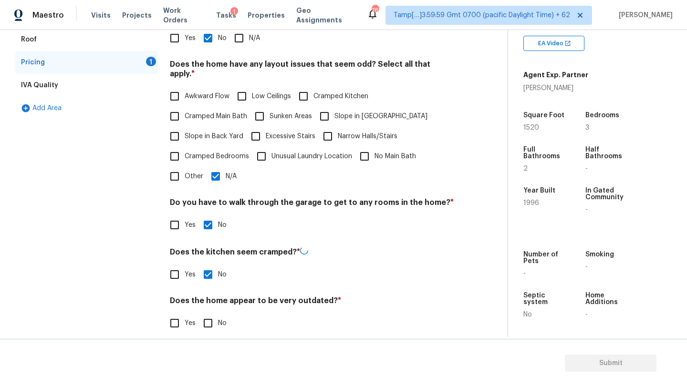
click at [212, 313] on input "No" at bounding box center [208, 323] width 20 height 20
checkbox input "true"
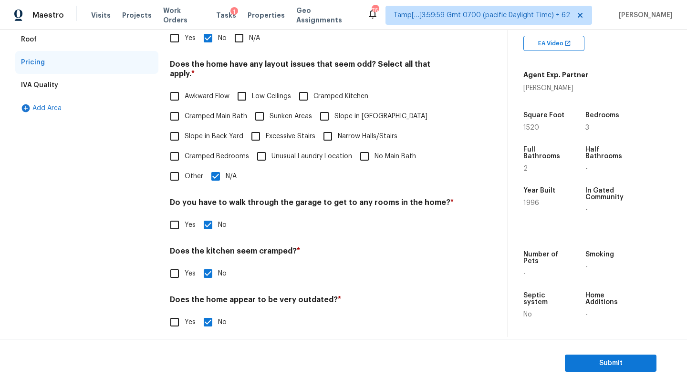
scroll to position [0, 0]
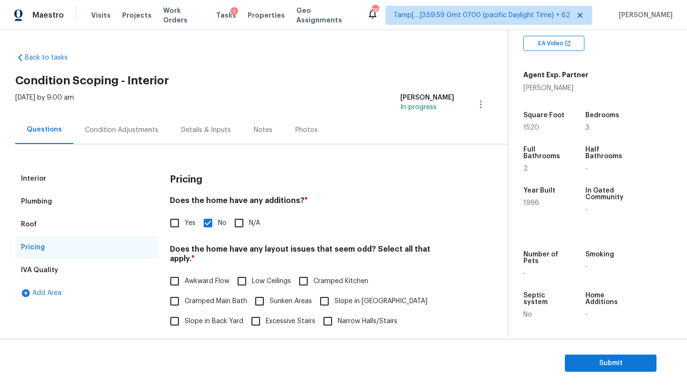
click at [116, 133] on div "Condition Adjustments" at bounding box center [121, 130] width 73 height 10
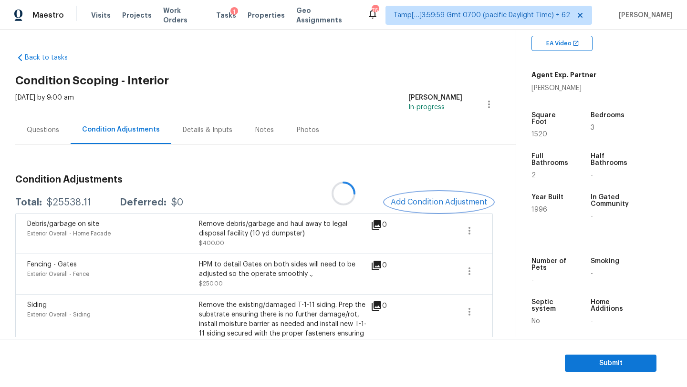
click at [439, 204] on span "Add Condition Adjustment" at bounding box center [439, 202] width 96 height 9
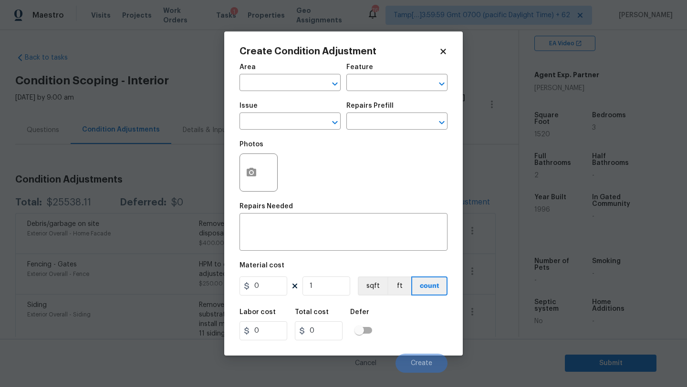
click at [275, 73] on div "Area" at bounding box center [290, 70] width 101 height 12
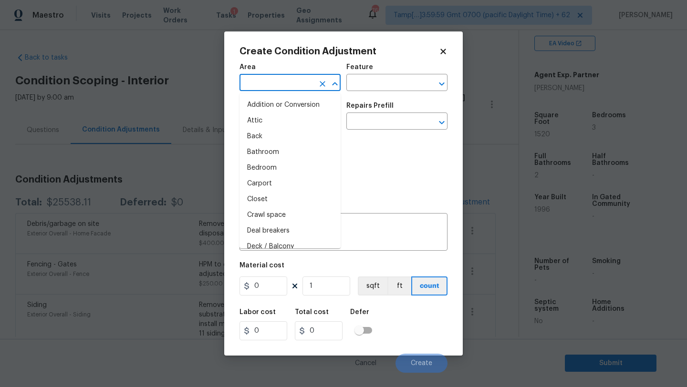
click at [275, 76] on input "text" at bounding box center [277, 83] width 74 height 15
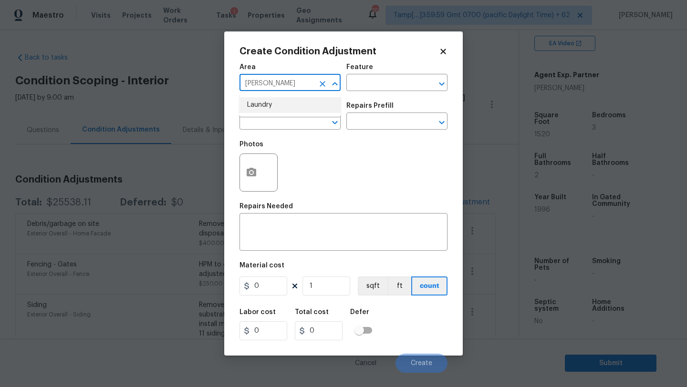
click at [267, 110] on li "Laundry" at bounding box center [290, 105] width 101 height 16
type input "Laundry"
click at [382, 71] on div "Feature" at bounding box center [396, 70] width 101 height 12
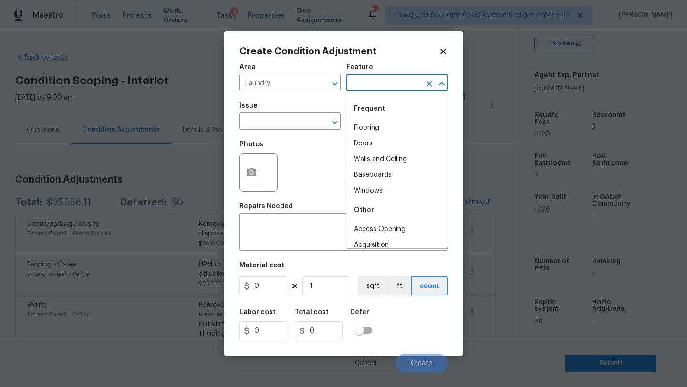
click at [382, 77] on input "text" at bounding box center [383, 83] width 74 height 15
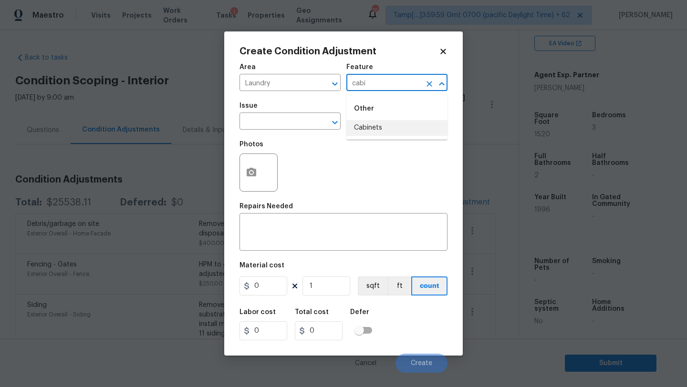
click at [376, 124] on li "Cabinets" at bounding box center [396, 128] width 101 height 16
type input "Cabinets"
click at [254, 124] on input "text" at bounding box center [277, 122] width 74 height 15
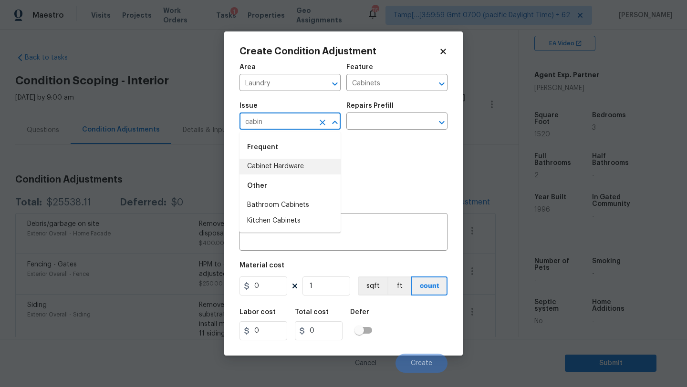
click at [275, 171] on li "Cabinet Hardware" at bounding box center [290, 167] width 101 height 16
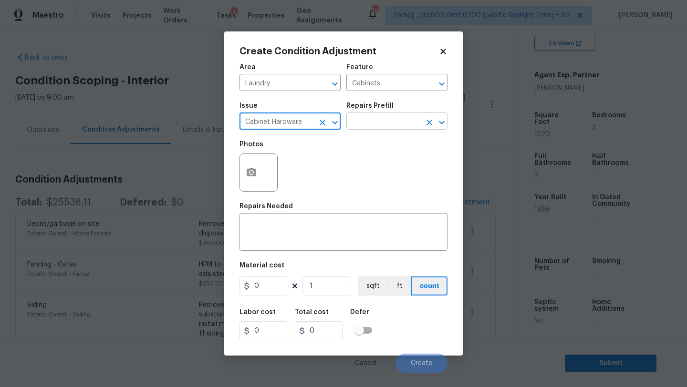
type input "Cabinet Hardware"
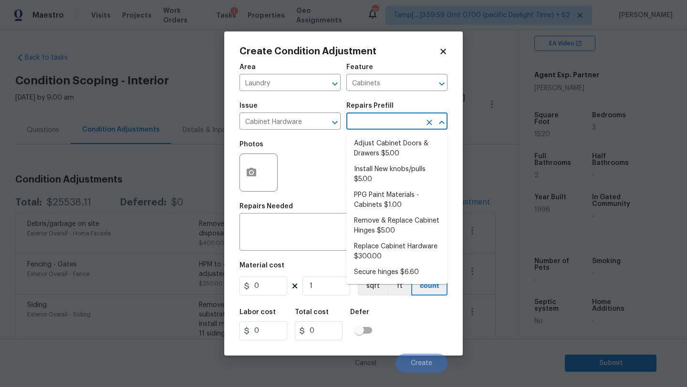
click at [364, 124] on input "text" at bounding box center [383, 122] width 74 height 15
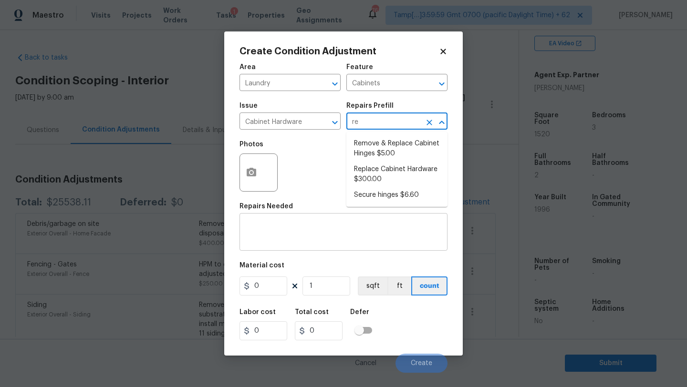
type input "re"
click at [325, 228] on textarea at bounding box center [343, 233] width 197 height 20
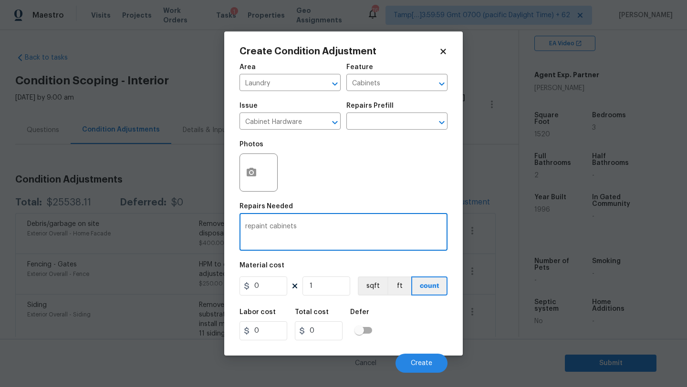
type textarea "repaint cabinets"
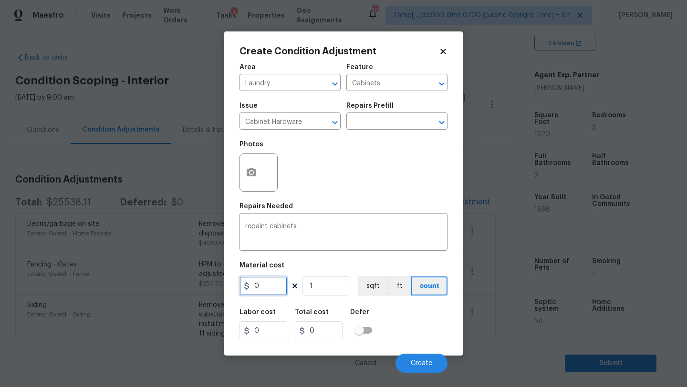
click at [281, 286] on input "0" at bounding box center [264, 286] width 48 height 19
type input "300"
click at [427, 362] on span "Create" at bounding box center [421, 363] width 21 height 7
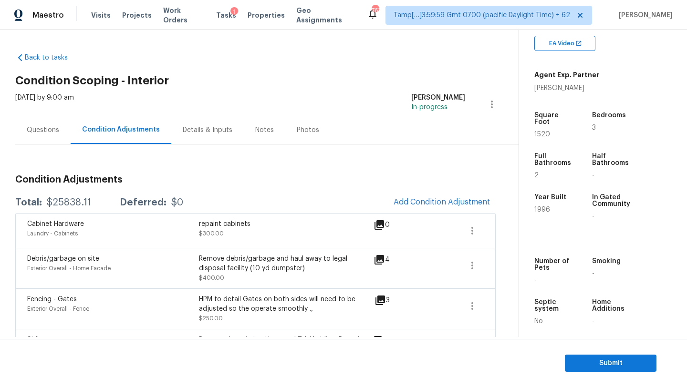
click at [57, 130] on div "Questions" at bounding box center [43, 130] width 32 height 10
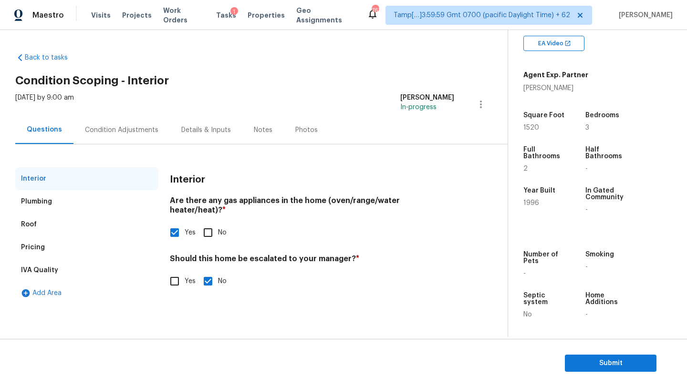
click at [55, 244] on div "Pricing" at bounding box center [86, 247] width 143 height 23
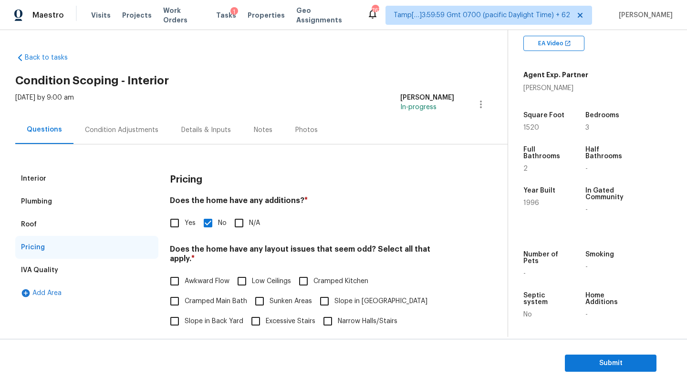
scroll to position [17, 0]
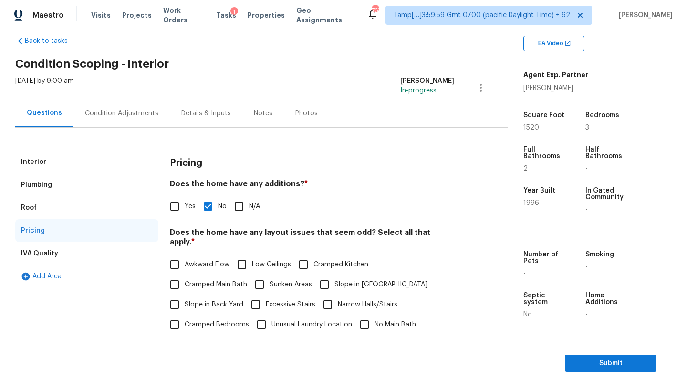
click at [193, 255] on label "Awkward Flow" at bounding box center [197, 265] width 65 height 20
click at [185, 255] on input "Awkward Flow" at bounding box center [175, 265] width 20 height 20
checkbox input "true"
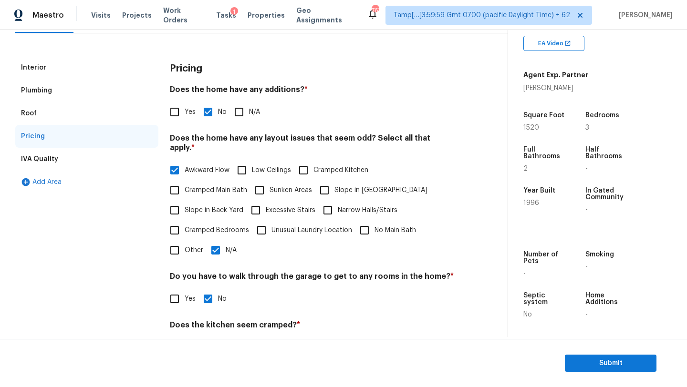
scroll to position [122, 0]
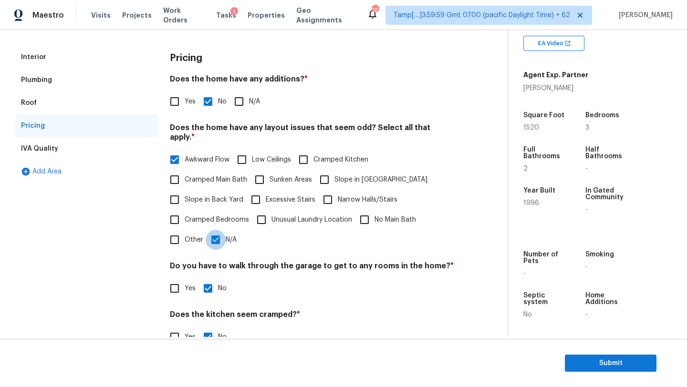
click at [217, 240] on input "N/A" at bounding box center [216, 240] width 20 height 20
checkbox input "false"
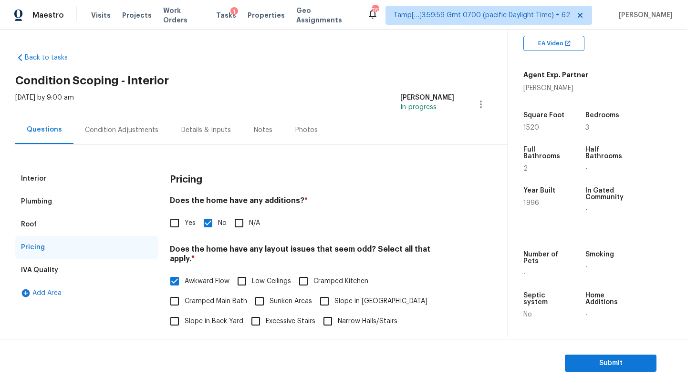
click at [103, 125] on div "Condition Adjustments" at bounding box center [121, 130] width 73 height 10
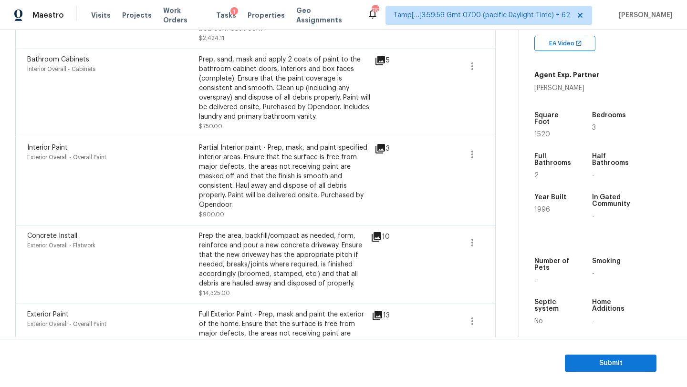
scroll to position [487, 0]
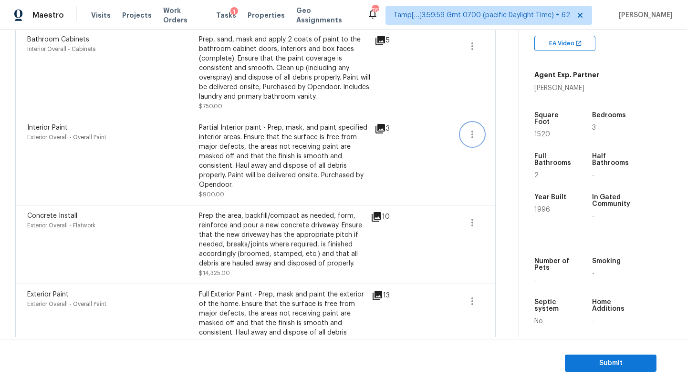
click at [471, 132] on icon "button" at bounding box center [472, 134] width 11 height 11
click at [268, 216] on div "Prep the area, backfill/compact as needed, form, reinforce and pour a new concr…" at bounding box center [285, 239] width 172 height 57
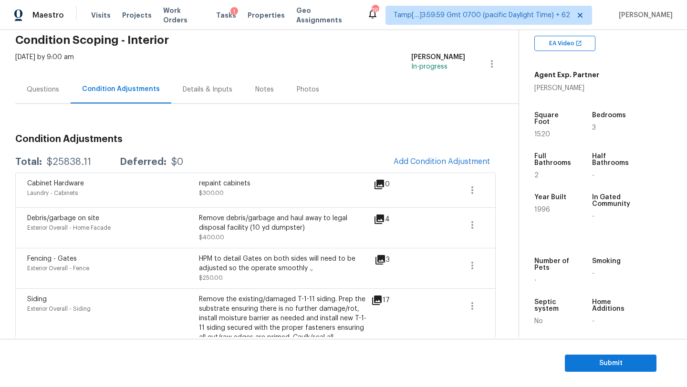
scroll to position [35, 0]
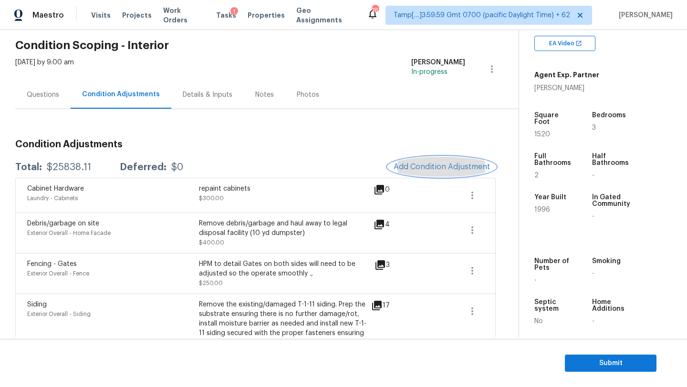
click at [421, 158] on button "Add Condition Adjustment" at bounding box center [442, 167] width 108 height 20
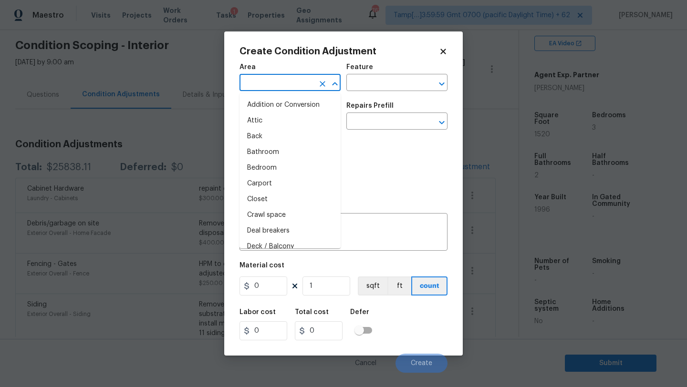
click at [306, 85] on input "text" at bounding box center [277, 83] width 74 height 15
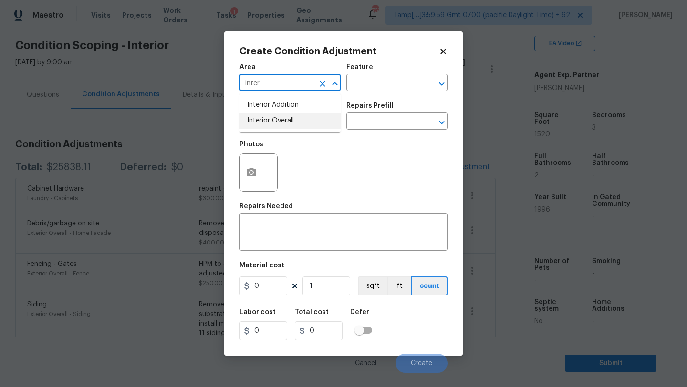
click at [305, 122] on li "Interior Overall" at bounding box center [290, 121] width 101 height 16
type input "Interior Overall"
click at [376, 83] on input "text" at bounding box center [383, 83] width 74 height 15
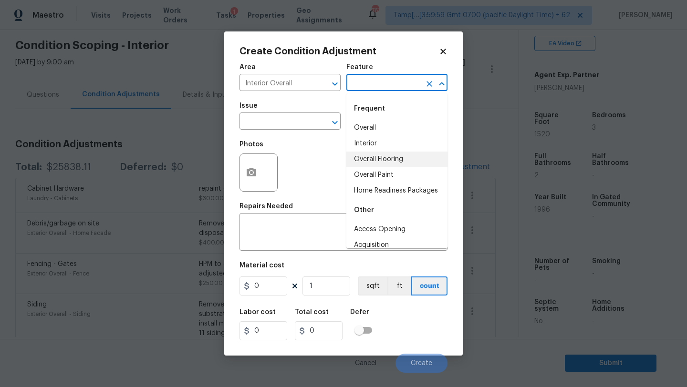
click at [378, 166] on li "Overall Flooring" at bounding box center [396, 160] width 101 height 16
type input "Overall Flooring"
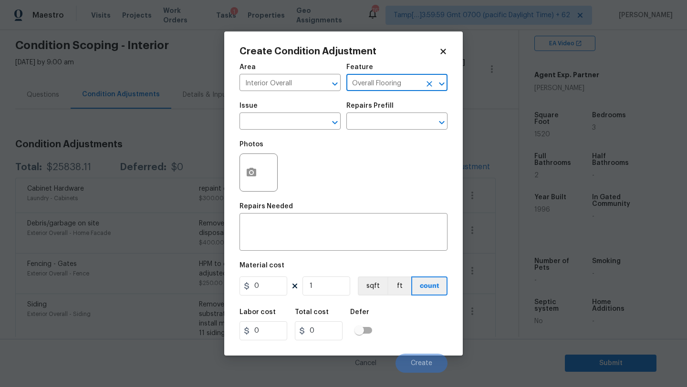
click at [427, 86] on icon "Clear" at bounding box center [430, 84] width 6 height 6
click at [402, 86] on input "text" at bounding box center [383, 83] width 74 height 15
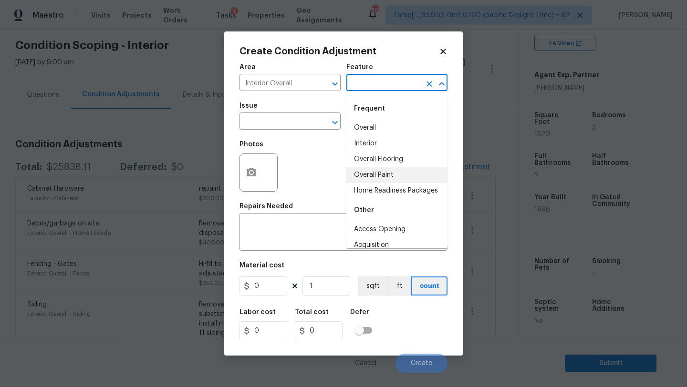
click at [379, 180] on li "Overall Paint" at bounding box center [396, 175] width 101 height 16
type input "Overall Paint"
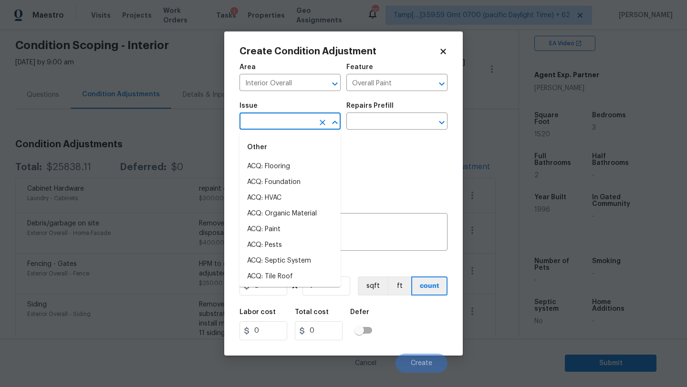
click at [271, 117] on input "text" at bounding box center [277, 122] width 74 height 15
click at [266, 224] on li "ACQ: Paint" at bounding box center [290, 230] width 101 height 16
type input "ACQ: Paint"
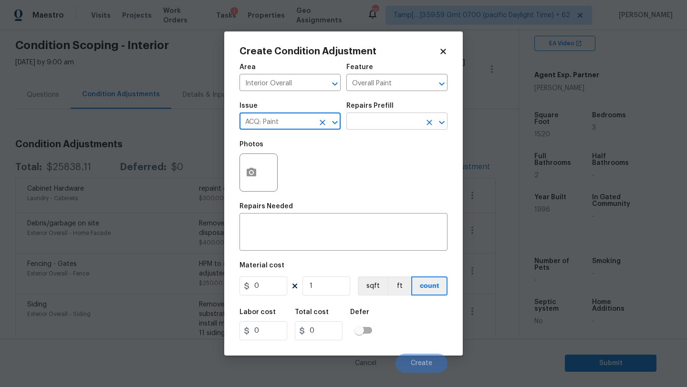
click at [382, 125] on input "text" at bounding box center [383, 122] width 74 height 15
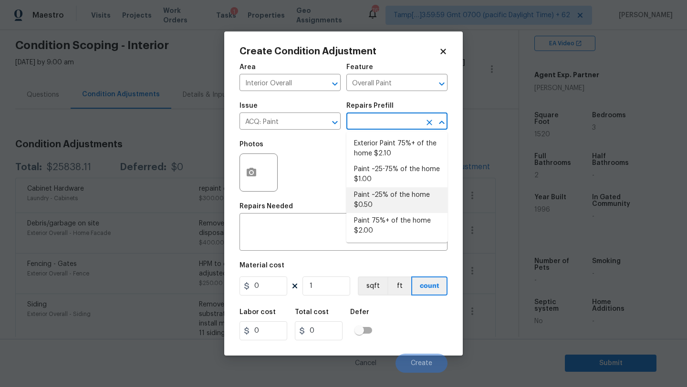
click at [381, 194] on li "Paint ~25% of the home $0.50" at bounding box center [396, 201] width 101 height 26
type input "Acquisition"
type textarea "Acquisition Scope: ~25% of the home needs interior paint"
type input "0.5"
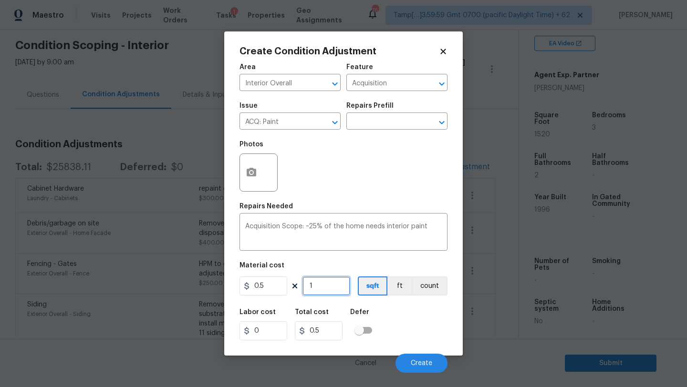
click at [330, 287] on input "1" at bounding box center [327, 286] width 48 height 19
type input "14"
type input "7"
type input "1"
type input "0.5"
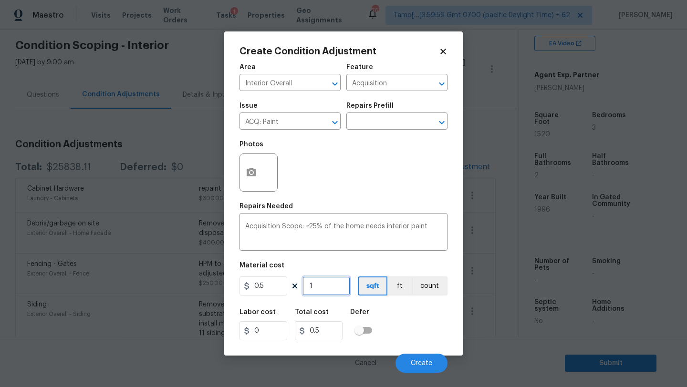
type input "15"
type input "7.5"
type input "152"
type input "76"
type input "1520"
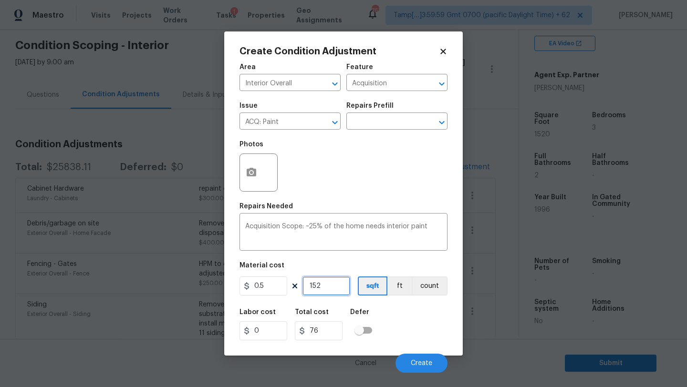
type input "760"
click at [324, 285] on input "1520" at bounding box center [327, 286] width 48 height 19
type input "1"
type input "0.5"
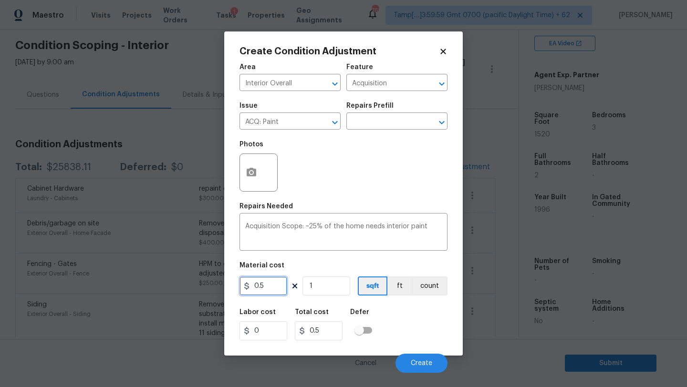
click at [272, 292] on input "0.5" at bounding box center [264, 286] width 48 height 19
type input "875"
click at [409, 323] on div "Labor cost 0 Total cost 875 Defer" at bounding box center [344, 324] width 208 height 43
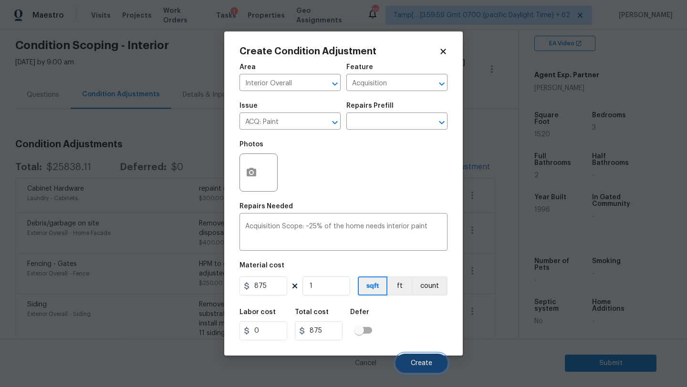
click at [418, 367] on span "Create" at bounding box center [421, 363] width 21 height 7
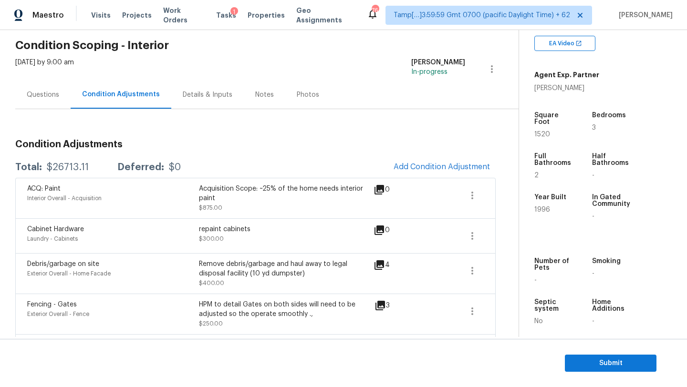
click at [443, 179] on div "ACQ: Paint Interior Overall - Acquisition Acquisition Scope: ~25% of the home n…" at bounding box center [255, 198] width 480 height 41
click at [442, 173] on button "Add Condition Adjustment" at bounding box center [442, 167] width 108 height 20
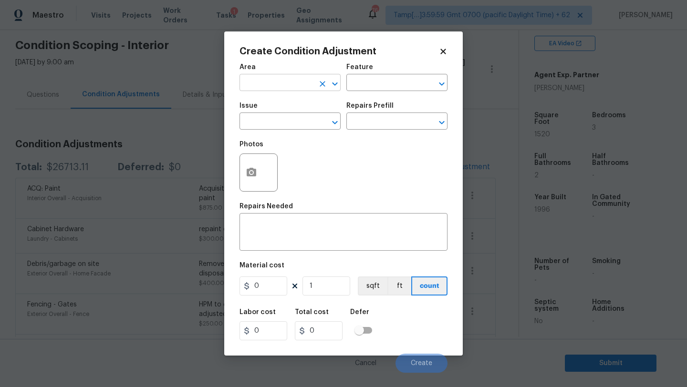
click at [286, 90] on input "text" at bounding box center [277, 83] width 74 height 15
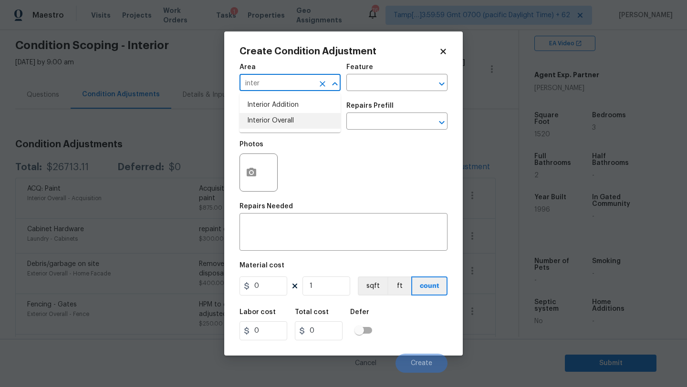
click at [293, 117] on li "Interior Overall" at bounding box center [290, 121] width 101 height 16
type input "Interior Overall"
click at [399, 79] on input "text" at bounding box center [383, 83] width 74 height 15
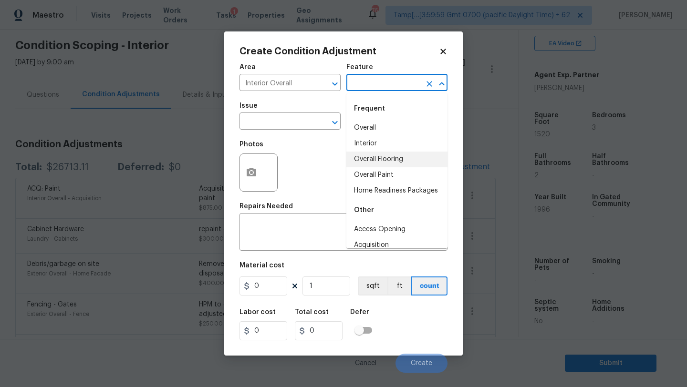
click at [389, 160] on li "Overall Flooring" at bounding box center [396, 160] width 101 height 16
type input "Overall Flooring"
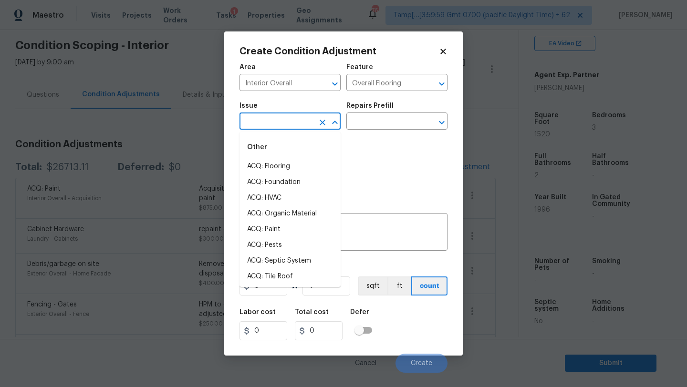
click at [289, 121] on input "text" at bounding box center [277, 122] width 74 height 15
click at [276, 159] on li "ACQ: Flooring" at bounding box center [290, 167] width 101 height 16
type input "ACQ: Flooring"
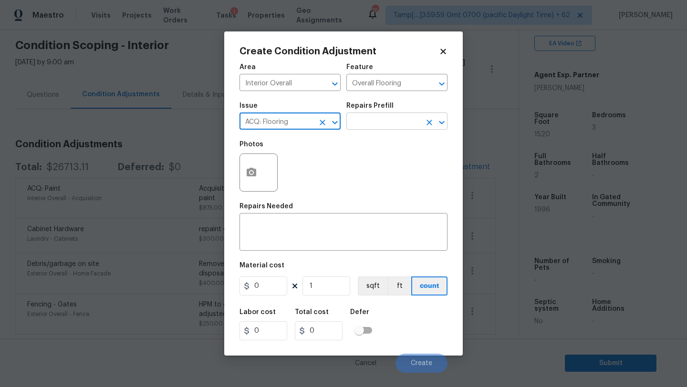
click at [381, 119] on input "text" at bounding box center [383, 122] width 74 height 15
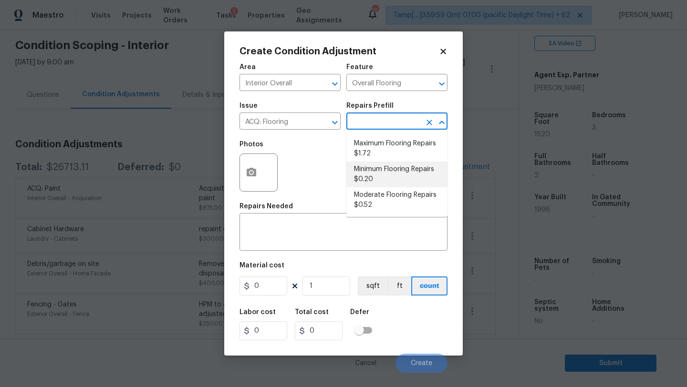
click at [382, 175] on li "Minimum Flooring Repairs $0.20" at bounding box center [396, 175] width 101 height 26
type input "Acquisition"
type textarea "Acquisition Scope: Minimum flooring repairs"
type input "0.2"
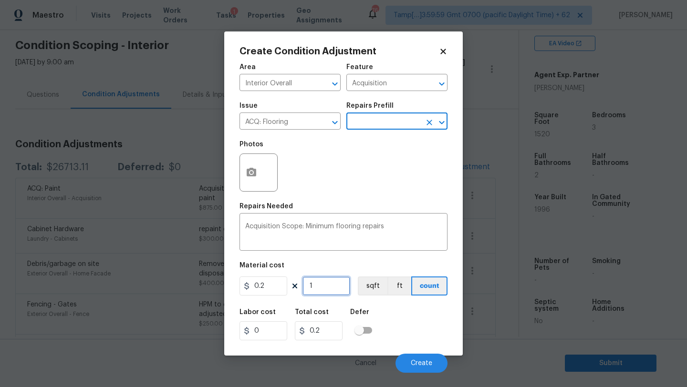
click at [334, 289] on input "1" at bounding box center [327, 286] width 48 height 19
type input "15"
type input "3"
type input "152"
type input "30.4"
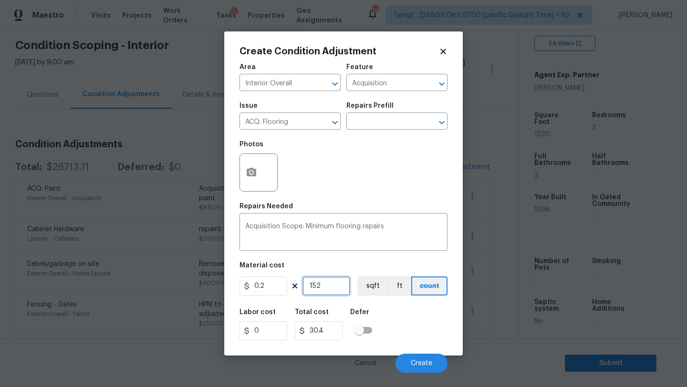
type input "1520"
type input "304"
type input "1520"
click at [434, 362] on button "Create" at bounding box center [422, 363] width 52 height 19
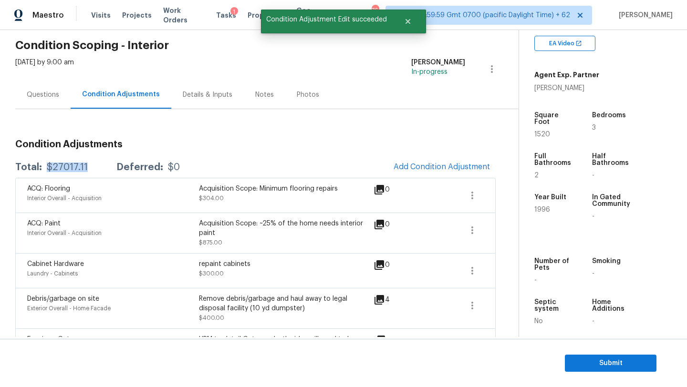
drag, startPoint x: 46, startPoint y: 169, endPoint x: 97, endPoint y: 169, distance: 51.5
click at [97, 169] on div "Total: $27017.11 Deferred: $0" at bounding box center [97, 168] width 165 height 10
copy div "$27017.11"
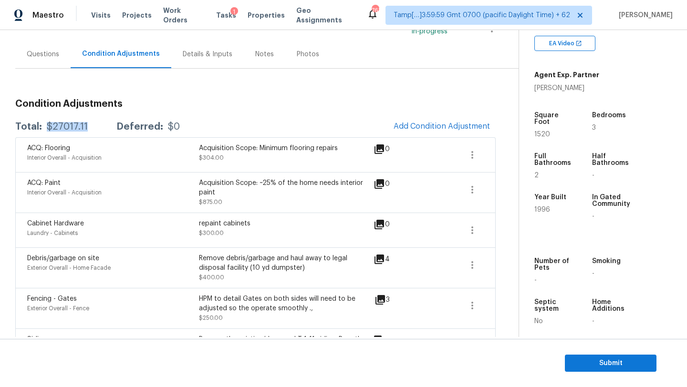
scroll to position [95, 0]
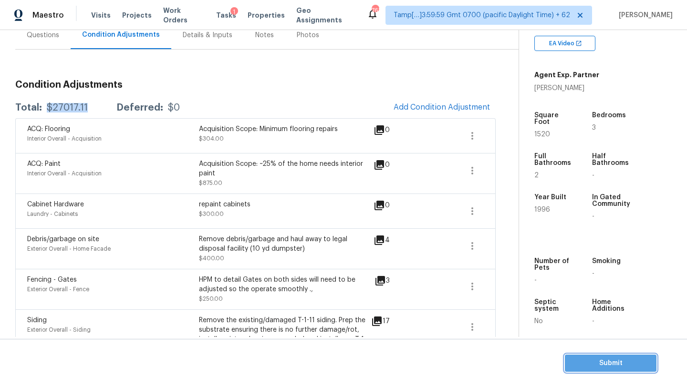
click at [592, 361] on span "Submit" at bounding box center [611, 364] width 76 height 12
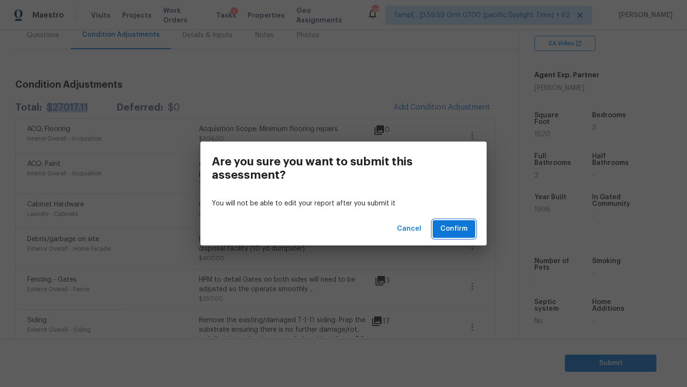
click at [461, 226] on span "Confirm" at bounding box center [453, 229] width 27 height 12
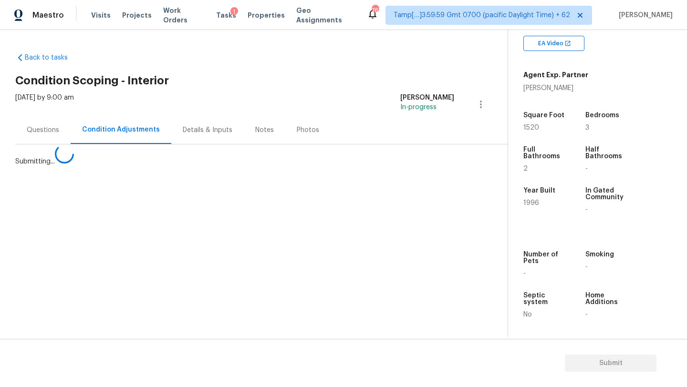
scroll to position [0, 0]
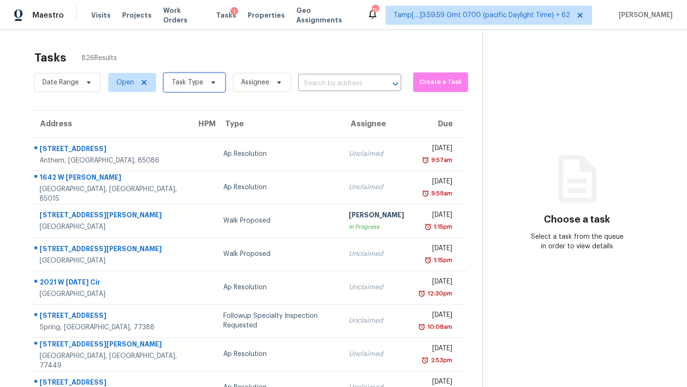
click at [209, 82] on icon at bounding box center [213, 83] width 8 height 8
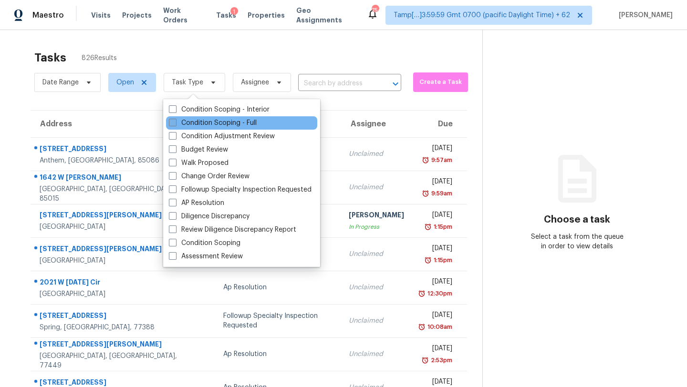
click at [210, 126] on label "Condition Scoping - Full" at bounding box center [213, 123] width 88 height 10
click at [175, 125] on input "Condition Scoping - Full" at bounding box center [172, 121] width 6 height 6
checkbox input "true"
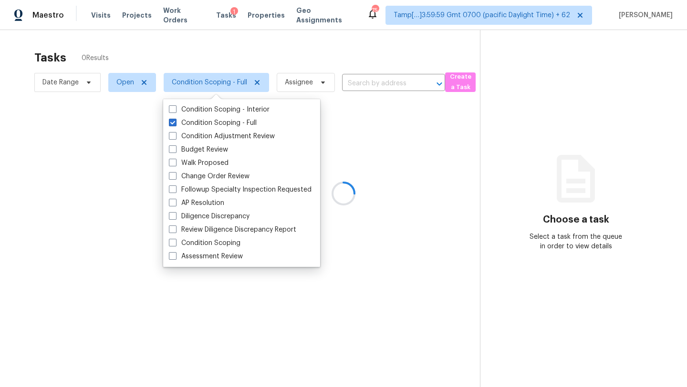
click at [307, 50] on div at bounding box center [343, 193] width 687 height 387
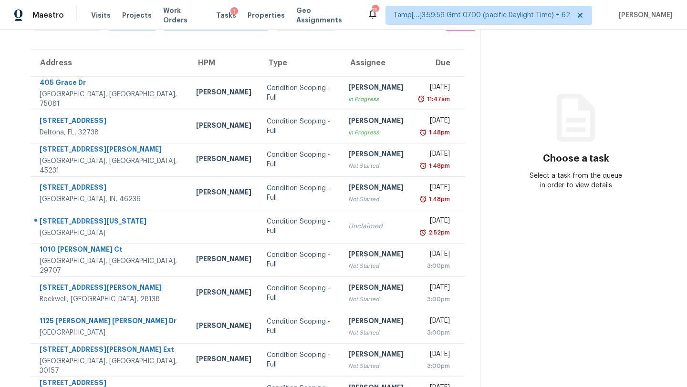
scroll to position [75, 0]
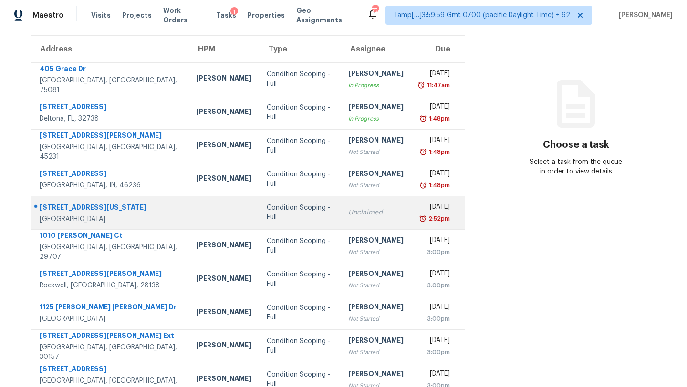
click at [348, 217] on div "Unclaimed" at bounding box center [375, 213] width 55 height 10
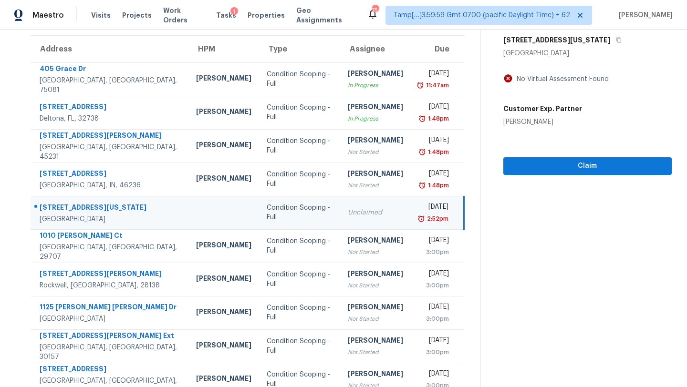
scroll to position [53, 0]
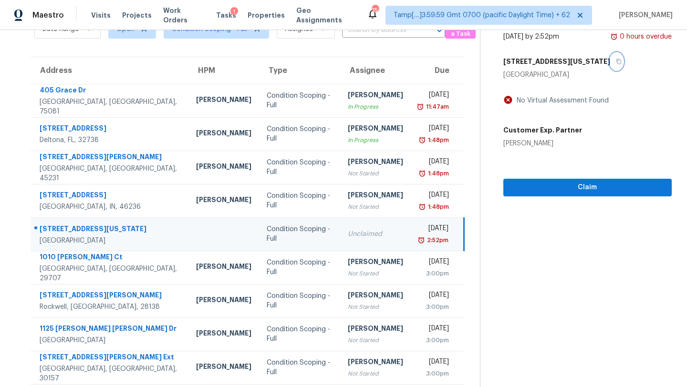
click at [616, 61] on icon "button" at bounding box center [619, 62] width 6 height 6
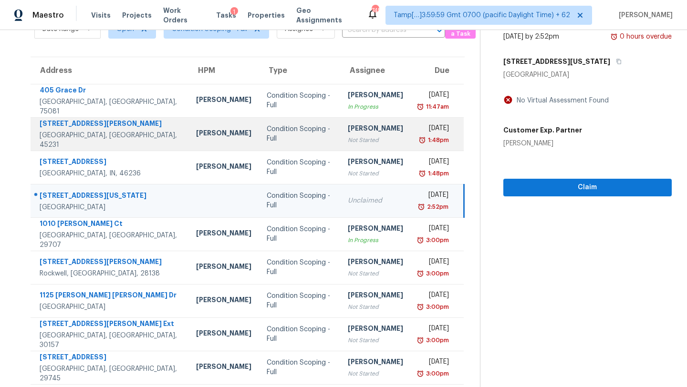
click at [352, 132] on div "[PERSON_NAME]" at bounding box center [375, 130] width 55 height 12
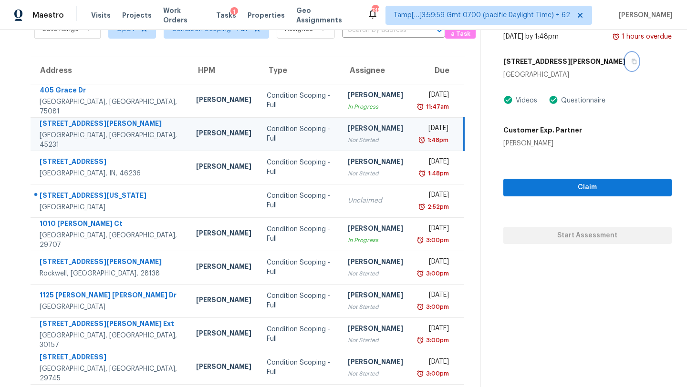
click at [632, 61] on icon "button" at bounding box center [634, 61] width 5 height 5
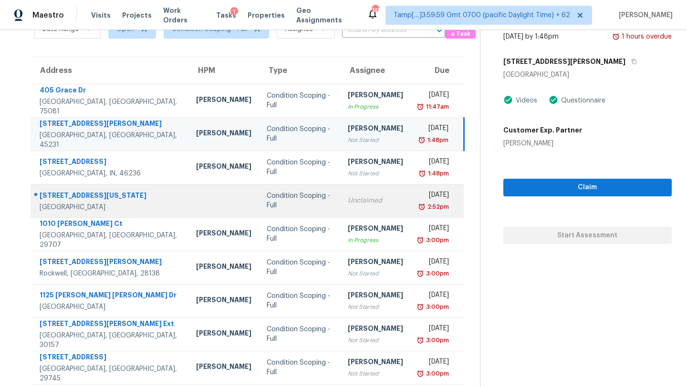
click at [352, 209] on td "Unclaimed" at bounding box center [375, 200] width 71 height 33
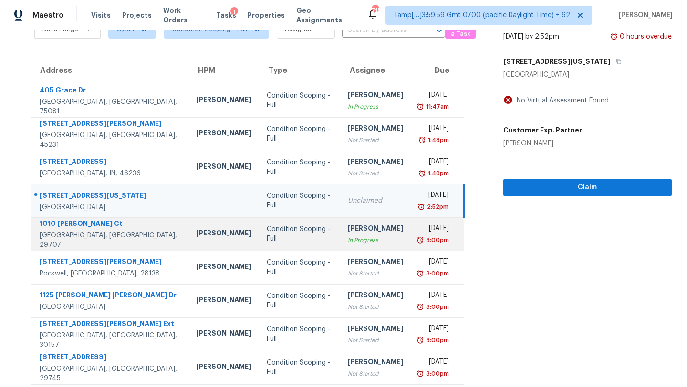
click at [351, 242] on div "In Progress" at bounding box center [375, 241] width 55 height 10
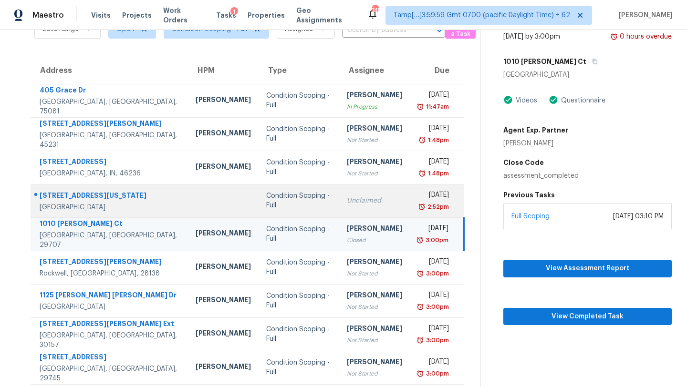
click at [361, 191] on td "Unclaimed" at bounding box center [374, 200] width 71 height 33
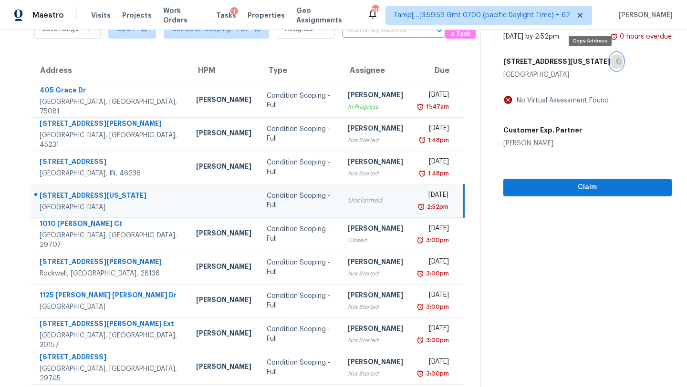
click at [610, 58] on button "button" at bounding box center [616, 61] width 13 height 17
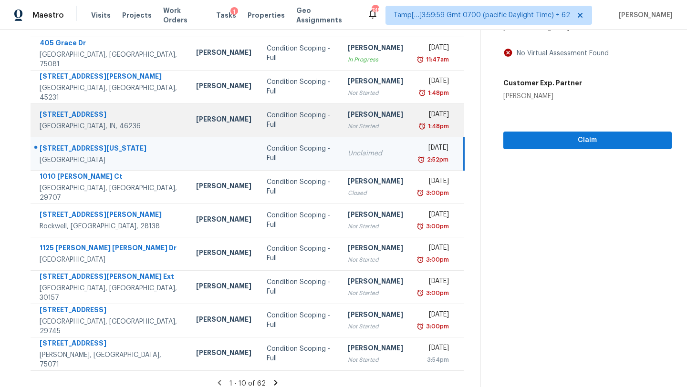
scroll to position [109, 0]
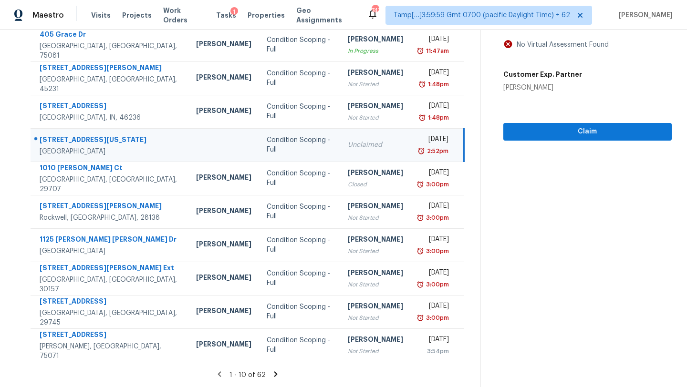
click at [344, 149] on td "Unclaimed" at bounding box center [375, 144] width 71 height 33
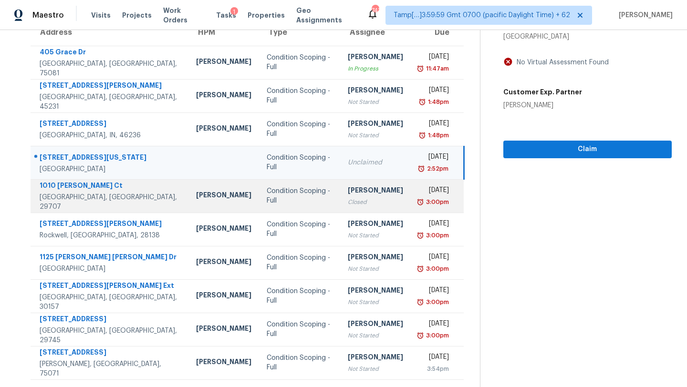
scroll to position [68, 0]
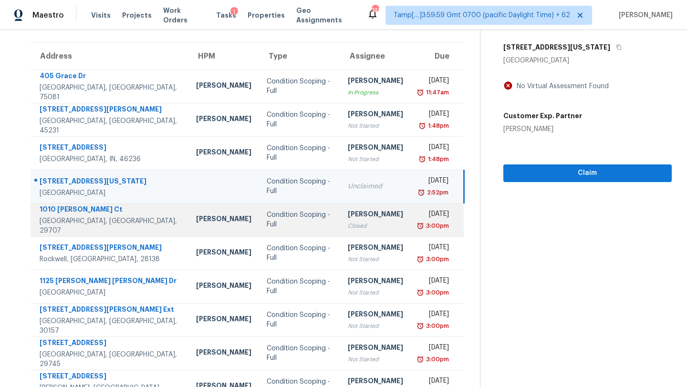
click at [348, 219] on div "[PERSON_NAME]" at bounding box center [375, 215] width 55 height 12
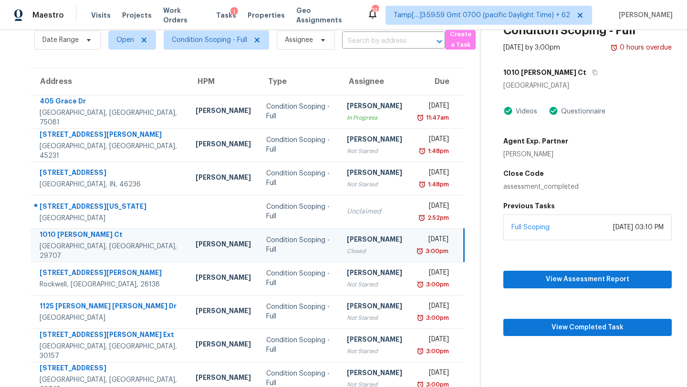
scroll to position [33, 0]
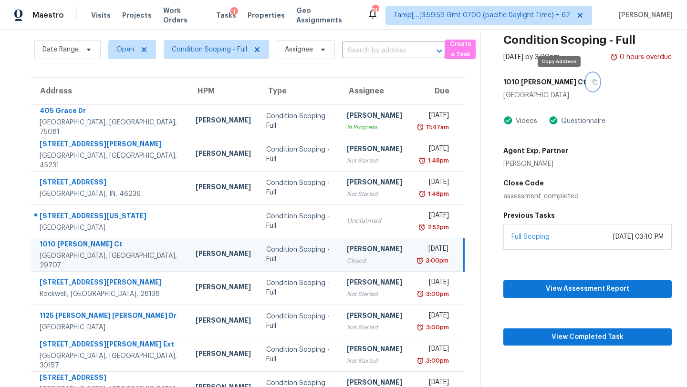
click at [592, 83] on icon "button" at bounding box center [595, 82] width 6 height 6
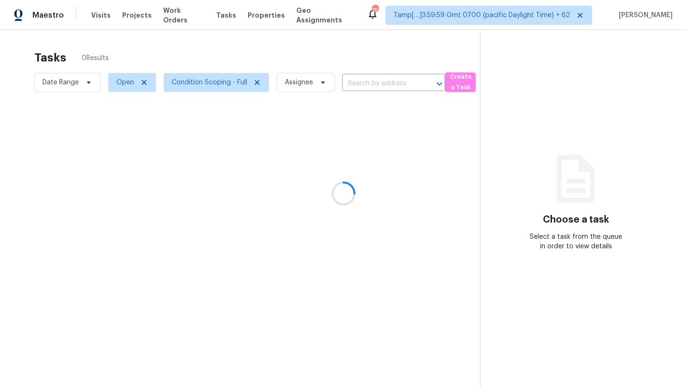
click at [309, 64] on div at bounding box center [343, 193] width 687 height 387
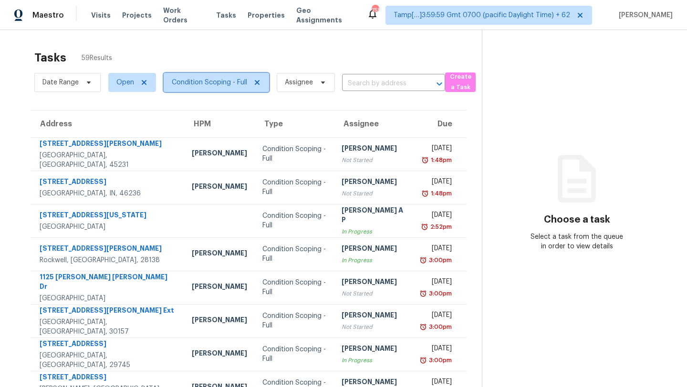
click at [206, 85] on span "Condition Scoping - Full" at bounding box center [209, 83] width 75 height 10
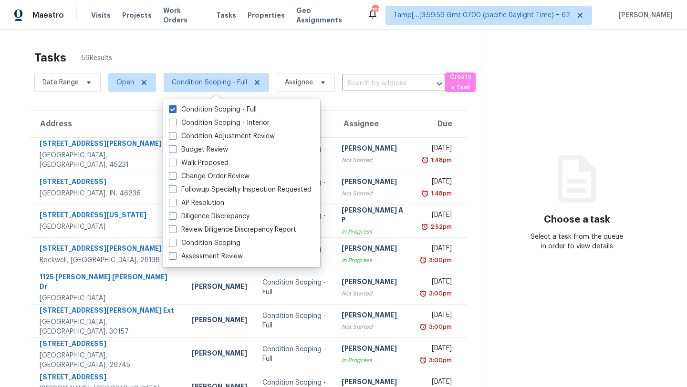
click at [247, 62] on div "Tasks 59 Results" at bounding box center [258, 57] width 448 height 25
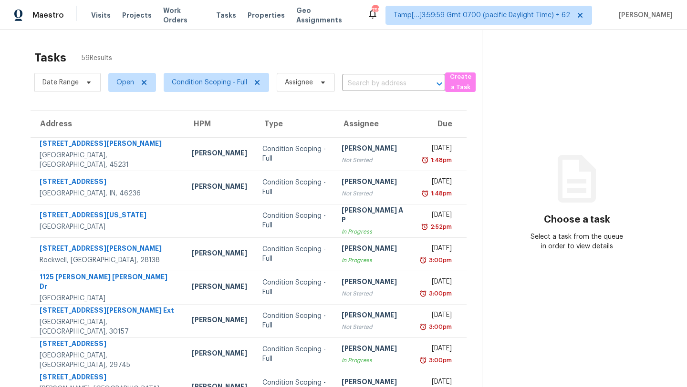
click at [307, 59] on div "Tasks 59 Results" at bounding box center [258, 57] width 448 height 25
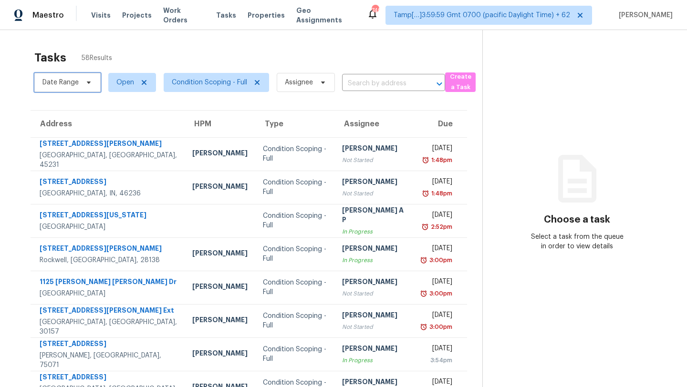
click at [68, 88] on span "Date Range" at bounding box center [67, 82] width 66 height 19
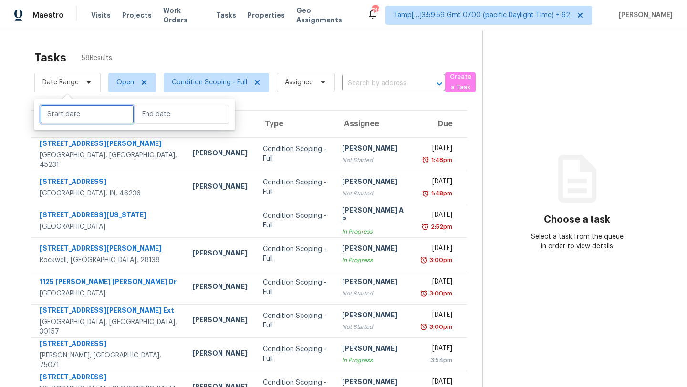
click at [72, 118] on input "text" at bounding box center [87, 114] width 94 height 19
select select "9"
select select "2025"
select select "10"
select select "2025"
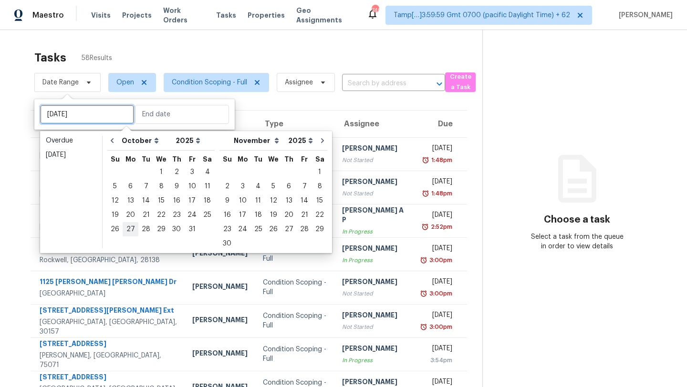
type input "Mon, Oct 27"
type input "Thu, Oct 02"
click at [317, 44] on div "Tasks 58 Results Date Range Open Condition Scoping - Full Assignee ​ Create a T…" at bounding box center [343, 263] width 687 height 467
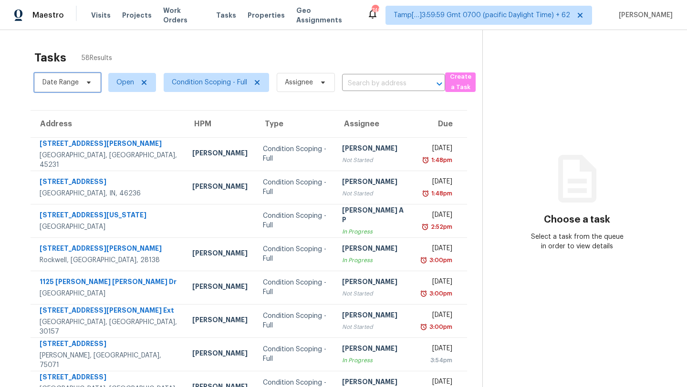
click at [65, 83] on span "Date Range" at bounding box center [60, 83] width 36 height 10
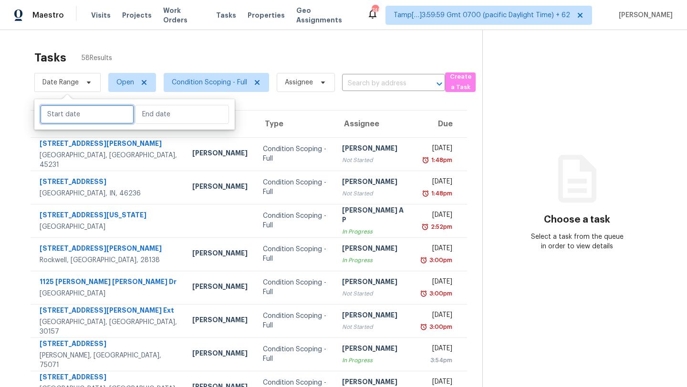
click at [86, 115] on input "text" at bounding box center [87, 114] width 94 height 19
select select "9"
select select "2025"
select select "10"
select select "2025"
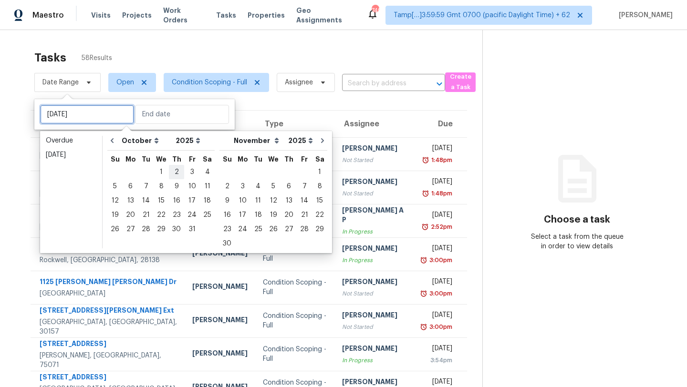
type input "Thu, Oct 02"
click at [194, 172] on div "3" at bounding box center [192, 172] width 16 height 13
type input "Fri, Oct 03"
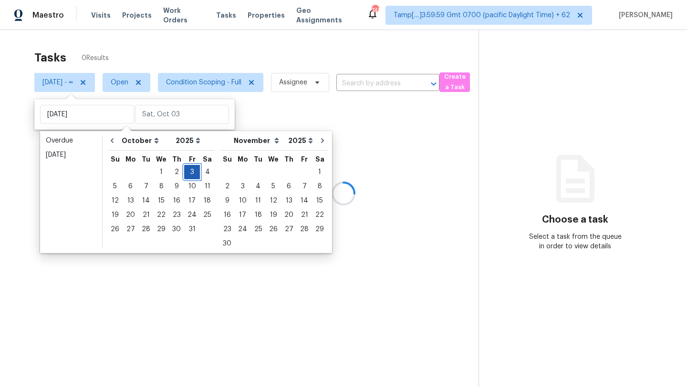
click at [194, 172] on div "3" at bounding box center [192, 172] width 16 height 13
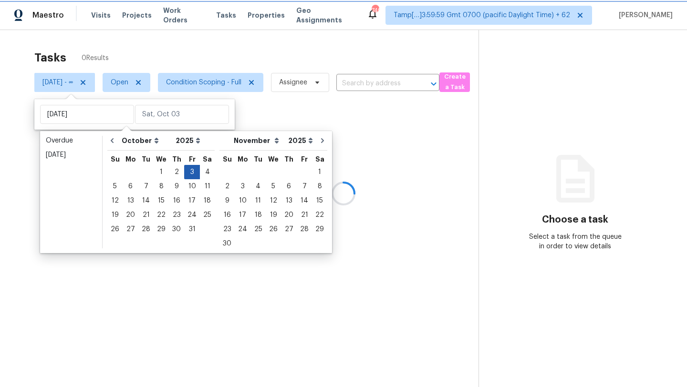
type input "Fri, Oct 03"
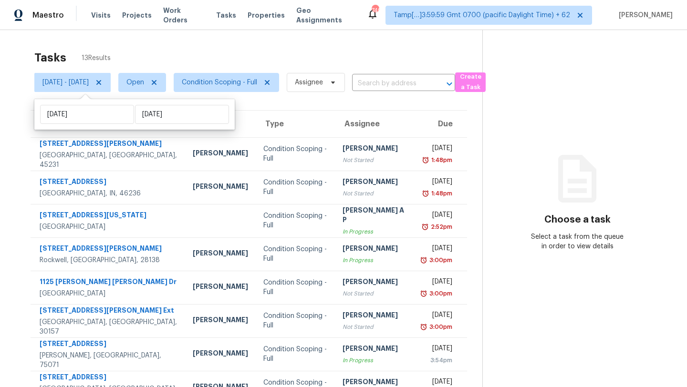
click at [294, 58] on div "Tasks 13 Results" at bounding box center [258, 57] width 448 height 25
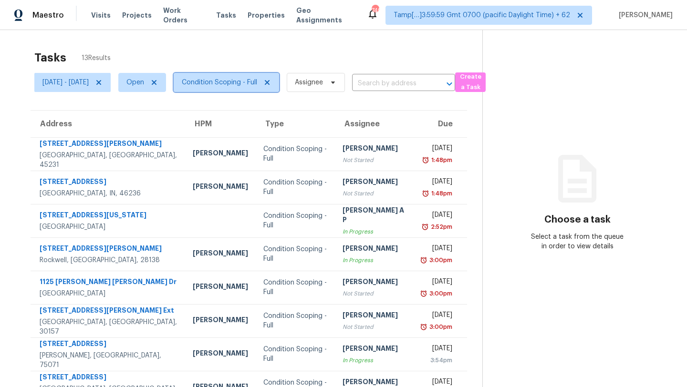
click at [228, 82] on span "Condition Scoping - Full" at bounding box center [219, 83] width 75 height 10
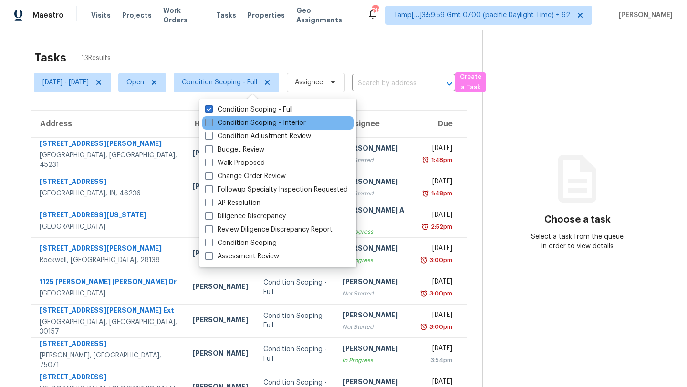
click at [234, 122] on label "Condition Scoping - Interior" at bounding box center [255, 123] width 101 height 10
click at [211, 122] on input "Condition Scoping - Interior" at bounding box center [208, 121] width 6 height 6
checkbox input "true"
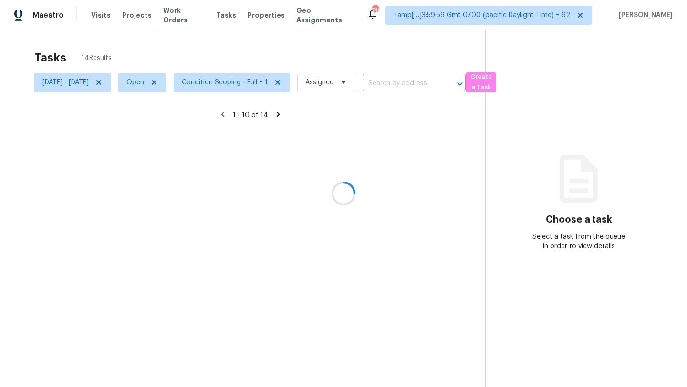
click at [296, 41] on div at bounding box center [343, 193] width 687 height 387
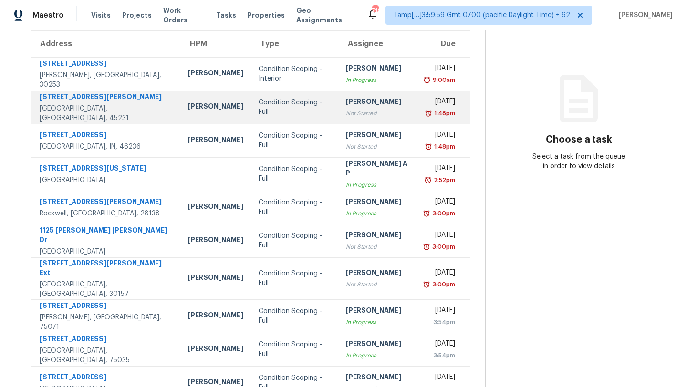
scroll to position [109, 0]
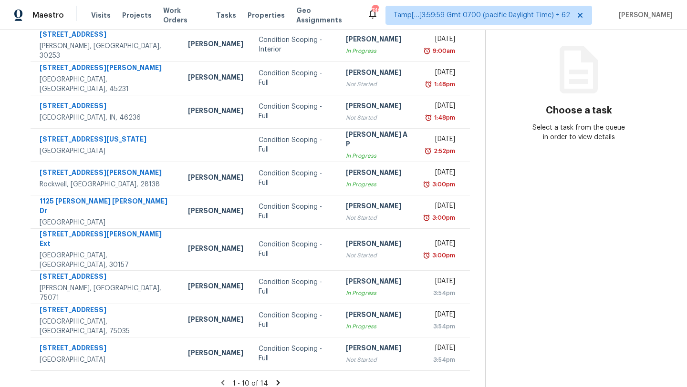
click at [281, 379] on icon at bounding box center [278, 383] width 9 height 9
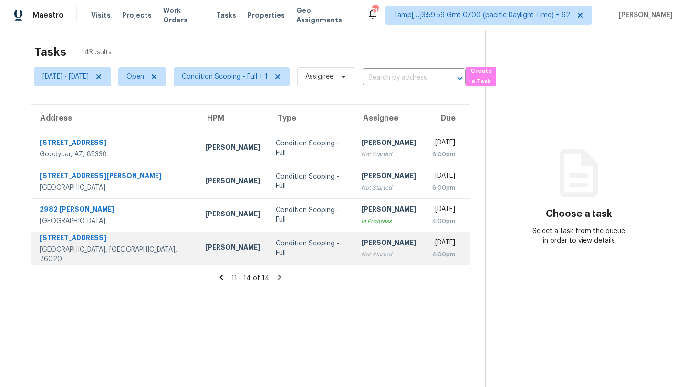
scroll to position [0, 0]
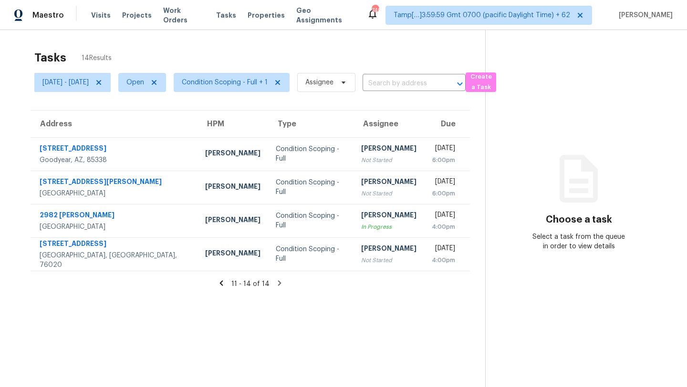
click at [146, 63] on div "Tasks 14 Results" at bounding box center [259, 57] width 451 height 25
click at [103, 82] on icon at bounding box center [99, 83] width 8 height 8
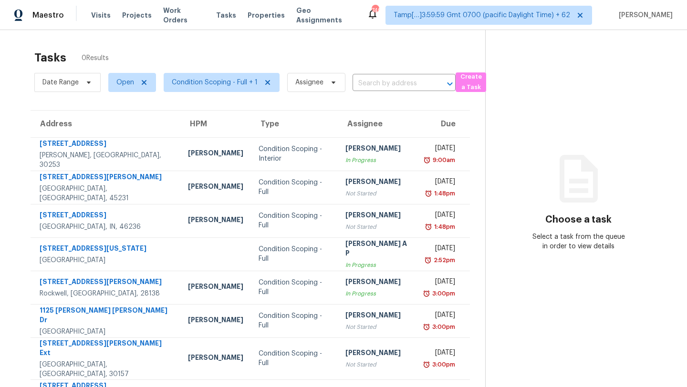
click at [139, 59] on div "Tasks 0 Results" at bounding box center [259, 57] width 451 height 25
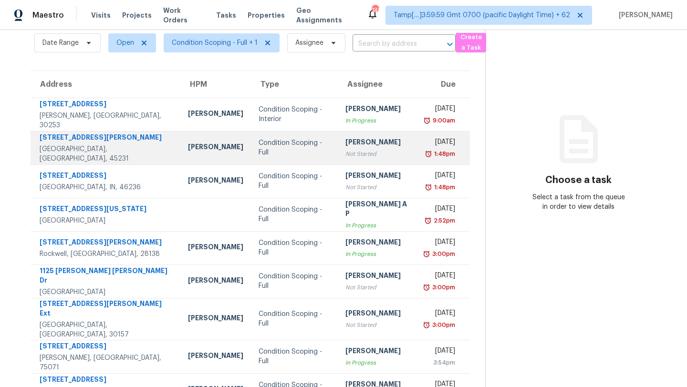
scroll to position [32, 0]
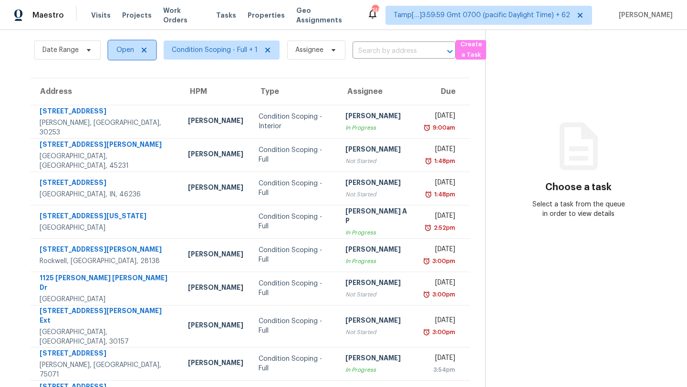
click at [121, 42] on span "Open" at bounding box center [132, 50] width 48 height 19
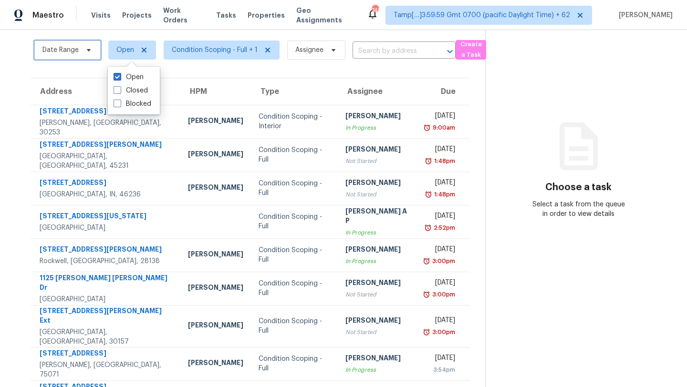
click at [45, 57] on span "Date Range" at bounding box center [67, 50] width 66 height 19
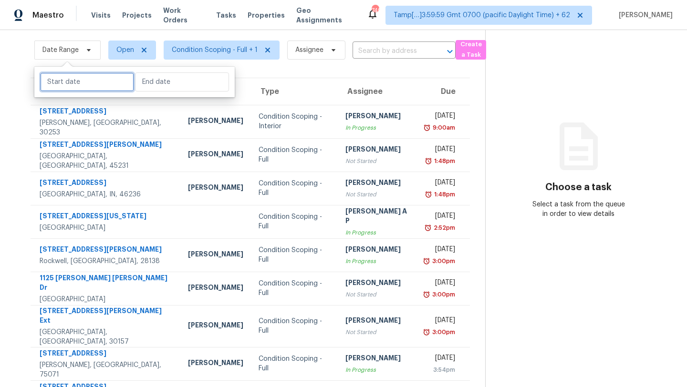
click at [72, 84] on input "text" at bounding box center [87, 82] width 94 height 19
select select "9"
select select "2025"
select select "10"
select select "2025"
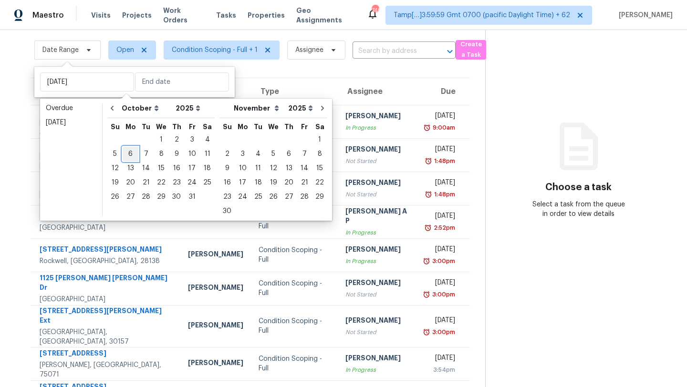
click at [135, 156] on div "6" at bounding box center [131, 153] width 16 height 13
type input "Mon, Oct 06"
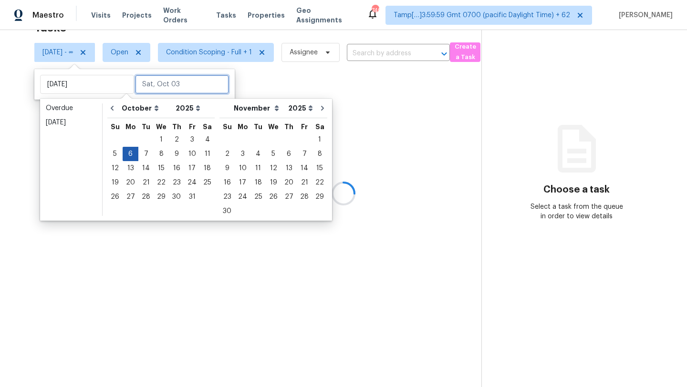
scroll to position [30, 0]
click at [135, 156] on div "6" at bounding box center [131, 153] width 16 height 13
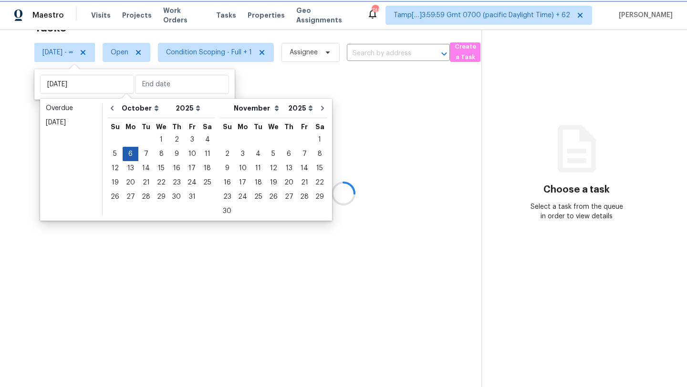
type input "Mon, Oct 06"
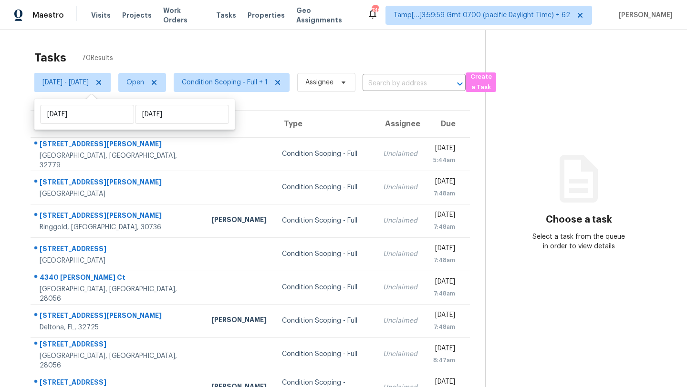
click at [386, 63] on div "Tasks 70 Results" at bounding box center [259, 57] width 451 height 25
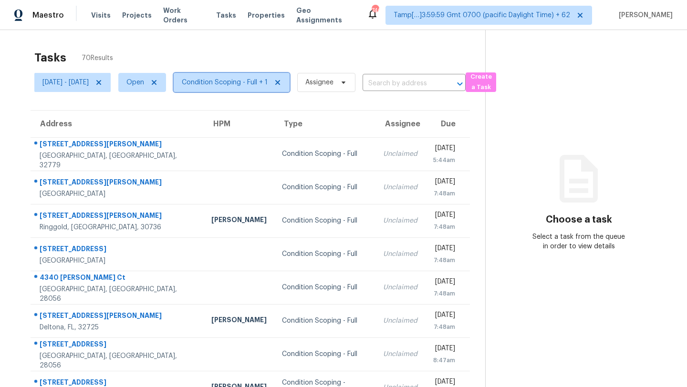
click at [236, 87] on span "Condition Scoping - Full + 1" at bounding box center [232, 82] width 116 height 19
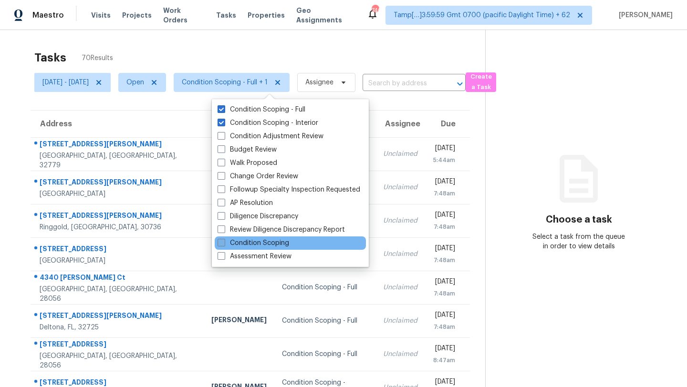
click at [245, 241] on label "Condition Scoping" at bounding box center [254, 244] width 72 height 10
click at [224, 241] on input "Condition Scoping" at bounding box center [221, 242] width 6 height 6
checkbox input "true"
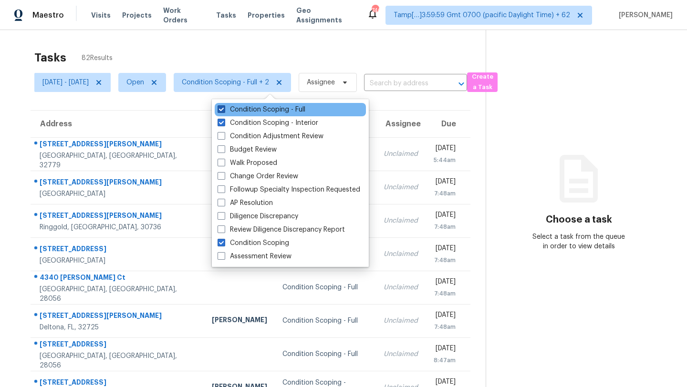
click at [232, 109] on label "Condition Scoping - Full" at bounding box center [262, 110] width 88 height 10
click at [224, 109] on input "Condition Scoping - Full" at bounding box center [221, 108] width 6 height 6
checkbox input "false"
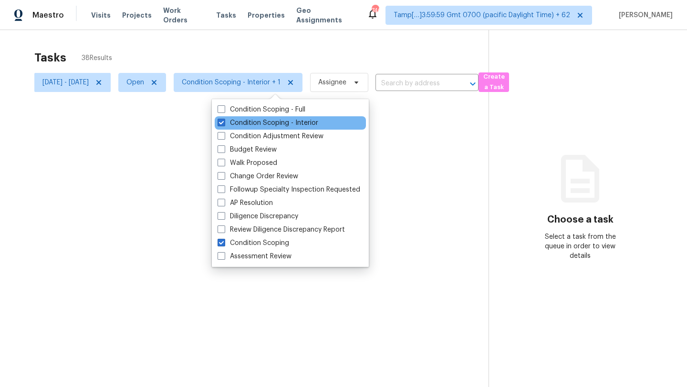
click at [232, 116] on div "Condition Scoping - Interior" at bounding box center [290, 122] width 151 height 13
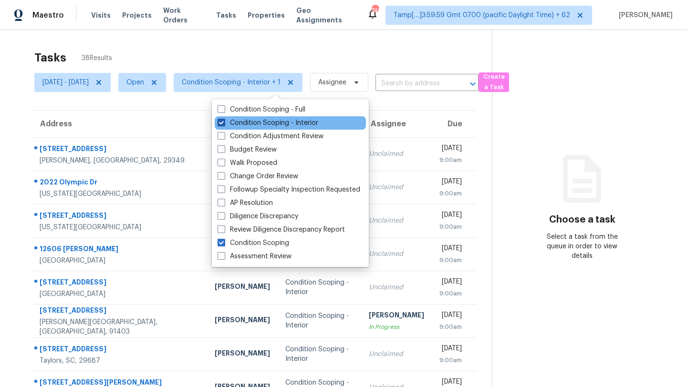
click at [234, 119] on label "Condition Scoping - Interior" at bounding box center [268, 123] width 101 height 10
click at [224, 119] on input "Condition Scoping - Interior" at bounding box center [221, 121] width 6 height 6
checkbox input "false"
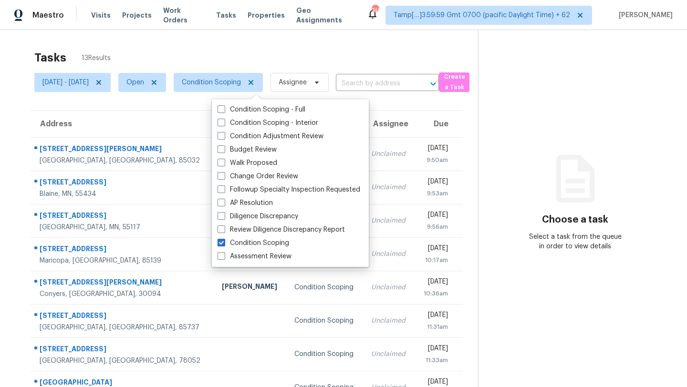
click at [271, 40] on div "Tasks 13 Results Mon, Oct 06 - Mon, Oct 06 Open Condition Scoping Assignee ​ Cr…" at bounding box center [343, 263] width 687 height 467
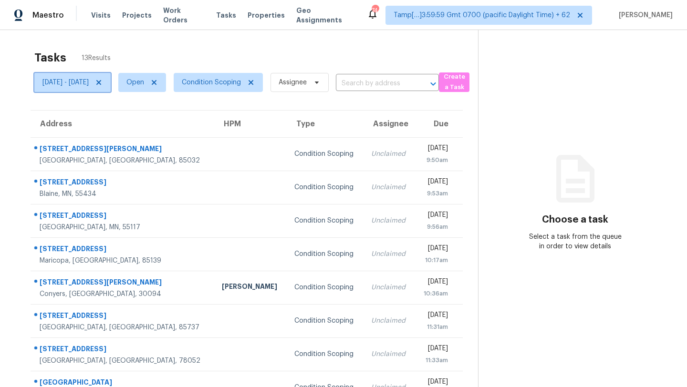
click at [89, 84] on span "Mon, Oct 06 - Mon, Oct 06" at bounding box center [65, 83] width 46 height 10
click at [261, 54] on div "Tasks 13 Results" at bounding box center [256, 57] width 444 height 25
click at [89, 86] on span "Mon, Oct 06 - Mon, Oct 06" at bounding box center [65, 83] width 46 height 10
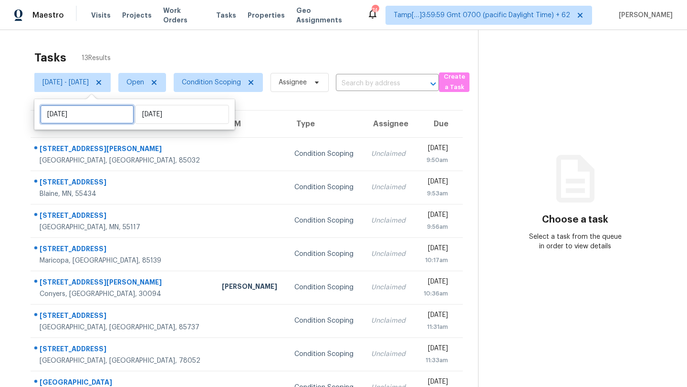
select select "9"
select select "2025"
select select "10"
select select "2025"
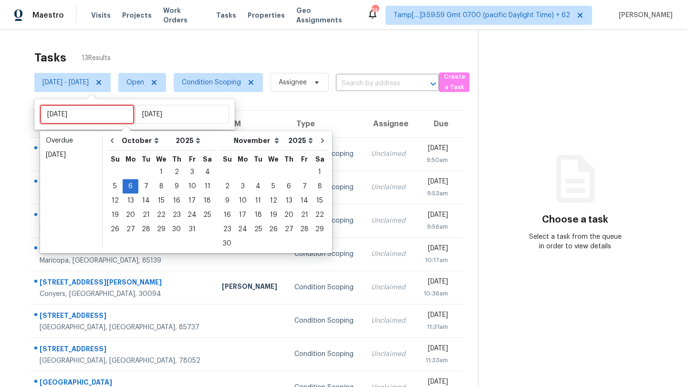
click at [113, 115] on input "Mon, Oct 06" at bounding box center [87, 114] width 94 height 19
click at [157, 170] on div "1" at bounding box center [161, 172] width 15 height 13
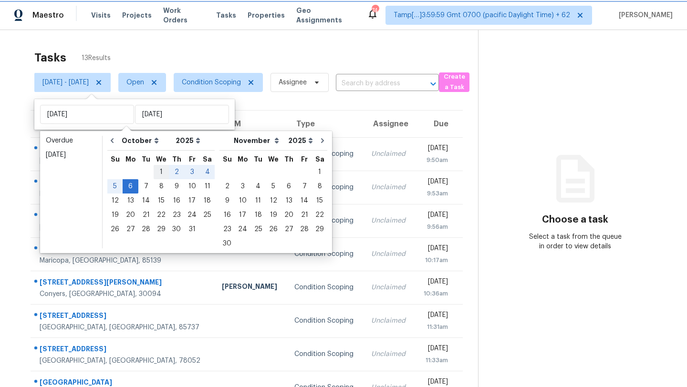
type input "Wed, Oct 01"
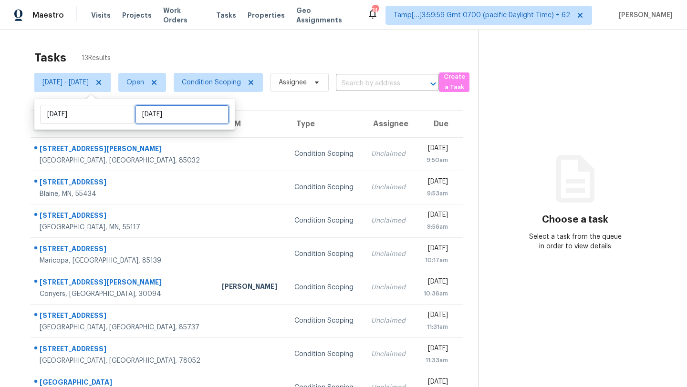
click at [197, 111] on input "Mon, Oct 06" at bounding box center [182, 114] width 94 height 19
select select "9"
select select "2025"
select select "10"
select select "2025"
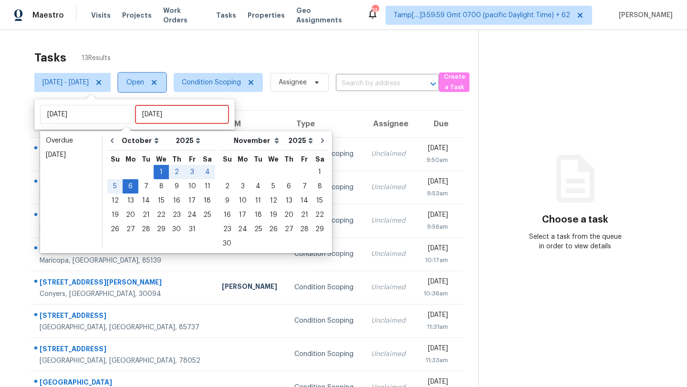
click at [144, 84] on span "Open" at bounding box center [135, 83] width 18 height 10
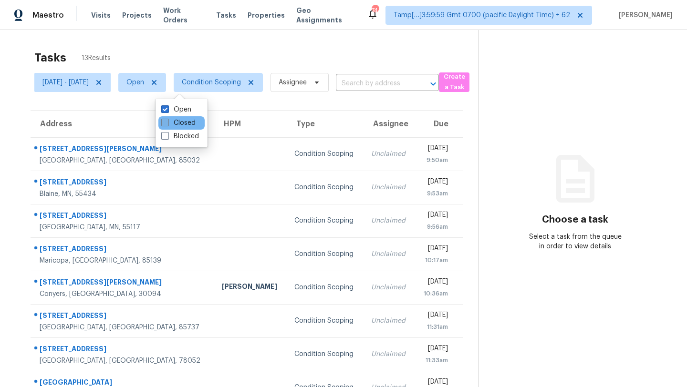
click at [177, 122] on label "Closed" at bounding box center [178, 123] width 34 height 10
click at [167, 122] on input "Closed" at bounding box center [164, 121] width 6 height 6
checkbox input "true"
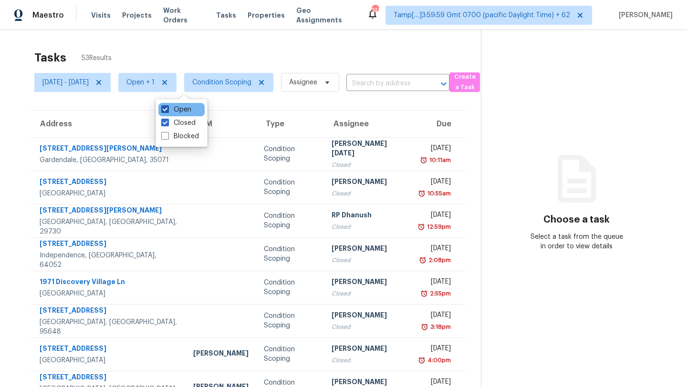
click at [174, 114] on label "Open" at bounding box center [176, 110] width 30 height 10
click at [167, 111] on input "Open" at bounding box center [164, 108] width 6 height 6
checkbox input "false"
click at [103, 82] on icon at bounding box center [99, 83] width 8 height 8
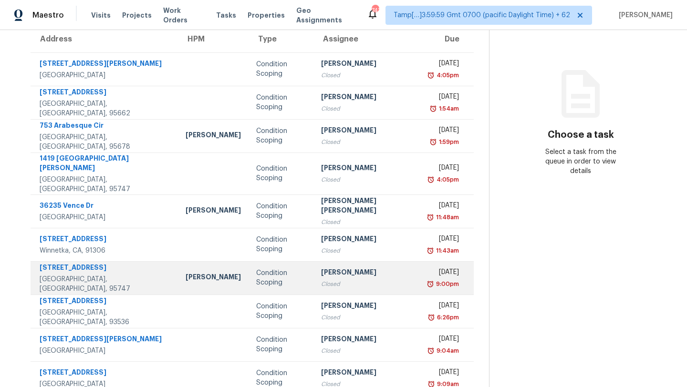
scroll to position [109, 0]
